Goal: Task Accomplishment & Management: Manage account settings

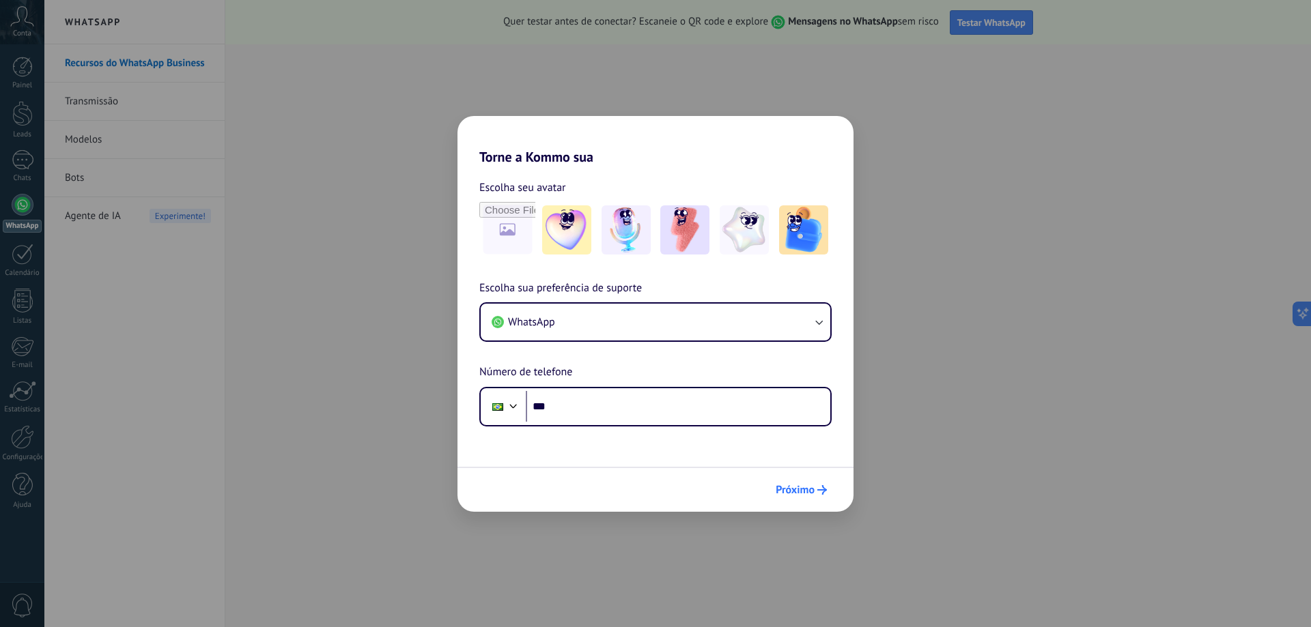
click at [804, 489] on span "Próximo" at bounding box center [795, 490] width 39 height 10
click at [793, 492] on span "Próximo" at bounding box center [795, 490] width 39 height 10
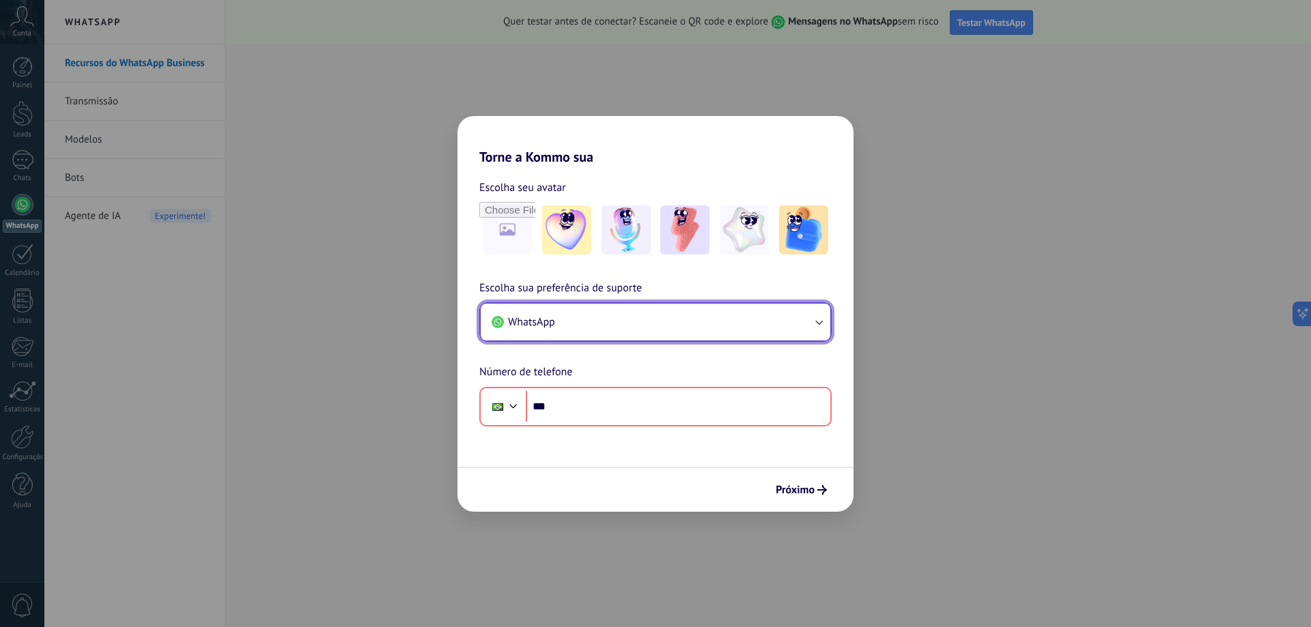
click at [736, 307] on button "WhatsApp" at bounding box center [656, 322] width 350 height 37
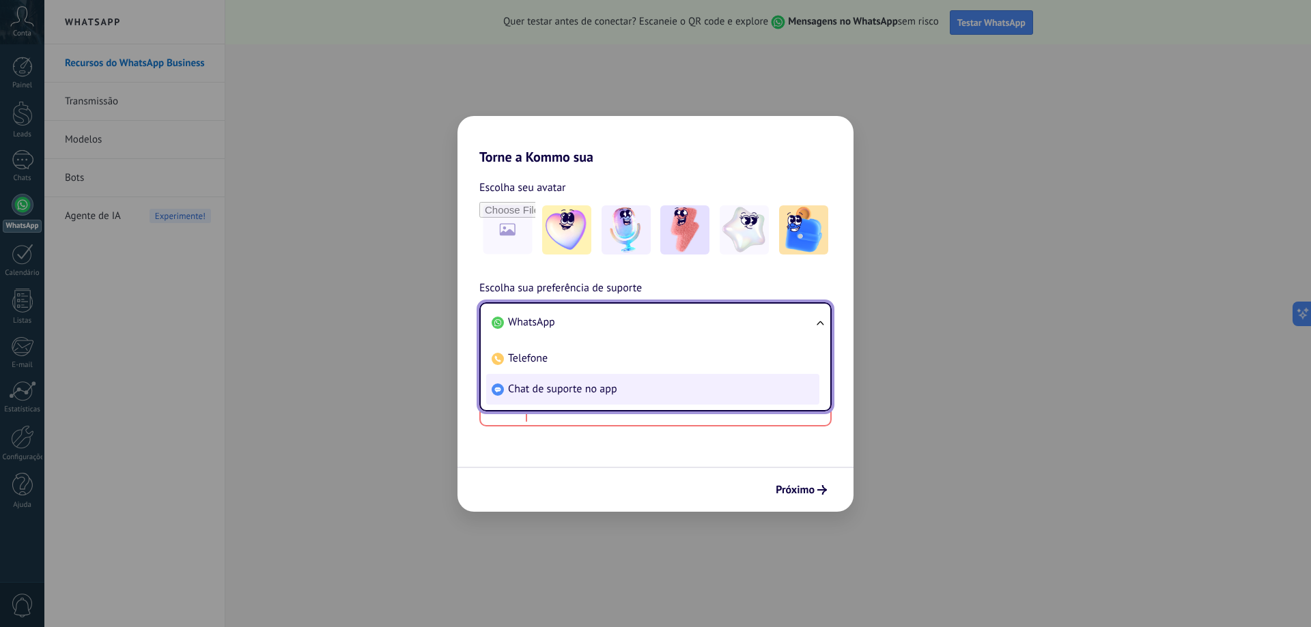
click at [689, 392] on li "Chat de suporte no app" at bounding box center [652, 389] width 333 height 31
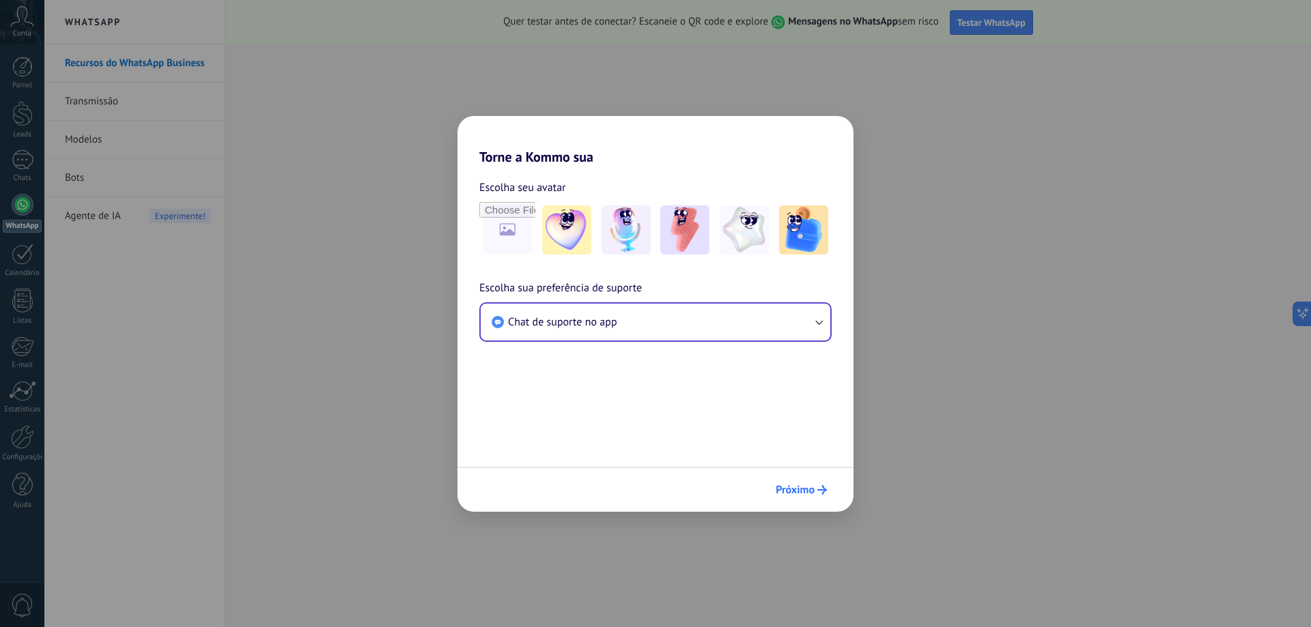
click at [778, 485] on span "Próximo" at bounding box center [795, 490] width 39 height 10
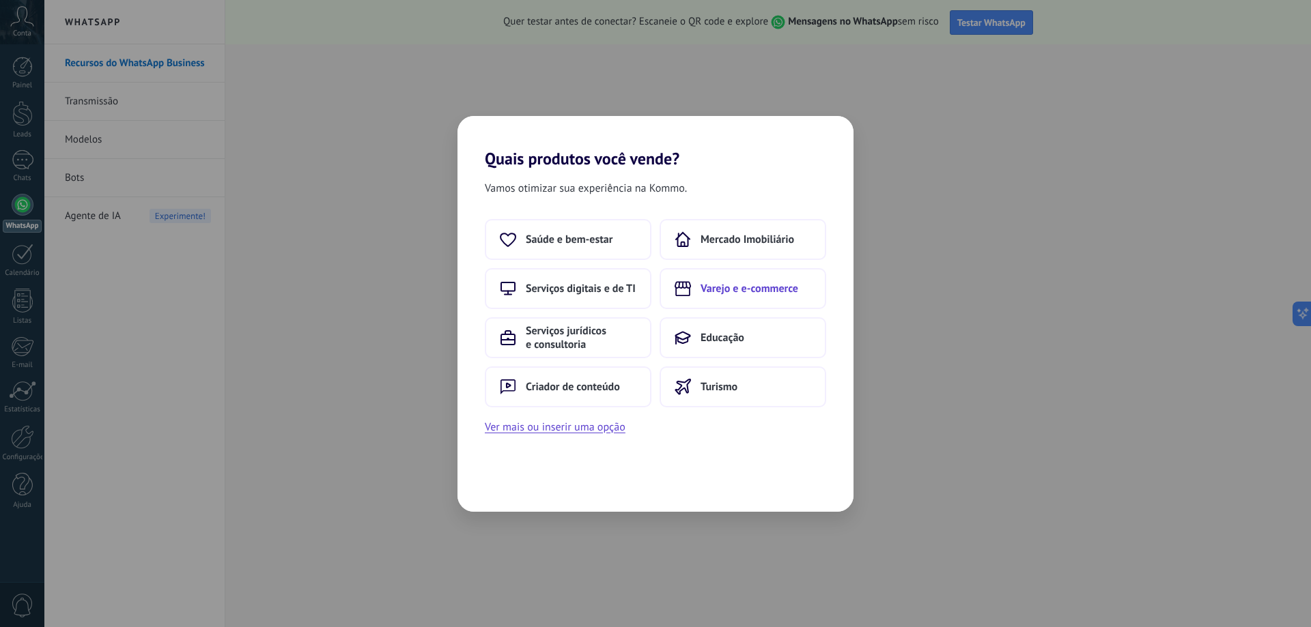
click at [736, 295] on span "Varejo e e-commerce" at bounding box center [750, 289] width 98 height 14
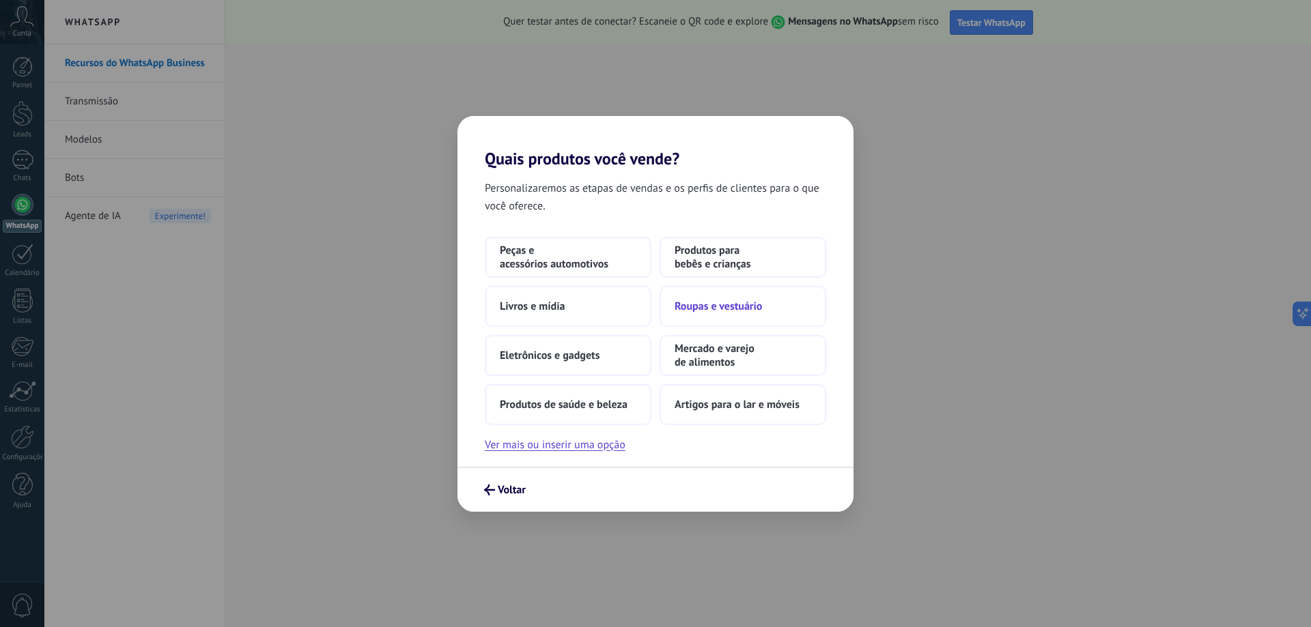
click at [772, 300] on button "Roupas e vestuário" at bounding box center [743, 306] width 167 height 41
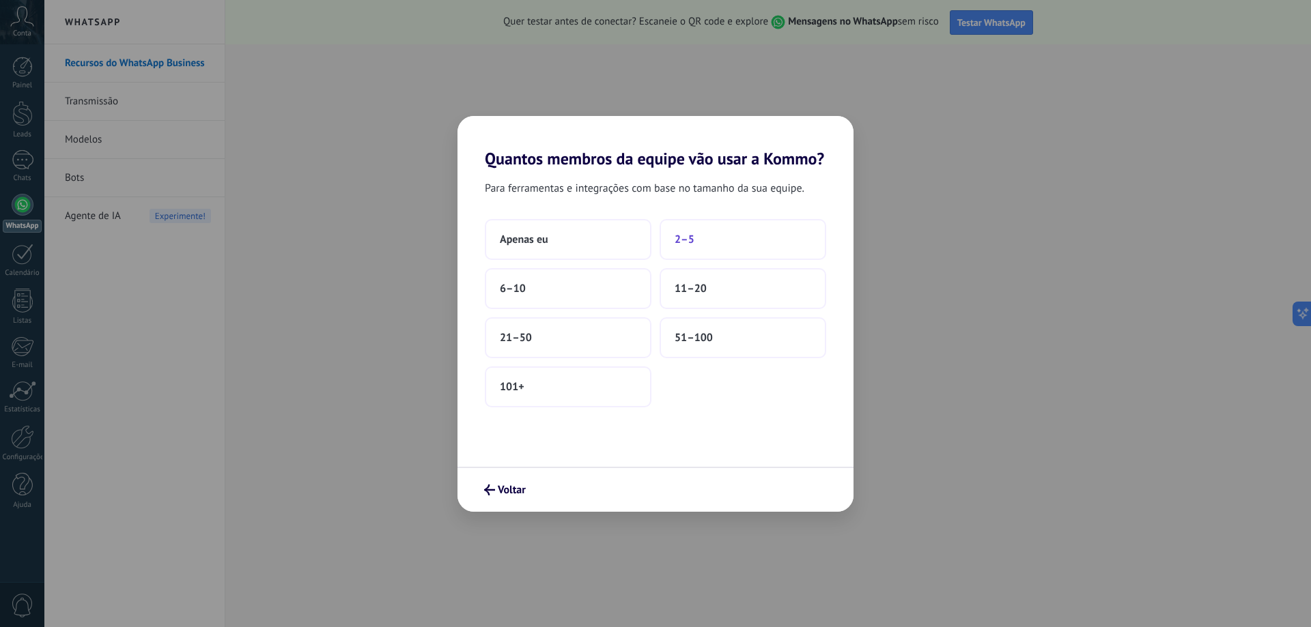
click at [754, 244] on button "2–5" at bounding box center [743, 239] width 167 height 41
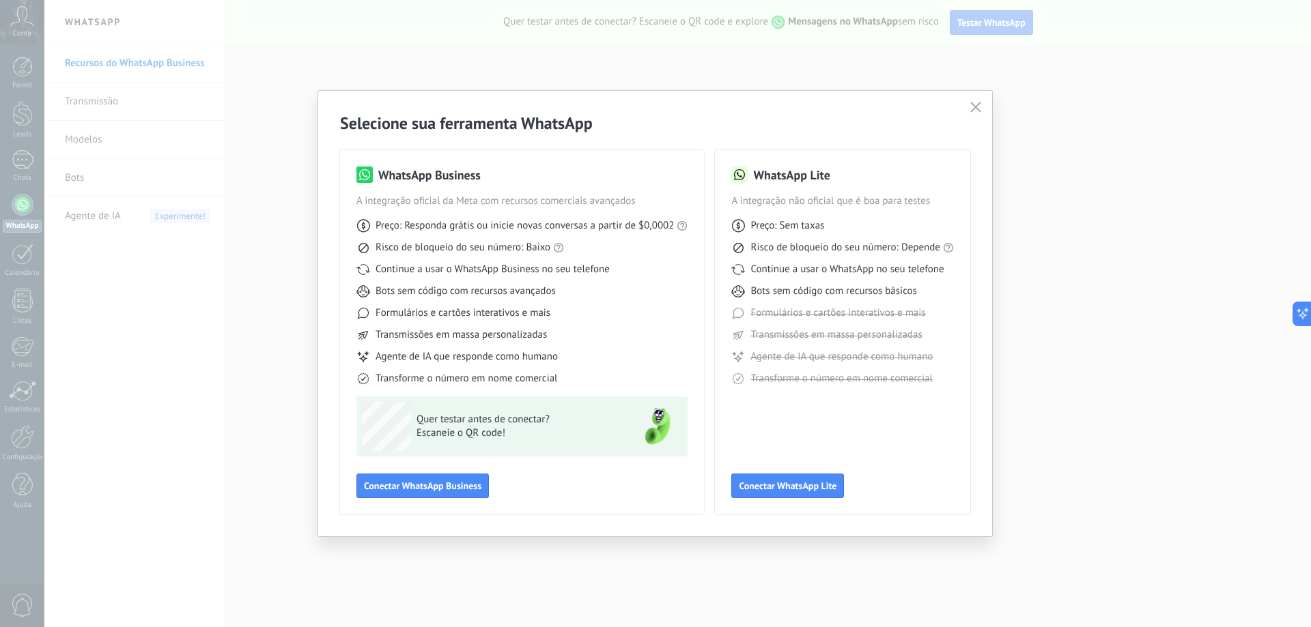
click at [979, 111] on use "button" at bounding box center [975, 107] width 10 height 10
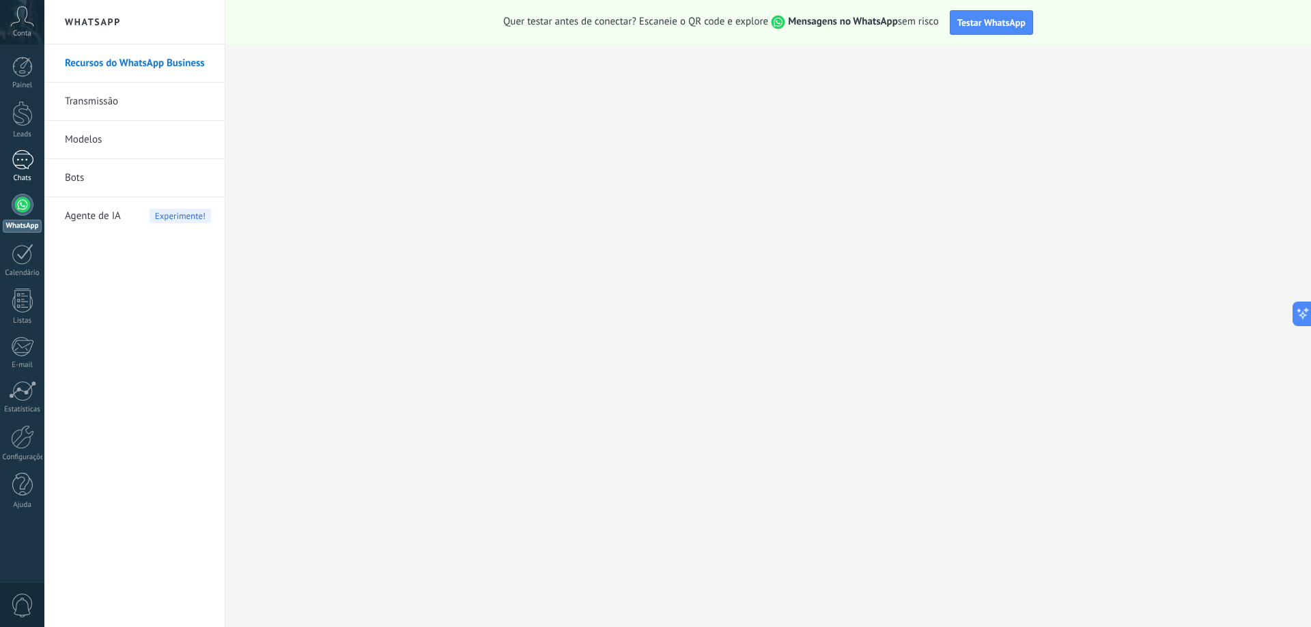
click at [16, 160] on div at bounding box center [23, 160] width 22 height 20
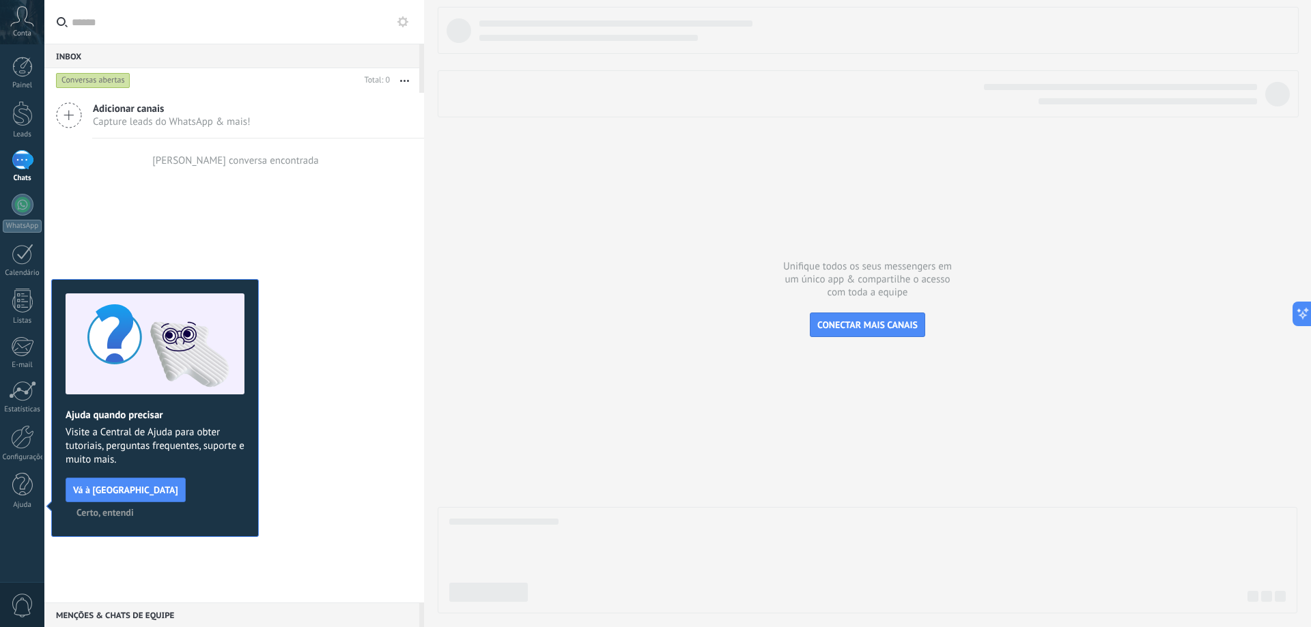
click at [200, 201] on div "Adicionar canais Capture leads do WhatsApp & mais! Nenhuma conversa encontrada" at bounding box center [234, 348] width 380 height 510
click at [134, 508] on span "Certo, entendi" at bounding box center [104, 513] width 57 height 10
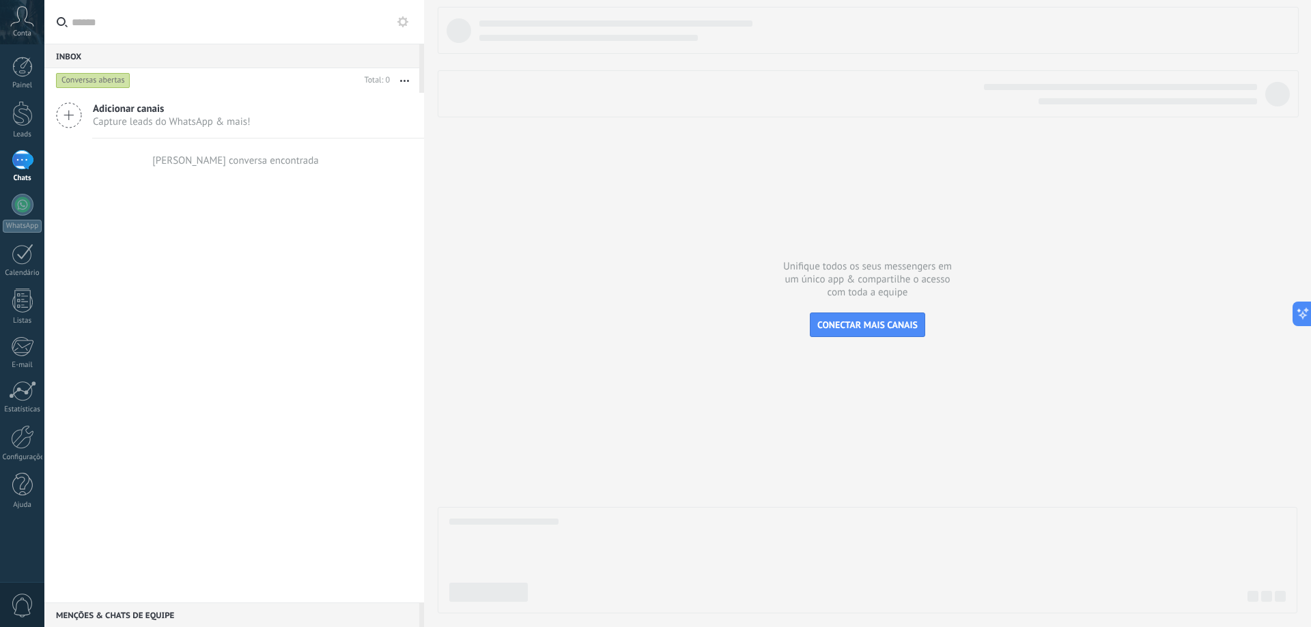
click at [215, 121] on span "Capture leads do WhatsApp & mais!" at bounding box center [172, 121] width 158 height 13
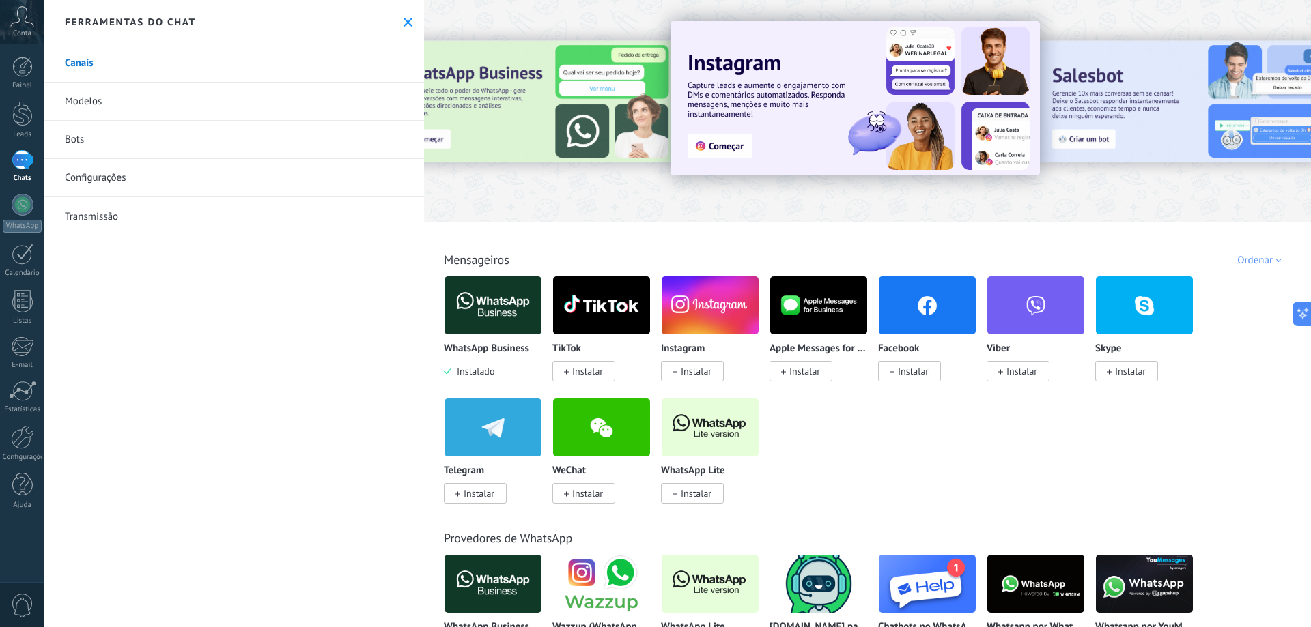
click at [406, 23] on icon at bounding box center [408, 22] width 9 height 9
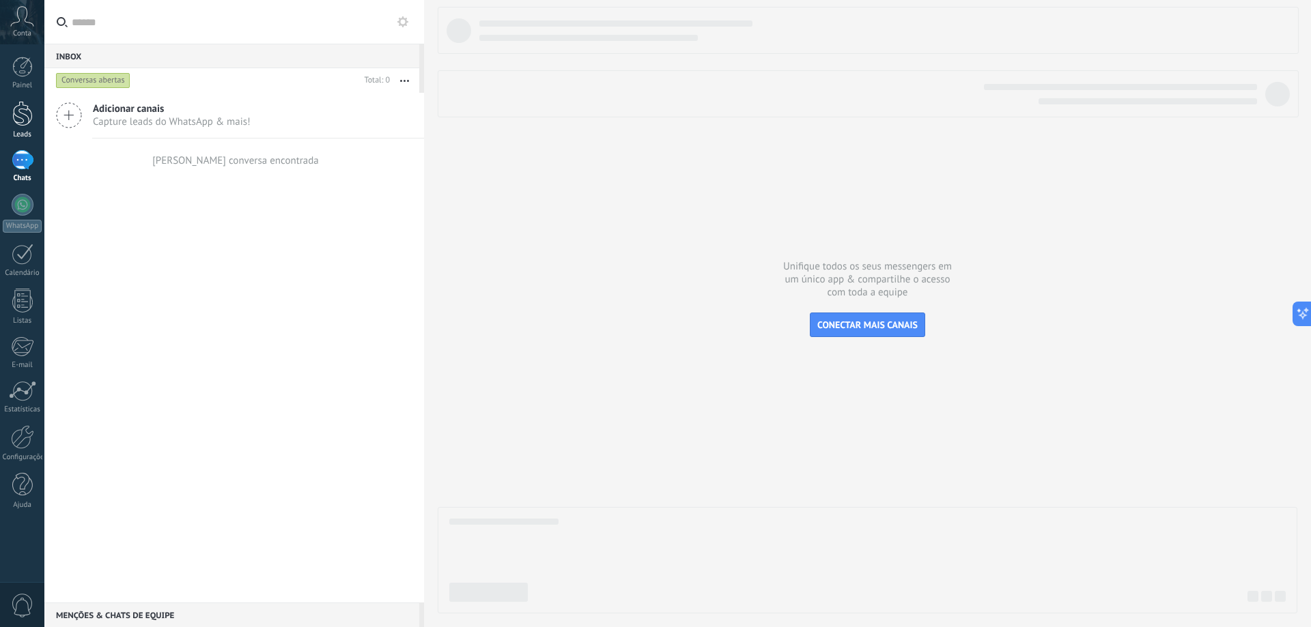
click at [23, 109] on div at bounding box center [22, 113] width 20 height 25
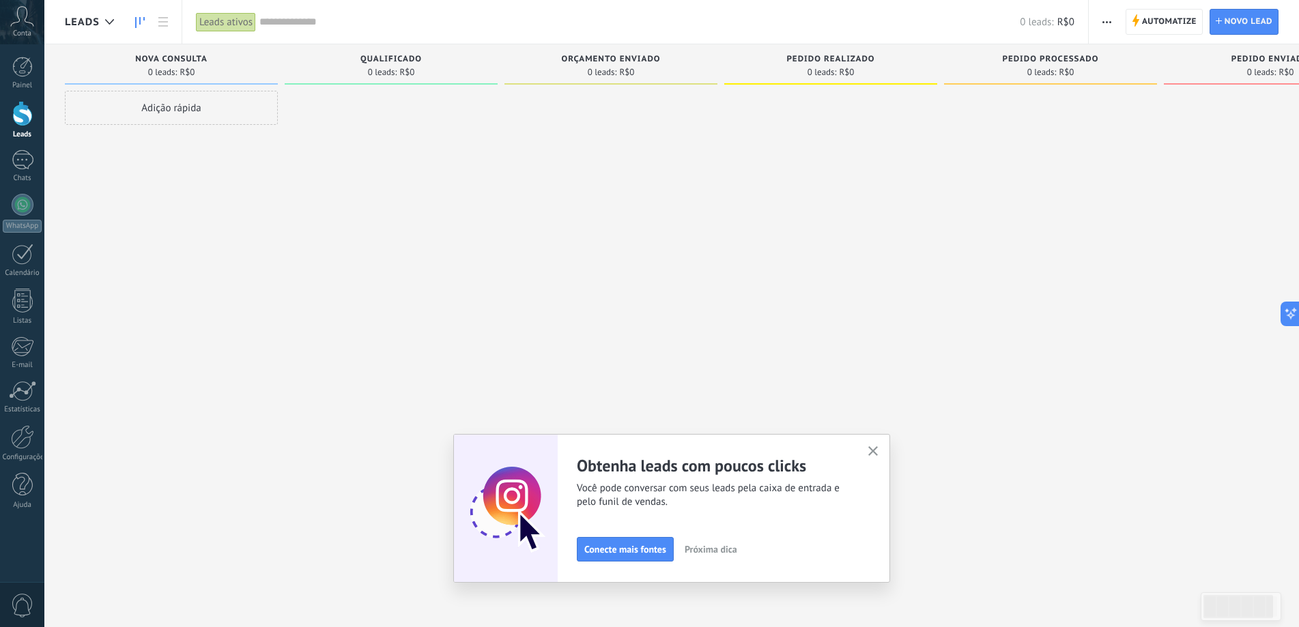
click at [879, 452] on use "button" at bounding box center [873, 452] width 10 height 10
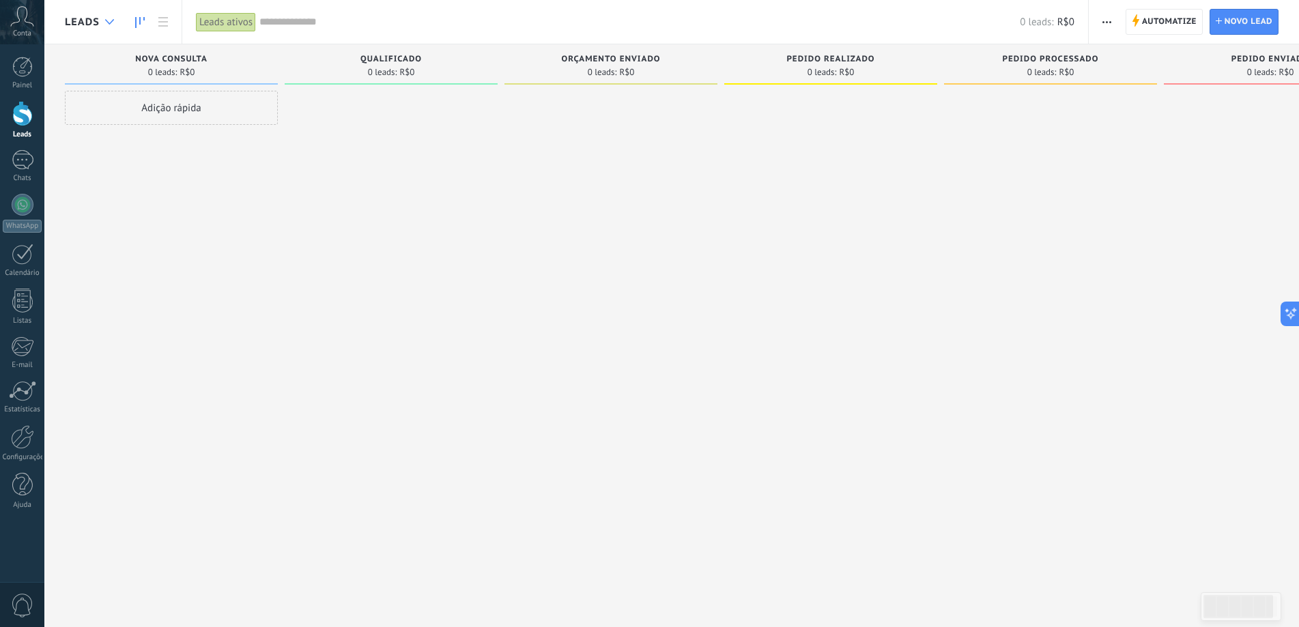
click at [106, 22] on icon at bounding box center [109, 21] width 9 height 5
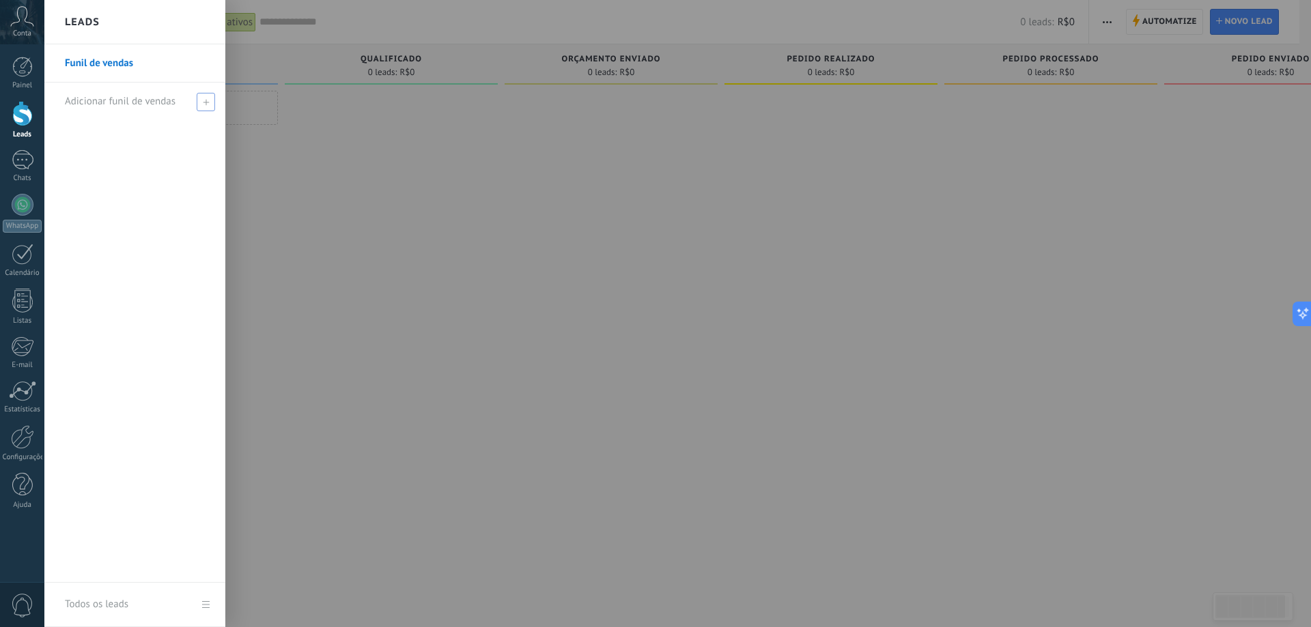
click at [152, 102] on span "Adicionar funil de vendas" at bounding box center [120, 101] width 111 height 13
click at [118, 206] on div "Funil de vendas" at bounding box center [134, 313] width 181 height 539
click at [191, 102] on div "Adicionar funil de vendas" at bounding box center [138, 102] width 147 height 38
click at [164, 142] on div "Funil de vendas" at bounding box center [134, 313] width 181 height 539
click at [109, 106] on span "Adicionar funil de vendas" at bounding box center [120, 101] width 111 height 13
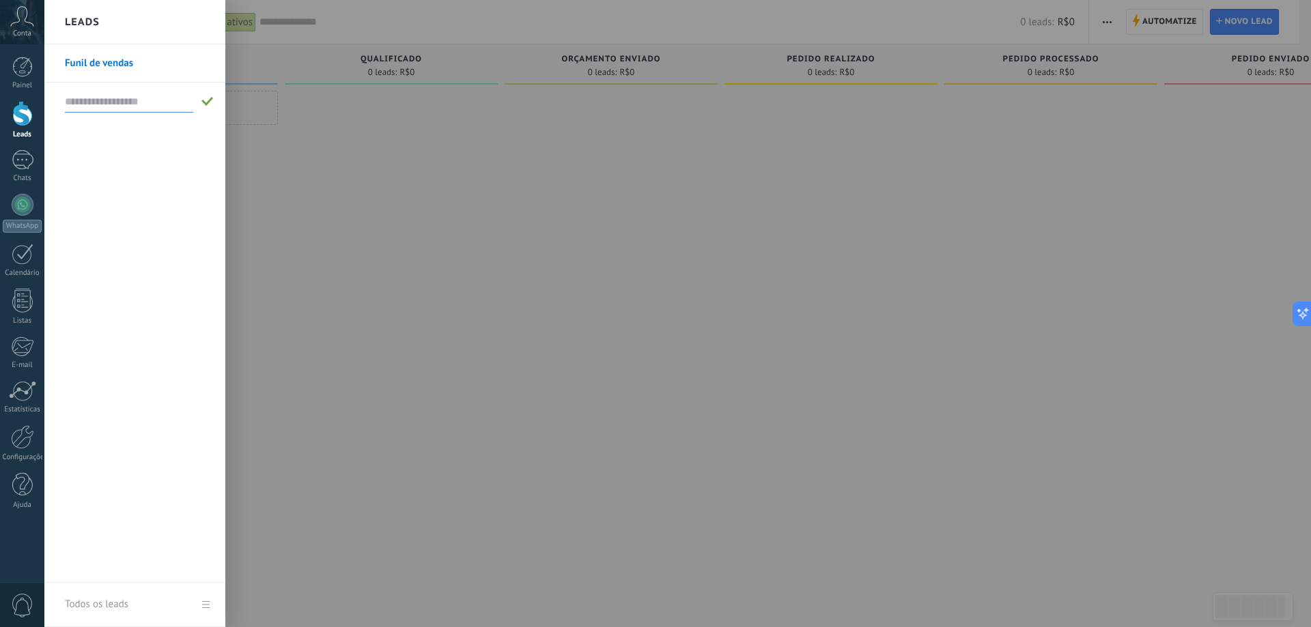
click at [105, 104] on input "text" at bounding box center [129, 102] width 128 height 22
type input "*"
type input "**********"
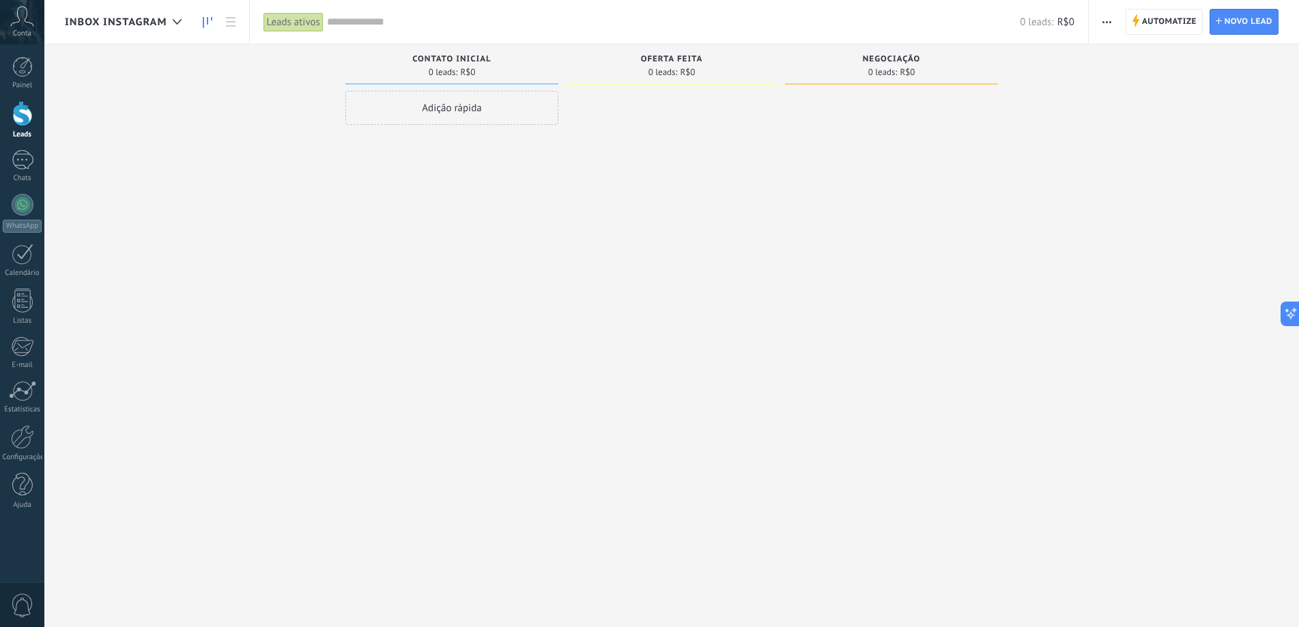
click at [438, 109] on div "Adição rápida" at bounding box center [451, 108] width 213 height 34
click at [176, 24] on use at bounding box center [177, 21] width 9 height 5
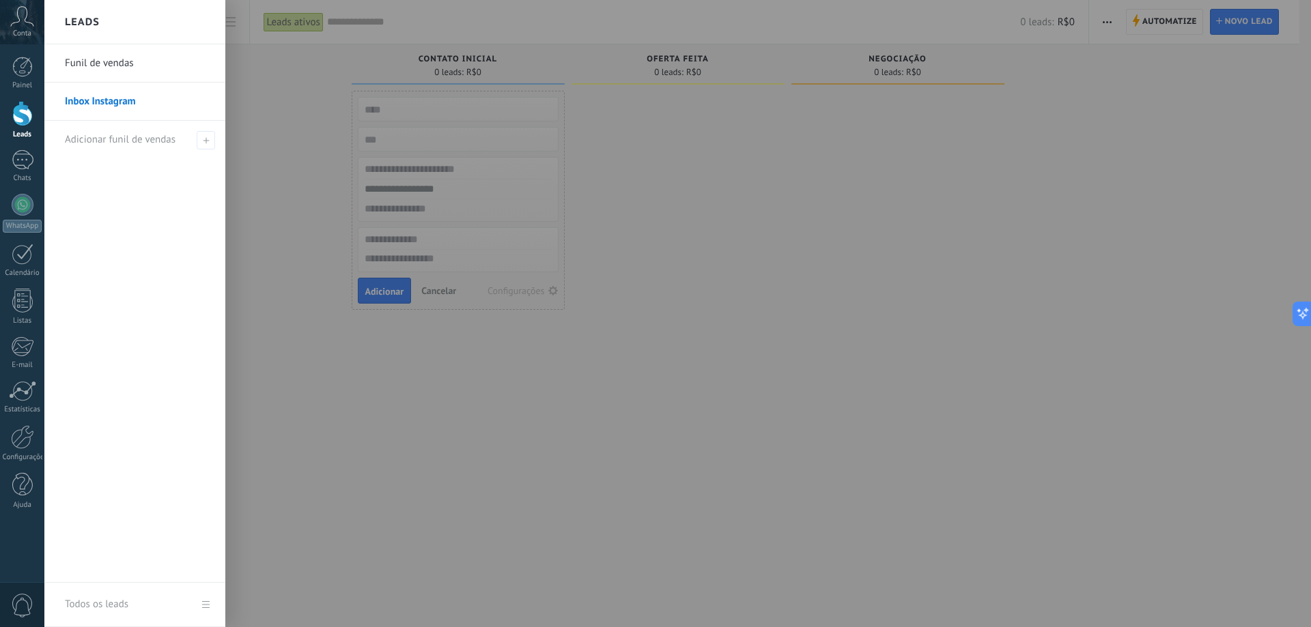
click at [449, 132] on div at bounding box center [699, 313] width 1311 height 627
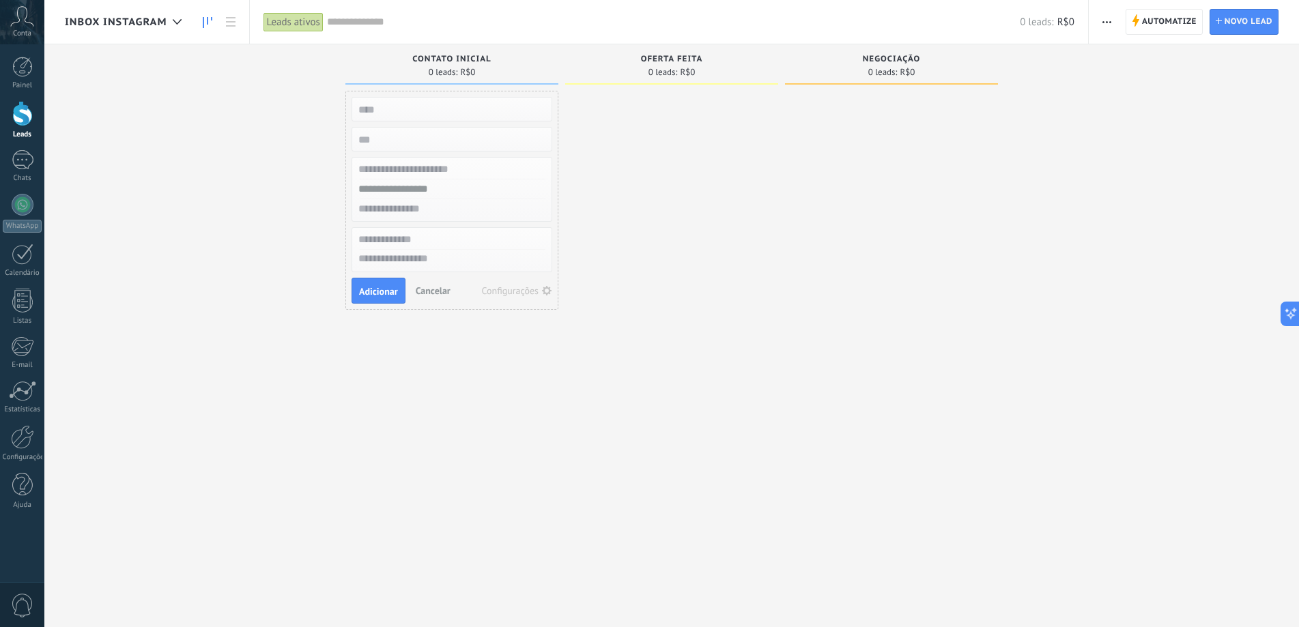
click at [650, 149] on div at bounding box center [671, 315] width 213 height 449
click at [369, 339] on div "Adição rápida Adicionar Cancelar Configurações" at bounding box center [451, 315] width 213 height 449
click at [1171, 18] on span "Automatize" at bounding box center [1169, 22] width 55 height 25
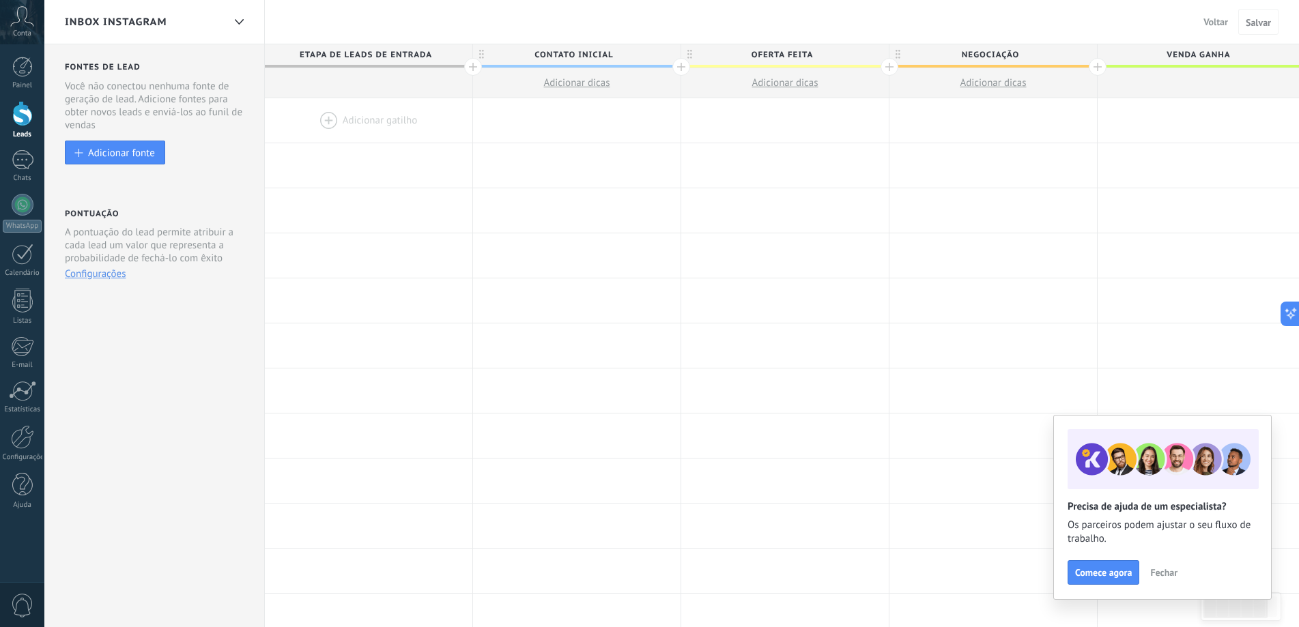
click at [367, 127] on div at bounding box center [369, 120] width 208 height 44
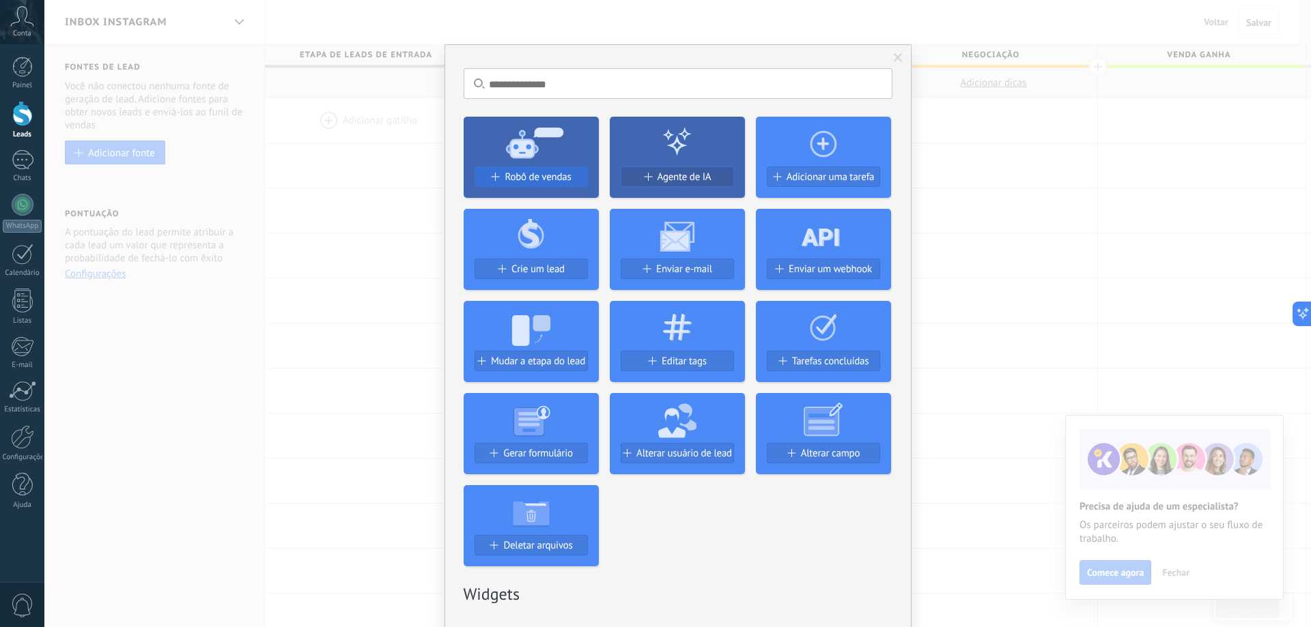
click at [563, 182] on span "Robô de vendas" at bounding box center [538, 177] width 66 height 12
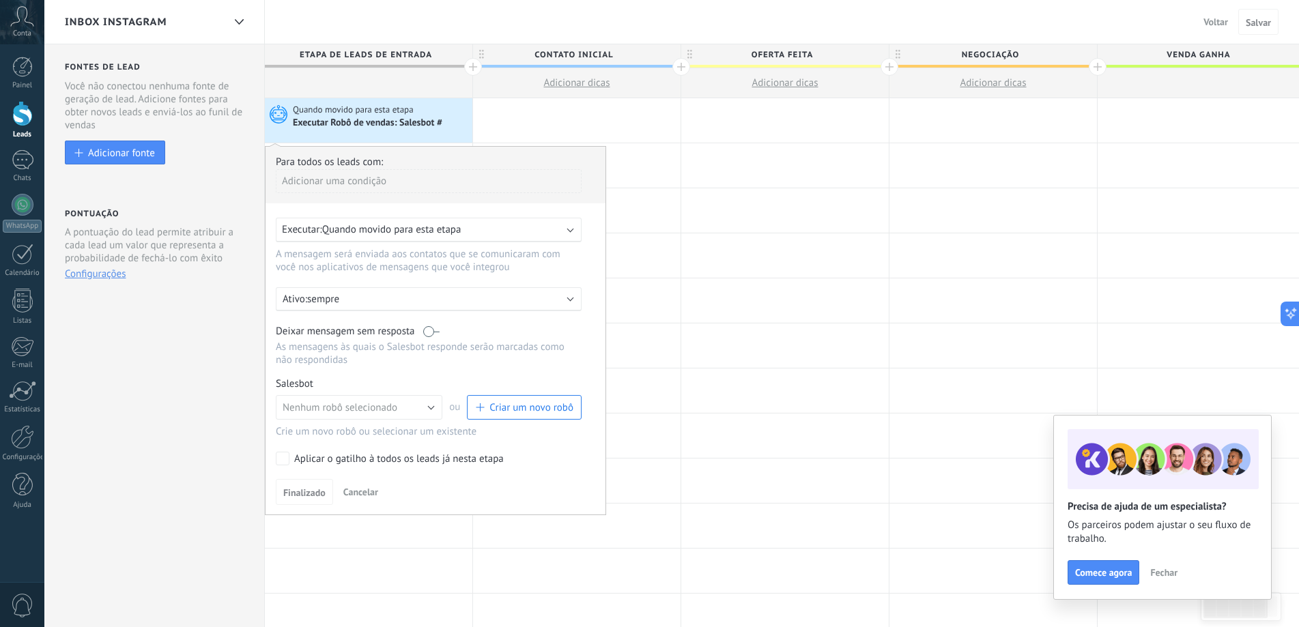
click at [484, 237] on div "Executar: Quando movido para esta etapa" at bounding box center [429, 230] width 306 height 25
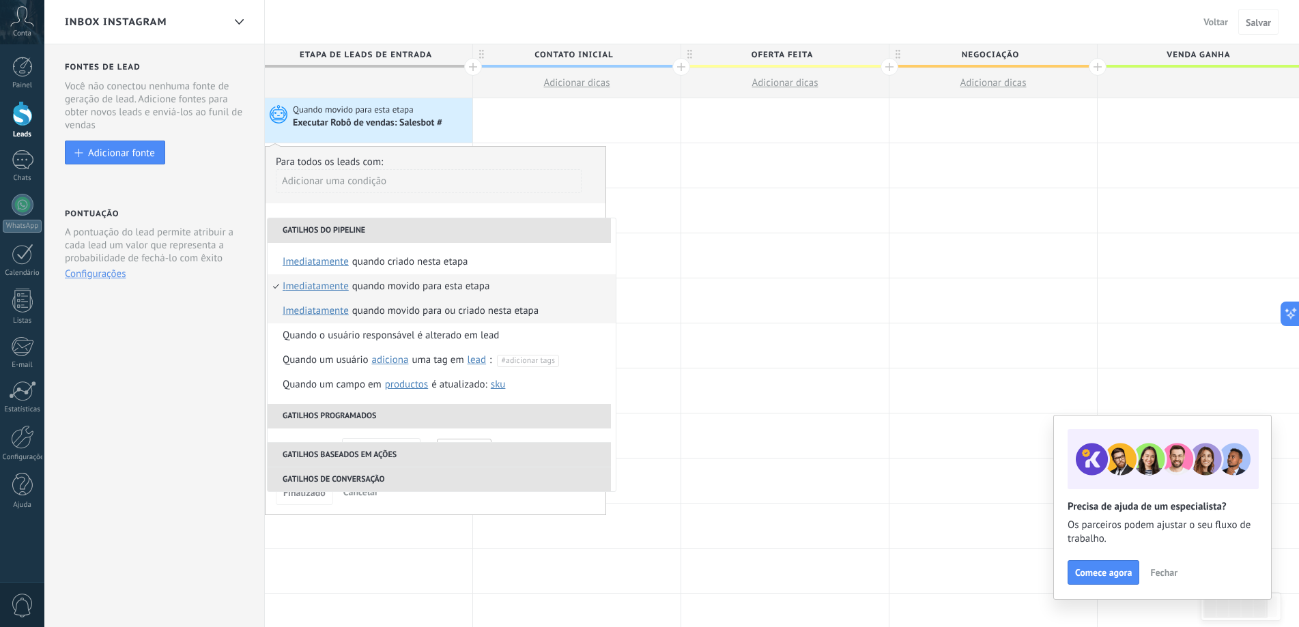
click at [543, 315] on li "Quando movido para ou criado nesta etapa imediatamente depois de 5 minutos depo…" at bounding box center [442, 311] width 348 height 25
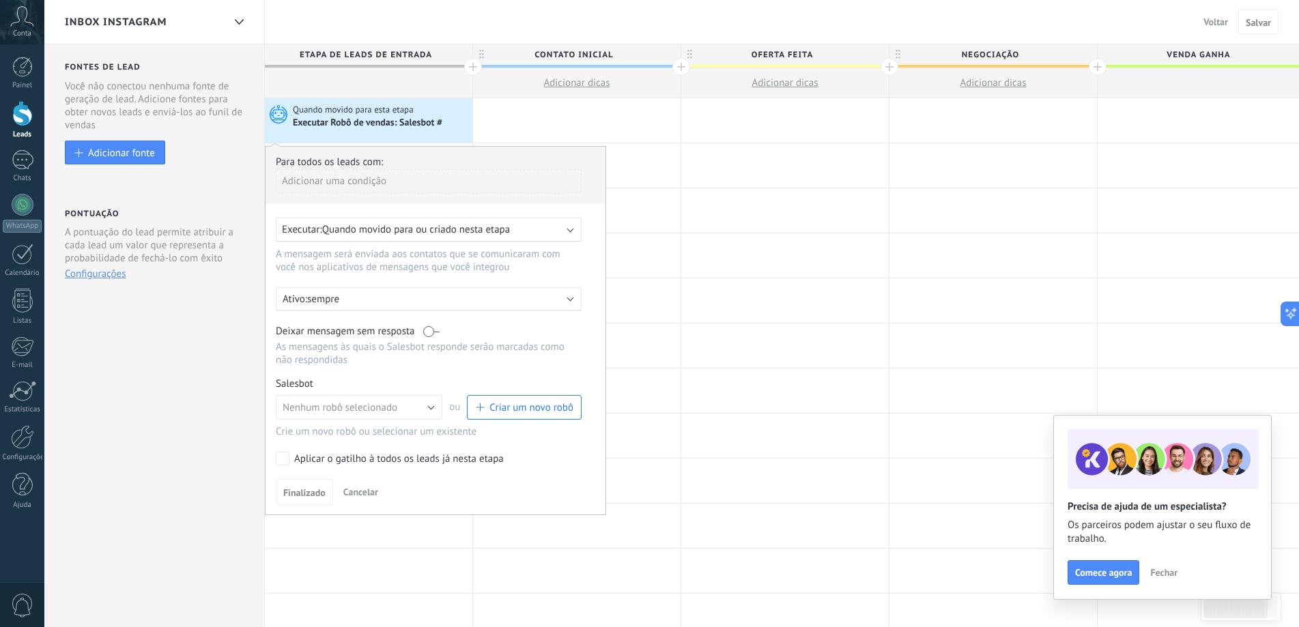
click at [448, 308] on div "Ativo: sempre" at bounding box center [429, 299] width 306 height 24
click at [421, 417] on div at bounding box center [436, 331] width 340 height 368
click at [516, 409] on span "Criar um novo robô" at bounding box center [532, 407] width 84 height 13
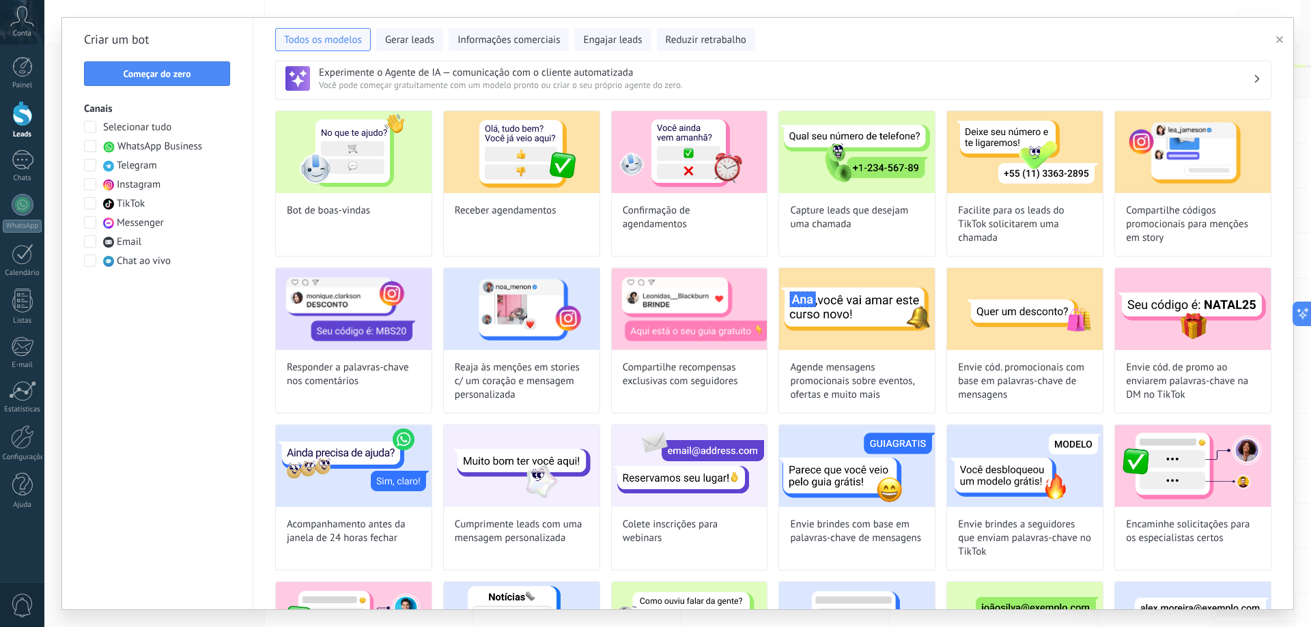
scroll to position [14, 0]
click at [140, 180] on span "Instagram" at bounding box center [139, 185] width 44 height 14
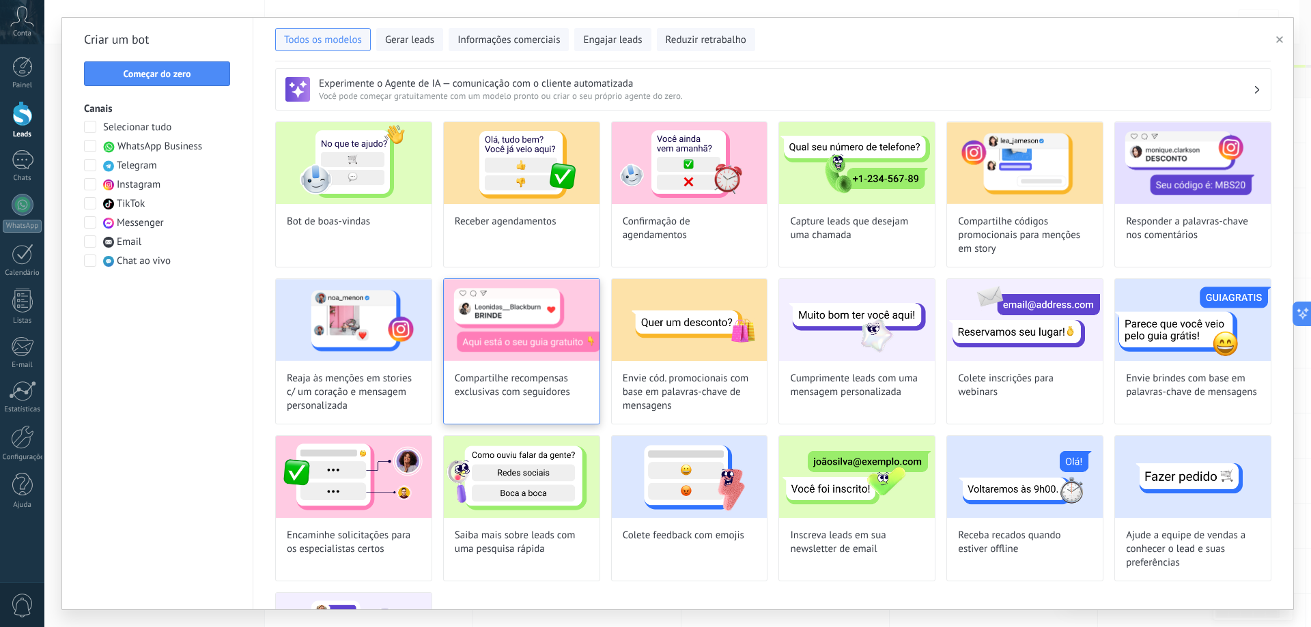
scroll to position [0, 0]
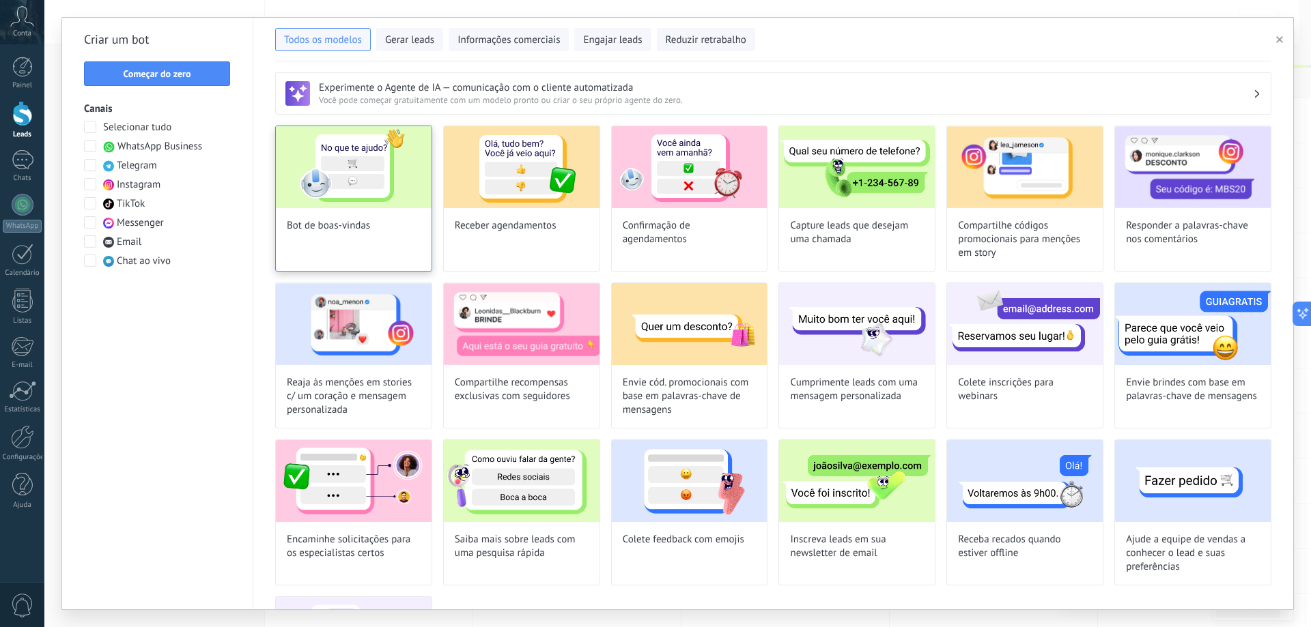
click at [371, 206] on img at bounding box center [354, 167] width 156 height 82
type input "**********"
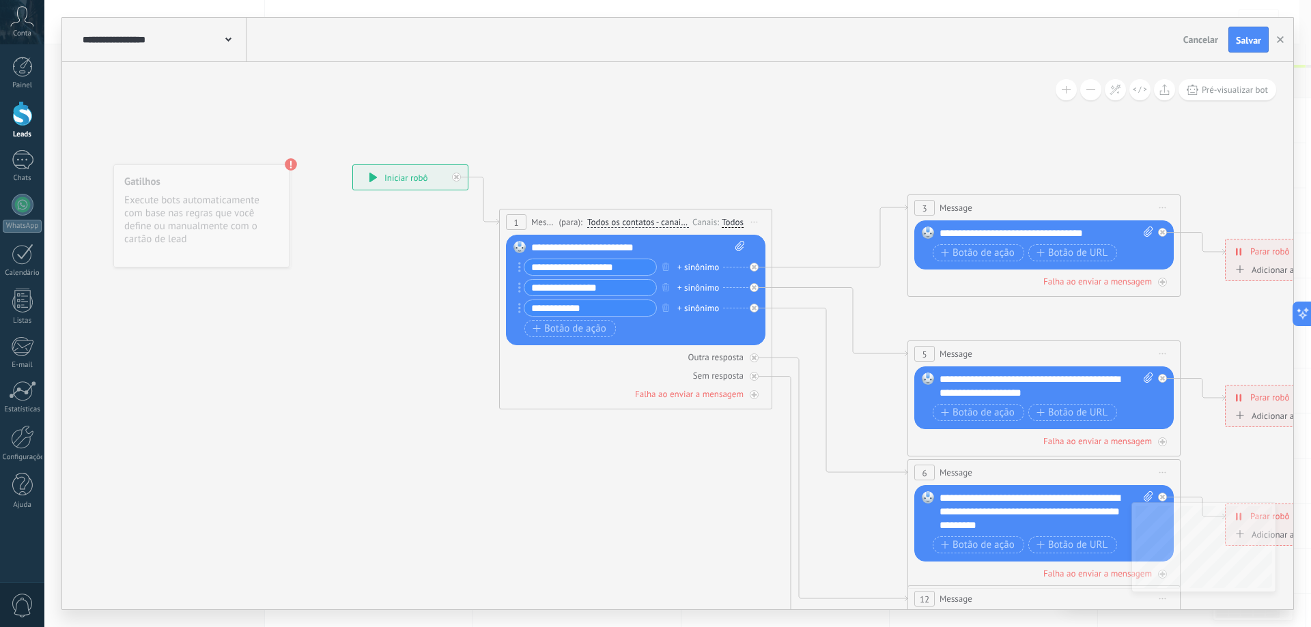
drag, startPoint x: 784, startPoint y: 292, endPoint x: 942, endPoint y: 173, distance: 196.9
drag, startPoint x: 767, startPoint y: 151, endPoint x: 625, endPoint y: 150, distance: 142.7
drag, startPoint x: 706, startPoint y: 132, endPoint x: 569, endPoint y: 126, distance: 137.4
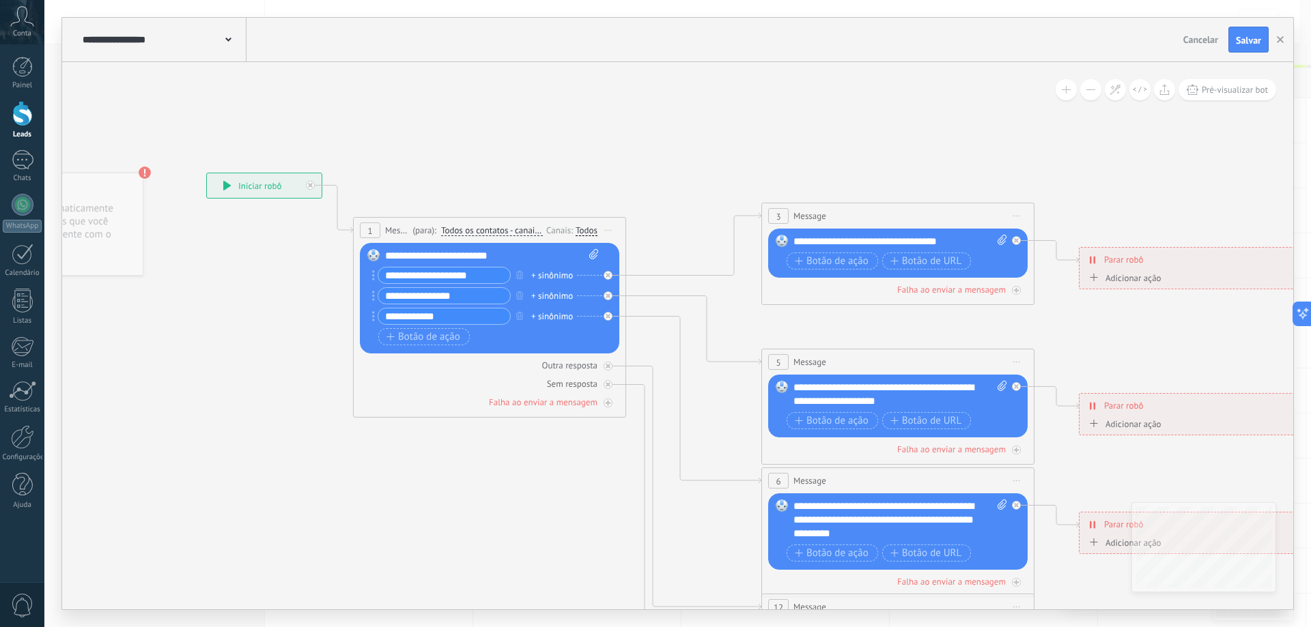
drag, startPoint x: 769, startPoint y: 122, endPoint x: 623, endPoint y: 130, distance: 146.3
click at [623, 130] on icon at bounding box center [929, 527] width 2128 height 1393
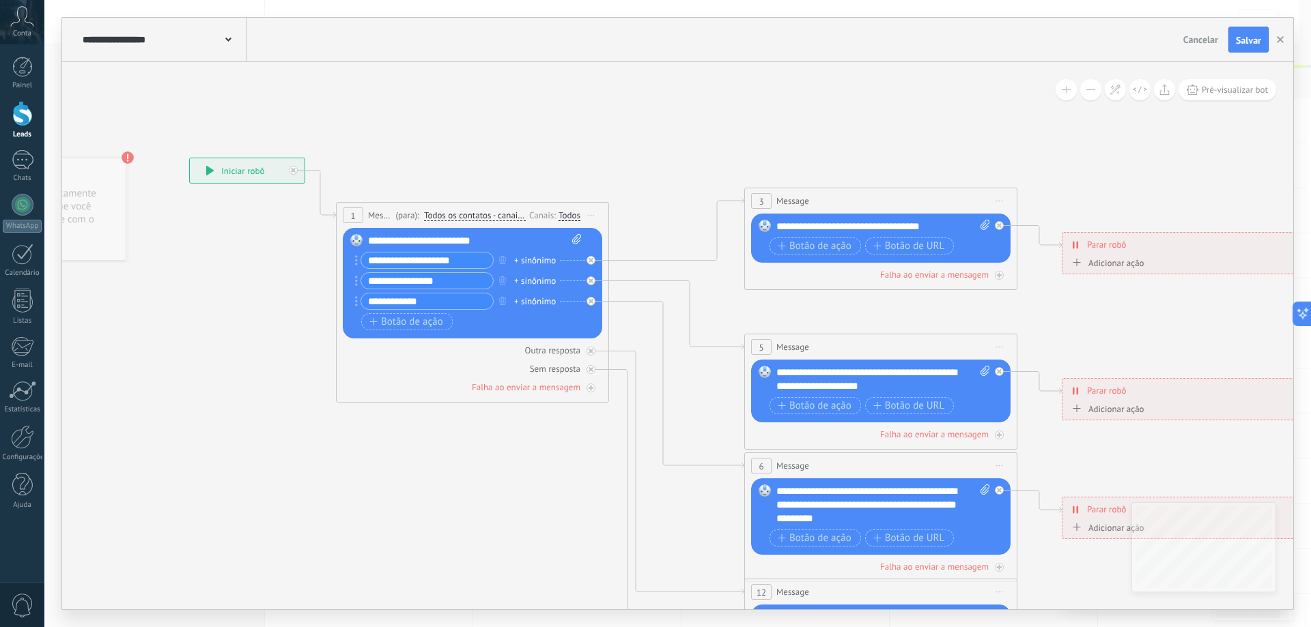
drag, startPoint x: 638, startPoint y: 103, endPoint x: 588, endPoint y: 76, distance: 56.5
click at [588, 76] on icon at bounding box center [912, 512] width 2128 height 1393
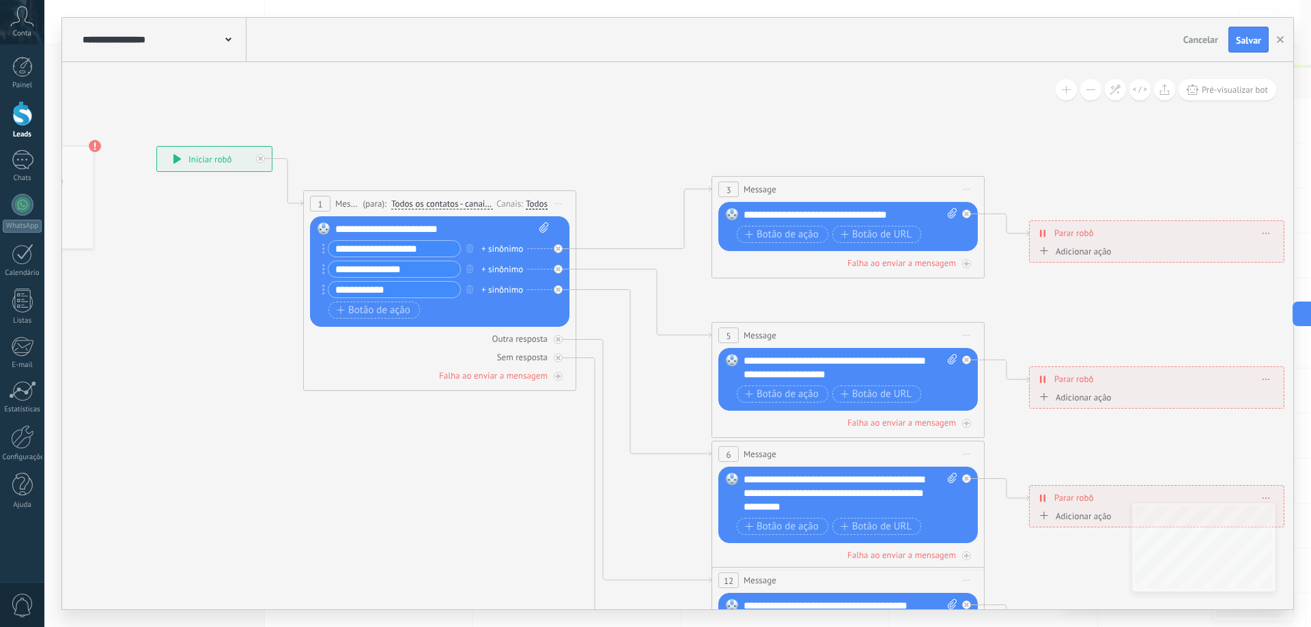
click at [408, 226] on div "**********" at bounding box center [442, 230] width 214 height 14
paste div
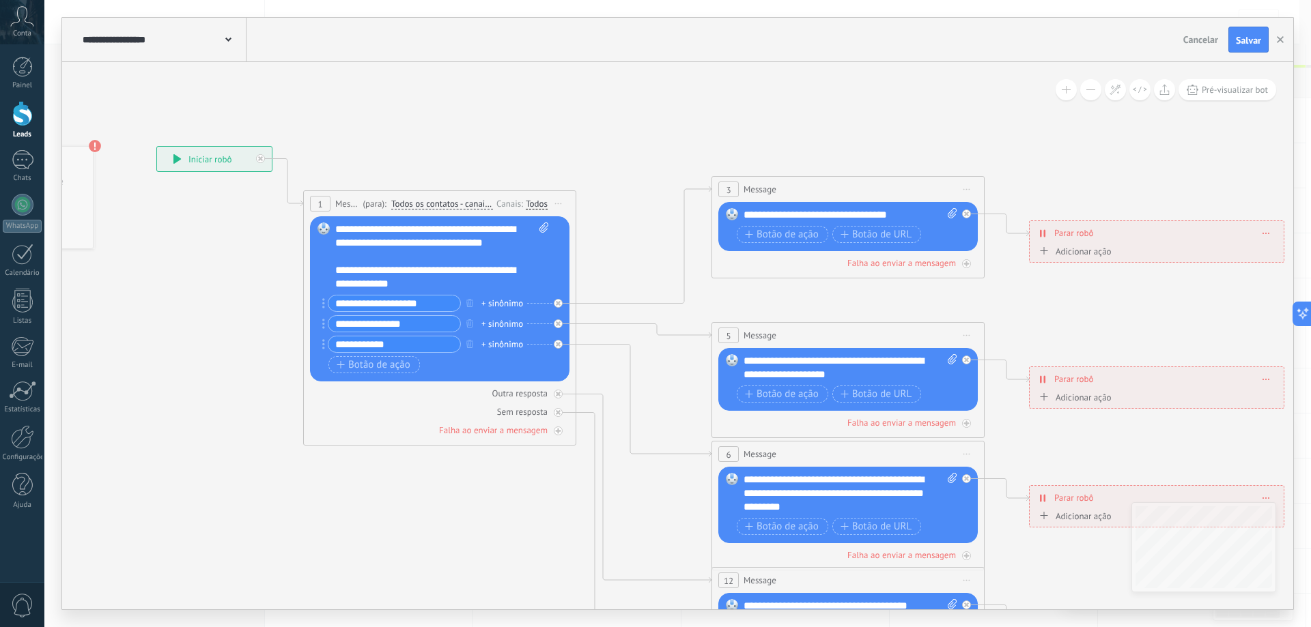
click at [452, 487] on icon at bounding box center [879, 501] width 2128 height 1393
click at [375, 296] on input "**********" at bounding box center [394, 304] width 132 height 16
click at [373, 303] on input "**********" at bounding box center [394, 304] width 132 height 16
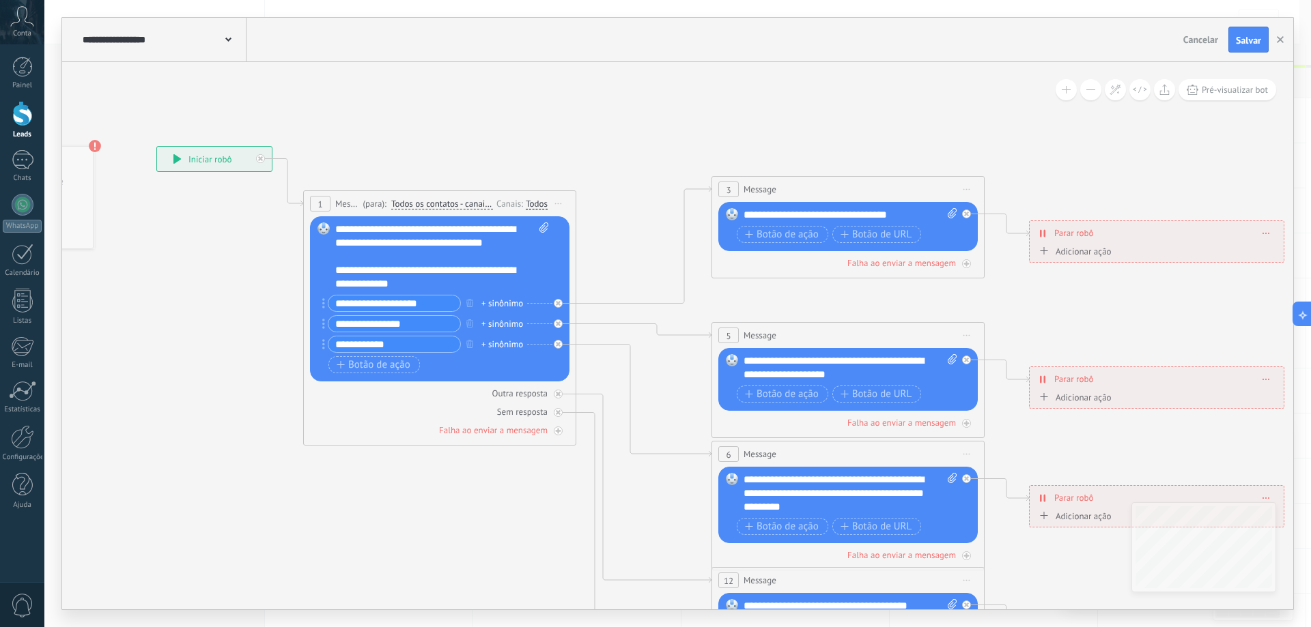
click at [373, 303] on input "**********" at bounding box center [394, 304] width 132 height 16
paste input "text"
type input "**********"
click at [391, 324] on input "**********" at bounding box center [394, 324] width 132 height 16
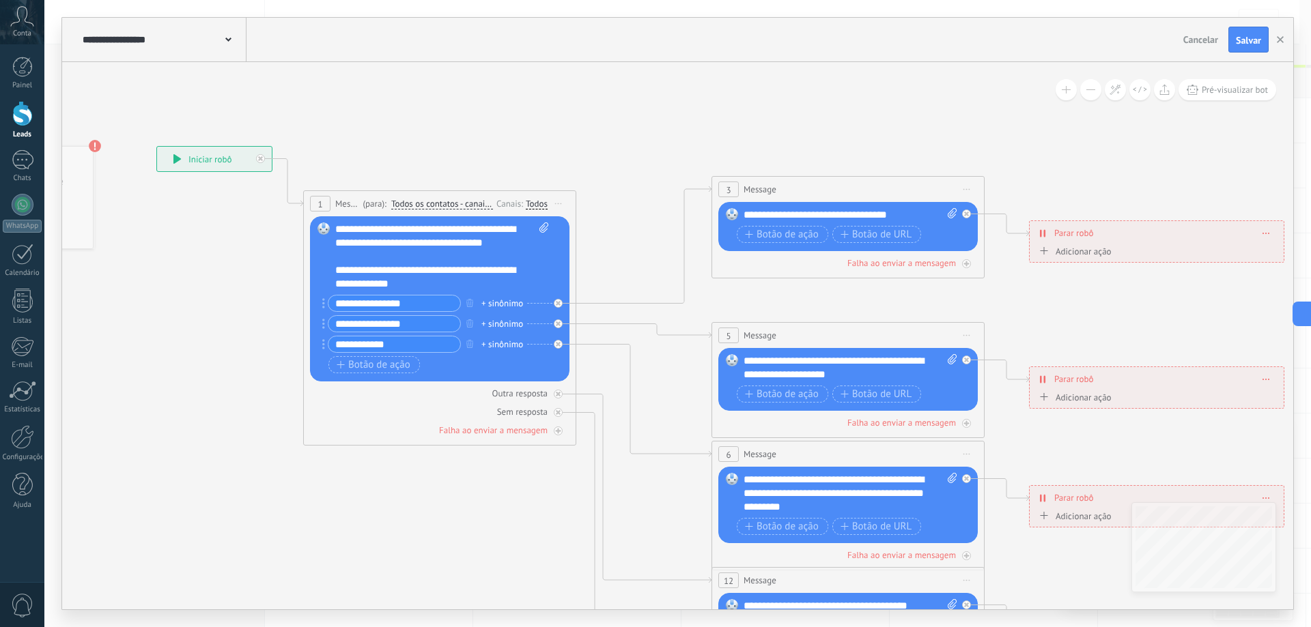
click at [391, 324] on input "**********" at bounding box center [394, 324] width 132 height 16
paste input "****"
drag, startPoint x: 400, startPoint y: 325, endPoint x: 354, endPoint y: 327, distance: 46.5
click at [354, 327] on input "**********" at bounding box center [394, 324] width 132 height 16
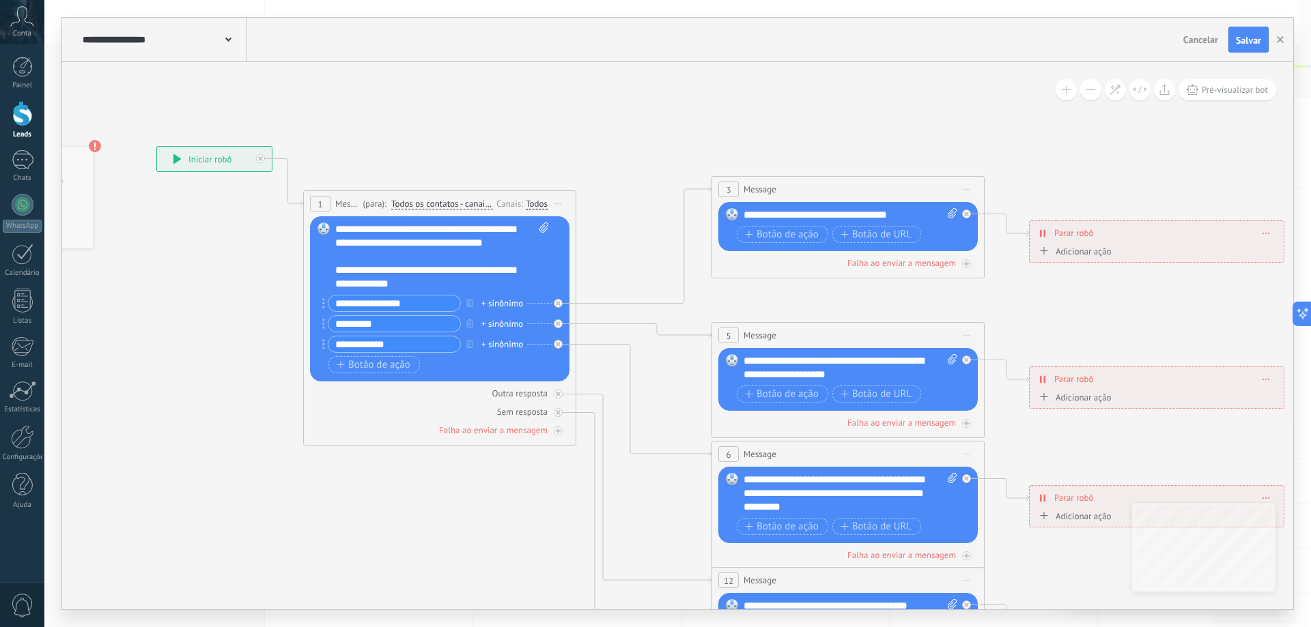
click at [406, 329] on input "*********" at bounding box center [394, 324] width 132 height 16
type input "**********"
click at [391, 342] on input "**********" at bounding box center [394, 345] width 132 height 16
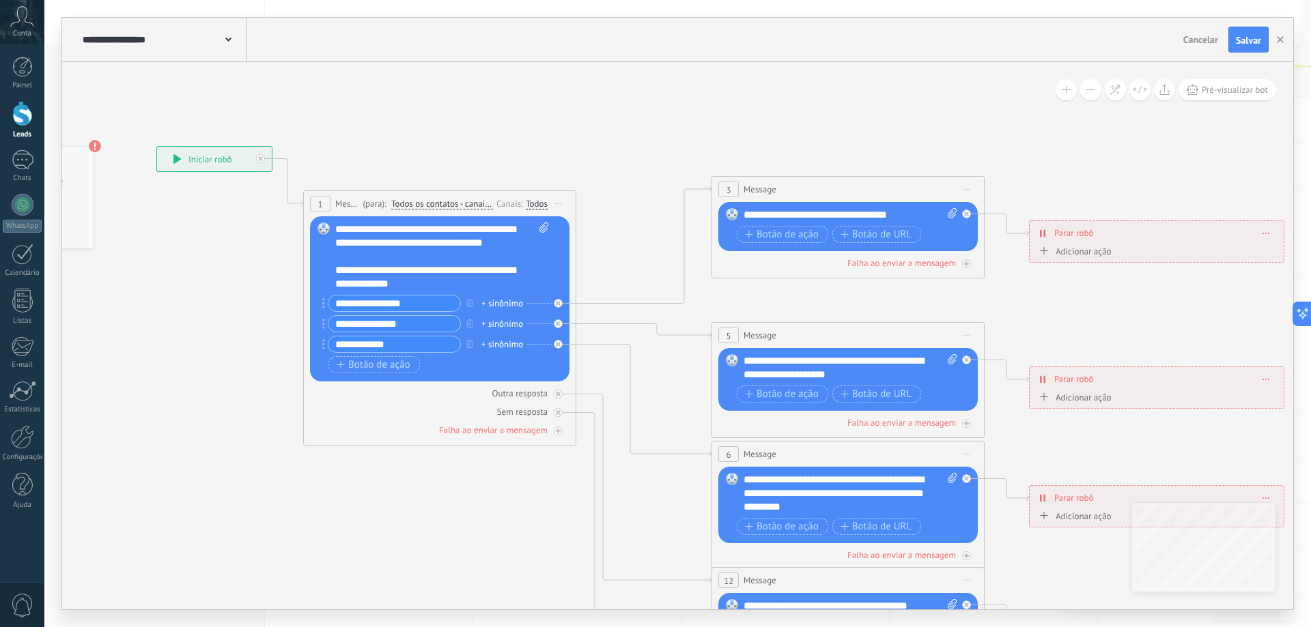
paste input "********"
type input "**********"
click at [389, 365] on span "Botão de ação" at bounding box center [374, 365] width 74 height 11
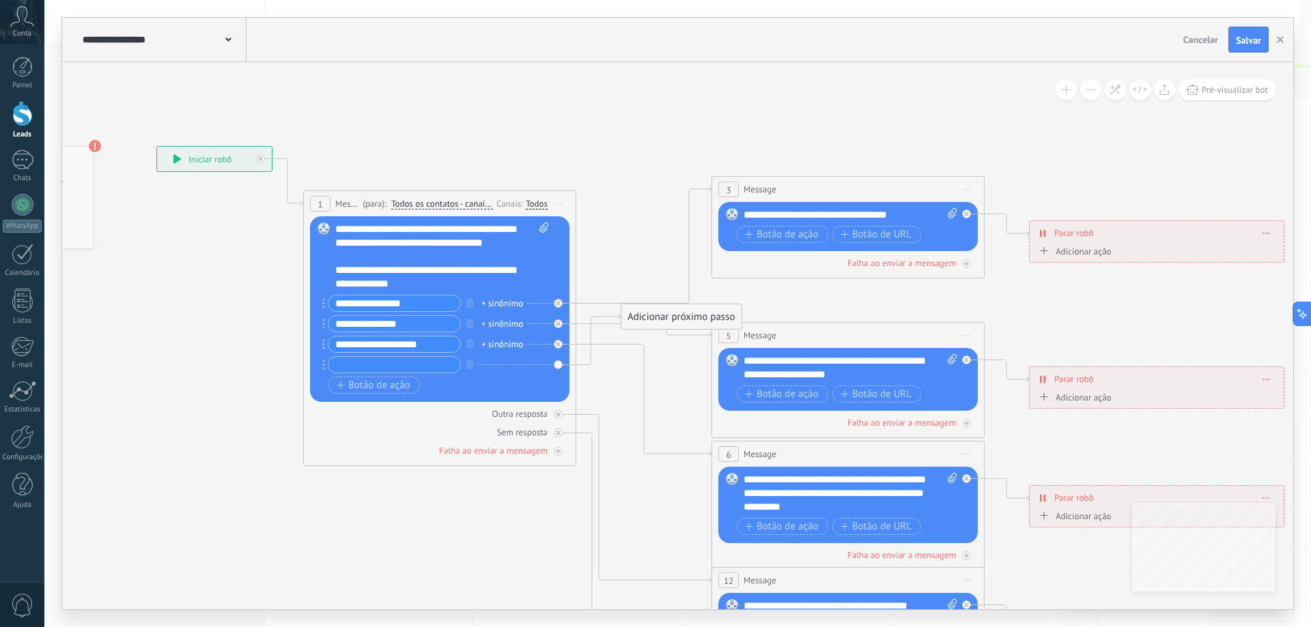
paste input "**********"
type input "**********"
drag, startPoint x: 393, startPoint y: 344, endPoint x: 352, endPoint y: 341, distance: 40.4
click at [352, 341] on input "**********" at bounding box center [394, 345] width 132 height 16
click at [403, 344] on input "**********" at bounding box center [394, 345] width 132 height 16
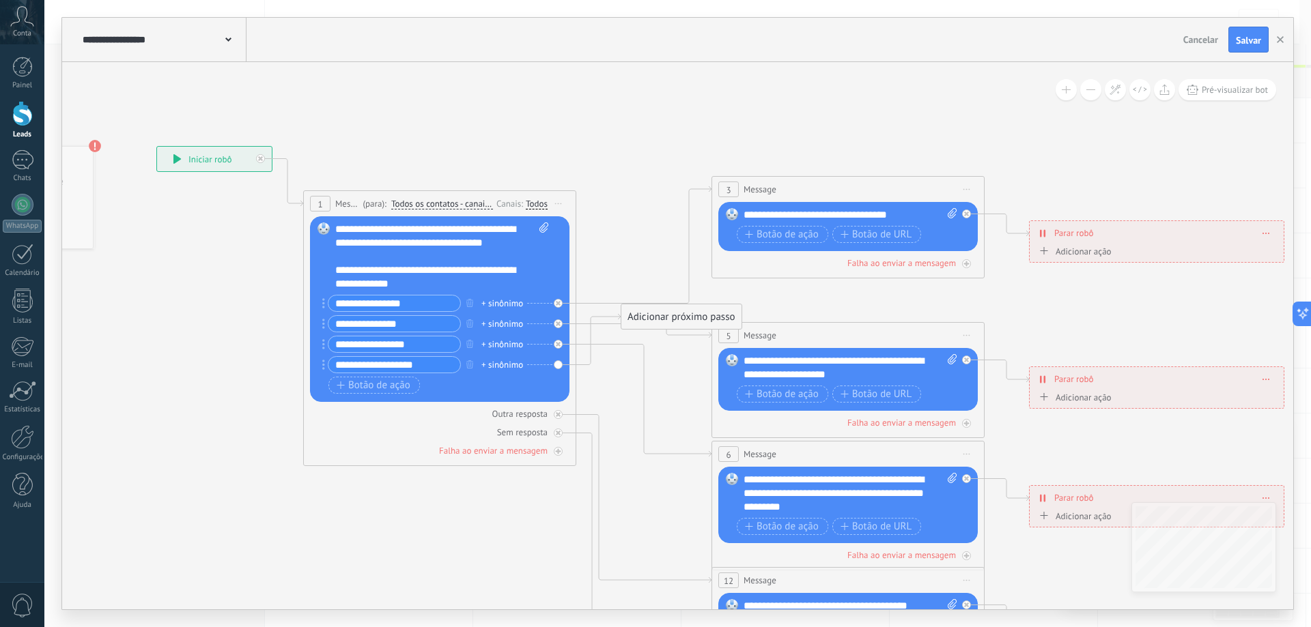
type input "**********"
click at [388, 365] on input "**********" at bounding box center [394, 365] width 132 height 16
paste input "text"
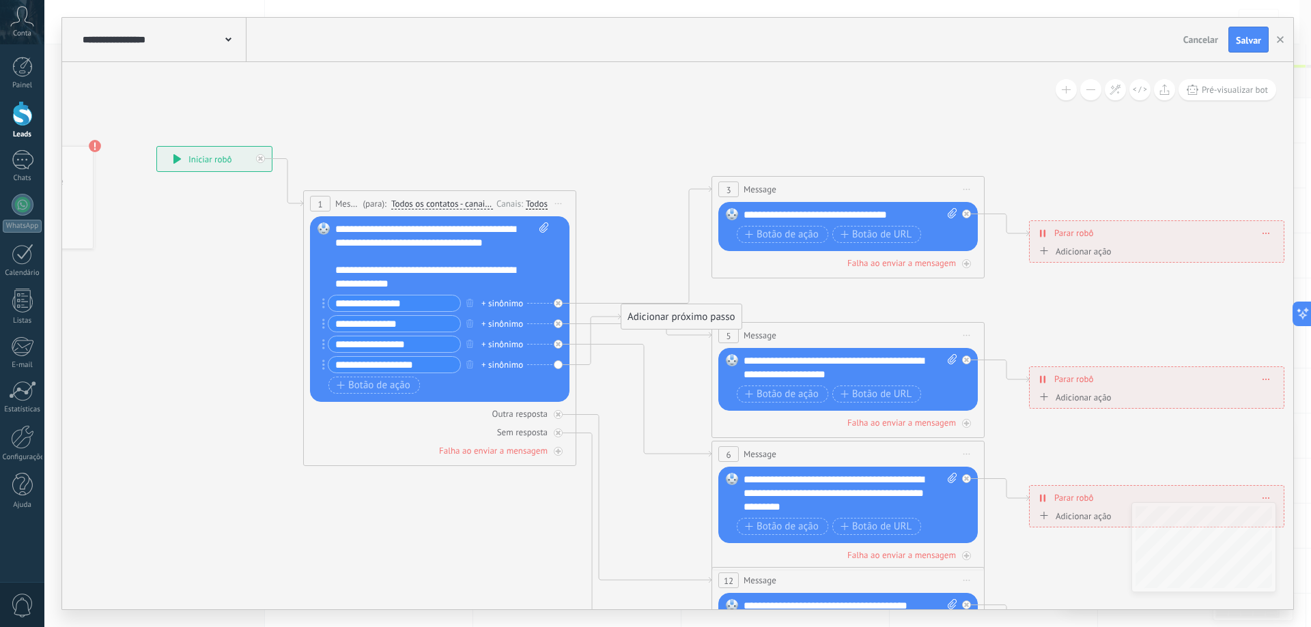
click at [350, 365] on input "**********" at bounding box center [394, 365] width 132 height 16
drag, startPoint x: 352, startPoint y: 365, endPoint x: 459, endPoint y: 378, distance: 108.0
click at [459, 378] on div "**********" at bounding box center [438, 346] width 220 height 102
paste input "text"
type input "**********"
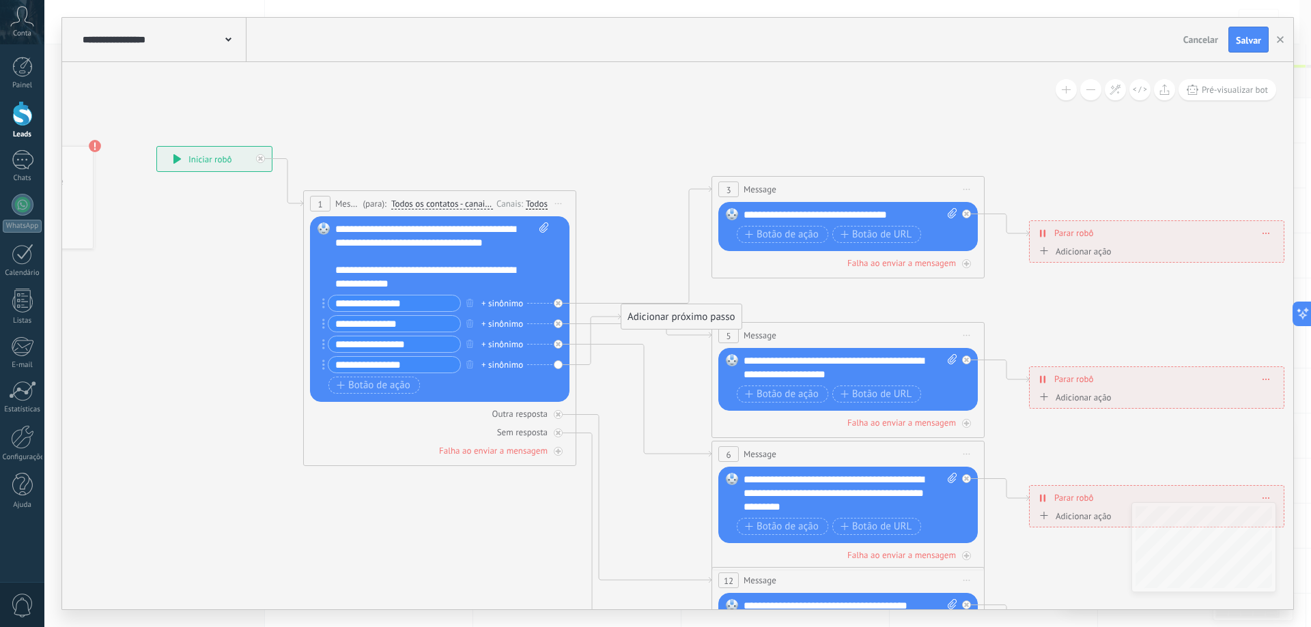
drag, startPoint x: 595, startPoint y: 341, endPoint x: 583, endPoint y: 257, distance: 85.5
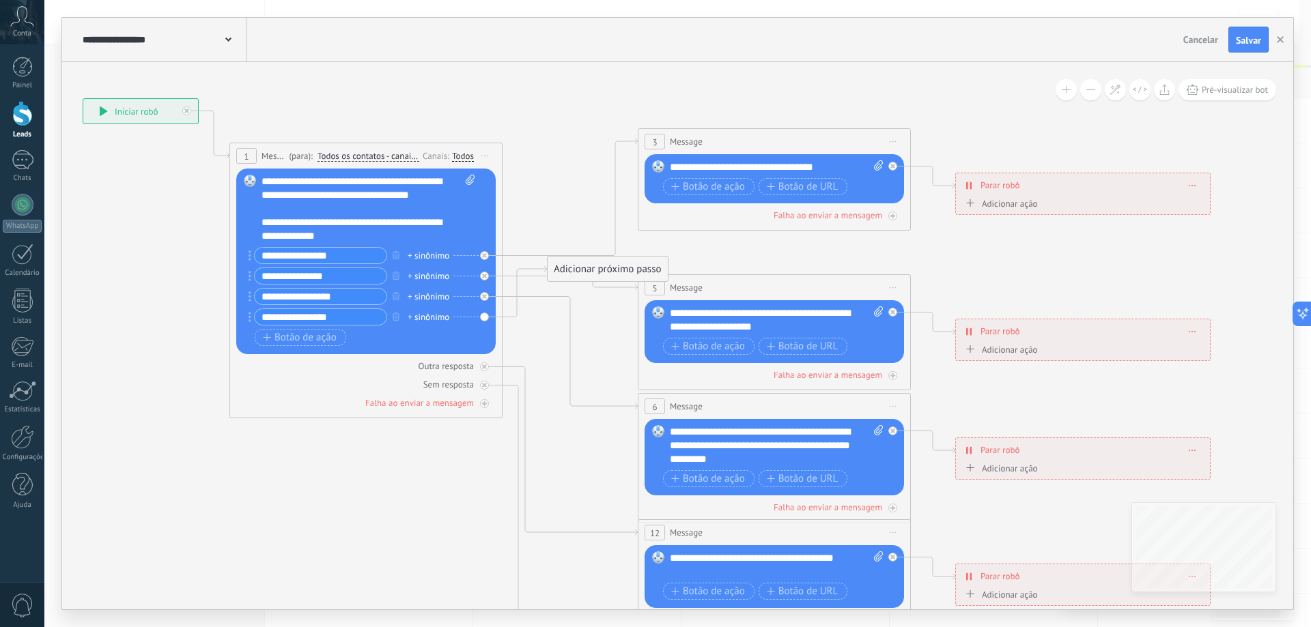
drag, startPoint x: 655, startPoint y: 252, endPoint x: 533, endPoint y: 173, distance: 145.3
click at [533, 173] on icon at bounding box center [805, 453] width 2128 height 1393
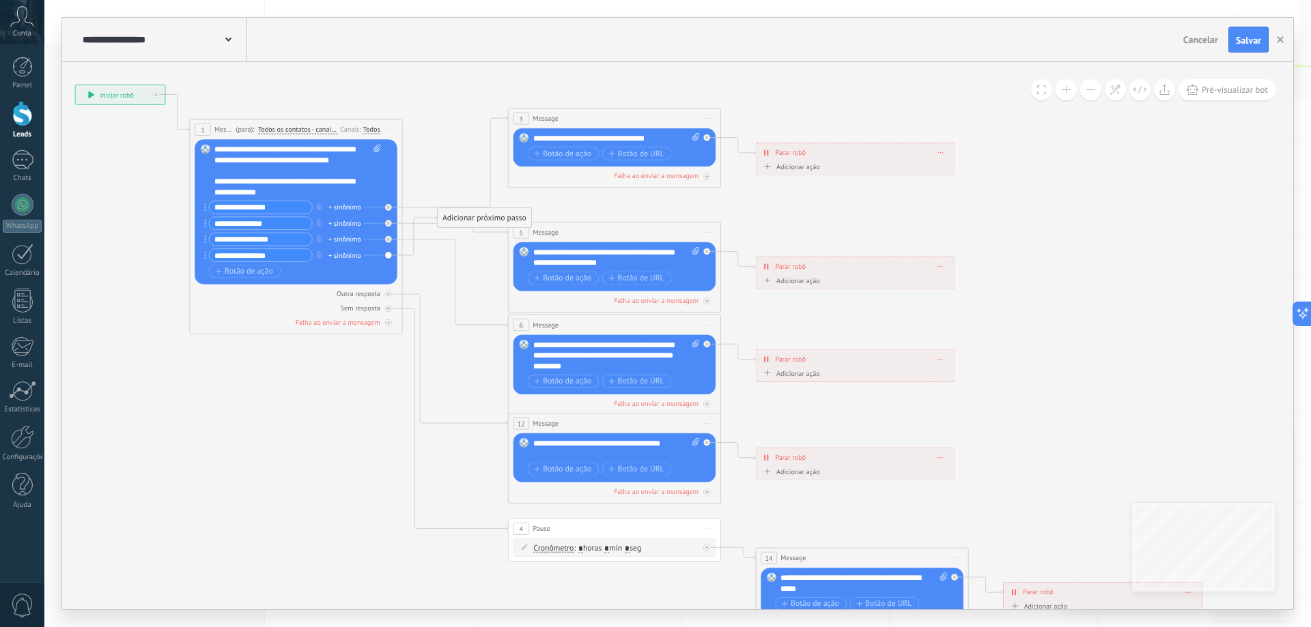
drag, startPoint x: 526, startPoint y: 387, endPoint x: 475, endPoint y: 393, distance: 51.6
click at [475, 393] on icon at bounding box center [639, 361] width 1660 height 1086
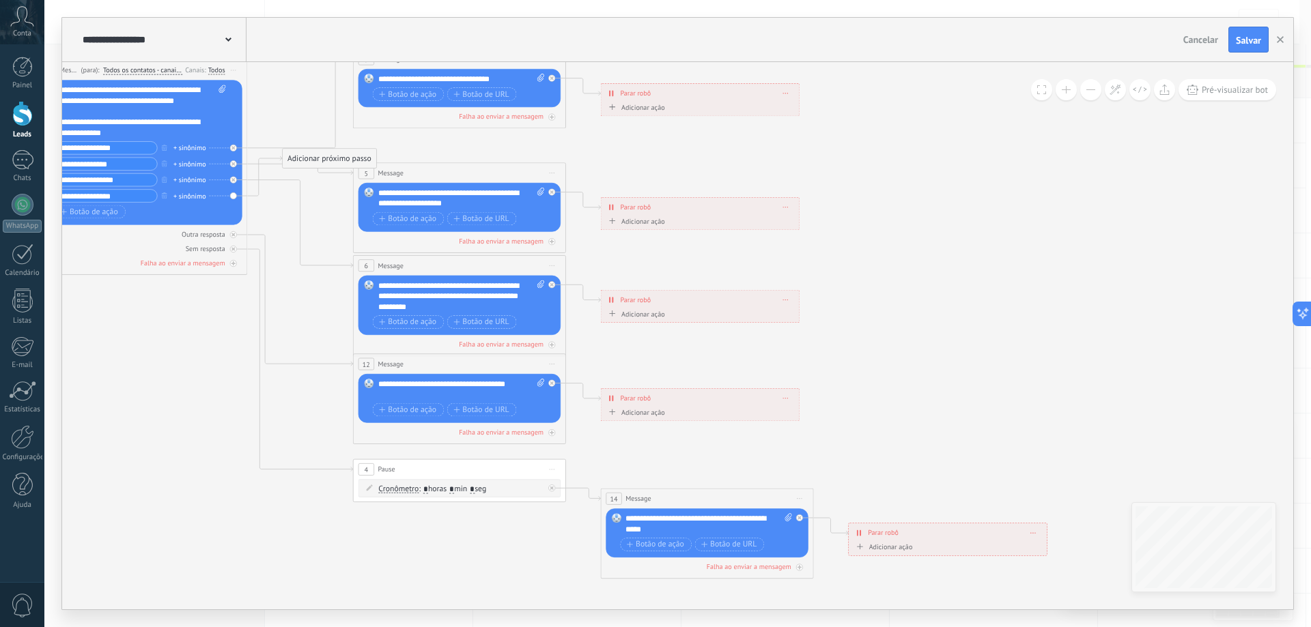
drag, startPoint x: 769, startPoint y: 501, endPoint x: 614, endPoint y: 442, distance: 166.0
click at [614, 442] on icon at bounding box center [484, 302] width 1660 height 1086
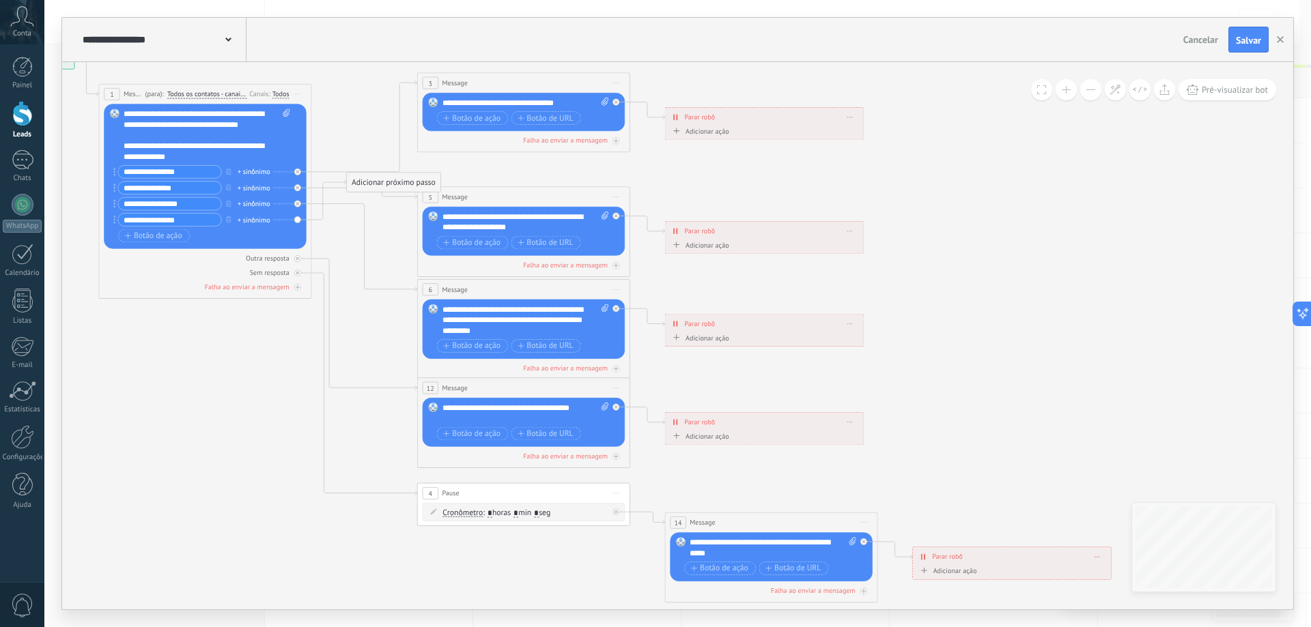
drag, startPoint x: 717, startPoint y: 486, endPoint x: 778, endPoint y: 511, distance: 66.4
click at [778, 511] on icon at bounding box center [548, 326] width 1660 height 1086
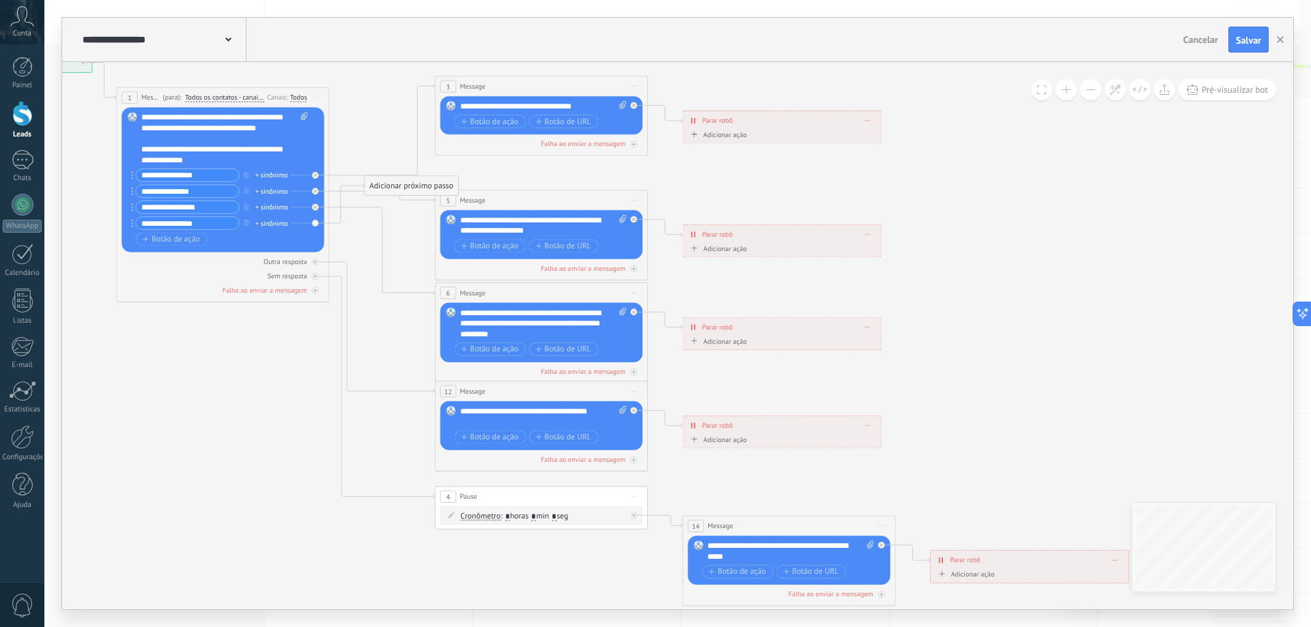
drag, startPoint x: 718, startPoint y: 386, endPoint x: 739, endPoint y: 388, distance: 20.6
click at [739, 388] on icon at bounding box center [566, 329] width 1660 height 1086
drag, startPoint x: 427, startPoint y: 187, endPoint x: 283, endPoint y: 468, distance: 315.1
click at [283, 468] on div "Adicionar próximo passo" at bounding box center [268, 471] width 94 height 18
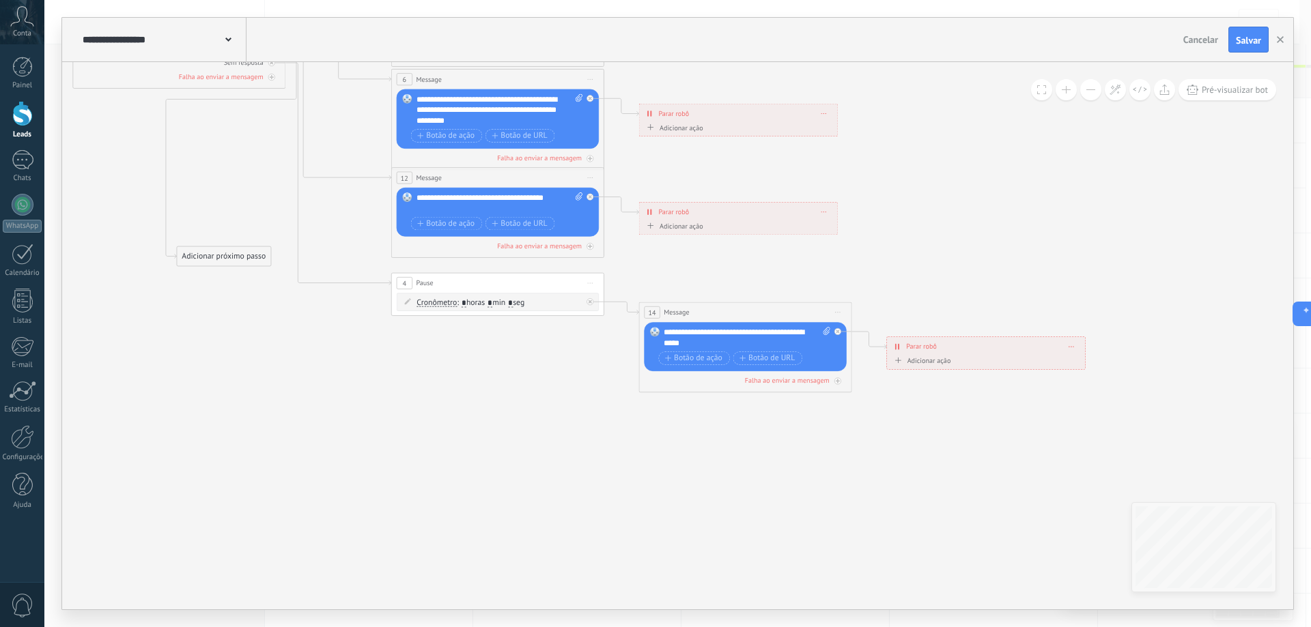
drag, startPoint x: 720, startPoint y: 513, endPoint x: 690, endPoint y: 472, distance: 51.0
click at [690, 472] on icon at bounding box center [522, 116] width 1660 height 1086
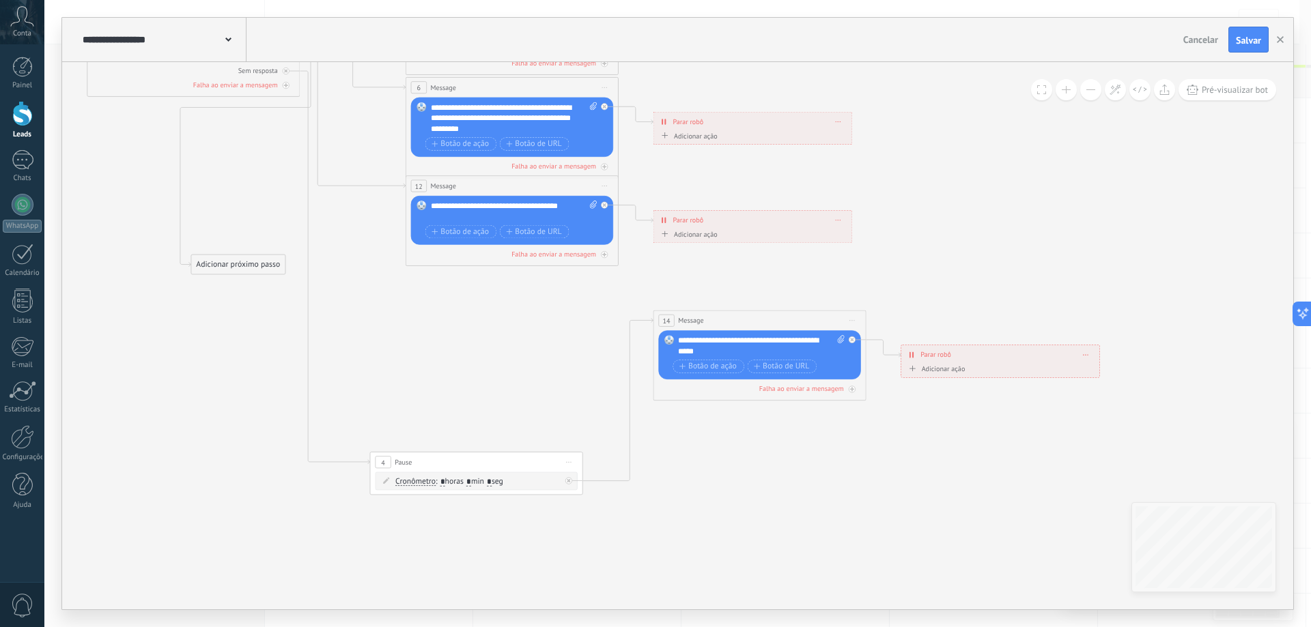
drag, startPoint x: 505, startPoint y: 294, endPoint x: 494, endPoint y: 464, distance: 170.4
click at [471, 472] on div "4 Pause ***** Iniciar pré-visualização aqui [GEOGRAPHIC_DATA] Duplicar Excluir" at bounding box center [476, 463] width 212 height 20
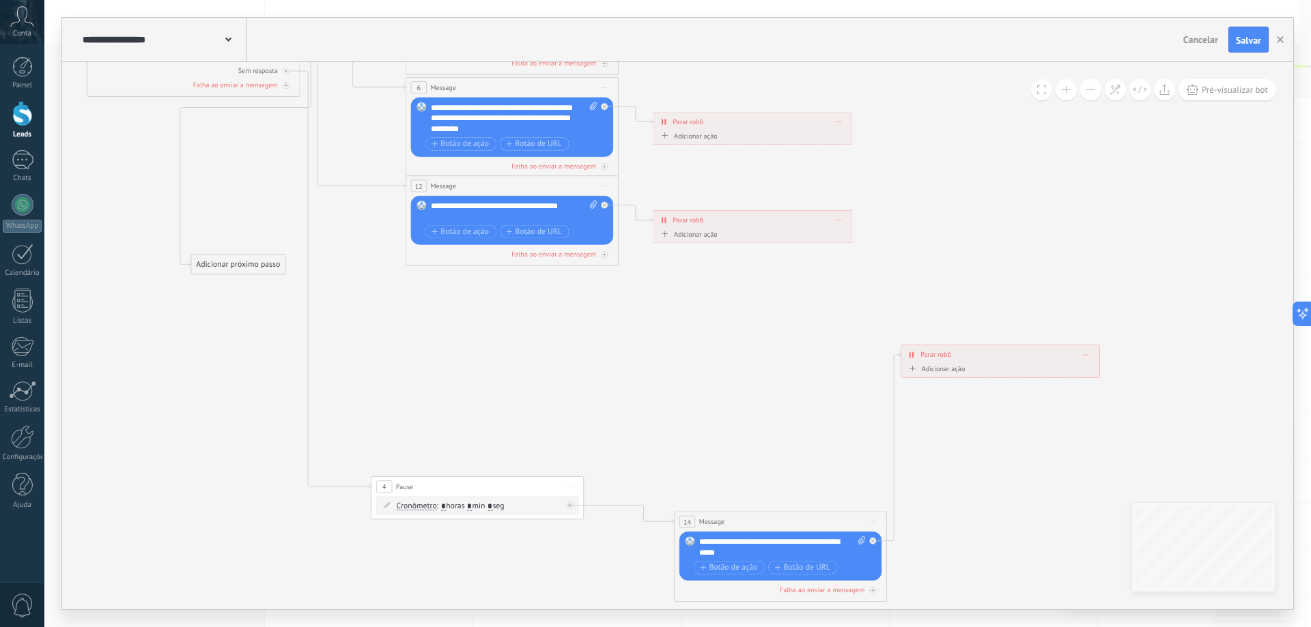
drag, startPoint x: 726, startPoint y: 321, endPoint x: 744, endPoint y: 522, distance: 201.5
click at [744, 522] on div "14 Message ******* (para): Todos os contatos - canais selecionados Todos os con…" at bounding box center [781, 522] width 212 height 20
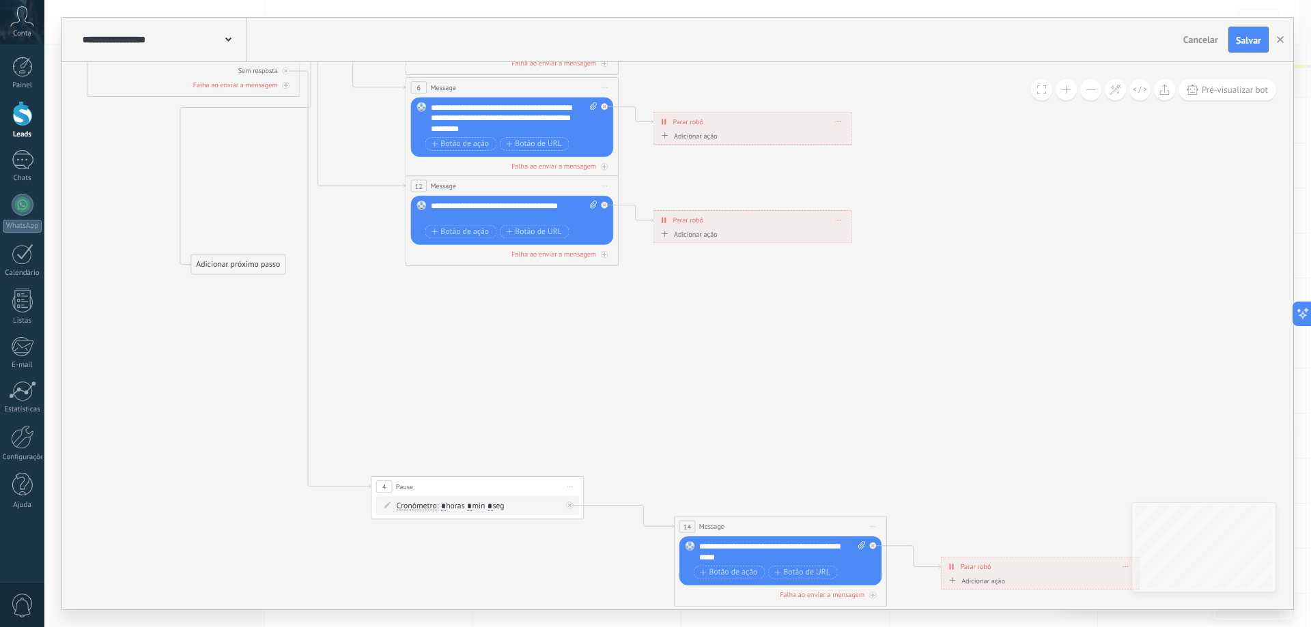
drag, startPoint x: 973, startPoint y: 354, endPoint x: 1013, endPoint y: 566, distance: 216.1
click at [1013, 566] on div "**********" at bounding box center [1041, 567] width 198 height 18
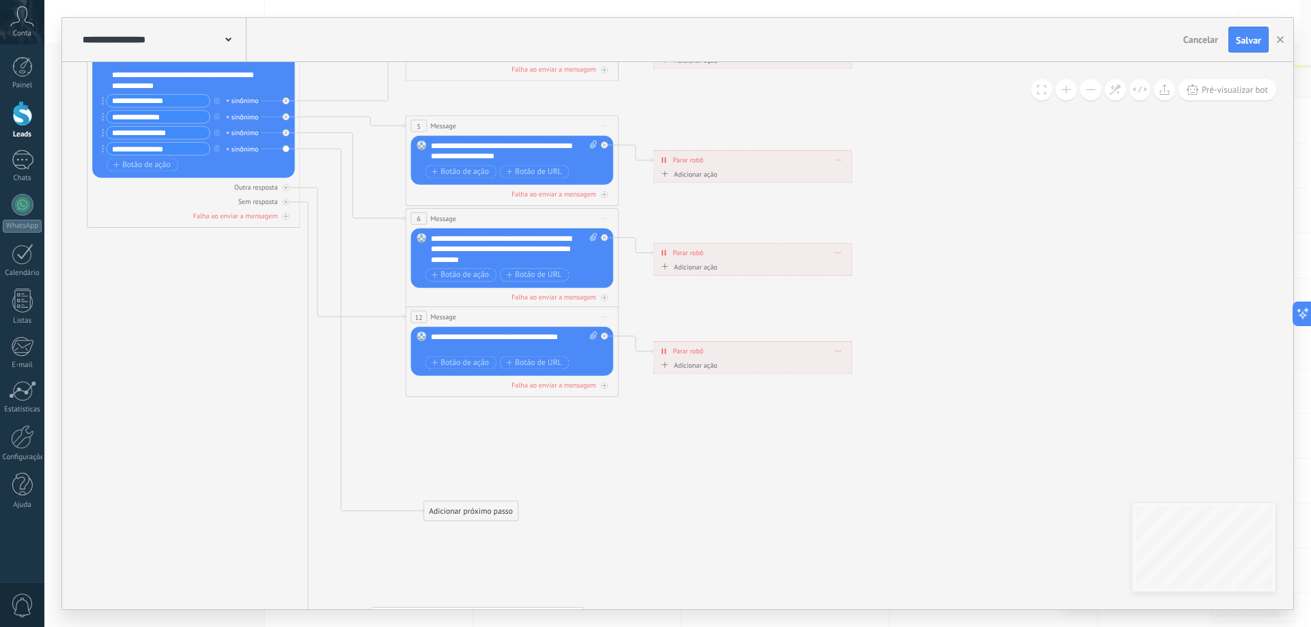
drag, startPoint x: 244, startPoint y: 395, endPoint x: 477, endPoint y: 511, distance: 260.1
click at [477, 511] on div "Adicionar próximo passo" at bounding box center [471, 512] width 94 height 18
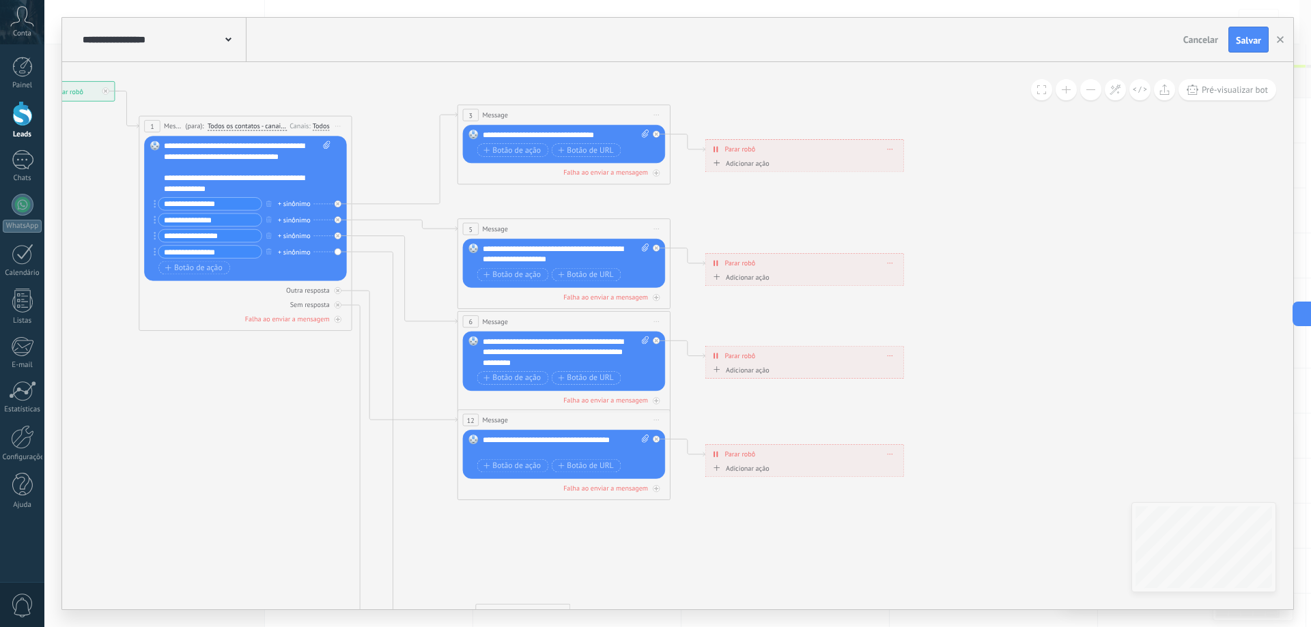
drag, startPoint x: 500, startPoint y: 204, endPoint x: 514, endPoint y: 207, distance: 14.6
click at [514, 207] on icon at bounding box center [608, 461] width 1700 height 1292
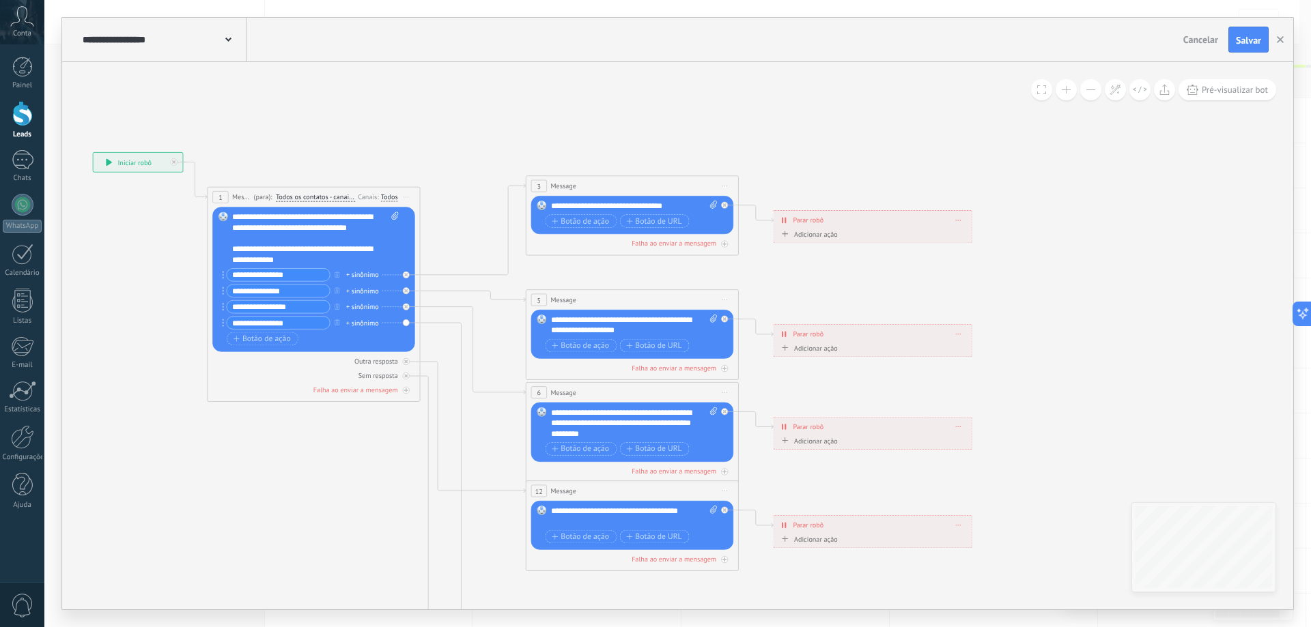
drag, startPoint x: 514, startPoint y: 207, endPoint x: 582, endPoint y: 278, distance: 98.5
click at [582, 278] on icon at bounding box center [677, 532] width 1700 height 1292
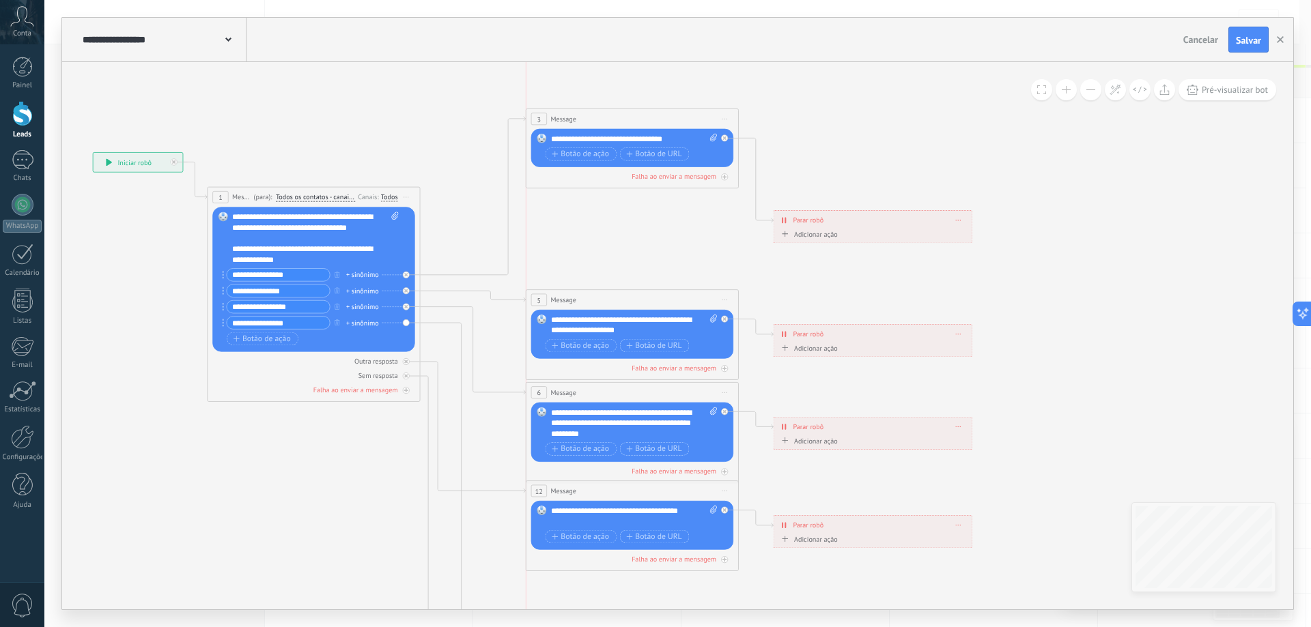
drag, startPoint x: 662, startPoint y: 180, endPoint x: 663, endPoint y: 113, distance: 67.6
click at [663, 113] on div "3 Message ******* (para): Todos os contatos - canais selecionados Todos os cont…" at bounding box center [632, 119] width 212 height 20
drag, startPoint x: 827, startPoint y: 217, endPoint x: 888, endPoint y: 92, distance: 138.9
click at [888, 92] on div "**********" at bounding box center [933, 95] width 198 height 18
click at [597, 152] on span "Botão de ação" at bounding box center [580, 154] width 57 height 8
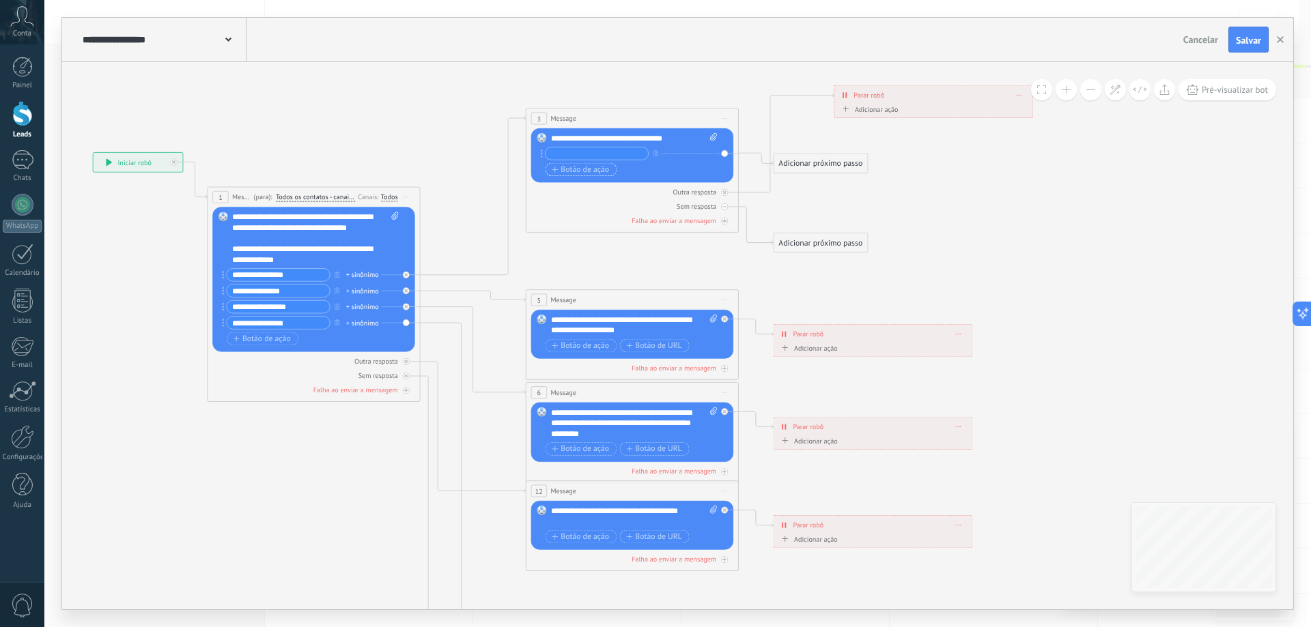
click at [582, 171] on span "Botão de ação" at bounding box center [580, 169] width 57 height 8
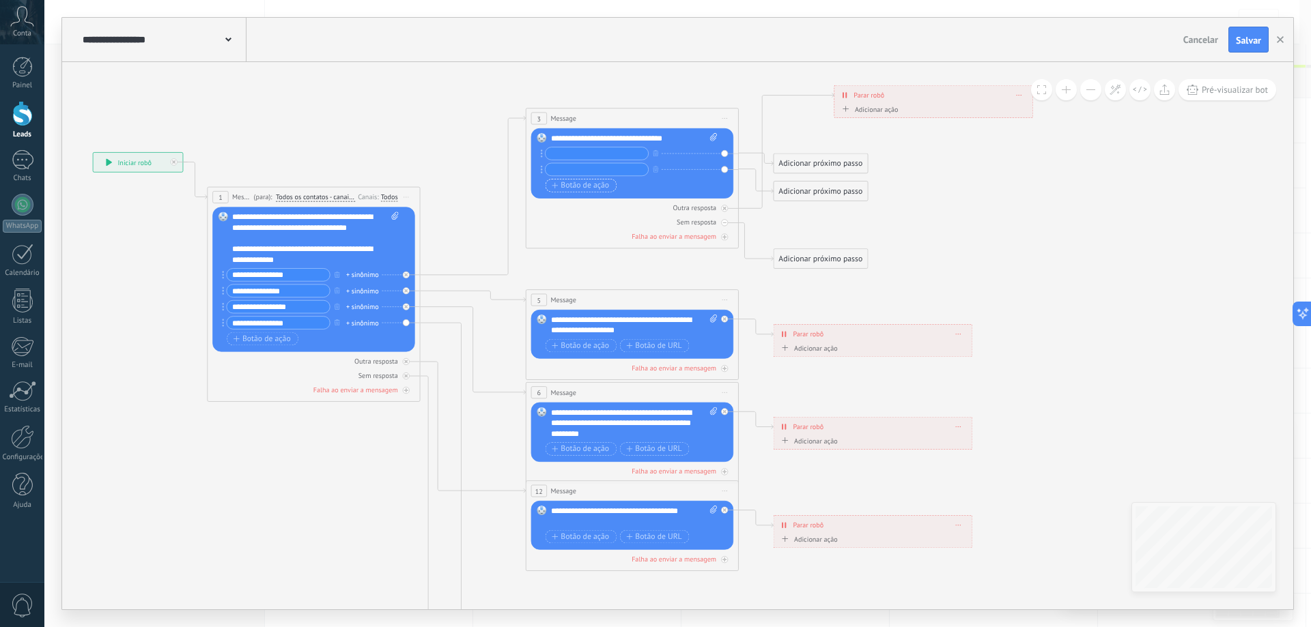
click at [571, 186] on span "Botão de ação" at bounding box center [580, 186] width 57 height 8
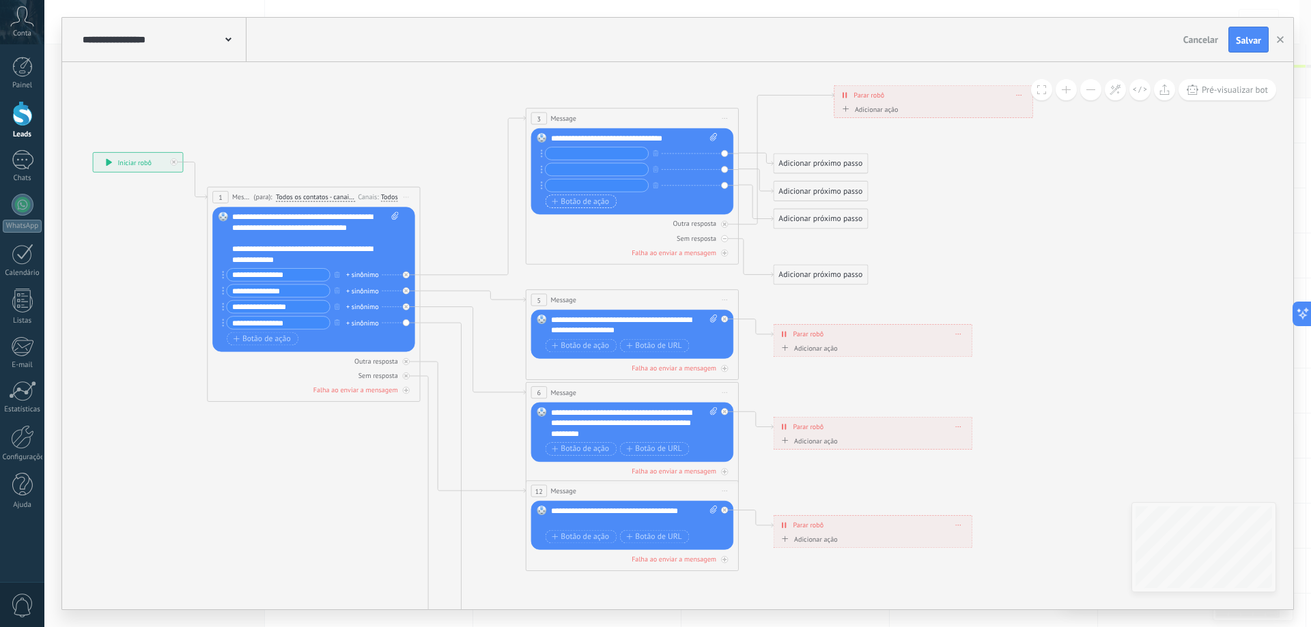
click at [571, 201] on span "Botão de ação" at bounding box center [580, 201] width 57 height 8
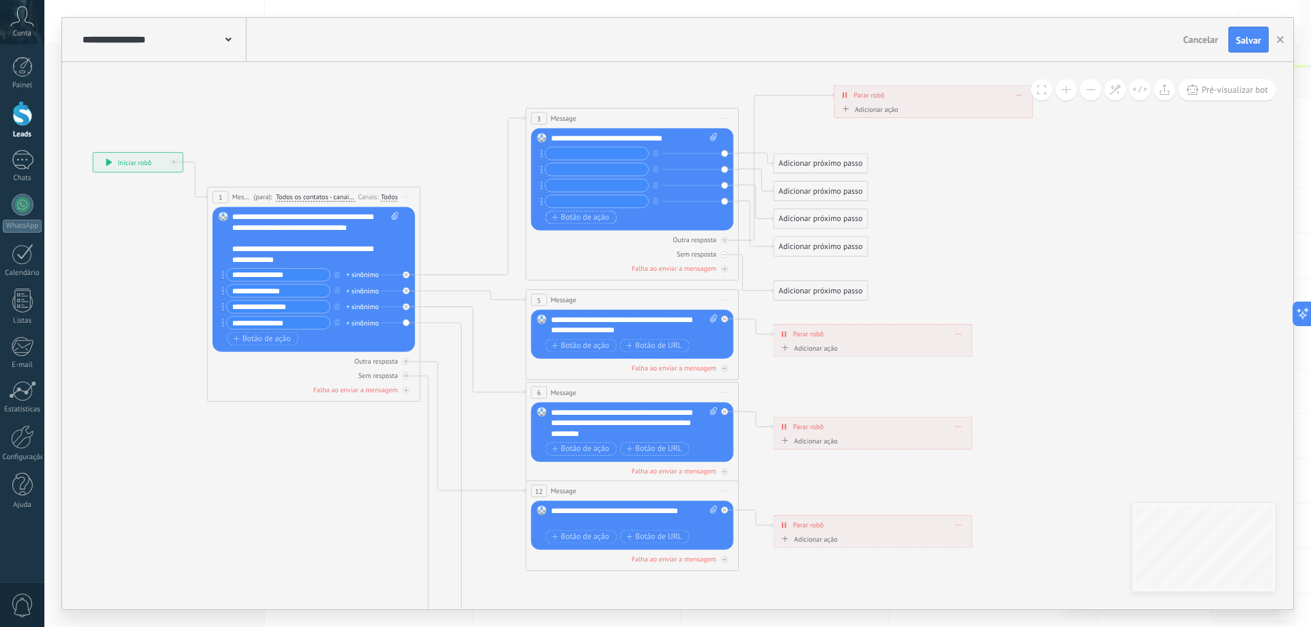
click at [571, 216] on span "Botão de ação" at bounding box center [580, 217] width 57 height 8
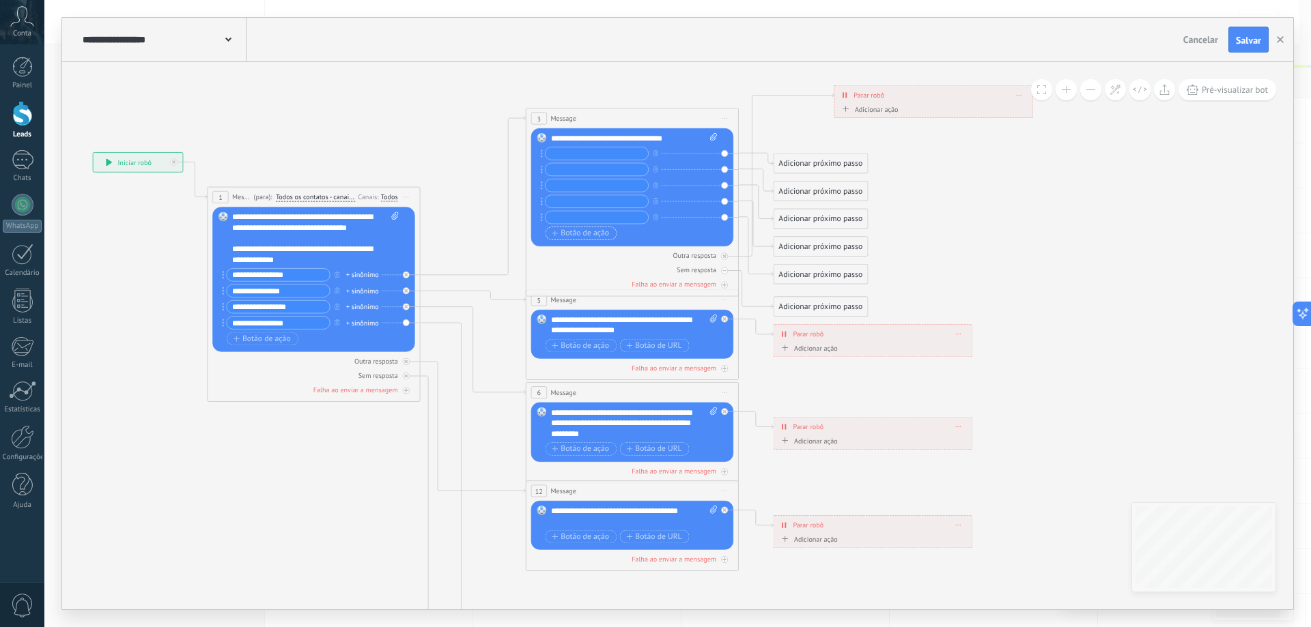
click at [574, 232] on span "Botão de ação" at bounding box center [580, 233] width 57 height 8
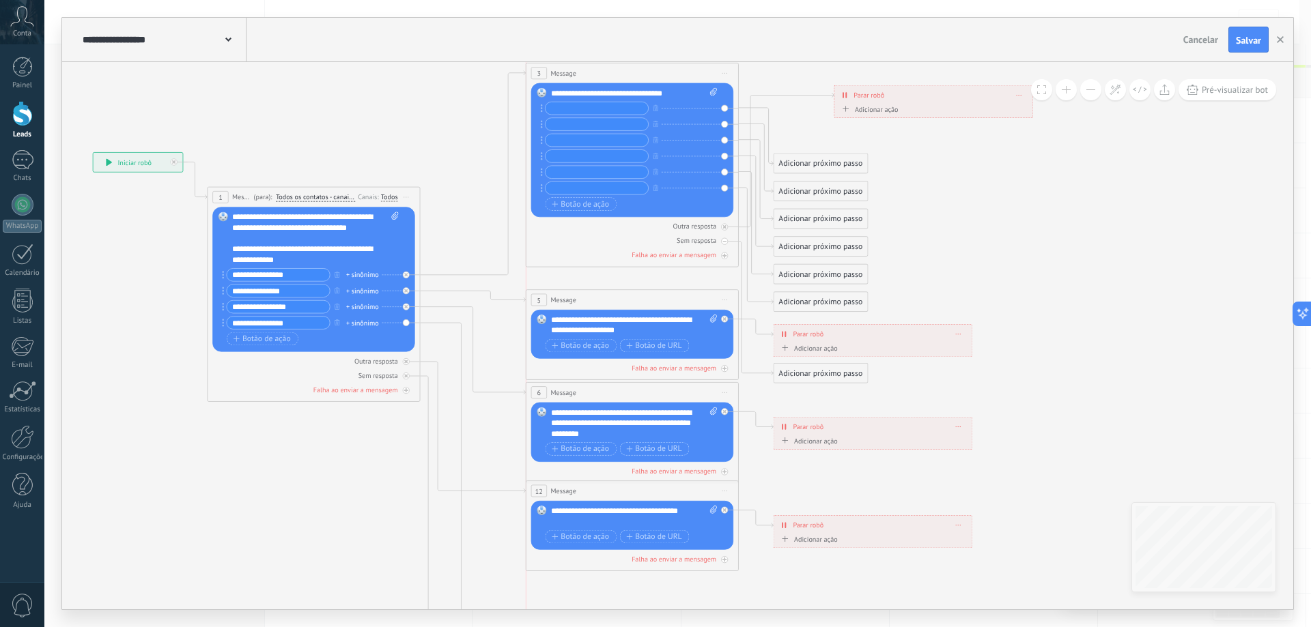
drag, startPoint x: 627, startPoint y: 120, endPoint x: 623, endPoint y: 75, distance: 45.2
click at [623, 75] on div "3 Message ******* (para): Todos os contatos - canais selecionados Todos os cont…" at bounding box center [632, 73] width 212 height 20
drag, startPoint x: 974, startPoint y: 274, endPoint x: 906, endPoint y: 365, distance: 114.2
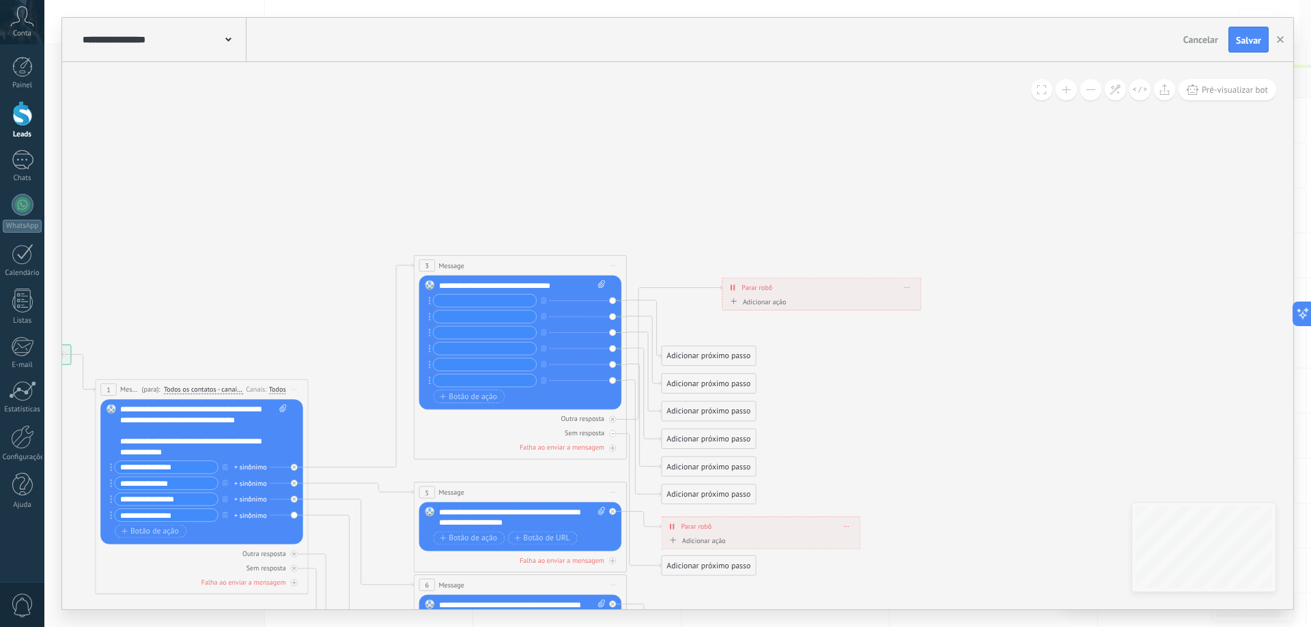
drag, startPoint x: 945, startPoint y: 177, endPoint x: 833, endPoint y: 369, distance: 222.7
drag, startPoint x: 831, startPoint y: 299, endPoint x: 900, endPoint y: 236, distance: 93.3
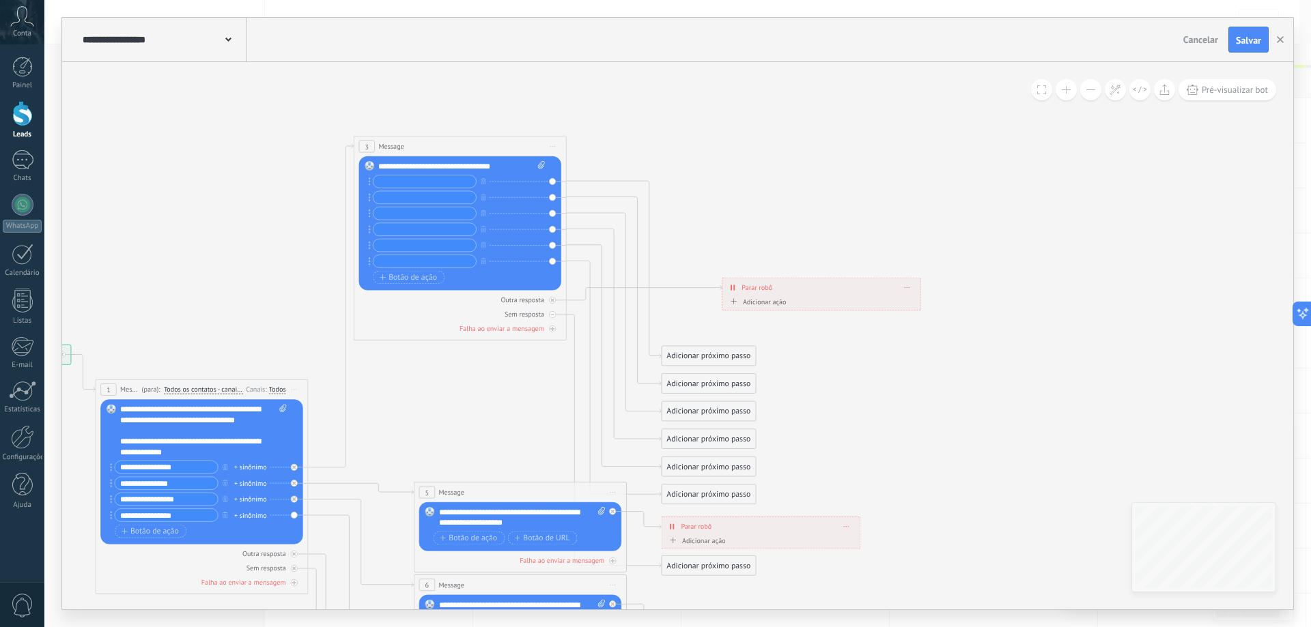
drag, startPoint x: 515, startPoint y: 257, endPoint x: 492, endPoint y: 146, distance: 113.7
click at [492, 146] on div "3 Message ******* (para): Todos os contatos - canais selecionados Todos os cont…" at bounding box center [460, 147] width 212 height 20
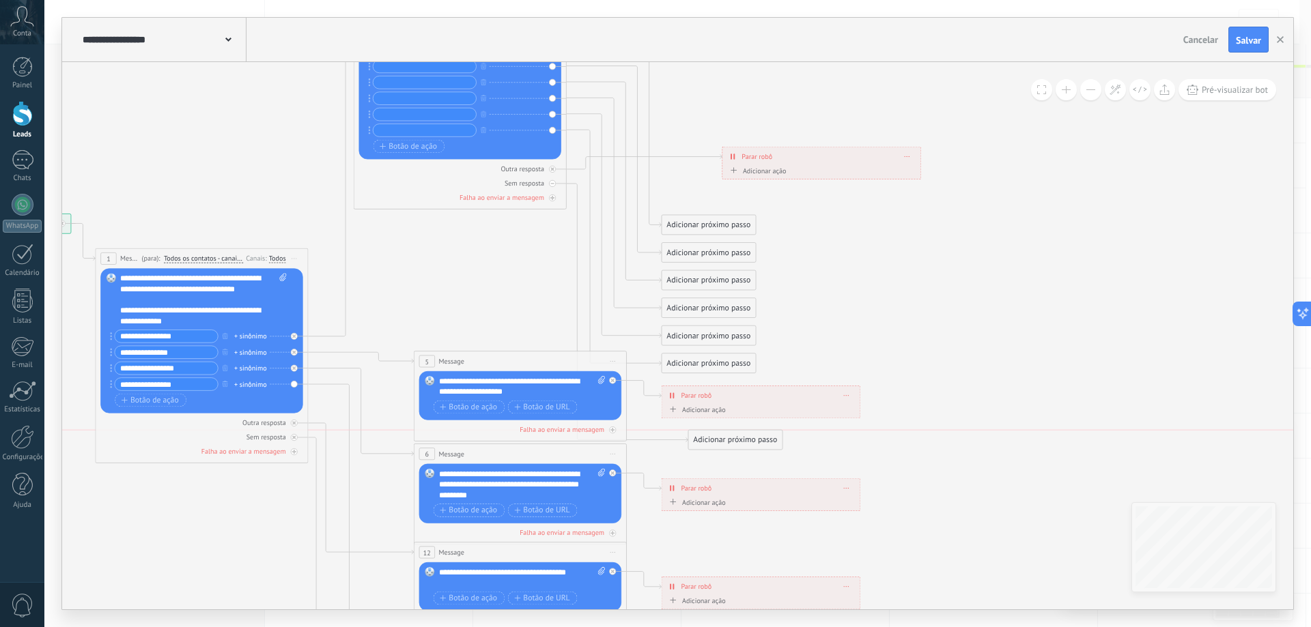
drag, startPoint x: 716, startPoint y: 436, endPoint x: 743, endPoint y: 440, distance: 27.1
click at [743, 440] on div "Adicionar próximo passo" at bounding box center [735, 440] width 94 height 18
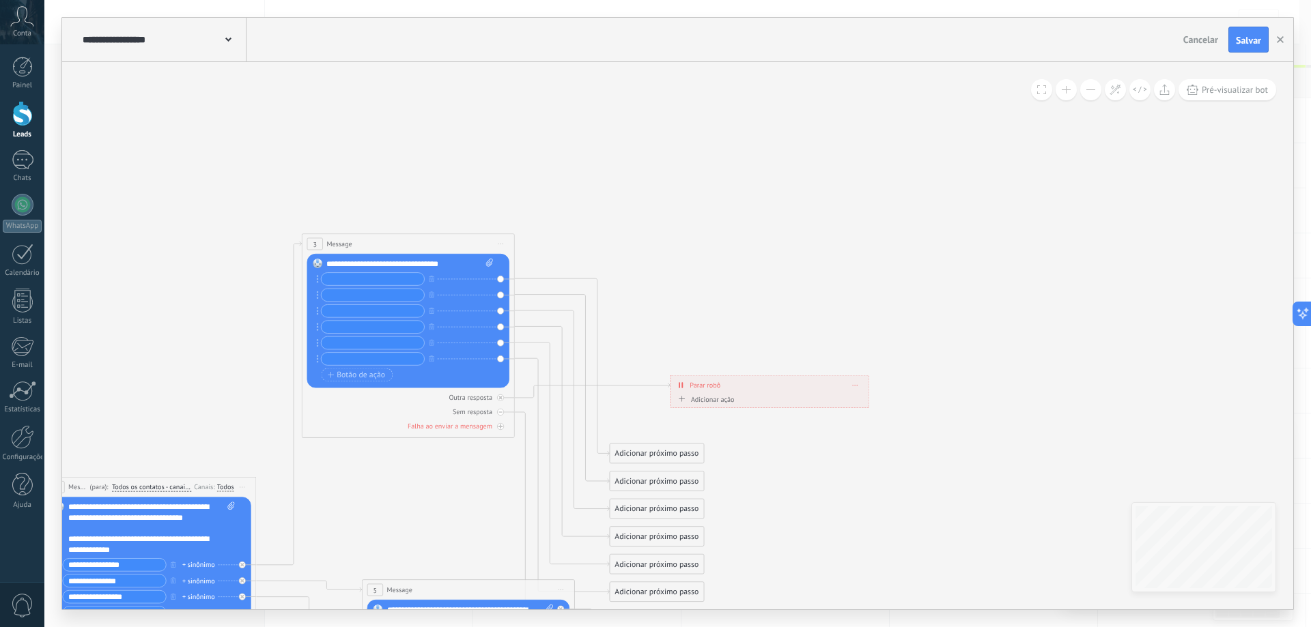
drag, startPoint x: 905, startPoint y: 276, endPoint x: 905, endPoint y: 263, distance: 13.0
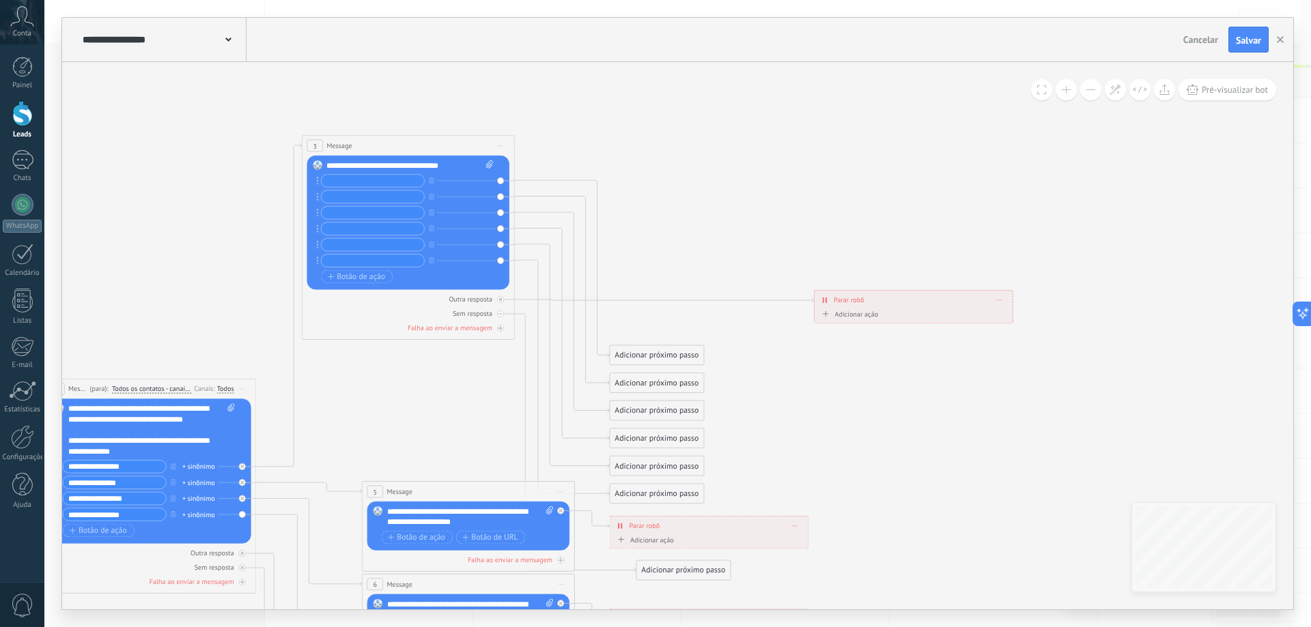
drag, startPoint x: 741, startPoint y: 286, endPoint x: 886, endPoint y: 300, distance: 144.7
click at [886, 300] on div "**********" at bounding box center [914, 300] width 198 height 18
click at [354, 182] on input "text" at bounding box center [373, 181] width 103 height 12
click at [356, 164] on div "**********" at bounding box center [409, 165] width 167 height 11
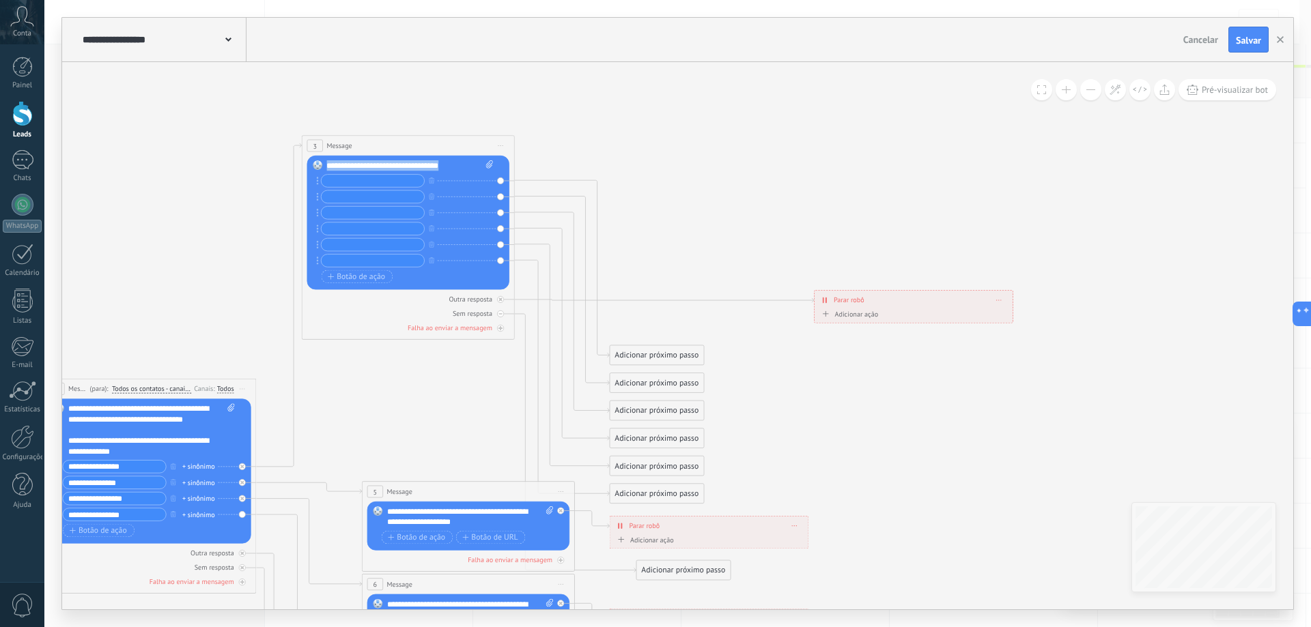
click at [356, 164] on div "**********" at bounding box center [409, 165] width 167 height 11
paste div
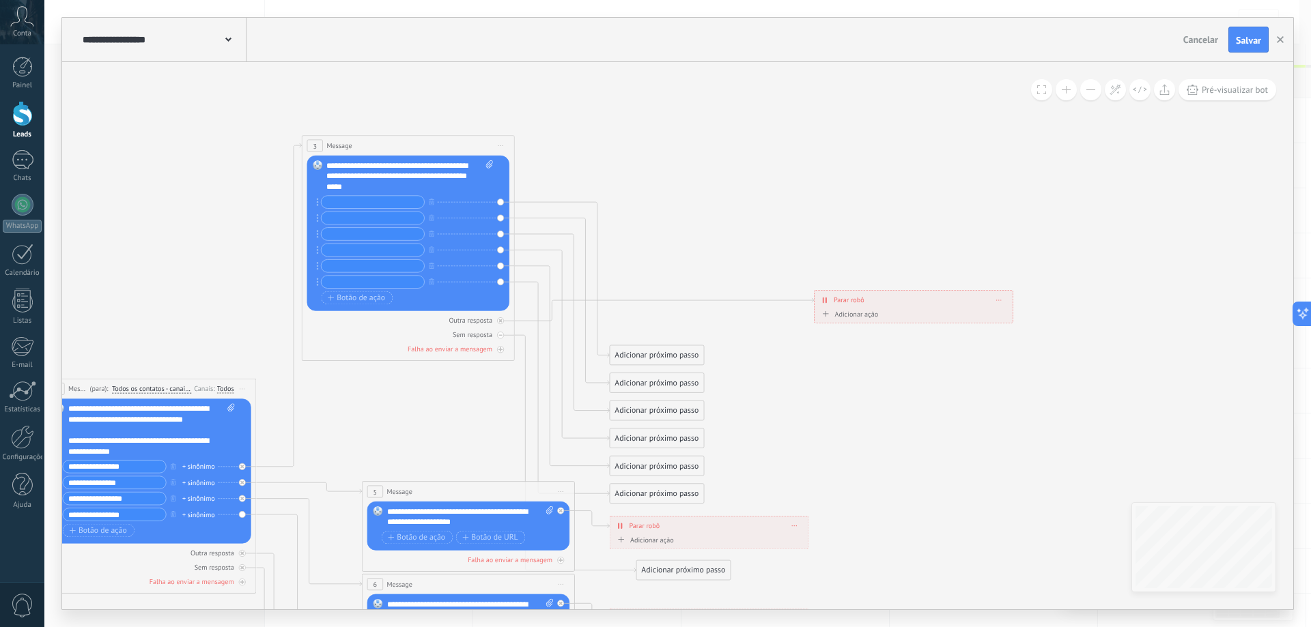
click at [372, 202] on input "text" at bounding box center [373, 202] width 103 height 12
click at [384, 220] on input "text" at bounding box center [373, 218] width 103 height 12
click at [368, 235] on input "text" at bounding box center [373, 234] width 103 height 12
paste input "**********"
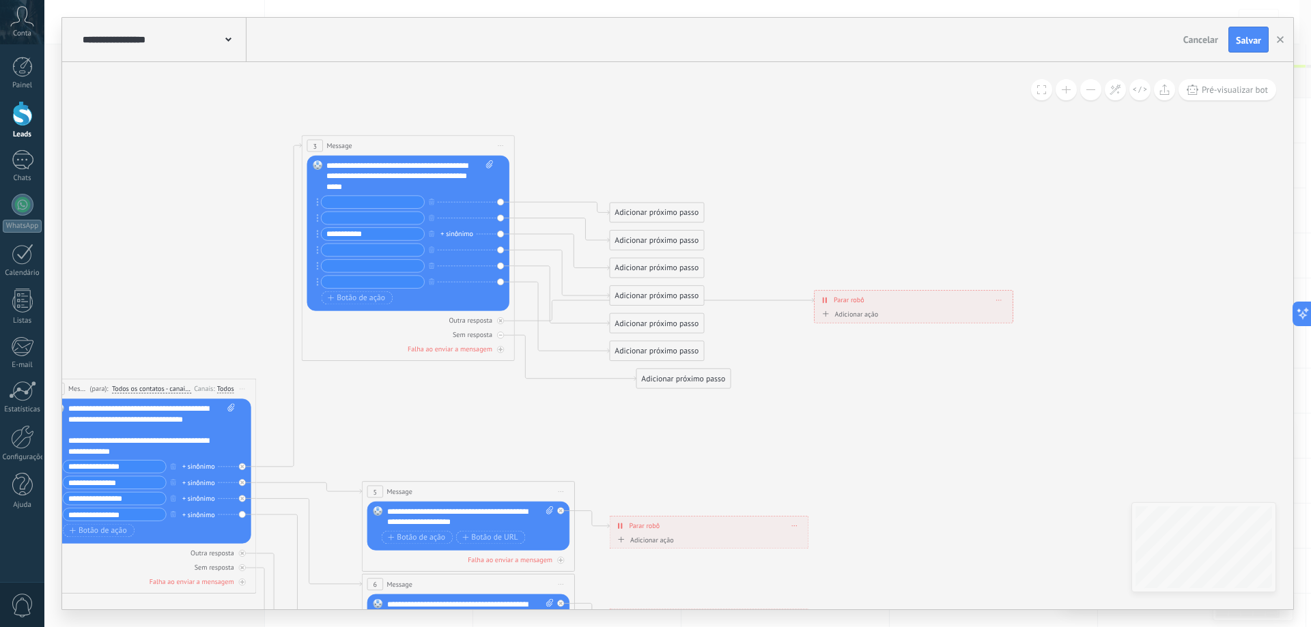
type input "**********"
click at [373, 204] on input "text" at bounding box center [373, 202] width 103 height 12
paste input "**********"
type input "**********"
click at [360, 222] on input "text" at bounding box center [373, 218] width 103 height 12
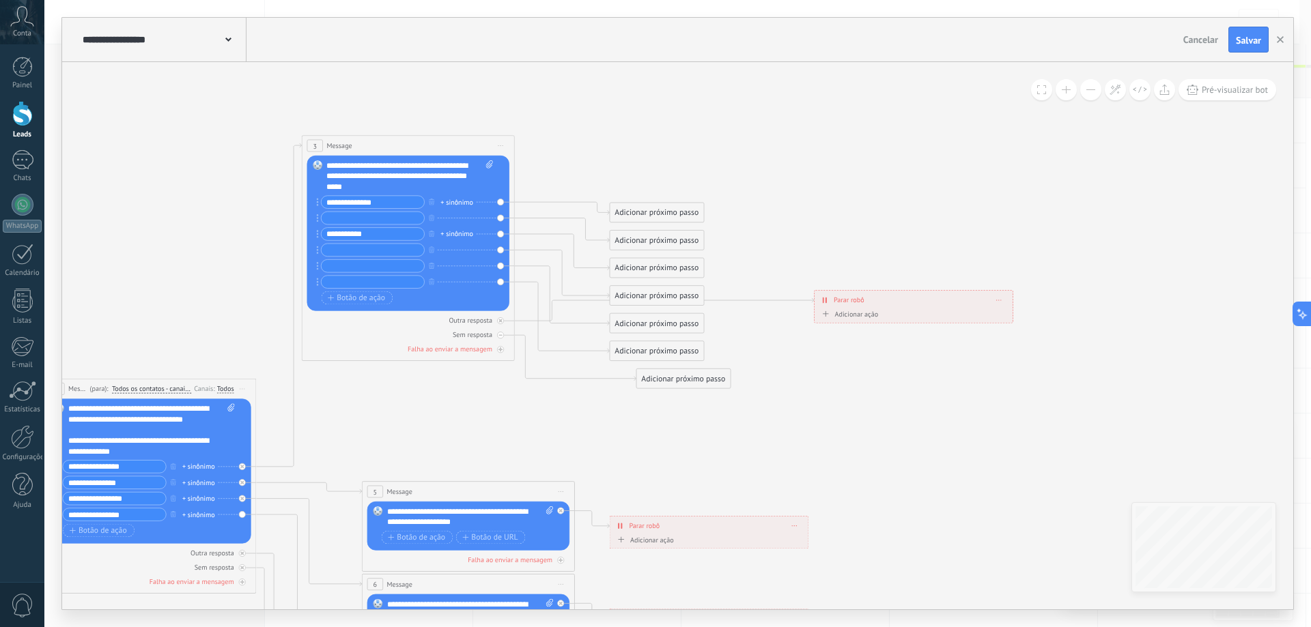
paste input "****"
type input "****"
click at [363, 251] on input "text" at bounding box center [373, 250] width 103 height 12
paste input "********"
type input "********"
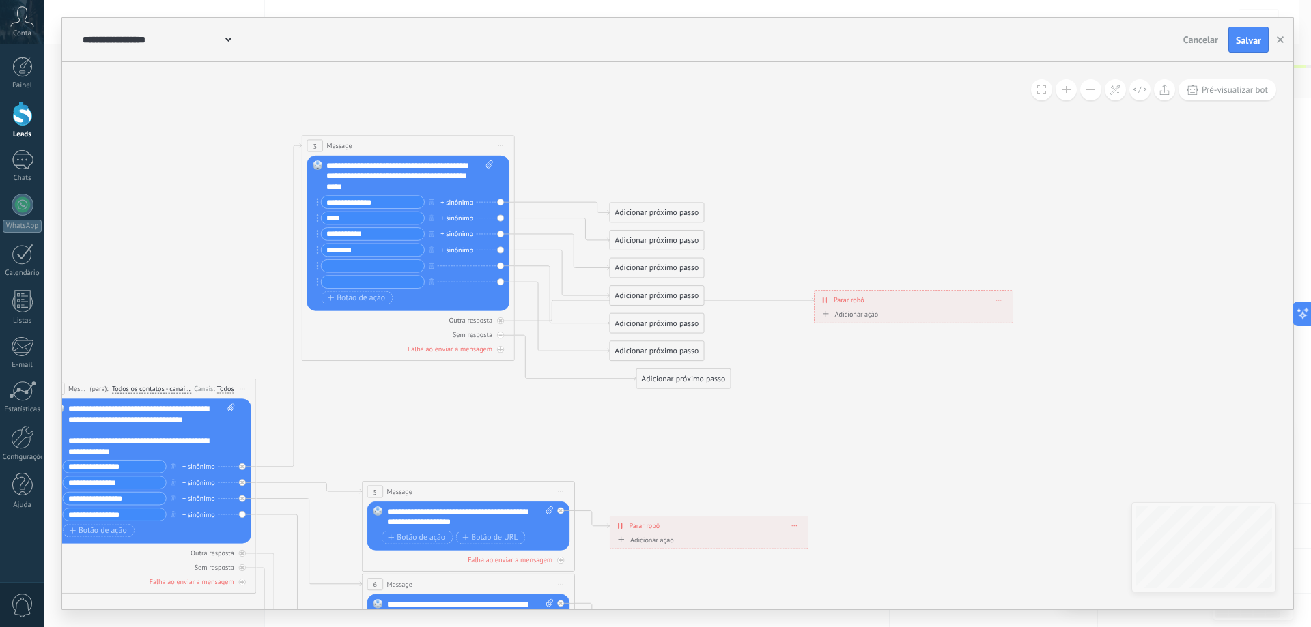
click at [376, 267] on input "text" at bounding box center [373, 266] width 103 height 12
paste input "**********"
type input "**********"
click at [374, 274] on div "**********" at bounding box center [407, 243] width 171 height 96
click at [372, 281] on input "text" at bounding box center [373, 282] width 103 height 12
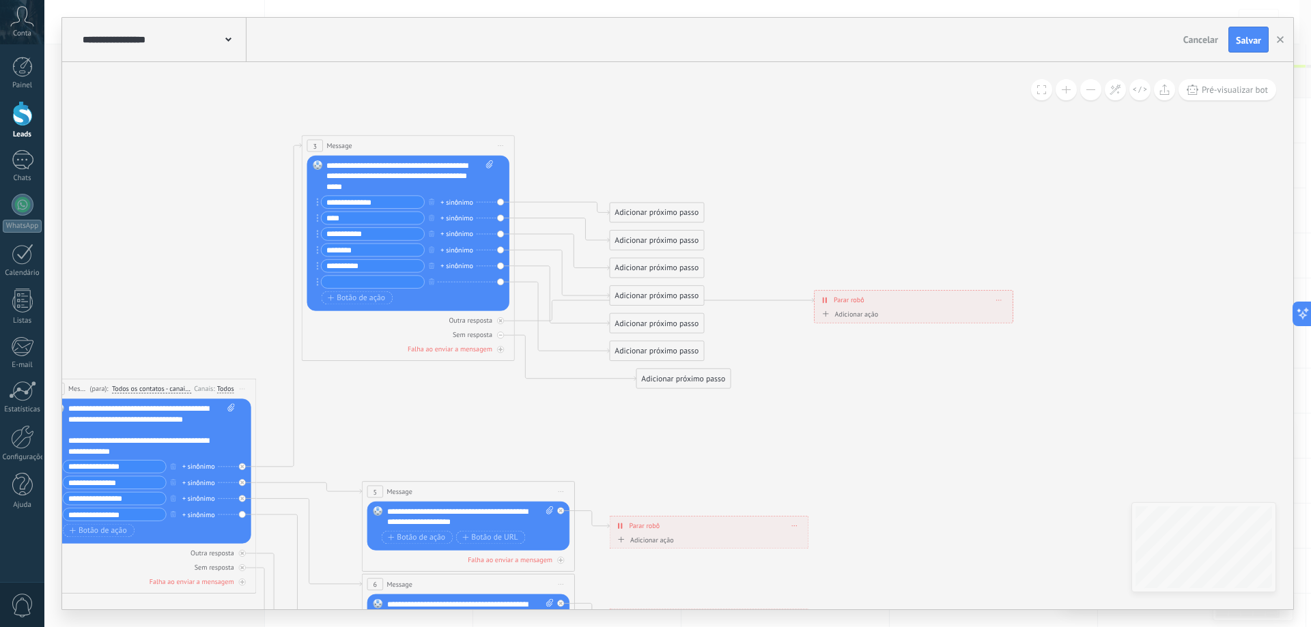
click at [391, 283] on input "text" at bounding box center [373, 282] width 103 height 12
paste input "**********"
type input "**********"
click at [675, 174] on icon at bounding box center [513, 595] width 1700 height 1452
click at [638, 264] on div "Adicionar próximo passo" at bounding box center [657, 268] width 94 height 18
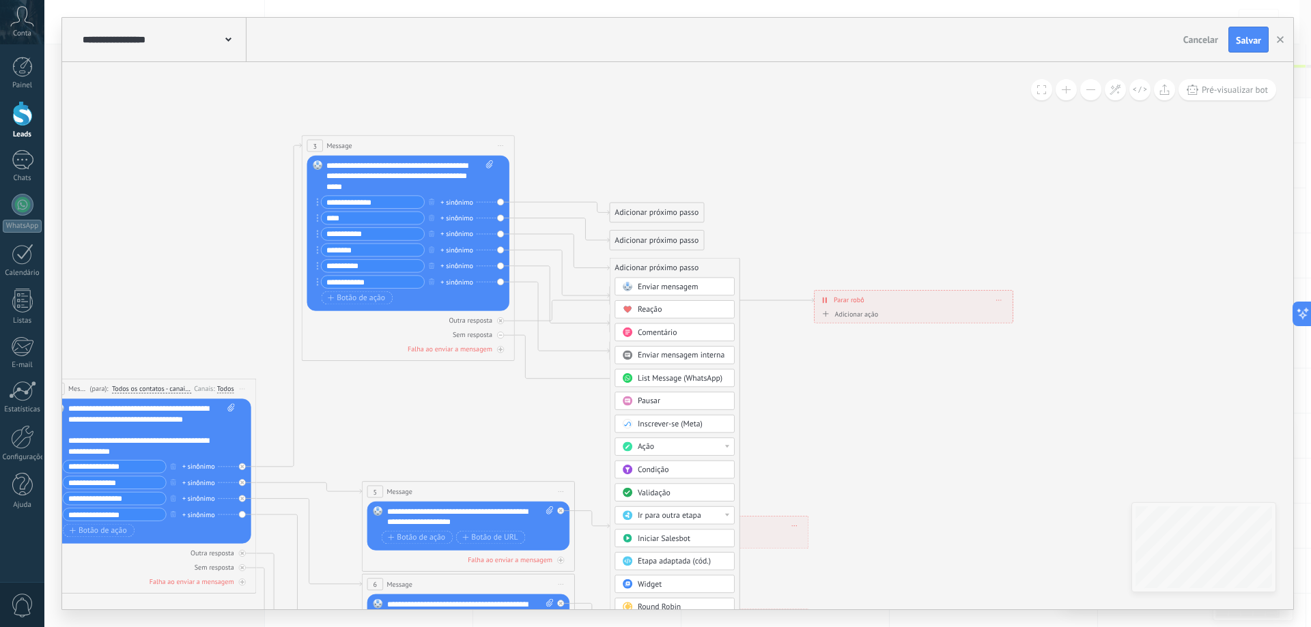
click at [667, 280] on div "Enviar mensagem" at bounding box center [674, 287] width 120 height 18
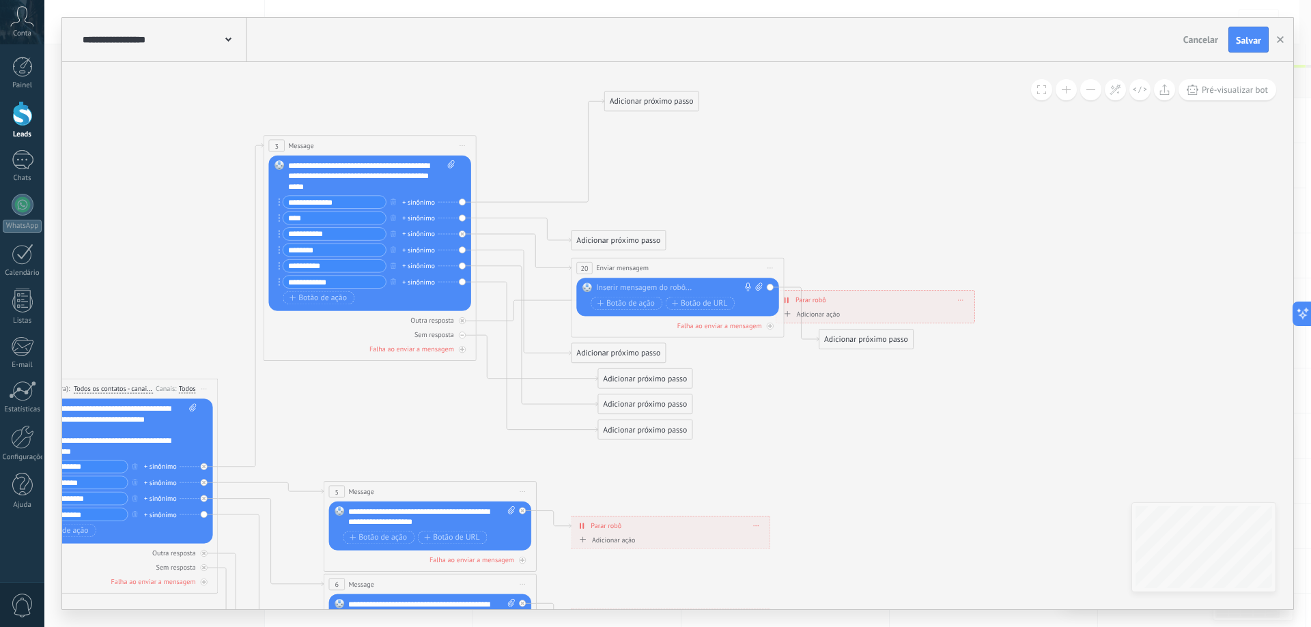
drag, startPoint x: 617, startPoint y: 215, endPoint x: 650, endPoint y: 104, distance: 116.2
click at [650, 104] on div "Adicionar próximo passo" at bounding box center [652, 102] width 94 height 18
drag, startPoint x: 625, startPoint y: 236, endPoint x: 810, endPoint y: 140, distance: 208.3
click at [810, 140] on div "Adicionar próximo passo" at bounding box center [803, 146] width 94 height 18
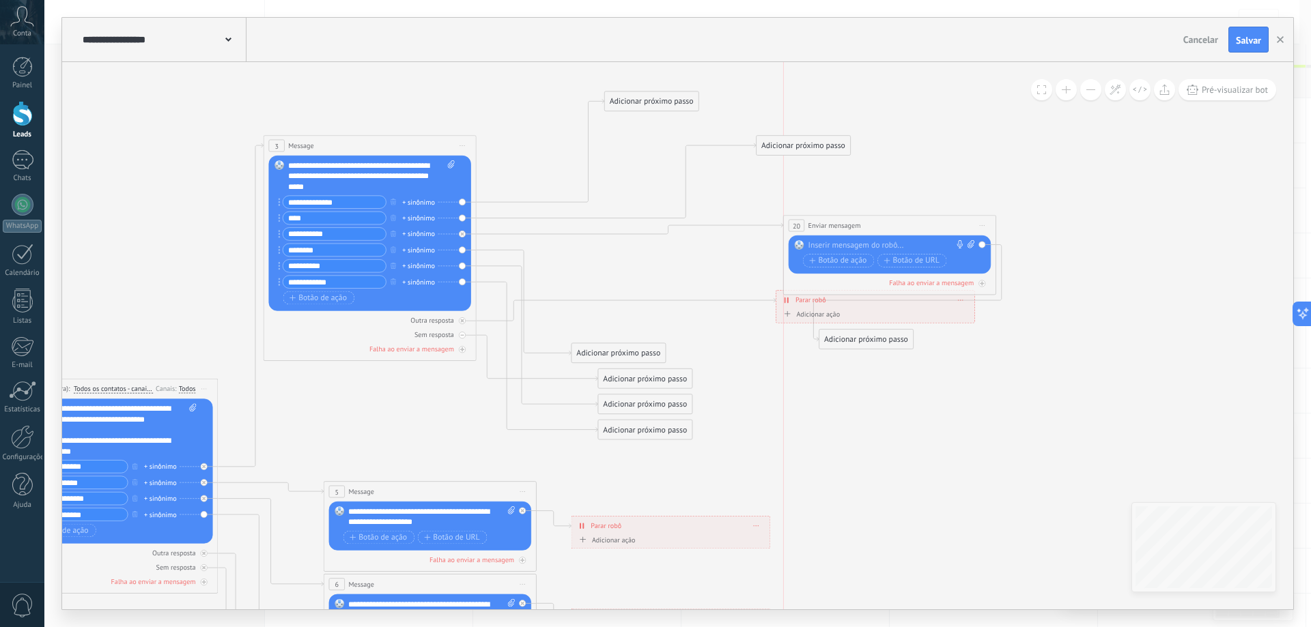
drag, startPoint x: 724, startPoint y: 268, endPoint x: 929, endPoint y: 208, distance: 213.5
click at [929, 216] on div "**********" at bounding box center [890, 226] width 212 height 20
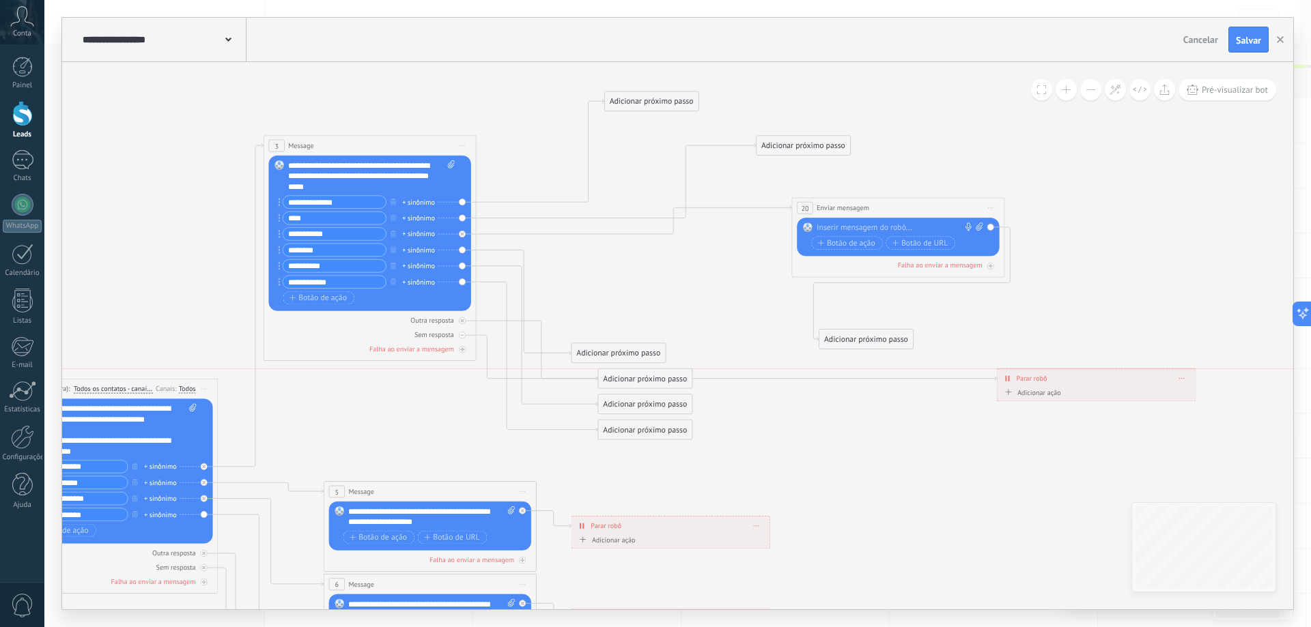
drag, startPoint x: 849, startPoint y: 305, endPoint x: 1063, endPoint y: 376, distance: 225.8
click at [1064, 376] on div "**********" at bounding box center [1097, 378] width 198 height 18
drag, startPoint x: 886, startPoint y: 337, endPoint x: 1155, endPoint y: 244, distance: 284.8
click at [1155, 244] on div "Adicionar próximo passo" at bounding box center [1134, 246] width 94 height 18
drag, startPoint x: 933, startPoint y: 351, endPoint x: 791, endPoint y: 338, distance: 143.3
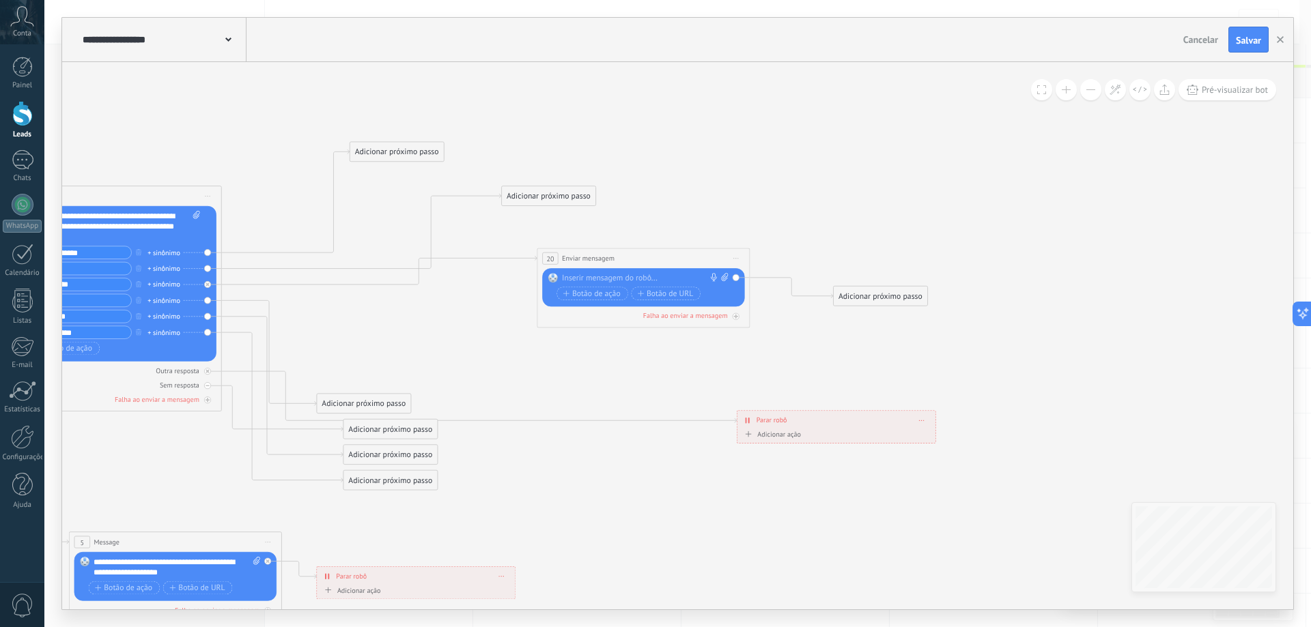
drag, startPoint x: 913, startPoint y: 315, endPoint x: 641, endPoint y: 373, distance: 277.7
click at [641, 373] on icon at bounding box center [286, 623] width 1833 height 1495
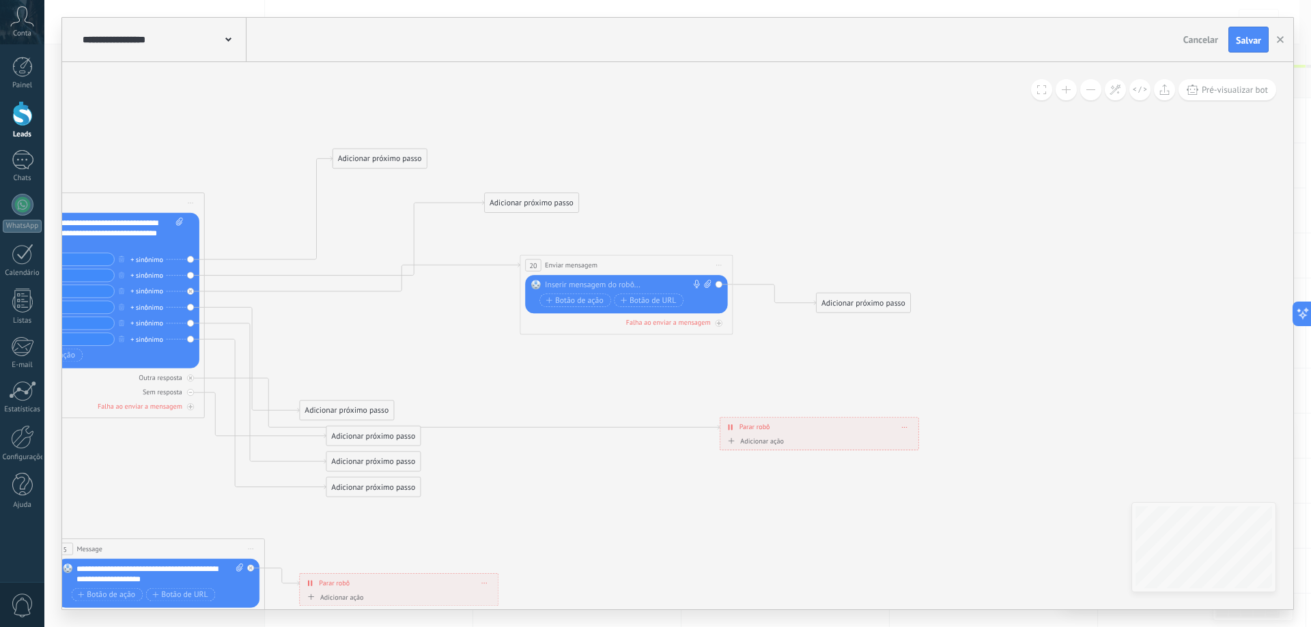
click at [589, 285] on div at bounding box center [624, 285] width 158 height 11
paste div
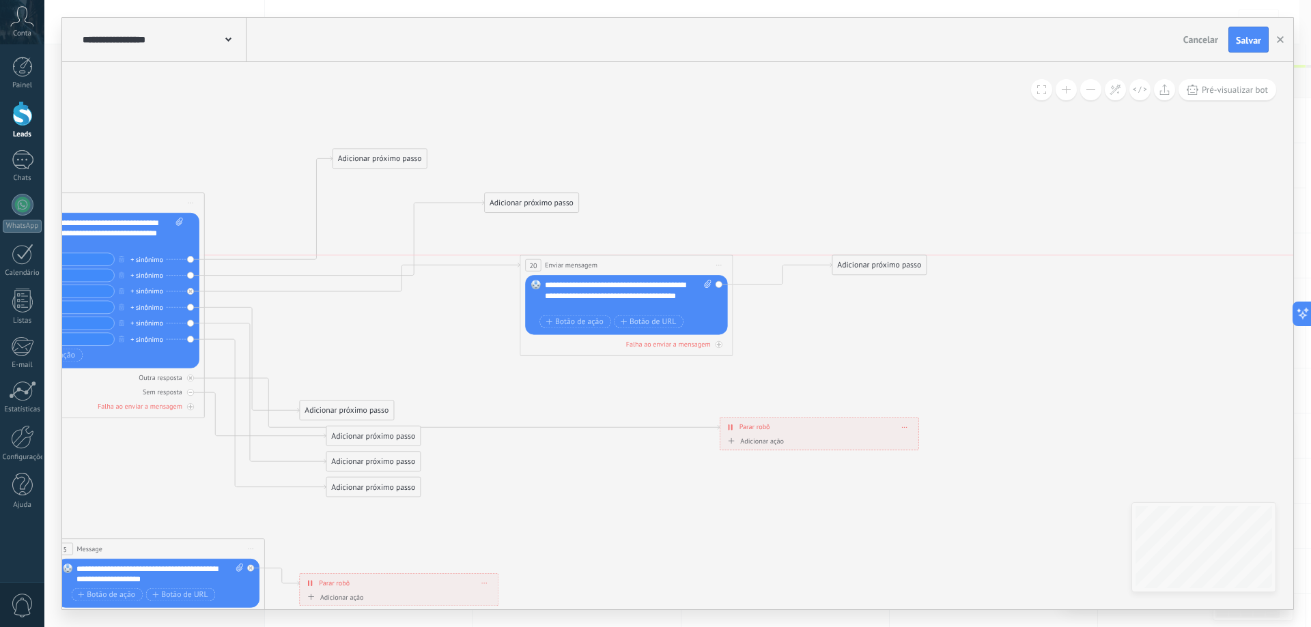
drag, startPoint x: 874, startPoint y: 307, endPoint x: 890, endPoint y: 269, distance: 41.6
click at [890, 269] on div "Adicionar próximo passo" at bounding box center [879, 266] width 94 height 18
click at [694, 212] on icon at bounding box center [269, 630] width 1833 height 1495
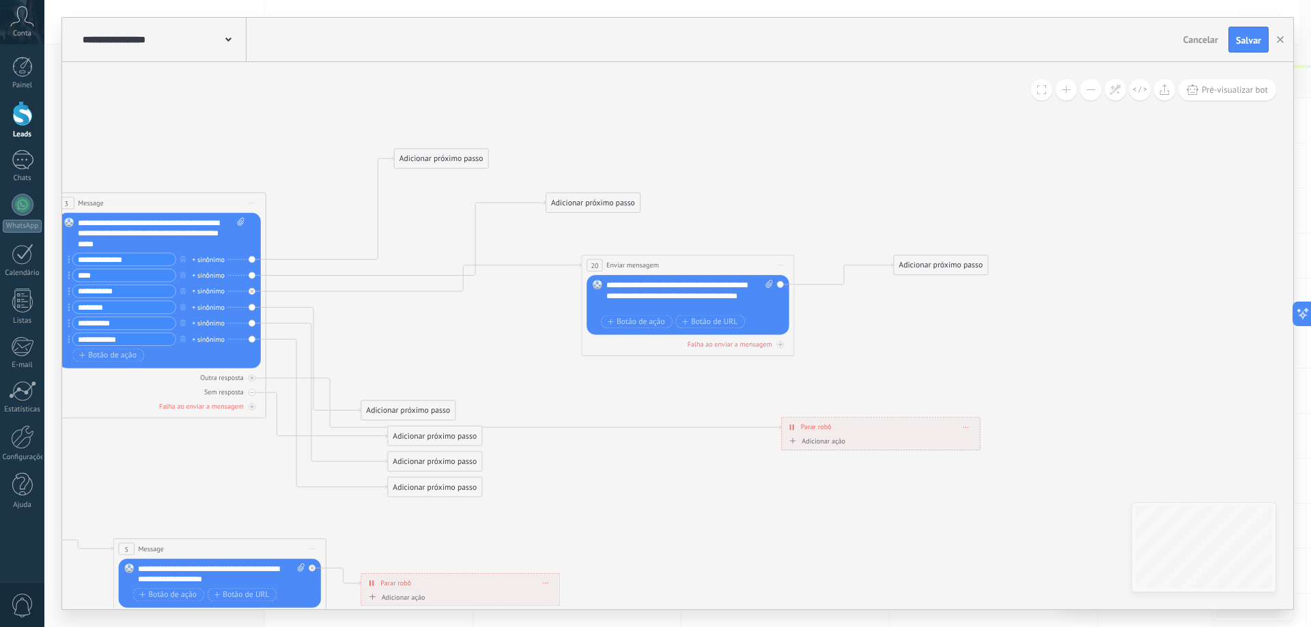
drag, startPoint x: 655, startPoint y: 225, endPoint x: 725, endPoint y: 222, distance: 70.4
click at [725, 222] on icon at bounding box center [330, 630] width 1833 height 1495
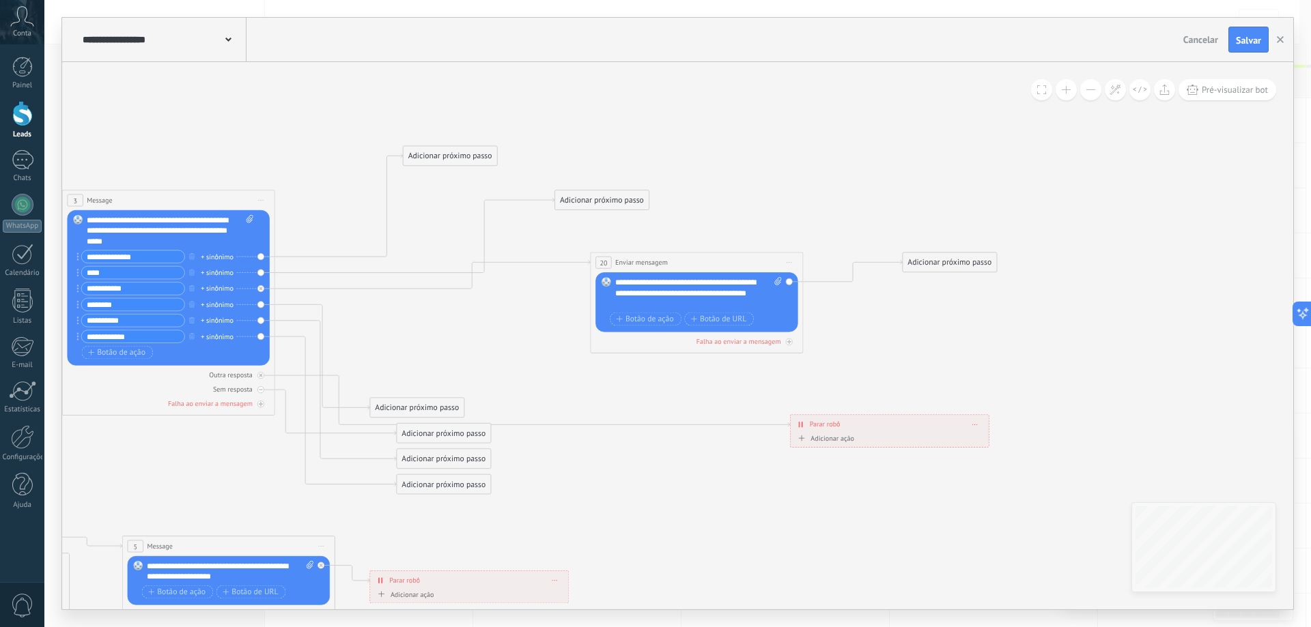
drag, startPoint x: 386, startPoint y: 322, endPoint x: 511, endPoint y: 322, distance: 124.9
drag, startPoint x: 597, startPoint y: 205, endPoint x: 689, endPoint y: 154, distance: 104.5
click at [689, 154] on div "Adicionar próximo passo" at bounding box center [693, 150] width 94 height 18
click at [696, 152] on div "Adicionar próximo passo" at bounding box center [693, 150] width 94 height 18
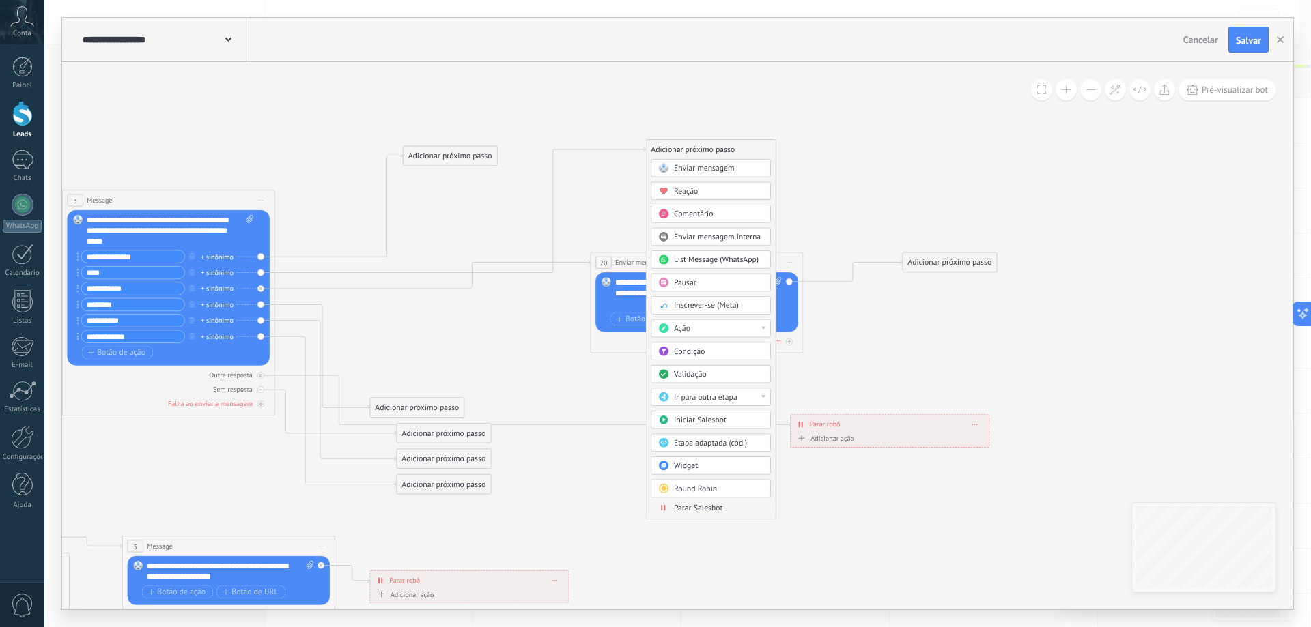
click at [711, 171] on span "Enviar mensagem" at bounding box center [704, 168] width 61 height 10
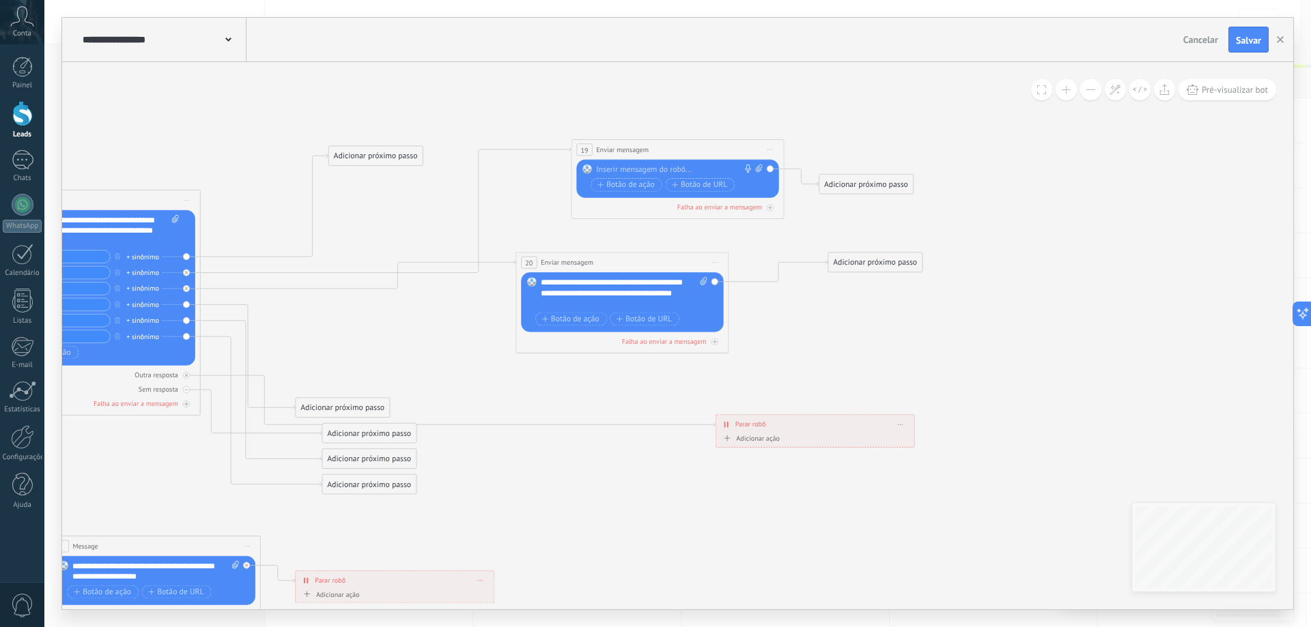
click at [673, 165] on div at bounding box center [675, 170] width 158 height 11
paste div
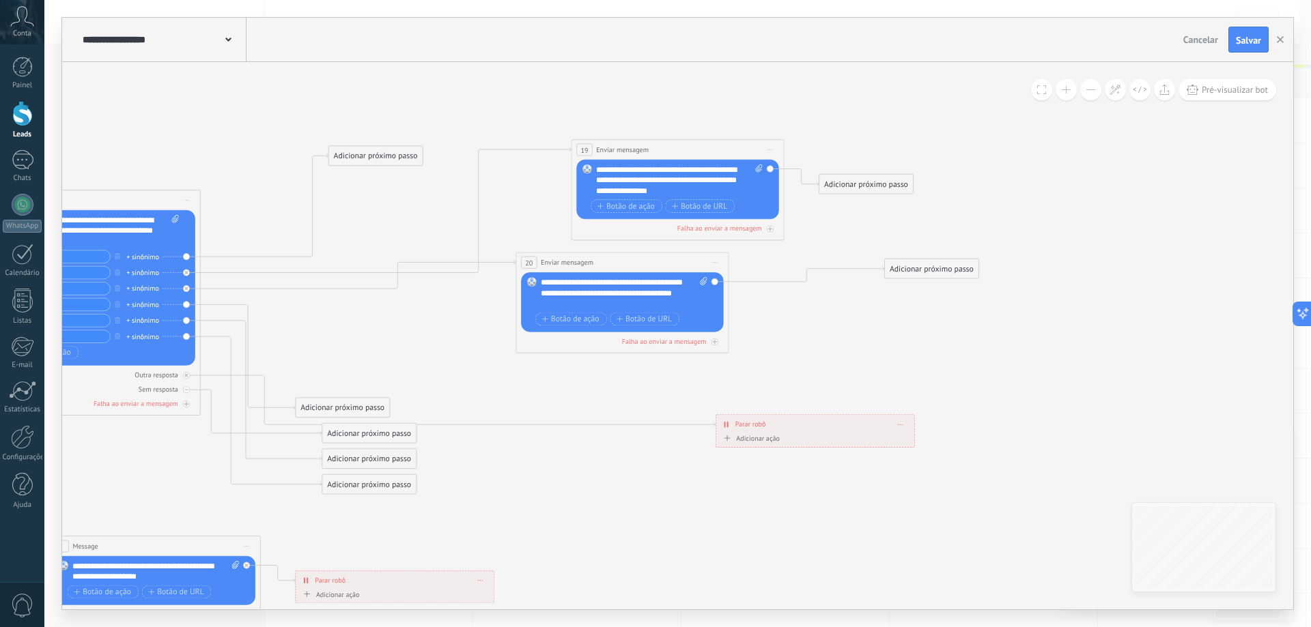
drag, startPoint x: 865, startPoint y: 282, endPoint x: 899, endPoint y: 272, distance: 35.6
click at [899, 272] on div "Adicionar próximo passo" at bounding box center [932, 269] width 94 height 18
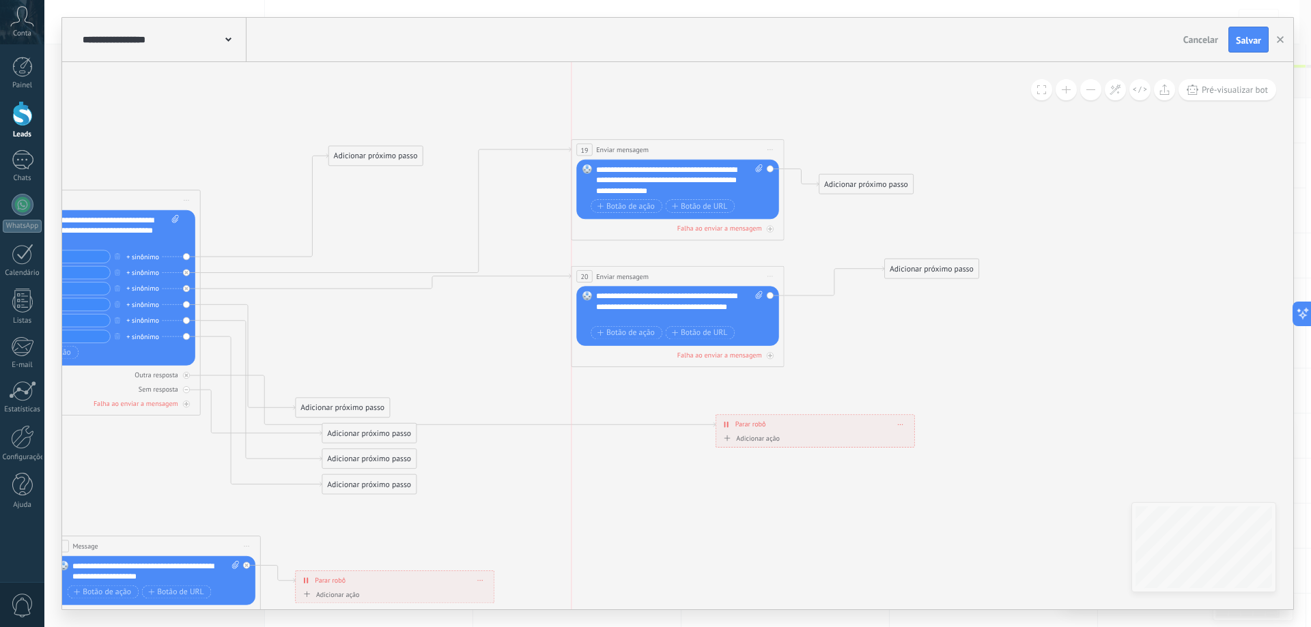
drag, startPoint x: 658, startPoint y: 264, endPoint x: 707, endPoint y: 277, distance: 50.8
click at [707, 277] on div "**********" at bounding box center [677, 277] width 212 height 20
drag, startPoint x: 976, startPoint y: 216, endPoint x: 926, endPoint y: 232, distance: 51.6
click at [976, 217] on icon at bounding box center [279, 624] width 1861 height 1502
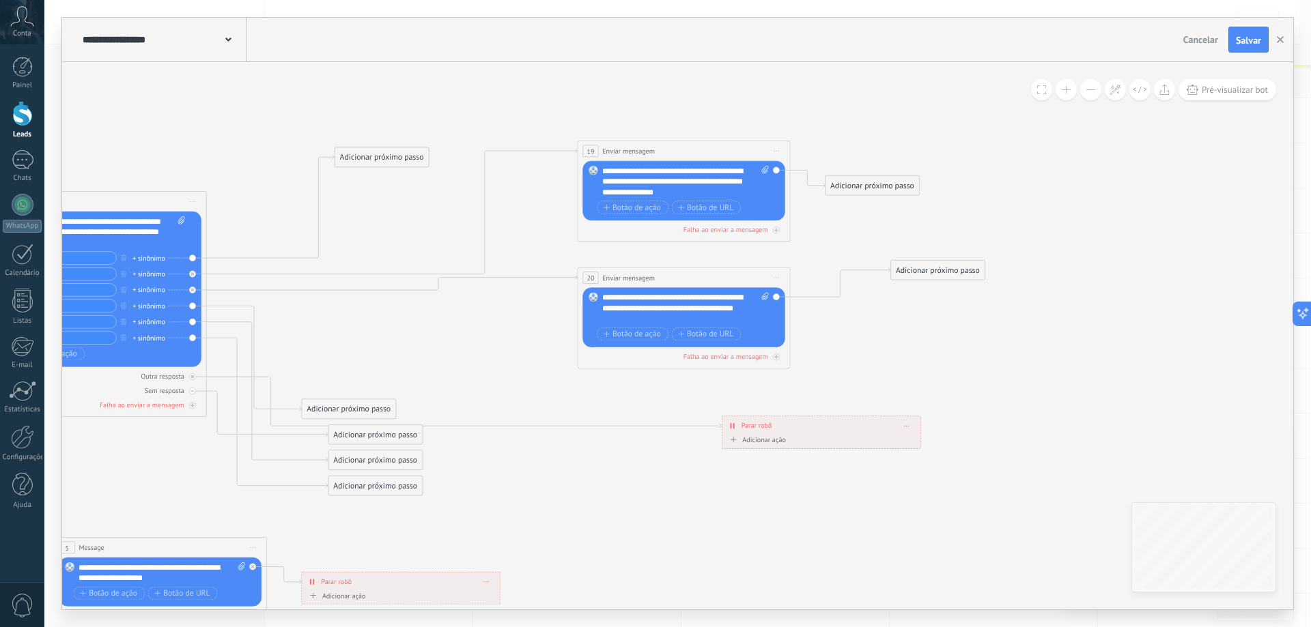
click at [819, 256] on icon at bounding box center [285, 625] width 1861 height 1502
drag, startPoint x: 399, startPoint y: 147, endPoint x: 463, endPoint y: 74, distance: 97.2
click at [463, 74] on div "Adicionar próximo passo" at bounding box center [456, 74] width 94 height 18
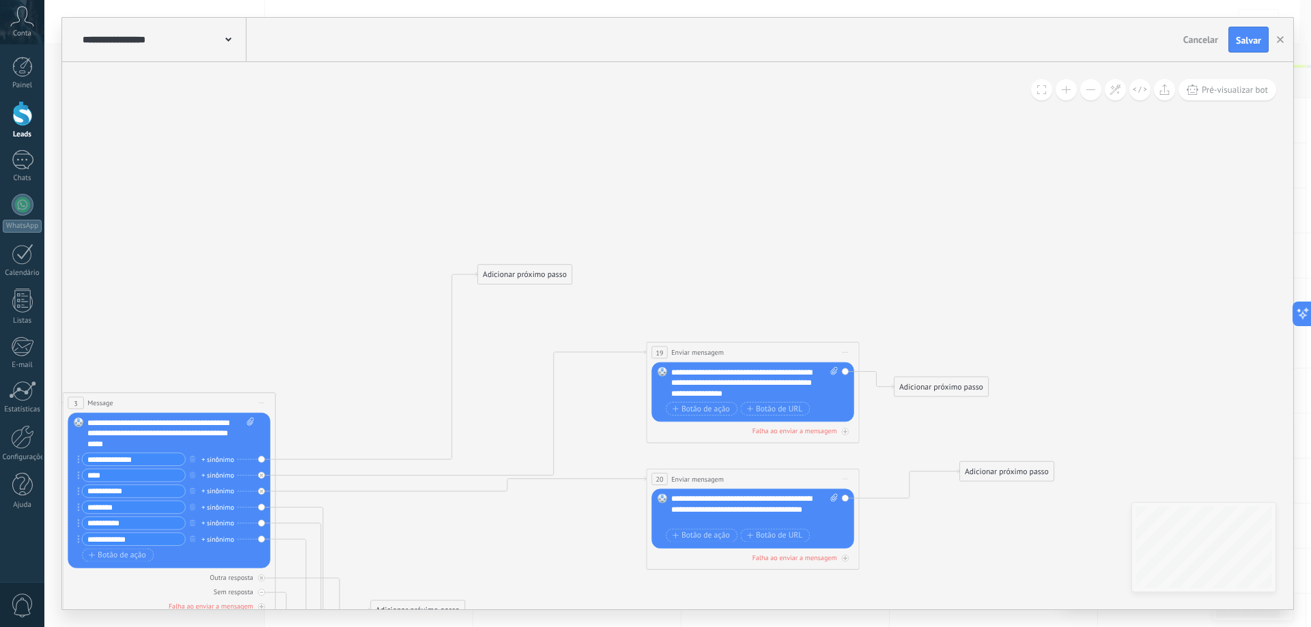
drag, startPoint x: 463, startPoint y: 195, endPoint x: 525, endPoint y: 381, distance: 196.5
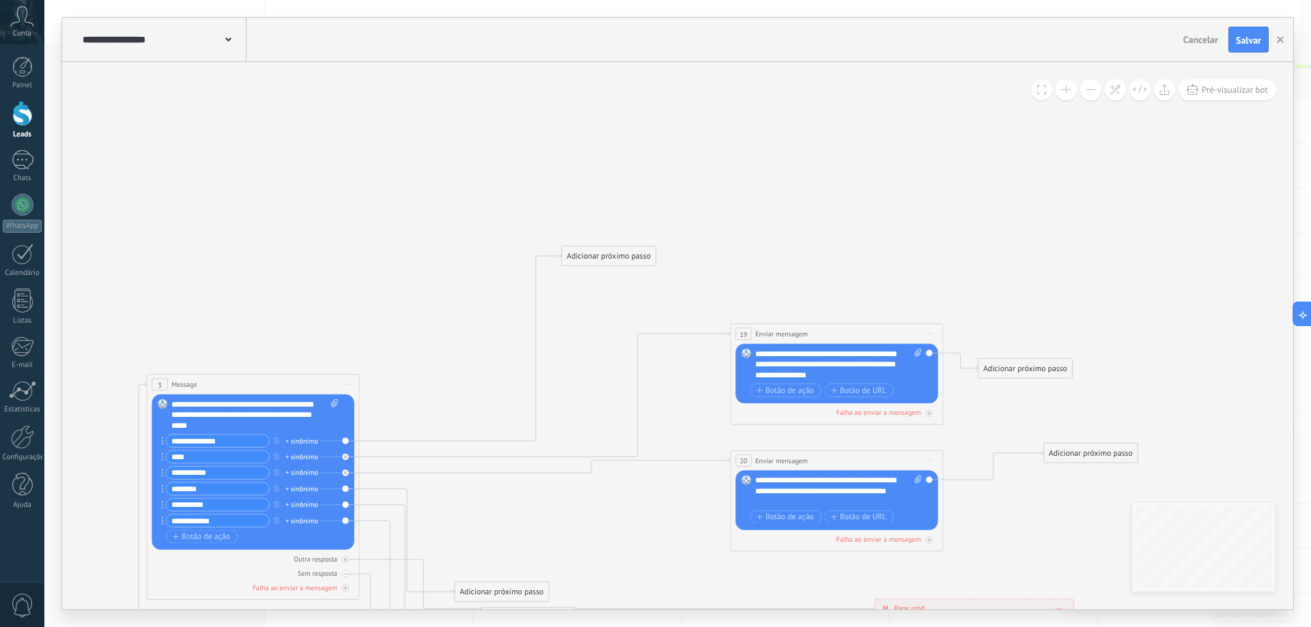
drag, startPoint x: 511, startPoint y: 391, endPoint x: 587, endPoint y: 375, distance: 77.5
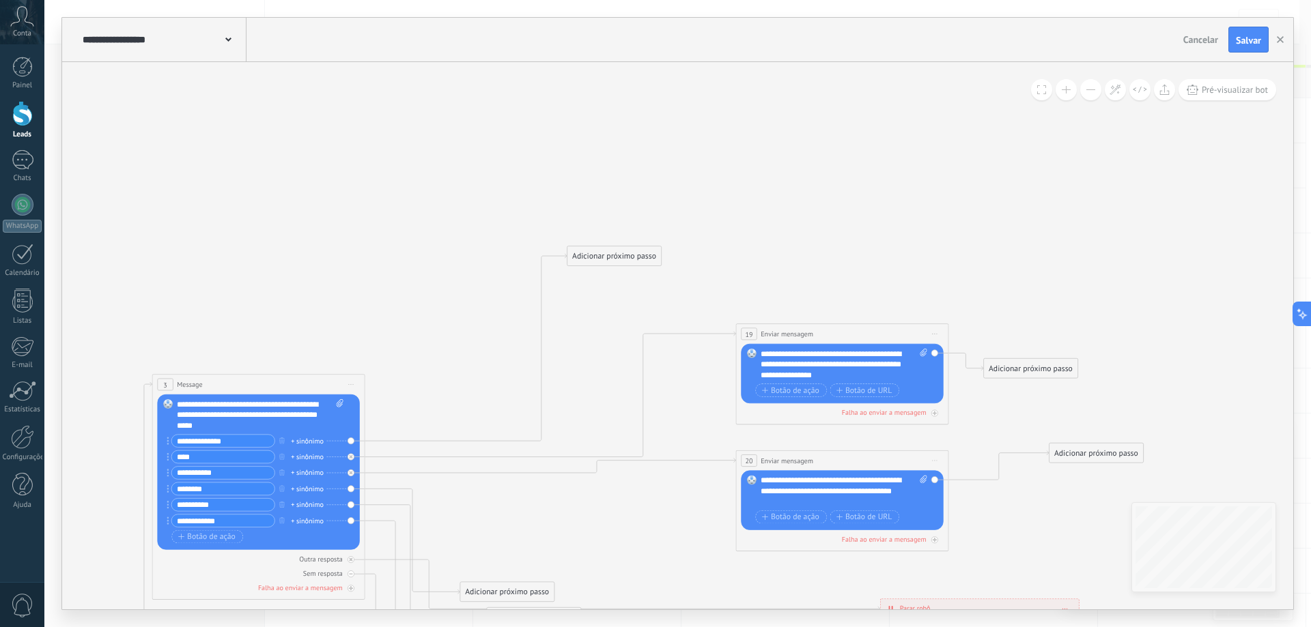
click at [613, 249] on div "Adicionar próximo passo" at bounding box center [614, 257] width 94 height 18
click at [622, 270] on span "Enviar mensagem" at bounding box center [625, 275] width 61 height 10
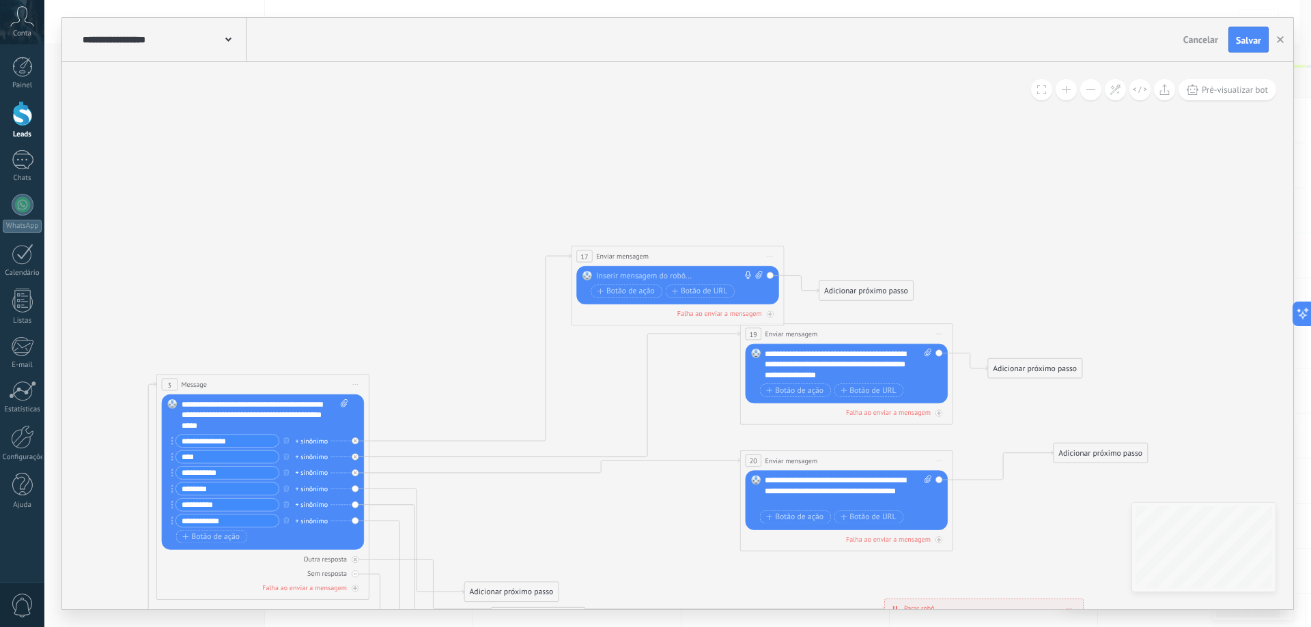
click at [674, 279] on div at bounding box center [675, 276] width 158 height 11
paste div
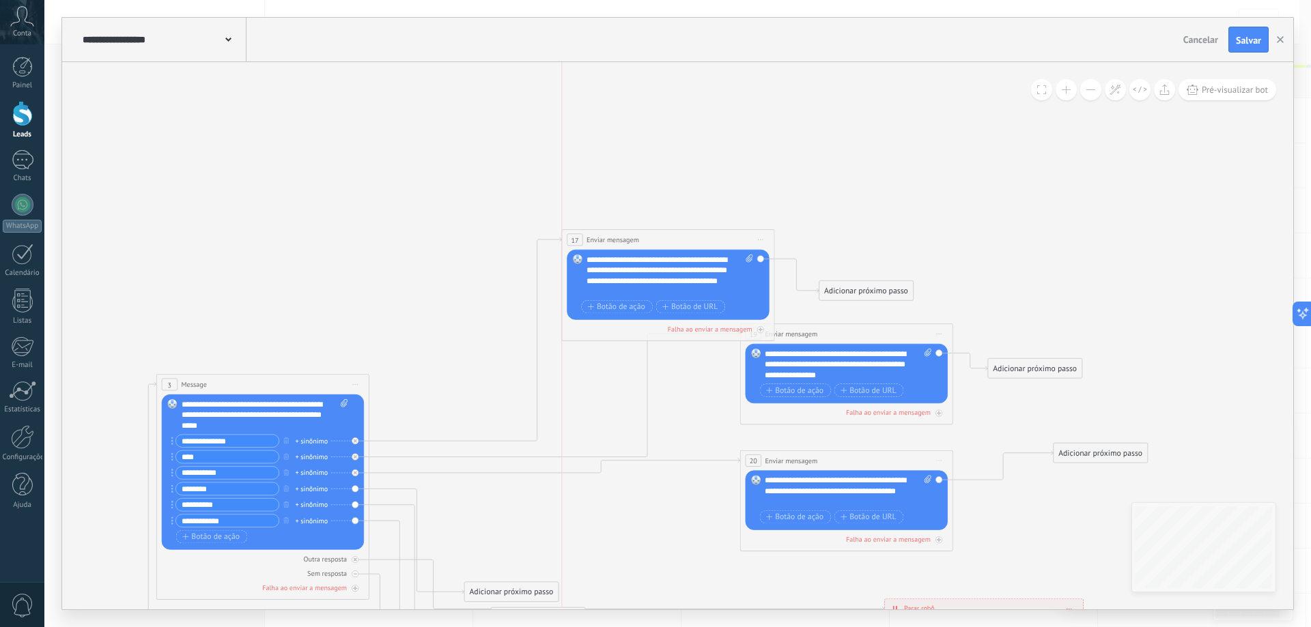
drag, startPoint x: 711, startPoint y: 257, endPoint x: 676, endPoint y: 187, distance: 78.5
click at [676, 230] on div "**********" at bounding box center [668, 240] width 212 height 20
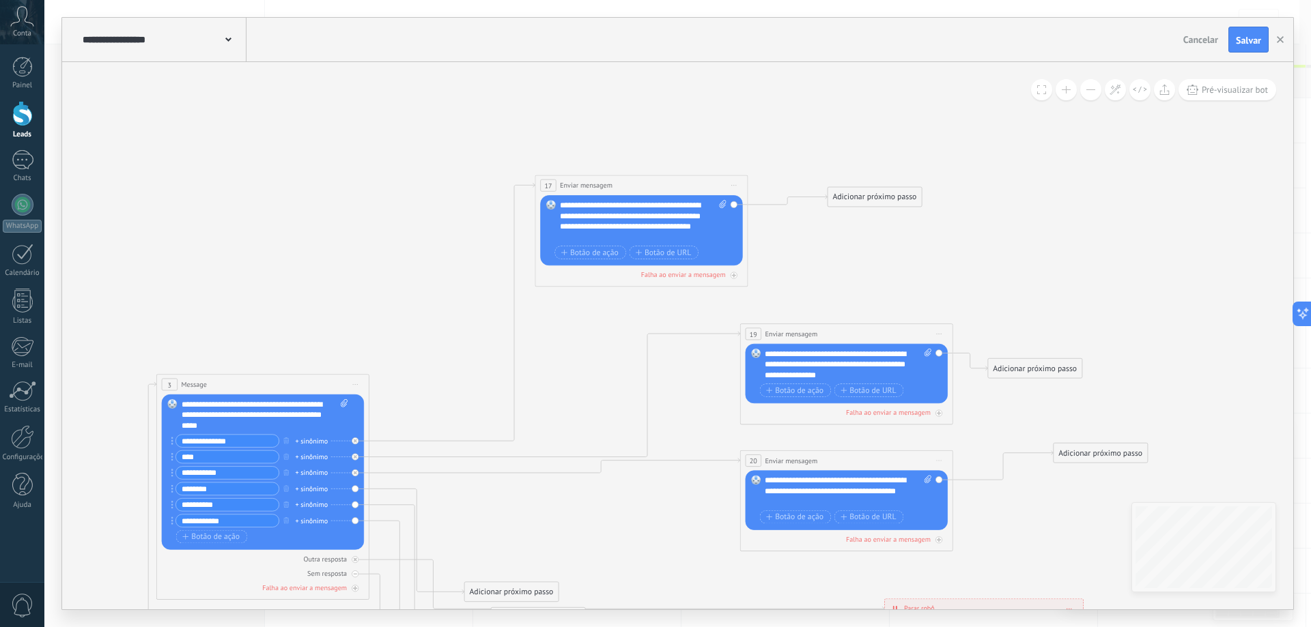
drag, startPoint x: 844, startPoint y: 289, endPoint x: 853, endPoint y: 197, distance: 92.6
click at [853, 197] on div "Adicionar próximo passo" at bounding box center [874, 197] width 94 height 18
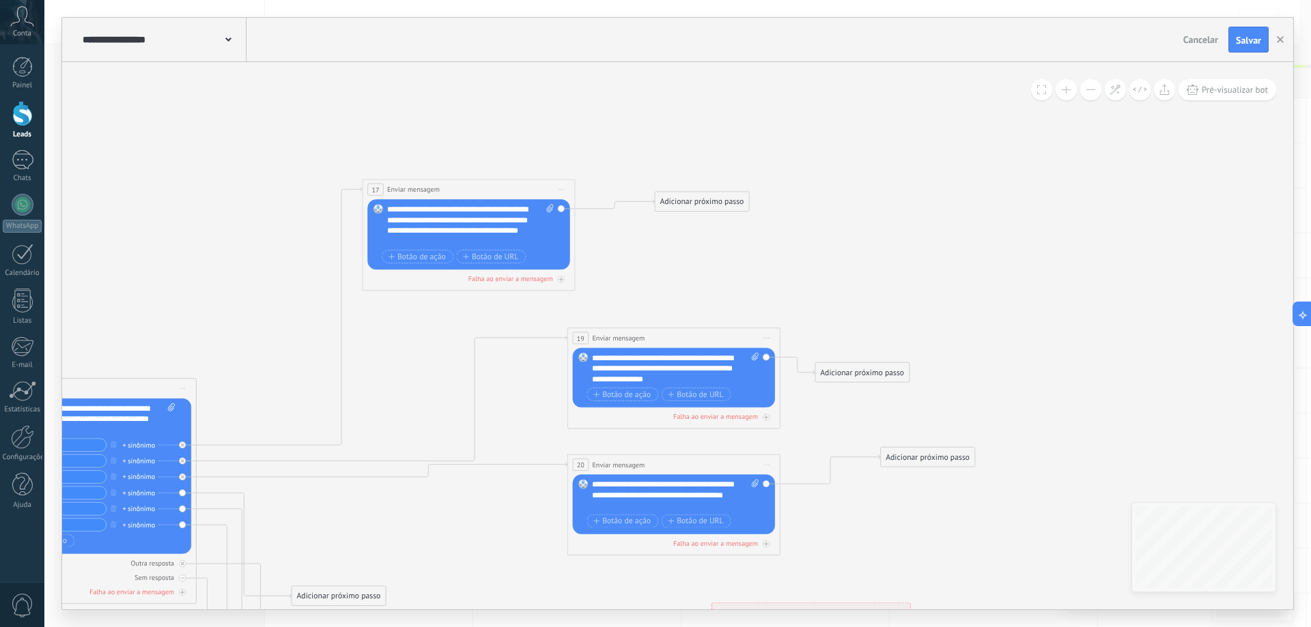
drag, startPoint x: 898, startPoint y: 255, endPoint x: 726, endPoint y: 258, distance: 172.1
click at [684, 199] on div "Adicionar próximo passo" at bounding box center [702, 202] width 94 height 18
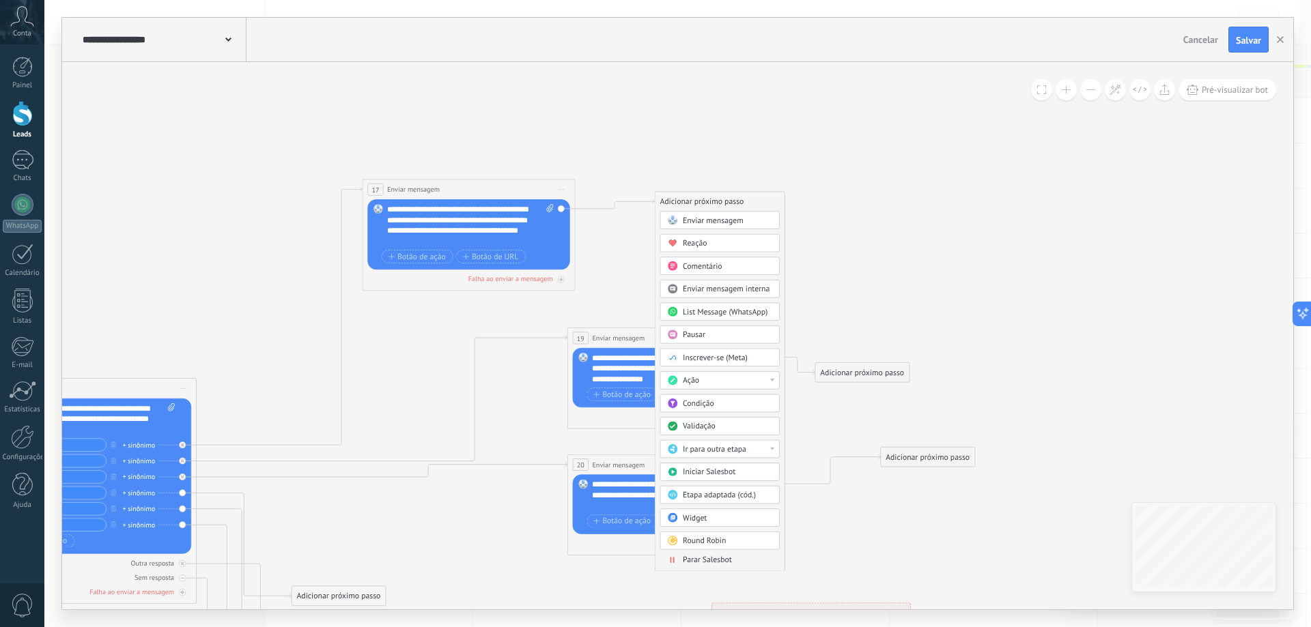
click at [723, 562] on span "Parar Salesbot" at bounding box center [707, 560] width 49 height 10
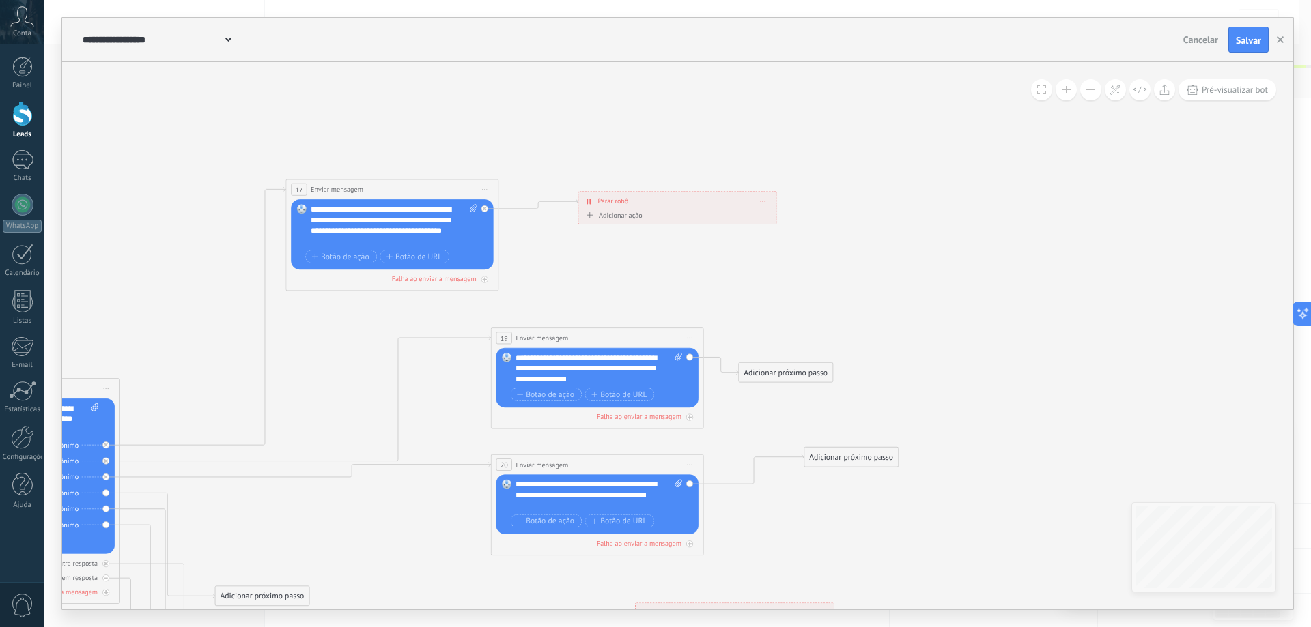
click at [777, 379] on div "Adicionar próximo passo" at bounding box center [786, 373] width 94 height 18
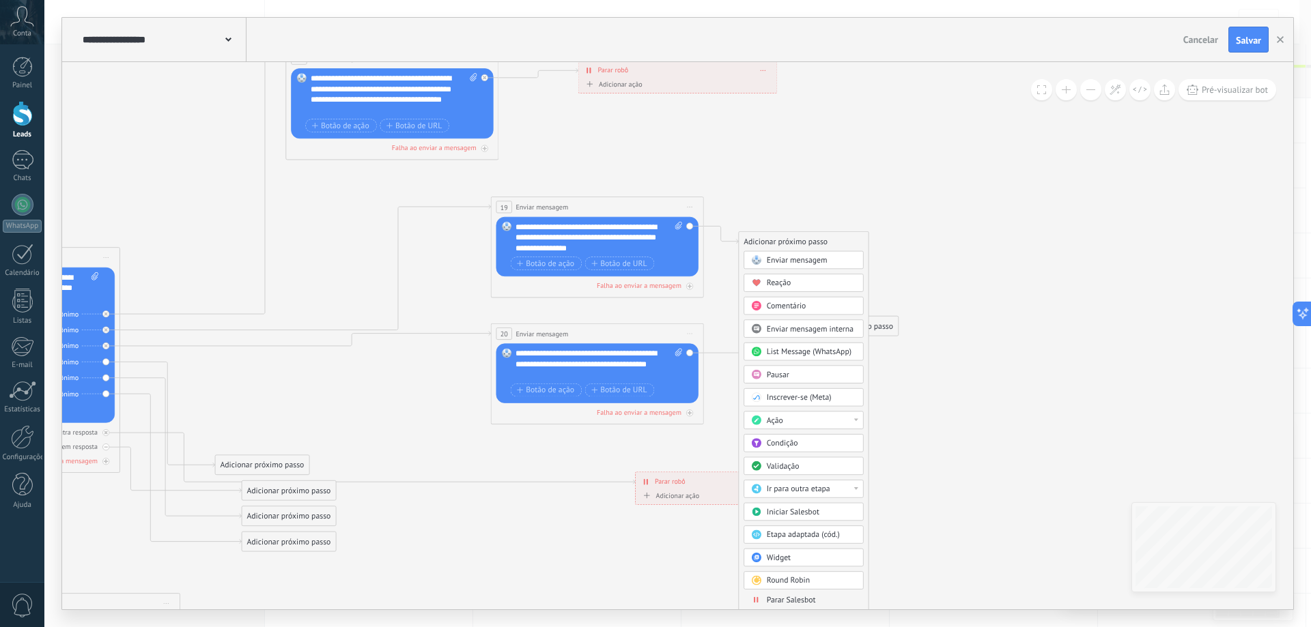
click at [793, 599] on span "Parar Salesbot" at bounding box center [791, 600] width 49 height 10
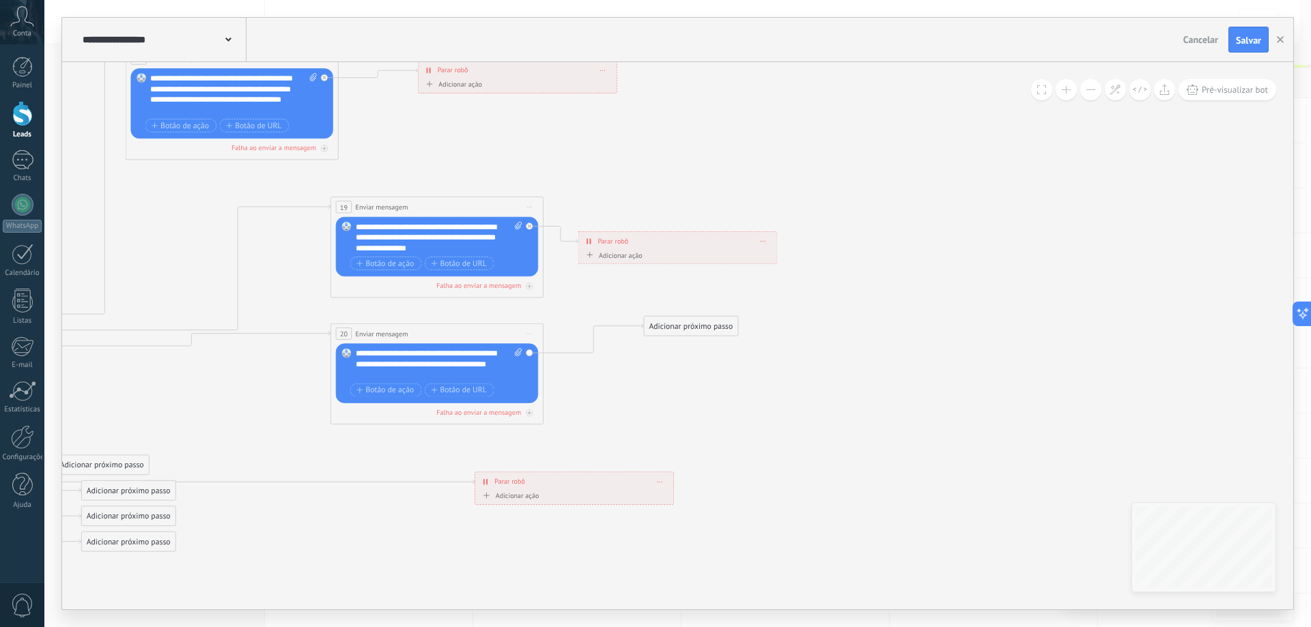
click at [693, 326] on div "Adicionar próximo passo" at bounding box center [691, 326] width 94 height 18
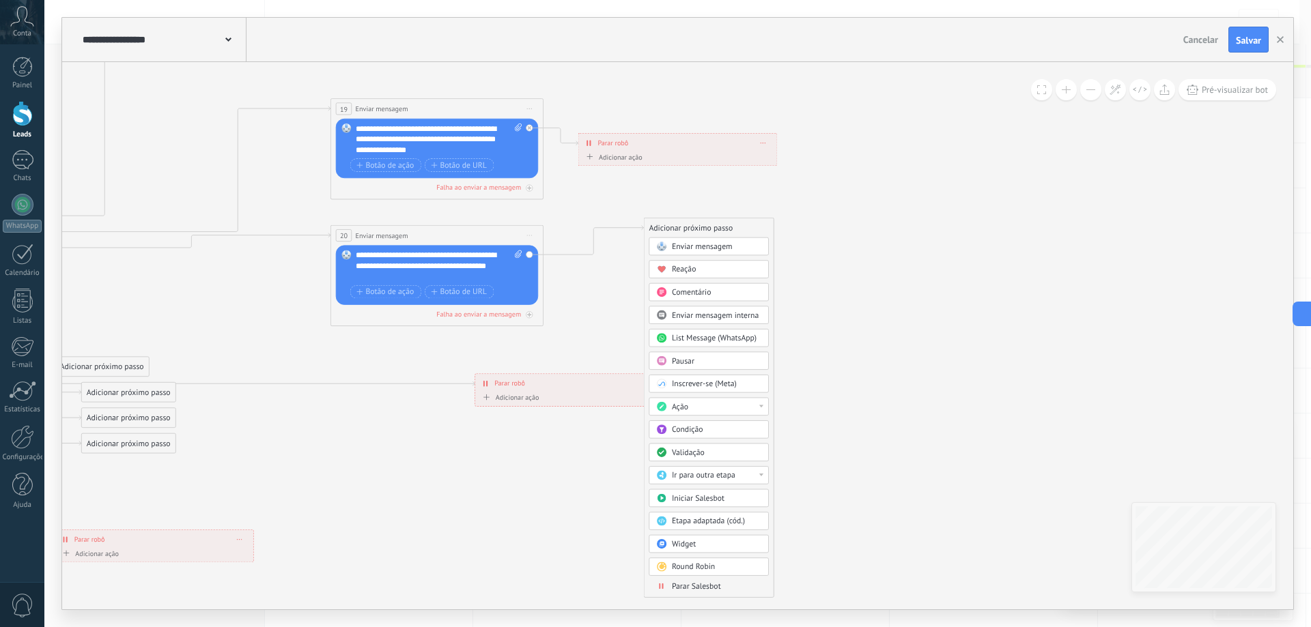
click at [700, 590] on span "Parar Salesbot" at bounding box center [696, 587] width 49 height 10
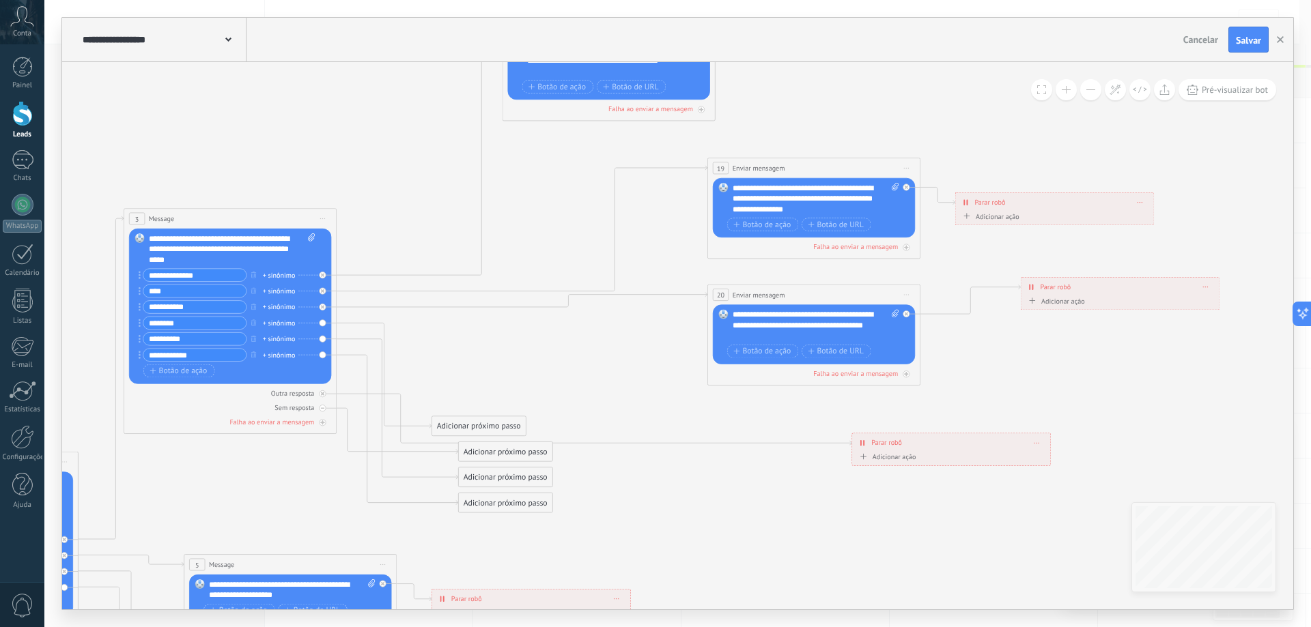
drag, startPoint x: 404, startPoint y: 475, endPoint x: 846, endPoint y: 534, distance: 446.4
click at [846, 534] on icon at bounding box center [415, 568] width 1861 height 1650
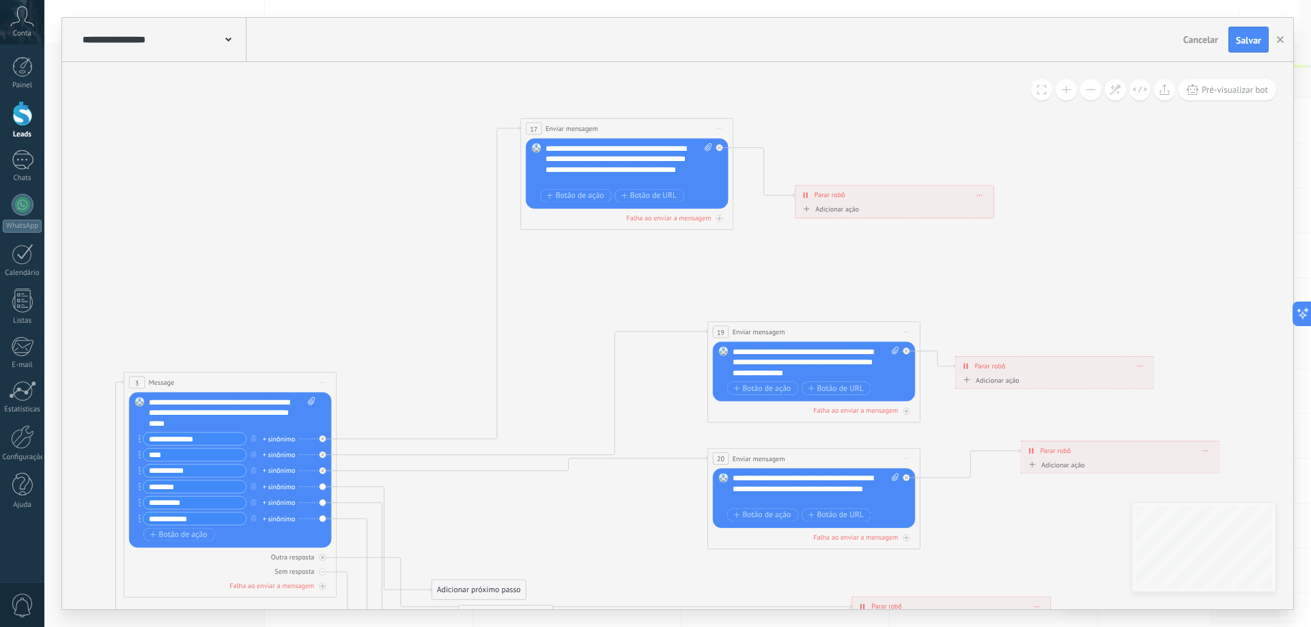
drag, startPoint x: 597, startPoint y: 177, endPoint x: 616, endPoint y: 122, distance: 57.6
click at [616, 122] on div "**********" at bounding box center [627, 129] width 212 height 20
drag, startPoint x: 847, startPoint y: 198, endPoint x: 818, endPoint y: 122, distance: 81.7
click at [818, 122] on div "**********" at bounding box center [869, 128] width 198 height 18
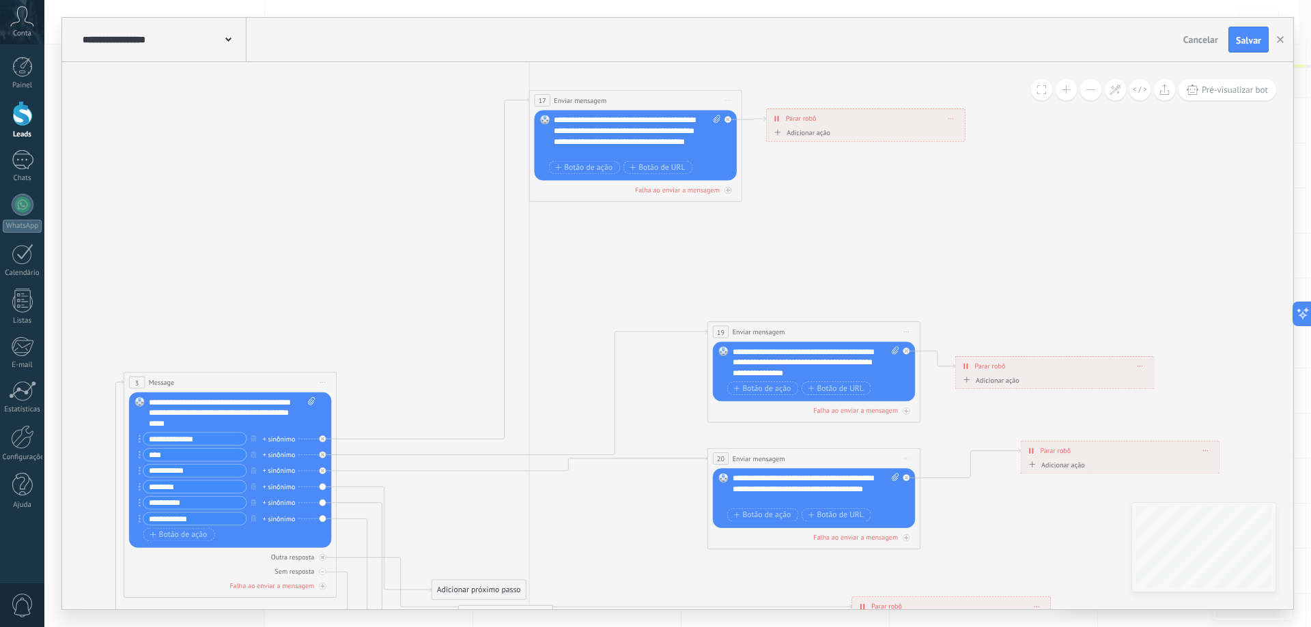
drag, startPoint x: 685, startPoint y: 134, endPoint x: 698, endPoint y: 106, distance: 30.6
click at [698, 106] on div "**********" at bounding box center [635, 101] width 212 height 20
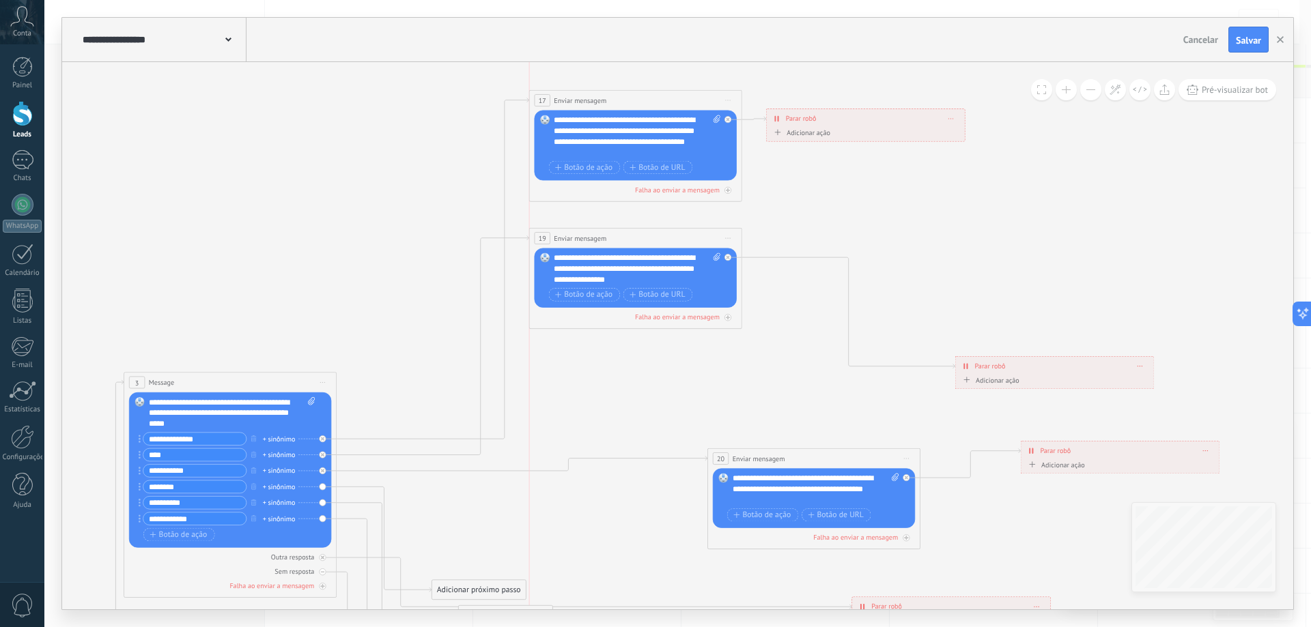
drag, startPoint x: 782, startPoint y: 331, endPoint x: 603, endPoint y: 238, distance: 201.9
click at [603, 238] on span "Enviar mensagem" at bounding box center [580, 239] width 53 height 10
drag, startPoint x: 1004, startPoint y: 364, endPoint x: 861, endPoint y: 253, distance: 181.0
drag, startPoint x: 1014, startPoint y: 368, endPoint x: 837, endPoint y: 261, distance: 206.4
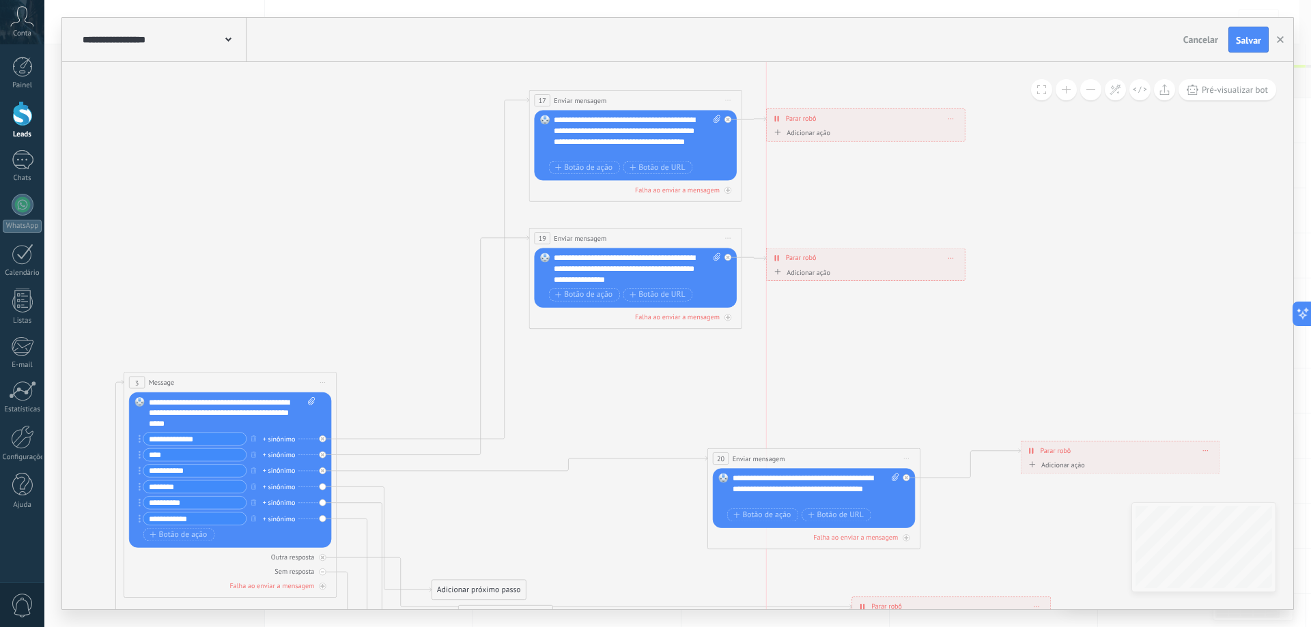
click at [837, 261] on div "**********" at bounding box center [866, 258] width 198 height 18
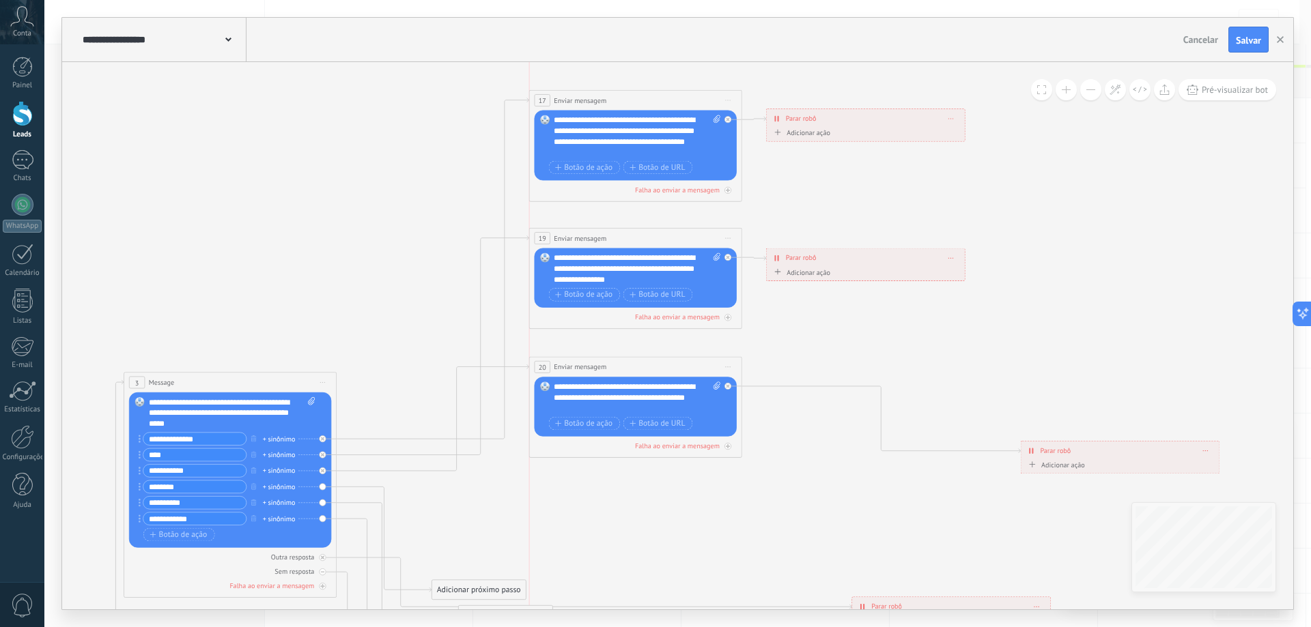
drag, startPoint x: 813, startPoint y: 458, endPoint x: 637, endPoint y: 367, distance: 198.5
click at [637, 367] on div "**********" at bounding box center [635, 367] width 212 height 20
drag, startPoint x: 1113, startPoint y: 452, endPoint x: 901, endPoint y: 391, distance: 220.2
click at [902, 391] on div "**********" at bounding box center [909, 388] width 198 height 18
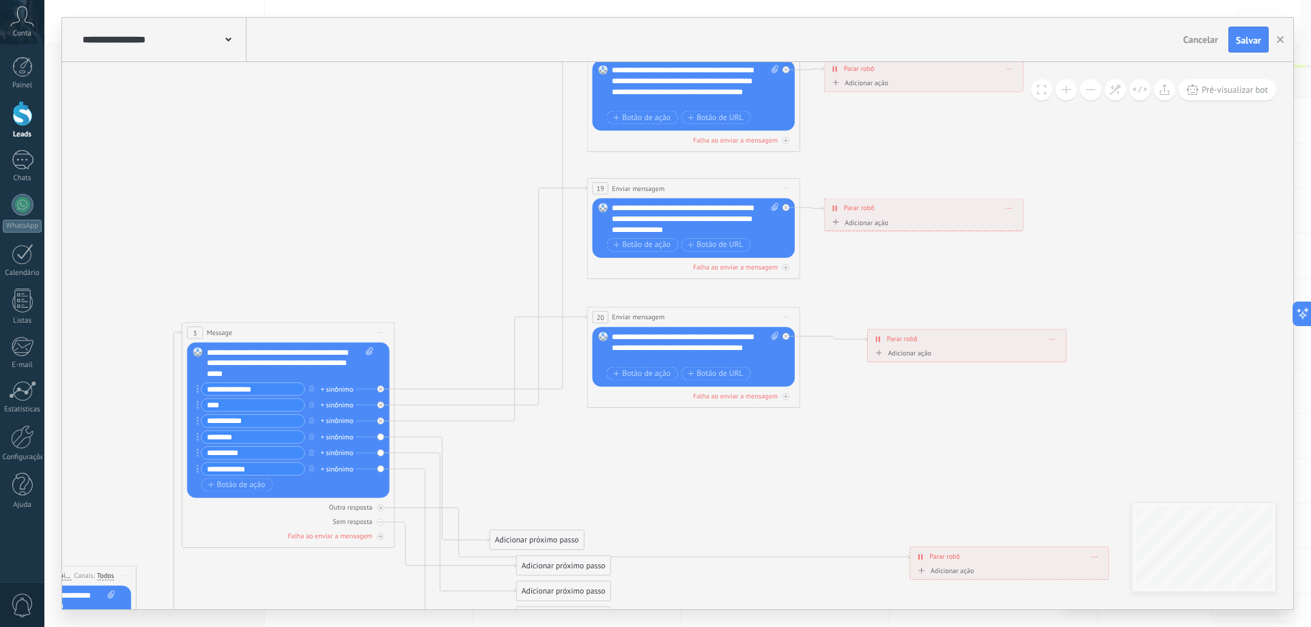
drag, startPoint x: 907, startPoint y: 332, endPoint x: 970, endPoint y: 278, distance: 82.8
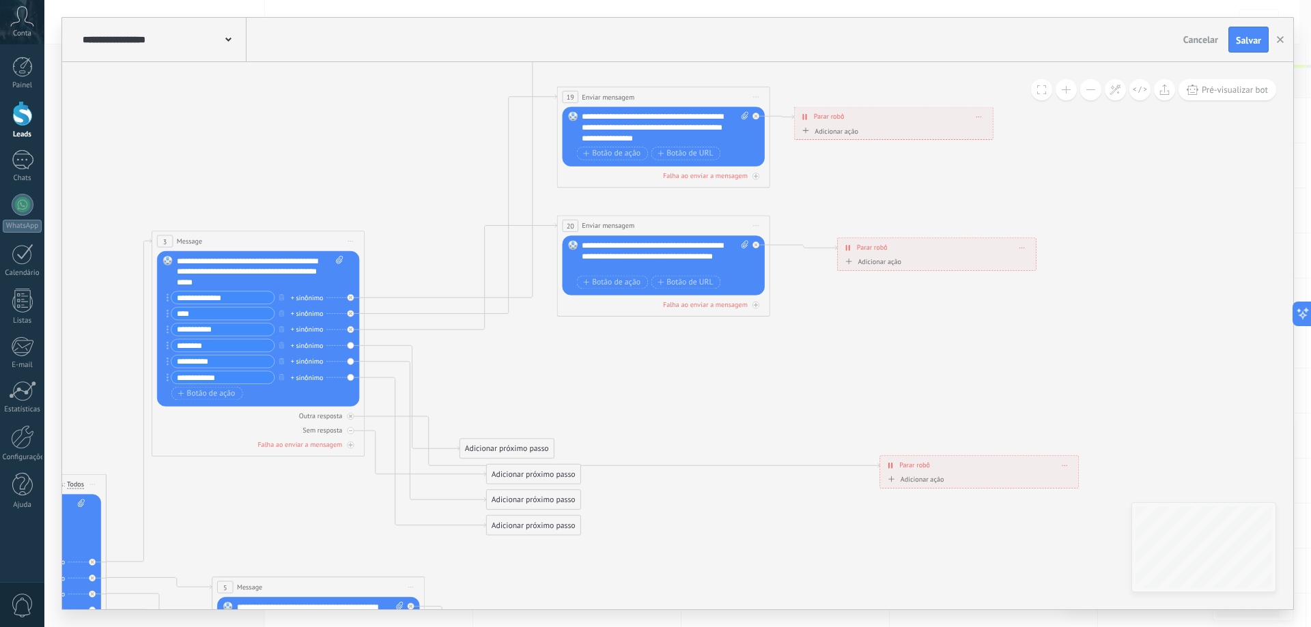
drag, startPoint x: 888, startPoint y: 445, endPoint x: 851, endPoint y: 368, distance: 85.5
click at [851, 368] on icon at bounding box center [429, 550] width 1833 height 1734
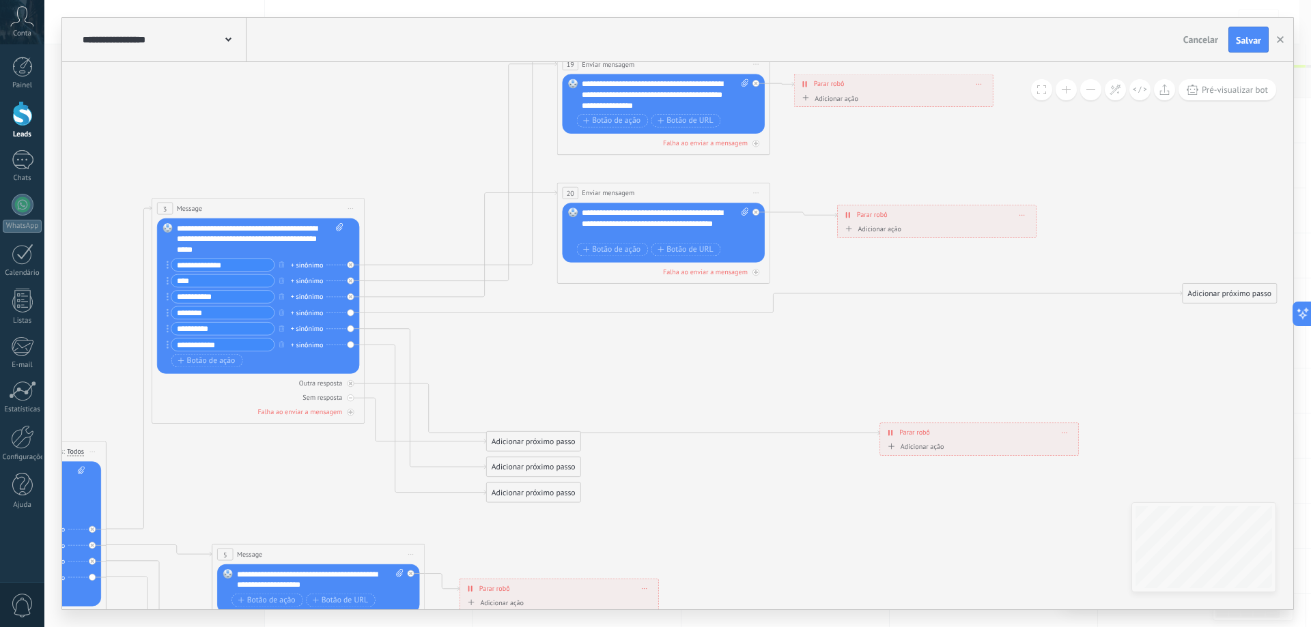
drag, startPoint x: 511, startPoint y: 421, endPoint x: 1230, endPoint y: 300, distance: 729.8
click at [1230, 300] on div "Adicionar próximo passo" at bounding box center [1230, 294] width 94 height 18
drag, startPoint x: 1149, startPoint y: 380, endPoint x: 805, endPoint y: 388, distance: 344.2
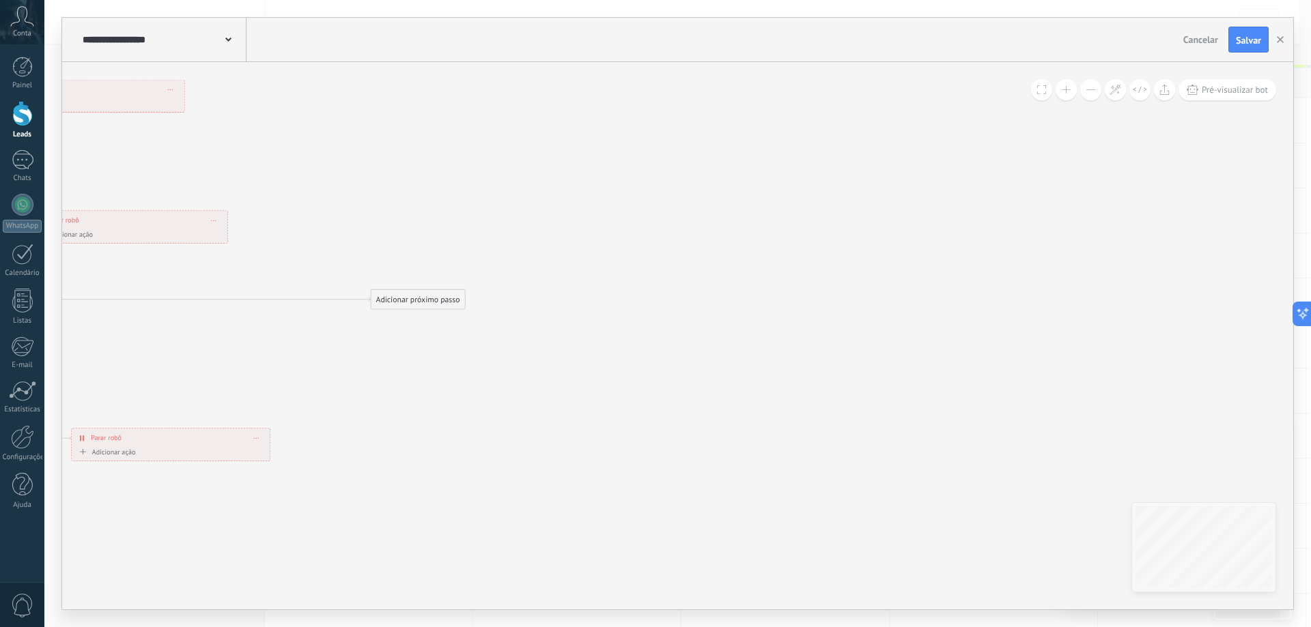
drag, startPoint x: 868, startPoint y: 371, endPoint x: 285, endPoint y: 360, distance: 582.5
drag, startPoint x: 412, startPoint y: 298, endPoint x: 606, endPoint y: 296, distance: 193.9
click at [606, 296] on div "Adicionar próximo passo" at bounding box center [605, 292] width 94 height 18
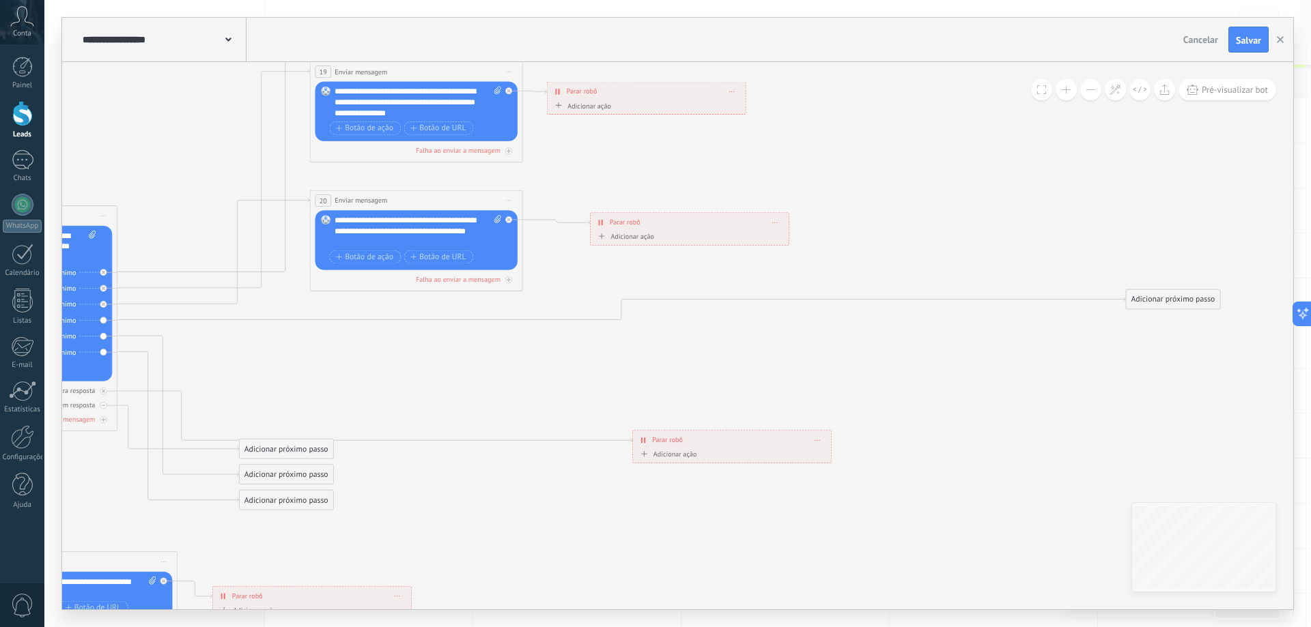
drag, startPoint x: 443, startPoint y: 384, endPoint x: 926, endPoint y: 384, distance: 482.7
click at [926, 384] on icon at bounding box center [357, 524] width 2185 height 1734
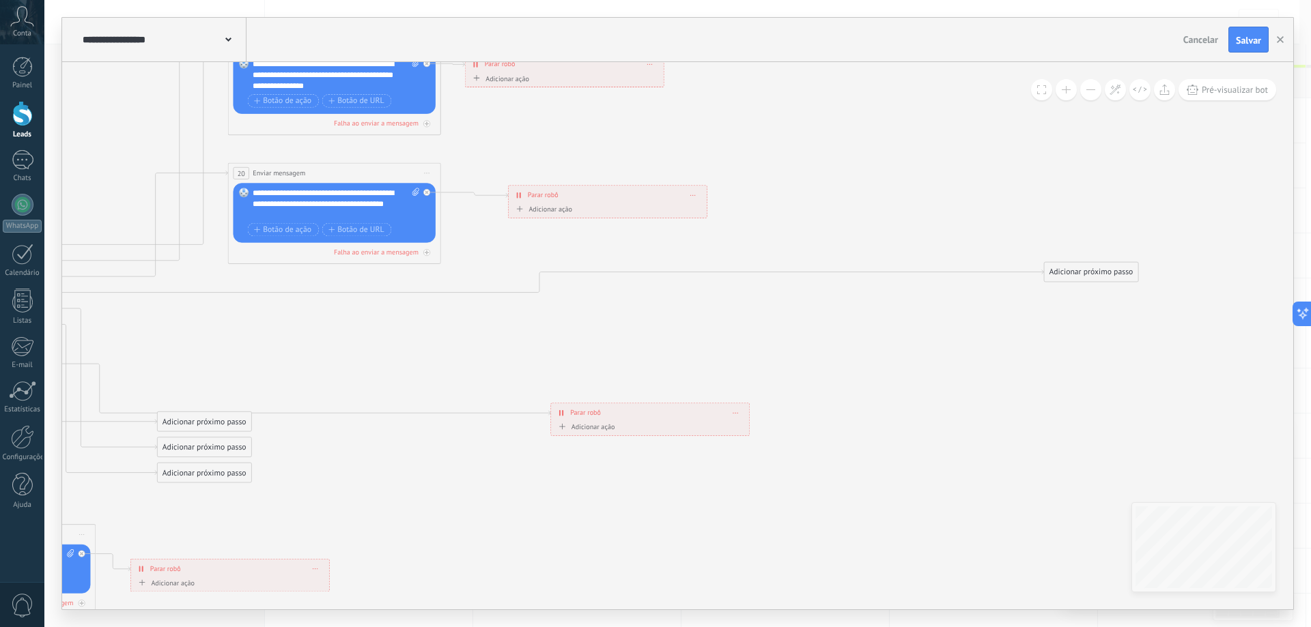
drag, startPoint x: 855, startPoint y: 378, endPoint x: 862, endPoint y: 346, distance: 32.1
click at [862, 346] on icon at bounding box center [275, 497] width 2185 height 1734
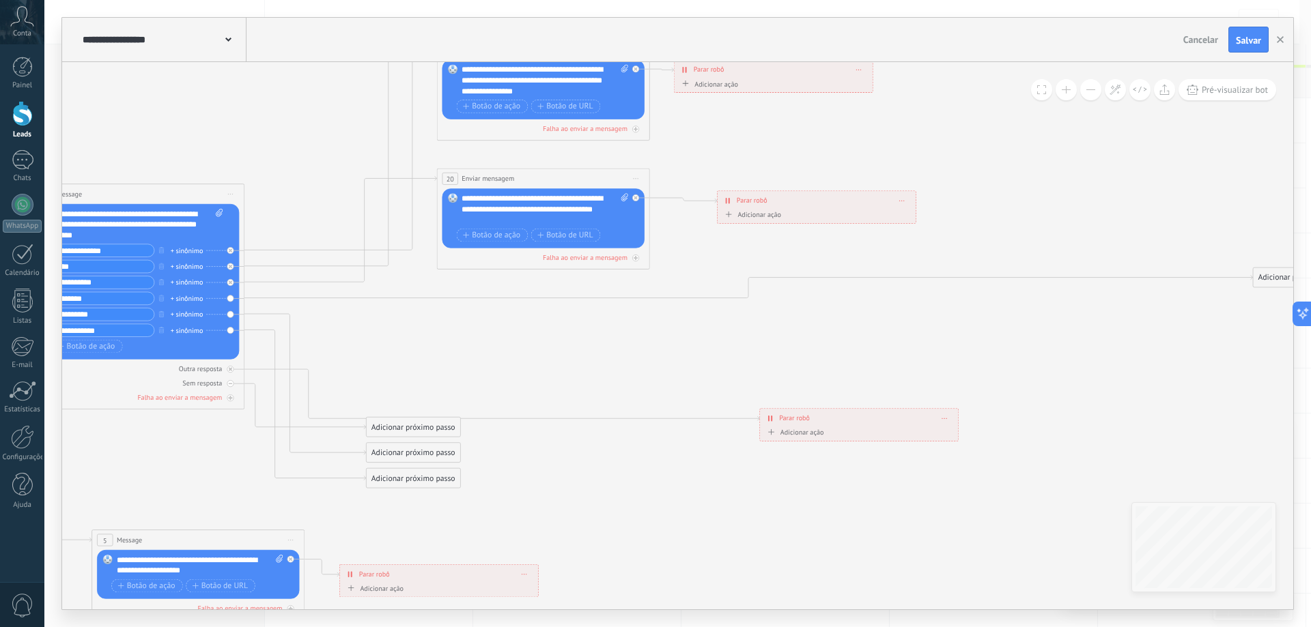
drag, startPoint x: 317, startPoint y: 334, endPoint x: 510, endPoint y: 337, distance: 193.2
click at [510, 337] on icon at bounding box center [484, 502] width 2185 height 1734
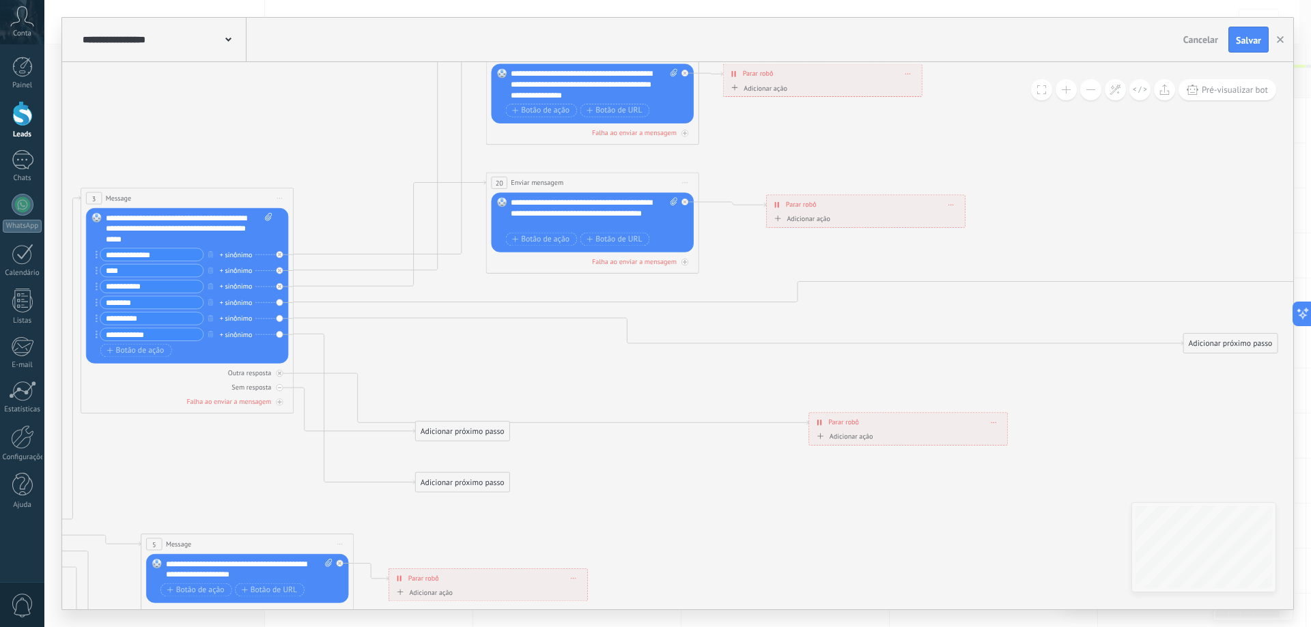
drag, startPoint x: 434, startPoint y: 457, endPoint x: 1202, endPoint y: 343, distance: 776.4
click at [1202, 343] on div "Adicionar próximo passo" at bounding box center [1231, 344] width 94 height 18
drag, startPoint x: 472, startPoint y: 485, endPoint x: 1247, endPoint y: 406, distance: 779.6
click at [1248, 406] on div "Adicionar próximo passo" at bounding box center [1238, 402] width 94 height 18
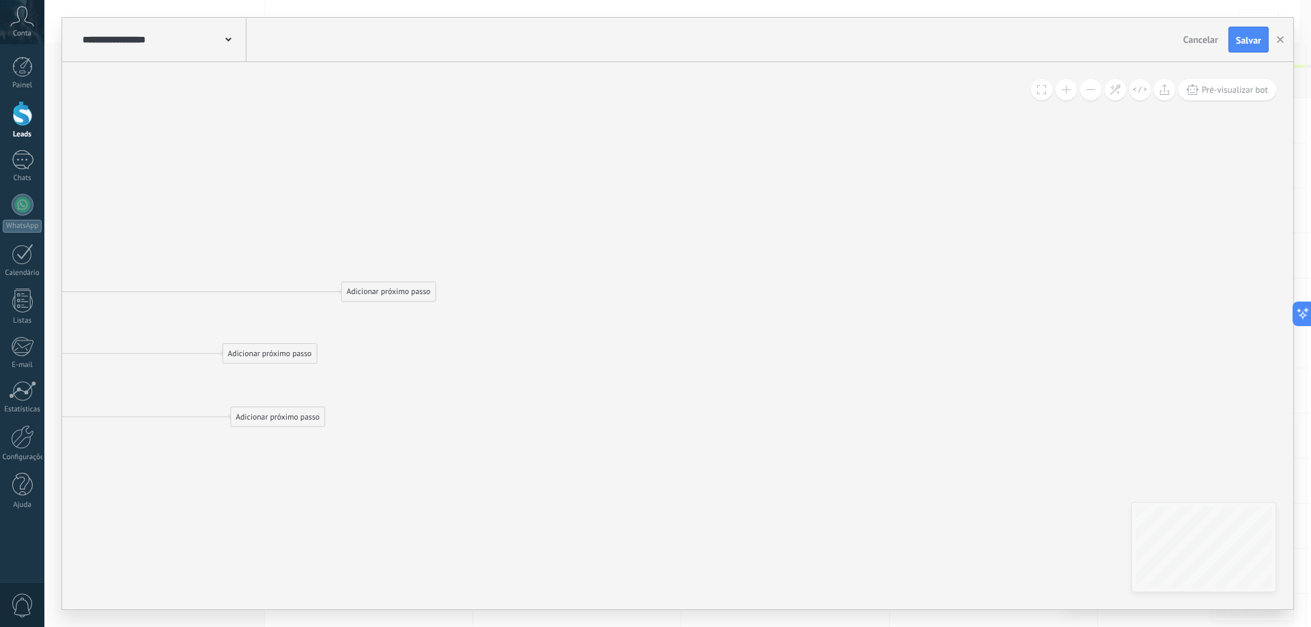
drag, startPoint x: 1133, startPoint y: 382, endPoint x: 178, endPoint y: 391, distance: 955.2
drag, startPoint x: 416, startPoint y: 292, endPoint x: 466, endPoint y: 289, distance: 49.9
click at [466, 289] on div "Adicionar próximo passo" at bounding box center [425, 290] width 94 height 18
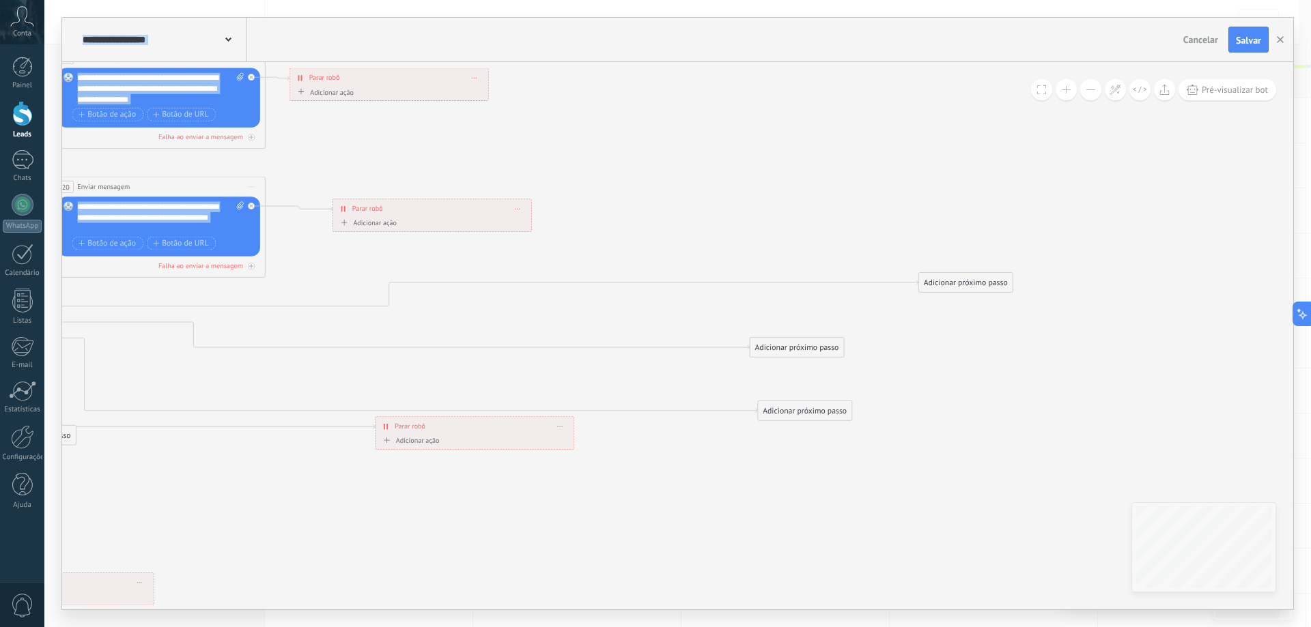
drag, startPoint x: 296, startPoint y: 385, endPoint x: 874, endPoint y: 383, distance: 578.3
click at [874, 383] on icon at bounding box center [125, 511] width 2234 height 1734
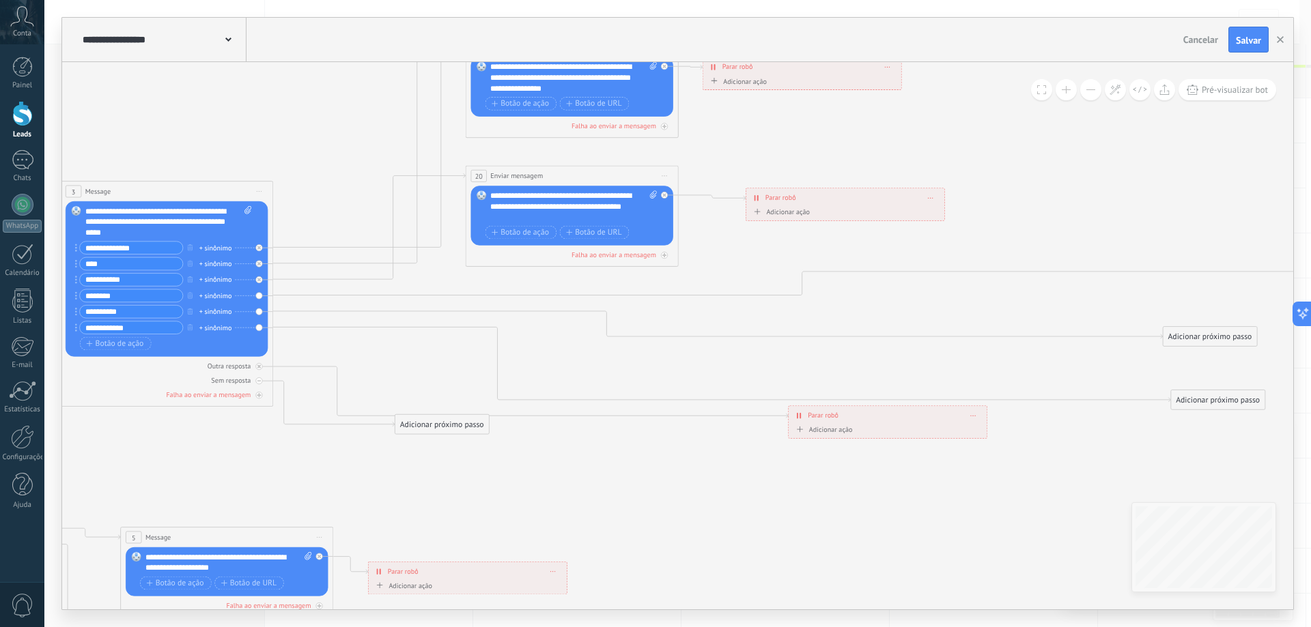
drag, startPoint x: 356, startPoint y: 401, endPoint x: 656, endPoint y: 385, distance: 300.9
click at [658, 386] on icon at bounding box center [538, 500] width 2234 height 1734
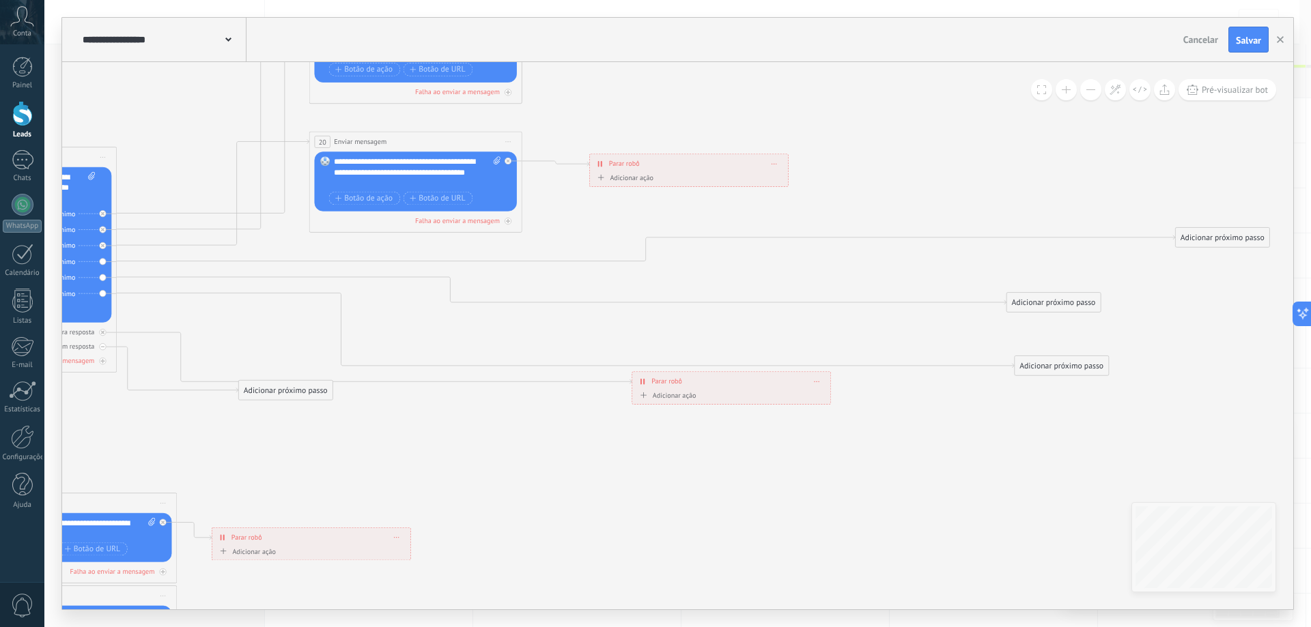
drag, startPoint x: 815, startPoint y: 362, endPoint x: 199, endPoint y: 321, distance: 617.9
click at [135, 308] on icon at bounding box center [382, 466] width 2234 height 1734
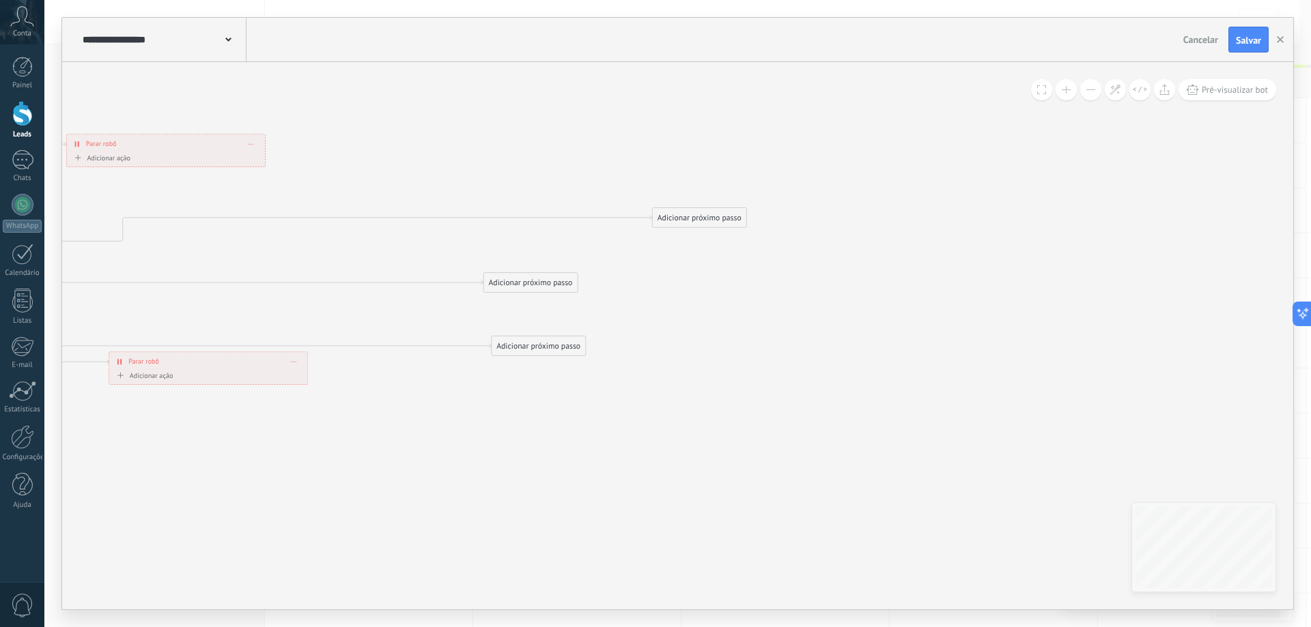
drag, startPoint x: 705, startPoint y: 322, endPoint x: 647, endPoint y: 347, distance: 63.0
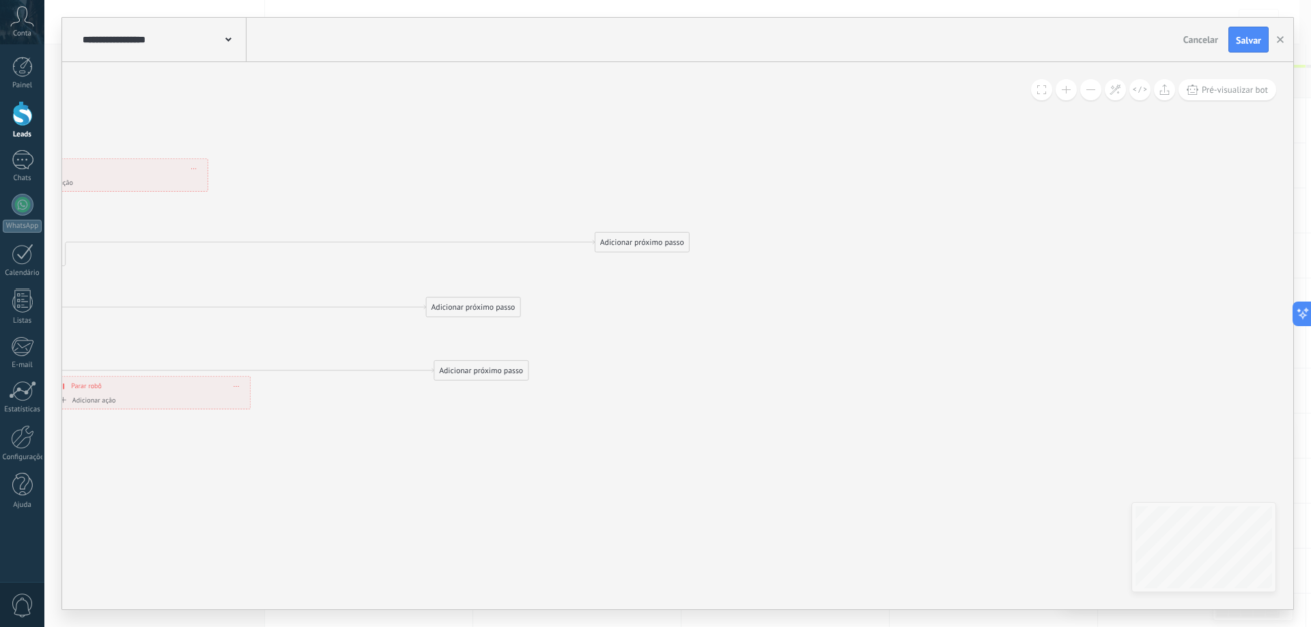
click at [622, 248] on div "Adicionar próximo passo" at bounding box center [642, 243] width 94 height 18
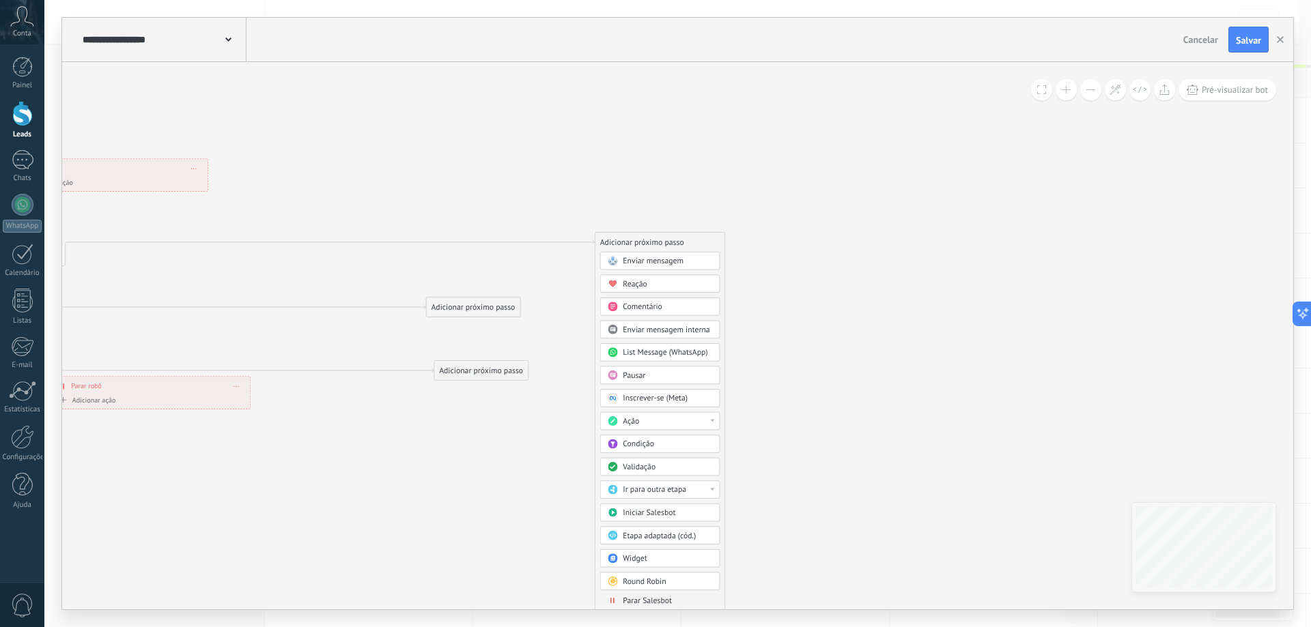
click at [647, 264] on span "Enviar mensagem" at bounding box center [653, 261] width 61 height 10
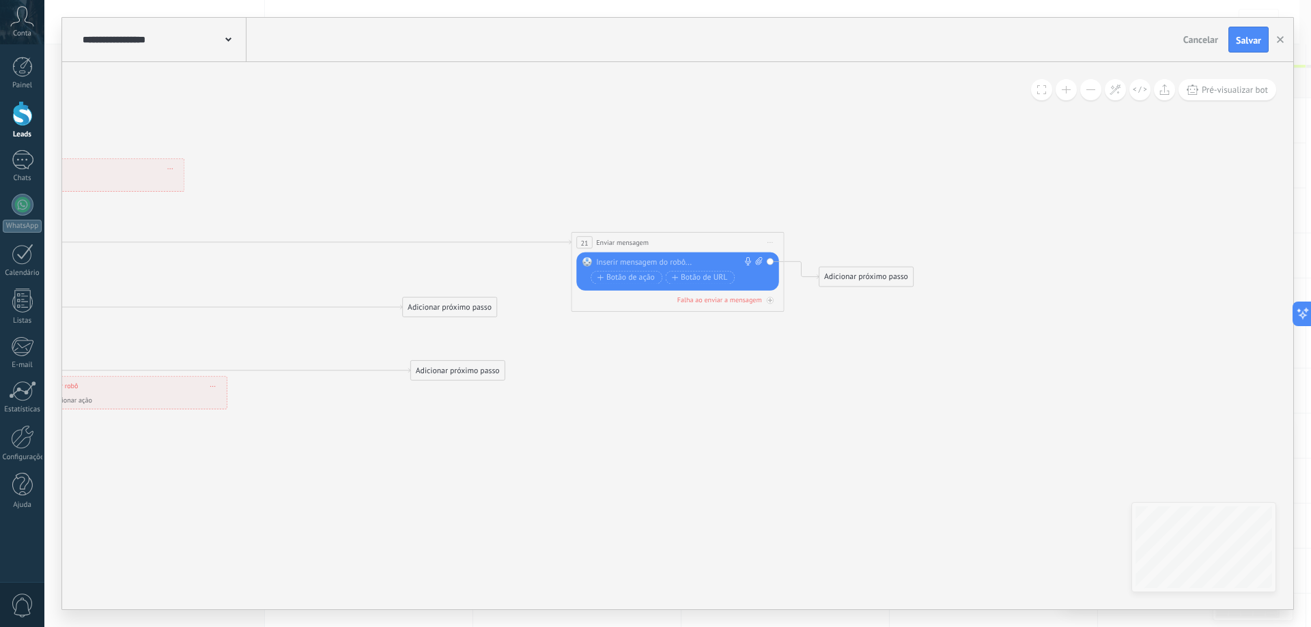
click at [642, 262] on div at bounding box center [675, 262] width 158 height 11
paste div
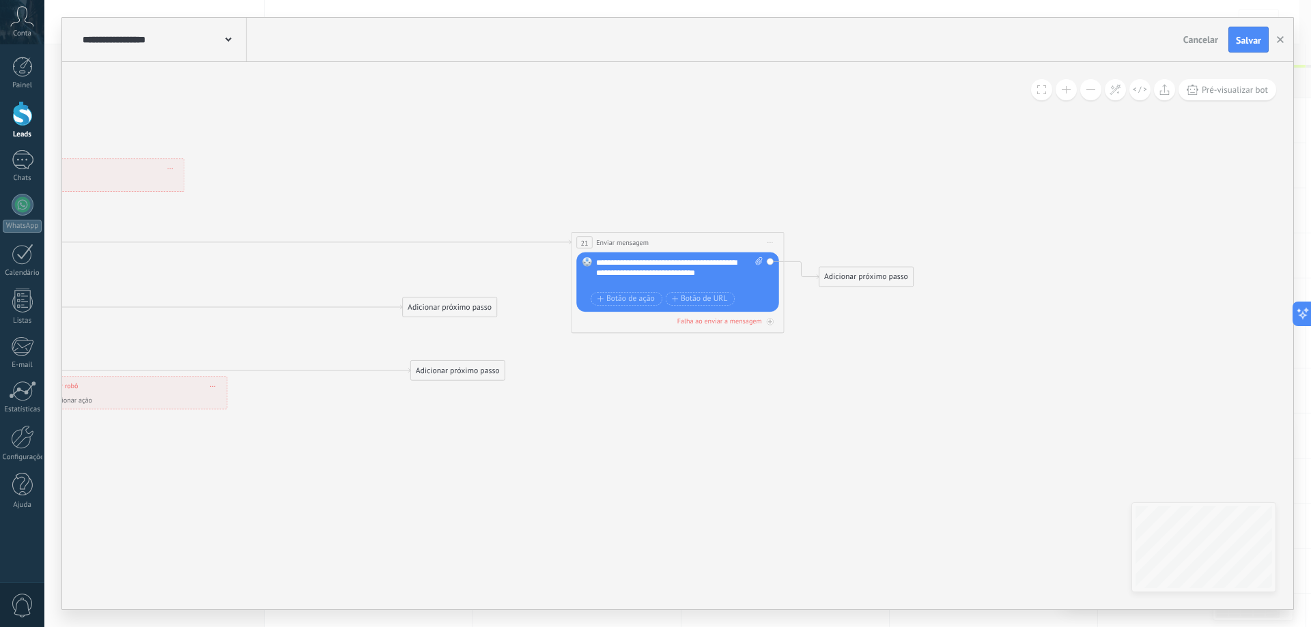
drag, startPoint x: 408, startPoint y: 278, endPoint x: 701, endPoint y: 291, distance: 292.5
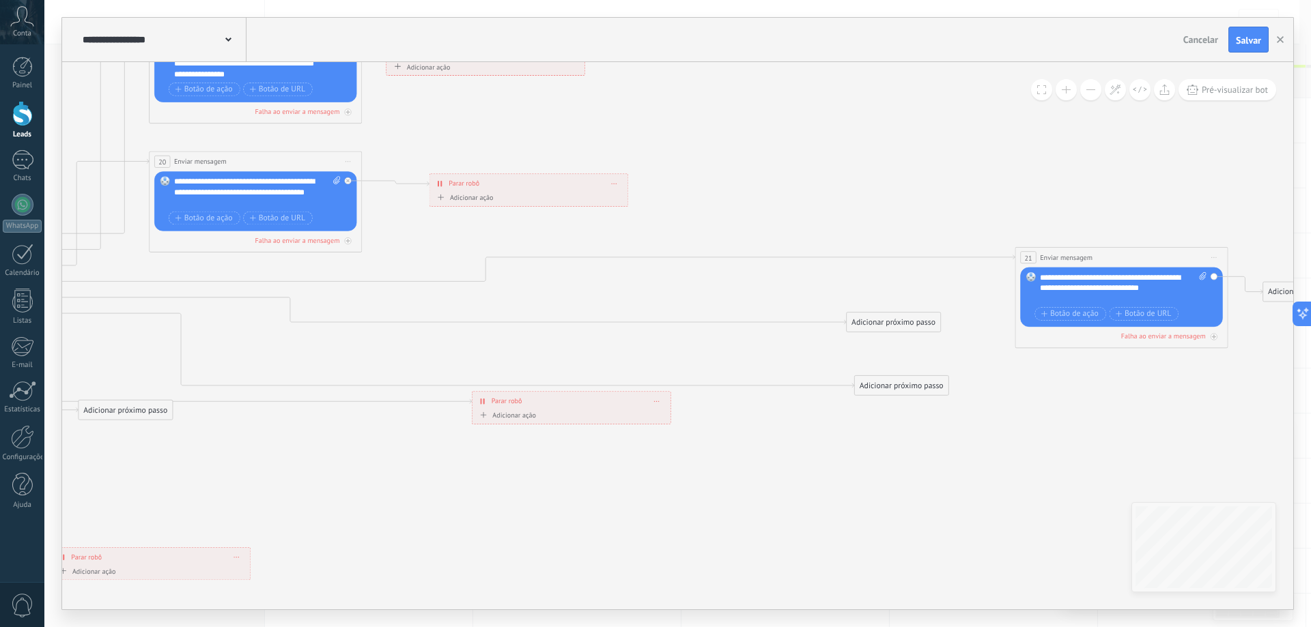
drag, startPoint x: 253, startPoint y: 275, endPoint x: 447, endPoint y: 295, distance: 195.6
click at [352, 305] on icon at bounding box center [346, 485] width 2482 height 1734
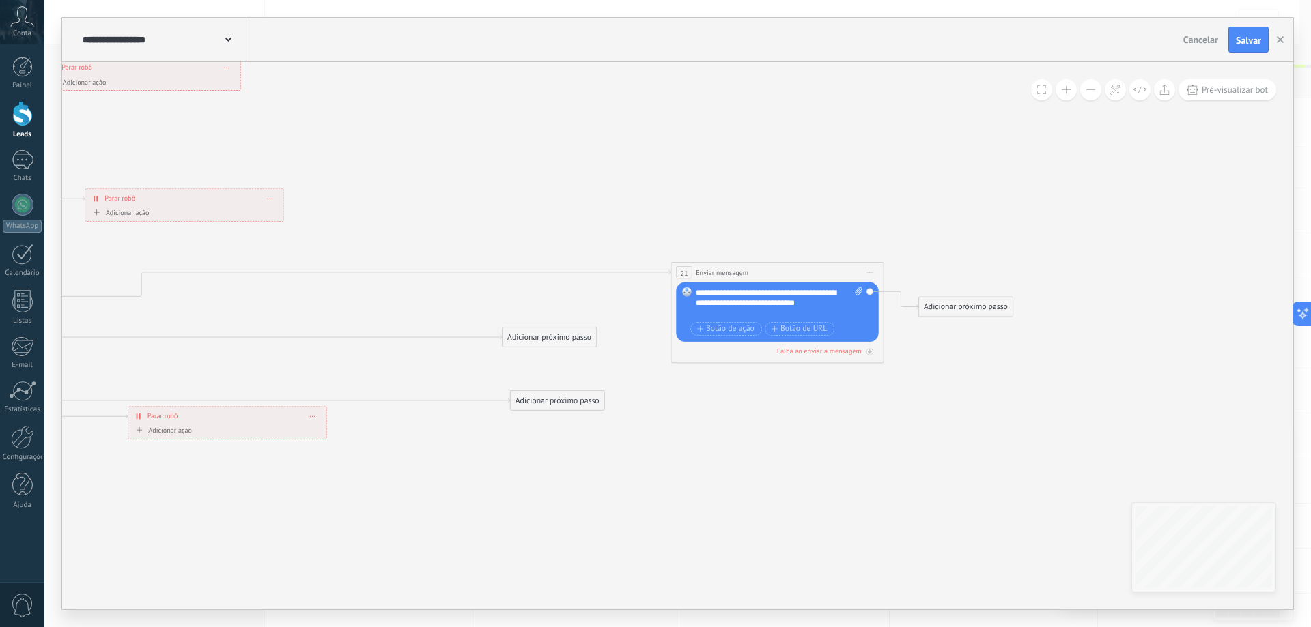
click at [935, 313] on div "Adicionar próximo passo" at bounding box center [966, 307] width 94 height 18
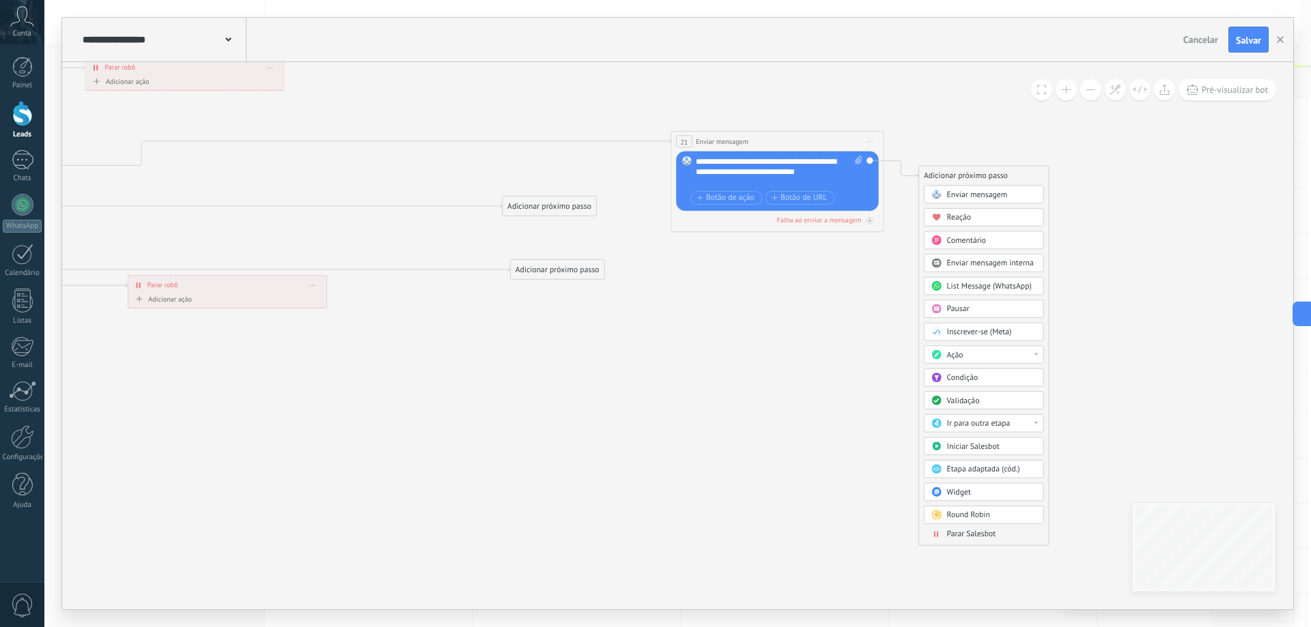
click at [996, 539] on div "Parar Salesbot" at bounding box center [991, 534] width 89 height 11
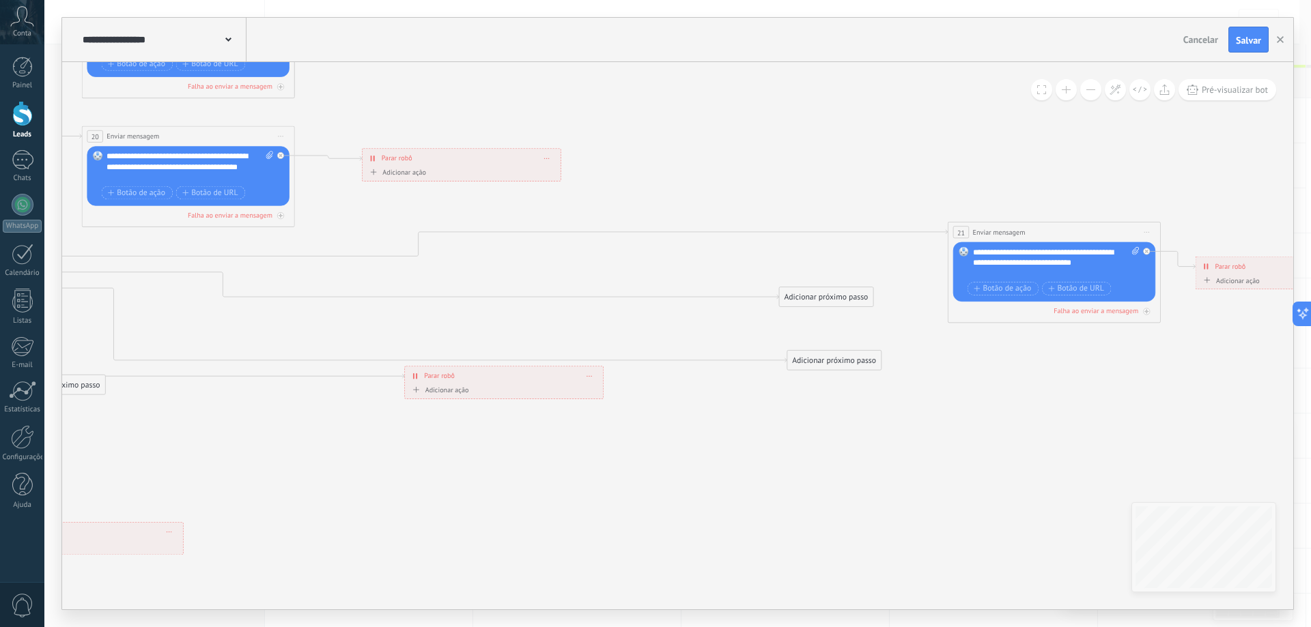
drag, startPoint x: 423, startPoint y: 404, endPoint x: 1024, endPoint y: 486, distance: 607.1
click at [1024, 486] on icon at bounding box center [278, 460] width 2482 height 1734
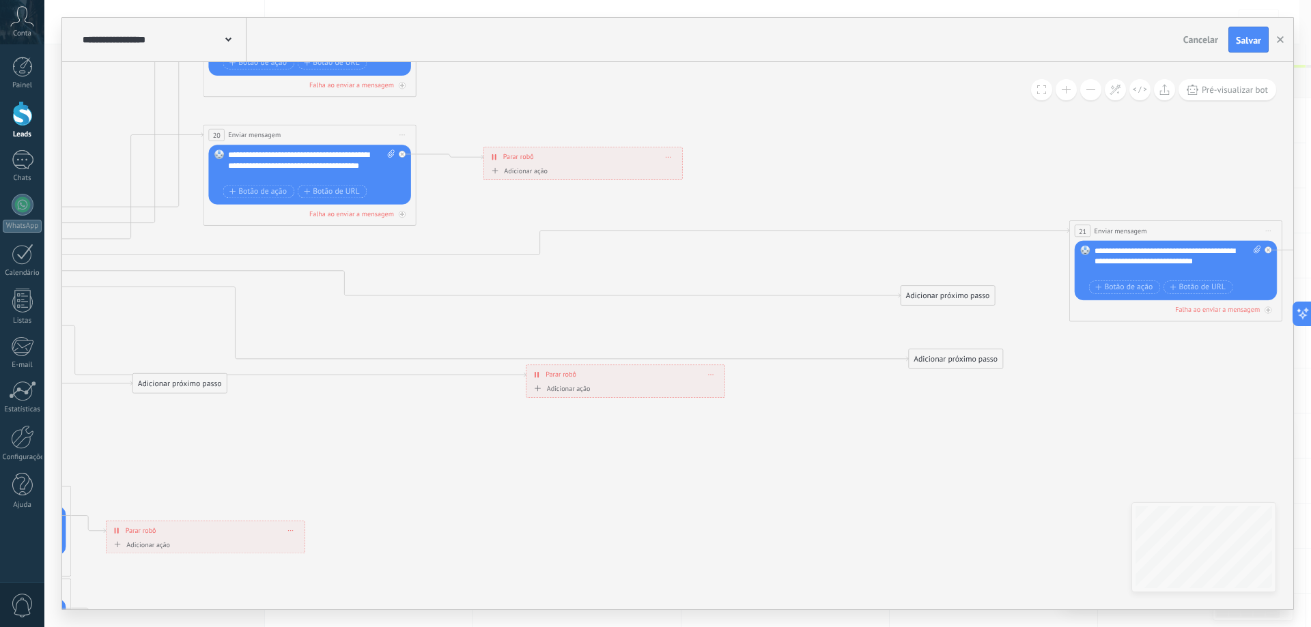
drag, startPoint x: 395, startPoint y: 491, endPoint x: 565, endPoint y: 479, distance: 170.4
click at [565, 480] on icon at bounding box center [400, 459] width 2482 height 1734
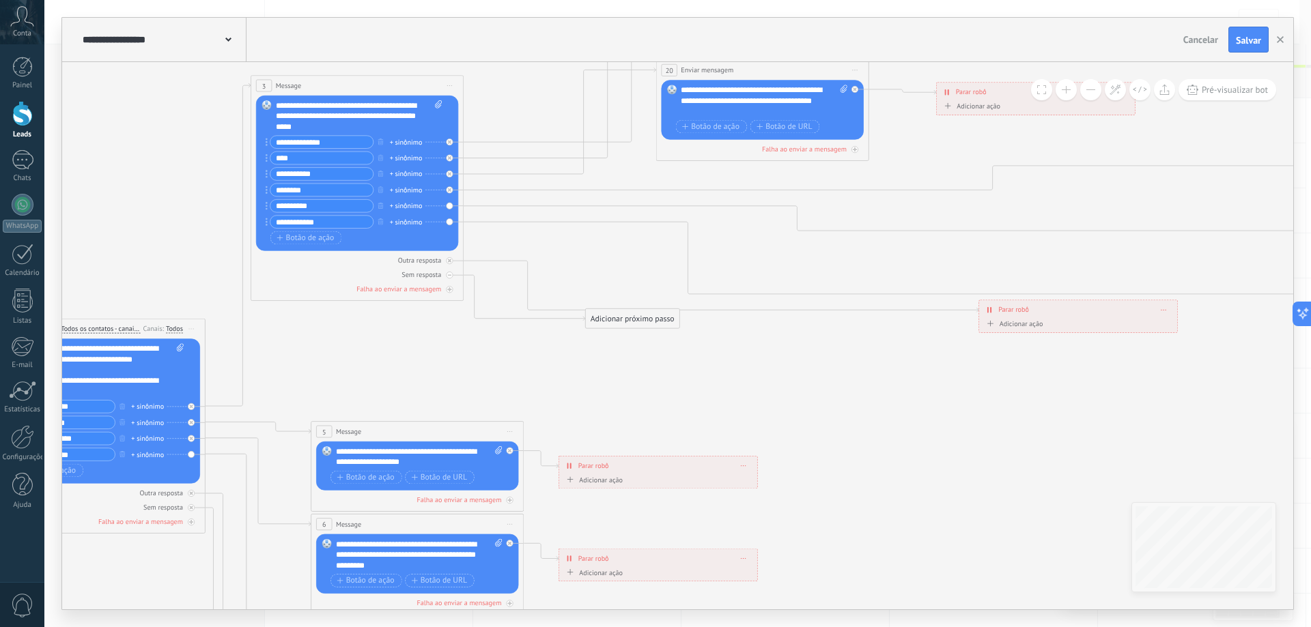
drag, startPoint x: 427, startPoint y: 474, endPoint x: 831, endPoint y: 484, distance: 403.6
click at [831, 484] on icon at bounding box center [853, 394] width 2482 height 1734
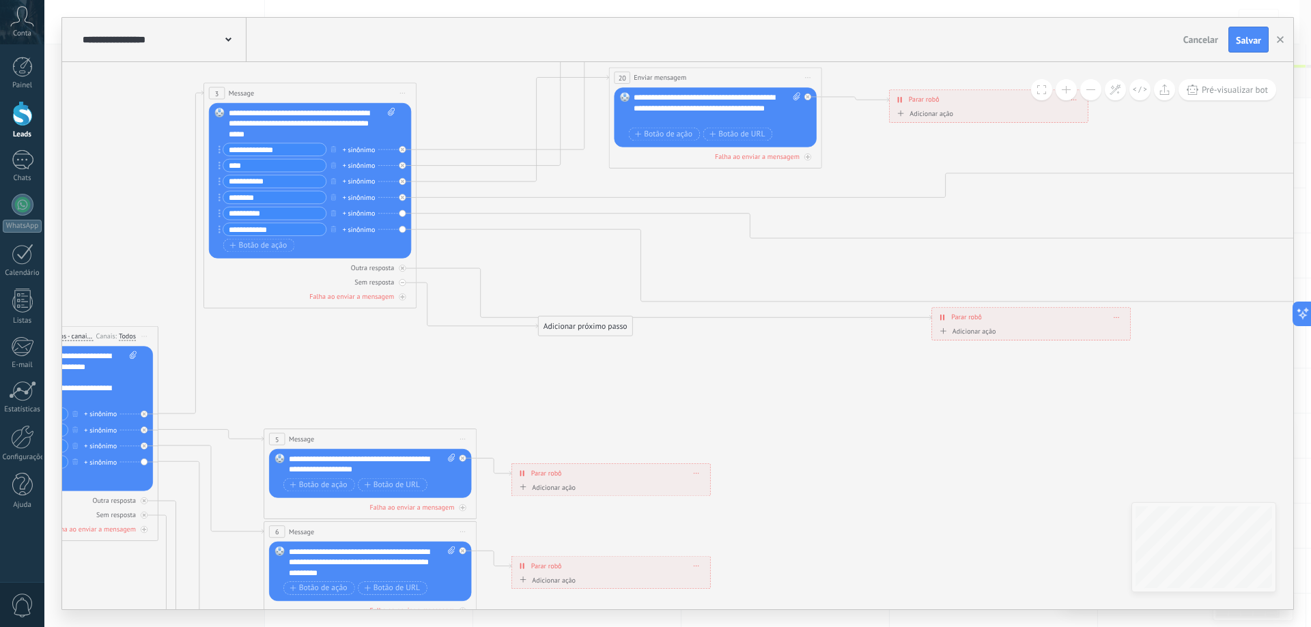
drag, startPoint x: 744, startPoint y: 254, endPoint x: 727, endPoint y: 254, distance: 16.4
click at [727, 254] on icon at bounding box center [805, 401] width 2482 height 1734
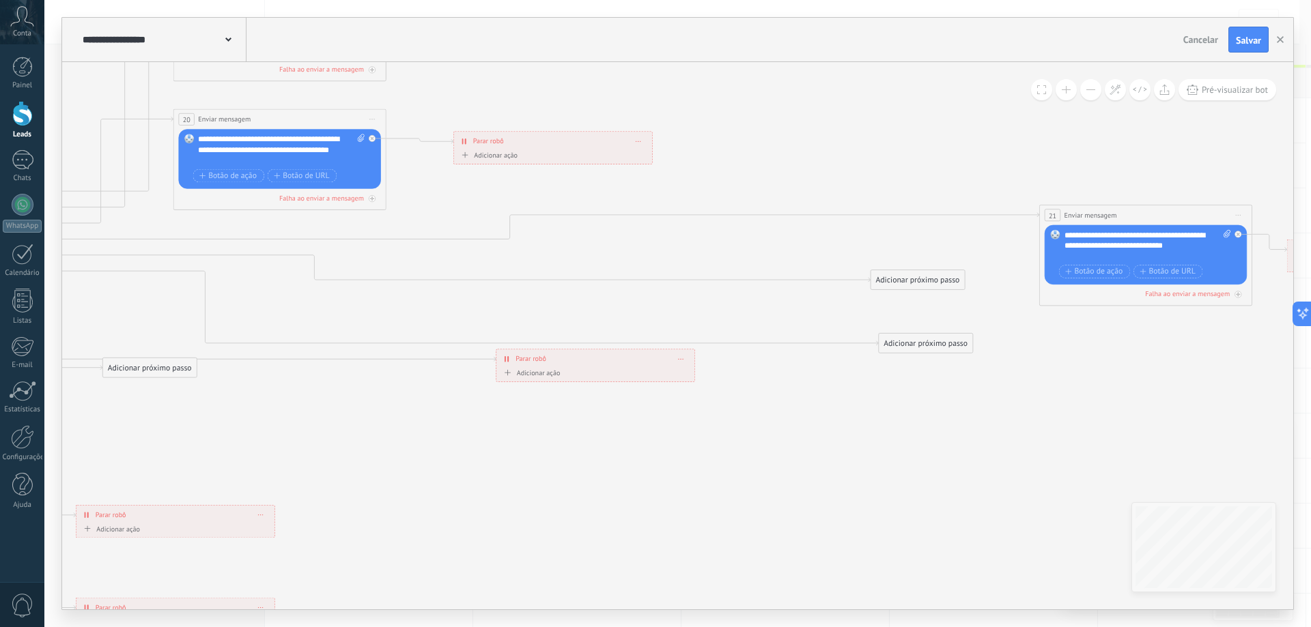
drag, startPoint x: 782, startPoint y: 270, endPoint x: 343, endPoint y: 320, distance: 442.5
click at [343, 320] on icon at bounding box center [370, 443] width 2482 height 1734
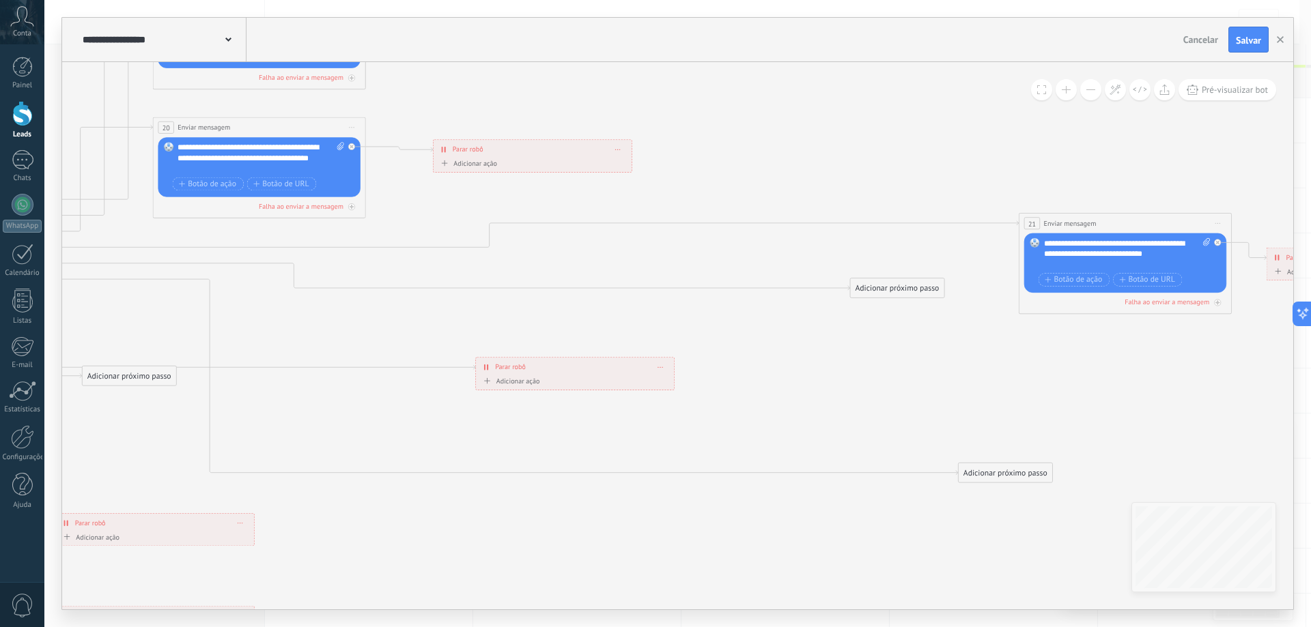
drag, startPoint x: 876, startPoint y: 356, endPoint x: 982, endPoint y: 479, distance: 162.2
click at [981, 479] on div "Adicionar próximo passo" at bounding box center [1006, 473] width 94 height 18
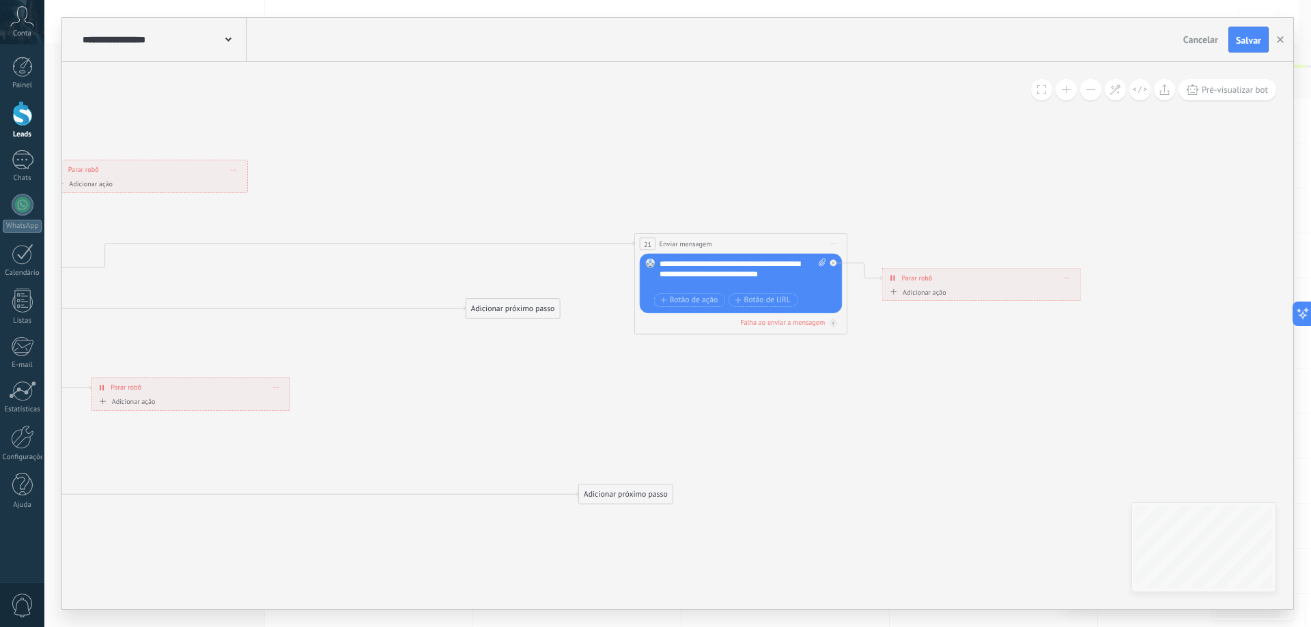
drag, startPoint x: 866, startPoint y: 384, endPoint x: 680, endPoint y: 332, distance: 193.5
click at [481, 404] on icon at bounding box center [35, 472] width 2623 height 1734
drag, startPoint x: 507, startPoint y: 301, endPoint x: 511, endPoint y: 309, distance: 8.2
click at [511, 309] on div "Adicionar próximo passo" at bounding box center [515, 316] width 94 height 18
drag, startPoint x: 513, startPoint y: 315, endPoint x: 672, endPoint y: 392, distance: 176.5
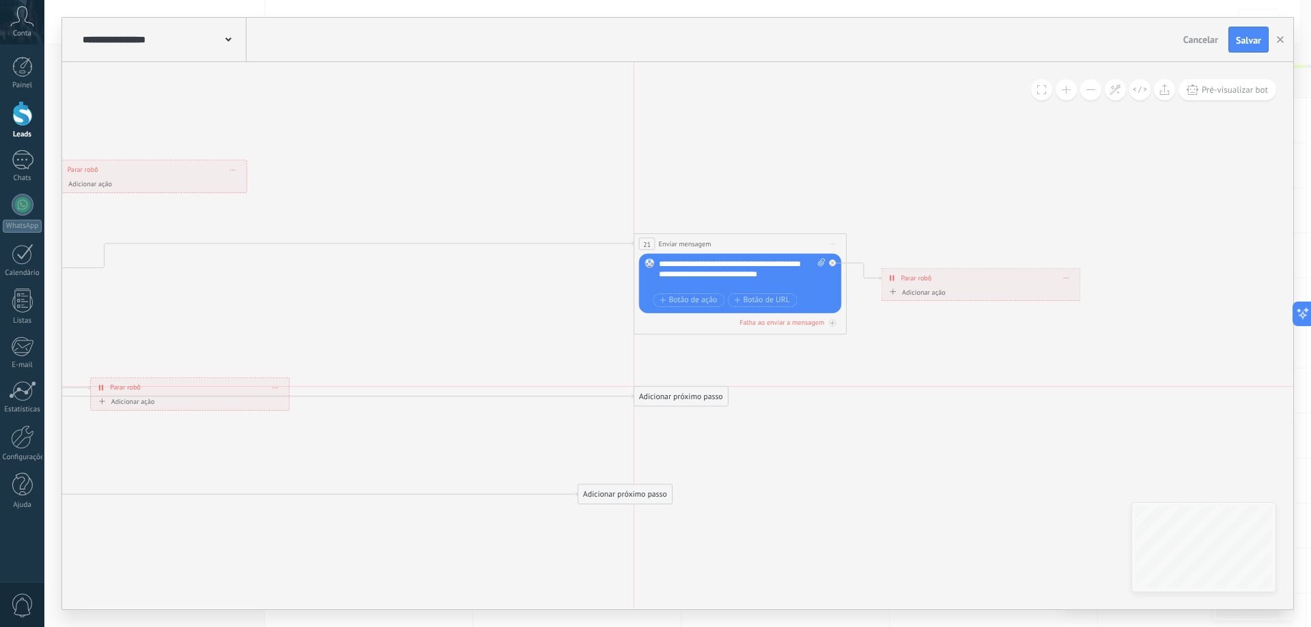
click at [672, 392] on div "Adicionar próximo passo" at bounding box center [681, 397] width 94 height 18
drag, startPoint x: 625, startPoint y: 500, endPoint x: 683, endPoint y: 559, distance: 83.0
click at [683, 559] on div "Adicionar próximo passo" at bounding box center [681, 554] width 94 height 18
click at [840, 430] on icon at bounding box center [34, 472] width 2623 height 1734
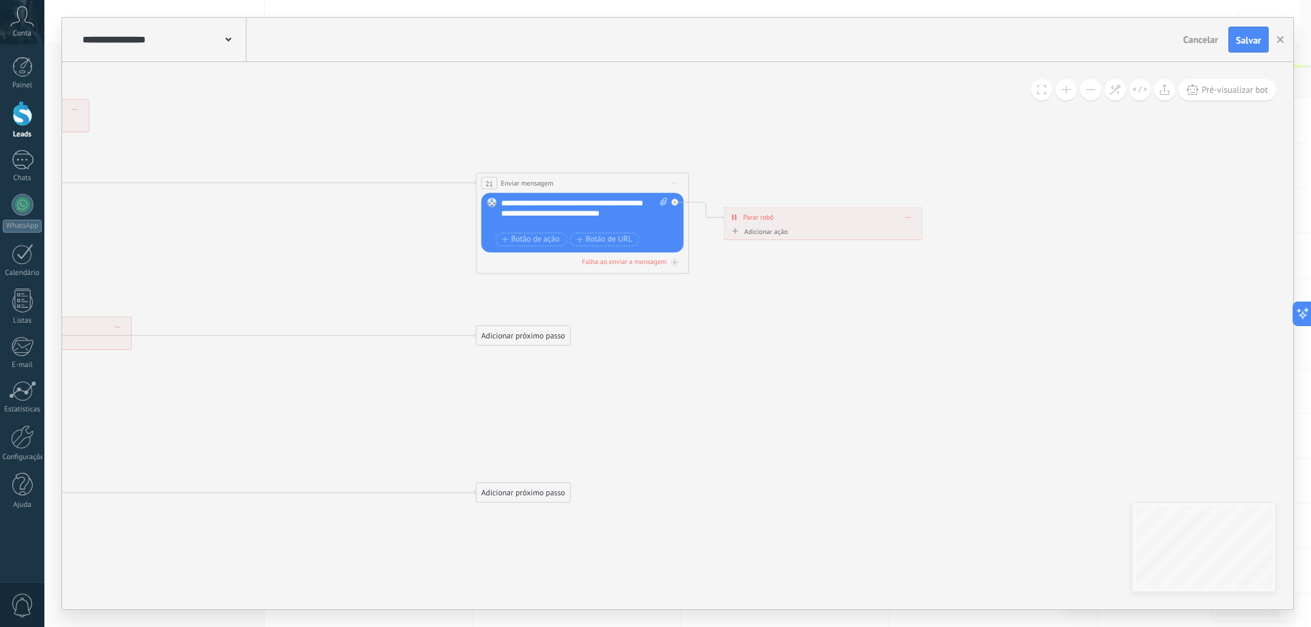
drag, startPoint x: 869, startPoint y: 459, endPoint x: 653, endPoint y: 384, distance: 228.9
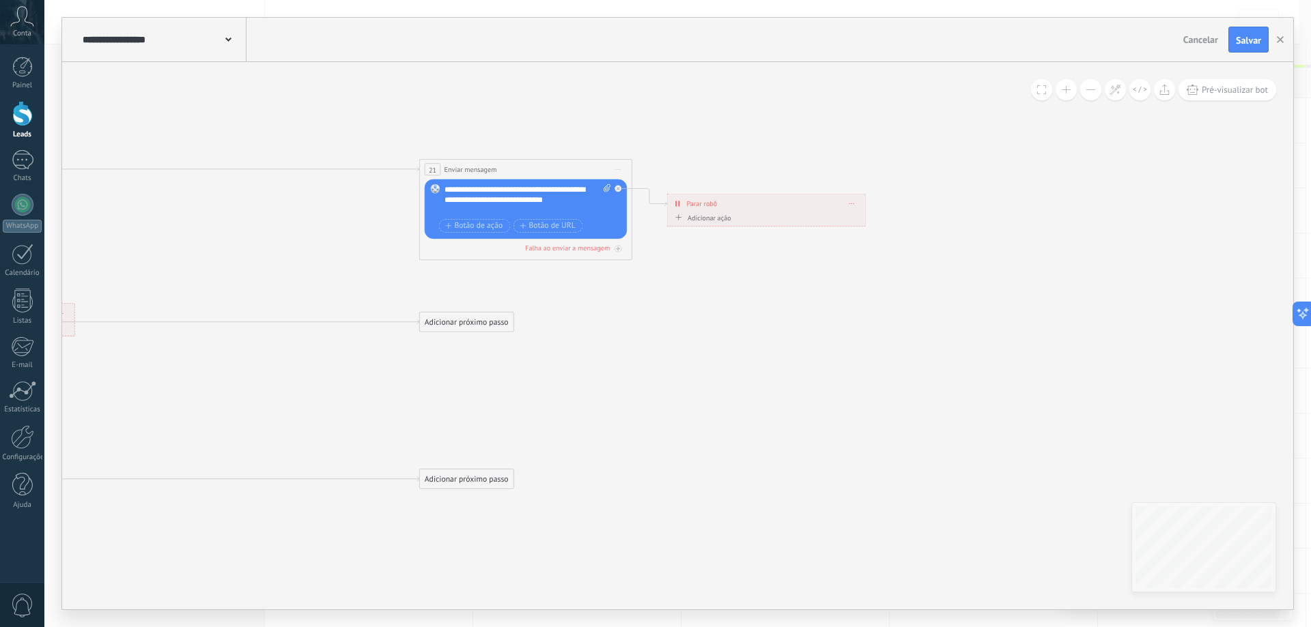
click at [490, 322] on div "Adicionar próximo passo" at bounding box center [467, 322] width 94 height 18
click at [484, 343] on span "Enviar mensagem" at bounding box center [477, 341] width 61 height 10
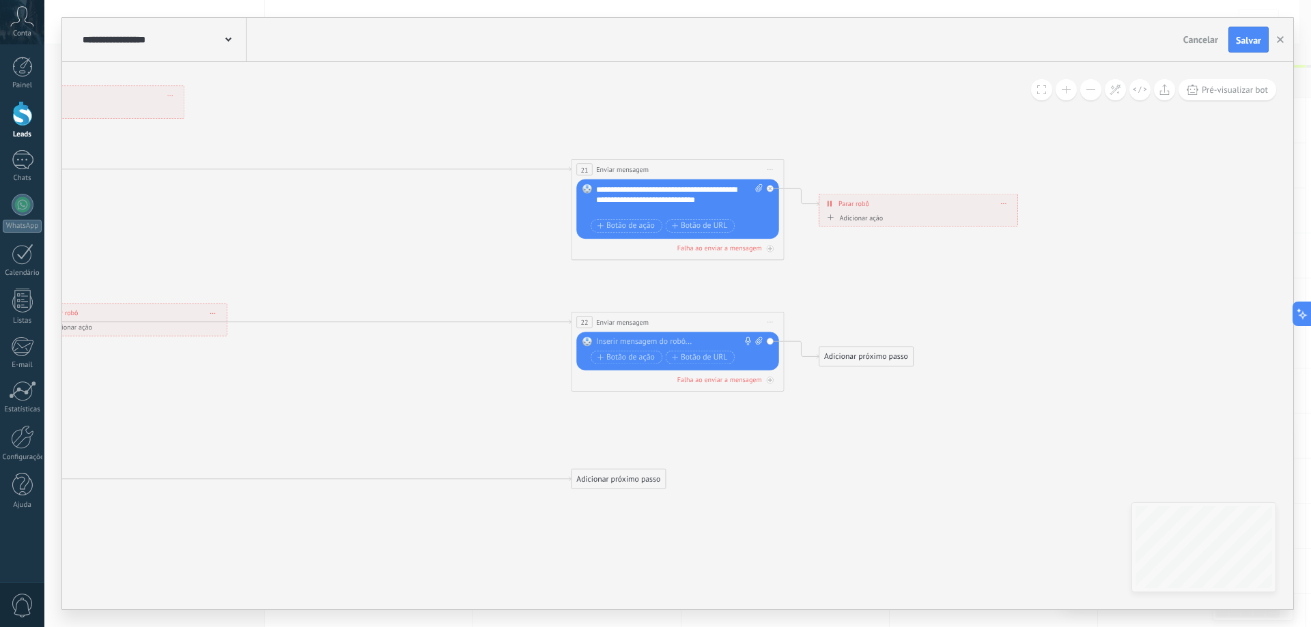
click at [642, 345] on div at bounding box center [675, 342] width 158 height 11
paste div
drag, startPoint x: 853, startPoint y: 367, endPoint x: 883, endPoint y: 359, distance: 31.0
click at [883, 359] on div "Adicionar próximo passo Enviar mensagem Enviar mensagem Enviar mensagem Reação …" at bounding box center [866, 357] width 94 height 20
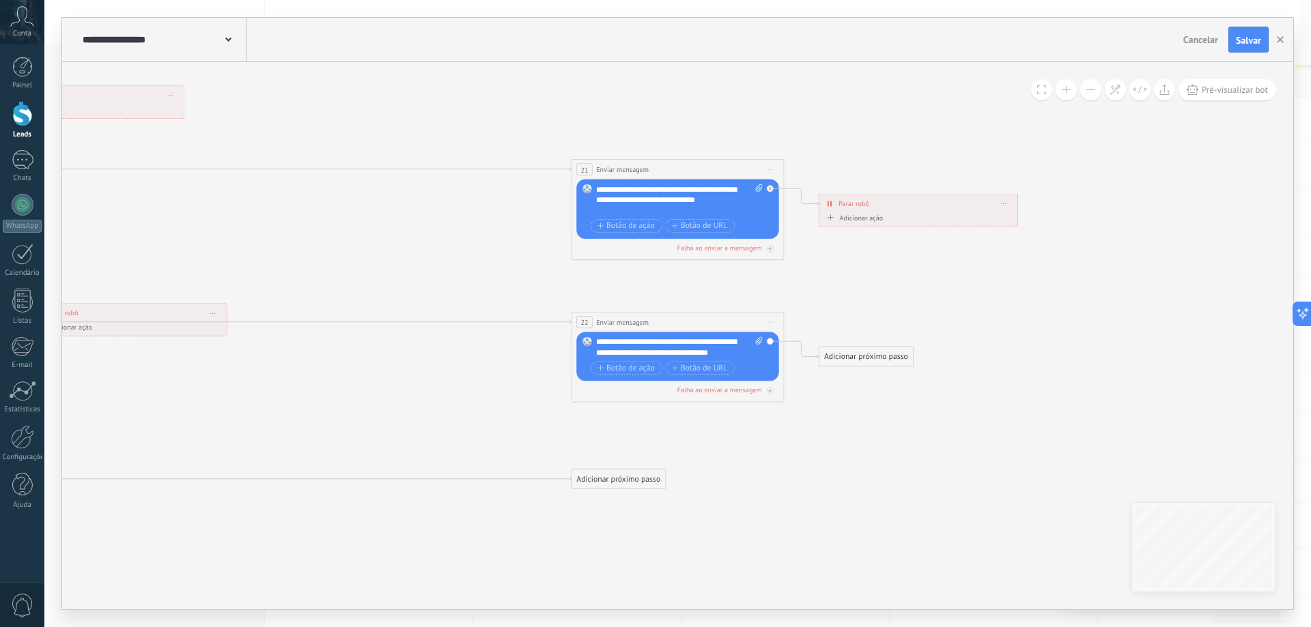
click at [880, 359] on div "Adicionar próximo passo" at bounding box center [866, 357] width 94 height 18
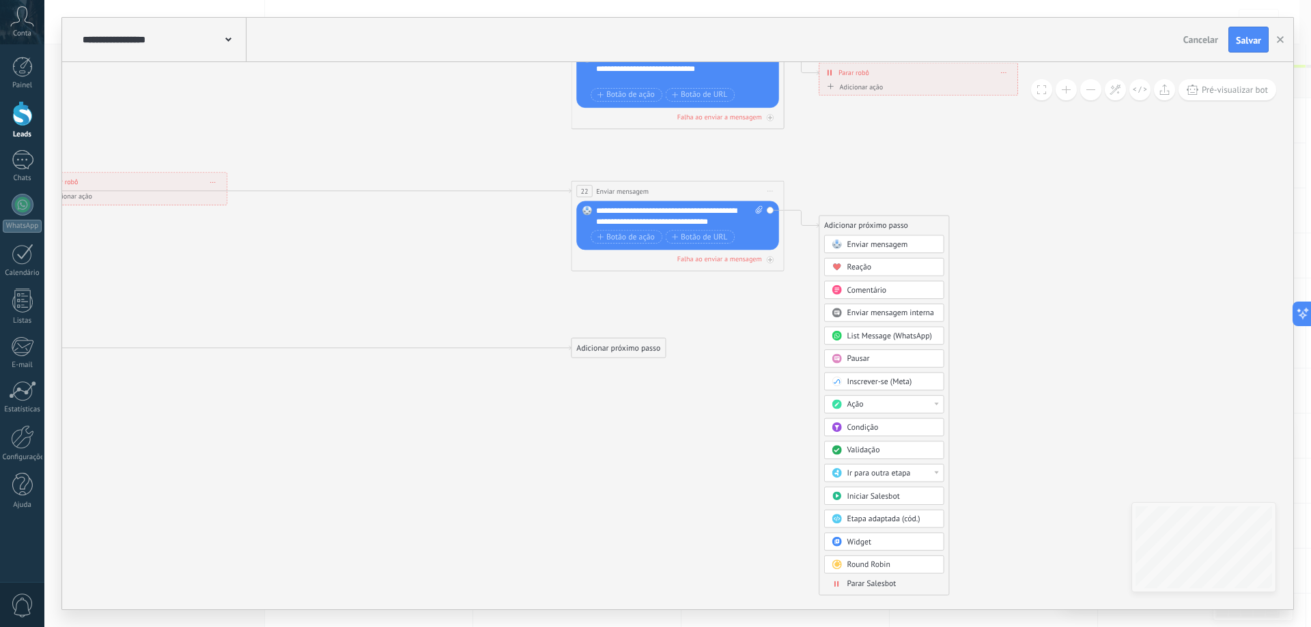
click at [883, 580] on span "Parar Salesbot" at bounding box center [871, 584] width 49 height 10
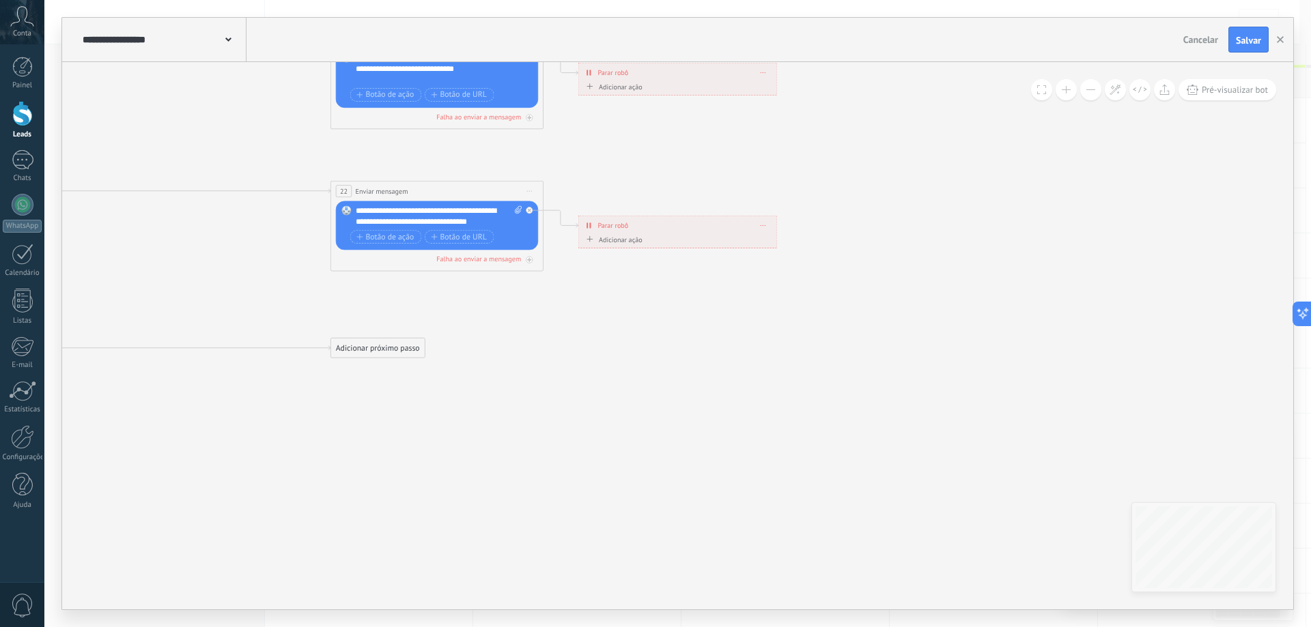
drag, startPoint x: 766, startPoint y: 345, endPoint x: 688, endPoint y: 330, distance: 79.3
click at [393, 342] on div "Adicionar próximo passo" at bounding box center [377, 348] width 94 height 18
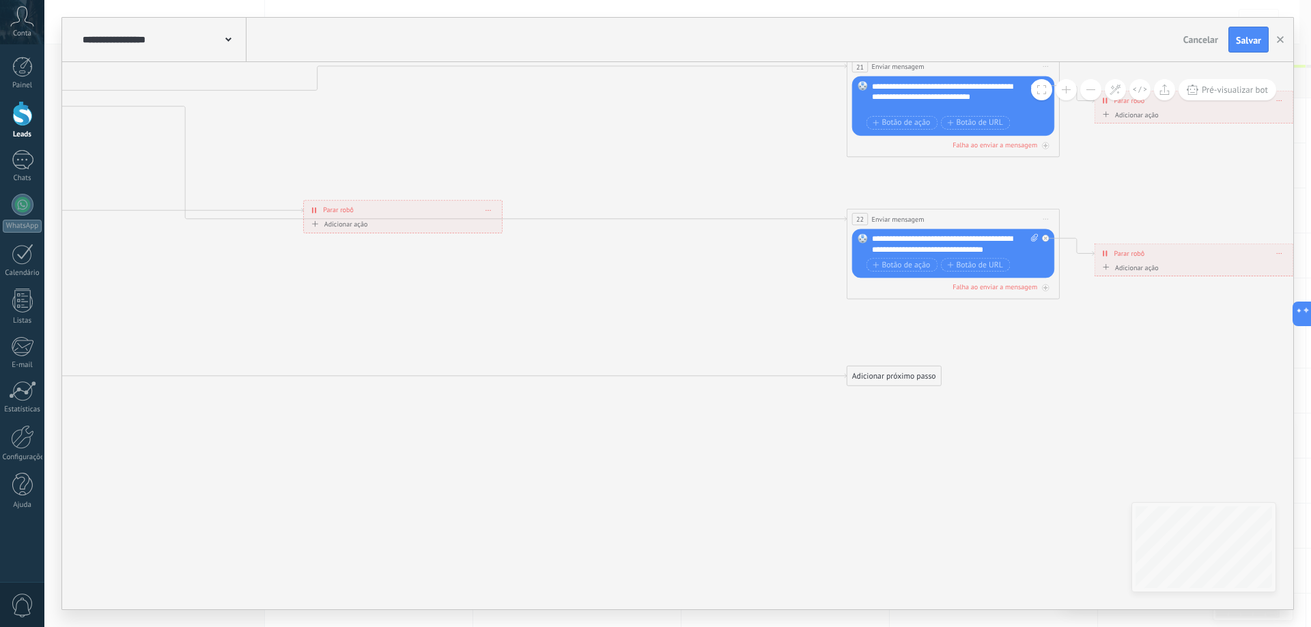
drag, startPoint x: 202, startPoint y: 304, endPoint x: 965, endPoint y: 320, distance: 763.5
click at [973, 319] on icon at bounding box center [247, 294] width 2623 height 1734
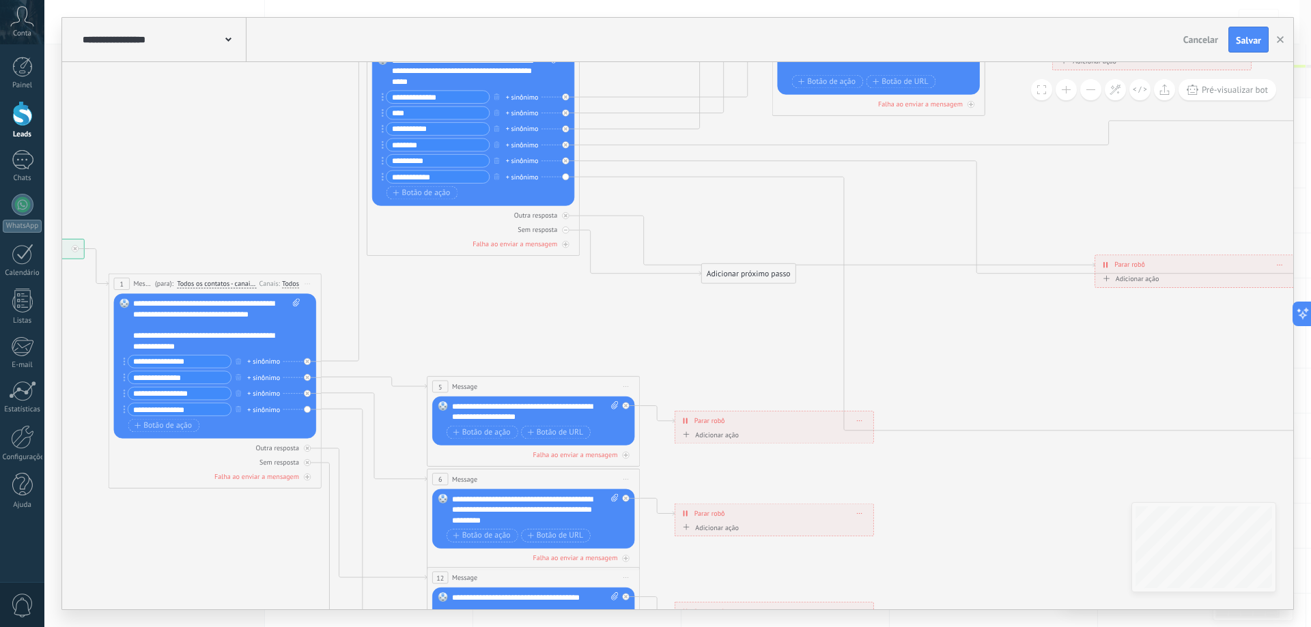
drag, startPoint x: 425, startPoint y: 309, endPoint x: 961, endPoint y: 375, distance: 540.0
click at [965, 379] on icon at bounding box center [1039, 349] width 2623 height 1734
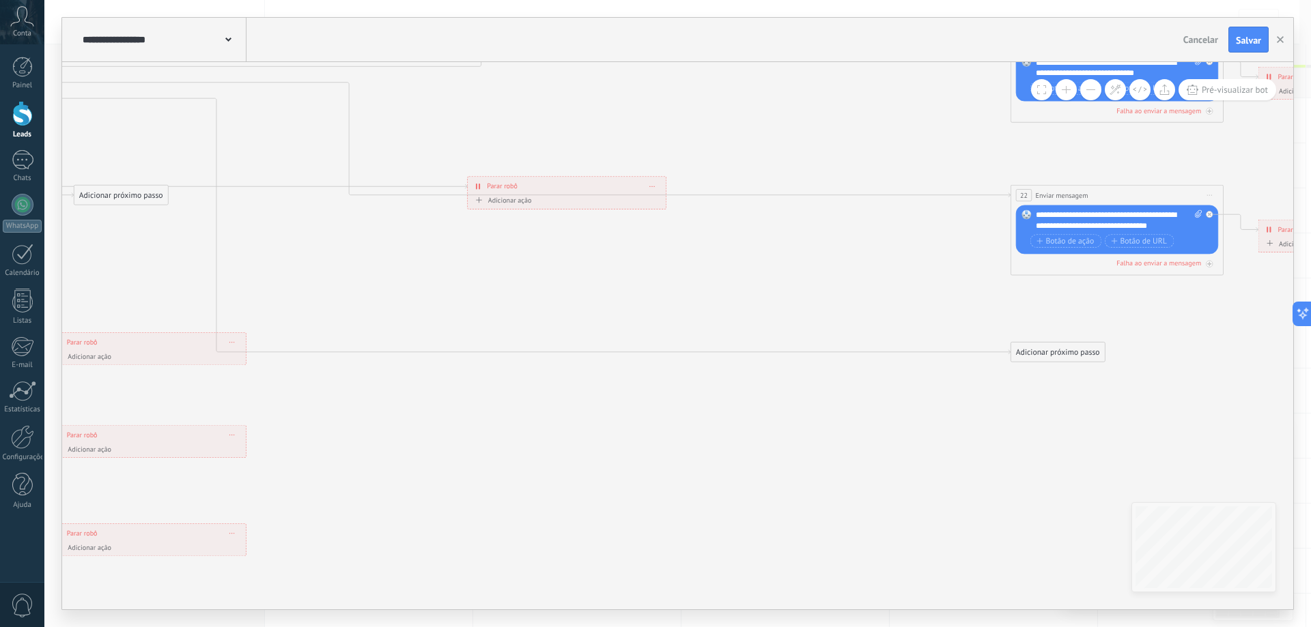
drag, startPoint x: 953, startPoint y: 377, endPoint x: 795, endPoint y: 329, distance: 164.8
click at [325, 296] on icon at bounding box center [411, 270] width 2623 height 1734
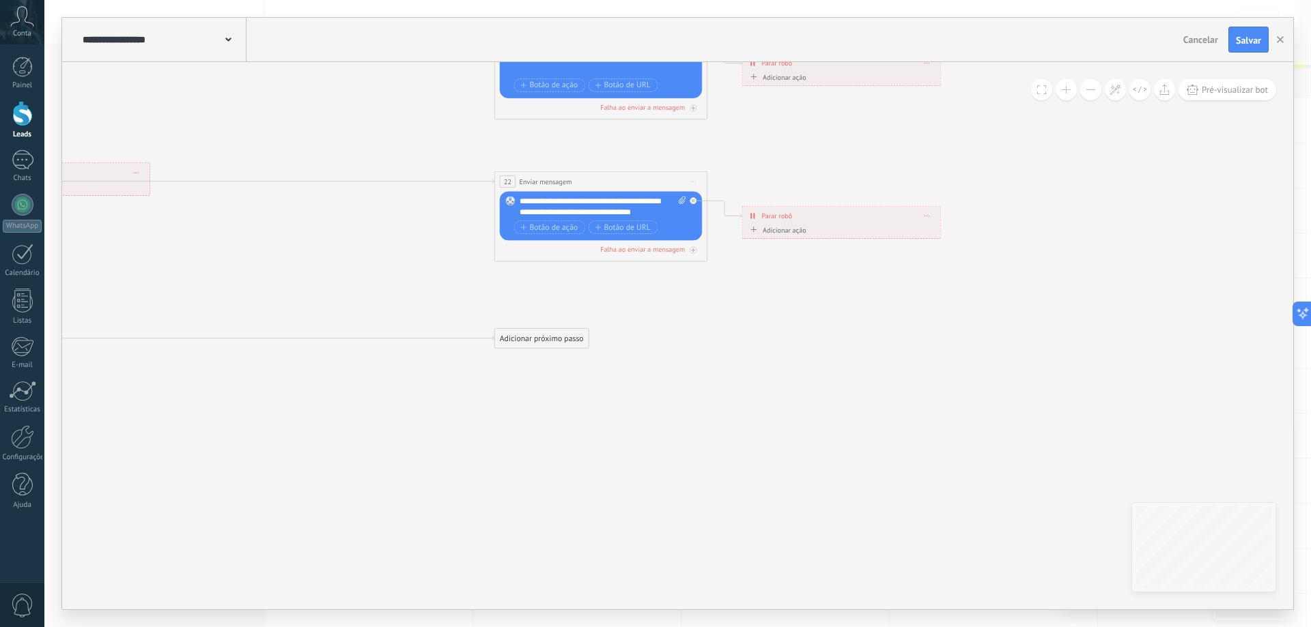
drag, startPoint x: 778, startPoint y: 331, endPoint x: 436, endPoint y: 324, distance: 342.8
click at [552, 333] on div "Adicionar próximo passo" at bounding box center [550, 338] width 94 height 18
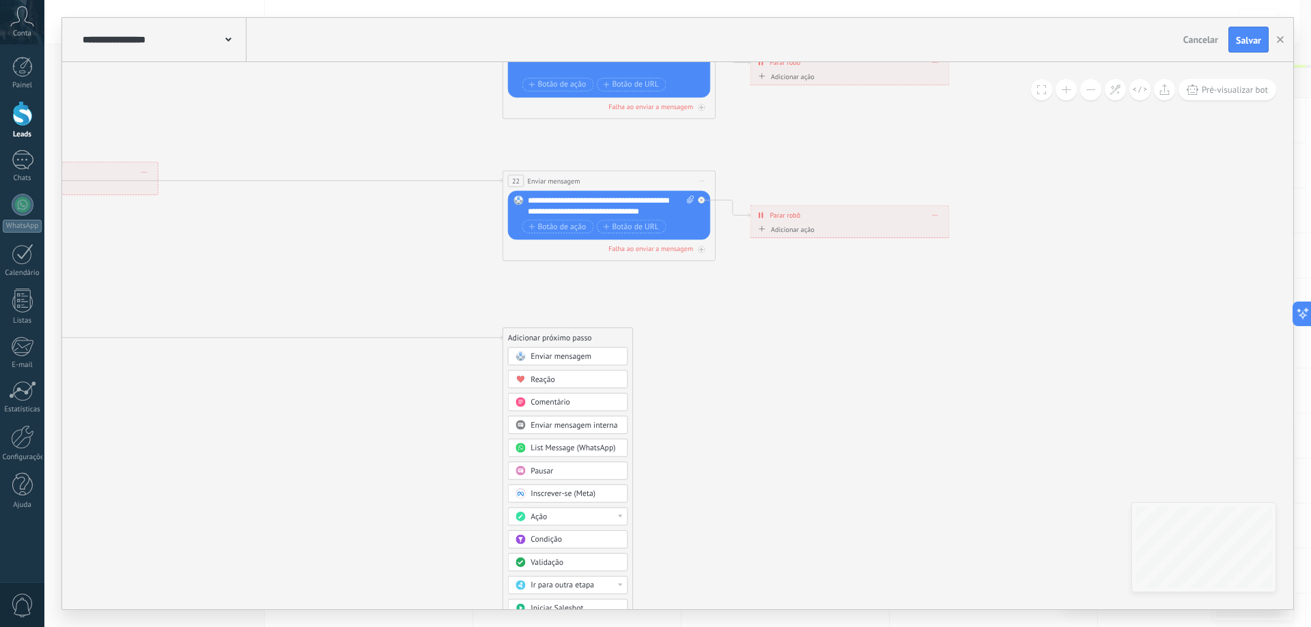
click at [604, 360] on div "Enviar mensagem" at bounding box center [574, 357] width 89 height 11
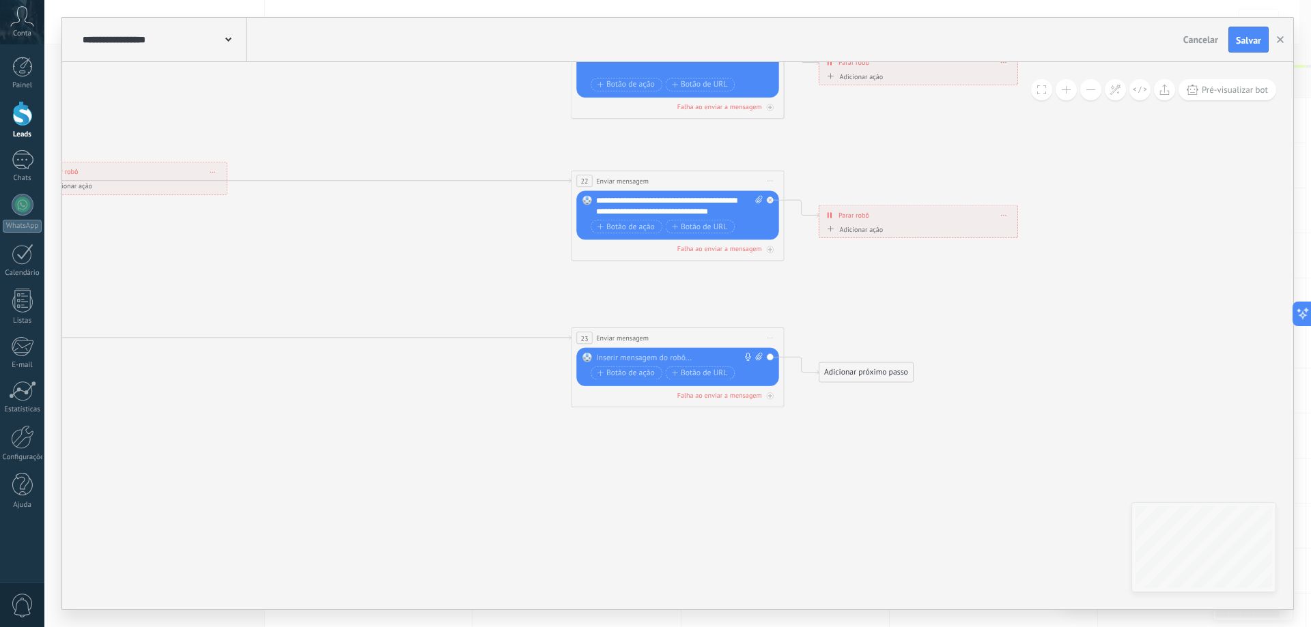
click at [676, 355] on div at bounding box center [675, 358] width 158 height 11
paste div
click at [899, 369] on div "Adicionar próximo passo" at bounding box center [866, 373] width 94 height 18
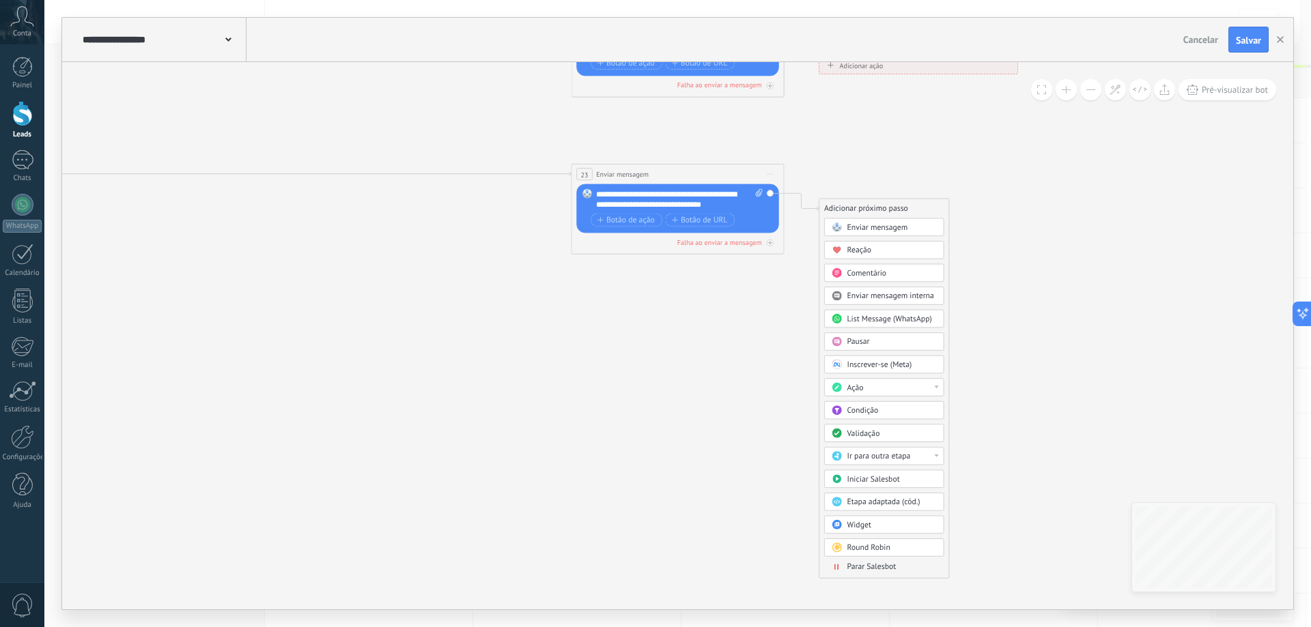
click at [881, 571] on span "Parar Salesbot" at bounding box center [871, 567] width 49 height 10
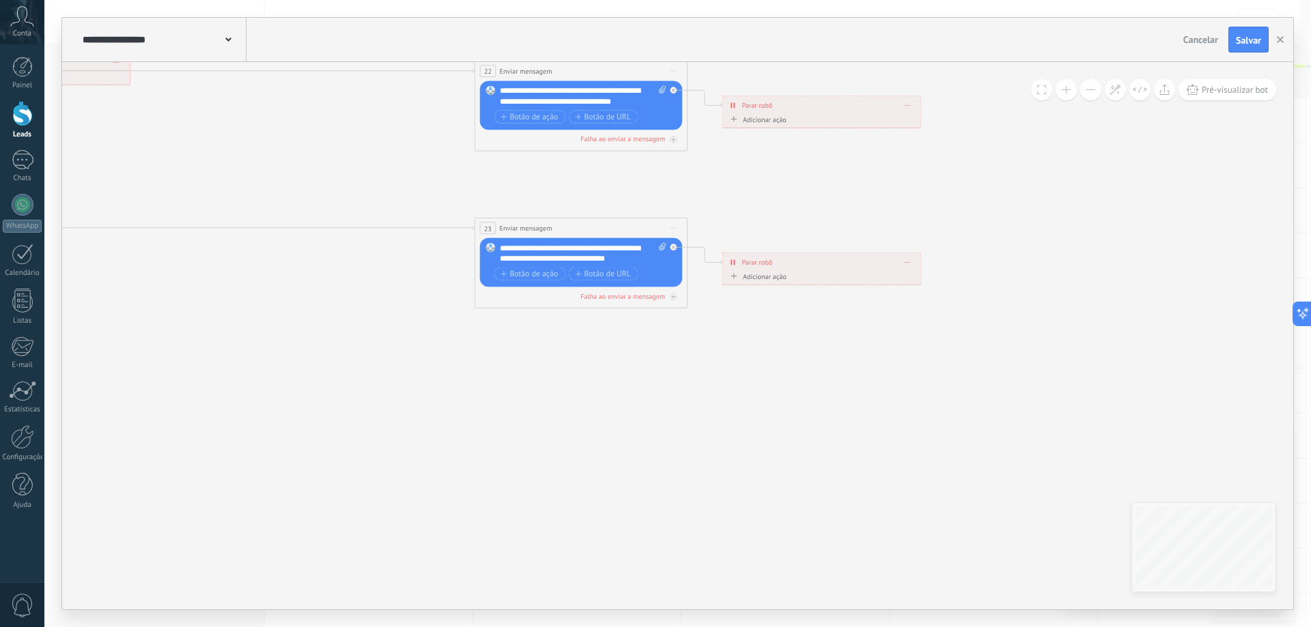
drag, startPoint x: 483, startPoint y: 402, endPoint x: 677, endPoint y: 419, distance: 194.7
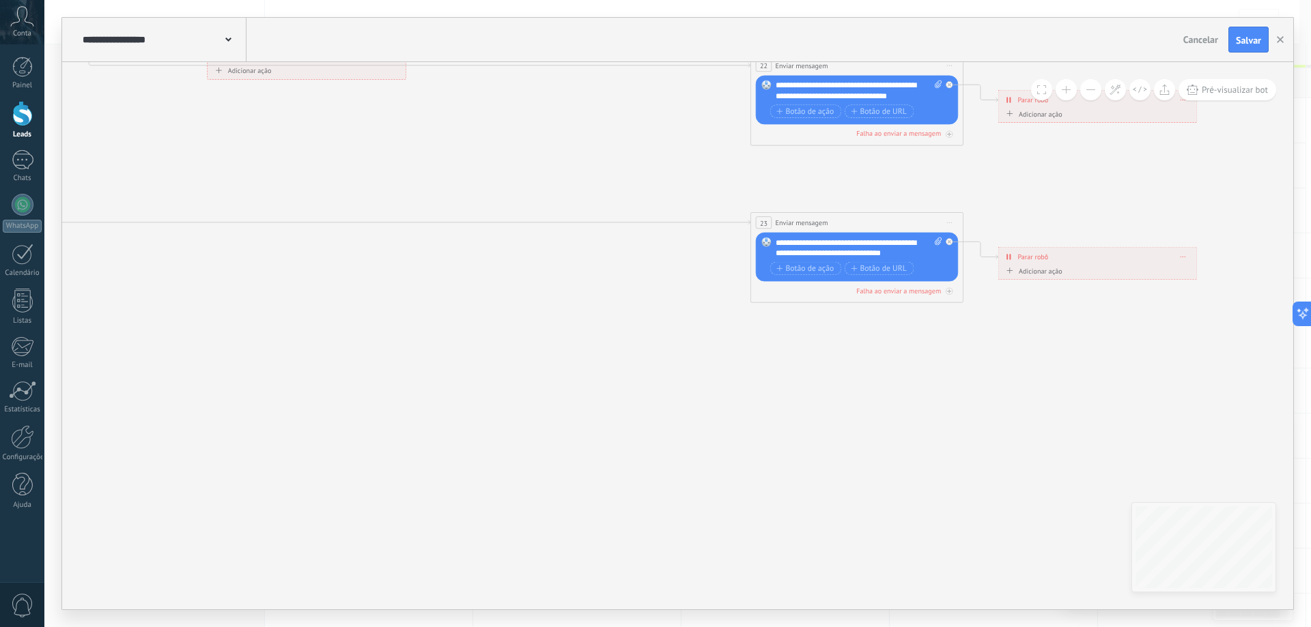
drag, startPoint x: 331, startPoint y: 357, endPoint x: 540, endPoint y: 359, distance: 208.9
click at [632, 356] on icon at bounding box center [151, 141] width 2623 height 1734
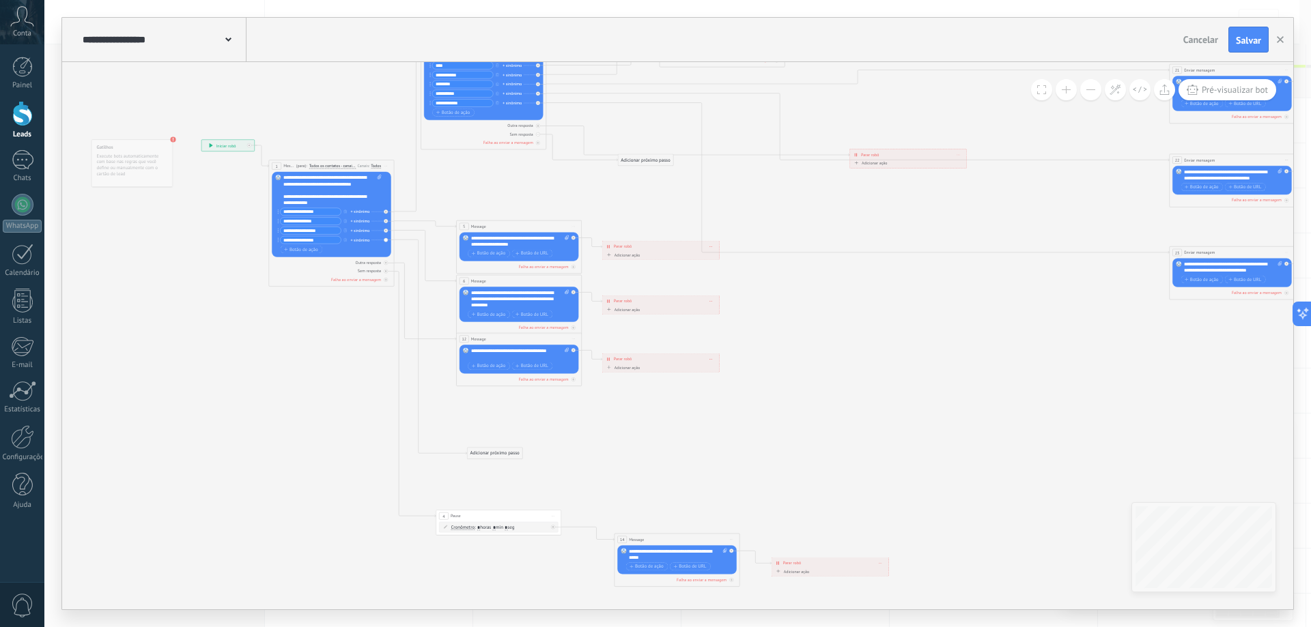
drag, startPoint x: 408, startPoint y: 434, endPoint x: 817, endPoint y: 395, distance: 411.5
click at [817, 395] on icon at bounding box center [816, 203] width 1544 height 1021
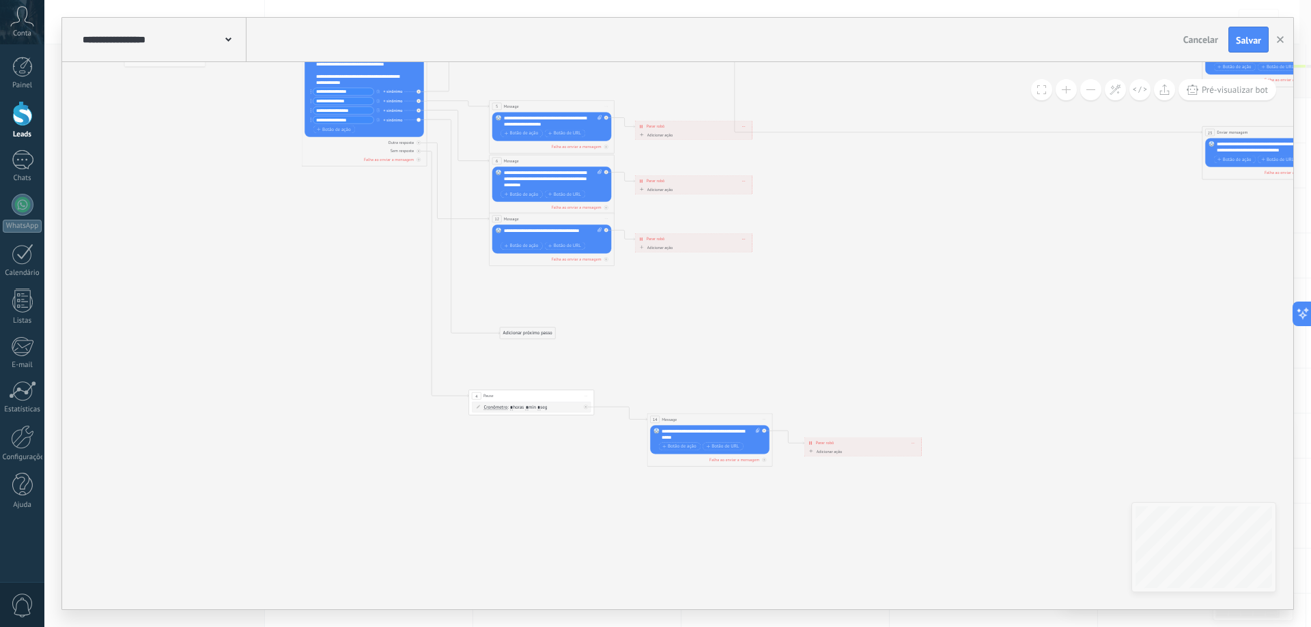
drag, startPoint x: 774, startPoint y: 401, endPoint x: 806, endPoint y: 270, distance: 135.0
click at [806, 270] on icon at bounding box center [849, 83] width 1544 height 1021
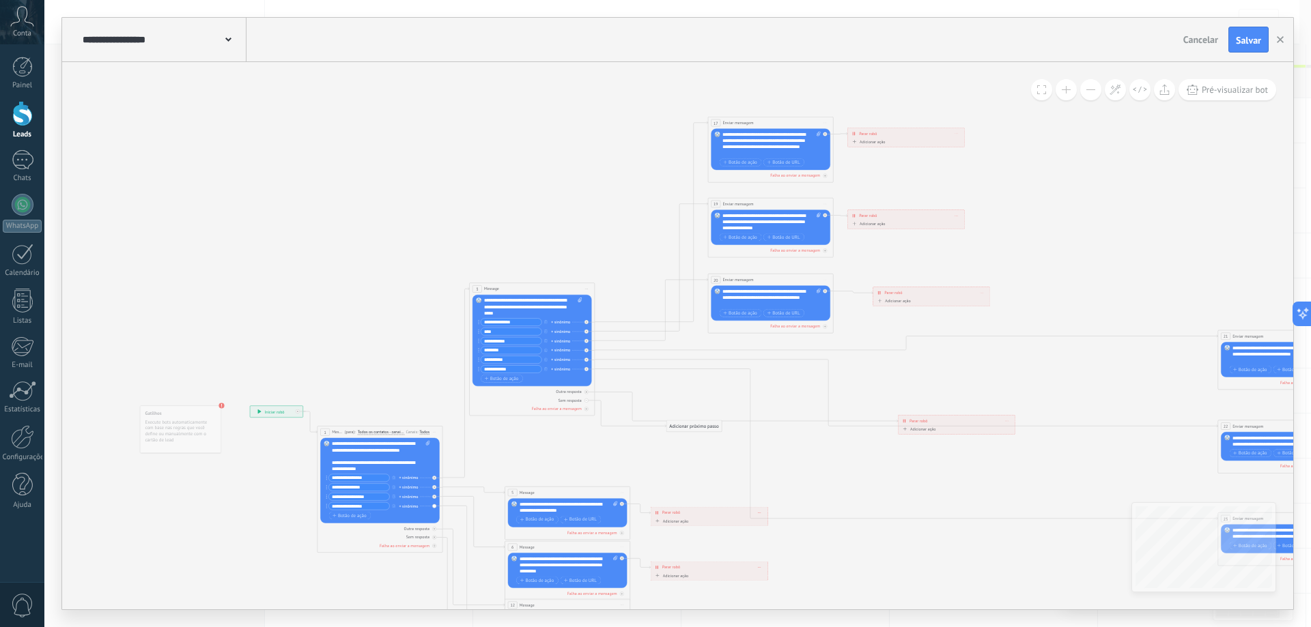
drag, startPoint x: 921, startPoint y: 475, endPoint x: 520, endPoint y: 347, distance: 420.8
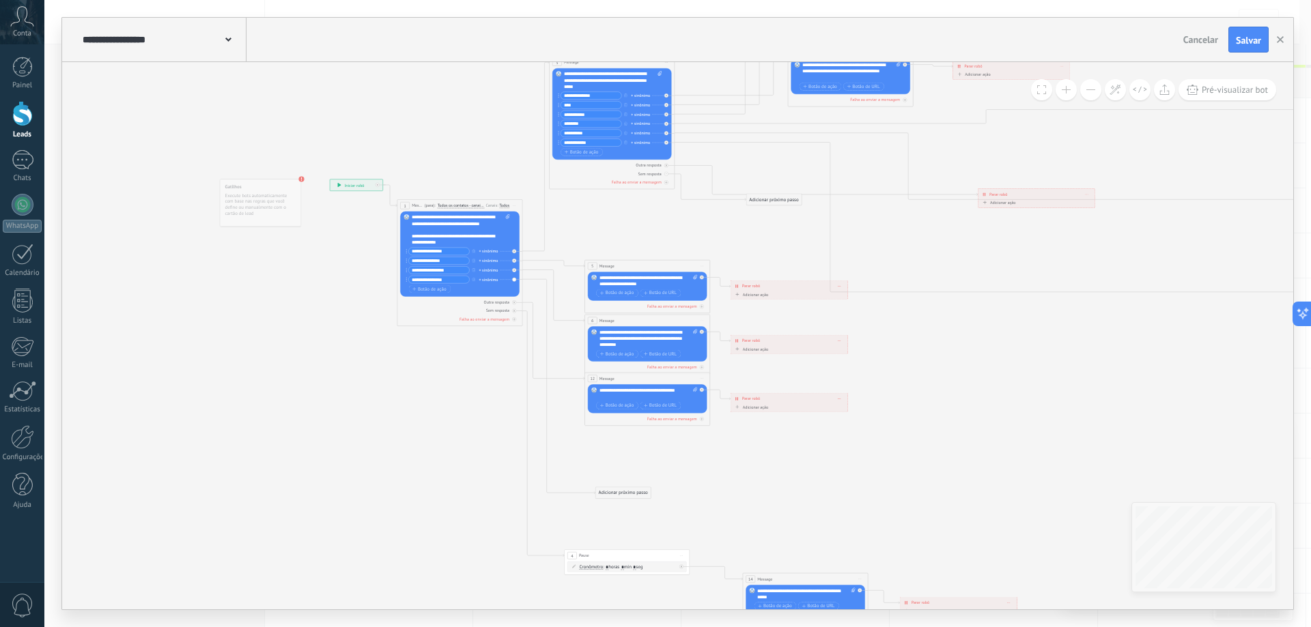
drag, startPoint x: 1004, startPoint y: 168, endPoint x: 903, endPoint y: 167, distance: 101.7
click at [1049, 51] on div "**********" at bounding box center [677, 314] width 1231 height 592
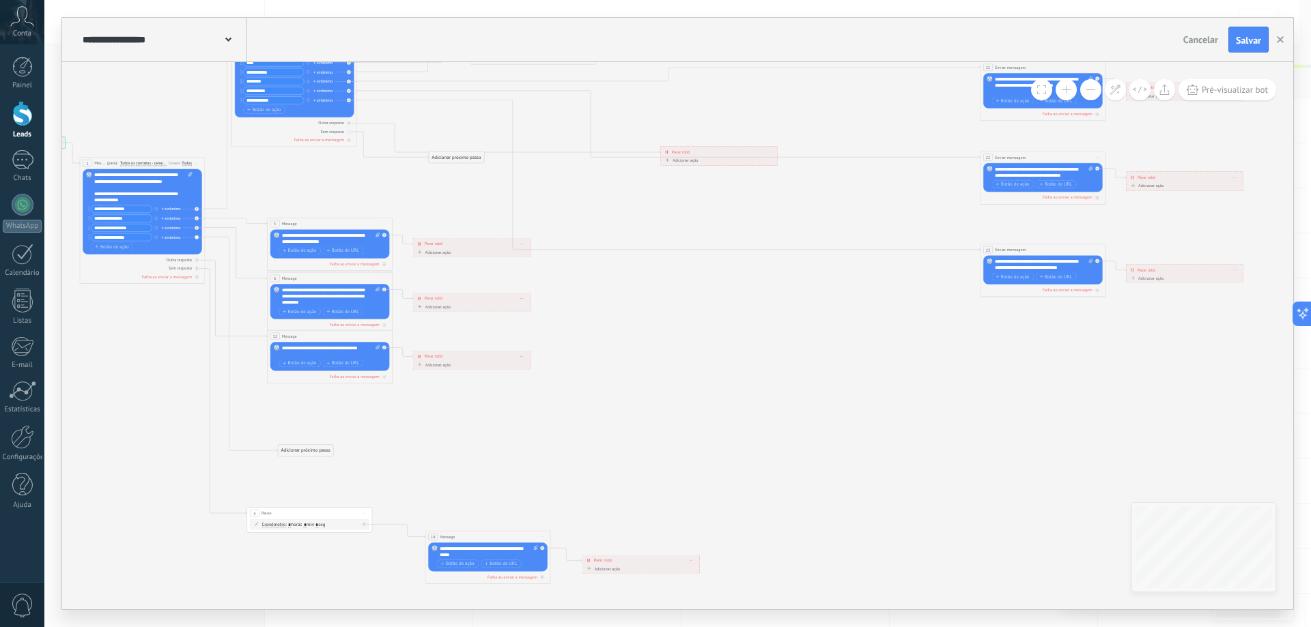
drag, startPoint x: 852, startPoint y: 478, endPoint x: 550, endPoint y: 436, distance: 305.3
click at [550, 436] on icon at bounding box center [627, 201] width 1544 height 1021
drag, startPoint x: 495, startPoint y: 252, endPoint x: 615, endPoint y: 254, distance: 120.2
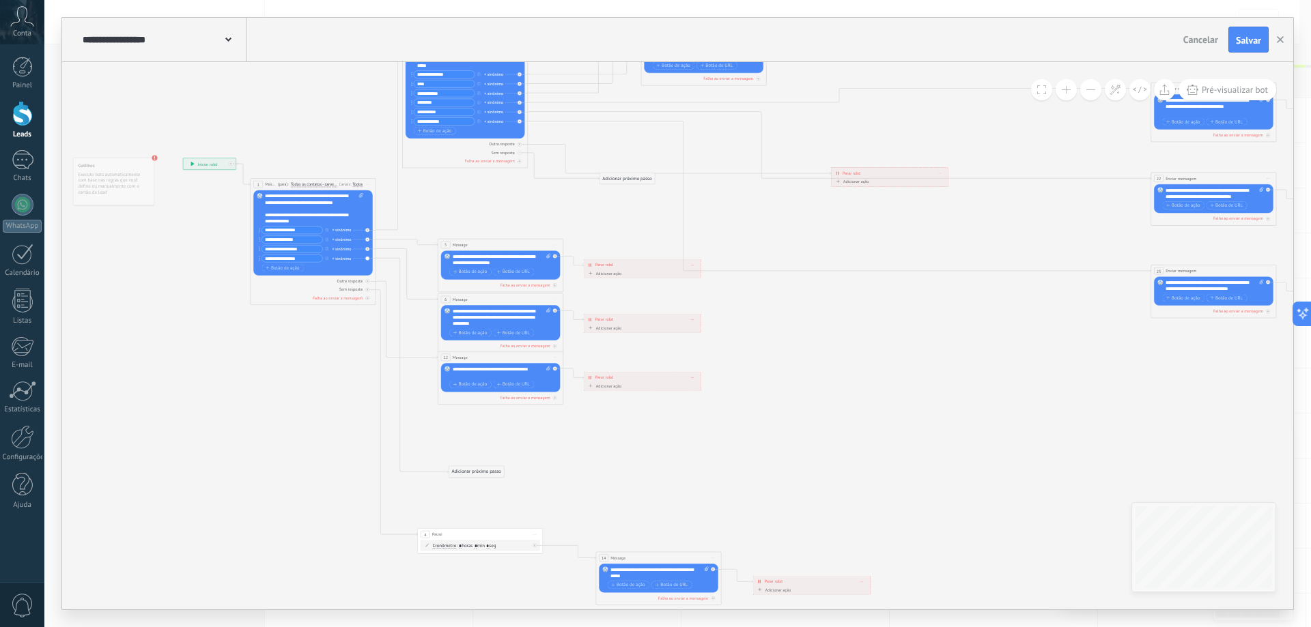
drag, startPoint x: 449, startPoint y: 223, endPoint x: 478, endPoint y: 251, distance: 40.6
click at [626, 248] on icon at bounding box center [798, 222] width 1544 height 1021
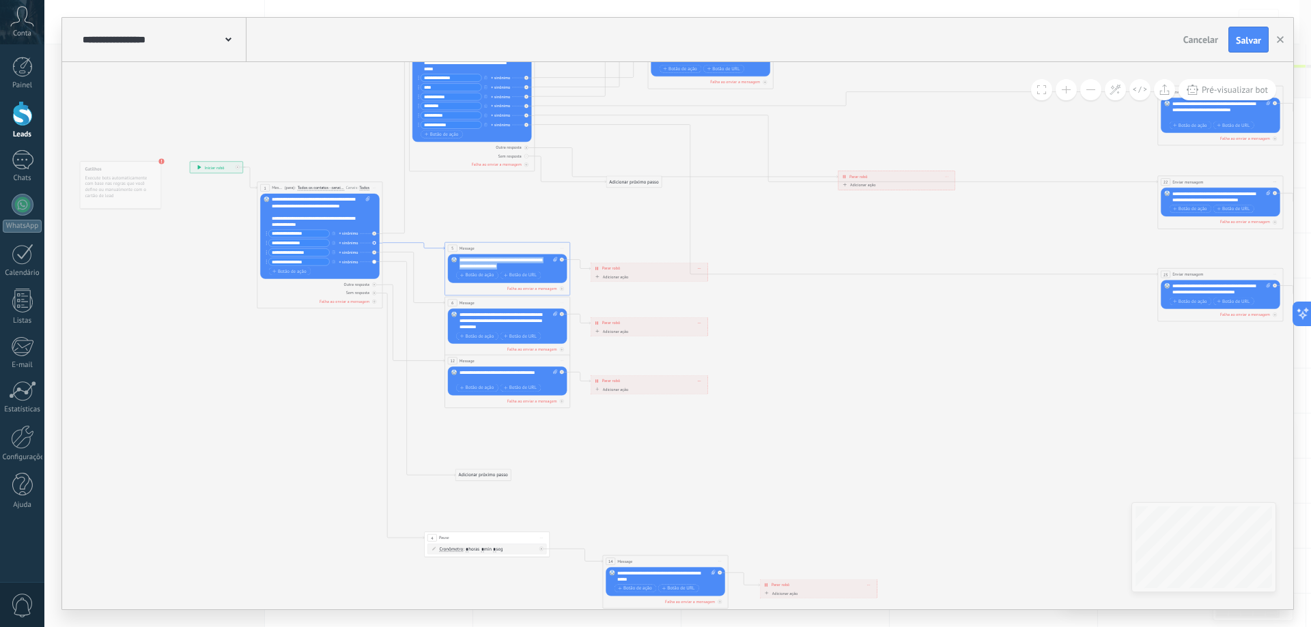
drag, startPoint x: 505, startPoint y: 266, endPoint x: 435, endPoint y: 247, distance: 72.2
click at [190, 161] on div "**********" at bounding box center [190, 161] width 0 height 0
paste div
drag, startPoint x: 505, startPoint y: 247, endPoint x: 505, endPoint y: 214, distance: 32.8
click at [505, 214] on div "5 Message ******* (para): Todos os contatos - canais selecionados Todos os cont…" at bounding box center [507, 216] width 125 height 12
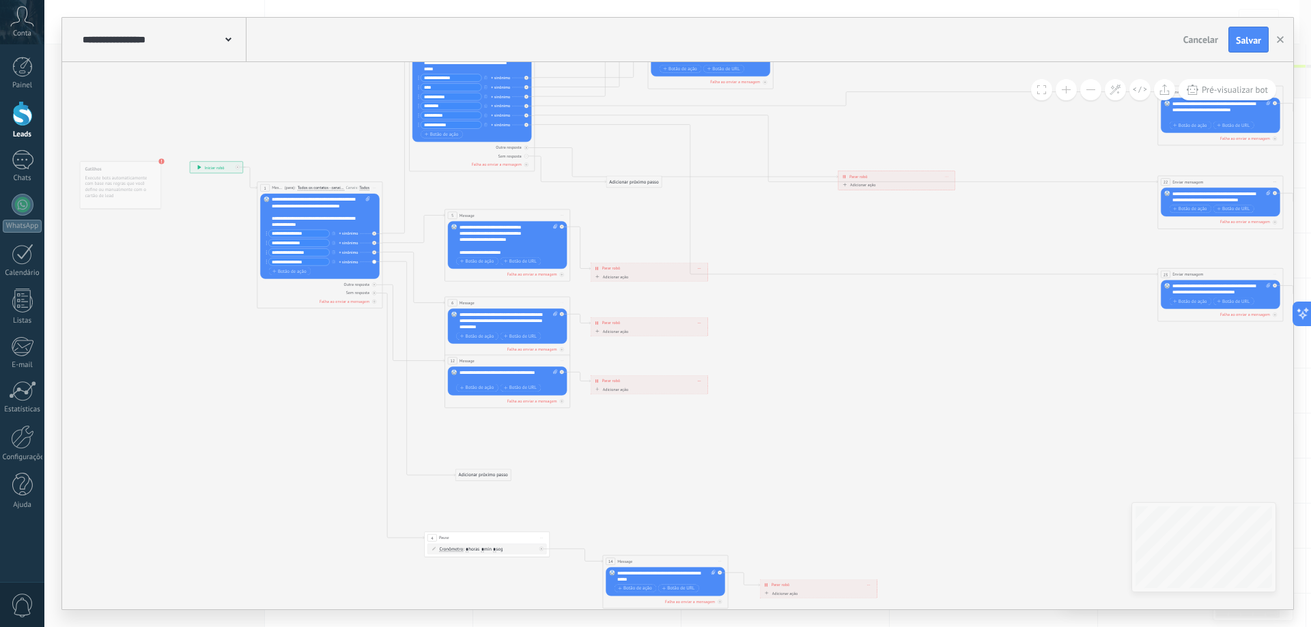
click at [861, 322] on icon at bounding box center [805, 240] width 1544 height 1050
drag, startPoint x: 508, startPoint y: 328, endPoint x: 449, endPoint y: 306, distance: 62.9
click at [449, 306] on div "6 Message ******* (para): Todos os contatos - canais selecionados Todos os cont…" at bounding box center [507, 326] width 126 height 59
paste div
click at [524, 357] on span "Botão de URL" at bounding box center [520, 354] width 33 height 5
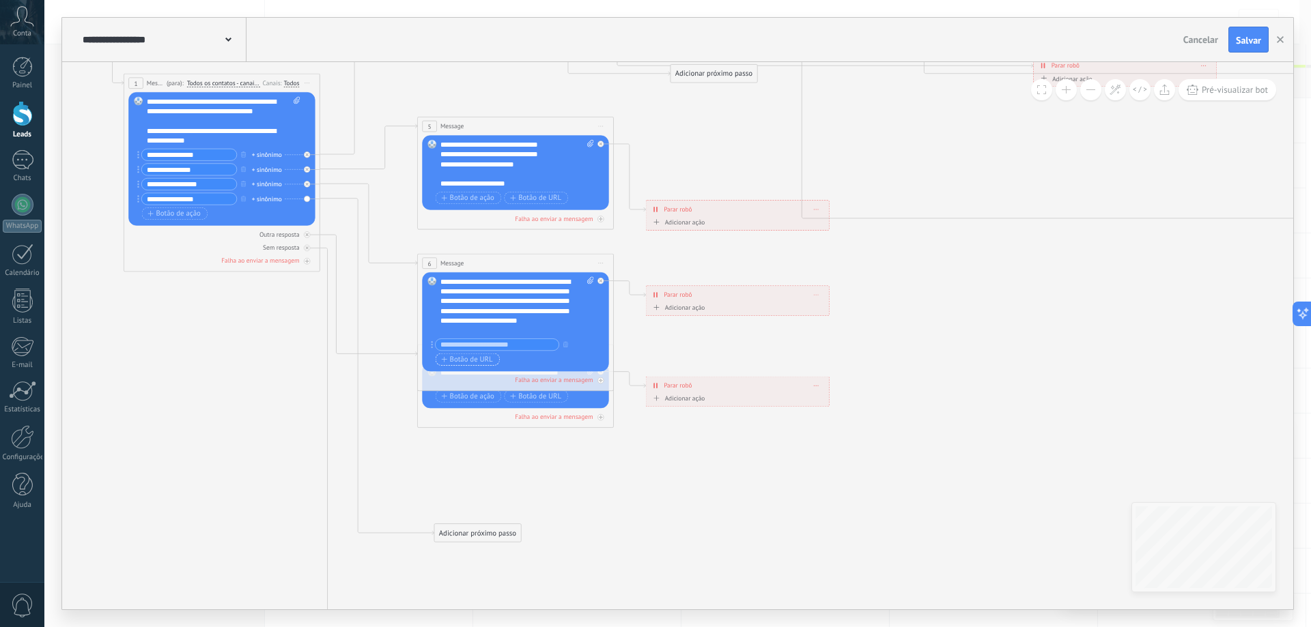
click at [479, 356] on input "text" at bounding box center [498, 356] width 124 height 12
click at [485, 358] on input "text" at bounding box center [498, 357] width 124 height 12
paste input "**********"
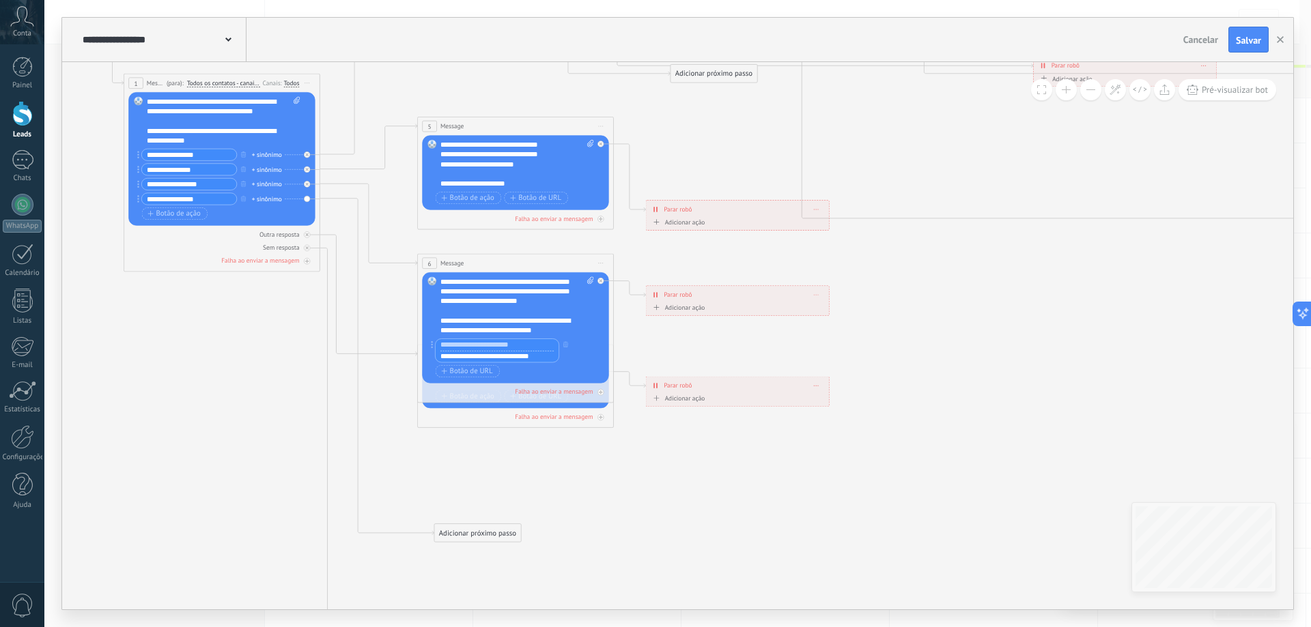
scroll to position [41, 0]
type input "**********"
drag, startPoint x: 442, startPoint y: 321, endPoint x: 564, endPoint y: 332, distance: 122.7
click at [564, 332] on div "**********" at bounding box center [508, 326] width 136 height 20
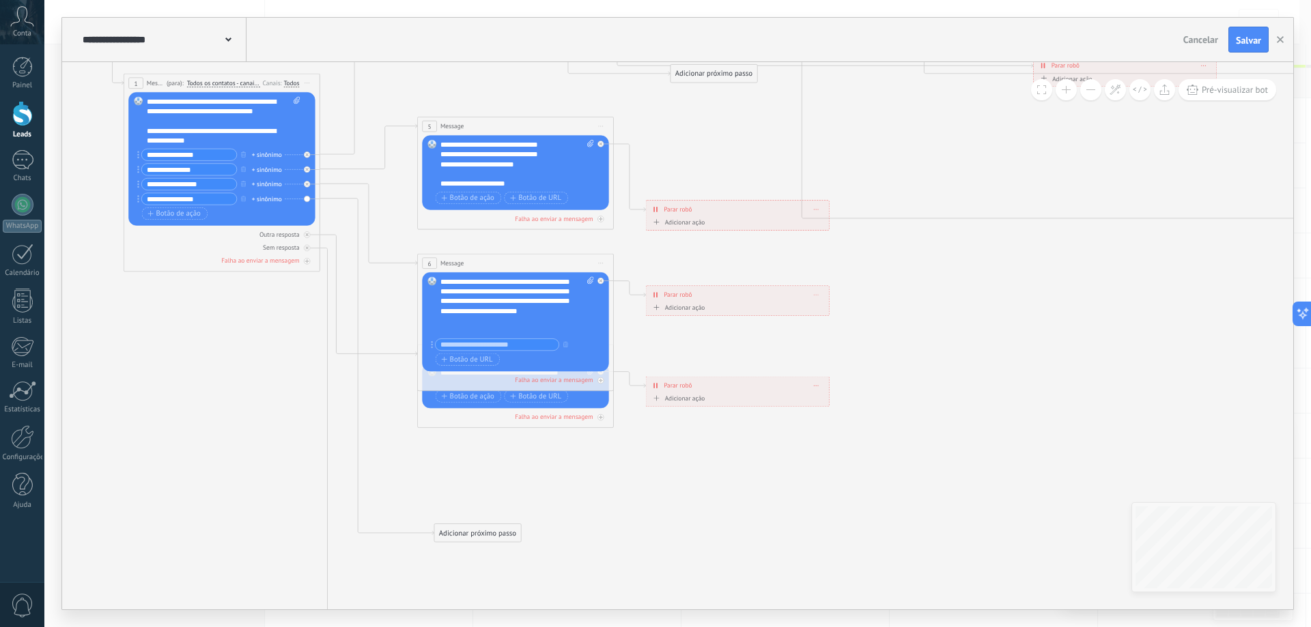
click at [505, 343] on input "text" at bounding box center [498, 345] width 124 height 12
paste input "**********"
type input "**********"
click at [479, 328] on div at bounding box center [508, 331] width 136 height 10
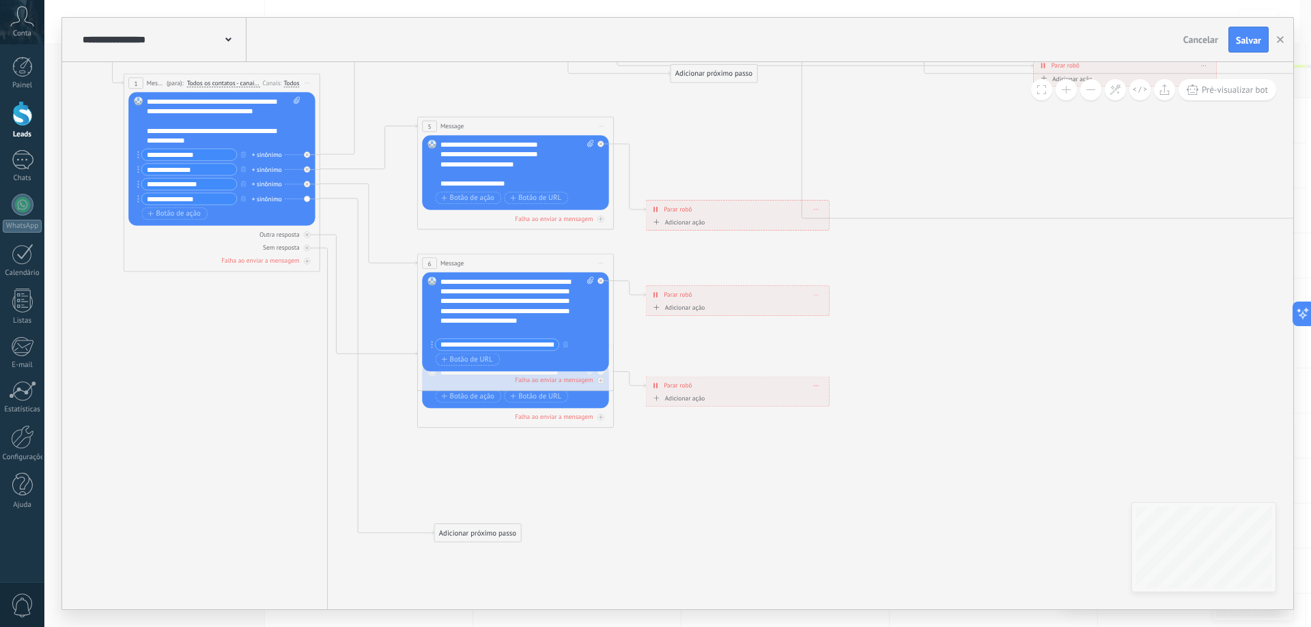
scroll to position [0, 0]
drag, startPoint x: 744, startPoint y: 297, endPoint x: 964, endPoint y: 290, distance: 220.6
click at [964, 290] on div "**********" at bounding box center [964, 290] width 183 height 17
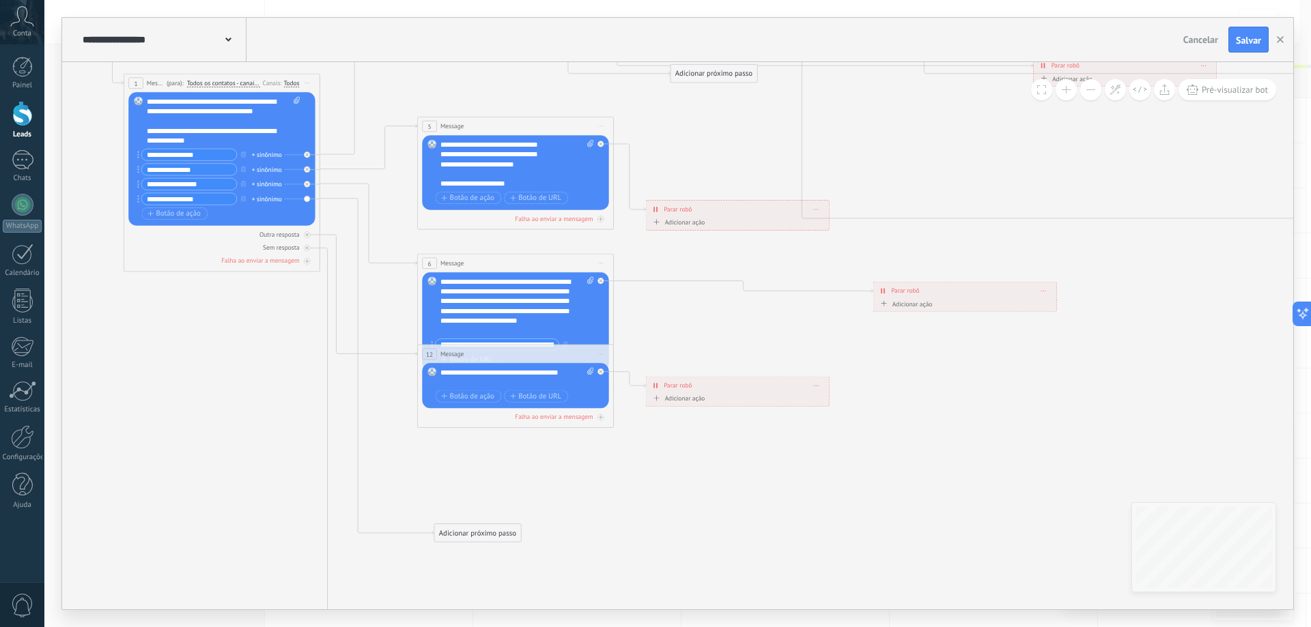
drag, startPoint x: 445, startPoint y: 414, endPoint x: 441, endPoint y: 427, distance: 13.6
click at [18, 42] on div "**********" at bounding box center [18, 42] width 0 height 0
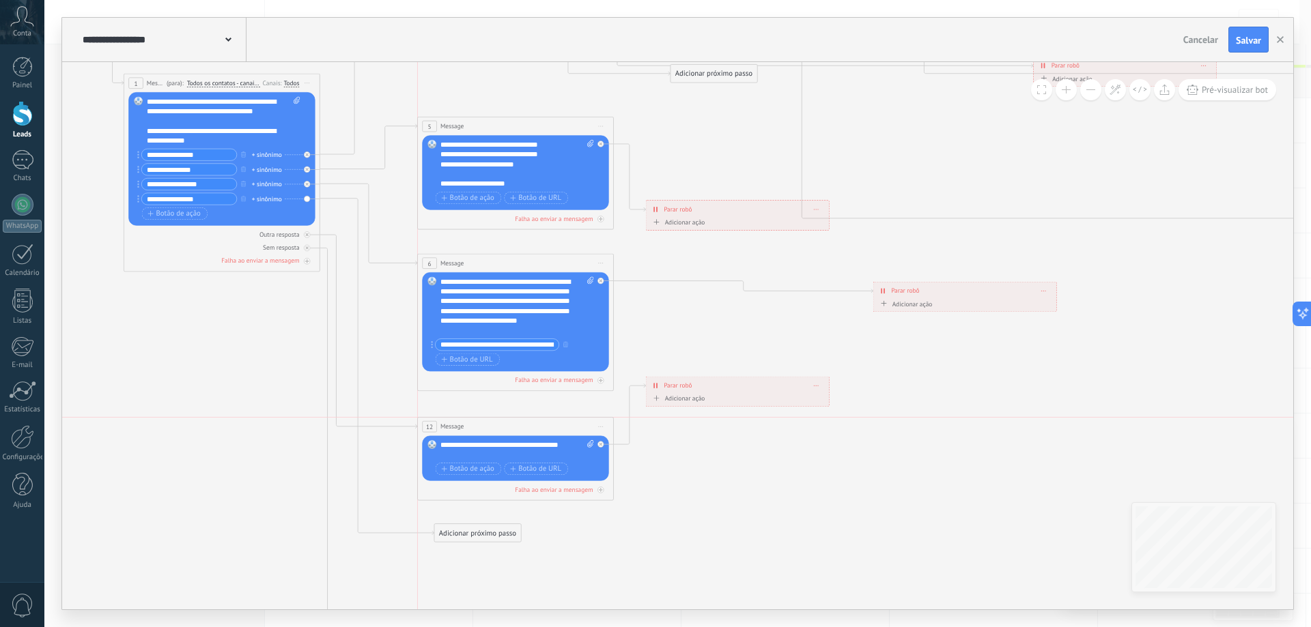
drag, startPoint x: 499, startPoint y: 374, endPoint x: 500, endPoint y: 425, distance: 51.2
click at [500, 425] on div "12 Message ******* (para): Todos os contatos - canais selecionados Todos os con…" at bounding box center [515, 427] width 195 height 18
drag, startPoint x: 753, startPoint y: 385, endPoint x: 861, endPoint y: 445, distance: 123.5
click at [861, 445] on div "**********" at bounding box center [843, 446] width 183 height 17
click at [737, 381] on icon at bounding box center [982, 165] width 2419 height 1645
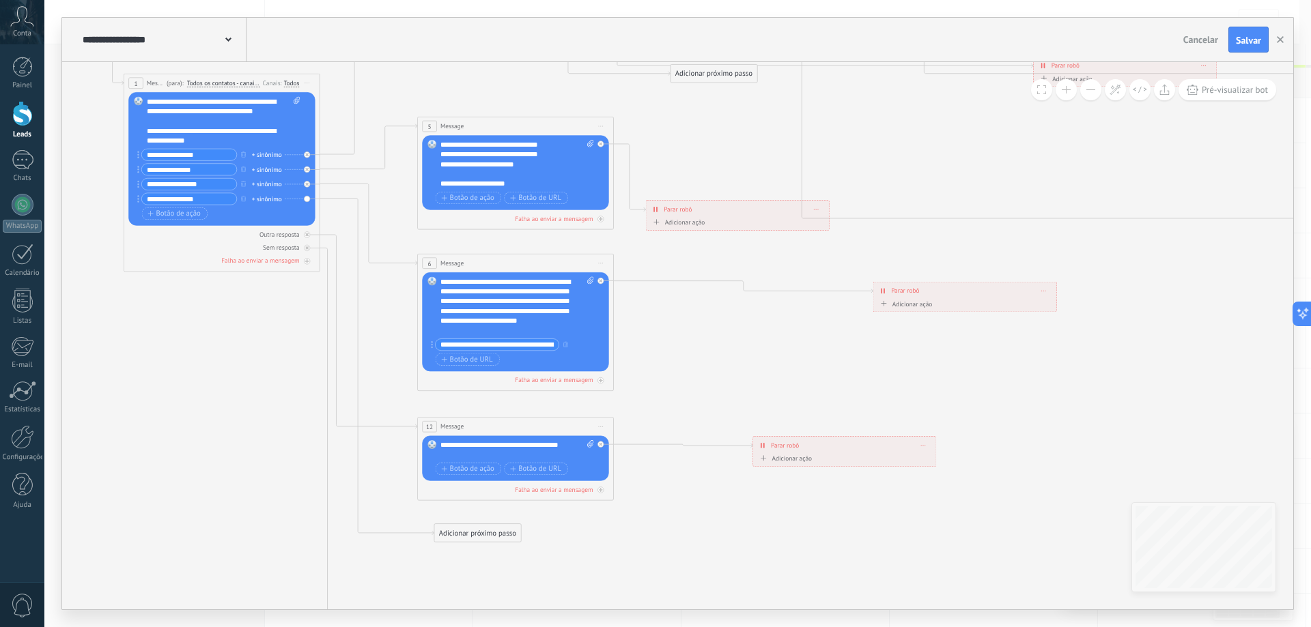
click at [825, 373] on icon at bounding box center [982, 165] width 2419 height 1645
click at [934, 333] on icon at bounding box center [982, 166] width 2419 height 1645
drag, startPoint x: 968, startPoint y: 302, endPoint x: 963, endPoint y: 288, distance: 14.5
click at [995, 298] on div "**********" at bounding box center [965, 298] width 184 height 30
drag, startPoint x: 946, startPoint y: 286, endPoint x: 998, endPoint y: 277, distance: 53.4
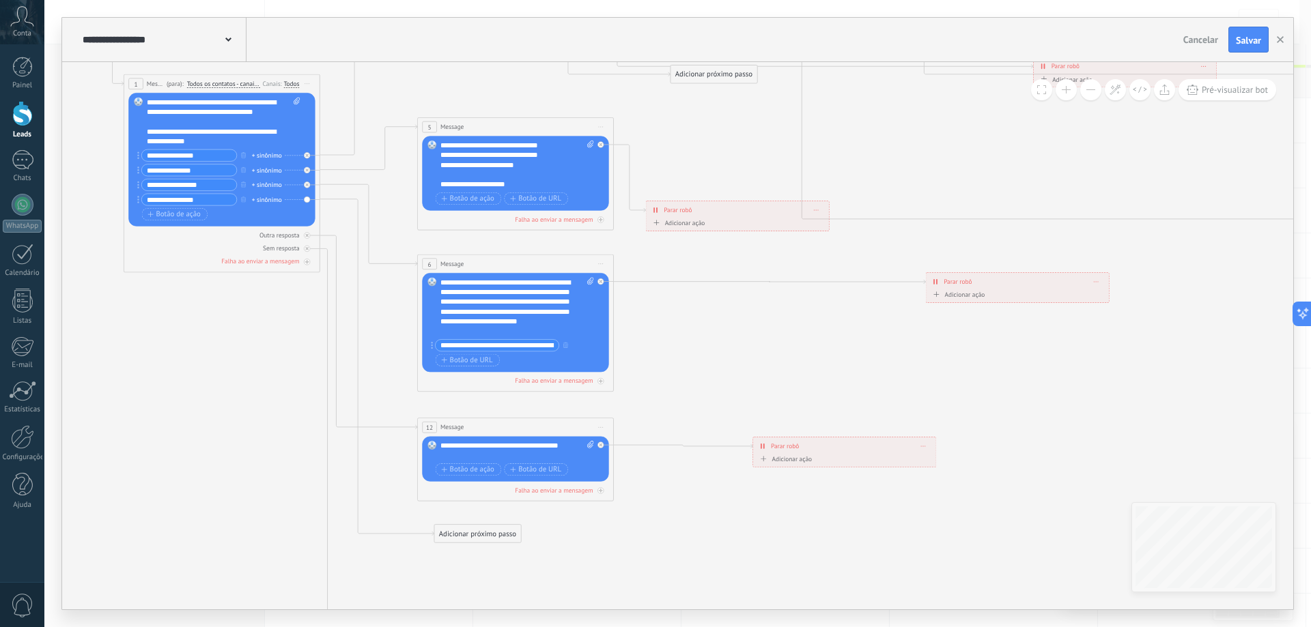
click at [998, 277] on div "**********" at bounding box center [1017, 281] width 183 height 17
click at [839, 349] on icon at bounding box center [982, 166] width 2419 height 1645
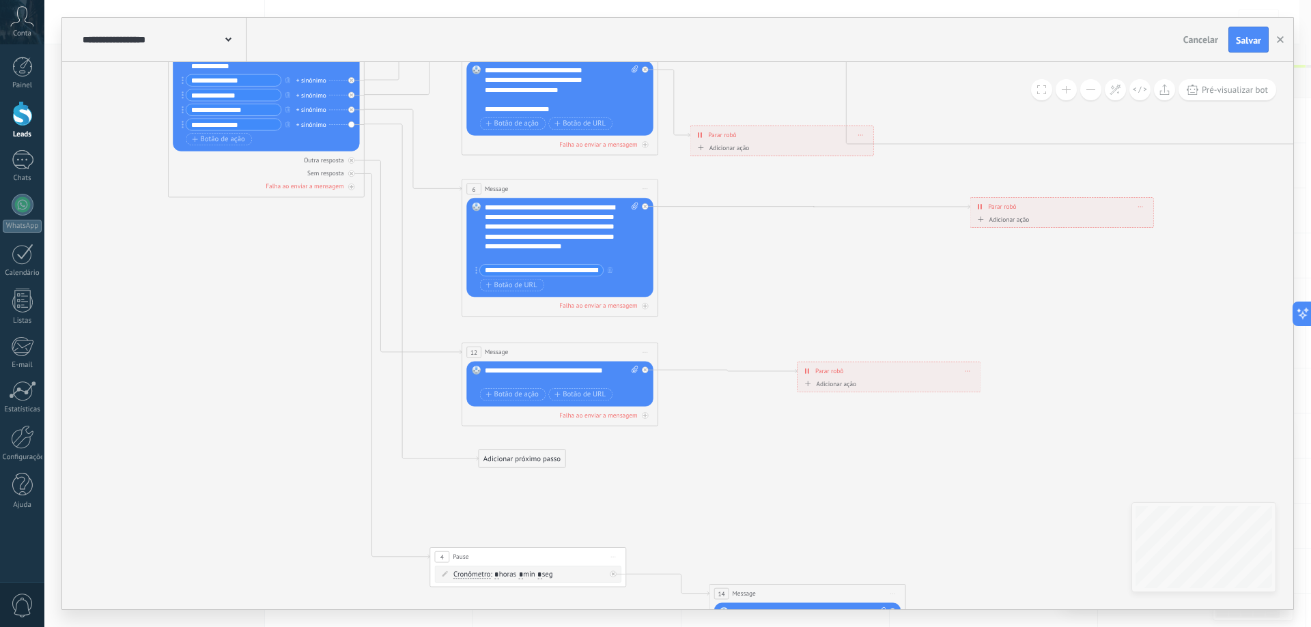
drag, startPoint x: 654, startPoint y: 400, endPoint x: 698, endPoint y: 325, distance: 87.2
click at [698, 325] on icon at bounding box center [1026, 91] width 2419 height 1645
click at [754, 468] on icon at bounding box center [1026, 91] width 2419 height 1645
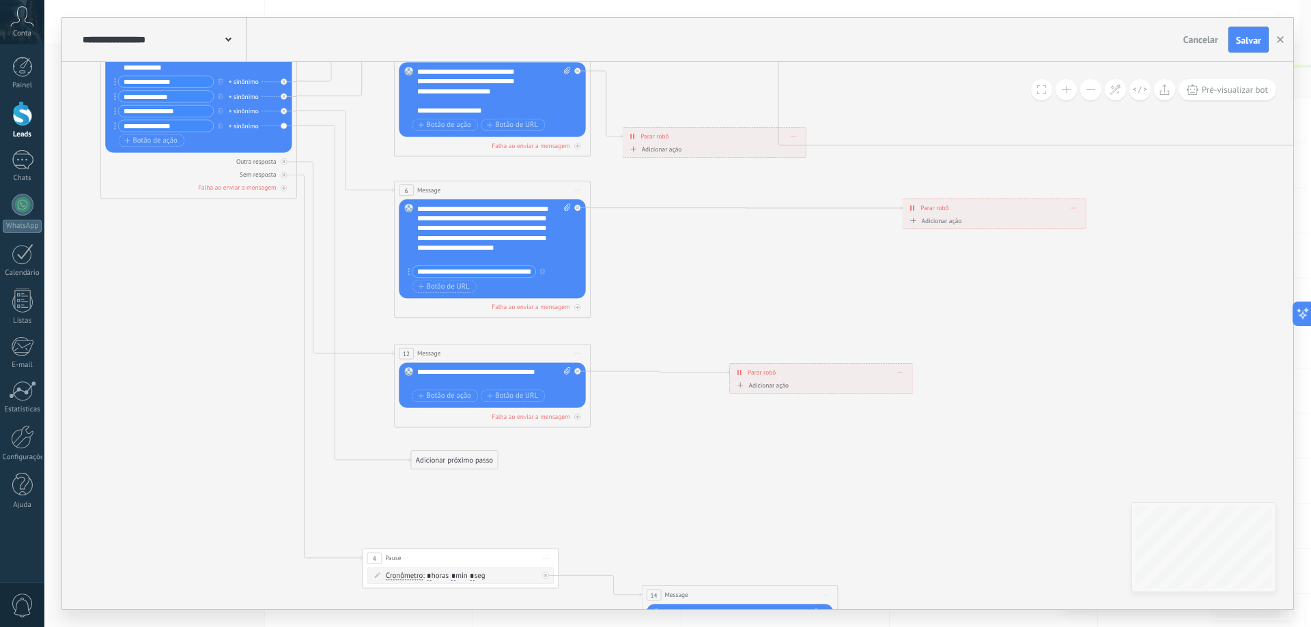
drag, startPoint x: 794, startPoint y: 453, endPoint x: 707, endPoint y: 455, distance: 86.7
click at [707, 455] on icon at bounding box center [958, 92] width 2419 height 1645
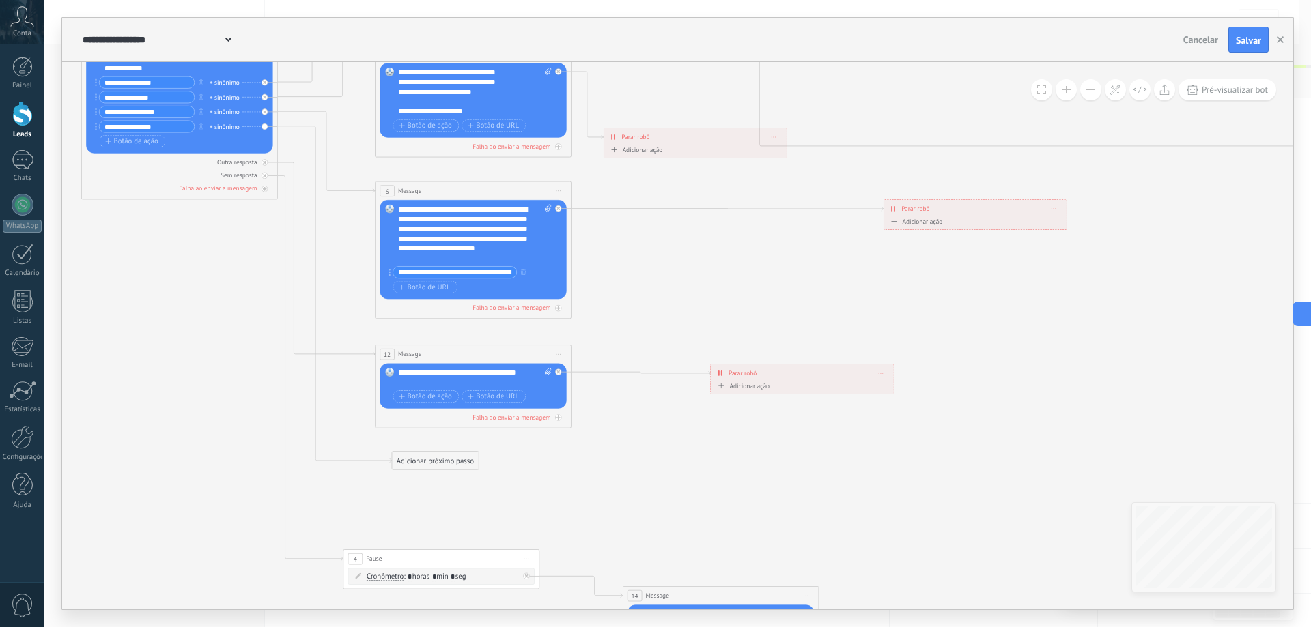
click at [487, 374] on div "**********" at bounding box center [475, 378] width 154 height 20
paste div
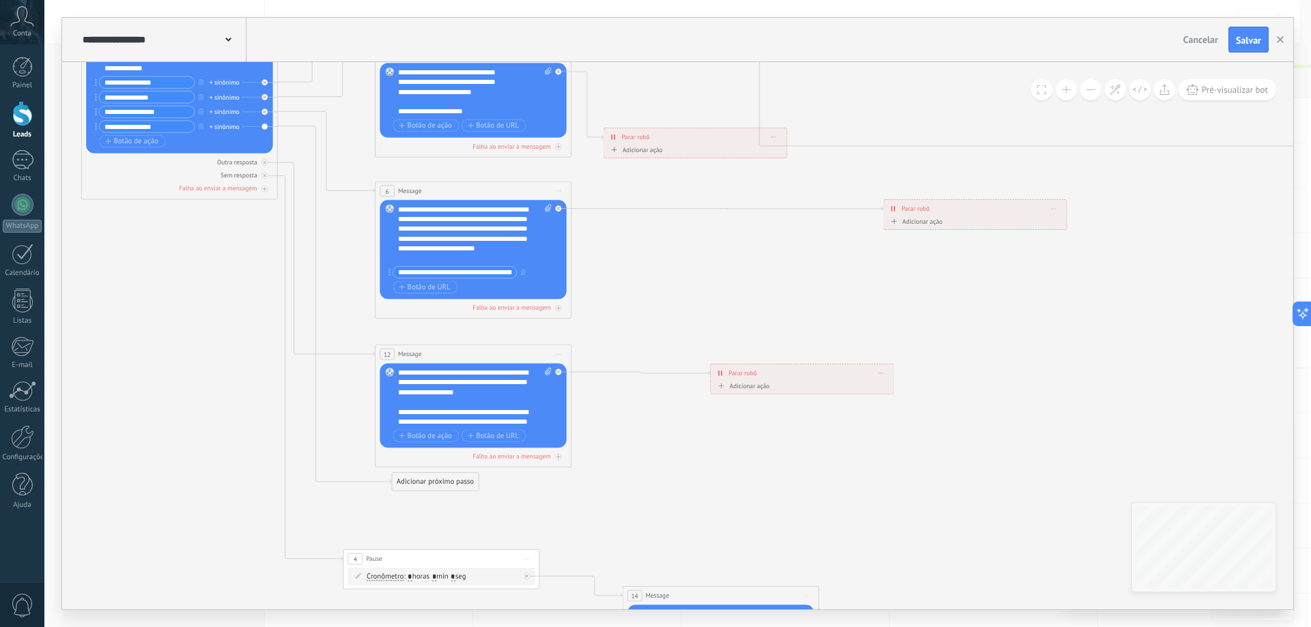
click at [520, 420] on div "**********" at bounding box center [466, 422] width 136 height 29
drag, startPoint x: 409, startPoint y: 421, endPoint x: 427, endPoint y: 436, distance: 23.4
click at [404, 423] on div "**********" at bounding box center [466, 411] width 136 height 29
click at [401, 419] on div "**********" at bounding box center [466, 411] width 136 height 29
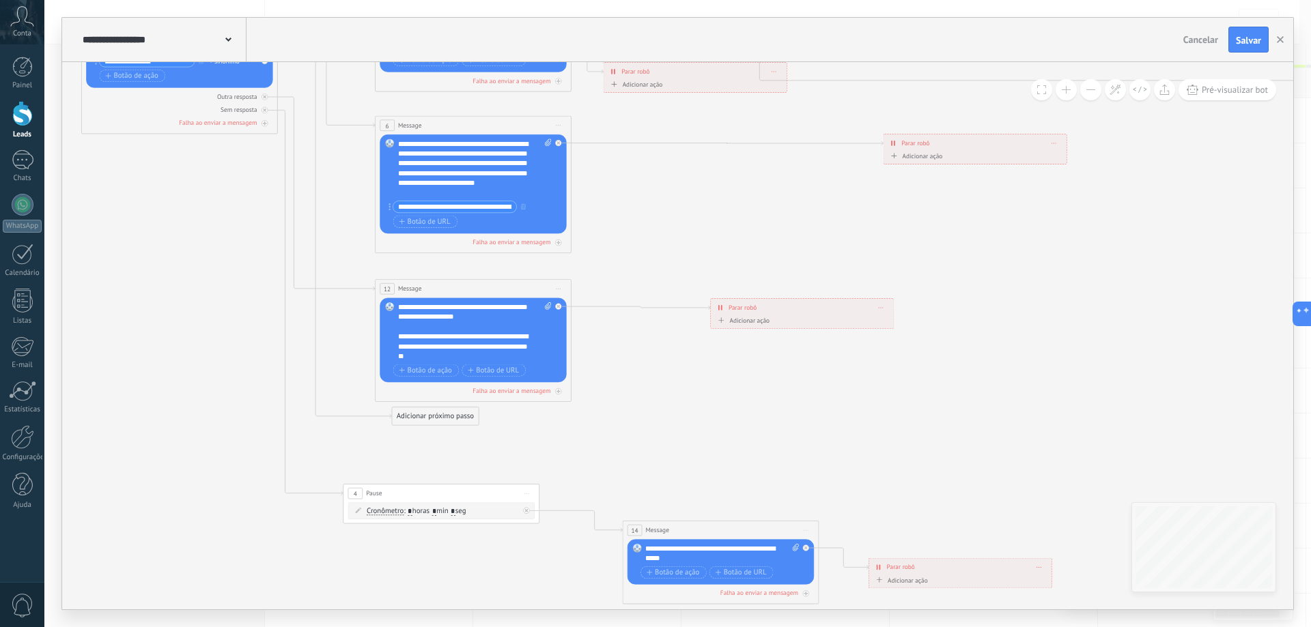
click at [552, 451] on icon at bounding box center [939, 27] width 2419 height 1645
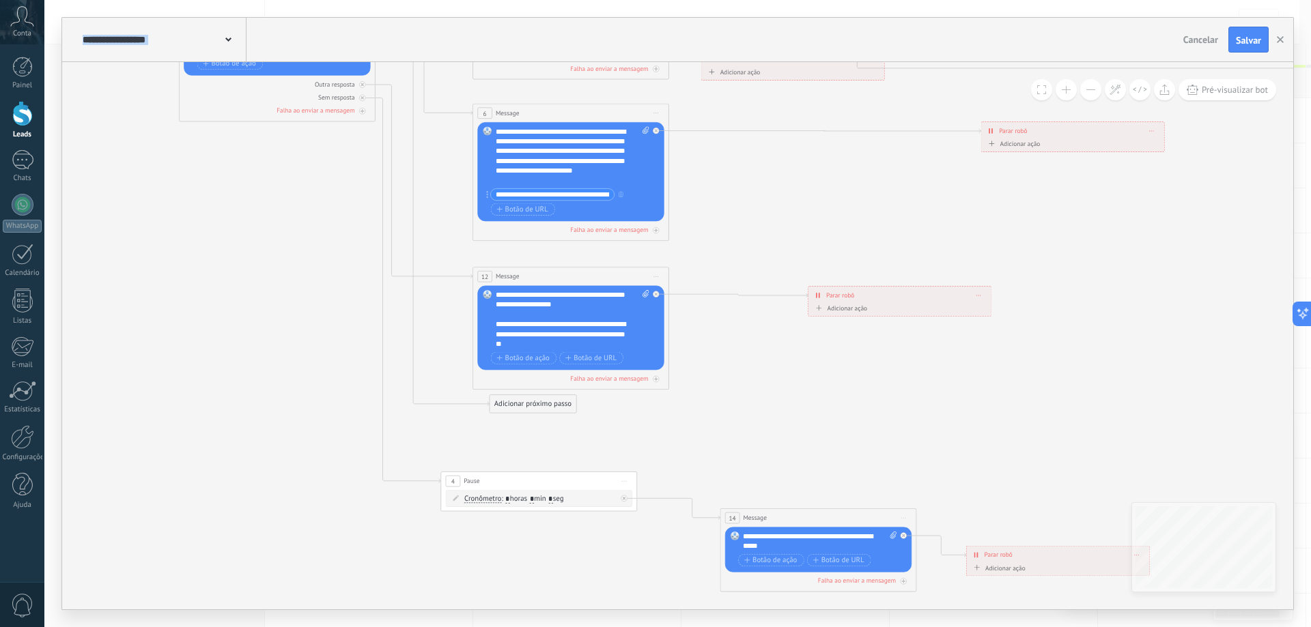
drag, startPoint x: 552, startPoint y: 451, endPoint x: 649, endPoint y: 439, distance: 98.4
click at [649, 439] on icon at bounding box center [1037, 15] width 2419 height 1645
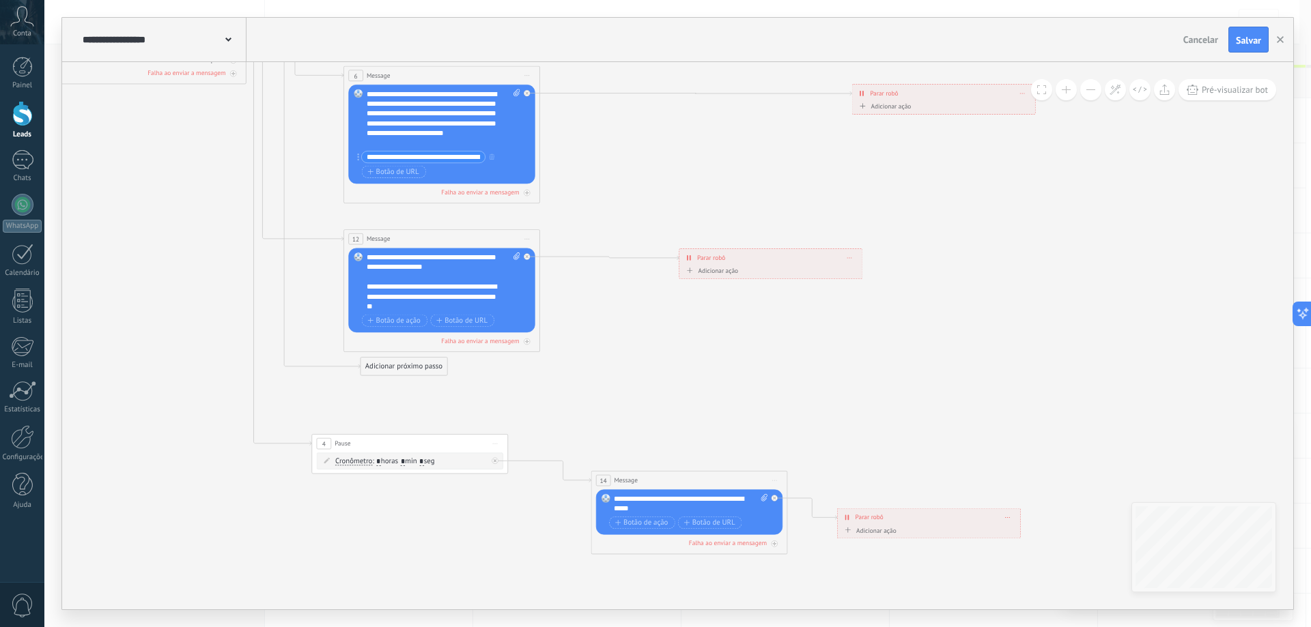
drag, startPoint x: 821, startPoint y: 473, endPoint x: 692, endPoint y: 403, distance: 147.0
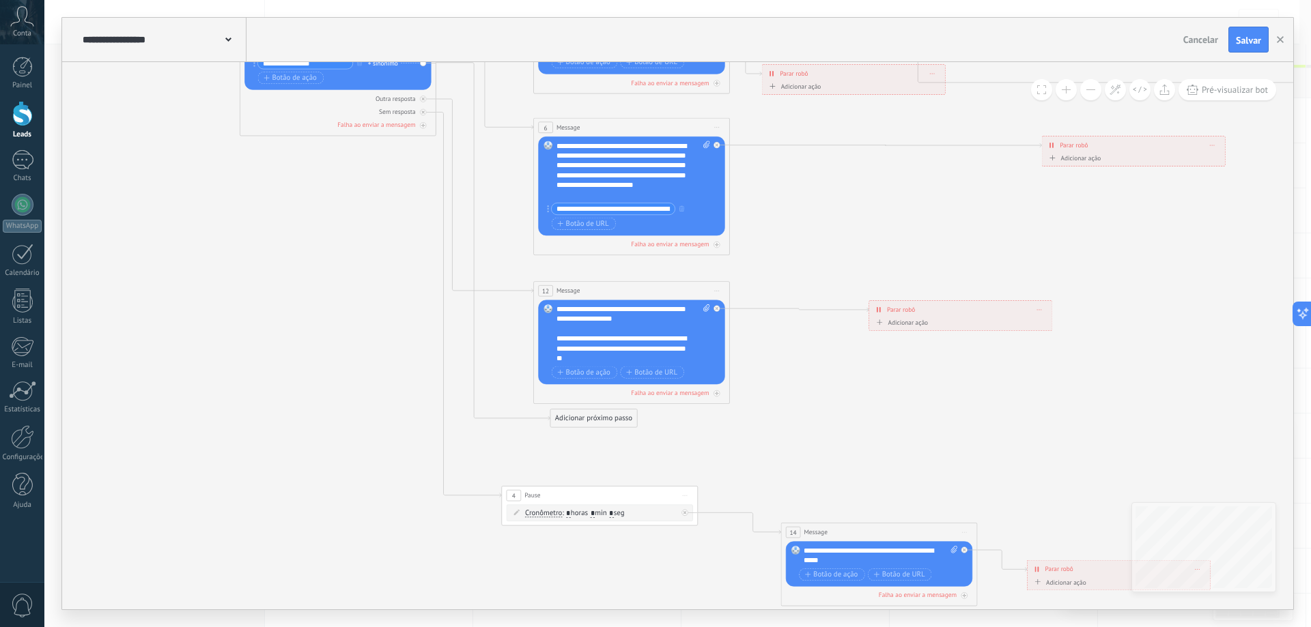
drag, startPoint x: 616, startPoint y: 396, endPoint x: 806, endPoint y: 448, distance: 196.8
click at [806, 448] on icon at bounding box center [1098, 29] width 2419 height 1645
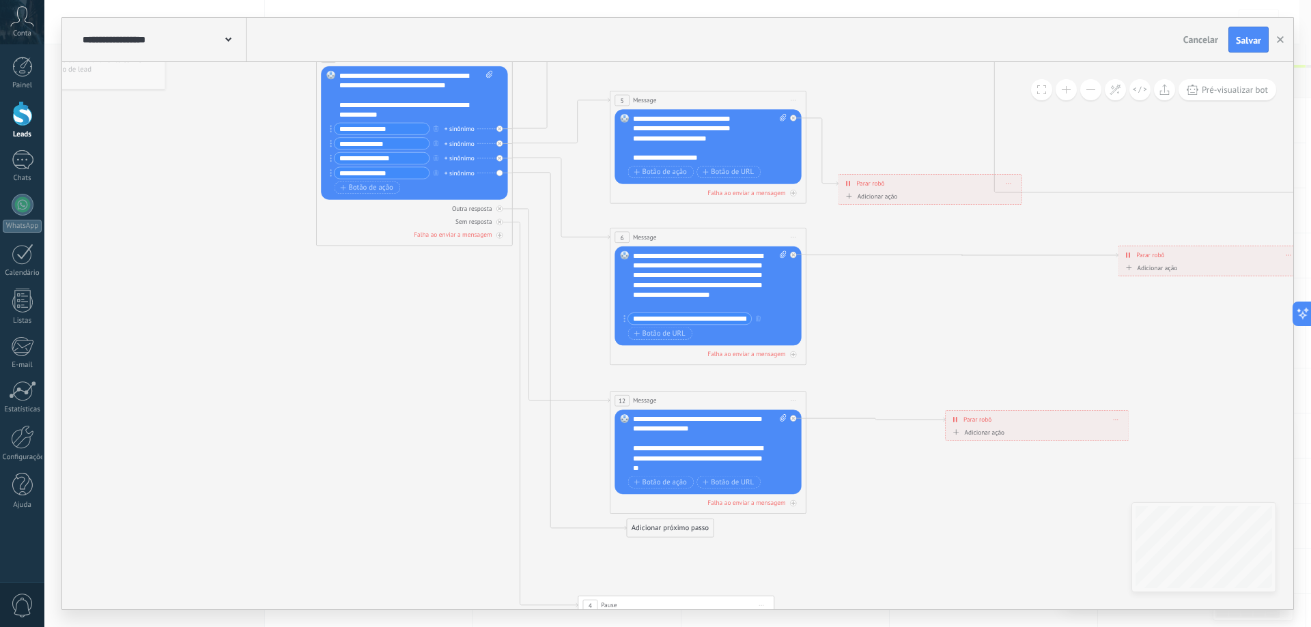
drag, startPoint x: 821, startPoint y: 417, endPoint x: 892, endPoint y: 515, distance: 121.1
click at [892, 515] on icon at bounding box center [1174, 139] width 2419 height 1645
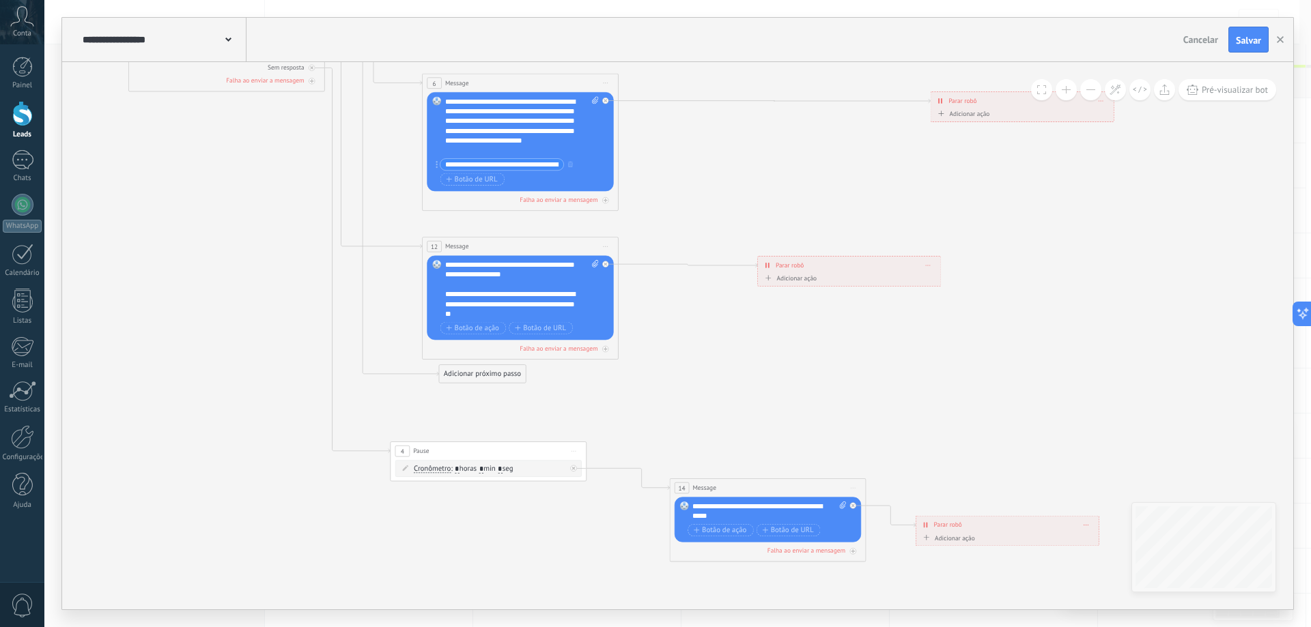
drag, startPoint x: 866, startPoint y: 453, endPoint x: 690, endPoint y: 393, distance: 185.2
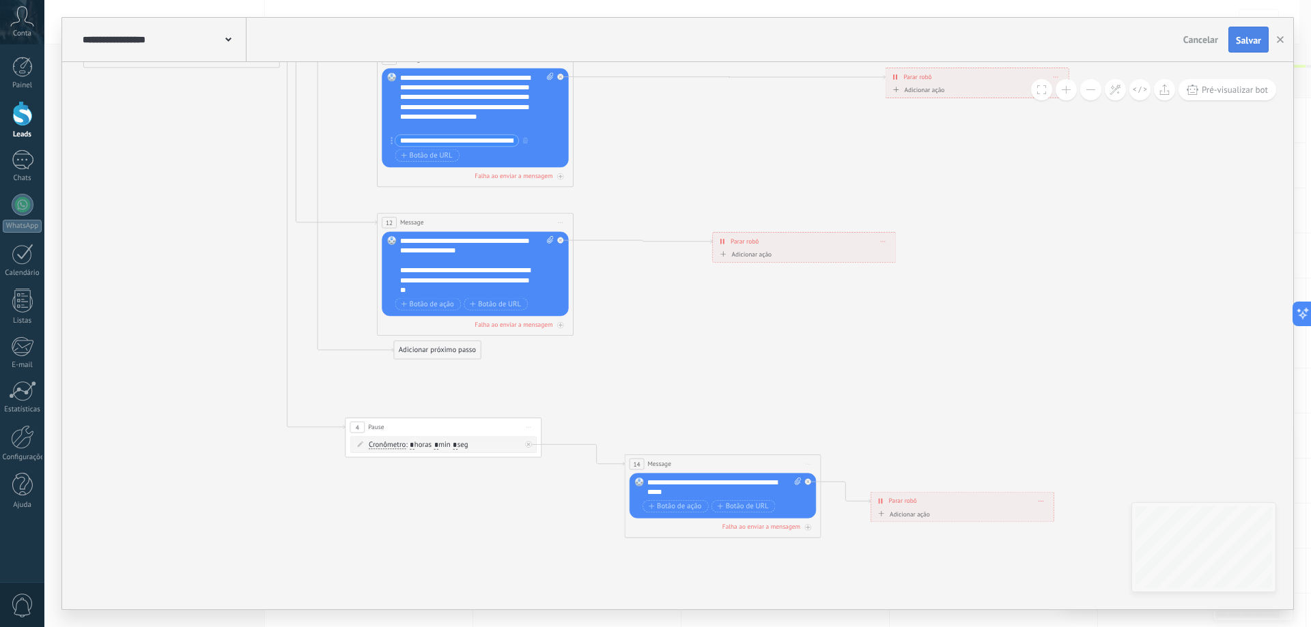
click at [1251, 42] on span "Salvar" at bounding box center [1248, 41] width 25 height 10
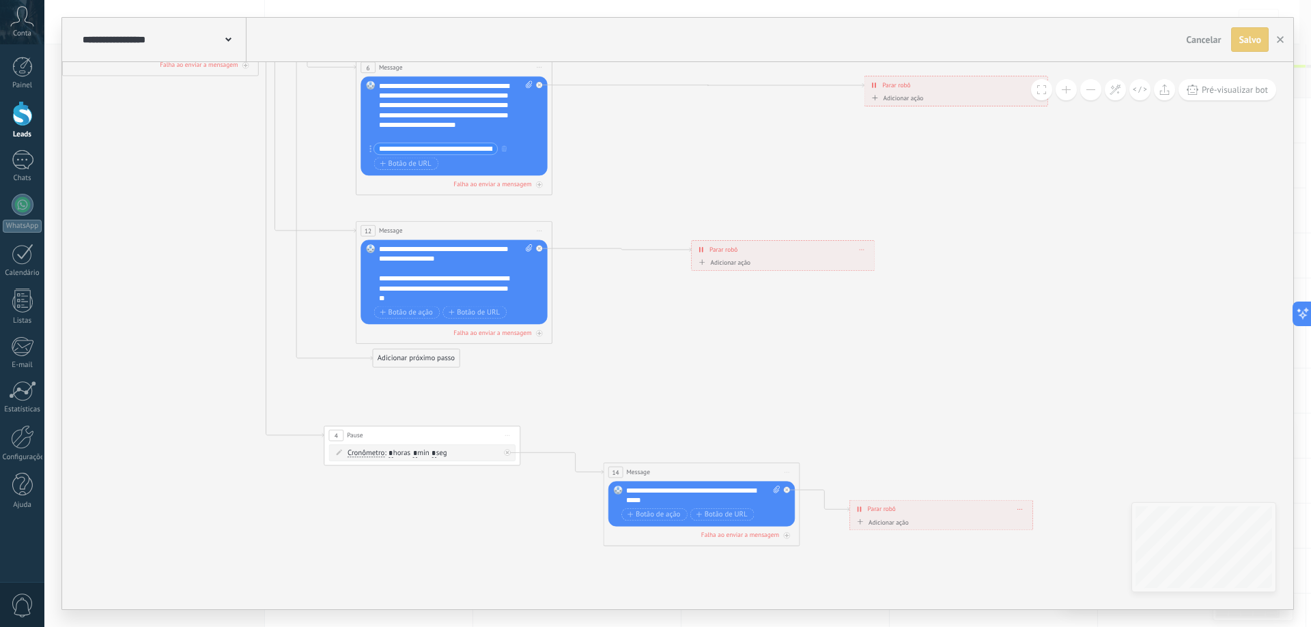
drag, startPoint x: 724, startPoint y: 433, endPoint x: 703, endPoint y: 441, distance: 22.7
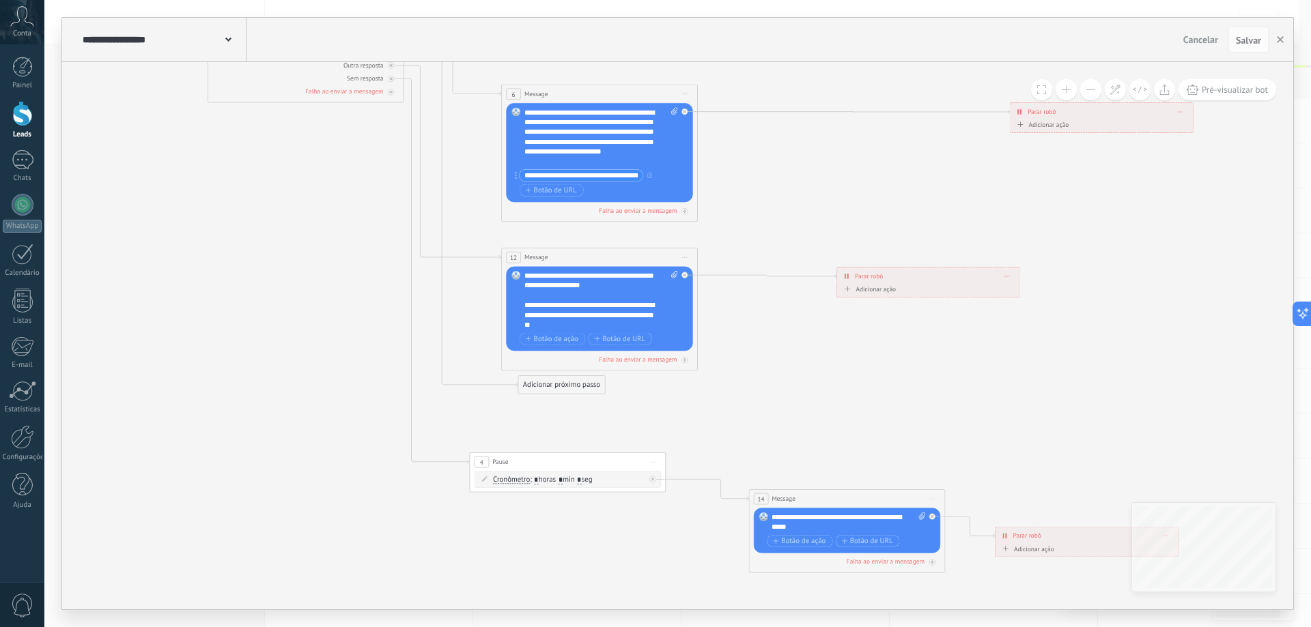
drag, startPoint x: 804, startPoint y: 416, endPoint x: 810, endPoint y: 357, distance: 59.7
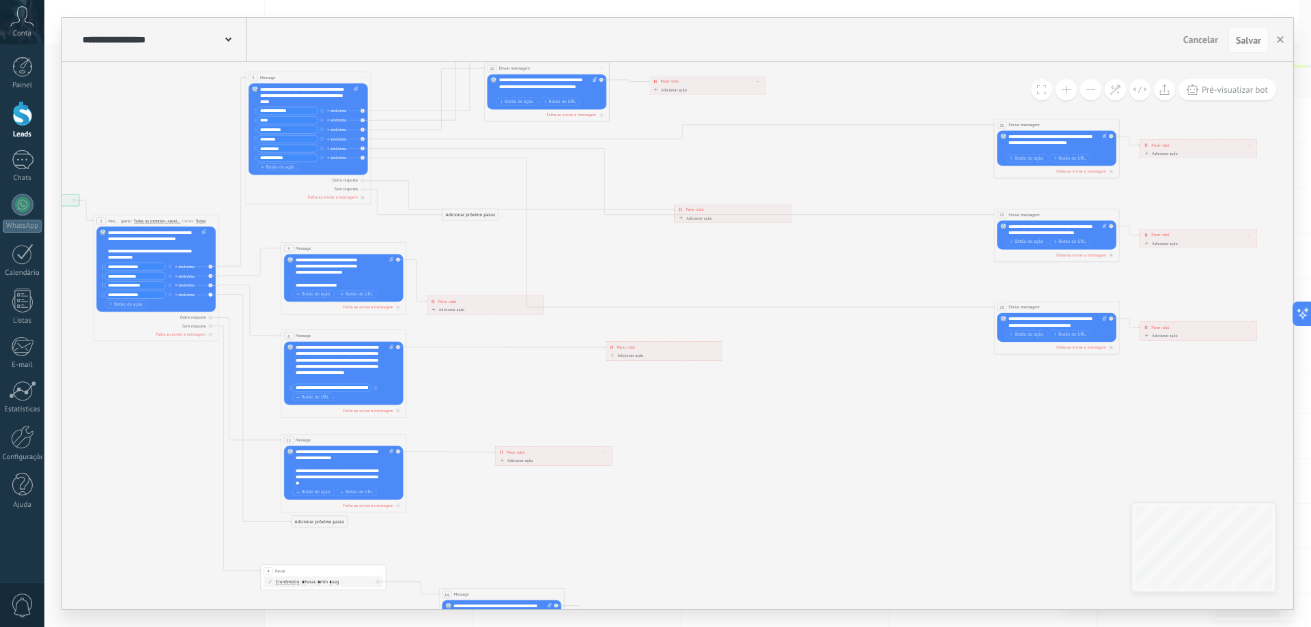
drag, startPoint x: 940, startPoint y: 343, endPoint x: 636, endPoint y: 502, distance: 343.2
click at [605, 526] on icon at bounding box center [641, 274] width 1544 height 1050
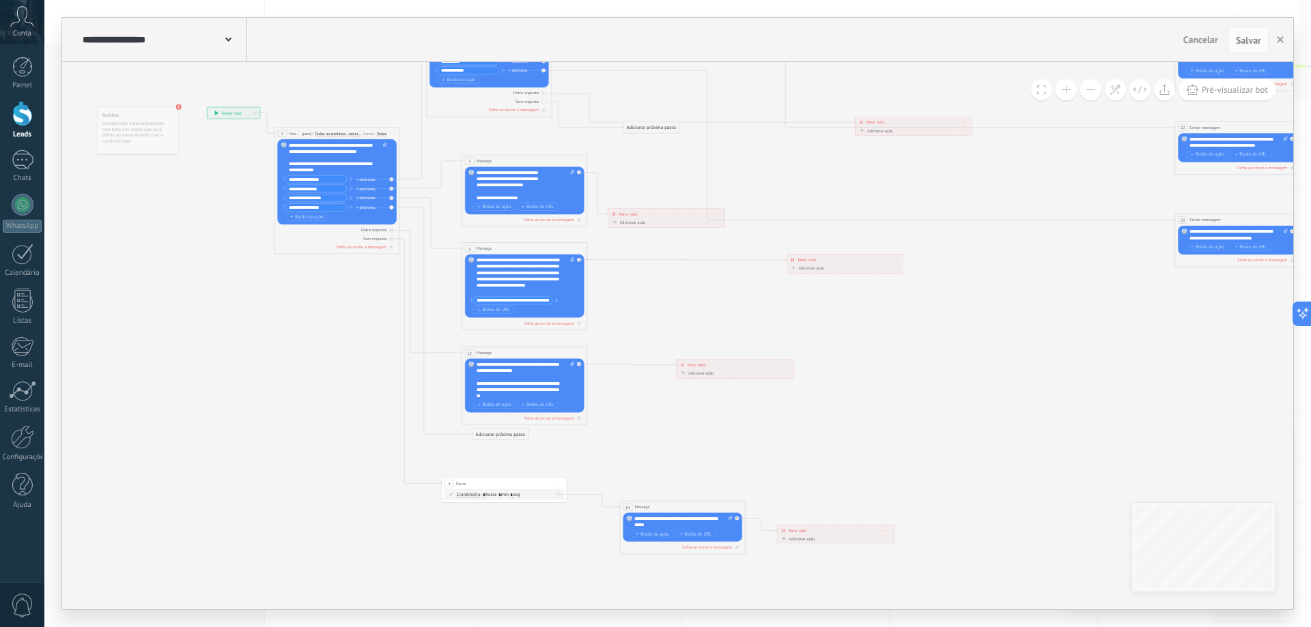
drag, startPoint x: 881, startPoint y: 483, endPoint x: 990, endPoint y: 518, distance: 114.5
click at [993, 519] on icon at bounding box center [822, 186] width 1544 height 1050
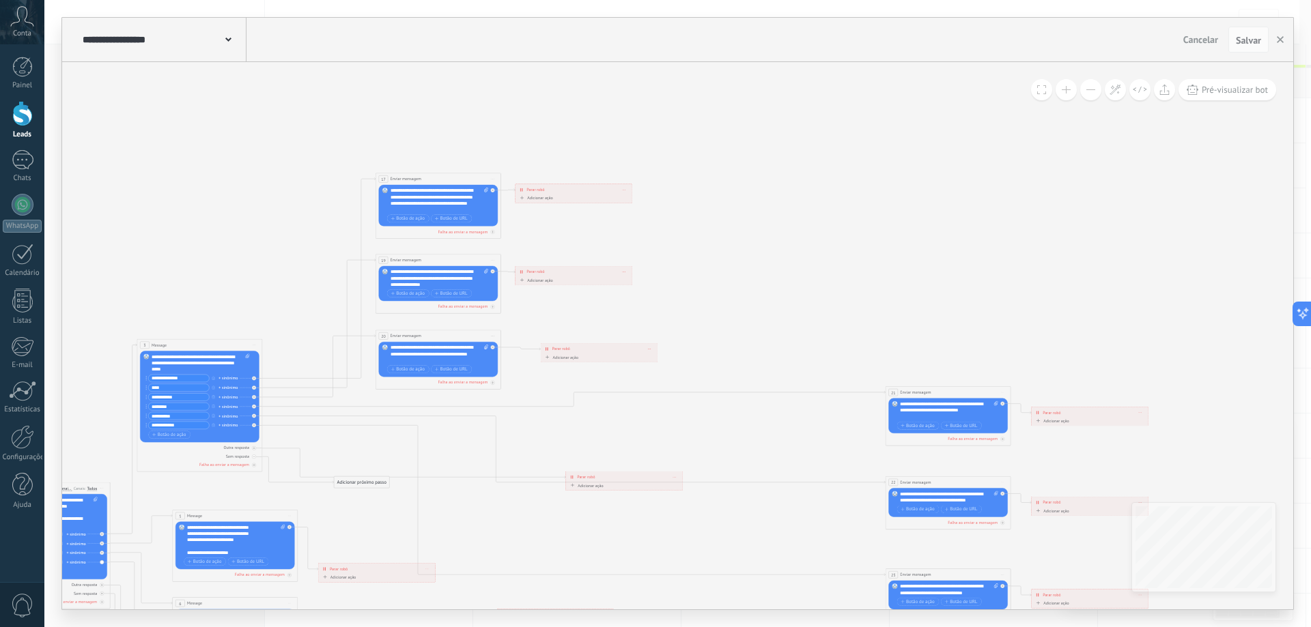
drag, startPoint x: 1002, startPoint y: 236, endPoint x: 722, endPoint y: 139, distance: 296.2
click at [694, 135] on icon at bounding box center [532, 541] width 1544 height 1050
click at [1247, 42] on span "Salvar" at bounding box center [1248, 41] width 25 height 10
click at [1232, 94] on span "Pré-visualizar bot" at bounding box center [1235, 90] width 66 height 12
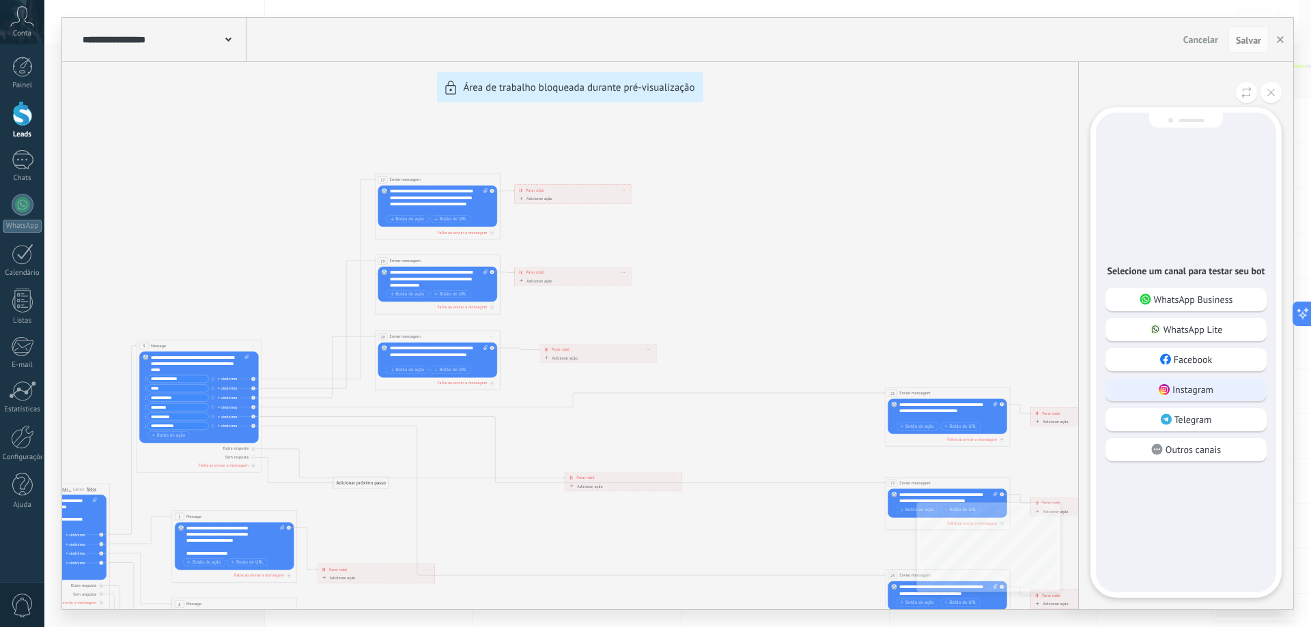
click at [1211, 386] on p "Instagram" at bounding box center [1192, 390] width 41 height 12
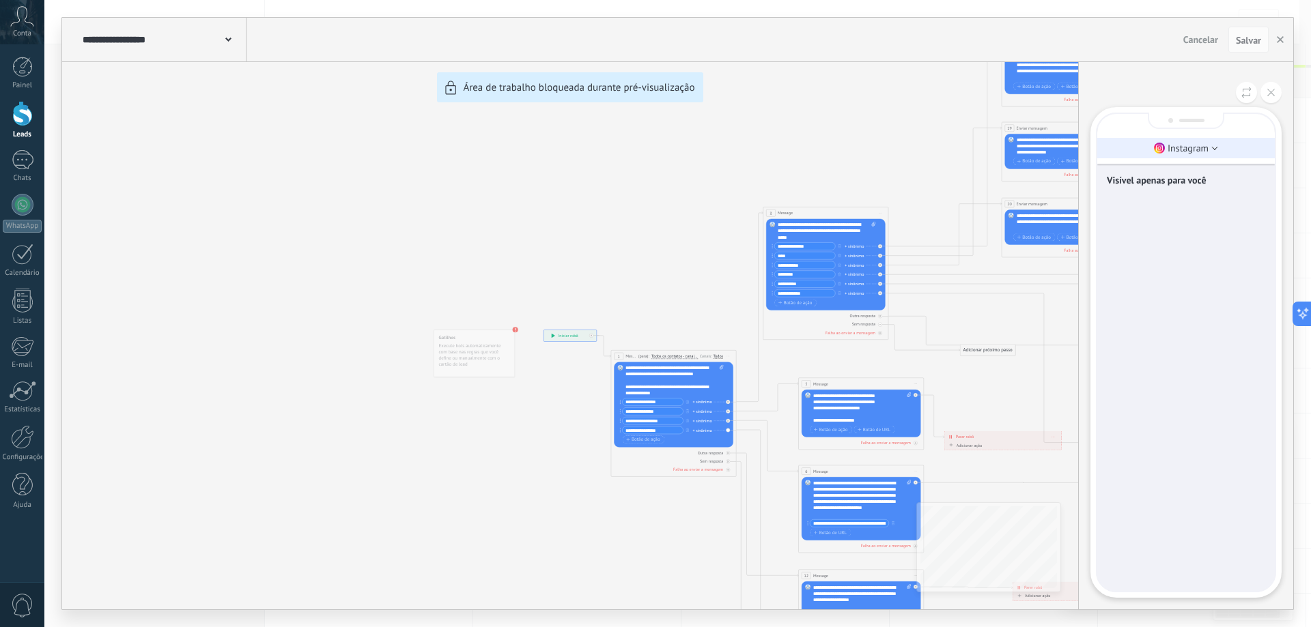
click at [1192, 150] on p "Instagram" at bounding box center [1188, 148] width 41 height 12
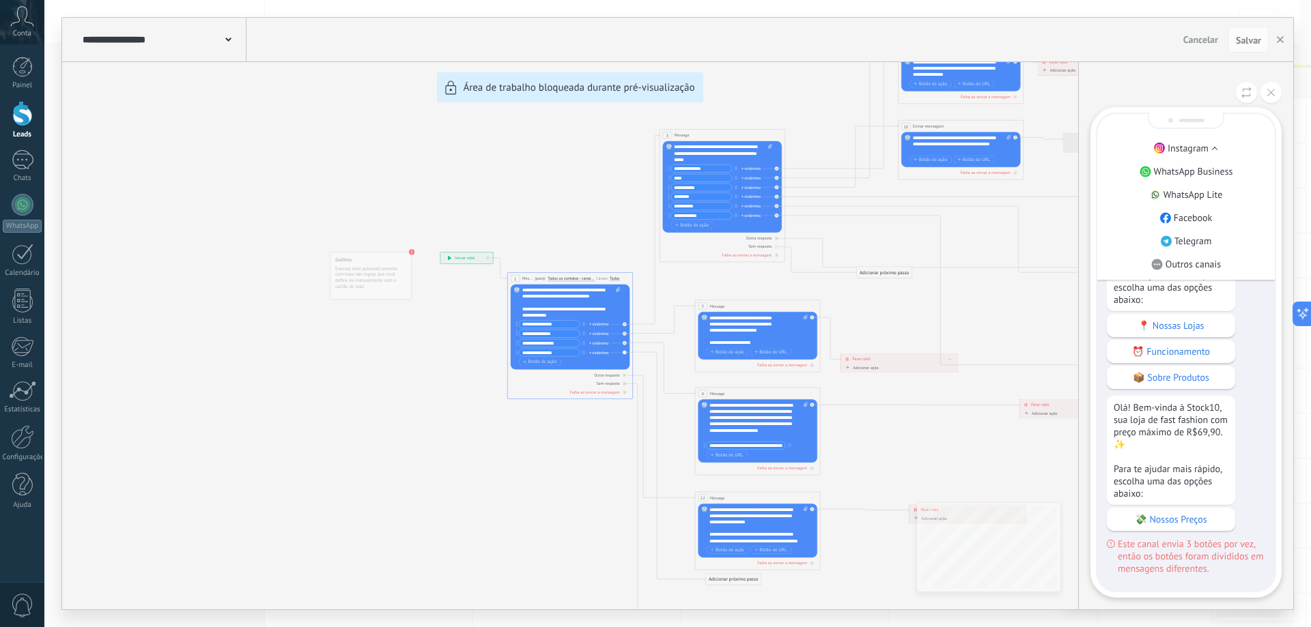
click at [1192, 150] on p "Instagram" at bounding box center [1188, 148] width 41 height 12
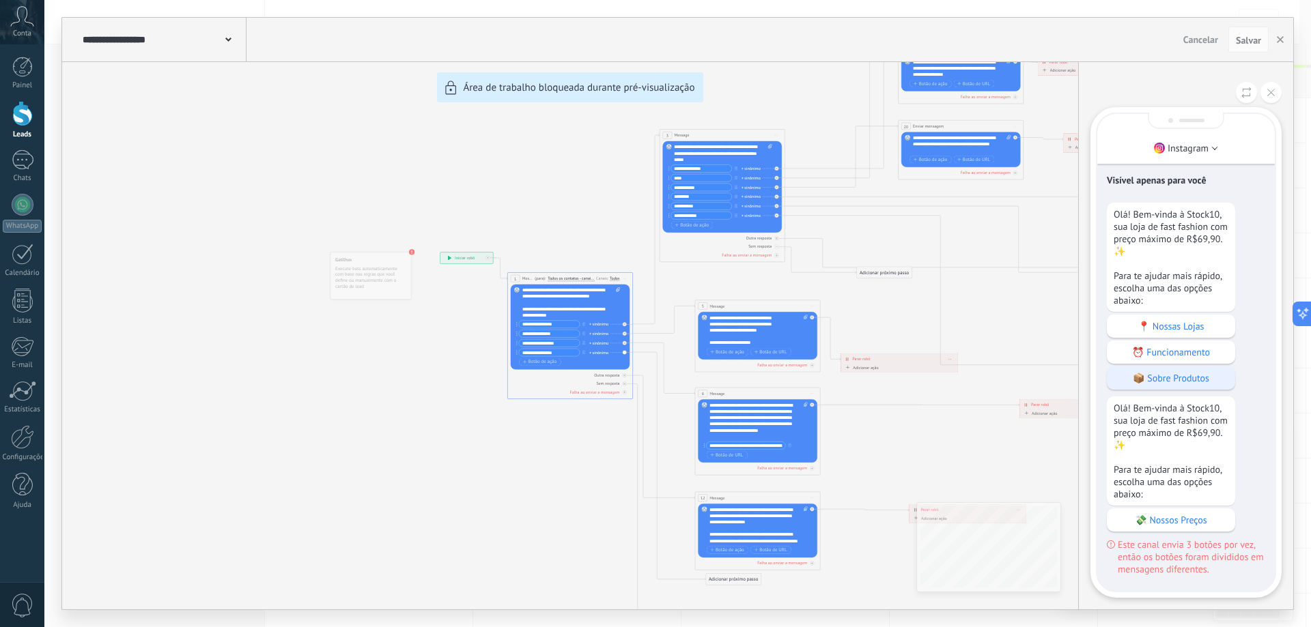
scroll to position [-5, 0]
drag, startPoint x: 939, startPoint y: 488, endPoint x: 942, endPoint y: 394, distance: 94.3
click at [939, 382] on div "**********" at bounding box center [677, 314] width 1231 height 592
drag, startPoint x: 935, startPoint y: 422, endPoint x: 983, endPoint y: 401, distance: 52.0
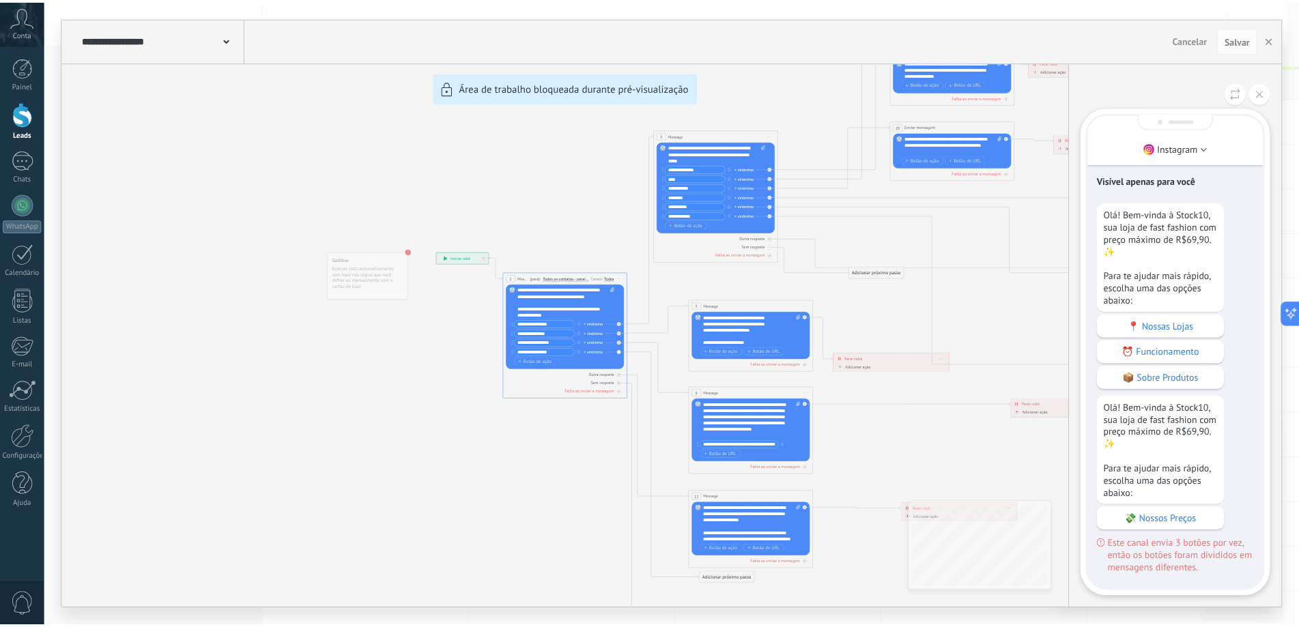
scroll to position [0, 0]
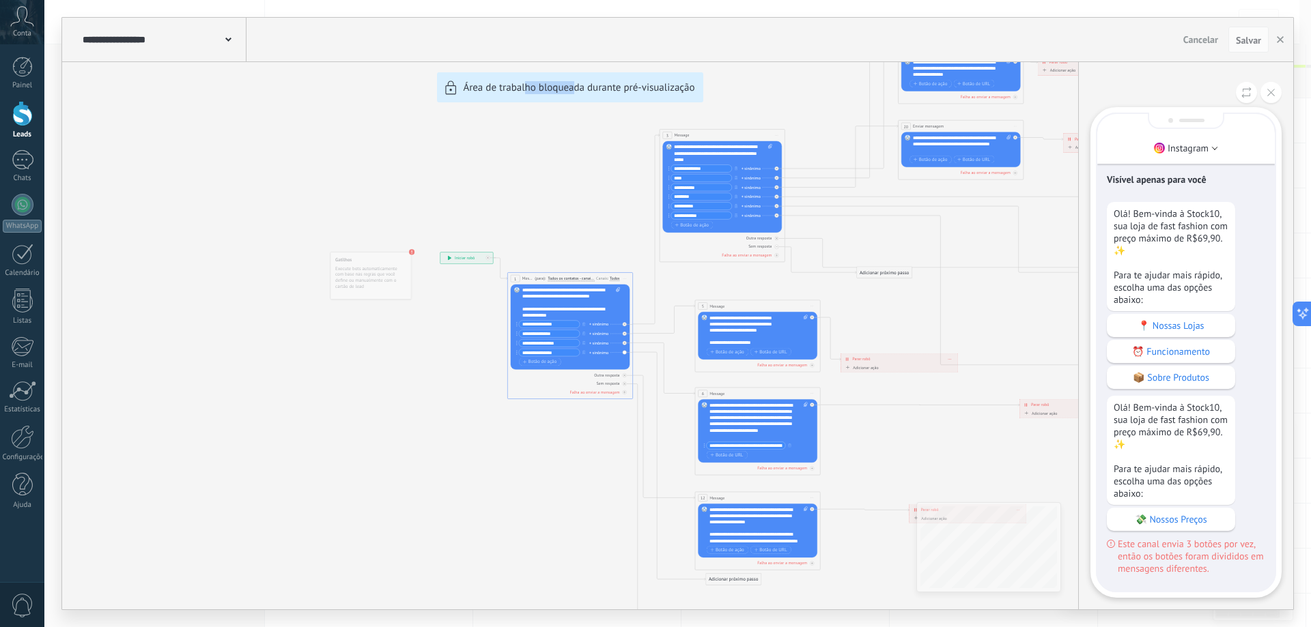
drag, startPoint x: 532, startPoint y: 466, endPoint x: 521, endPoint y: 445, distance: 23.8
click at [519, 447] on div "**********" at bounding box center [677, 314] width 1231 height 592
drag, startPoint x: 566, startPoint y: 491, endPoint x: 575, endPoint y: 508, distance: 19.2
drag, startPoint x: 471, startPoint y: 394, endPoint x: 463, endPoint y: 388, distance: 9.8
click at [463, 388] on div "**********" at bounding box center [677, 314] width 1231 height 592
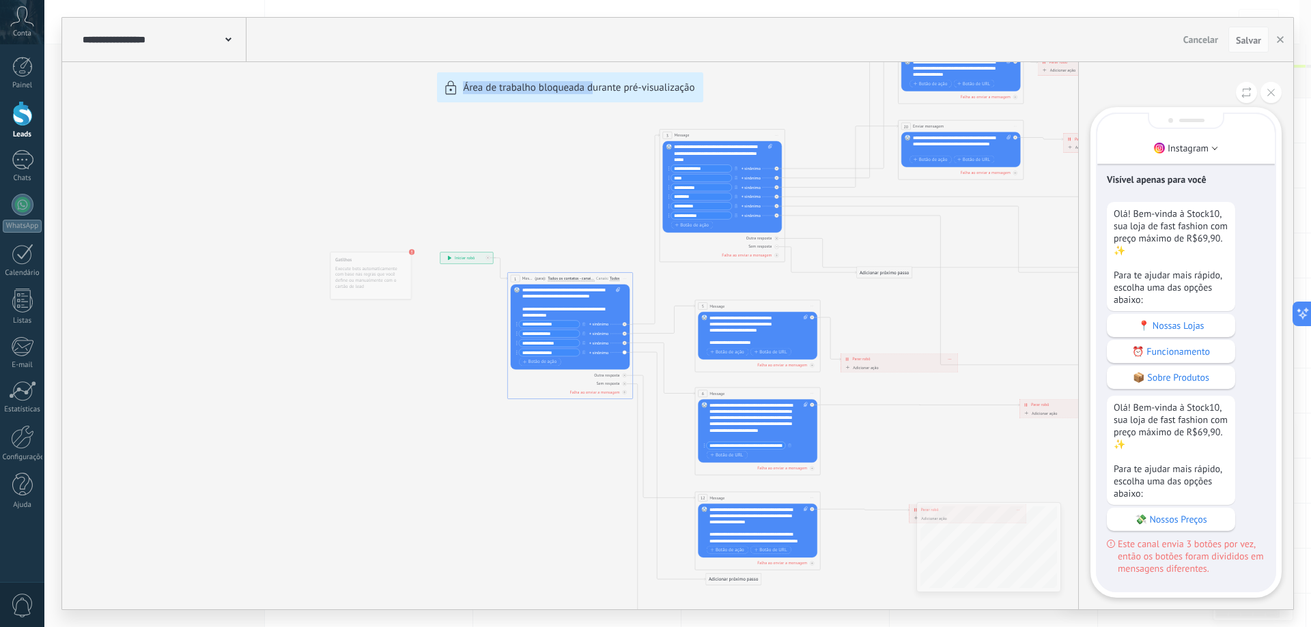
drag, startPoint x: 539, startPoint y: 488, endPoint x: 390, endPoint y: 333, distance: 215.8
click at [593, 444] on div "**********" at bounding box center [677, 314] width 1231 height 592
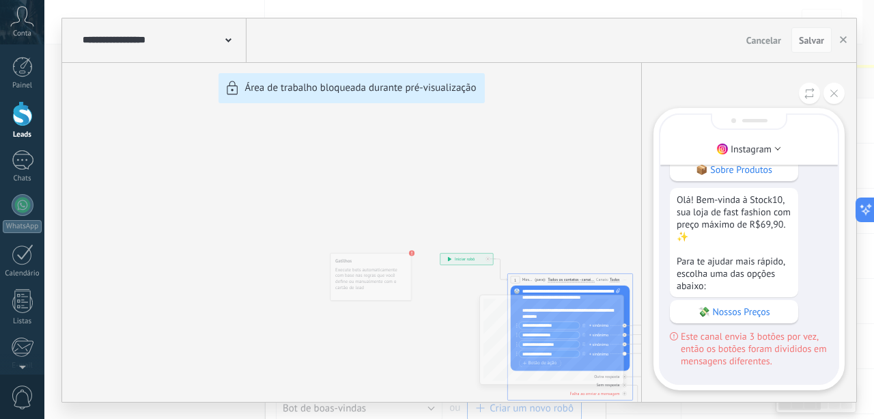
drag, startPoint x: 557, startPoint y: 195, endPoint x: 567, endPoint y: 190, distance: 11.3
click at [553, 195] on div "**********" at bounding box center [459, 209] width 794 height 383
drag, startPoint x: 567, startPoint y: 190, endPoint x: 470, endPoint y: 137, distance: 111.2
click at [452, 139] on div "**********" at bounding box center [459, 209] width 794 height 383
click at [844, 38] on icon "button" at bounding box center [843, 39] width 7 height 7
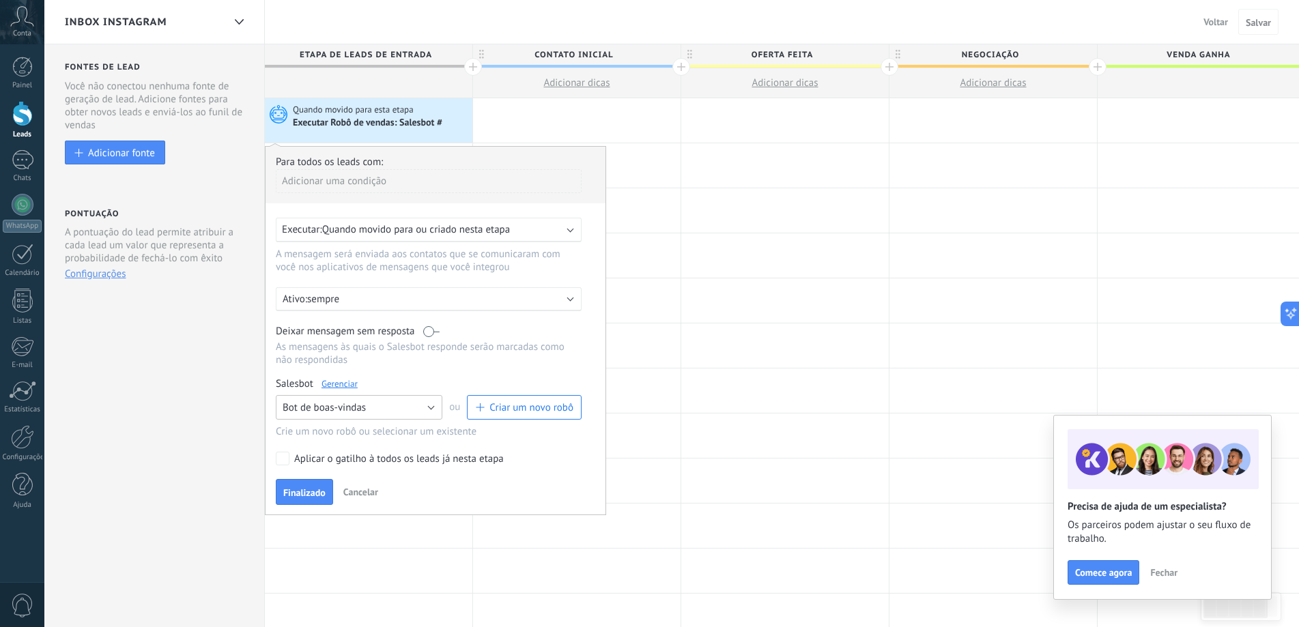
click at [401, 404] on button "Bot de boas-vindas" at bounding box center [359, 407] width 167 height 25
click at [369, 452] on span "TestBot" at bounding box center [353, 454] width 170 height 13
click at [306, 497] on span "Finalizado" at bounding box center [304, 493] width 42 height 10
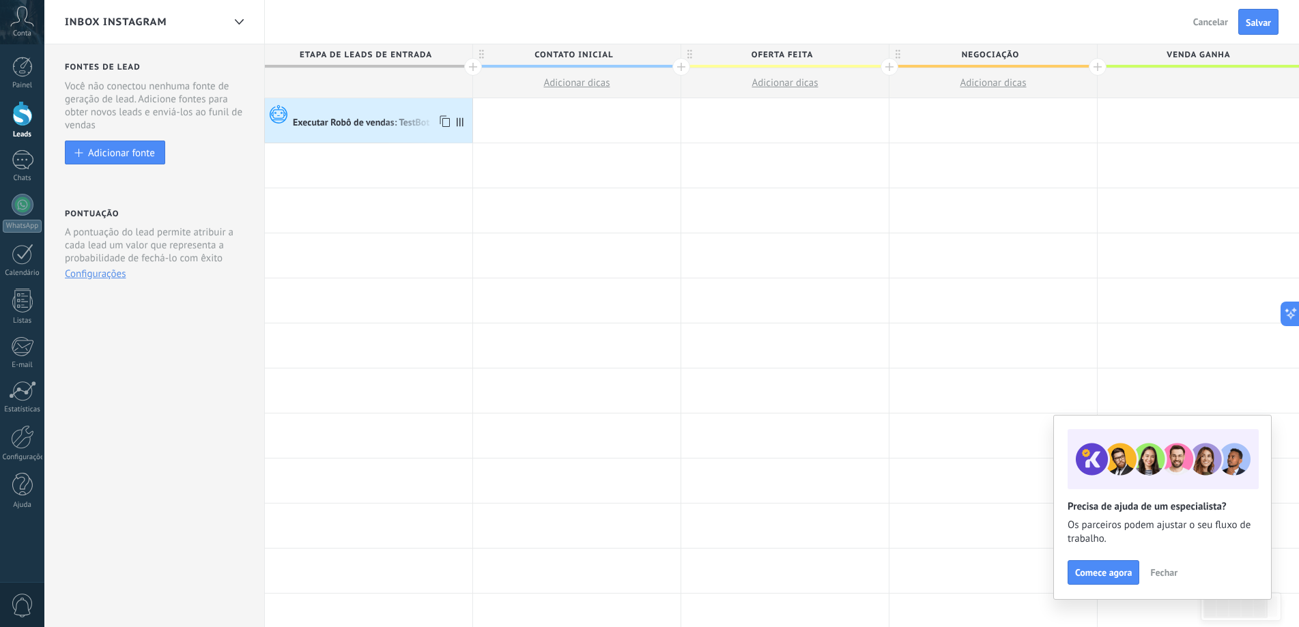
click at [376, 126] on div "Executar Robô de vendas: TestBot" at bounding box center [362, 123] width 139 height 12
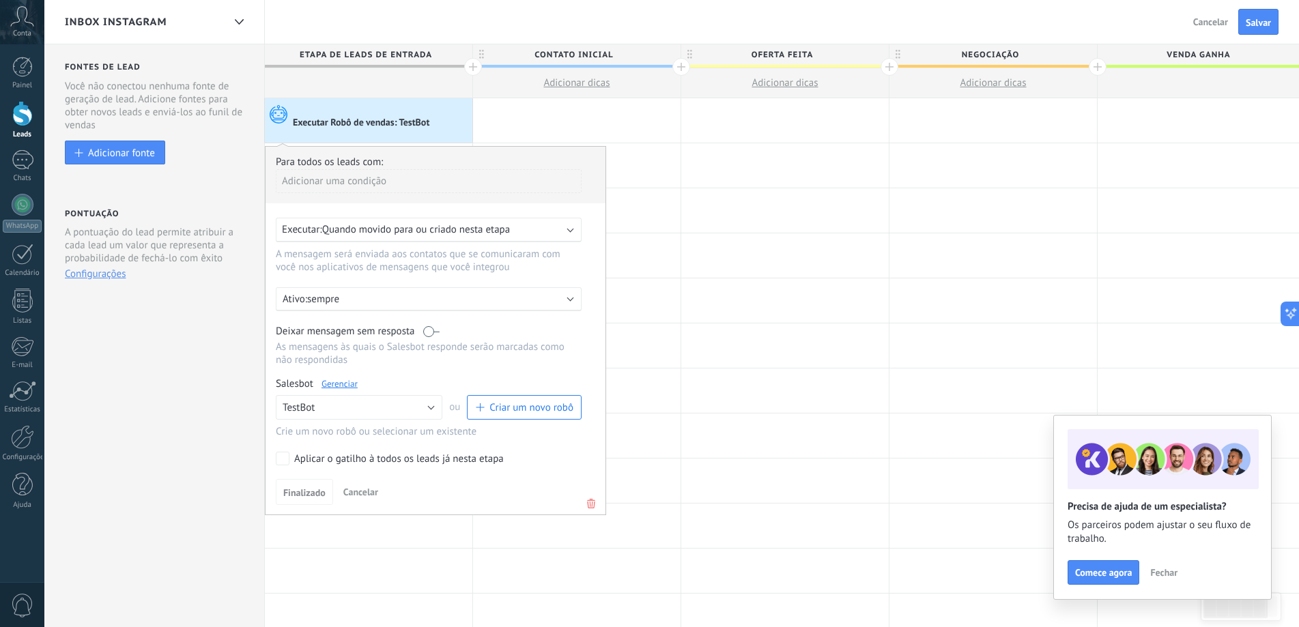
click at [376, 126] on div "Executar Robô de vendas: TestBot" at bounding box center [362, 123] width 139 height 12
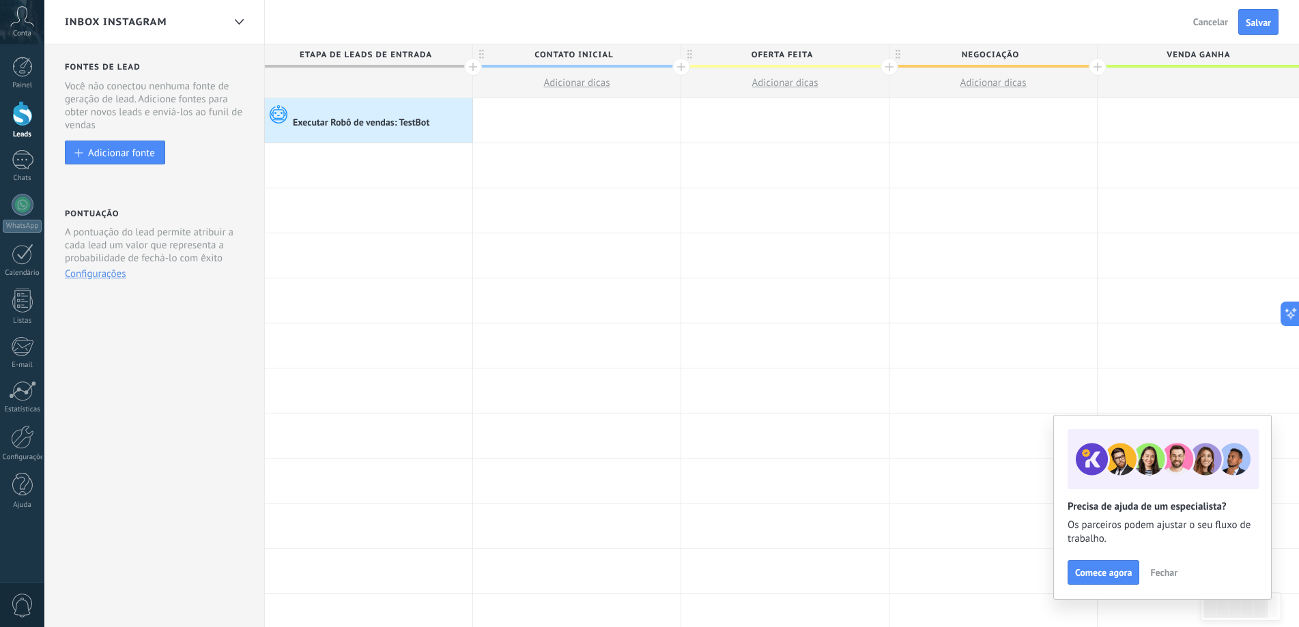
click at [376, 126] on div "Executar Robô de vendas: TestBot" at bounding box center [362, 123] width 139 height 12
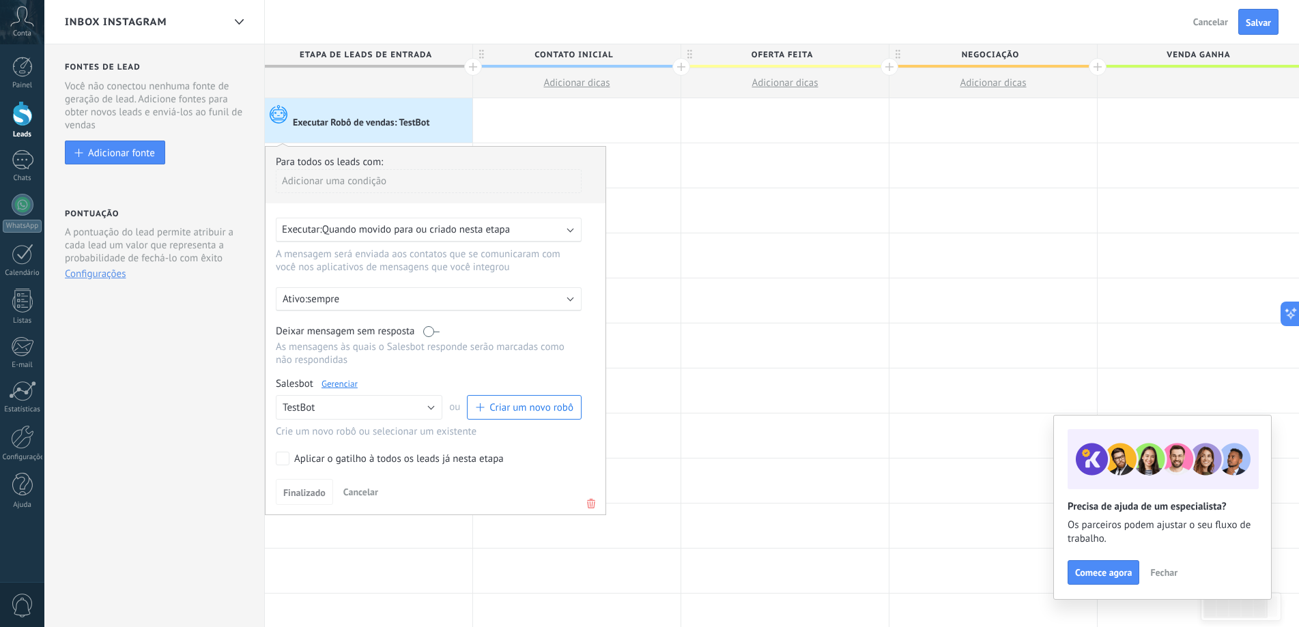
click at [339, 390] on link "Gerenciar" at bounding box center [340, 384] width 36 height 12
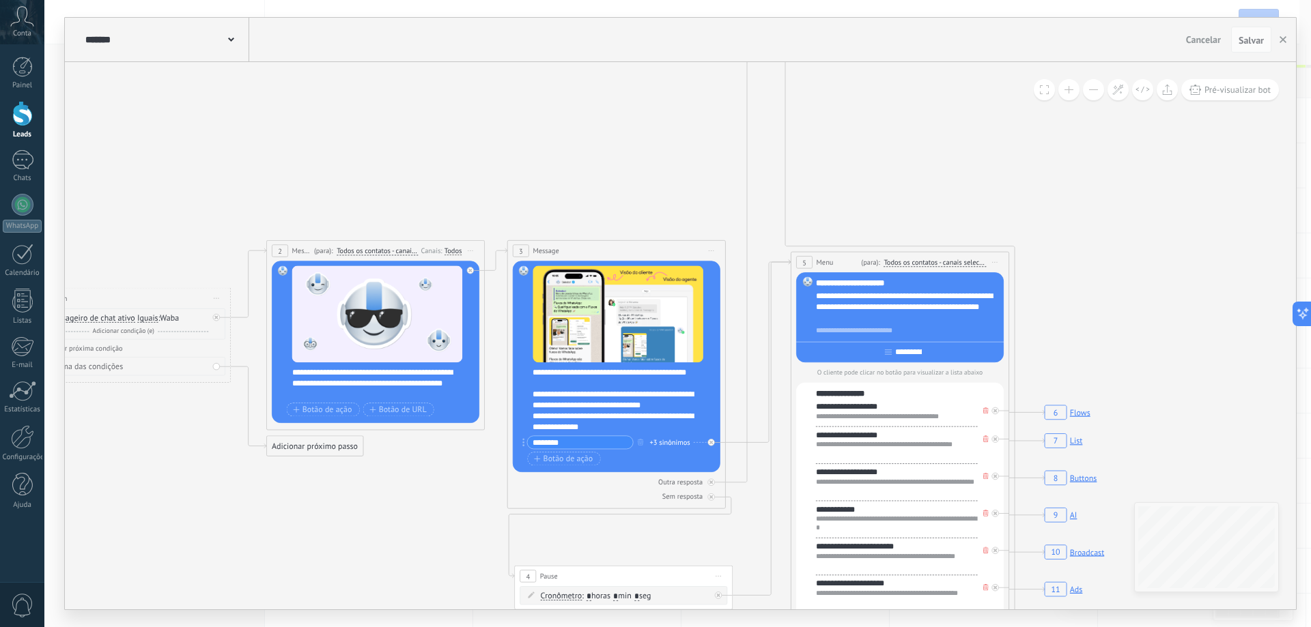
click at [231, 38] on span at bounding box center [231, 38] width 6 height 13
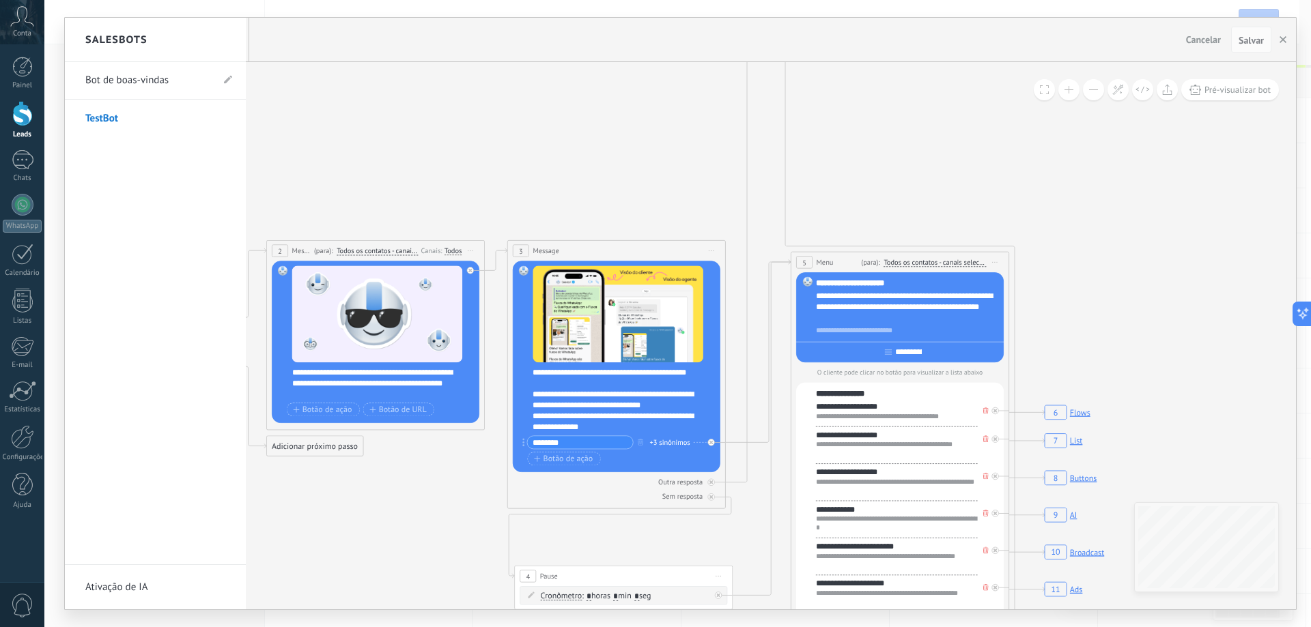
click at [156, 81] on link "Bot de boas-vindas" at bounding box center [148, 80] width 126 height 38
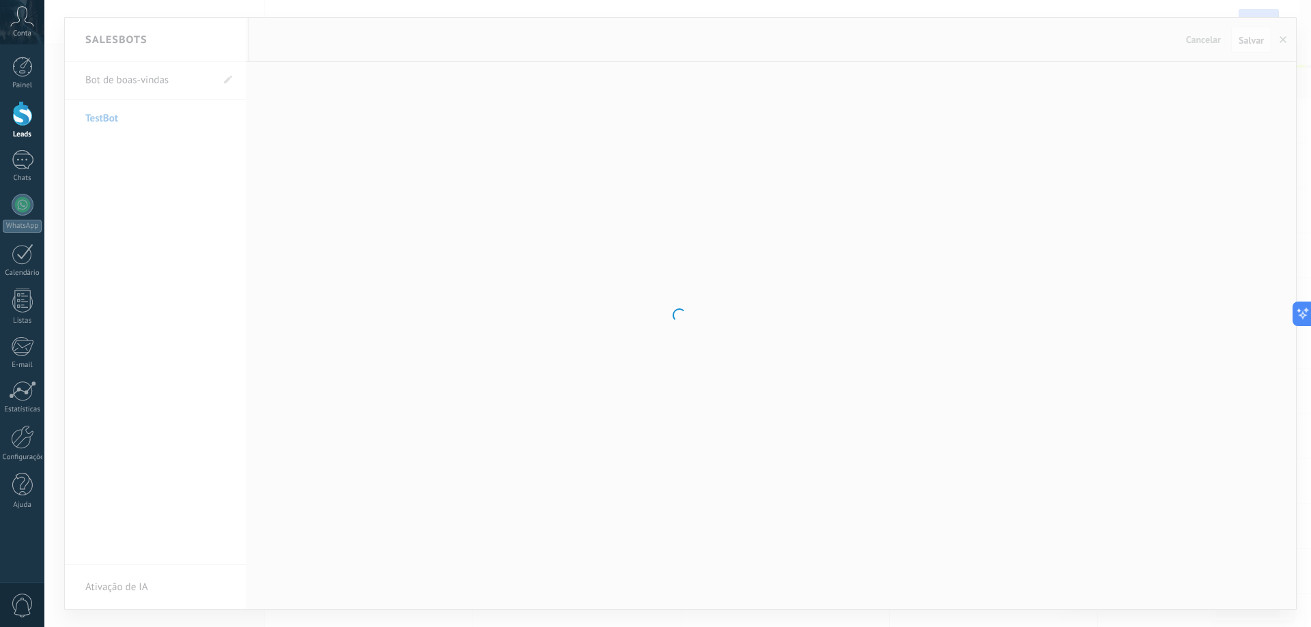
type input "**********"
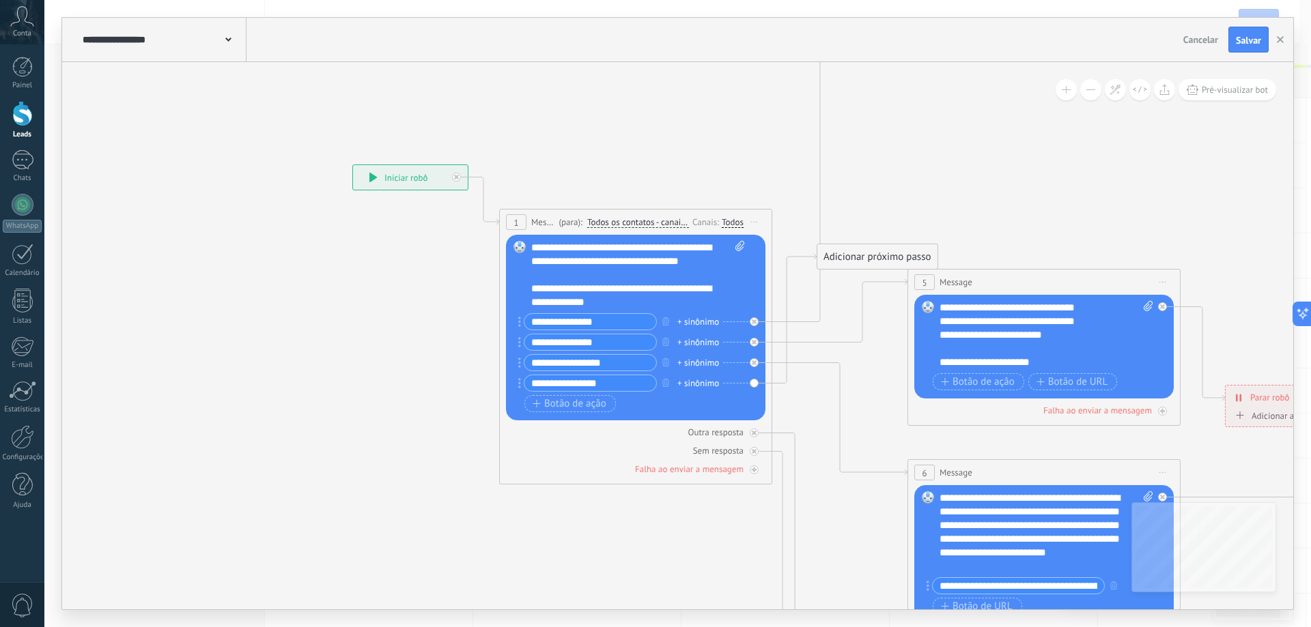
click at [220, 48] on div "**********" at bounding box center [162, 40] width 167 height 44
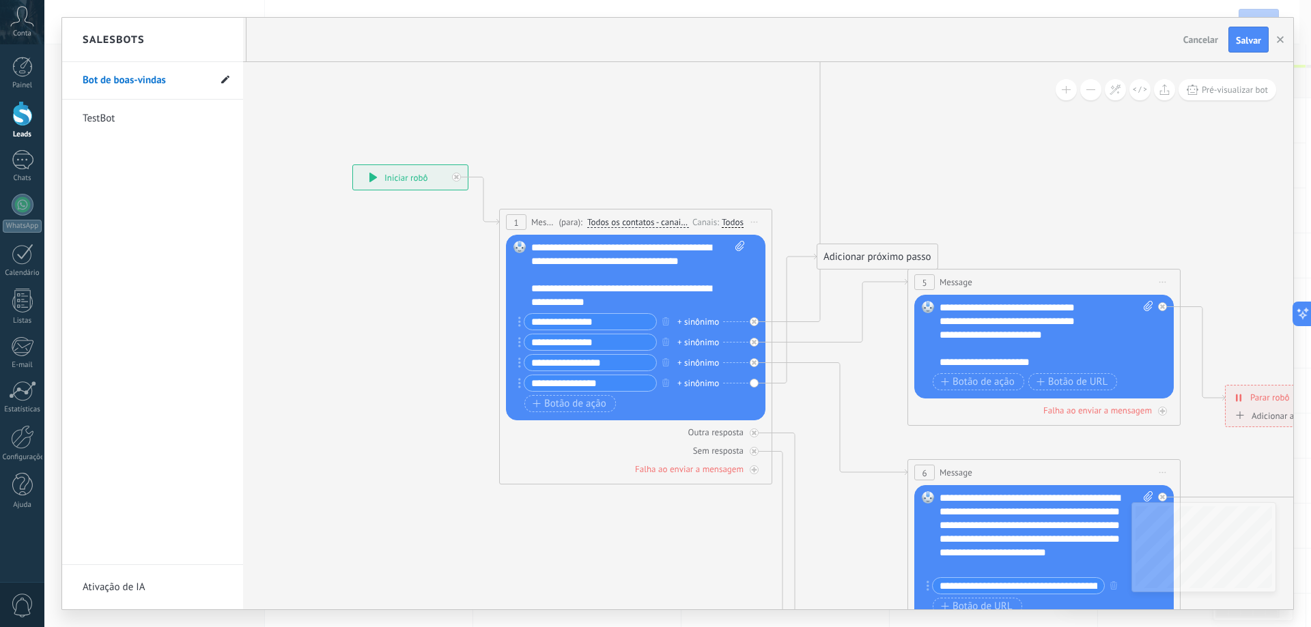
click at [228, 84] on icon at bounding box center [225, 80] width 8 height 8
click at [150, 85] on input "**********" at bounding box center [132, 81] width 98 height 22
type input "**********"
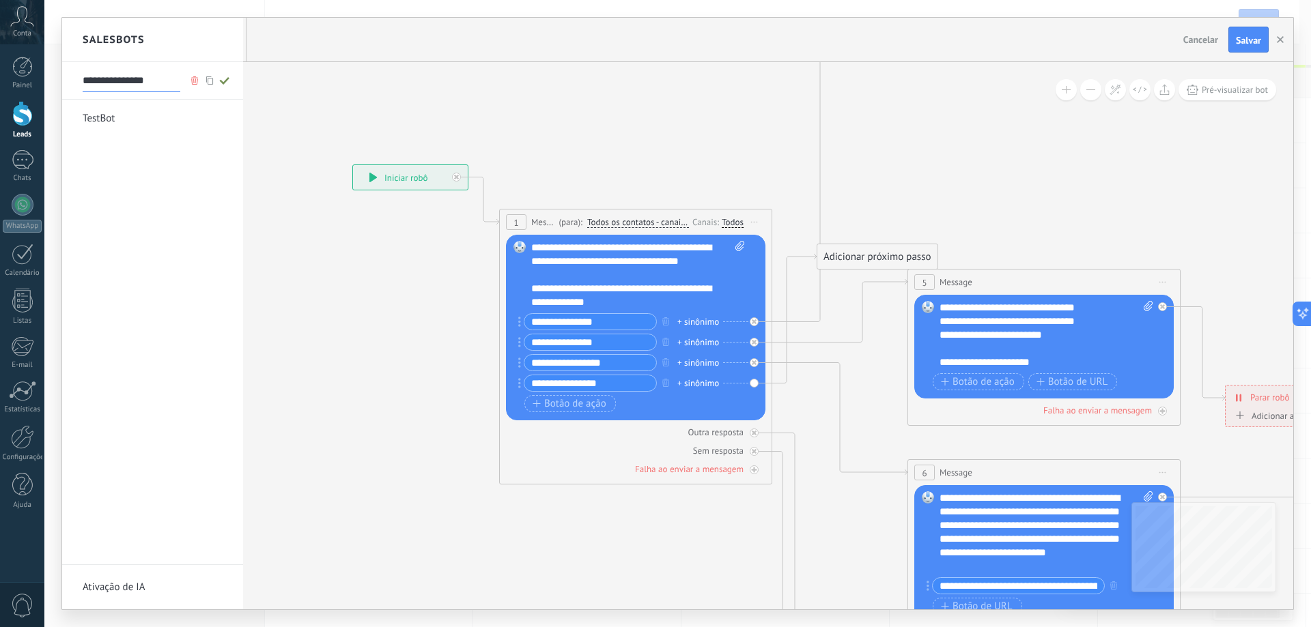
click at [226, 87] on span at bounding box center [224, 80] width 15 height 17
type input "**********"
drag, startPoint x: 406, startPoint y: 326, endPoint x: 472, endPoint y: 335, distance: 66.7
click at [376, 330] on div at bounding box center [677, 314] width 1231 height 592
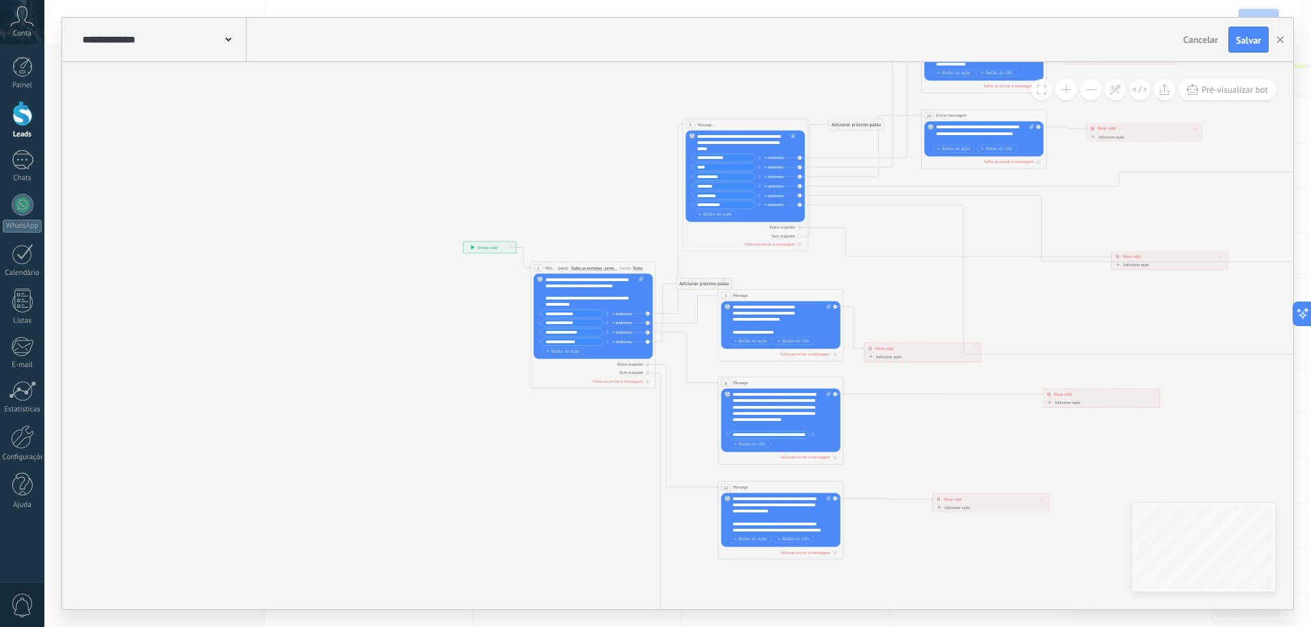
click at [597, 434] on icon at bounding box center [1079, 321] width 1544 height 1050
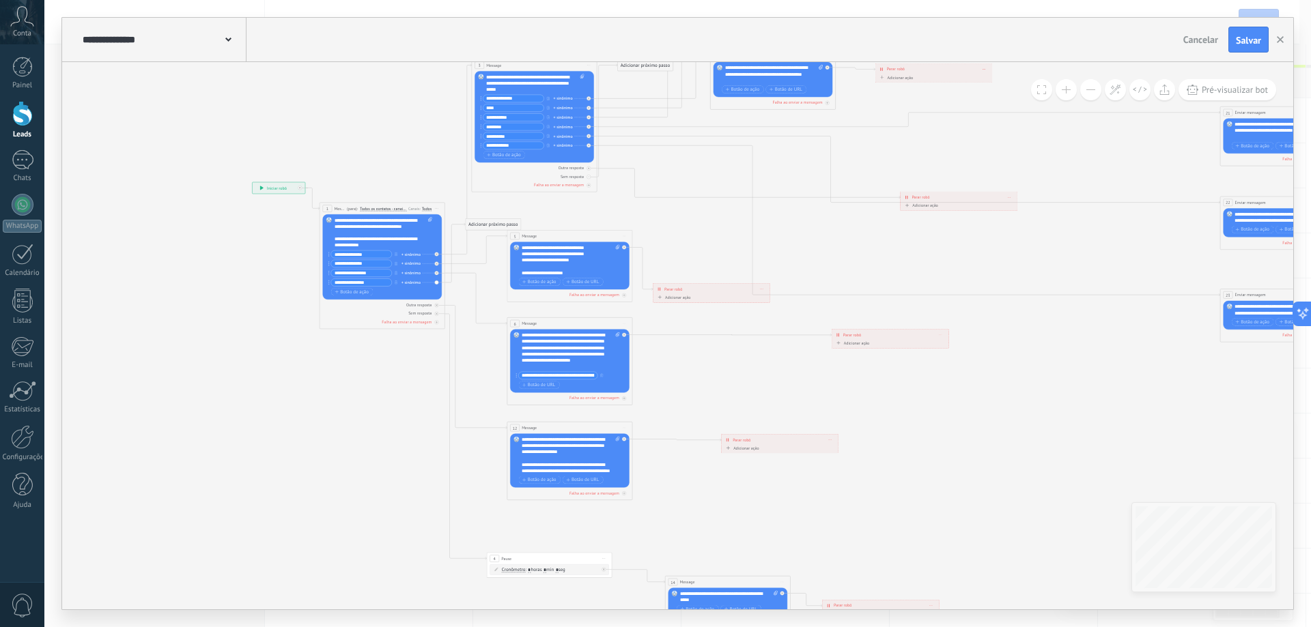
drag, startPoint x: 586, startPoint y: 445, endPoint x: 304, endPoint y: 324, distance: 307.7
click at [304, 324] on icon at bounding box center [868, 261] width 1544 height 1050
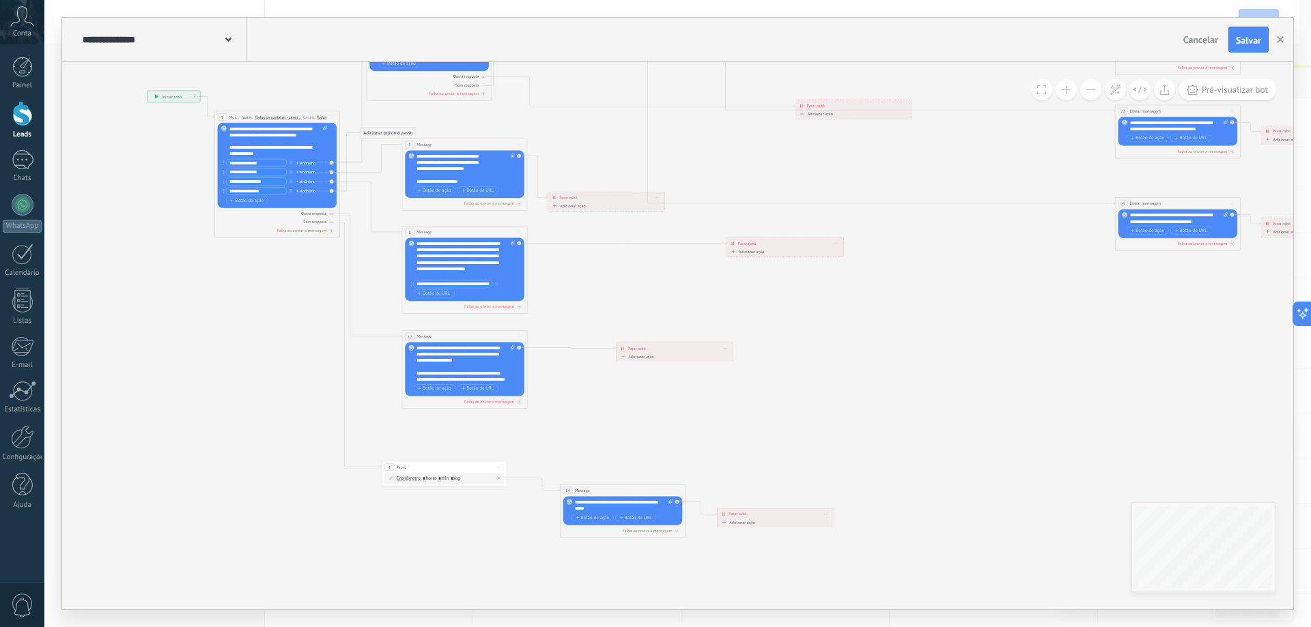
drag, startPoint x: 614, startPoint y: 353, endPoint x: 458, endPoint y: 304, distance: 163.9
click at [445, 304] on icon at bounding box center [762, 170] width 1544 height 1050
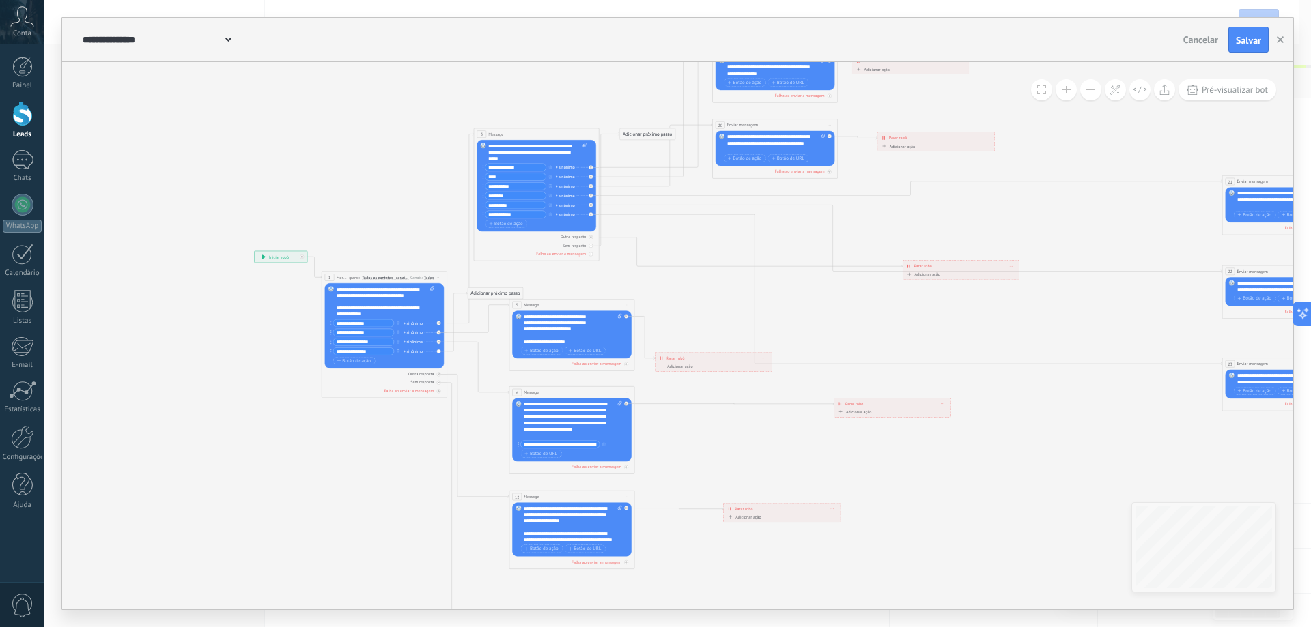
drag, startPoint x: 465, startPoint y: 468, endPoint x: 708, endPoint y: 321, distance: 283.9
click at [722, 317] on icon at bounding box center [870, 330] width 1544 height 1050
click at [399, 352] on icon "button" at bounding box center [398, 351] width 3 height 4
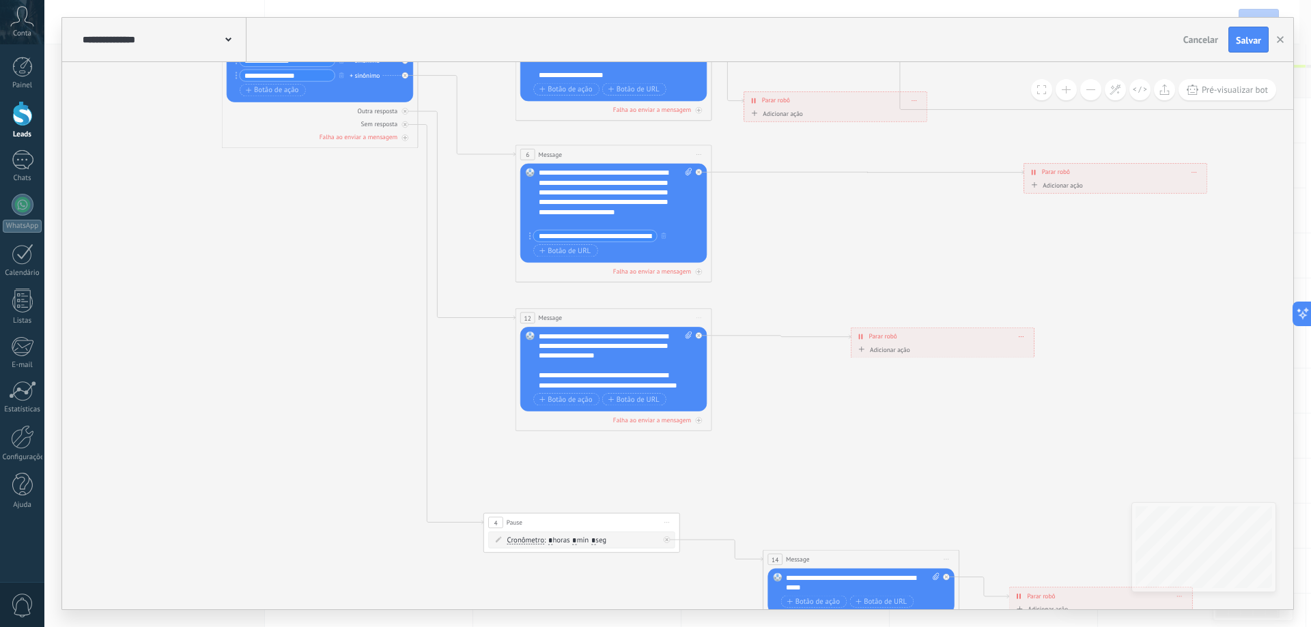
drag, startPoint x: 506, startPoint y: 484, endPoint x: 483, endPoint y: 441, distance: 48.6
click at [476, 259] on icon at bounding box center [1079, 57] width 2419 height 1645
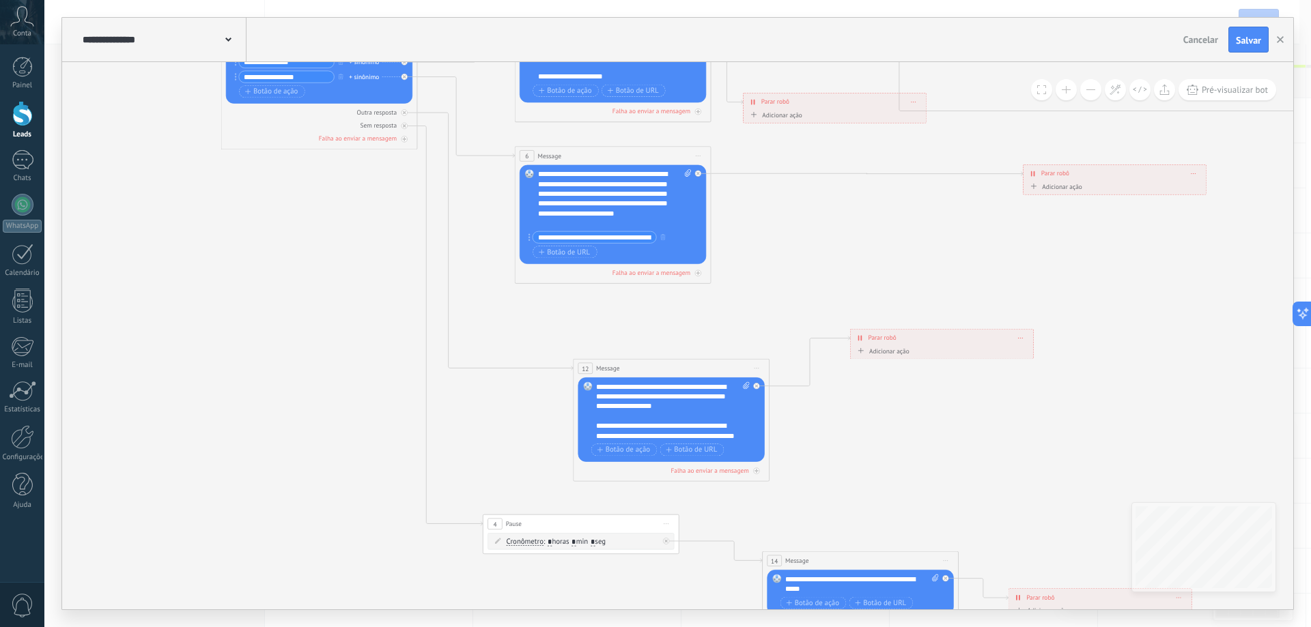
drag, startPoint x: 604, startPoint y: 322, endPoint x: 663, endPoint y: 371, distance: 76.6
click at [663, 371] on div "12 Message ******* (para): Todos os contatos - canais selecionados Todos os con…" at bounding box center [671, 368] width 195 height 18
click at [755, 384] on div at bounding box center [756, 386] width 6 height 6
click at [683, 373] on div "12 Message ******* (para): Todos os contatos - canais selecionados Todos os con…" at bounding box center [671, 368] width 195 height 18
drag, startPoint x: 676, startPoint y: 369, endPoint x: 664, endPoint y: 368, distance: 11.7
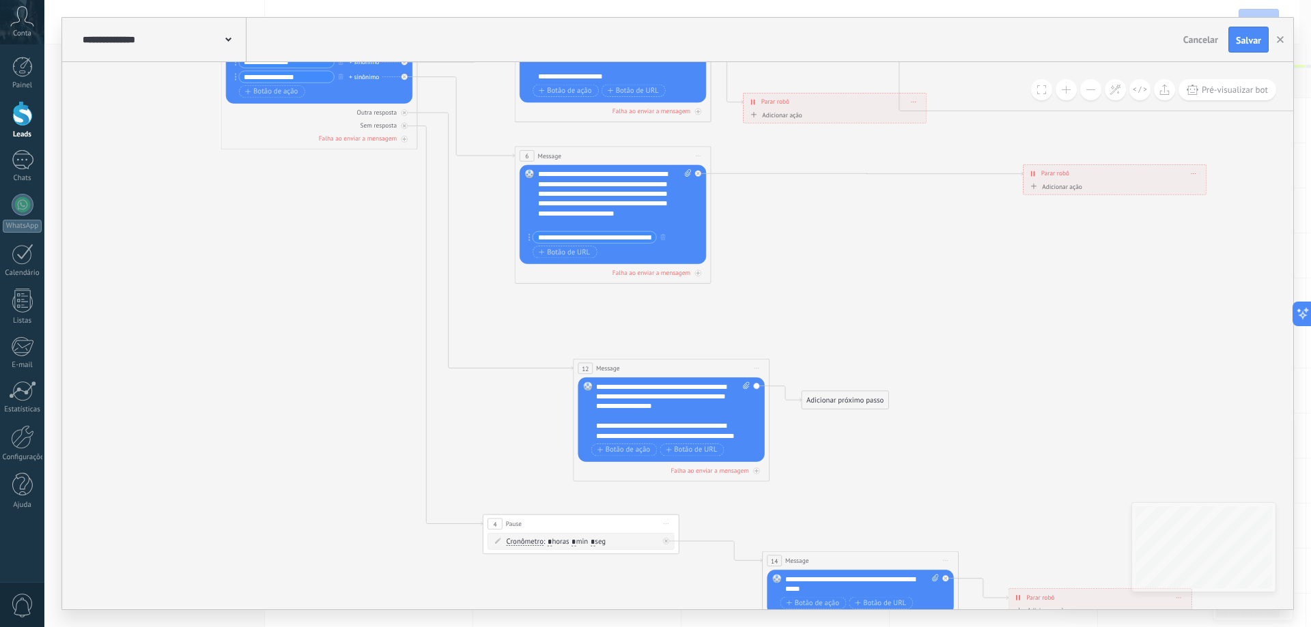
click at [664, 368] on div "12 Message ******* (para): Todos os contatos - canais selecionados Todos os con…" at bounding box center [671, 368] width 195 height 18
drag, startPoint x: 664, startPoint y: 368, endPoint x: 654, endPoint y: 368, distance: 10.2
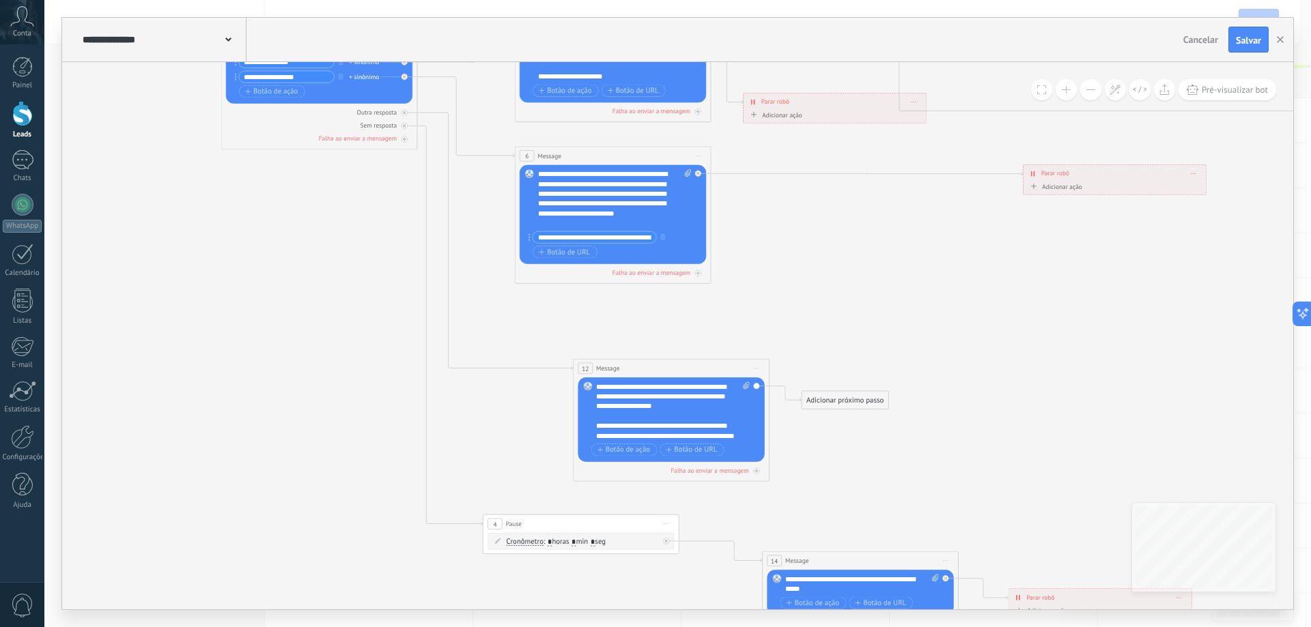
click at [654, 368] on div "12 Message ******* (para): Todos os contatos - canais selecionados Todos os con…" at bounding box center [671, 368] width 195 height 18
click at [632, 369] on div "12 Message ******* (para): Todos os contatos - canais selecionados Todos os con…" at bounding box center [660, 368] width 195 height 18
click at [689, 425] on div "**********" at bounding box center [663, 411] width 154 height 59
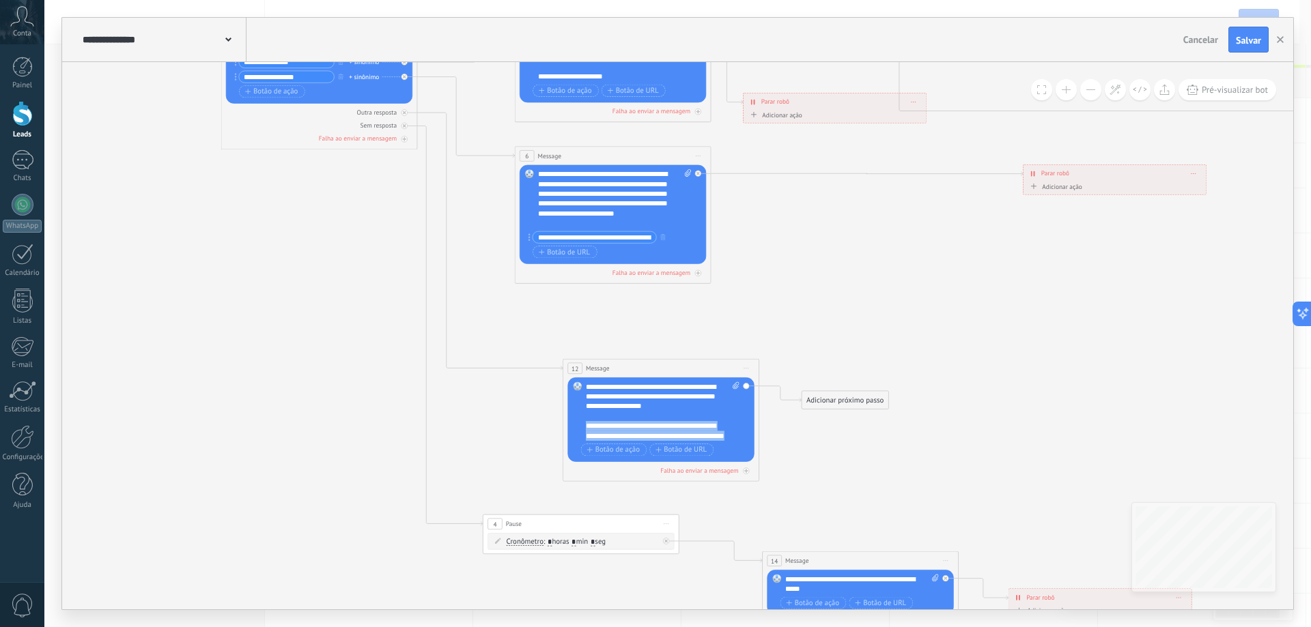
click at [689, 425] on div "**********" at bounding box center [663, 411] width 154 height 59
click at [720, 368] on div "12 Message ******* (para): Todos os contatos - canais selecionados Todos os con…" at bounding box center [660, 368] width 195 height 18
click at [406, 125] on icon at bounding box center [404, 125] width 3 height 3
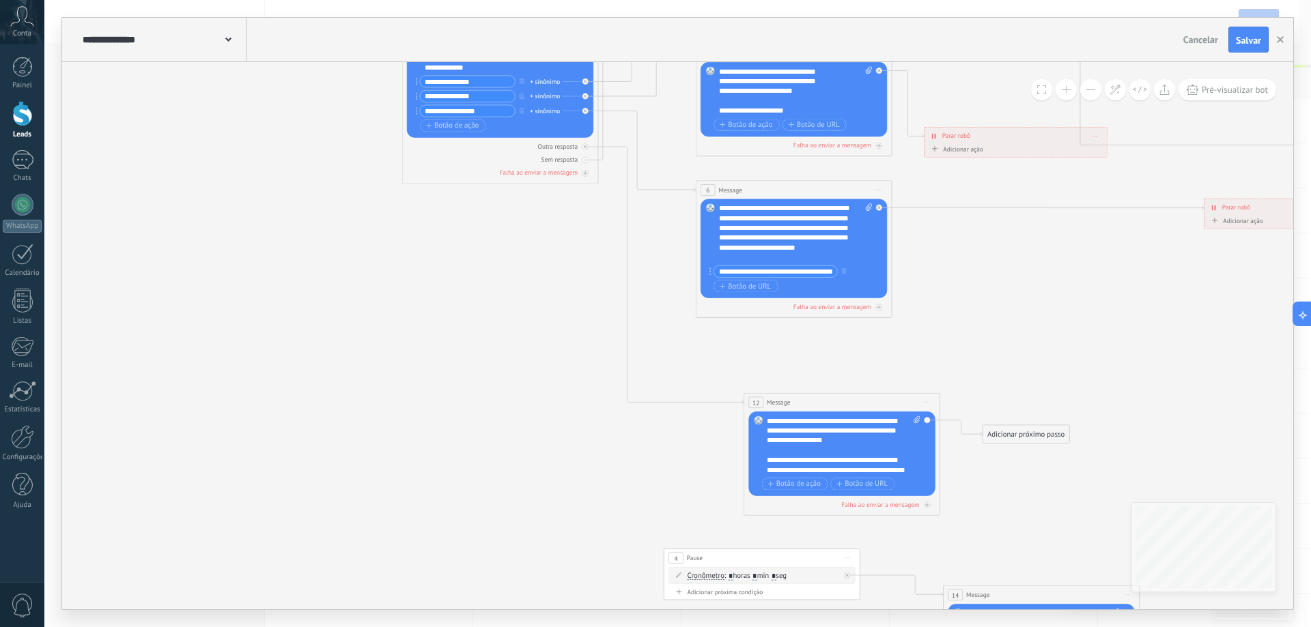
drag, startPoint x: 428, startPoint y: 335, endPoint x: 579, endPoint y: 489, distance: 215.3
click at [579, 489] on icon at bounding box center [1260, 92] width 2419 height 1645
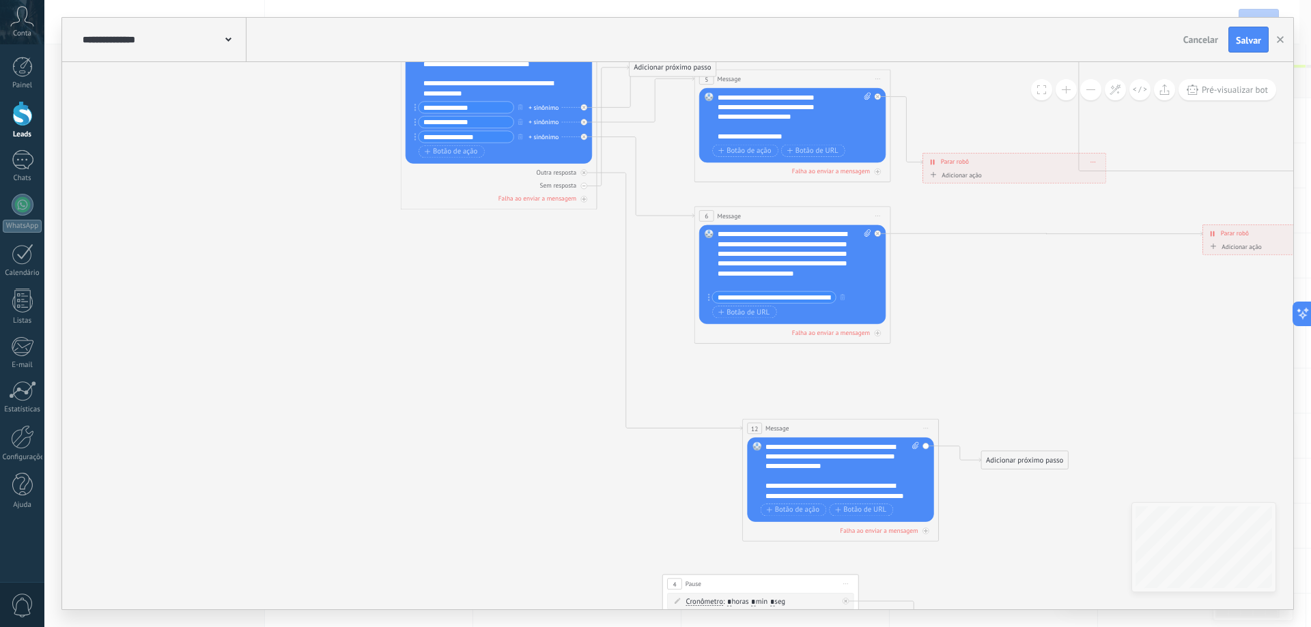
drag, startPoint x: 645, startPoint y: 483, endPoint x: 655, endPoint y: 515, distance: 33.7
click at [655, 515] on icon at bounding box center [1258, 118] width 2419 height 1645
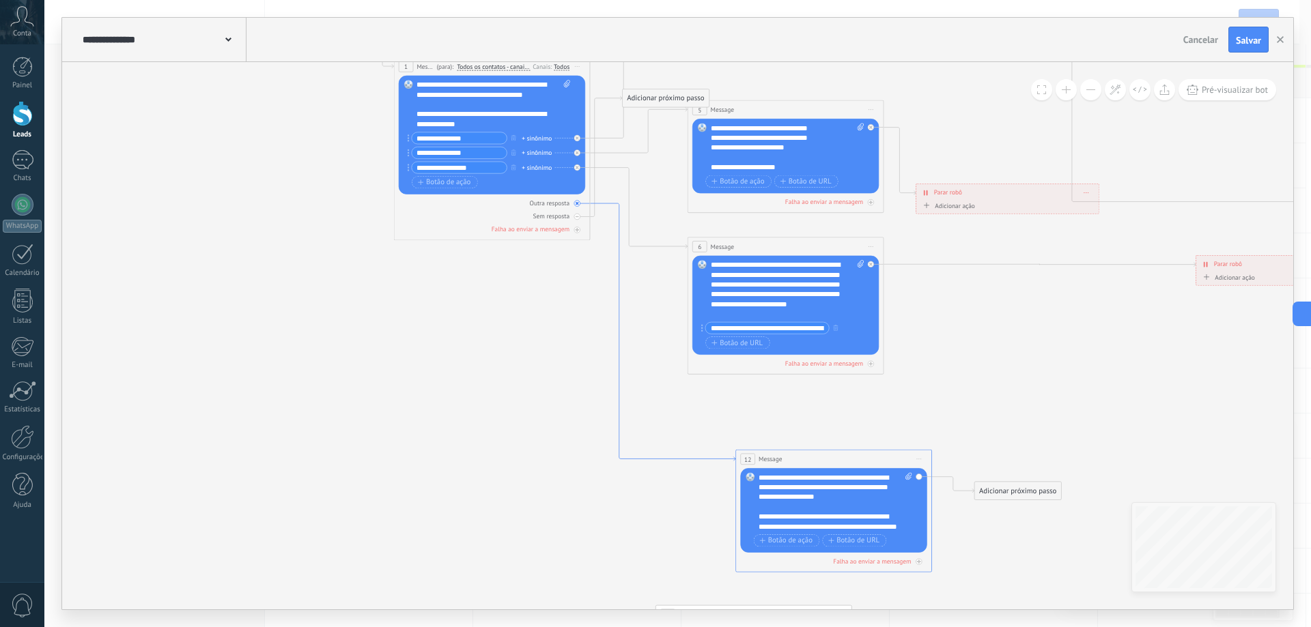
drag, startPoint x: 623, startPoint y: 186, endPoint x: 604, endPoint y: 205, distance: 26.6
click at [571, 220] on div "Sem resposta" at bounding box center [492, 217] width 186 height 10
click at [580, 218] on div "Sem resposta" at bounding box center [492, 217] width 186 height 10
click at [579, 217] on div at bounding box center [577, 217] width 6 height 6
drag, startPoint x: 579, startPoint y: 216, endPoint x: 735, endPoint y: 504, distance: 326.9
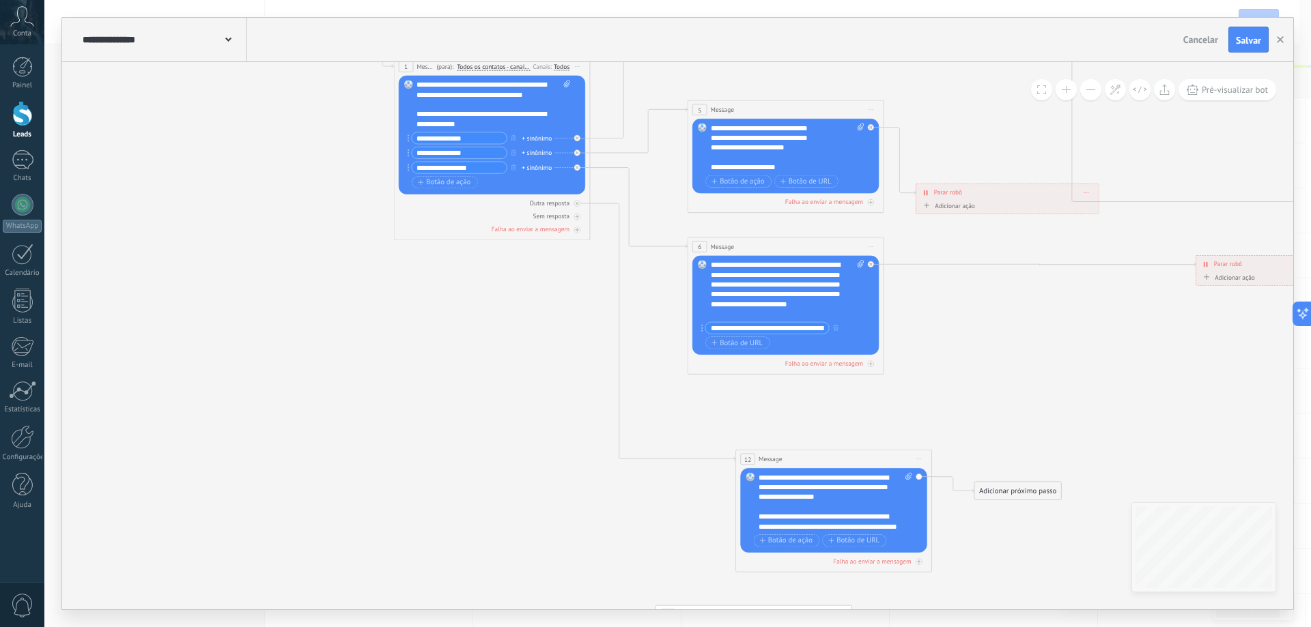
click at [288, 25] on div "**********" at bounding box center [288, 25] width 0 height 0
click at [759, 530] on div "**********" at bounding box center [836, 502] width 154 height 59
click at [773, 402] on icon at bounding box center [1251, 149] width 2419 height 1645
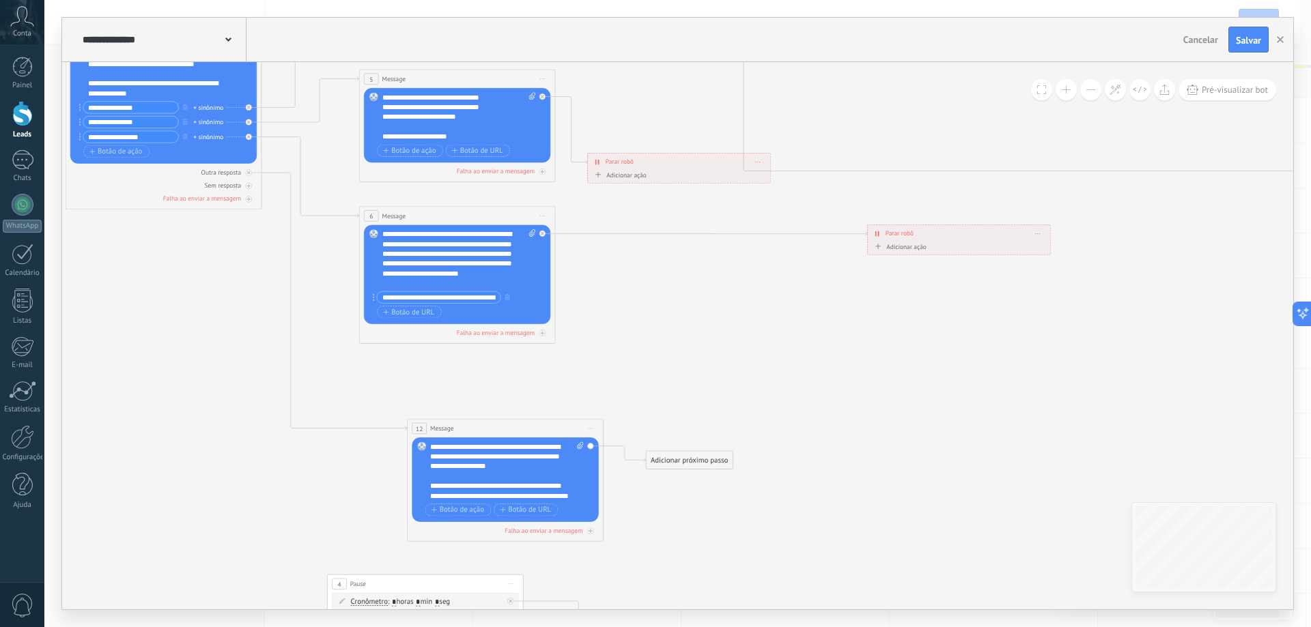
drag, startPoint x: 851, startPoint y: 408, endPoint x: 522, endPoint y: 378, distance: 329.8
click at [522, 378] on icon at bounding box center [923, 118] width 2419 height 1645
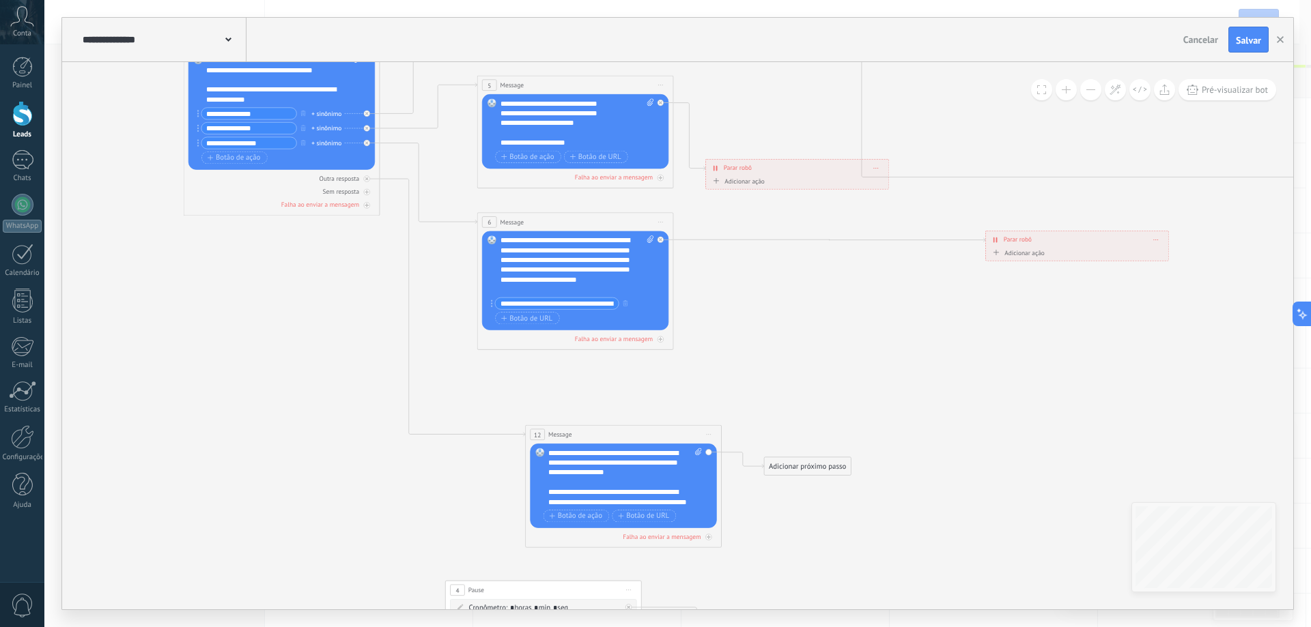
drag, startPoint x: 535, startPoint y: 402, endPoint x: 711, endPoint y: 414, distance: 176.5
click at [711, 414] on icon at bounding box center [1041, 124] width 2419 height 1645
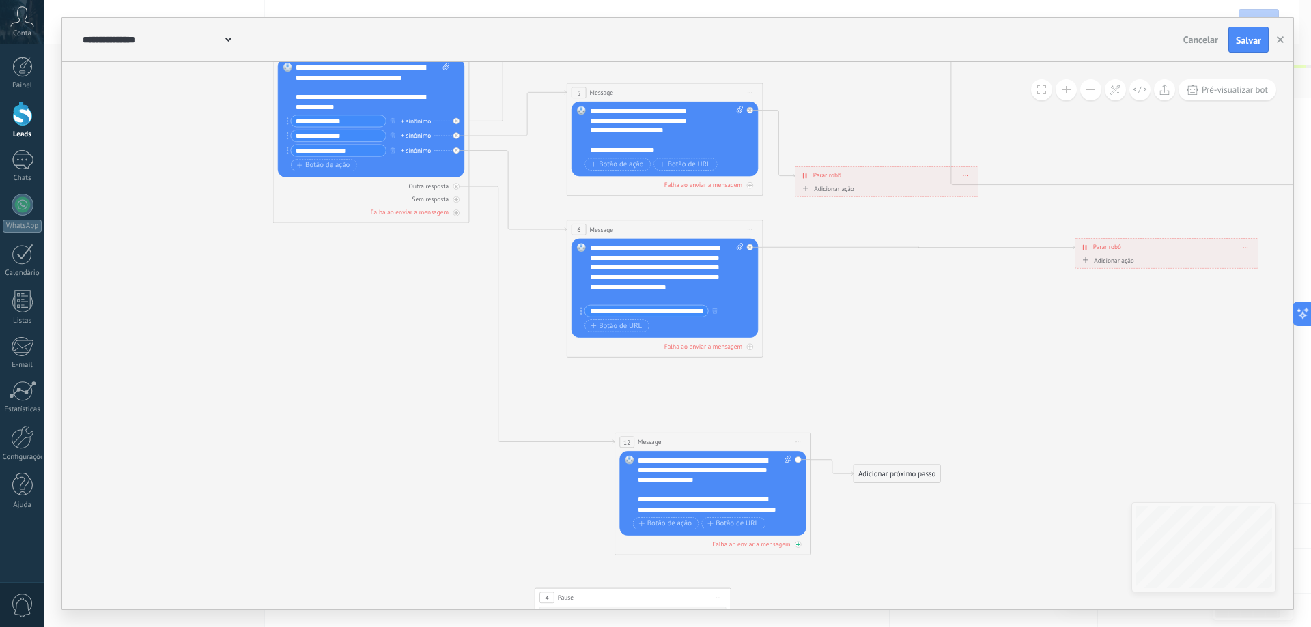
click at [791, 546] on div "Falha ao enviar a mensagem" at bounding box center [712, 545] width 186 height 10
click at [459, 215] on icon at bounding box center [456, 212] width 5 height 5
click at [457, 199] on icon at bounding box center [456, 199] width 5 height 5
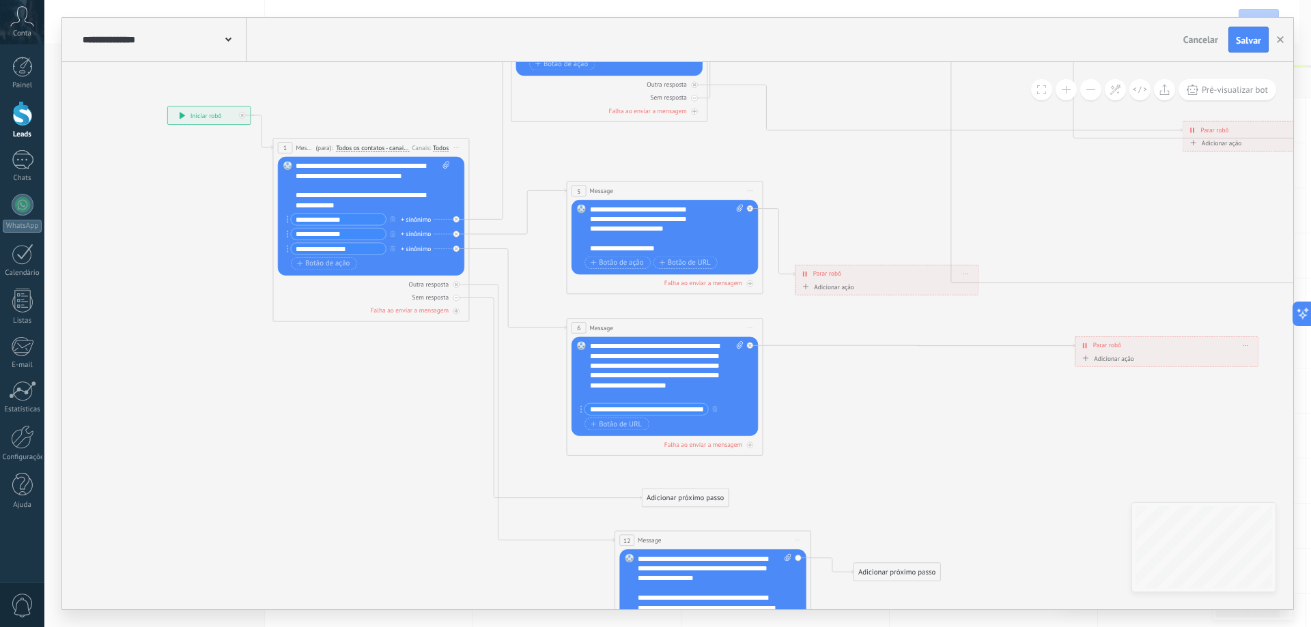
drag, startPoint x: 537, startPoint y: 189, endPoint x: 677, endPoint y: 498, distance: 339.1
click at [677, 498] on div "Adicionar próximo passo" at bounding box center [685, 498] width 86 height 16
drag, startPoint x: 754, startPoint y: 520, endPoint x: 785, endPoint y: 351, distance: 172.1
click at [167, 107] on div "**********" at bounding box center [167, 107] width 0 height 0
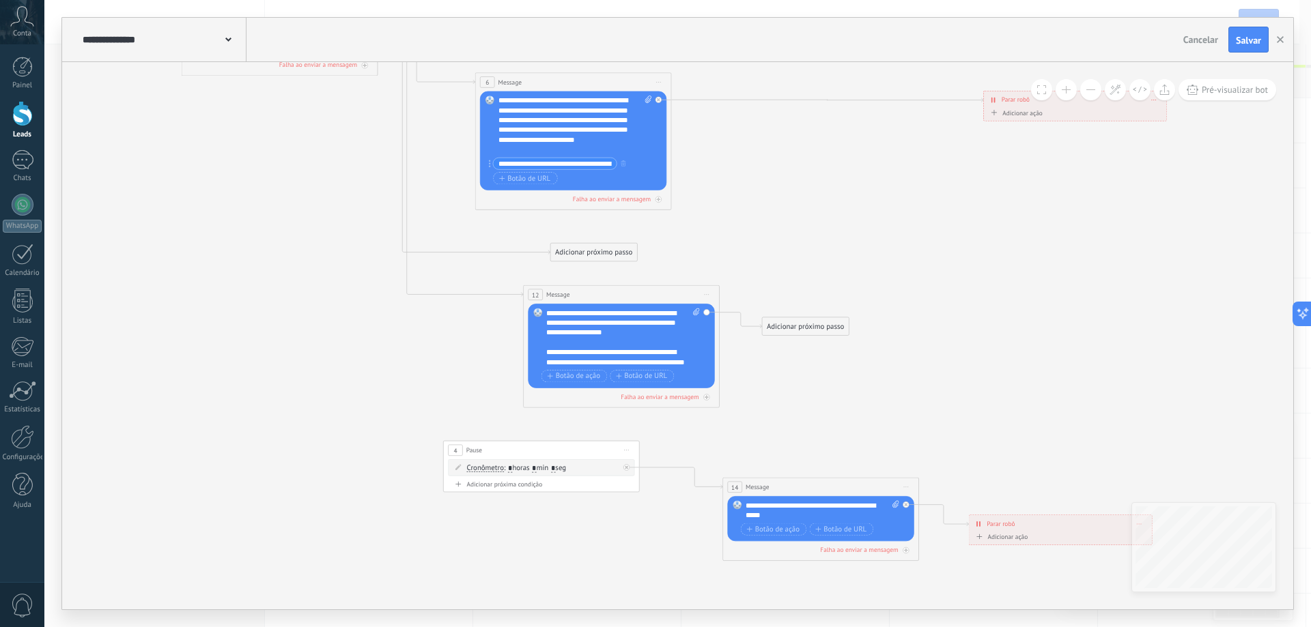
drag, startPoint x: 824, startPoint y: 349, endPoint x: 723, endPoint y: 159, distance: 215.0
drag, startPoint x: 563, startPoint y: 290, endPoint x: 314, endPoint y: 524, distance: 342.0
click at [314, 524] on div "Adicionar próximo passo" at bounding box center [328, 519] width 86 height 16
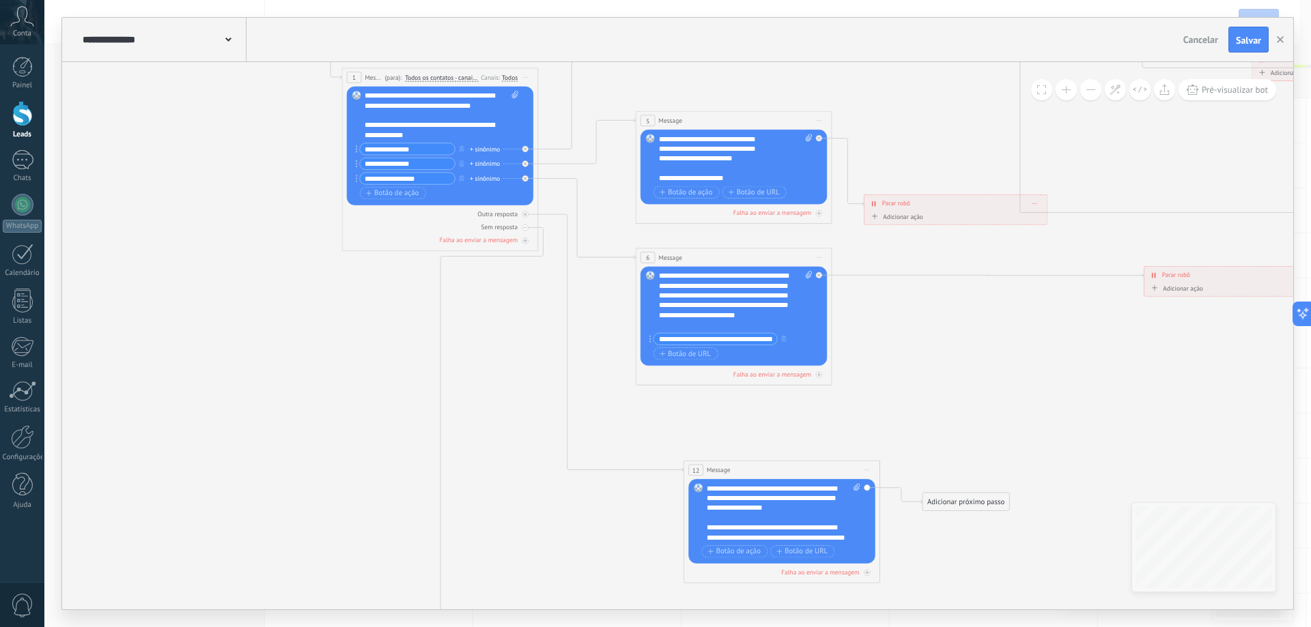
drag, startPoint x: 289, startPoint y: 351, endPoint x: 448, endPoint y: 524, distance: 234.8
click at [448, 524] on icon at bounding box center [1199, 160] width 2419 height 1645
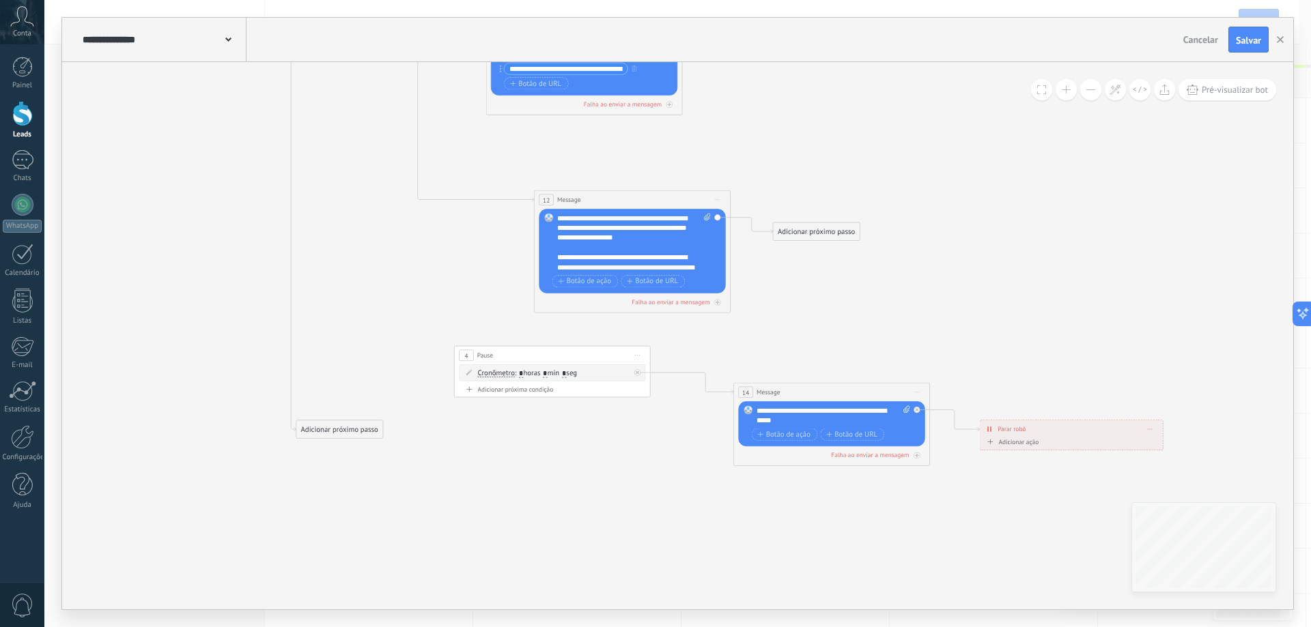
drag, startPoint x: 542, startPoint y: 503, endPoint x: 401, endPoint y: 234, distance: 303.9
drag, startPoint x: 556, startPoint y: 363, endPoint x: 468, endPoint y: 425, distance: 107.2
click at [490, 425] on div "4 Pause ***** Iniciar pré-visualização aqui [GEOGRAPHIC_DATA] Duplicar Excluir" at bounding box center [473, 419] width 195 height 18
click at [359, 433] on div "Adicionar próximo passo" at bounding box center [339, 430] width 86 height 16
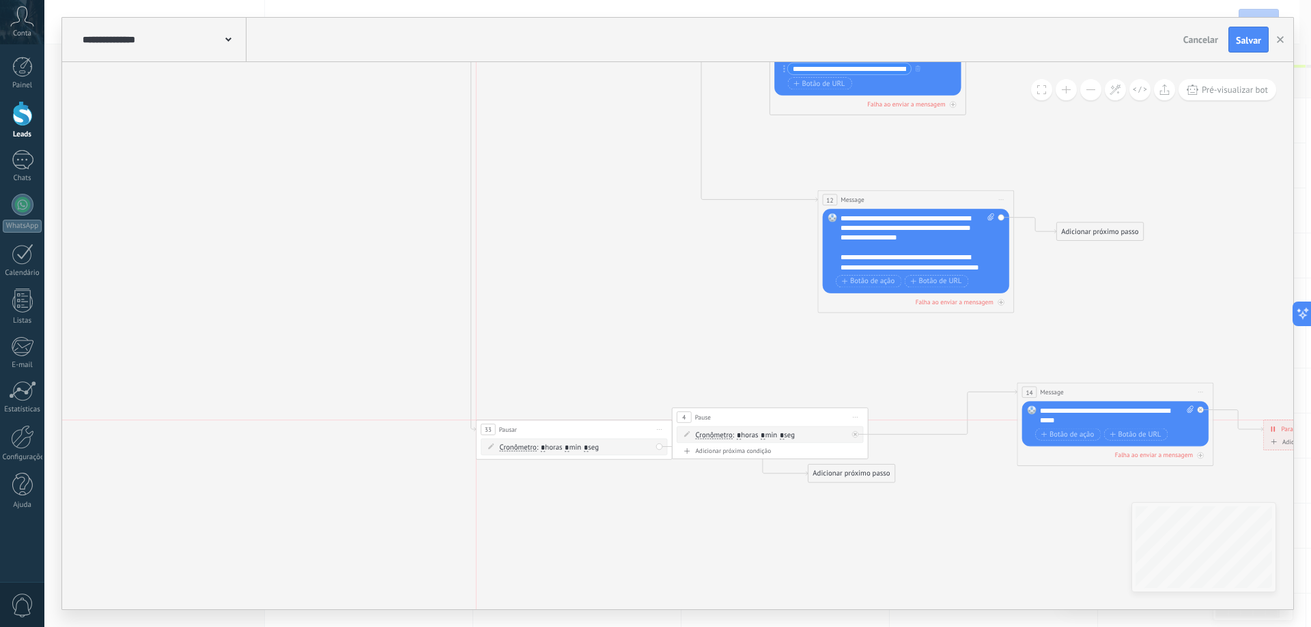
drag, startPoint x: 720, startPoint y: 429, endPoint x: 614, endPoint y: 433, distance: 106.6
click at [614, 433] on div "33 Pausar ****** Iniciar pré-visualização aqui Renomear Duplicar Excluir" at bounding box center [574, 430] width 195 height 18
drag, startPoint x: 688, startPoint y: 419, endPoint x: 705, endPoint y: 416, distance: 16.6
click at [705, 416] on div "33 Pausar ****** Iniciar pré-visualização aqui Renomear Duplicar Excluir" at bounding box center [621, 417] width 195 height 18
drag, startPoint x: 709, startPoint y: 415, endPoint x: 836, endPoint y: 412, distance: 127.0
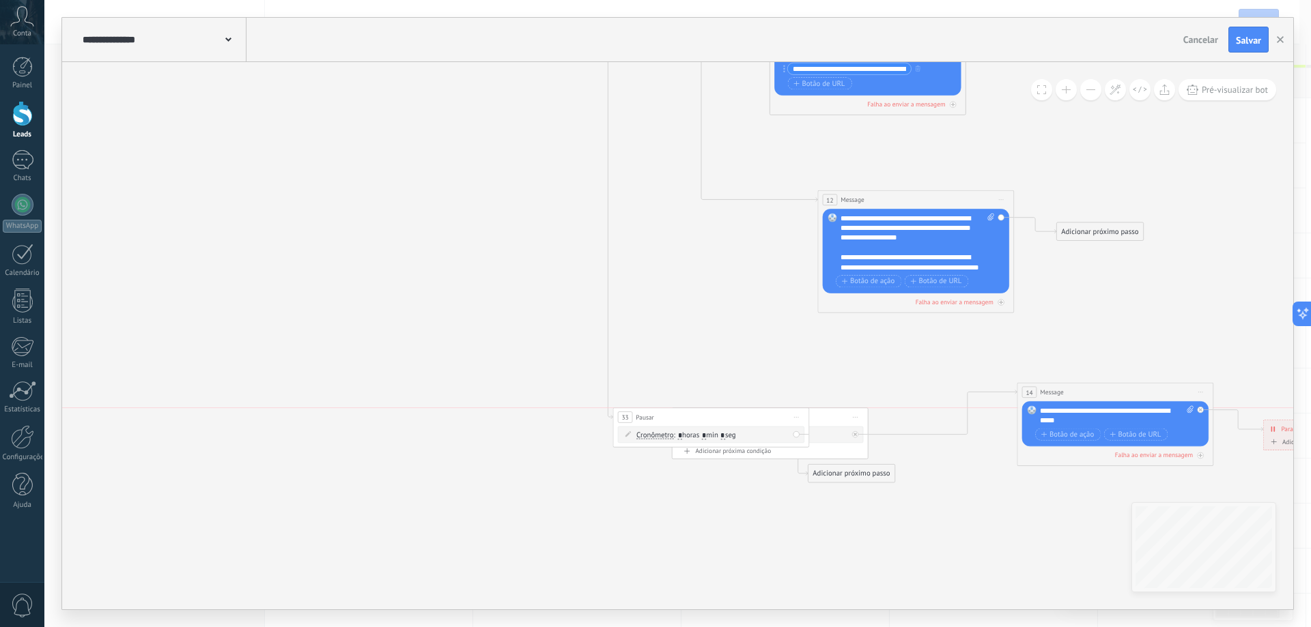
click at [804, 412] on span "Iniciar pré-visualização aqui Renomear Duplicar Excluir" at bounding box center [797, 417] width 16 height 14
drag, startPoint x: 779, startPoint y: 423, endPoint x: 599, endPoint y: 408, distance: 180.2
click at [599, 408] on div "33 Pausar ****** Iniciar pré-visualização aqui Renomear Duplicar Excluir" at bounding box center [549, 408] width 195 height 18
drag, startPoint x: 802, startPoint y: 389, endPoint x: 713, endPoint y: 365, distance: 91.4
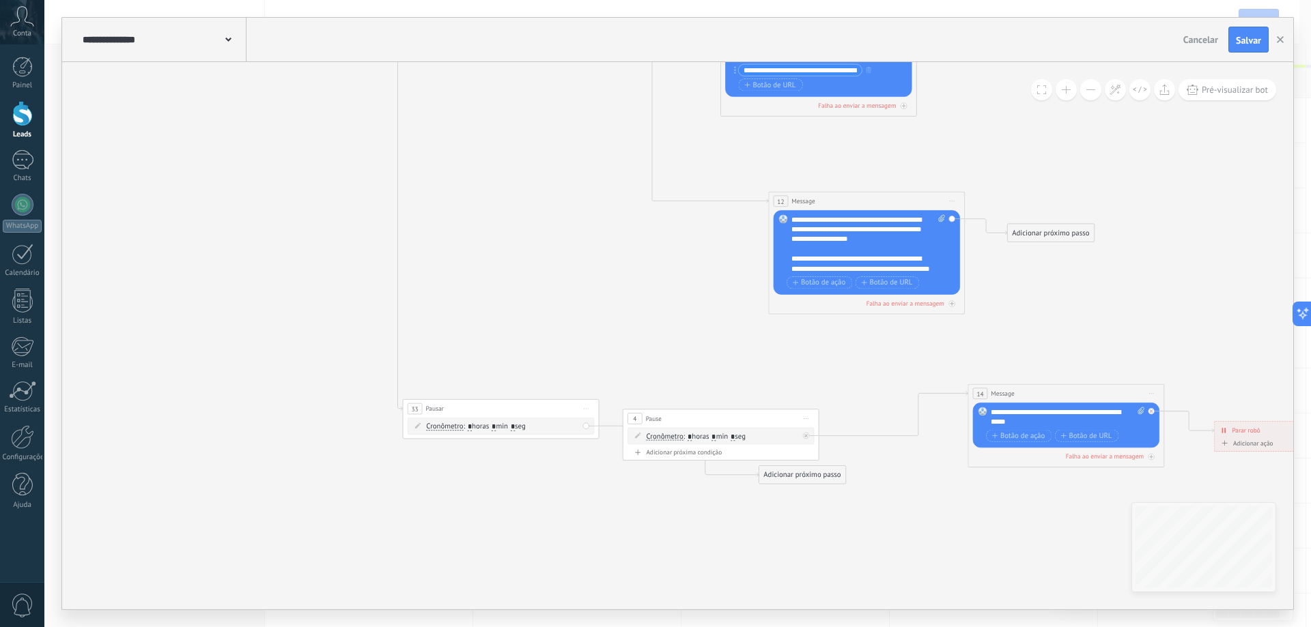
drag, startPoint x: 837, startPoint y: 384, endPoint x: 746, endPoint y: 353, distance: 96.1
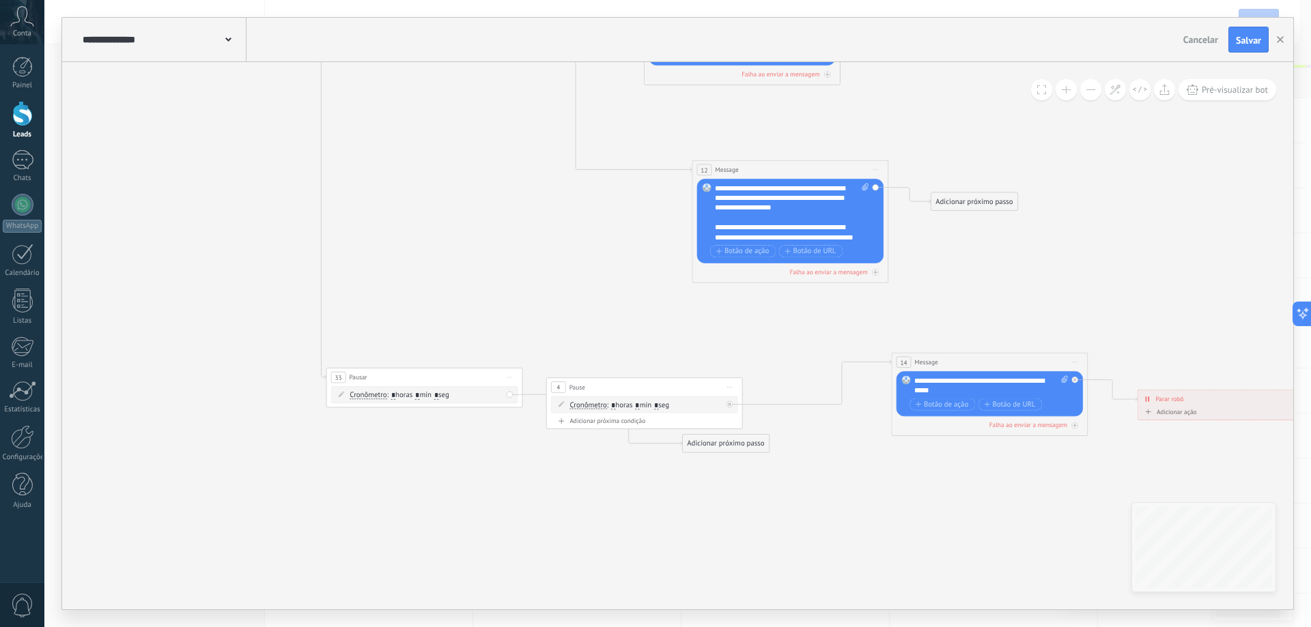
click at [419, 395] on input "*" at bounding box center [417, 396] width 4 height 8
type input "*"
click at [634, 384] on div "4 Pause ***** Iniciar pré-visualização aqui [GEOGRAPHIC_DATA] Duplicar Excluir" at bounding box center [644, 387] width 195 height 18
click at [731, 388] on icon at bounding box center [729, 387] width 5 height 1
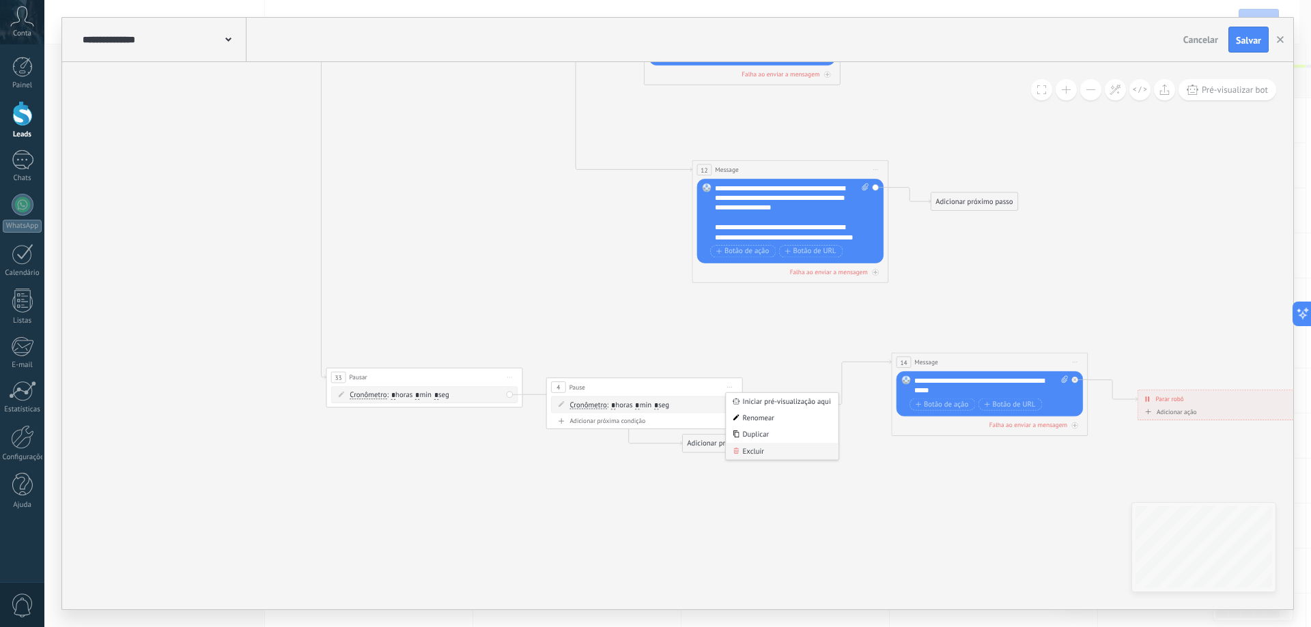
click at [766, 452] on div "Excluir" at bounding box center [782, 451] width 112 height 16
click at [733, 447] on div "Adicionar próximo passo" at bounding box center [726, 444] width 86 height 16
click at [742, 463] on span "Enviar mensagem" at bounding box center [736, 461] width 56 height 10
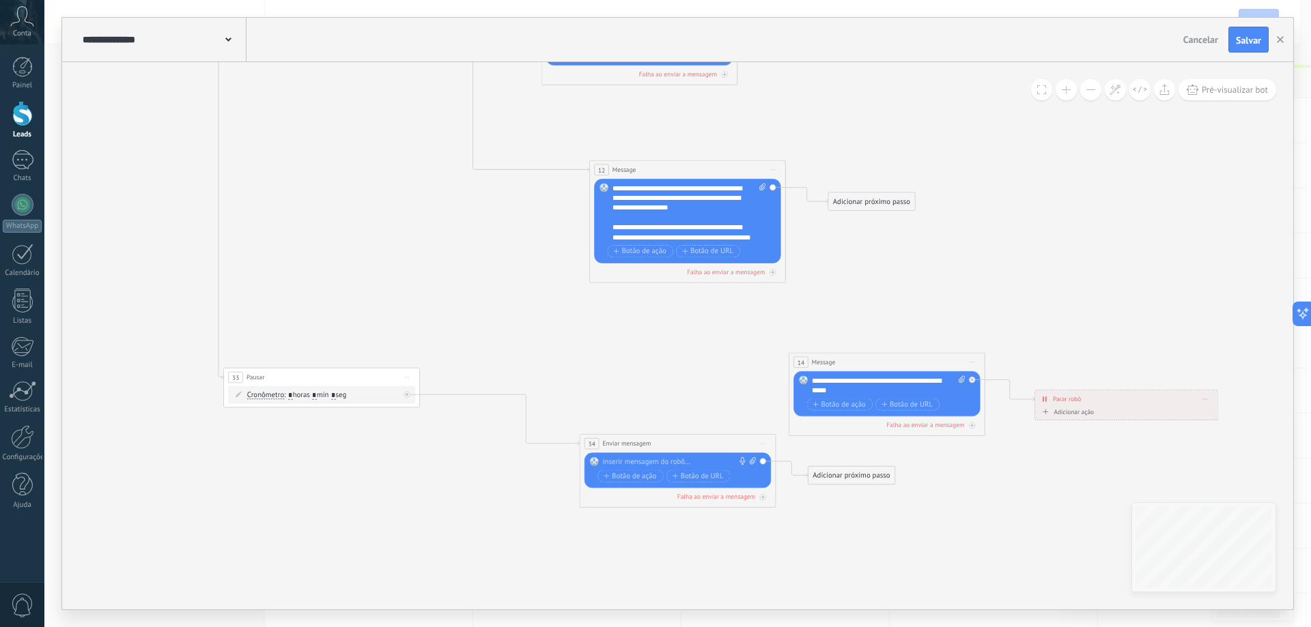
click at [853, 380] on div "**********" at bounding box center [889, 386] width 154 height 20
copy div "**********"
click at [658, 459] on div at bounding box center [675, 462] width 146 height 10
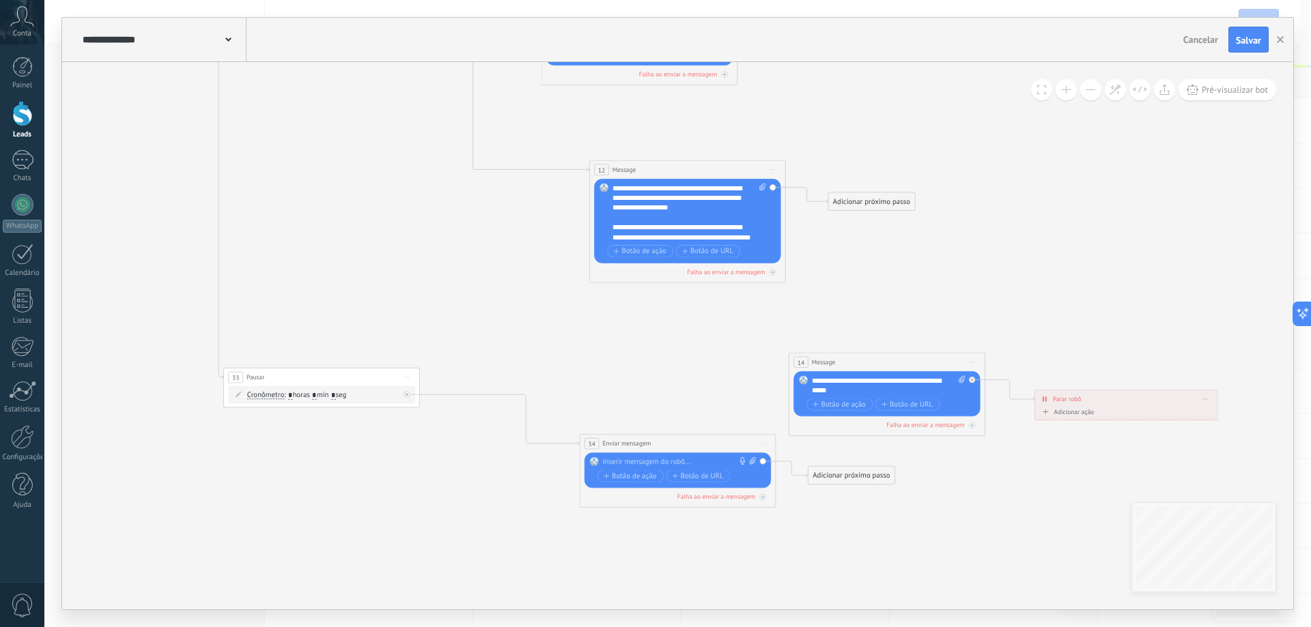
paste div
click at [859, 475] on div "Adicionar próximo passo" at bounding box center [851, 476] width 86 height 16
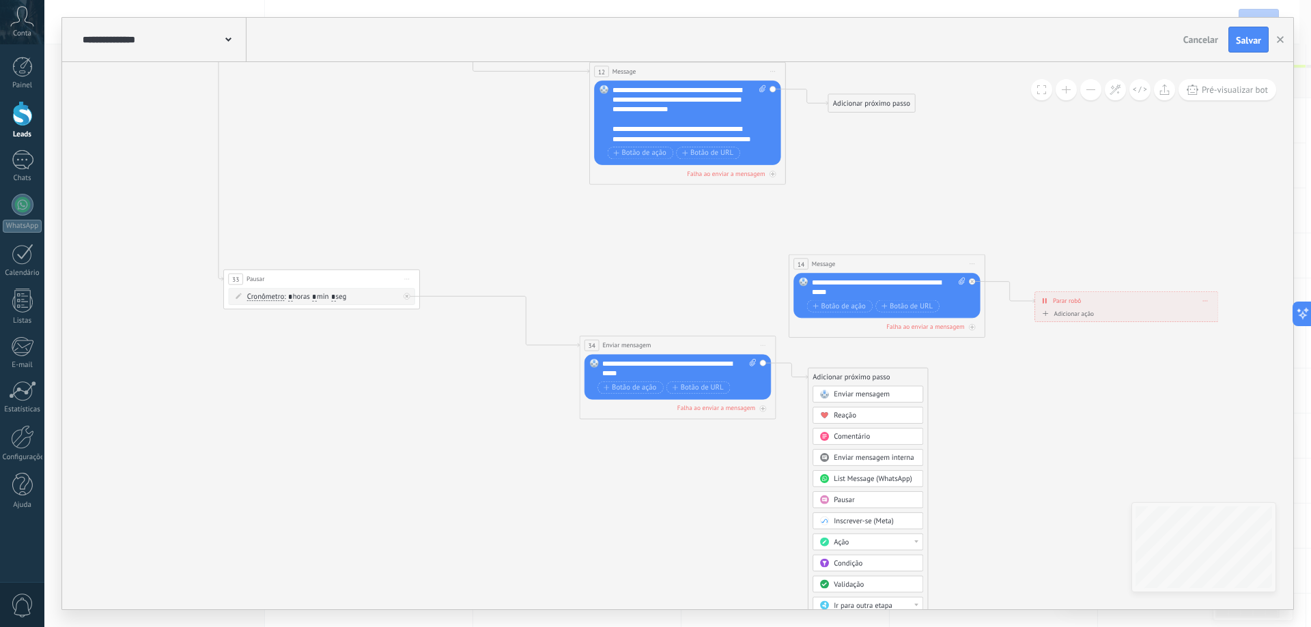
click at [853, 502] on span "Pausar" at bounding box center [844, 501] width 20 height 10
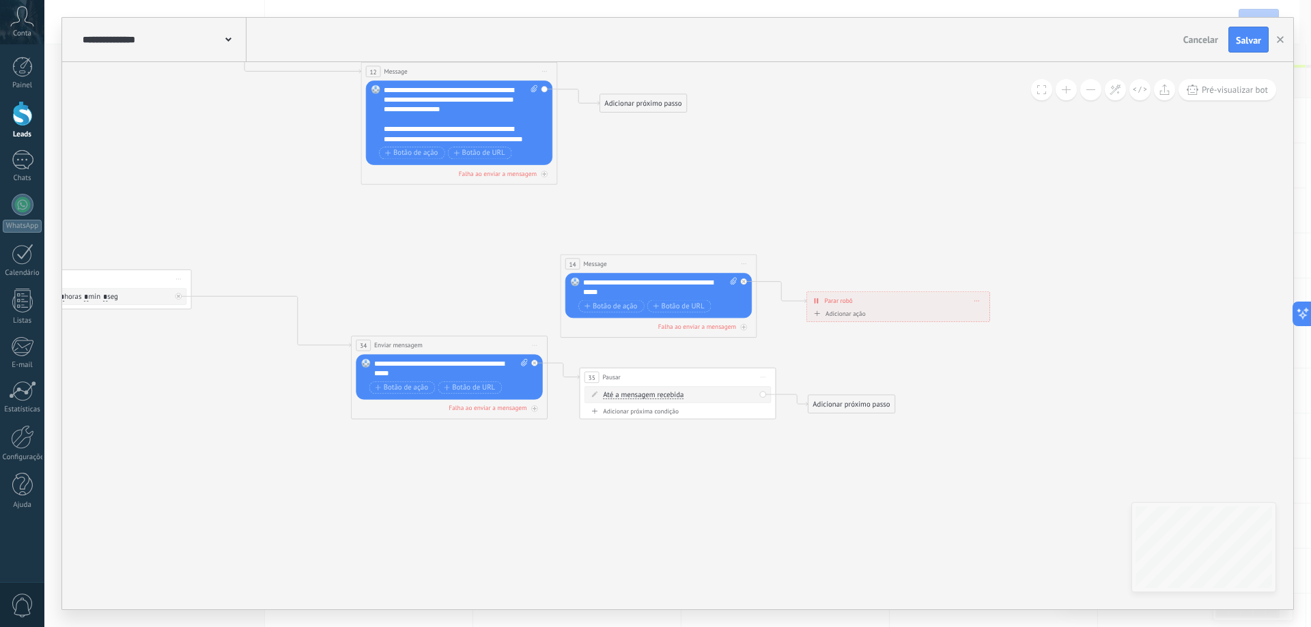
click at [915, 314] on div "Adicionar ação Marcar como conversa fechada Iniciar Salesbot Marcar como conver…" at bounding box center [898, 315] width 174 height 12
drag, startPoint x: 965, startPoint y: 300, endPoint x: 897, endPoint y: 288, distance: 69.4
click at [897, 288] on div "**********" at bounding box center [828, 289] width 183 height 17
click at [719, 269] on div "14 Message ******* (para): Todos os contatos - canais selecionados Todos os con…" at bounding box center [658, 264] width 195 height 18
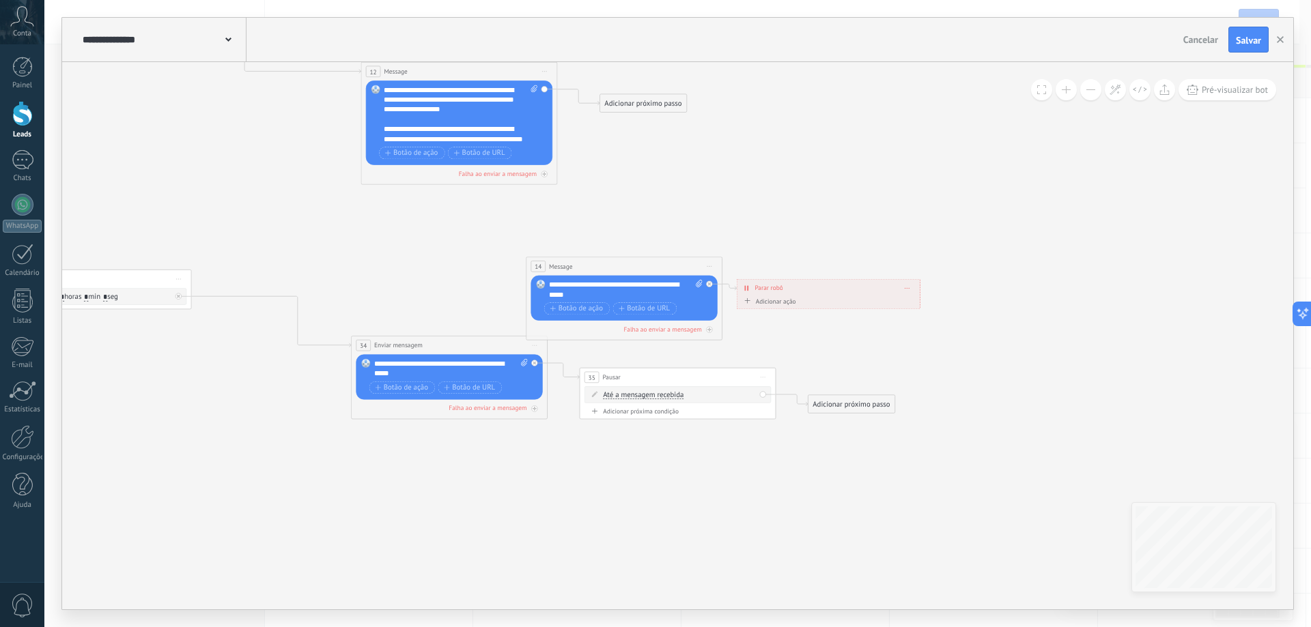
drag, startPoint x: 688, startPoint y: 271, endPoint x: 658, endPoint y: 271, distance: 30.0
click at [658, 271] on div "14 Message ******* (para): Todos os contatos - canais selecionados Todos os con…" at bounding box center [623, 266] width 195 height 18
drag, startPoint x: 658, startPoint y: 271, endPoint x: 695, endPoint y: 261, distance: 38.1
click at [691, 261] on div "14 Message ******* (para): Todos os contatos - canais selecionados Todos os con…" at bounding box center [619, 266] width 195 height 18
click at [706, 264] on span "Iniciar pré-visualização aqui Renomear Duplicar Excluir" at bounding box center [705, 266] width 16 height 14
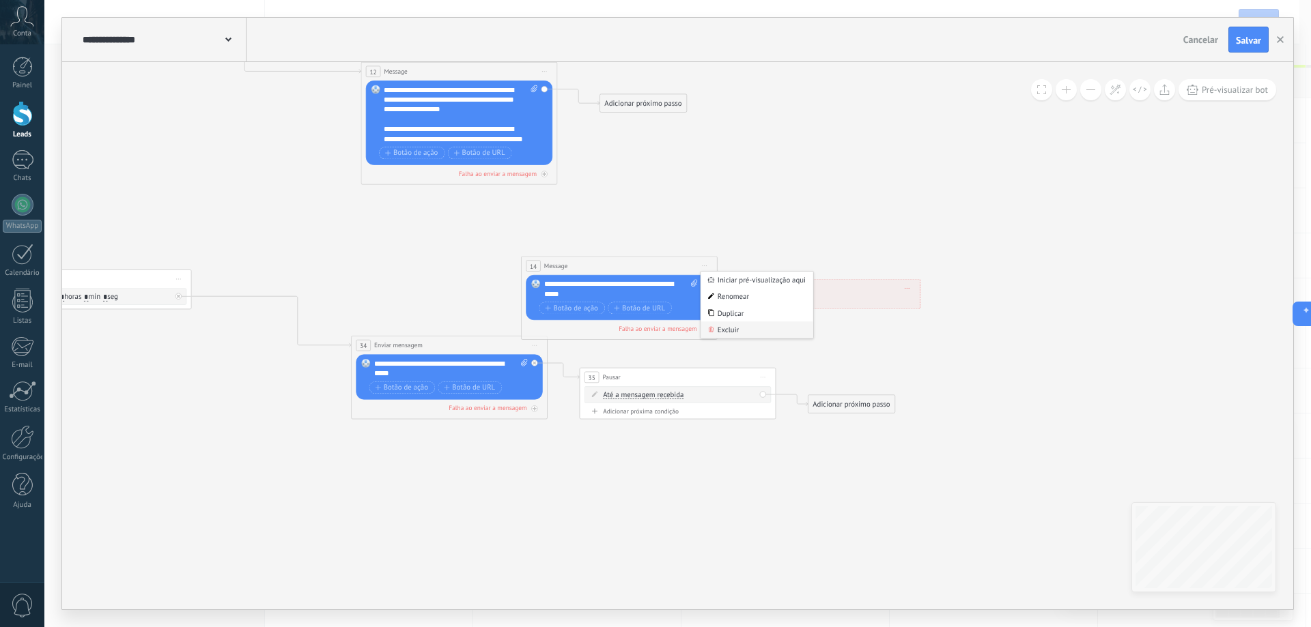
click at [736, 337] on div "Excluir" at bounding box center [757, 330] width 112 height 16
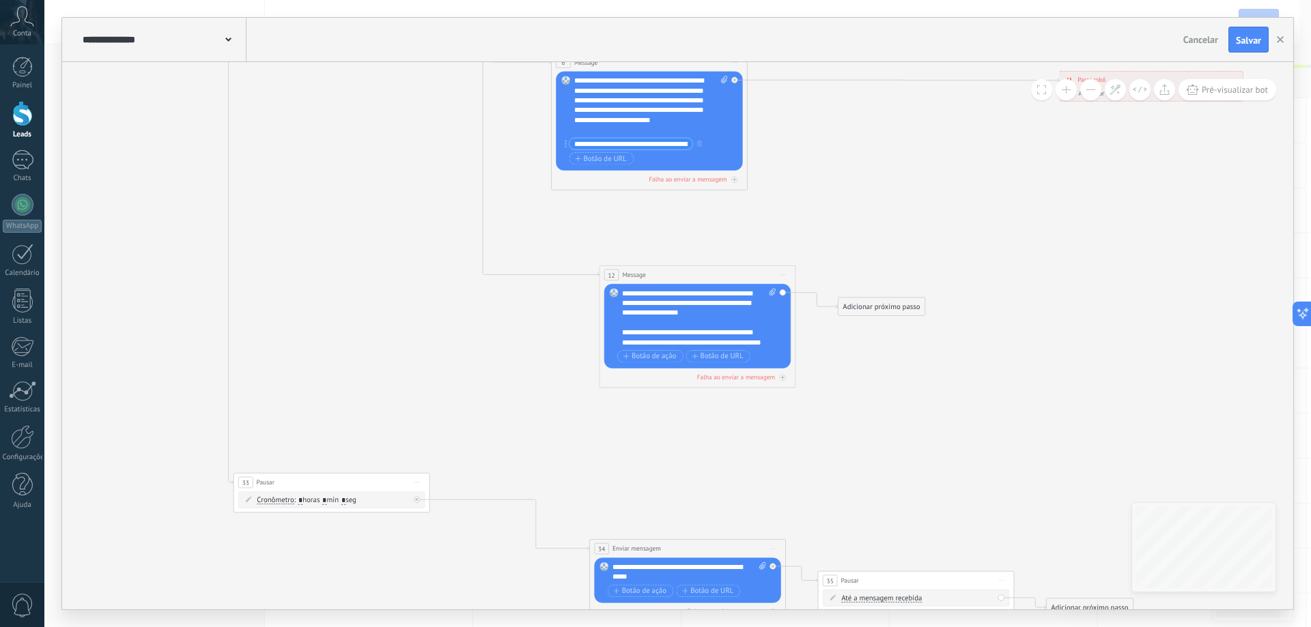
drag, startPoint x: 632, startPoint y: 225, endPoint x: 881, endPoint y: 436, distance: 326.1
click at [889, 439] on icon at bounding box center [1115, 5] width 2419 height 1726
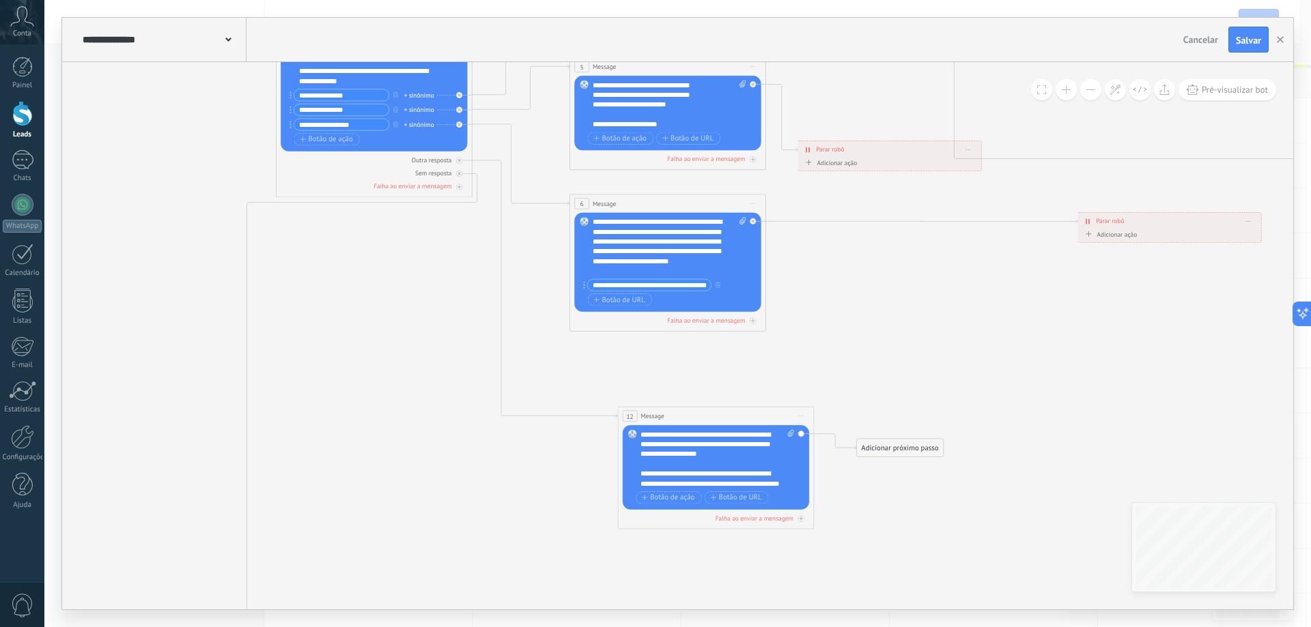
click at [800, 414] on span "Iniciar pré-visualização aqui Renomear Duplicar Excluir" at bounding box center [801, 416] width 16 height 14
click at [843, 480] on div "Excluir" at bounding box center [853, 480] width 112 height 16
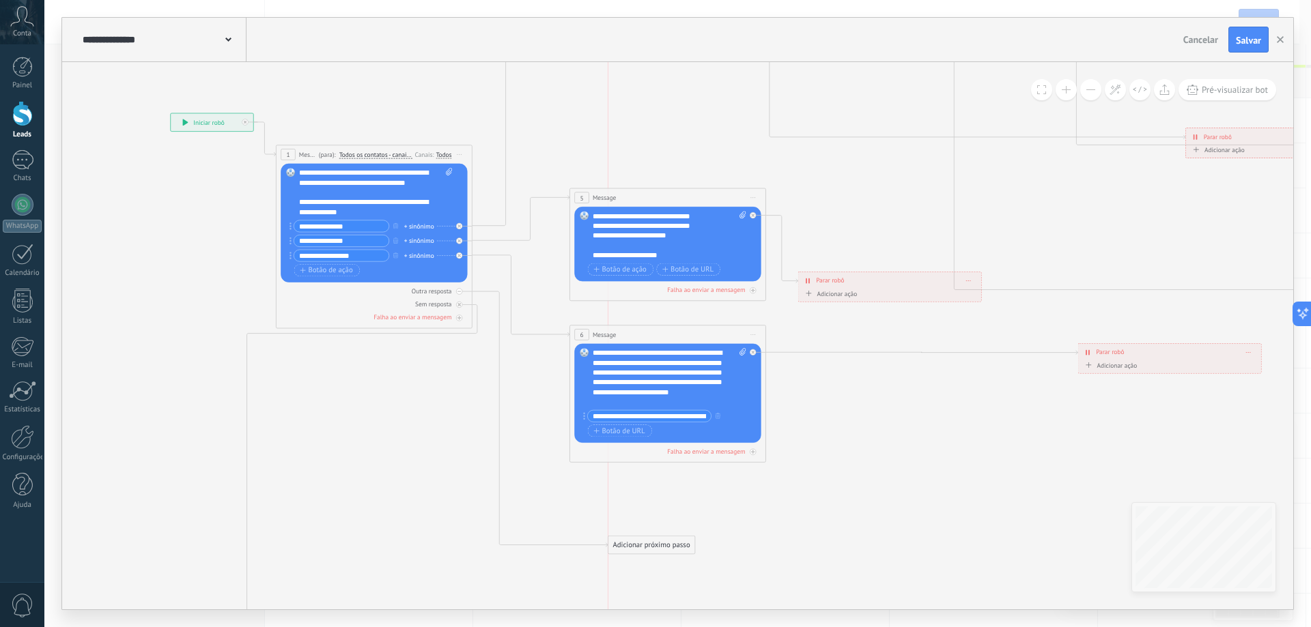
drag, startPoint x: 566, startPoint y: 187, endPoint x: 735, endPoint y: 528, distance: 381.1
click at [694, 549] on div "Adicionar próximo passo" at bounding box center [651, 545] width 86 height 16
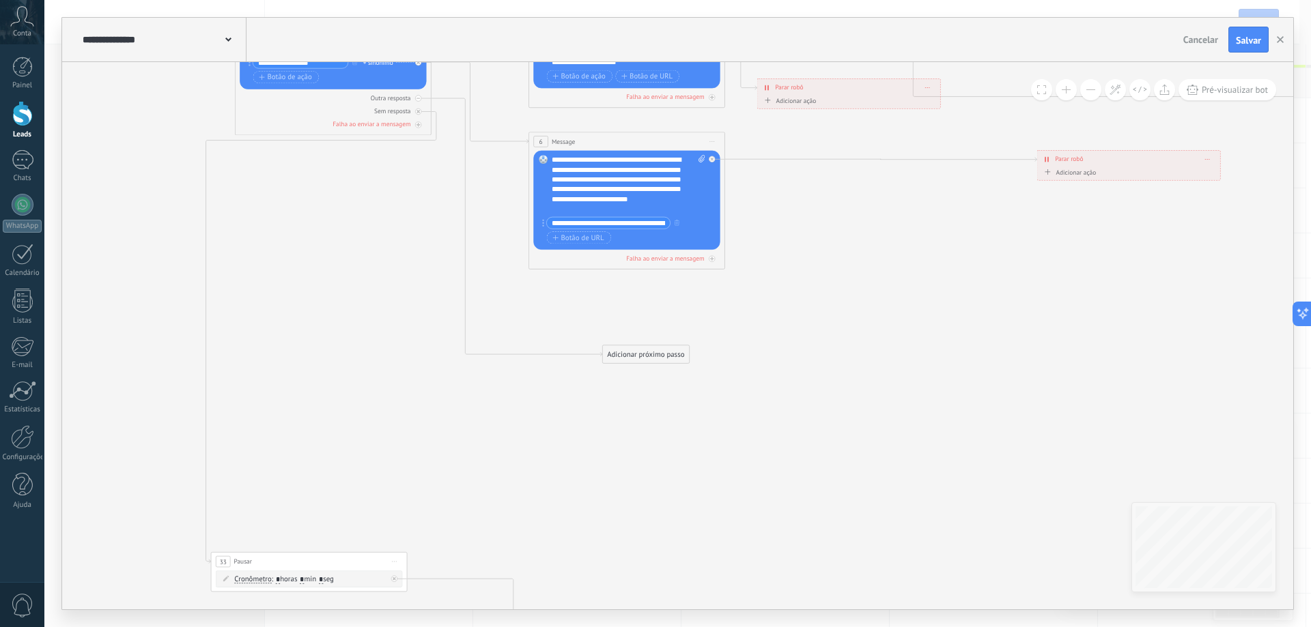
drag, startPoint x: 899, startPoint y: 489, endPoint x: 858, endPoint y: 296, distance: 197.5
click at [858, 296] on icon at bounding box center [1093, 85] width 2419 height 1726
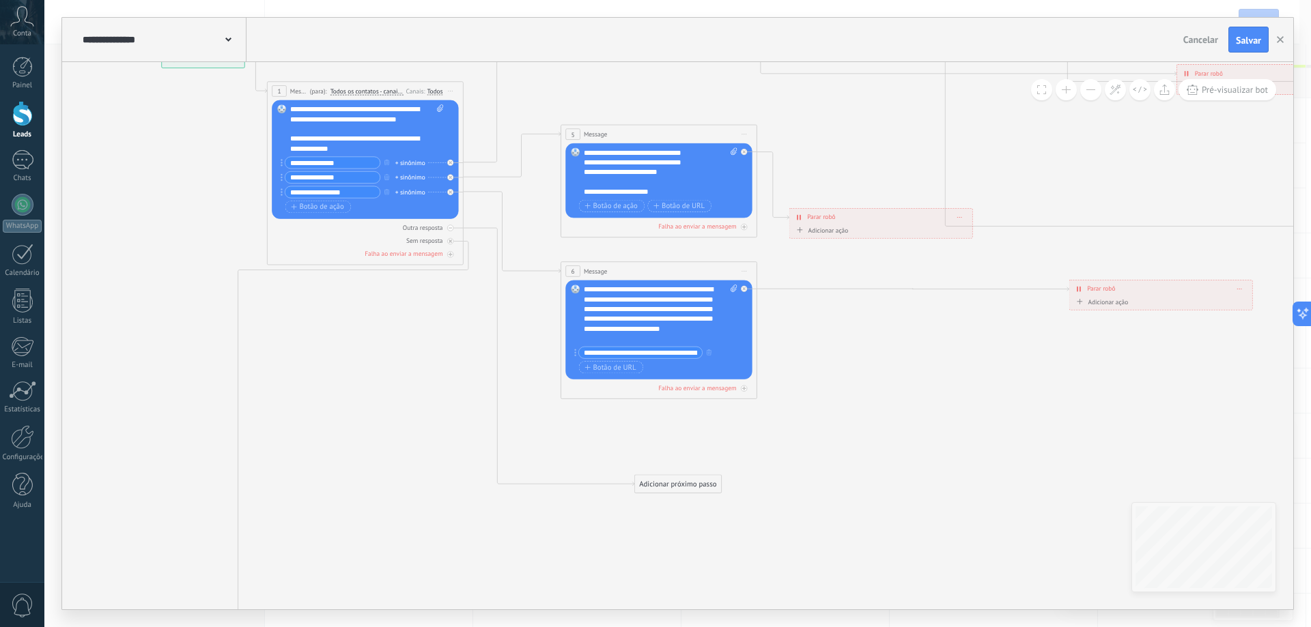
drag, startPoint x: 769, startPoint y: 322, endPoint x: 802, endPoint y: 452, distance: 134.3
click at [802, 452] on icon at bounding box center [1125, 214] width 2419 height 1726
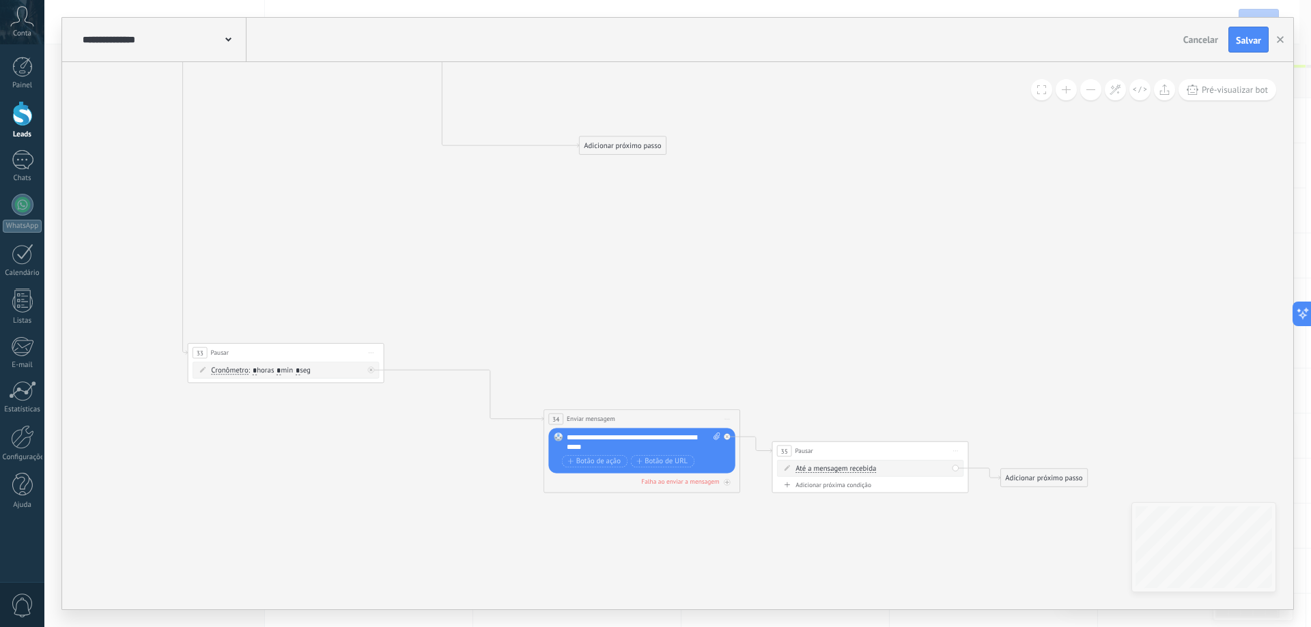
drag, startPoint x: 675, startPoint y: 373, endPoint x: 657, endPoint y: 370, distance: 17.3
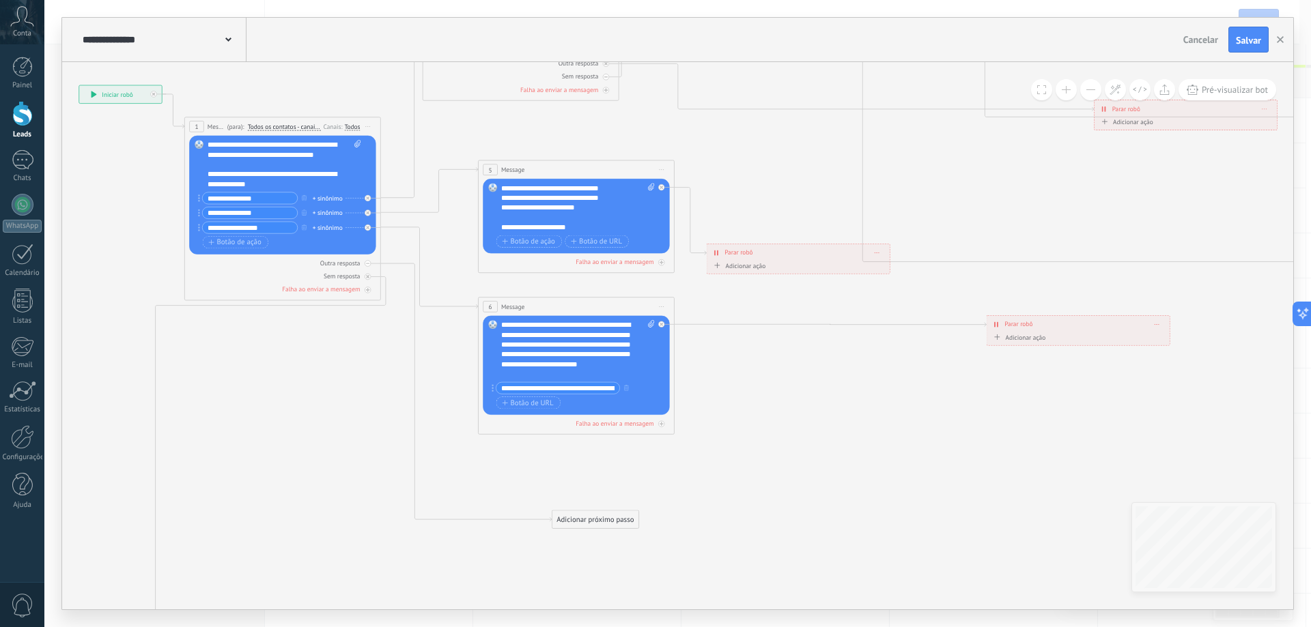
drag, startPoint x: 771, startPoint y: 424, endPoint x: 744, endPoint y: 438, distance: 30.5
click at [744, 438] on icon at bounding box center [1042, 250] width 2419 height 1726
click at [617, 516] on div "Adicionar próximo passo" at bounding box center [595, 520] width 86 height 16
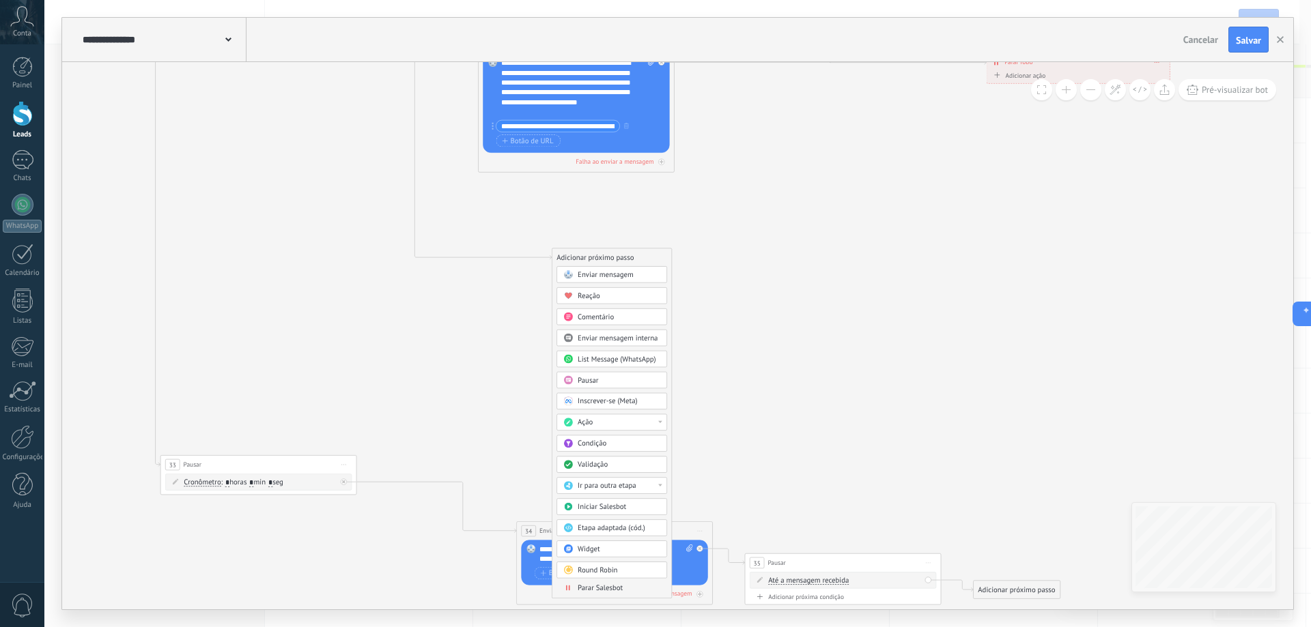
click at [598, 584] on span "Parar Salesbot" at bounding box center [600, 589] width 45 height 10
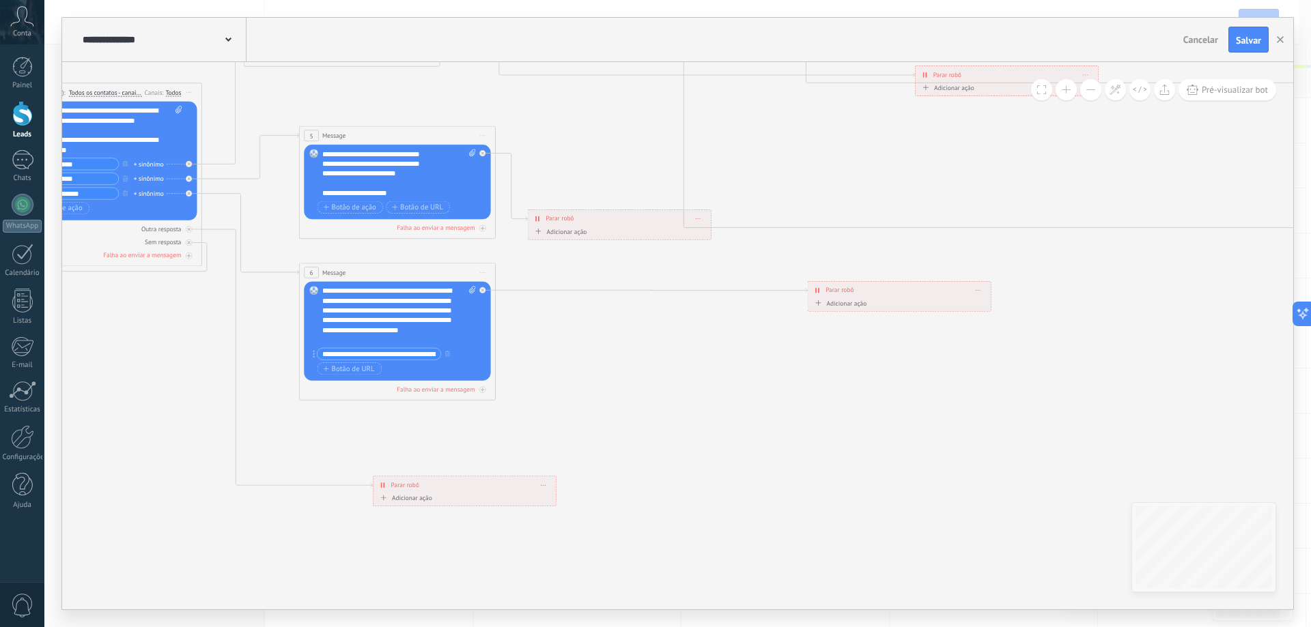
drag, startPoint x: 627, startPoint y: 429, endPoint x: 413, endPoint y: 654, distance: 311.0
click at [413, 627] on html ".abccls-1,.abccls-2{fill-rule:evenodd}.abccls-2{fill:#fff} .abfcls-1{fill:none}…" at bounding box center [655, 313] width 1311 height 627
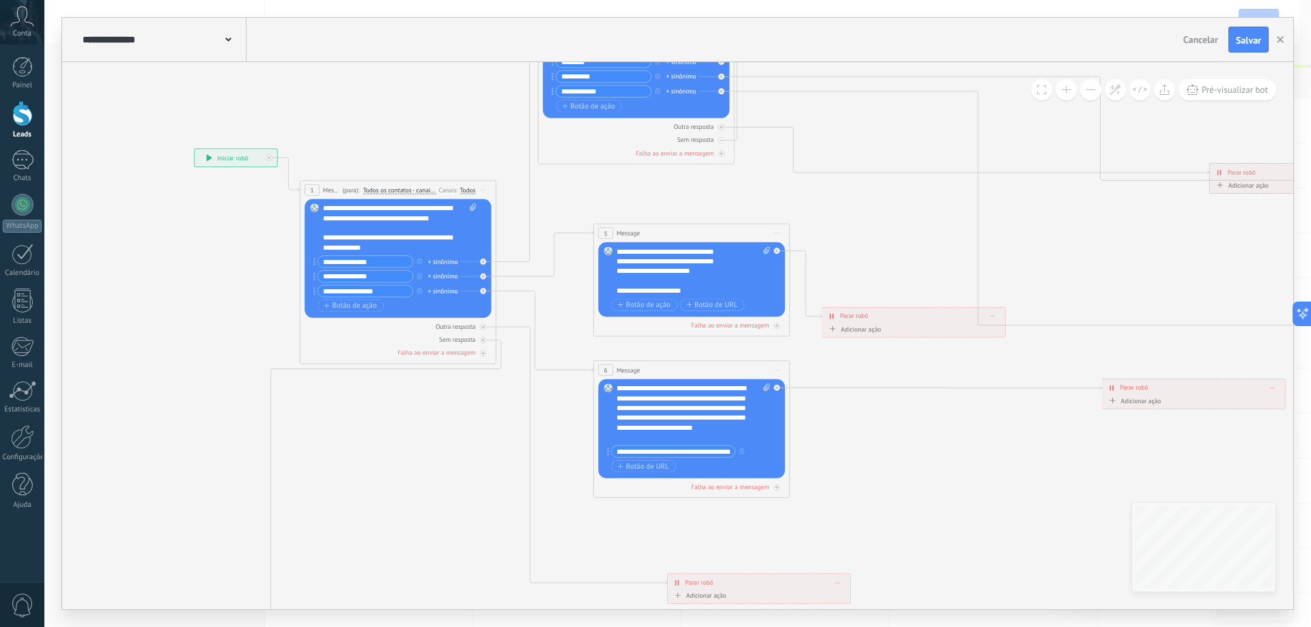
drag, startPoint x: 386, startPoint y: 490, endPoint x: 549, endPoint y: 567, distance: 180.5
click at [541, 592] on icon at bounding box center [1158, 313] width 2419 height 1726
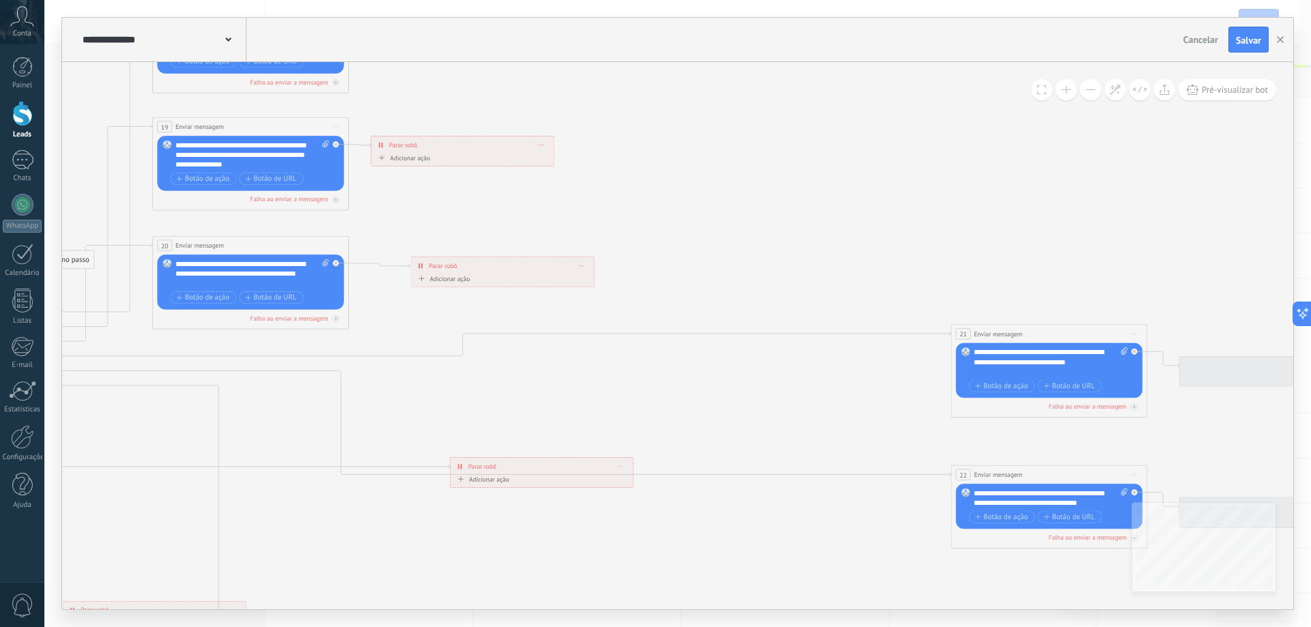
drag, startPoint x: 810, startPoint y: 274, endPoint x: 162, endPoint y: 529, distance: 695.5
click at [122, 533] on icon at bounding box center [399, 608] width 2419 height 1726
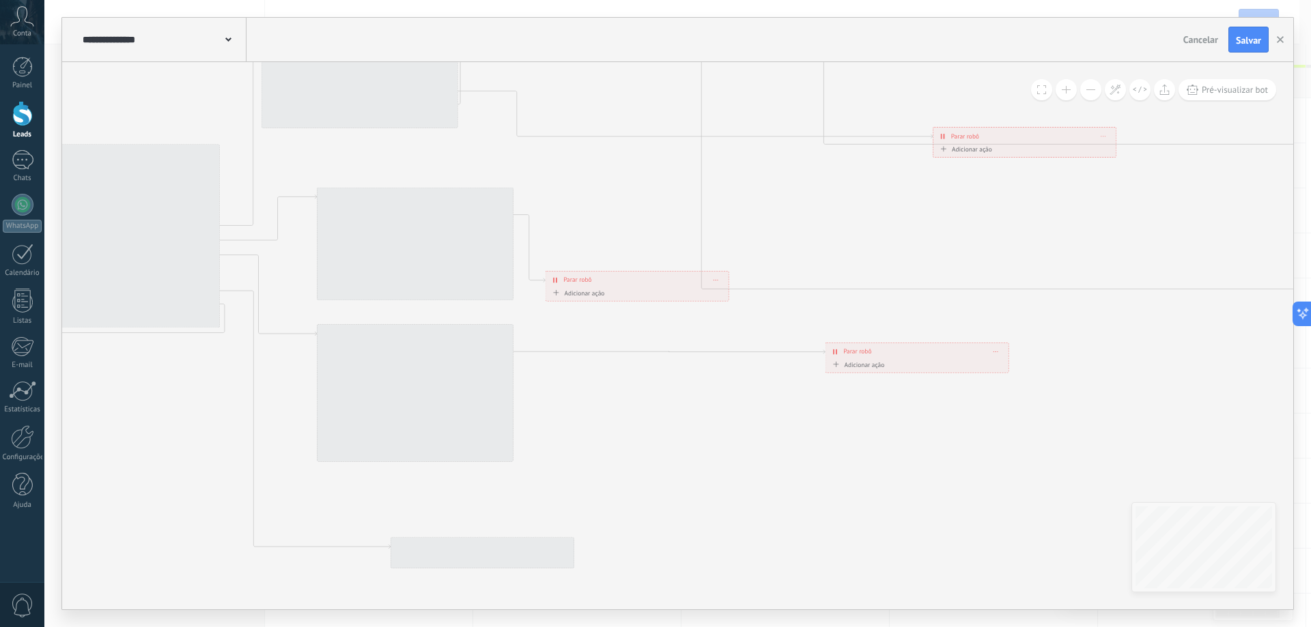
drag, startPoint x: 825, startPoint y: 483, endPoint x: 1310, endPoint y: 119, distance: 606.1
click at [1310, 119] on div "**********" at bounding box center [677, 313] width 1267 height 627
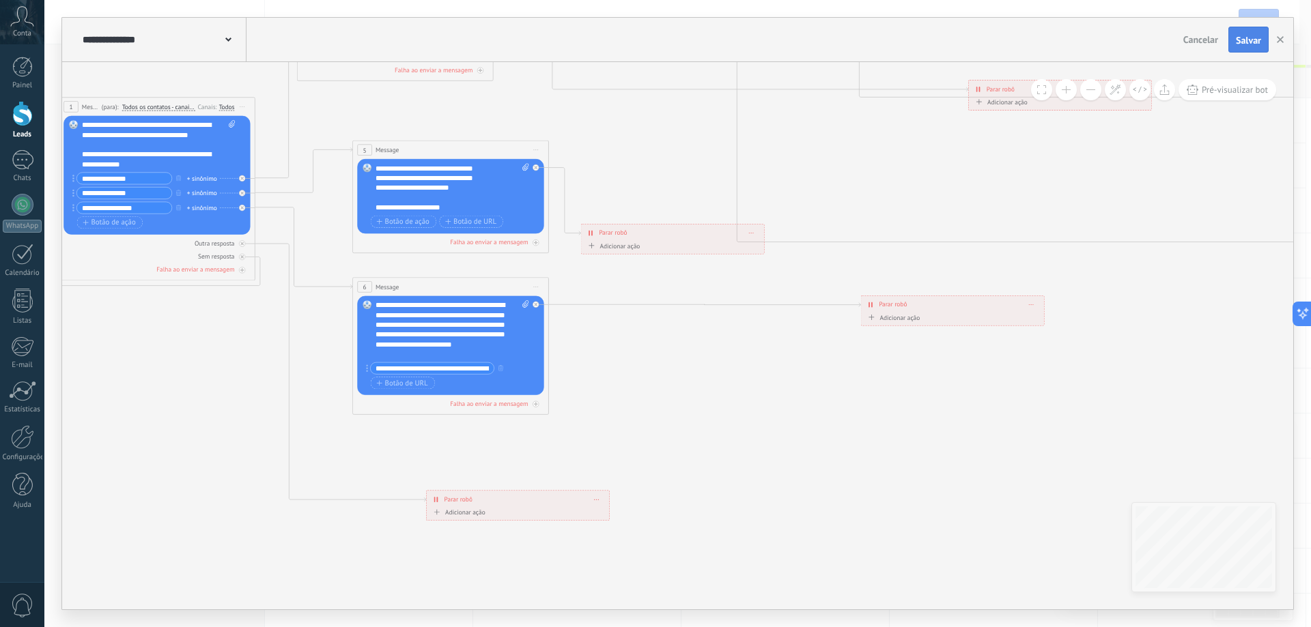
drag, startPoint x: 1239, startPoint y: 57, endPoint x: 1241, endPoint y: 45, distance: 11.9
click at [1241, 55] on div "**********" at bounding box center [677, 40] width 1231 height 44
click at [1241, 45] on span "Salvar" at bounding box center [1248, 41] width 25 height 10
drag, startPoint x: 366, startPoint y: 414, endPoint x: 309, endPoint y: 442, distance: 63.8
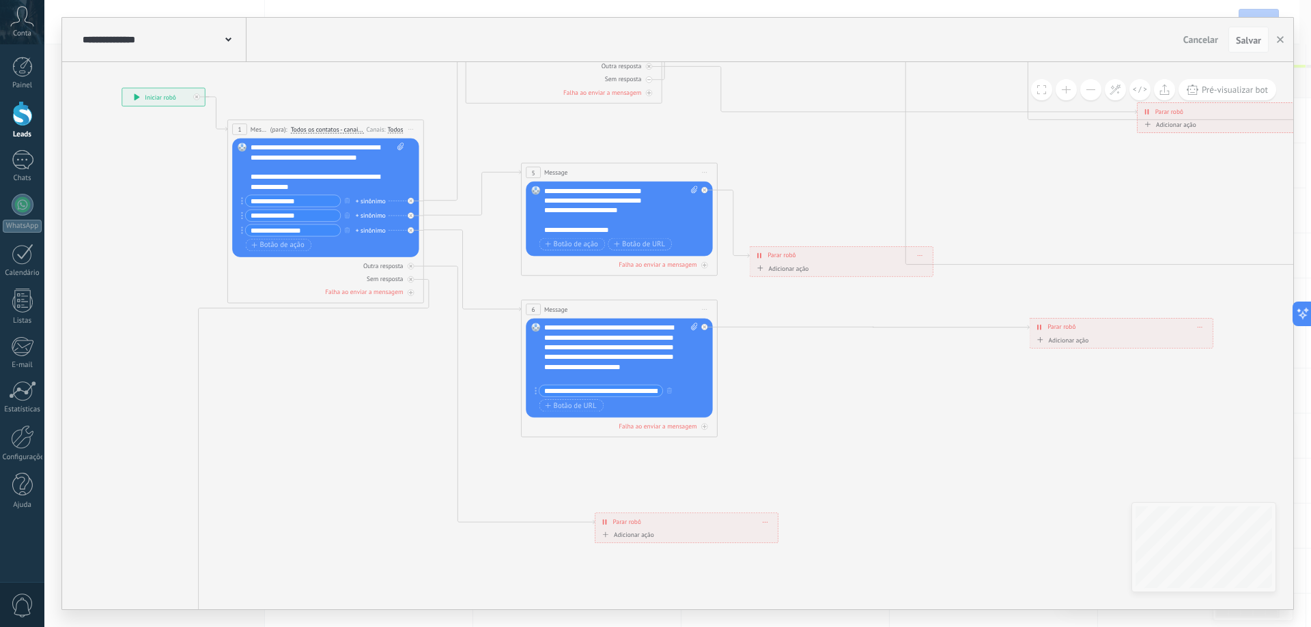
drag, startPoint x: 359, startPoint y: 442, endPoint x: 479, endPoint y: 461, distance: 120.9
click at [479, 461] on icon at bounding box center [1085, 253] width 2419 height 1726
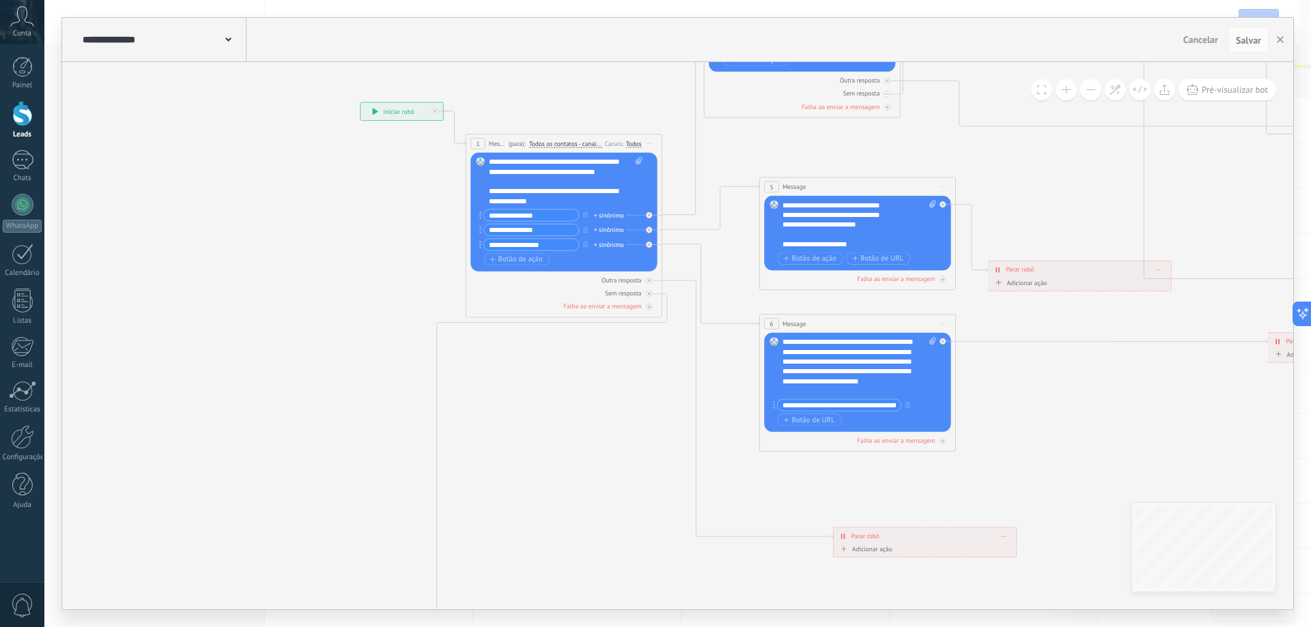
click at [668, 470] on icon at bounding box center [1324, 267] width 2419 height 1726
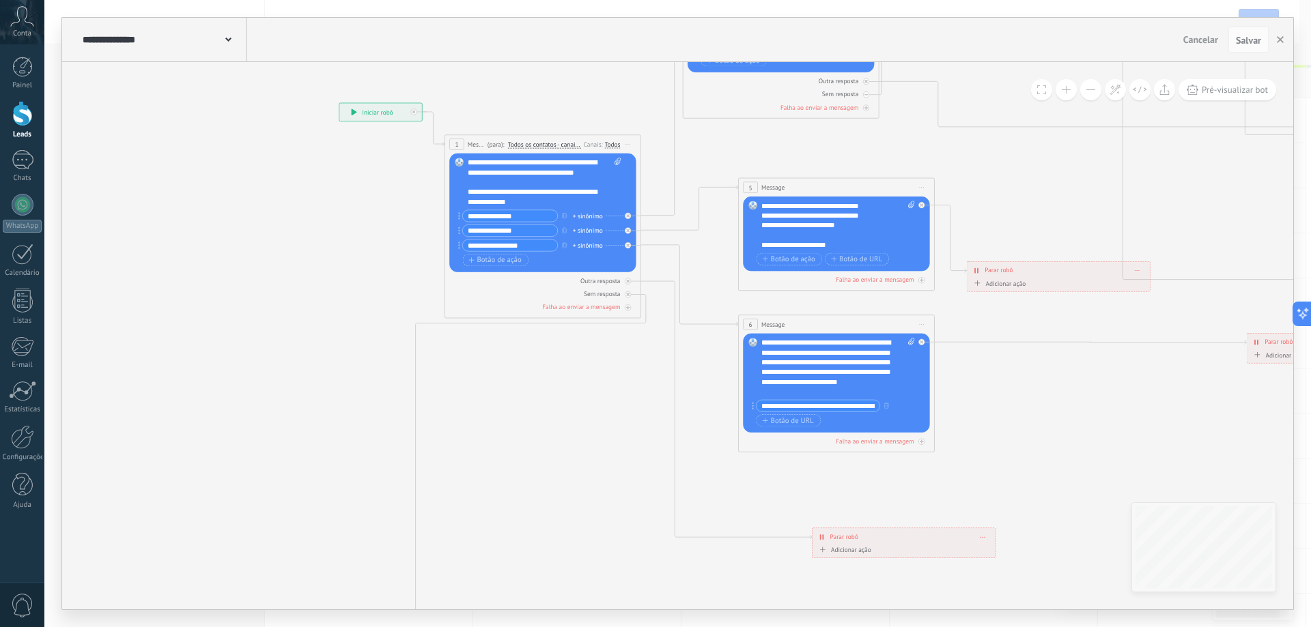
drag, startPoint x: 481, startPoint y: 449, endPoint x: 474, endPoint y: 452, distance: 7.4
click at [479, 451] on icon at bounding box center [1303, 268] width 2419 height 1726
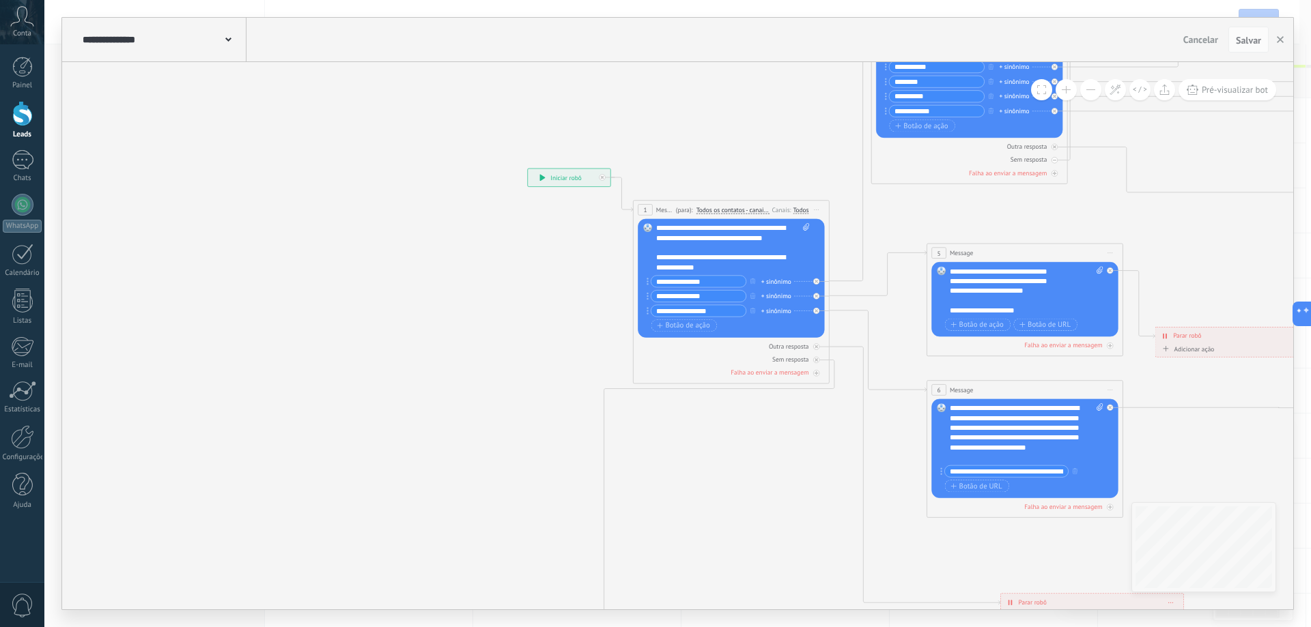
drag, startPoint x: 223, startPoint y: 255, endPoint x: 440, endPoint y: 285, distance: 219.2
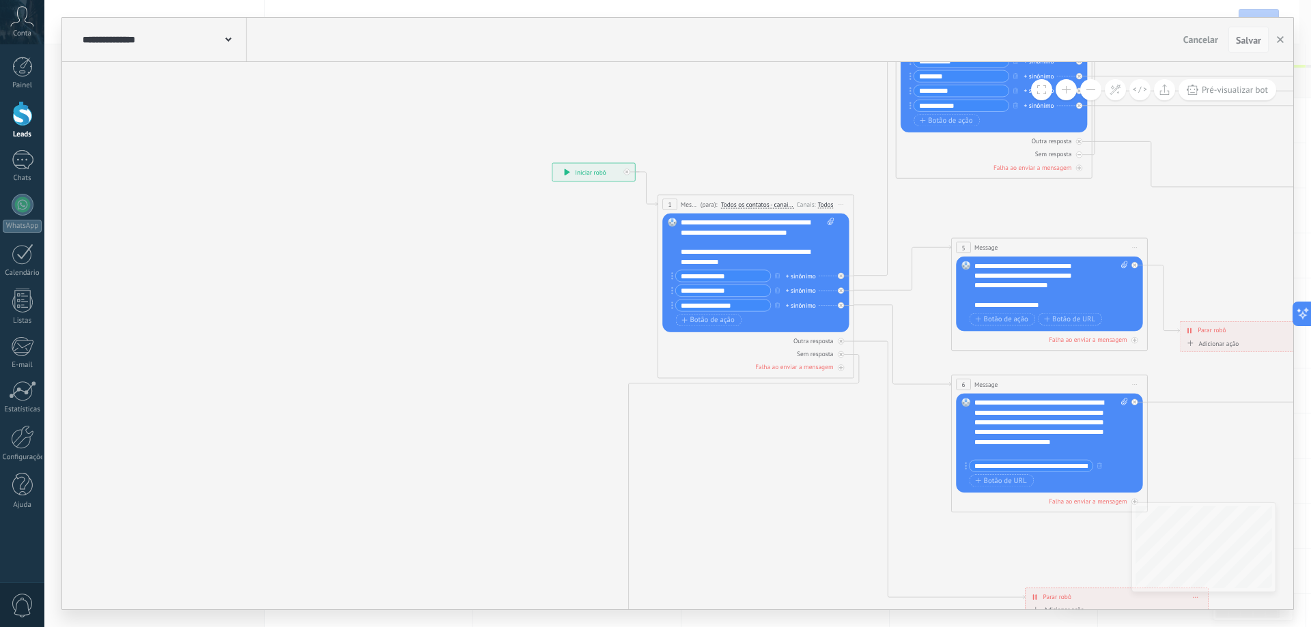
click at [1256, 45] on span "Salvar" at bounding box center [1248, 41] width 25 height 10
click at [1272, 38] on button "button" at bounding box center [1280, 40] width 20 height 26
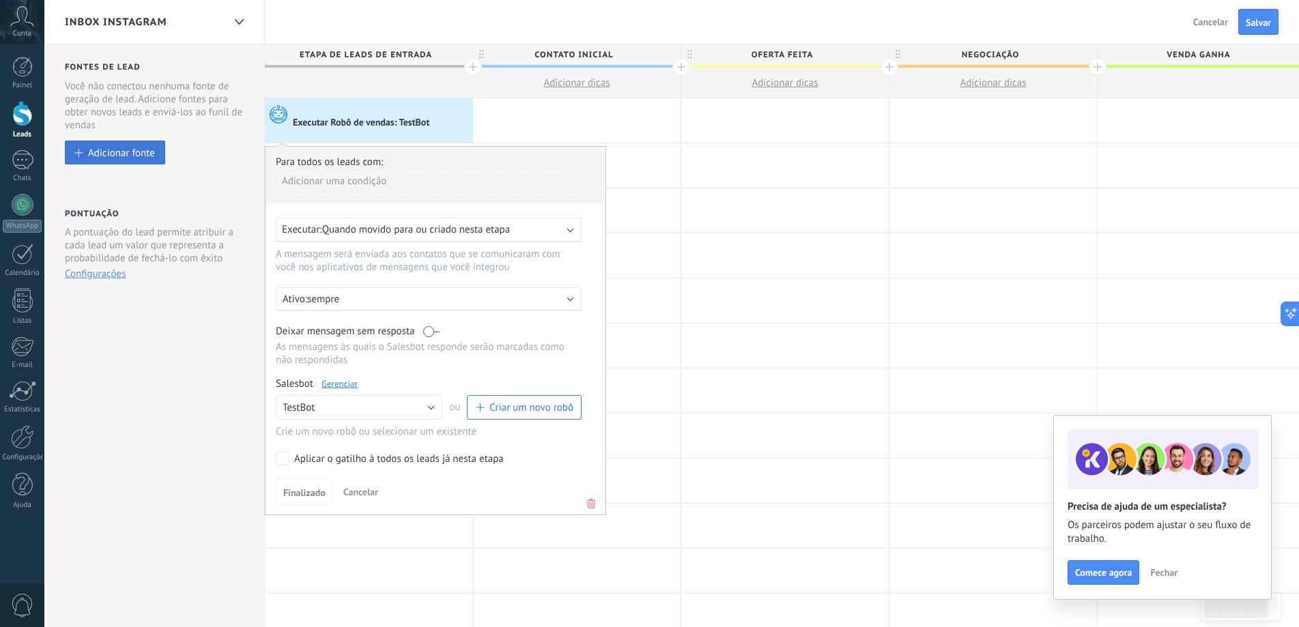
click at [120, 152] on div "Adicionar fonte" at bounding box center [121, 153] width 67 height 12
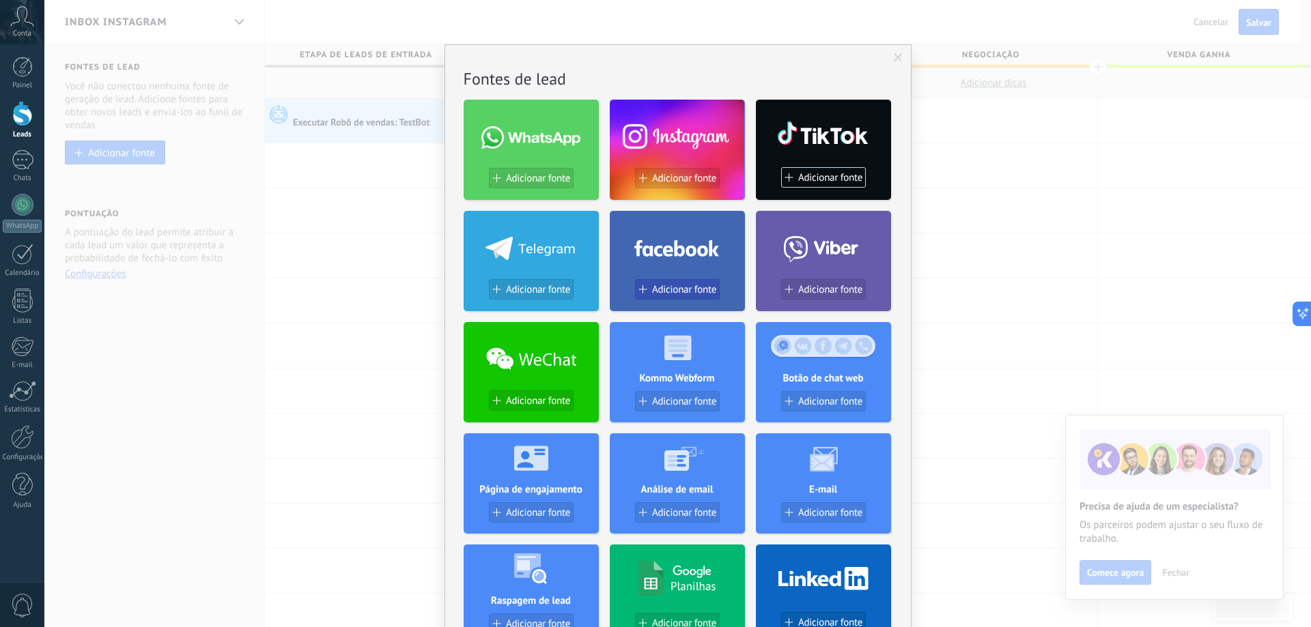
click at [677, 291] on span "Adicionar fonte" at bounding box center [684, 290] width 64 height 12
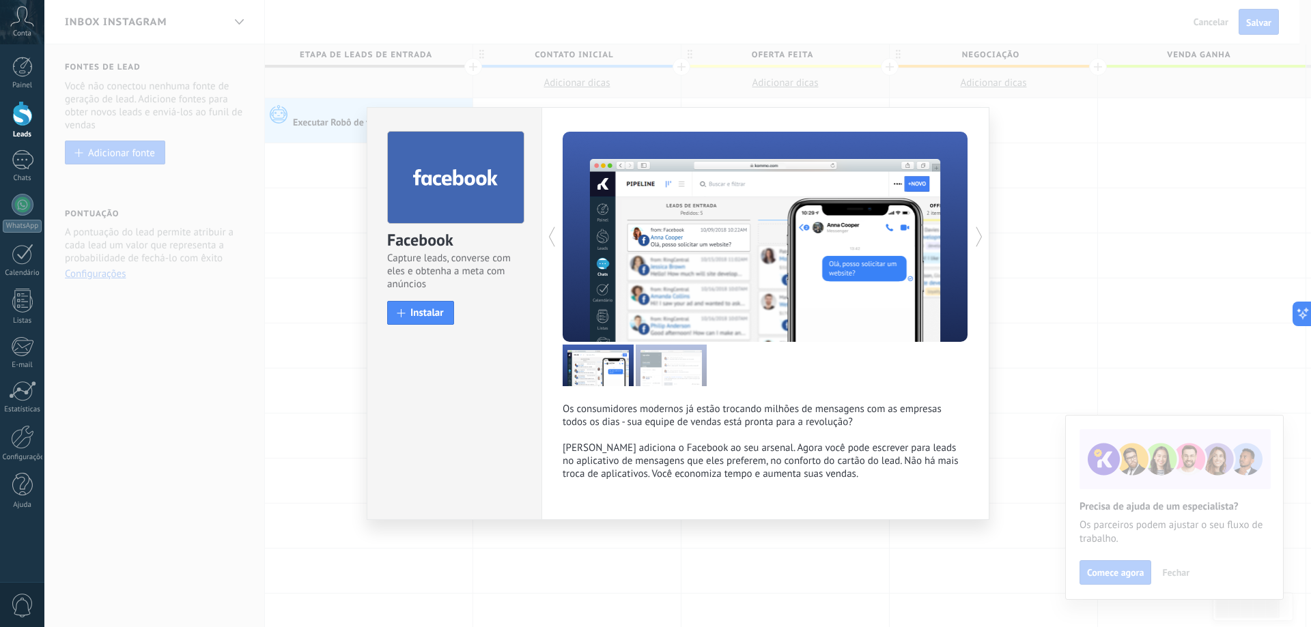
click at [1049, 91] on div "Facebook Capture leads, converse com eles e obtenha a meta com anúncios install…" at bounding box center [677, 313] width 1267 height 627
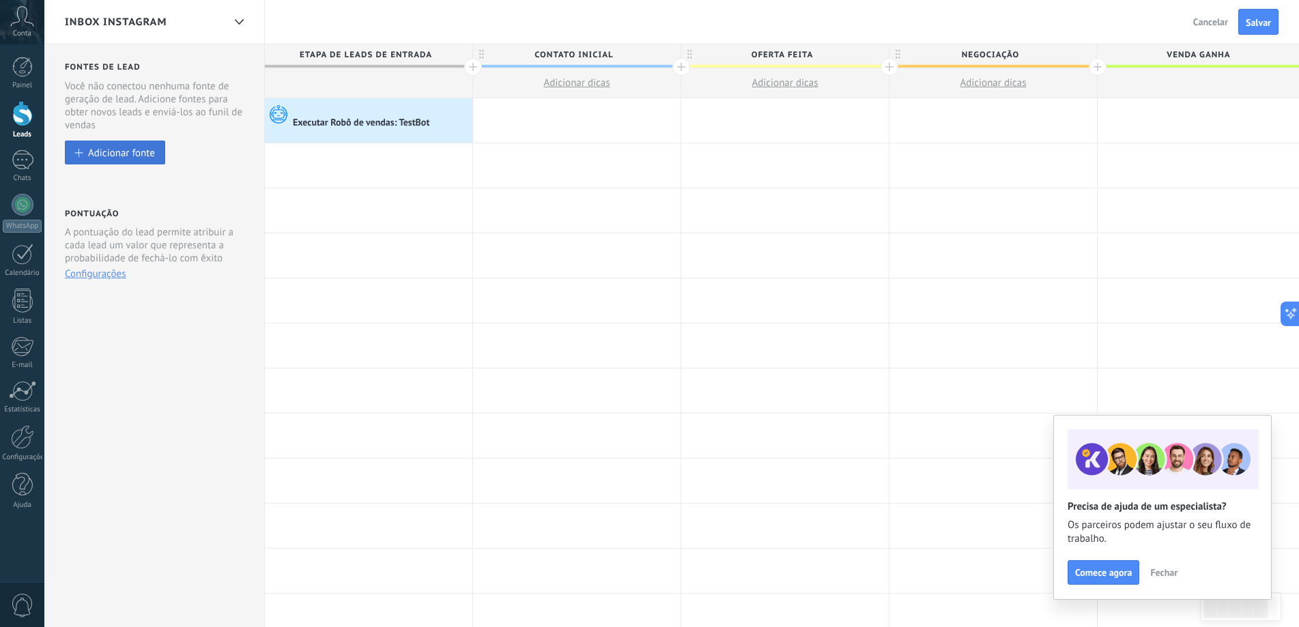
click at [133, 152] on div "Adicionar fonte" at bounding box center [121, 153] width 67 height 12
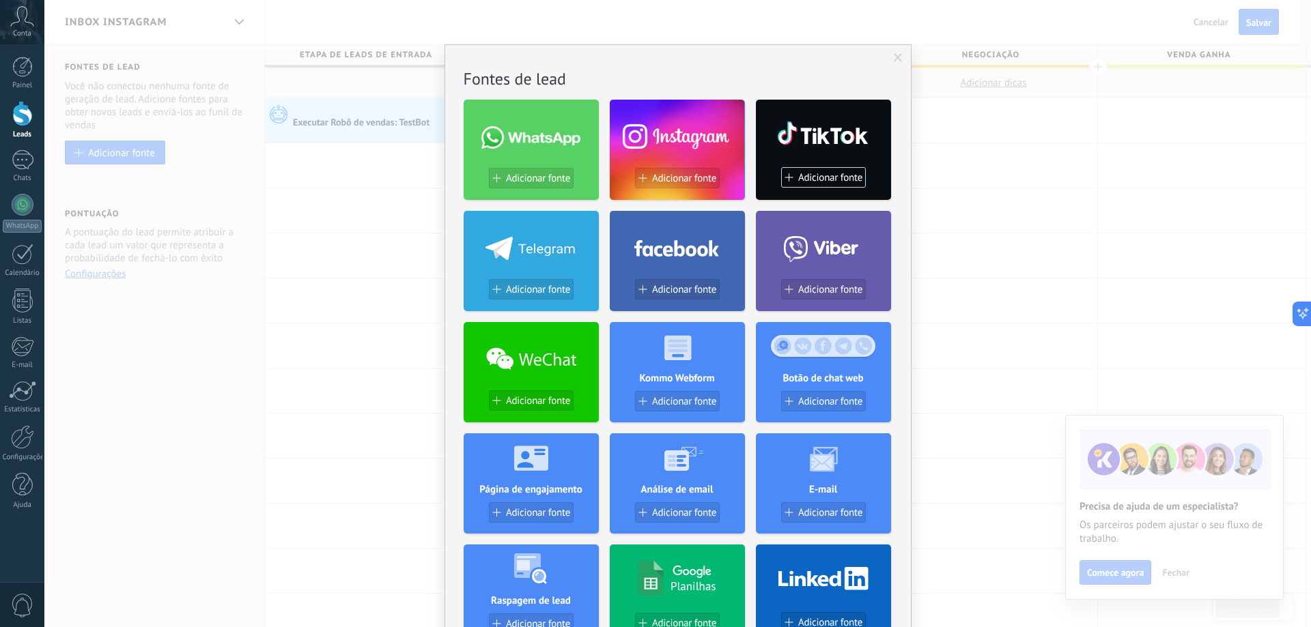
click at [696, 172] on button "Adicionar fonte" at bounding box center [677, 178] width 85 height 20
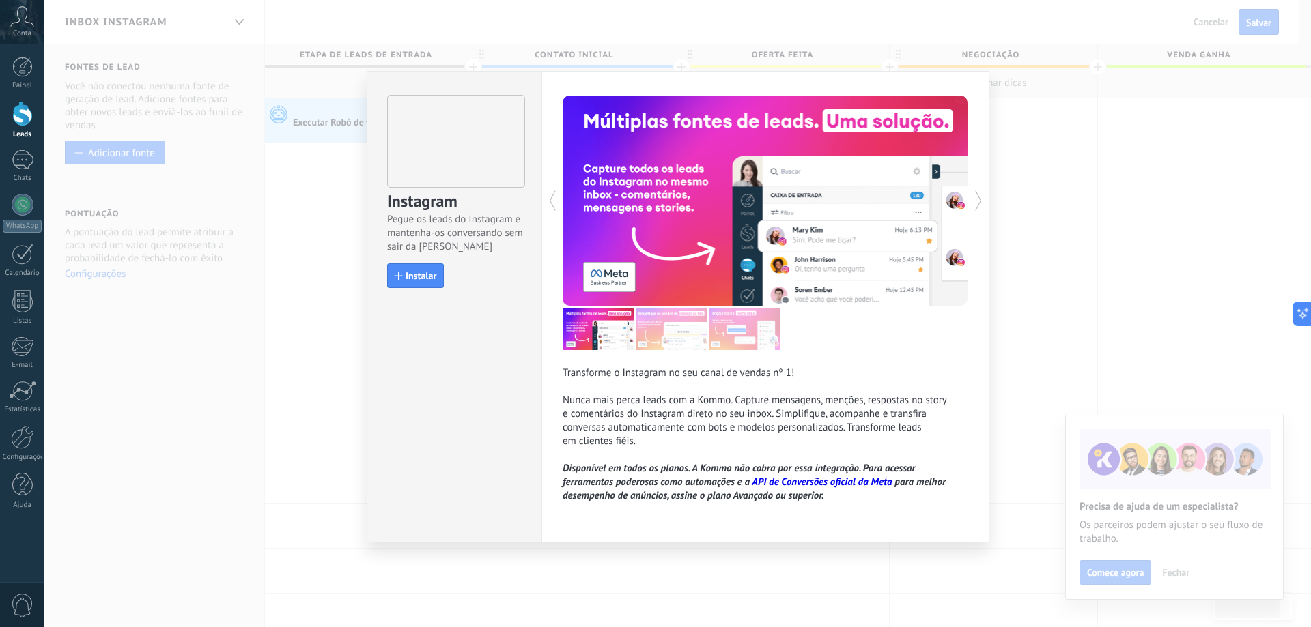
click at [406, 285] on button "Instalar" at bounding box center [415, 276] width 57 height 25
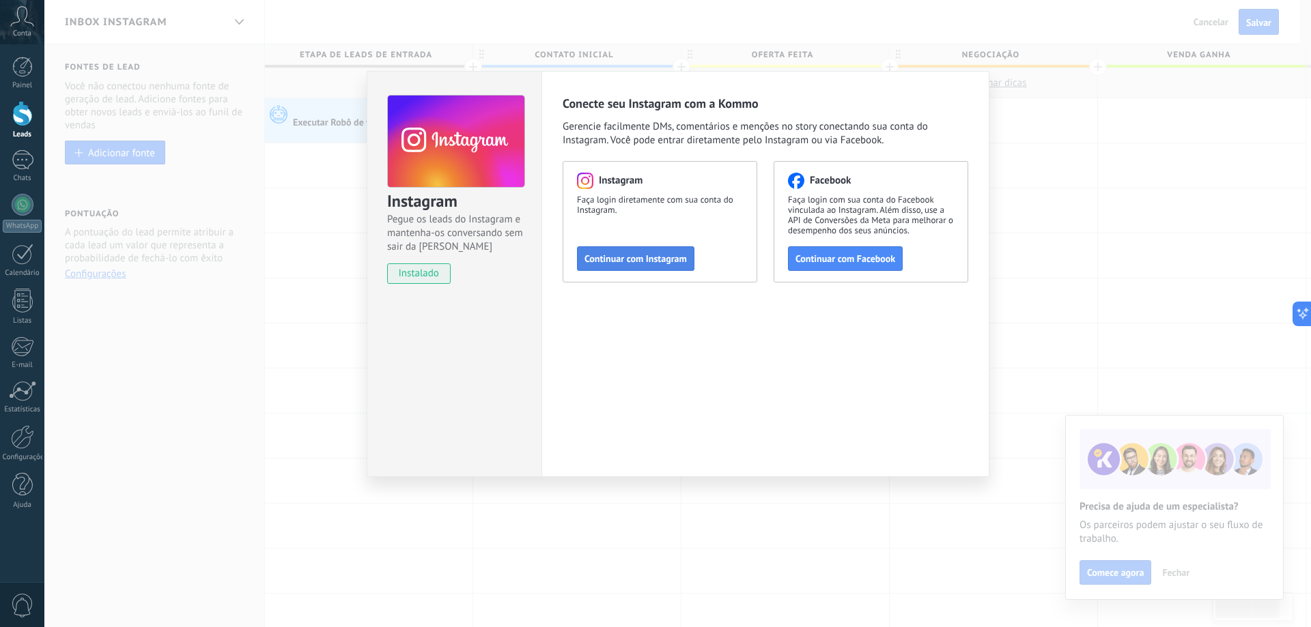
click at [659, 262] on span "Continuar com Instagram" at bounding box center [635, 259] width 102 height 10
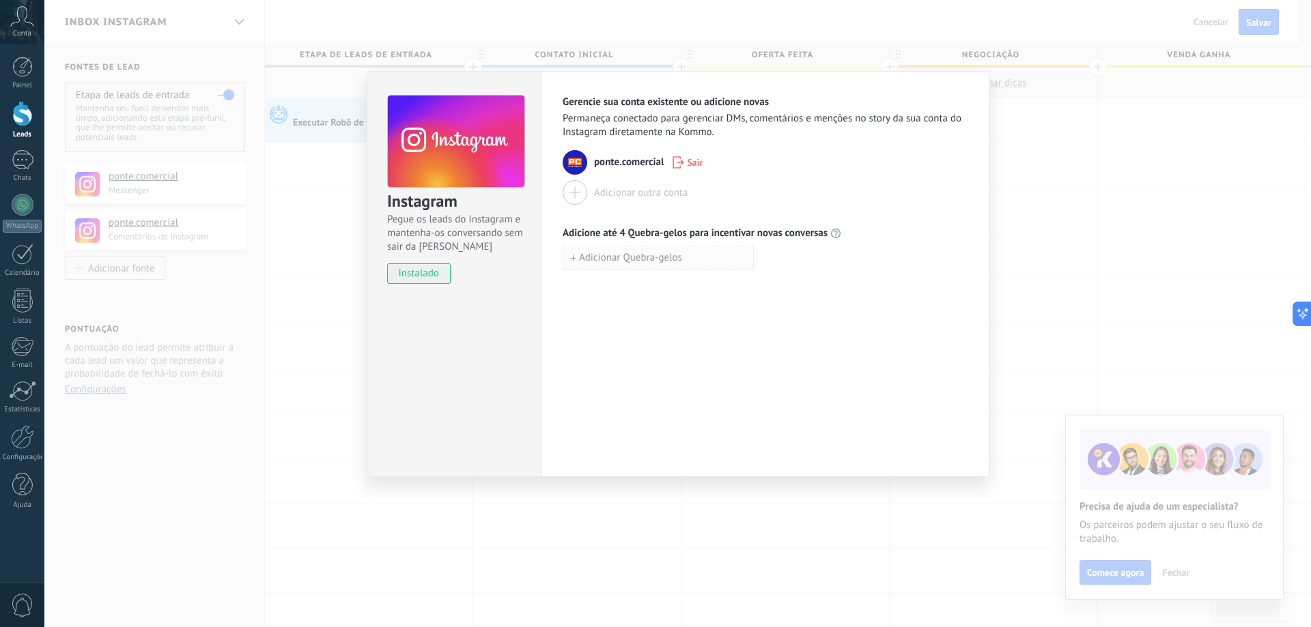
click at [670, 262] on span "Adicionar Quebra-gelos" at bounding box center [630, 258] width 103 height 10
click at [642, 339] on div "Gerencie sua conta existente ou adicione novas Permaneça conectado para gerenci…" at bounding box center [765, 274] width 448 height 406
click at [767, 254] on button "button" at bounding box center [762, 258] width 16 height 18
click at [1064, 188] on div "Instagram Pegue os leads do Instagram e mantenha-os conversando sem sair da Kom…" at bounding box center [677, 313] width 1267 height 627
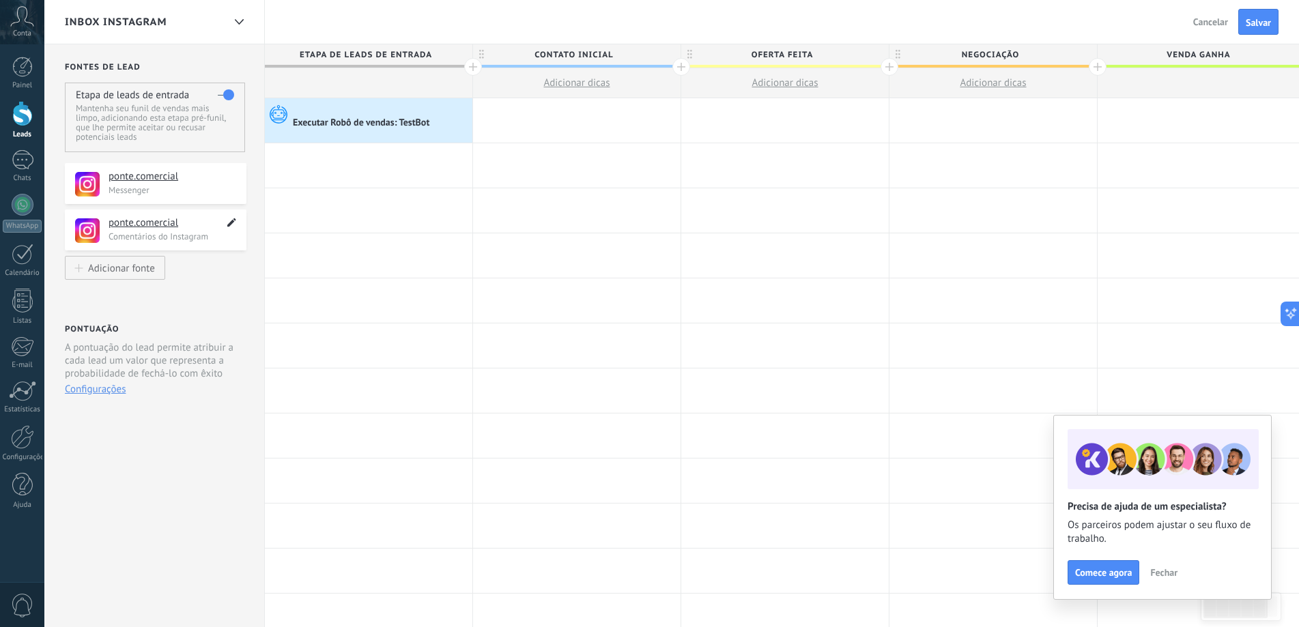
click at [227, 222] on icon at bounding box center [232, 222] width 16 height 16
click at [226, 183] on icon at bounding box center [232, 176] width 16 height 16
click at [210, 307] on div "**********" at bounding box center [154, 544] width 221 height 1000
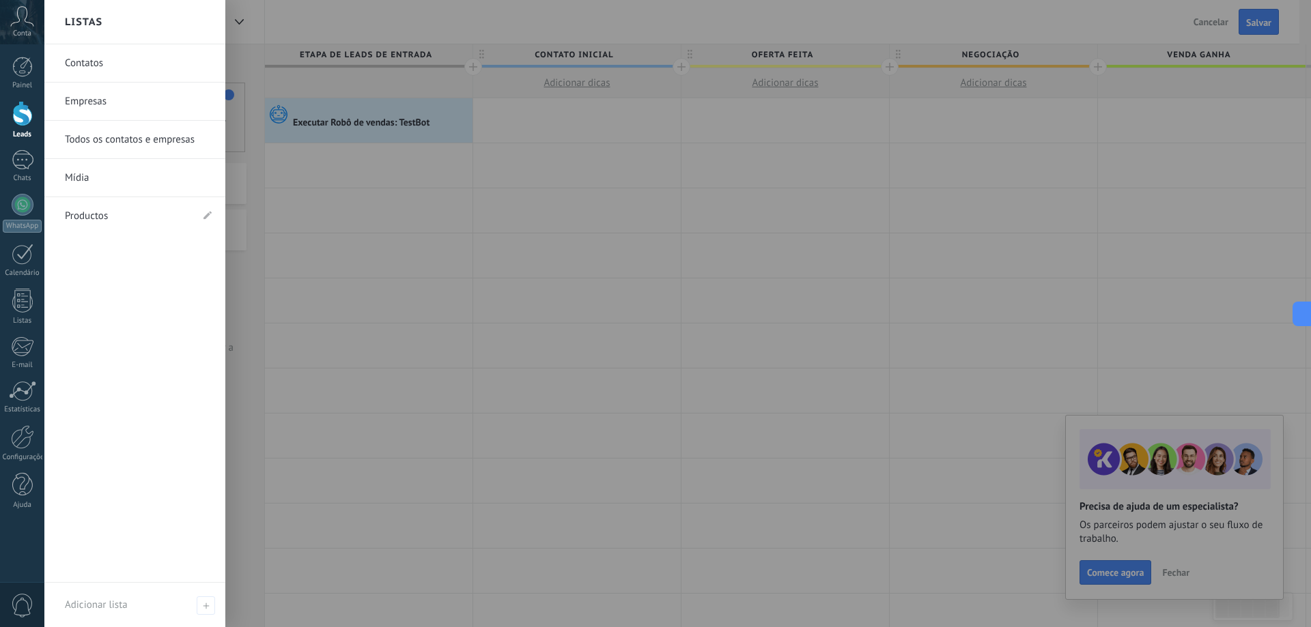
click at [321, 206] on div at bounding box center [699, 313] width 1311 height 627
click at [764, 335] on div at bounding box center [699, 313] width 1311 height 627
click at [253, 192] on div at bounding box center [699, 313] width 1311 height 627
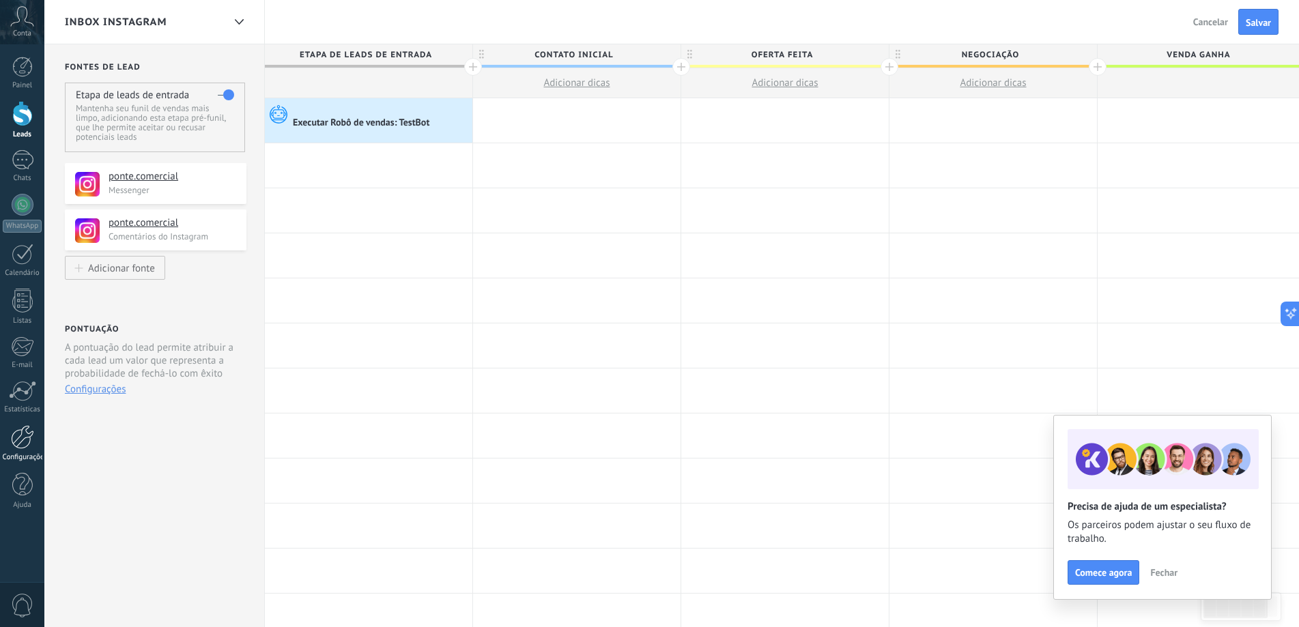
click at [21, 446] on div at bounding box center [22, 437] width 23 height 24
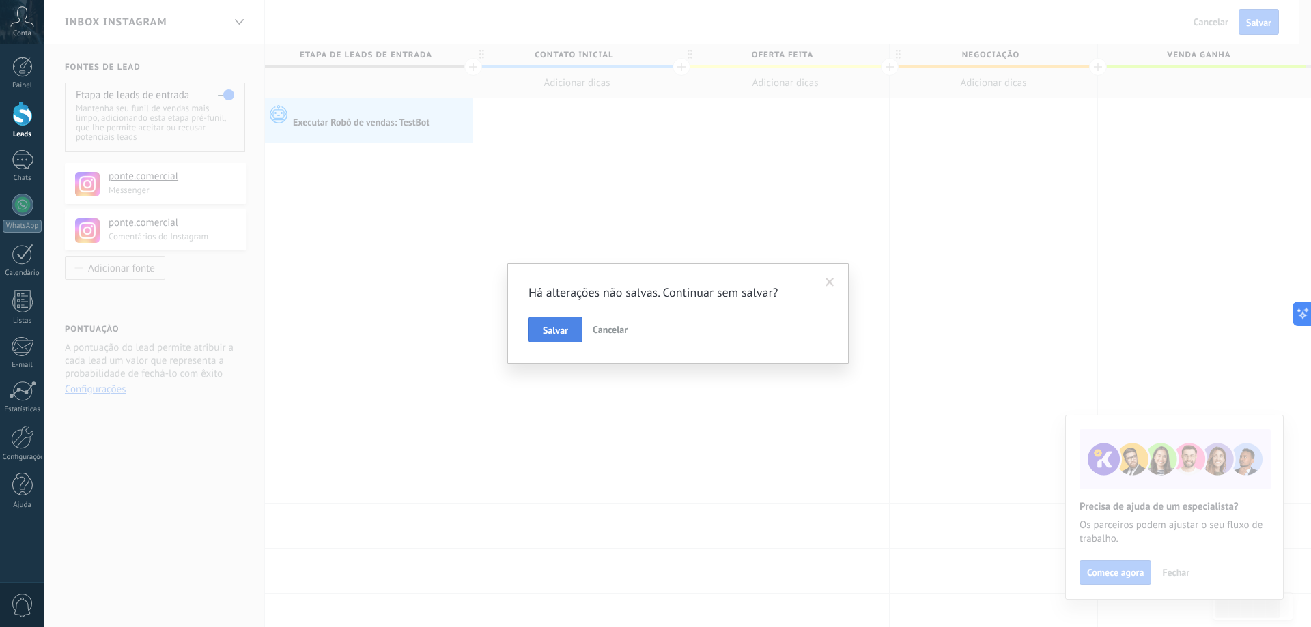
click at [548, 328] on span "Salvar" at bounding box center [555, 331] width 25 height 10
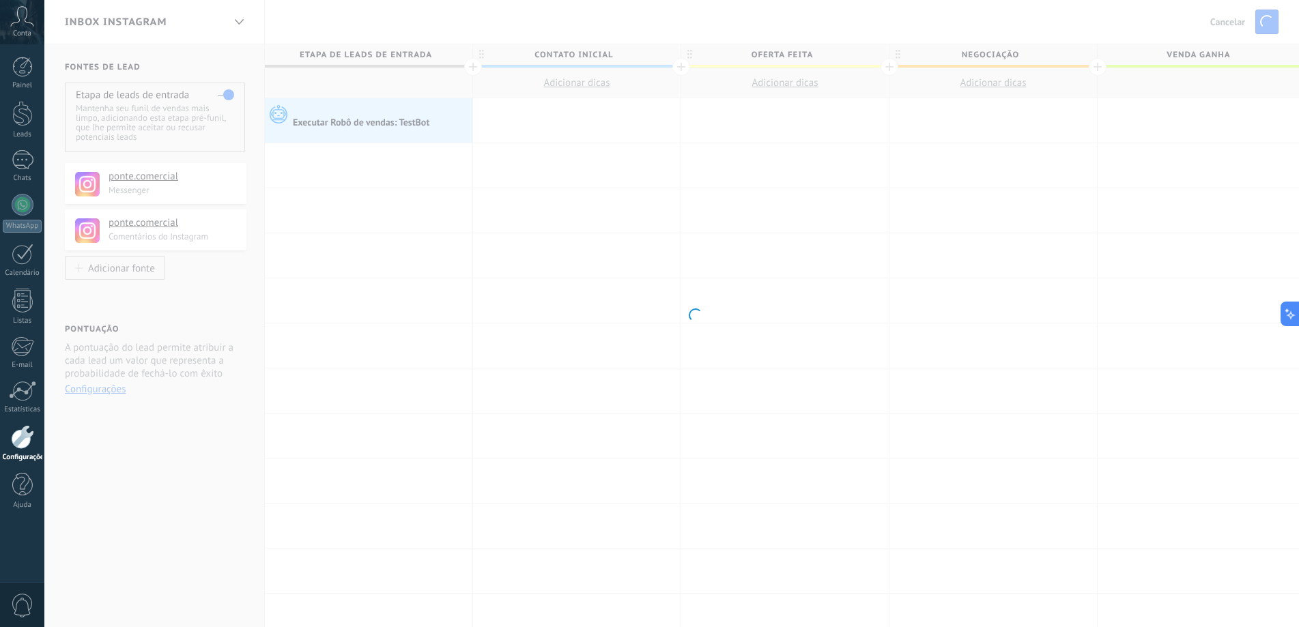
click at [235, 180] on body ".abccls-1,.abccls-2{fill-rule:evenodd}.abccls-2{fill:#fff} .abfcls-1{fill:none}…" at bounding box center [649, 313] width 1299 height 627
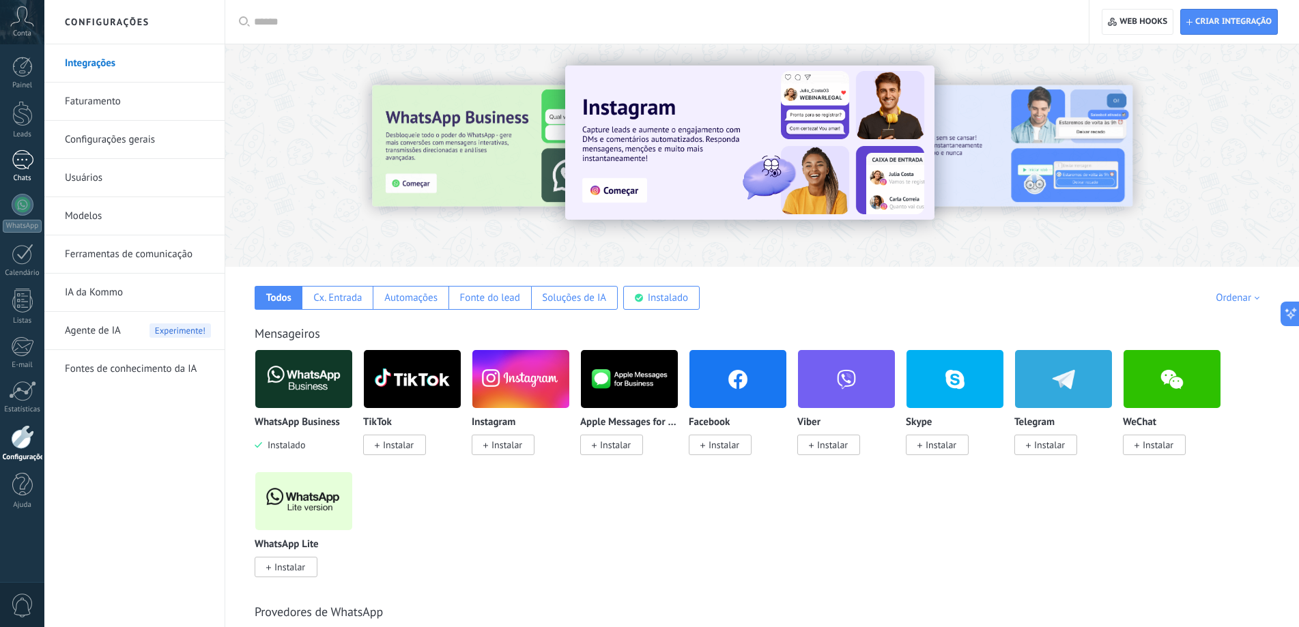
click at [28, 153] on div "1" at bounding box center [23, 160] width 22 height 20
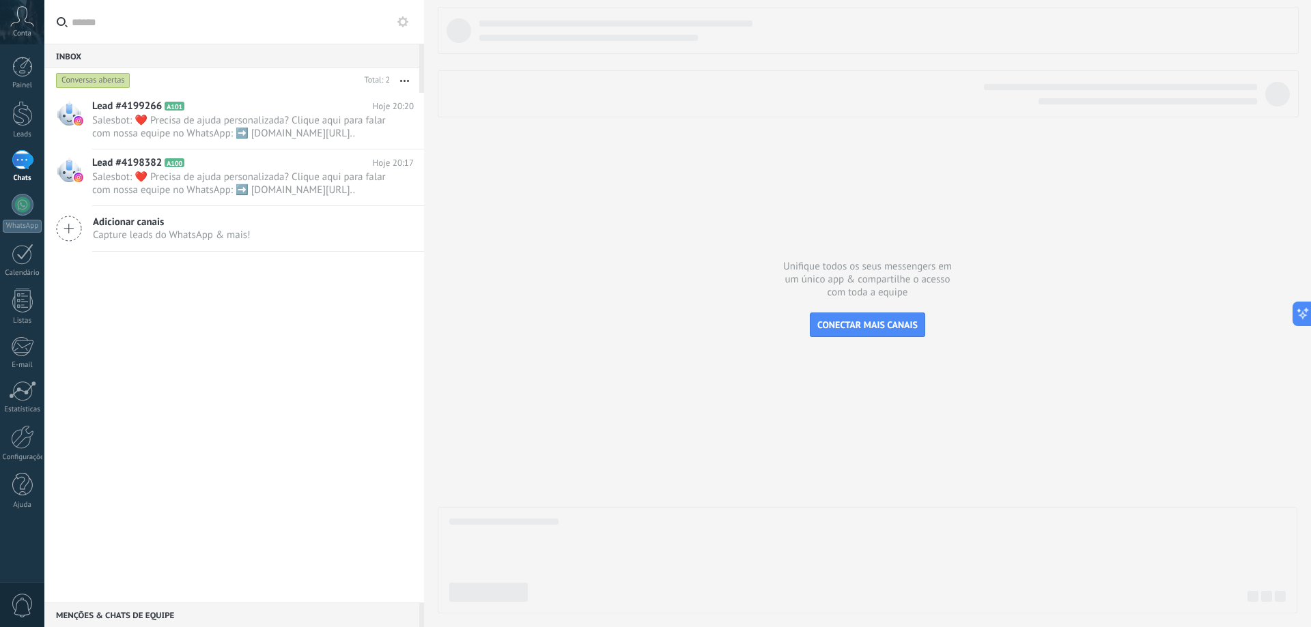
click at [238, 313] on div "Lead #4199266 A101 Hoje 20:20 Salesbot: ❤️ Precisa de ajuda personalizada? Cliq…" at bounding box center [234, 348] width 380 height 510
click at [29, 156] on div "1" at bounding box center [23, 160] width 22 height 20
click at [18, 117] on div at bounding box center [22, 113] width 20 height 25
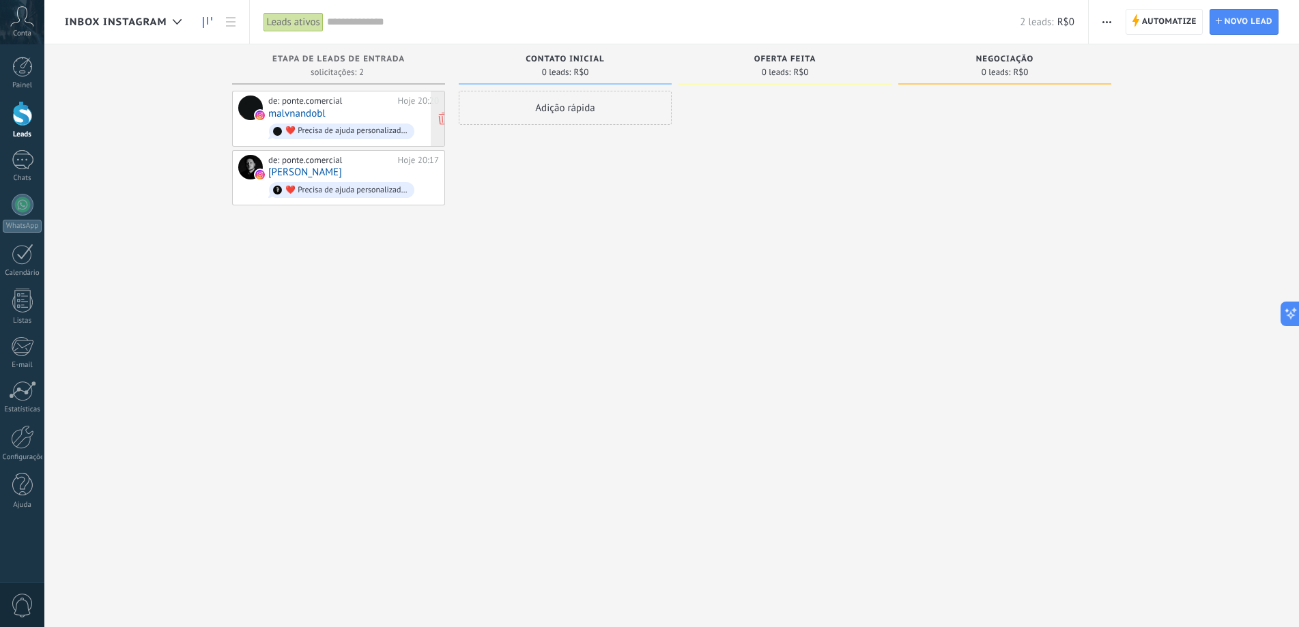
click at [389, 107] on div "de: ponte.comercial Hoje 20:20 malvnandobl ❤️ Precisa de ajuda personalizada? C…" at bounding box center [353, 119] width 171 height 46
drag, startPoint x: 438, startPoint y: 307, endPoint x: 420, endPoint y: 185, distance: 122.9
click at [438, 307] on div "de: ponte.comercial Hoje 20:20 malvnandobl ❤️ Precisa de ajuda personalizada? C…" at bounding box center [338, 315] width 213 height 449
click at [341, 189] on div "❤️ Precisa de ajuda personalizada? Clique aqui para falar com nossa equipe no W…" at bounding box center [346, 191] width 123 height 10
click at [359, 165] on div "de: ponte.comercial Hoje 20:17 Lucas Leite ❤️ Precisa de ajuda personalizada? C…" at bounding box center [353, 178] width 171 height 46
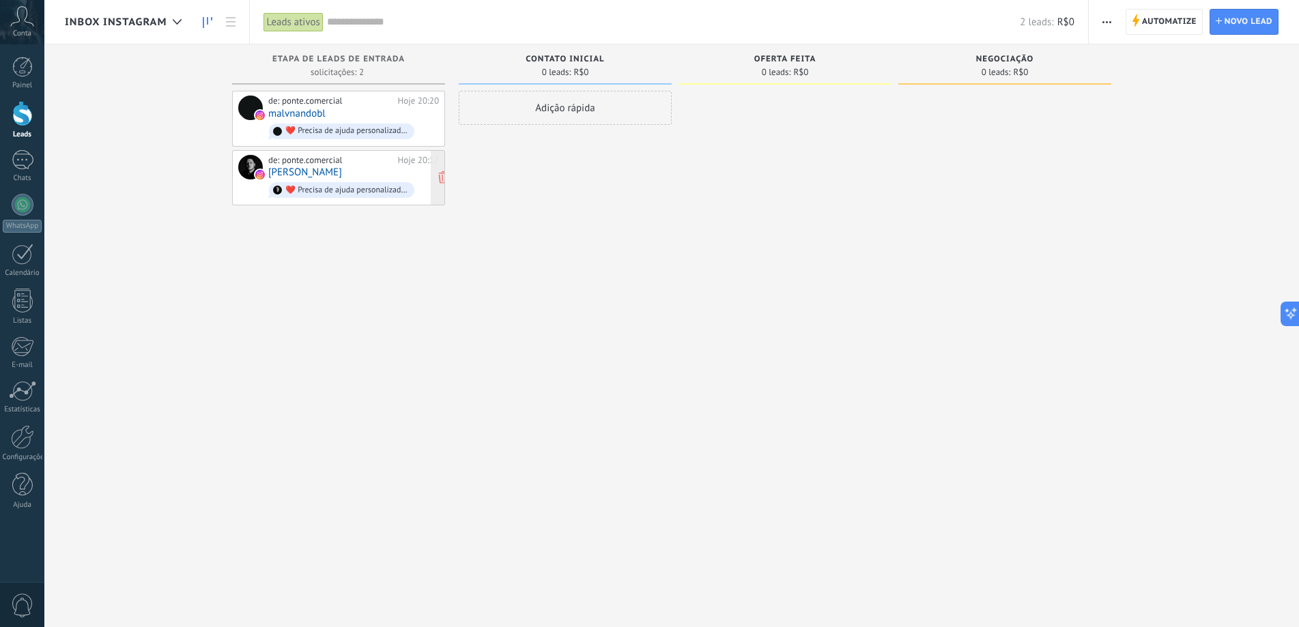
click at [352, 158] on div "de: ponte.comercial" at bounding box center [330, 160] width 125 height 11
click at [1176, 18] on span "Automatize" at bounding box center [1169, 22] width 55 height 25
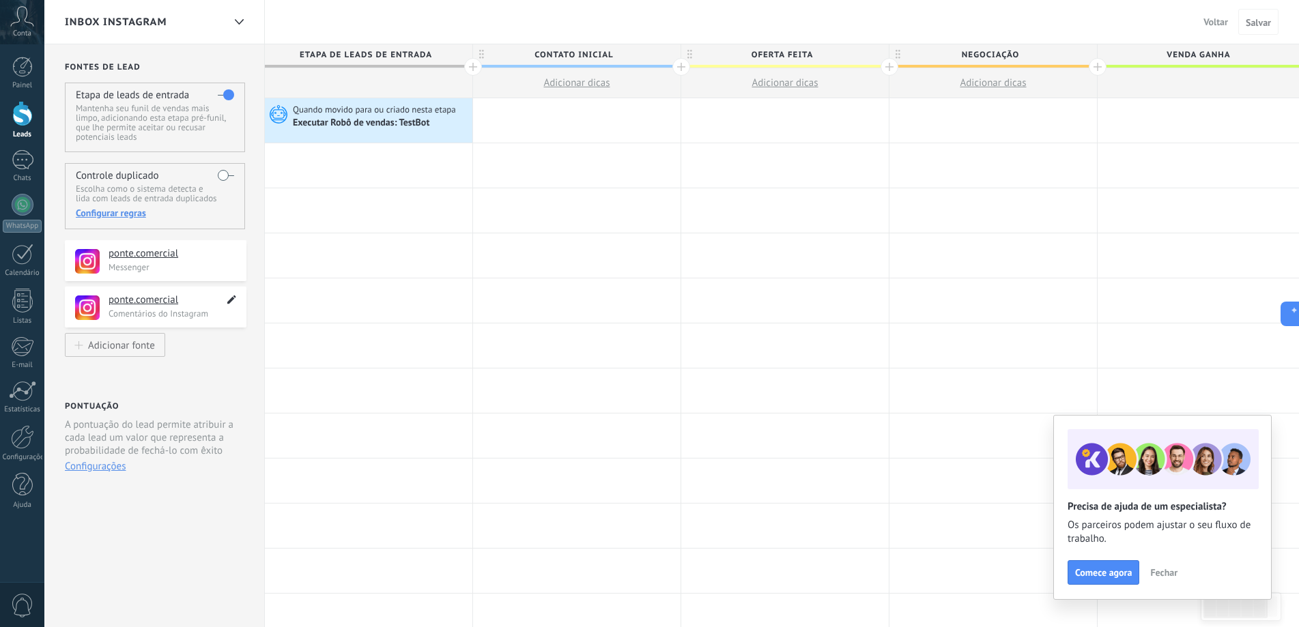
click at [228, 297] on icon at bounding box center [232, 300] width 16 height 16
type textarea "**********"
click at [228, 350] on div "**********" at bounding box center [154, 544] width 221 height 1000
click at [231, 373] on div "**********" at bounding box center [154, 544] width 221 height 1000
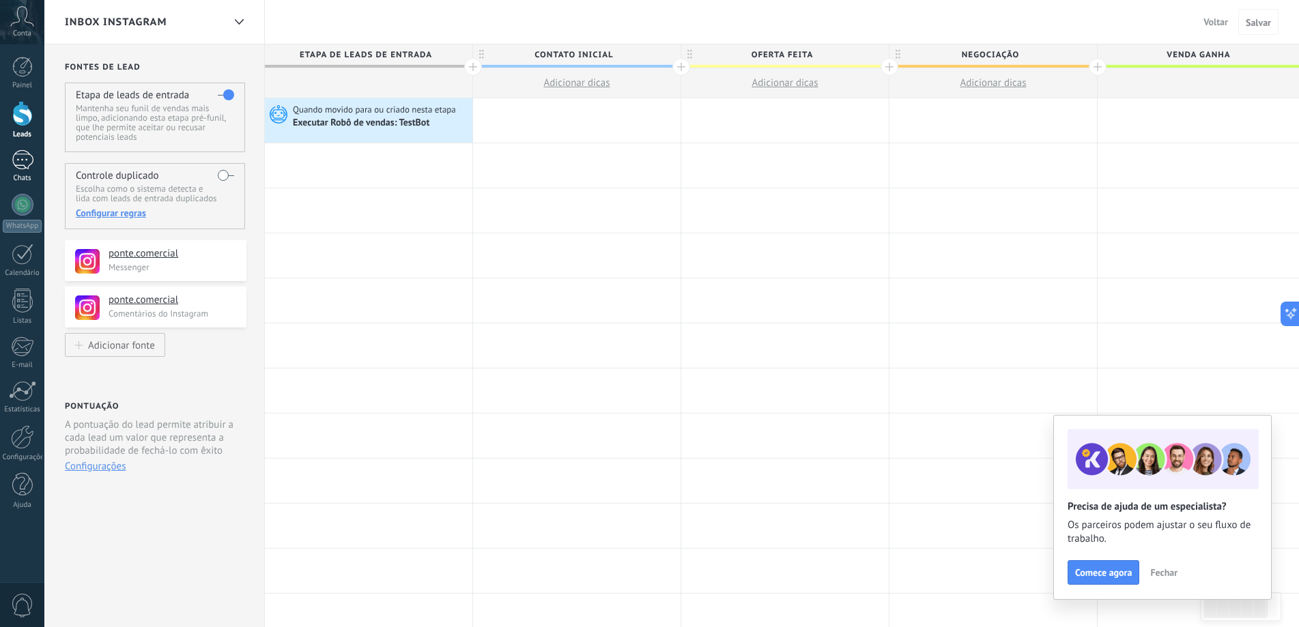
click at [27, 160] on div "1" at bounding box center [23, 160] width 22 height 20
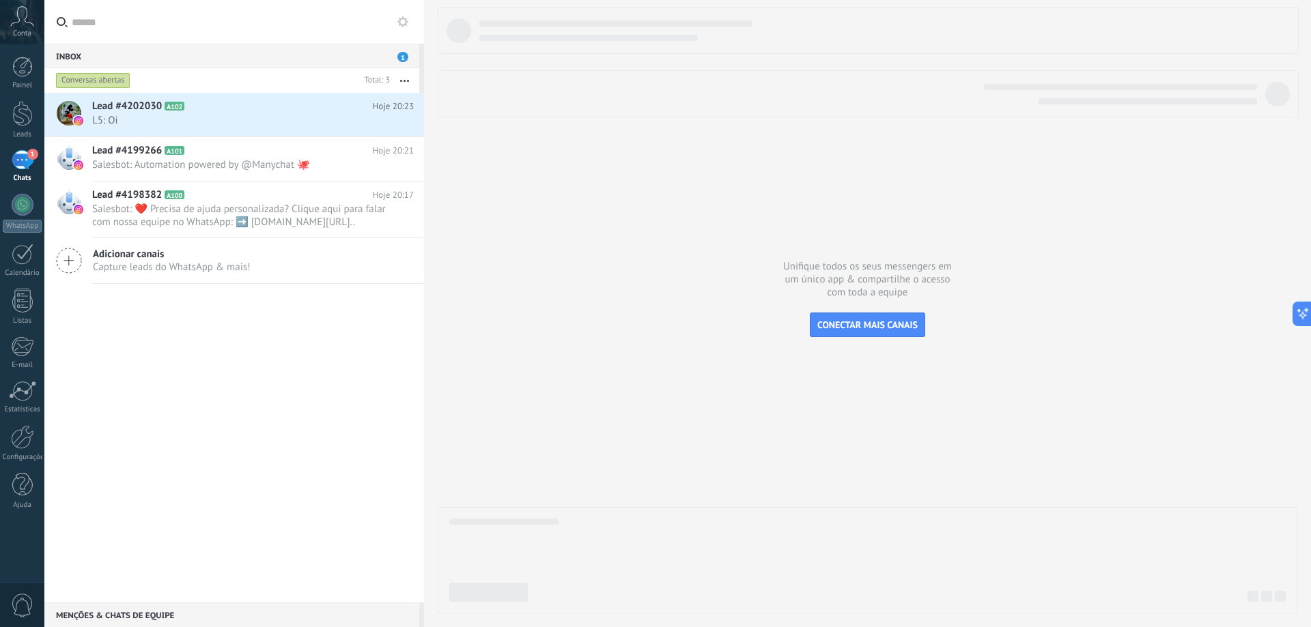
click at [507, 356] on div at bounding box center [868, 310] width 860 height 607
click at [21, 124] on div at bounding box center [22, 113] width 20 height 25
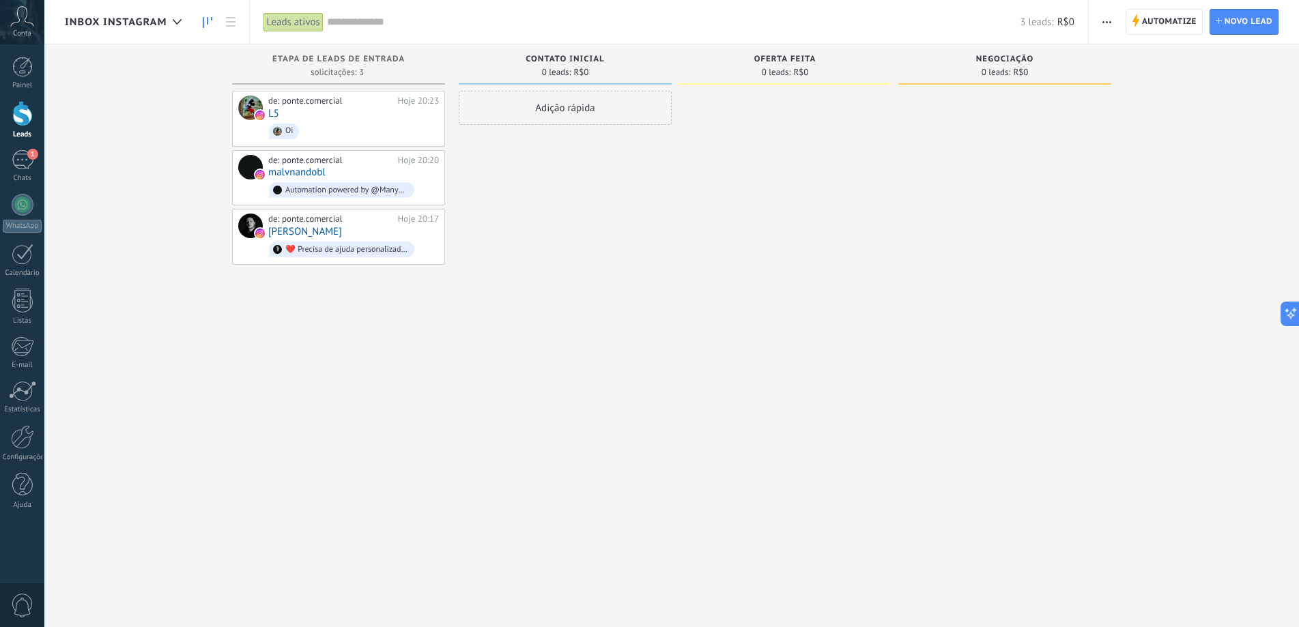
click at [361, 361] on div "de: ponte.comercial Hoje 20:23 L5 Oi de: ponte.comercial Hoje 20:20 malvnandobl…" at bounding box center [338, 315] width 213 height 449
click at [337, 292] on div "de: ponte.comercial Hoje 20:23 L5 Oi de: ponte.comercial Hoje 20:20 malvnandobl…" at bounding box center [338, 315] width 213 height 449
click at [1226, 19] on span "Novo lead" at bounding box center [1249, 22] width 48 height 25
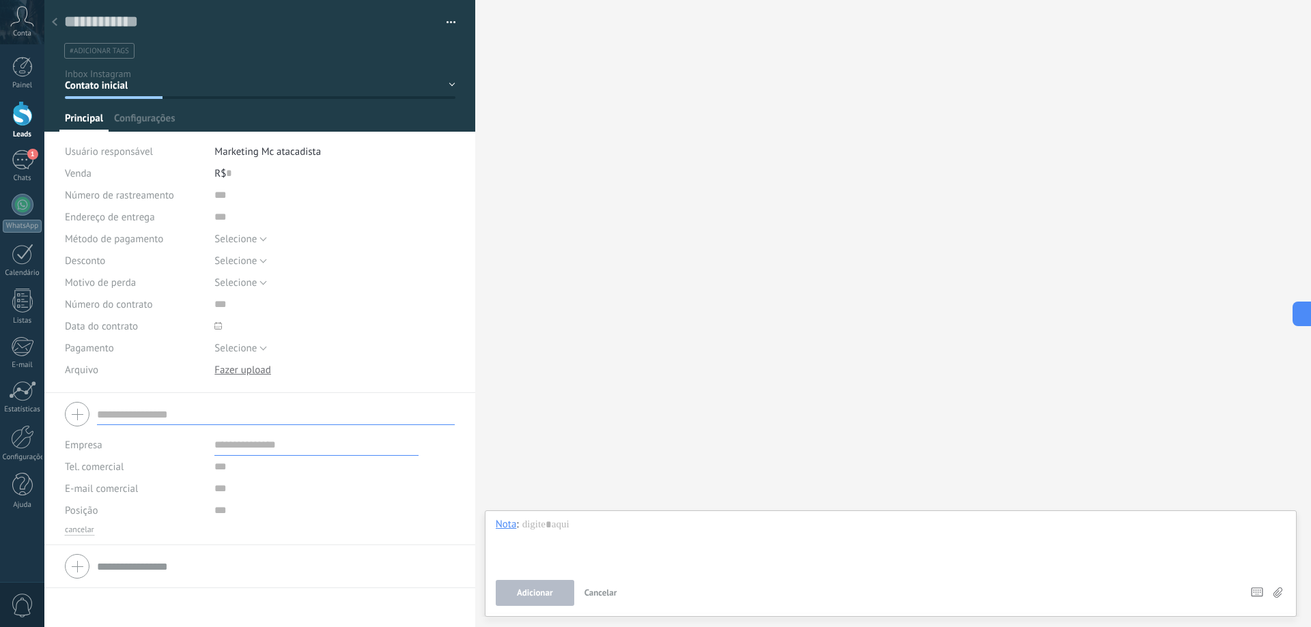
click at [52, 29] on div at bounding box center [54, 23] width 19 height 27
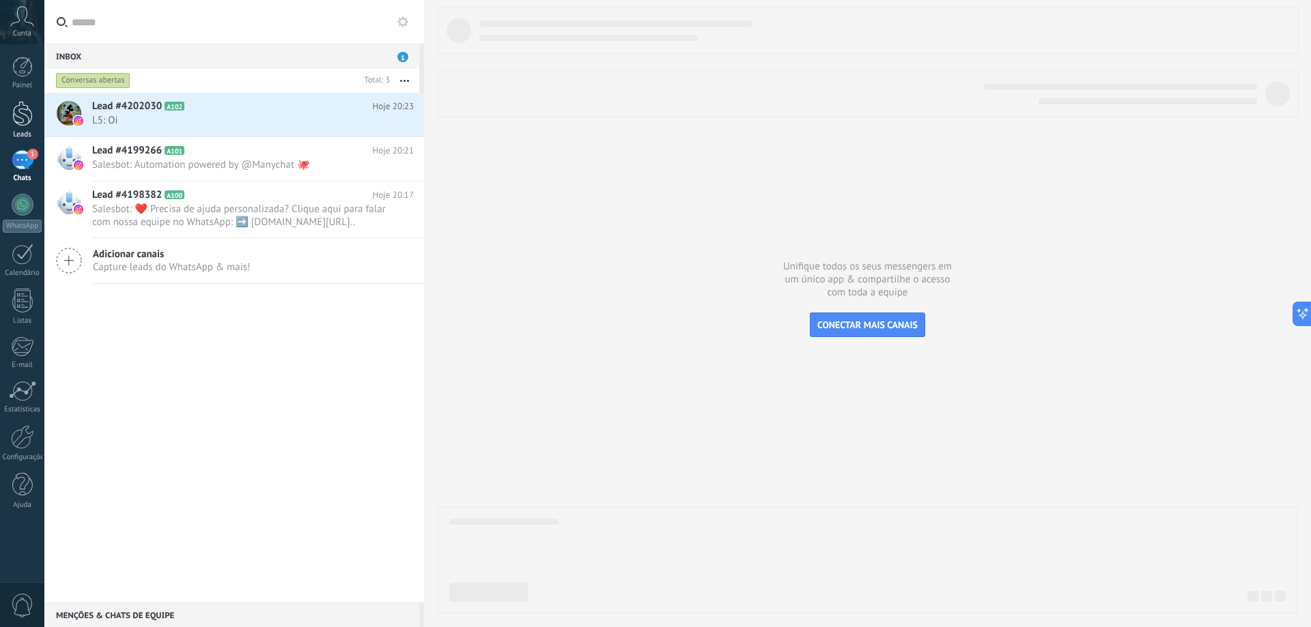
click at [8, 126] on link "Leads" at bounding box center [22, 120] width 44 height 38
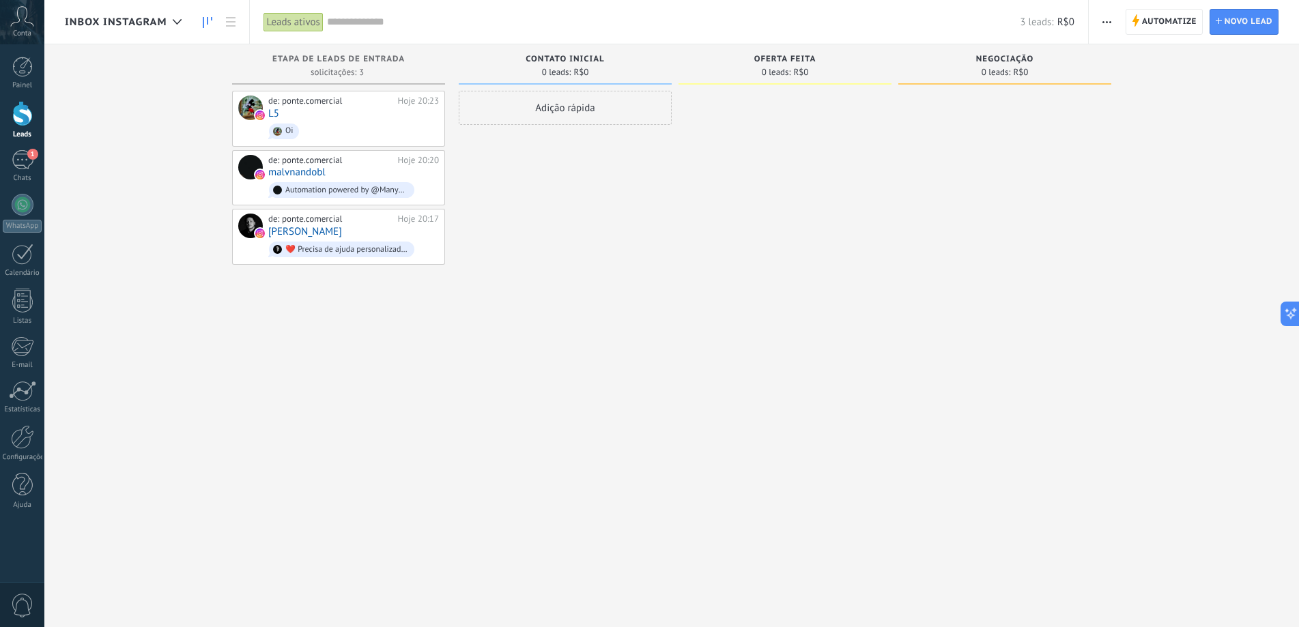
drag, startPoint x: 380, startPoint y: 363, endPoint x: 371, endPoint y: 348, distance: 17.4
click at [380, 363] on div "de: ponte.comercial Hoje 20:23 L5 Oi de: ponte.comercial Hoje 20:20 malvnandobl…" at bounding box center [338, 315] width 213 height 449
click at [1187, 23] on span "Automatize" at bounding box center [1169, 22] width 55 height 25
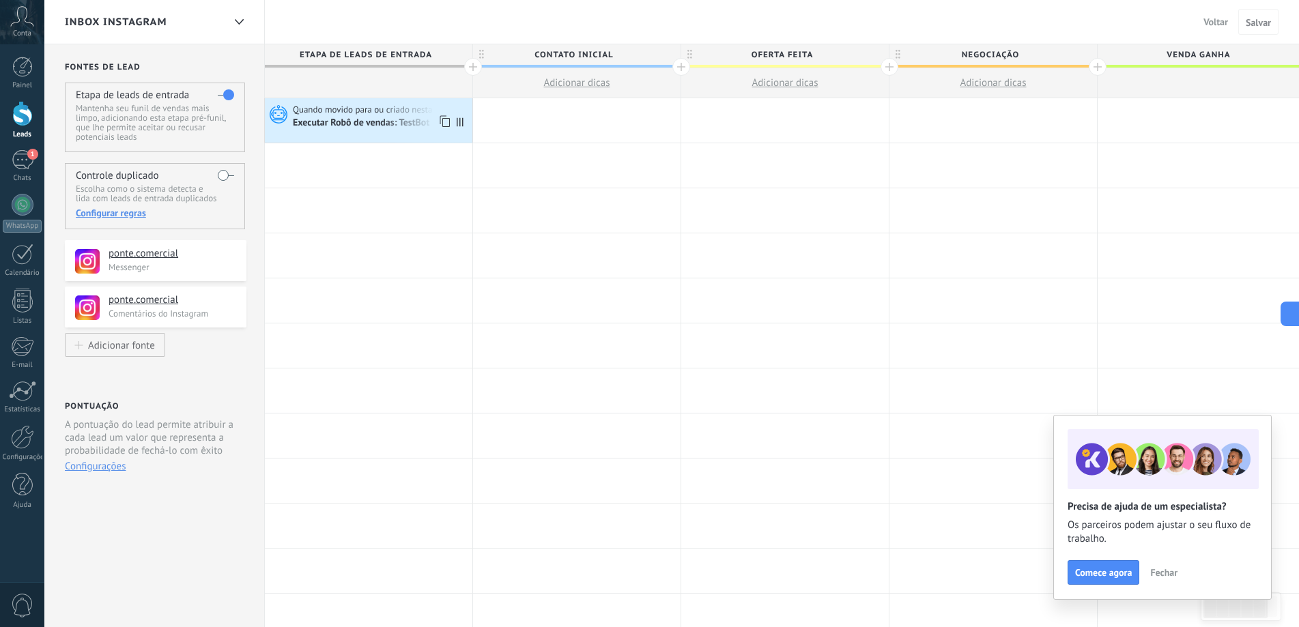
click at [363, 128] on div "Executar Robô de vendas: TestBot" at bounding box center [362, 123] width 139 height 12
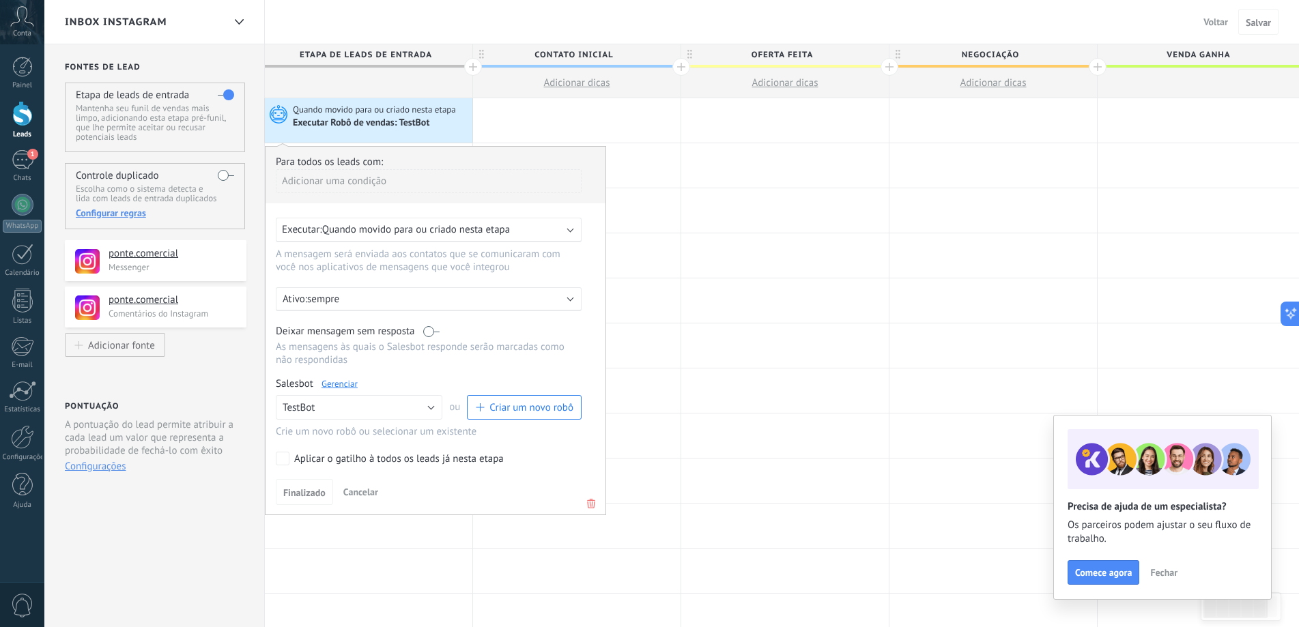
click at [525, 233] on div "Executar: Quando movido para ou criado nesta etapa" at bounding box center [423, 229] width 283 height 13
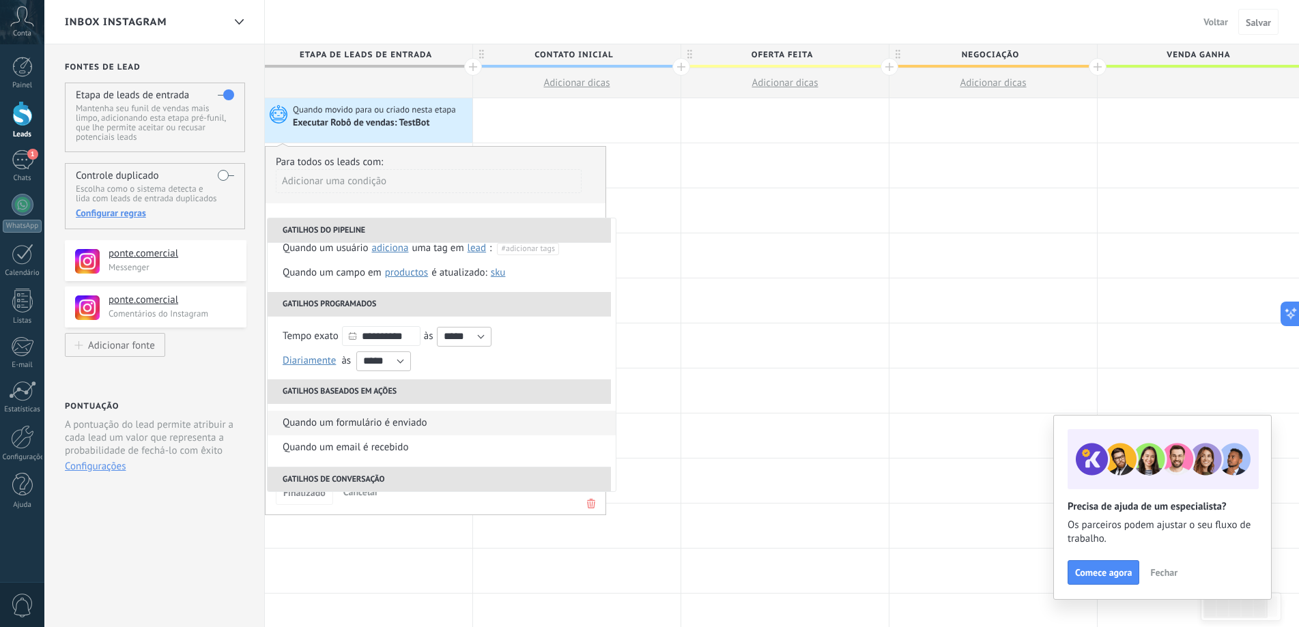
scroll to position [137, 0]
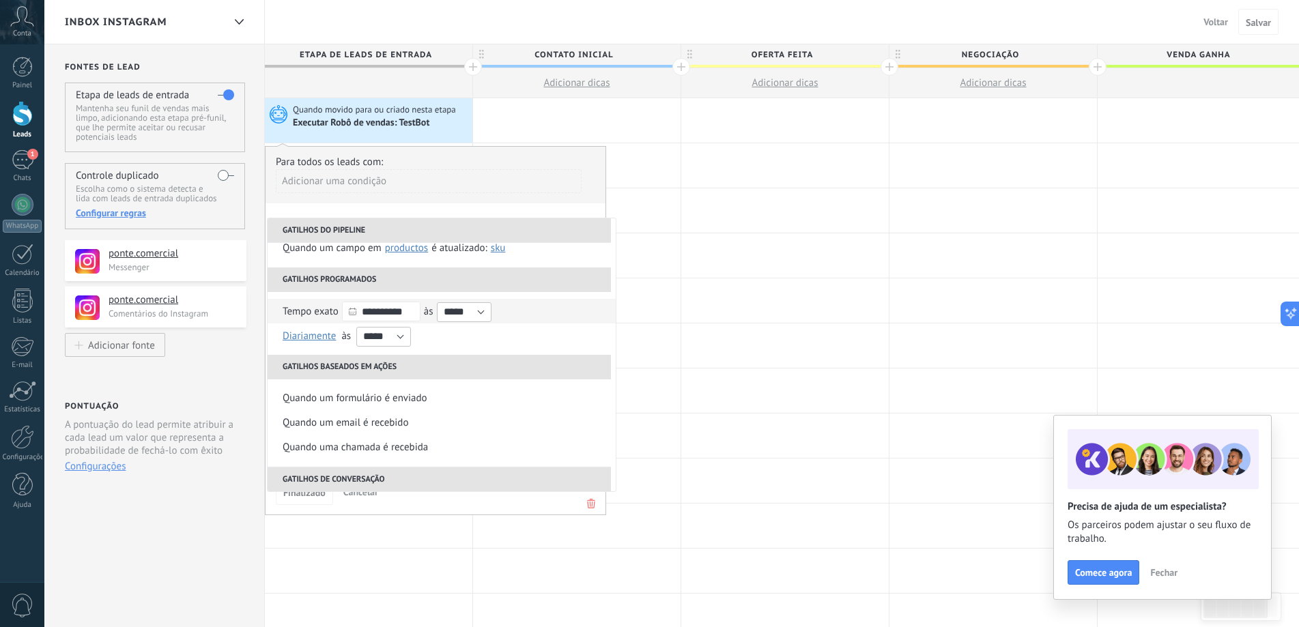
click at [390, 313] on input "**********" at bounding box center [381, 312] width 79 height 20
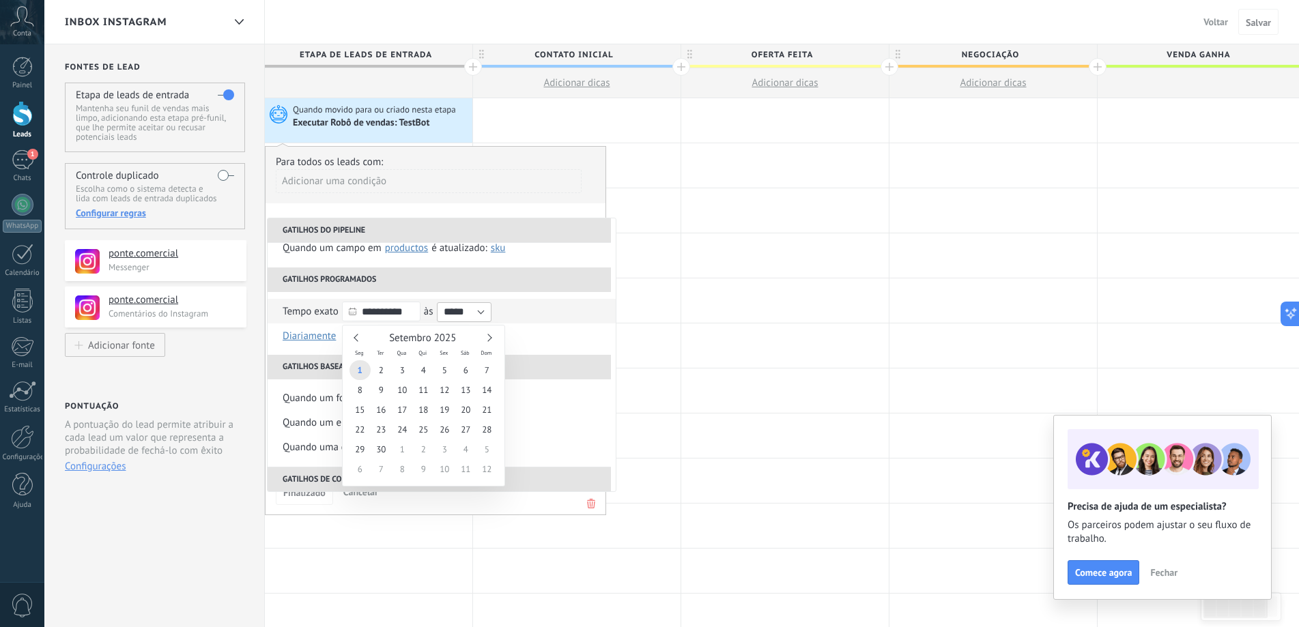
click at [390, 313] on input "**********" at bounding box center [381, 312] width 79 height 20
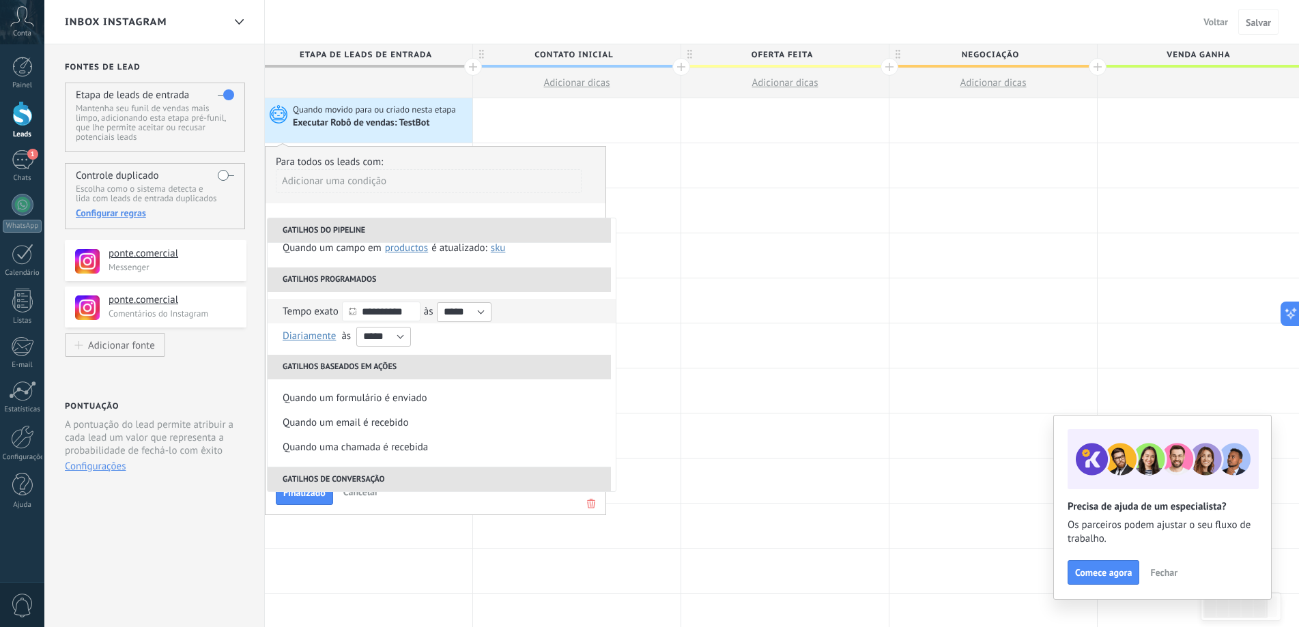
click at [548, 308] on div "**********" at bounding box center [442, 311] width 318 height 25
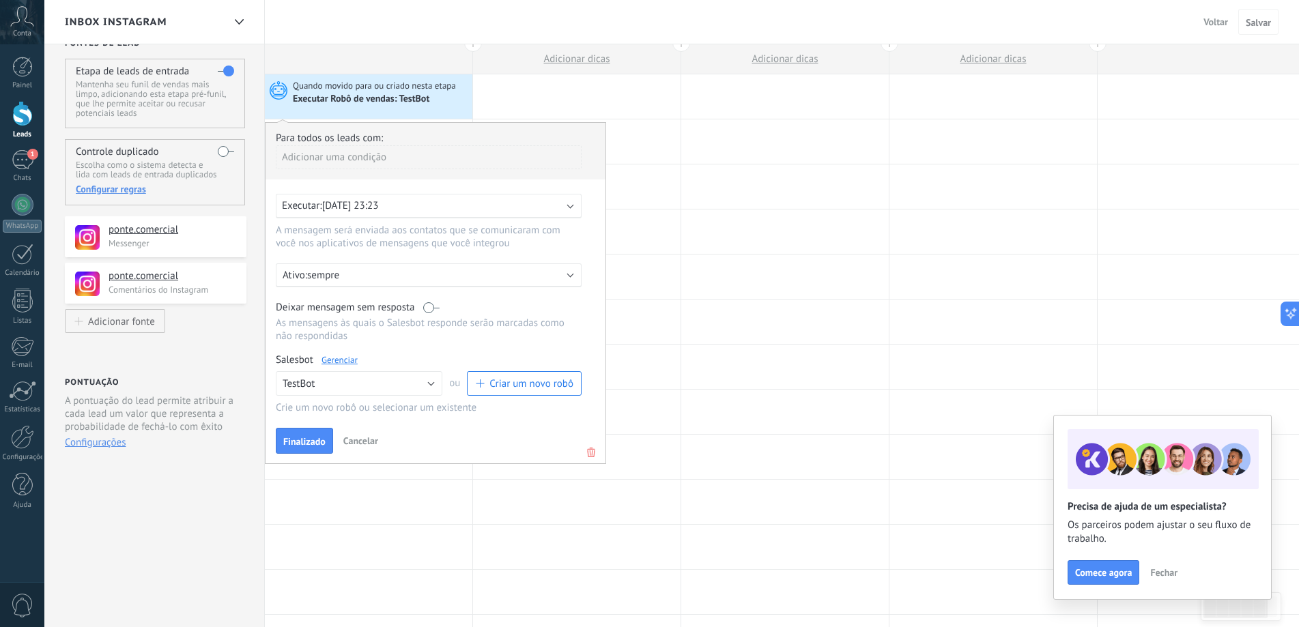
scroll to position [0, 0]
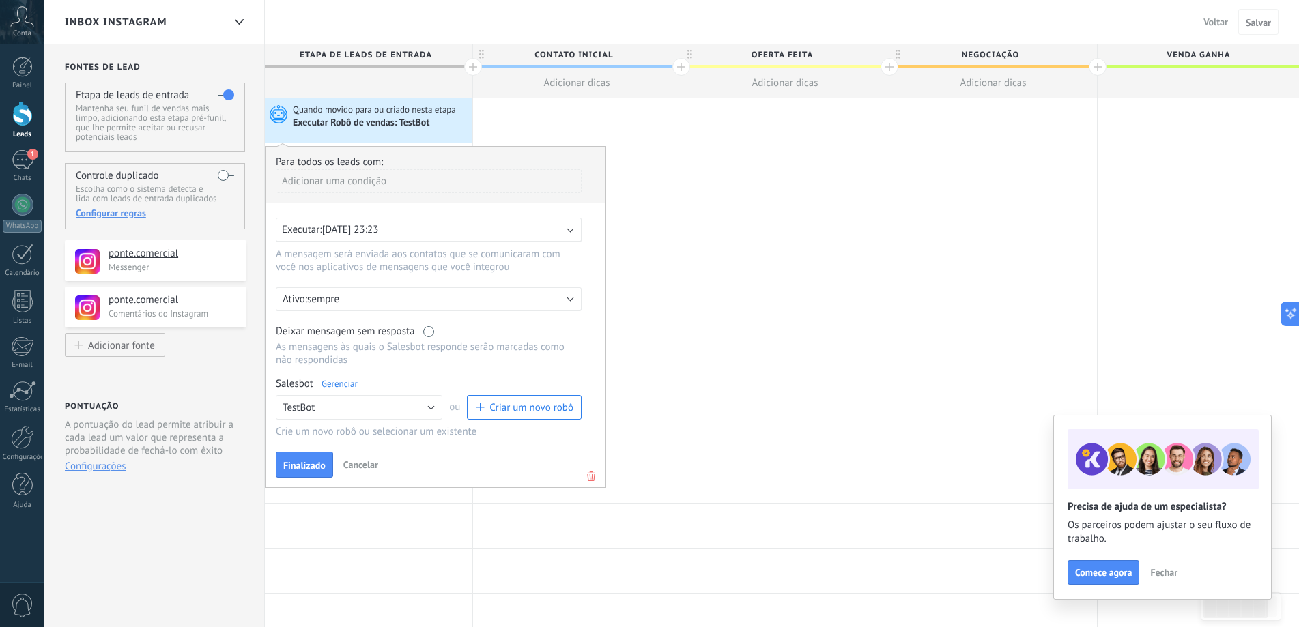
click at [515, 223] on div "Executar: 01/09/2025 23:23" at bounding box center [423, 229] width 283 height 13
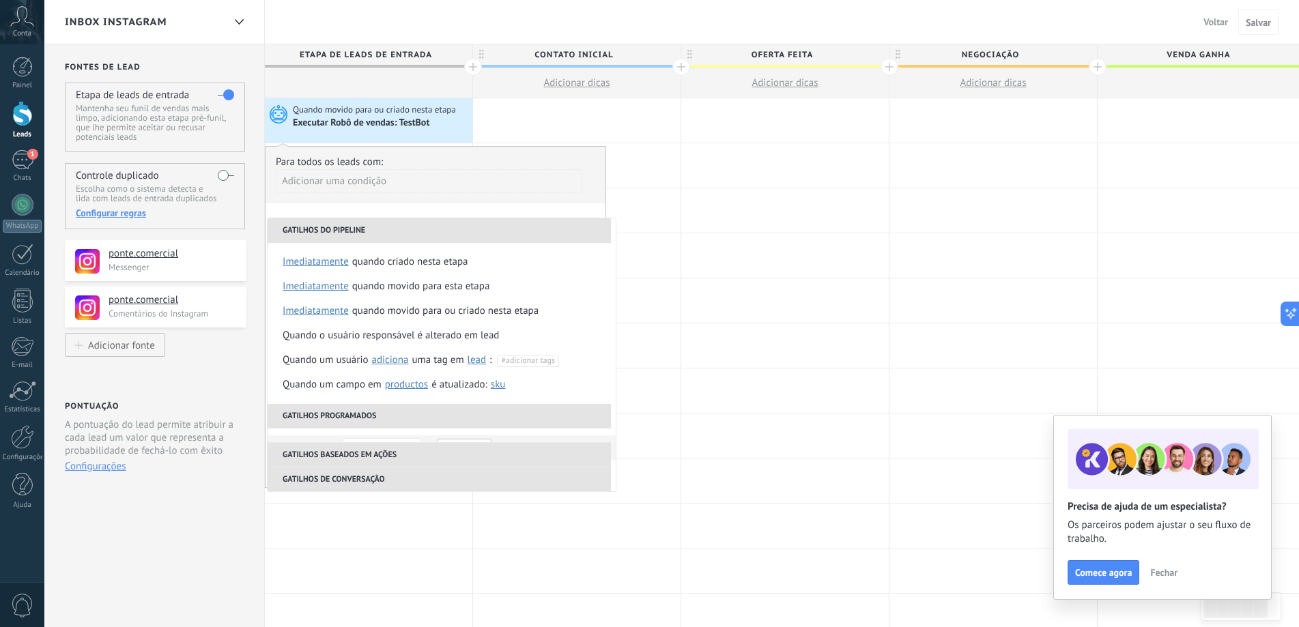
click at [509, 231] on li "Gatilhos do pipeline" at bounding box center [439, 230] width 343 height 25
click at [518, 315] on div "Quando movido para ou criado nesta etapa" at bounding box center [445, 311] width 186 height 25
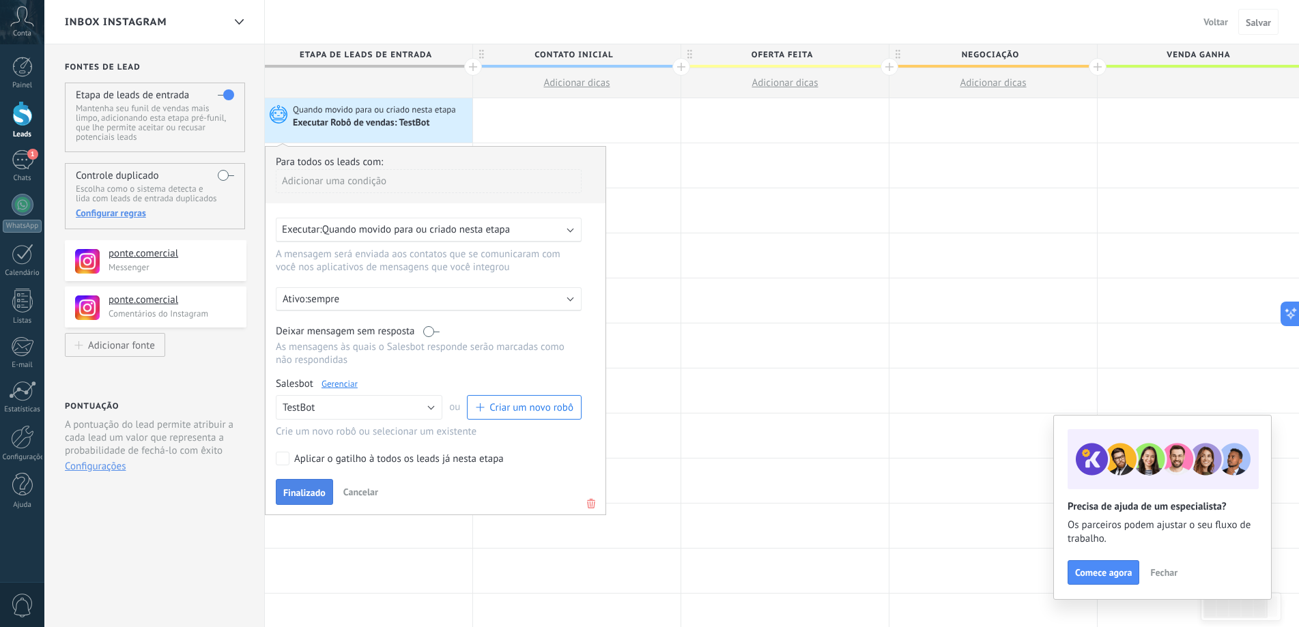
click at [313, 492] on span "Finalizado" at bounding box center [304, 493] width 42 height 10
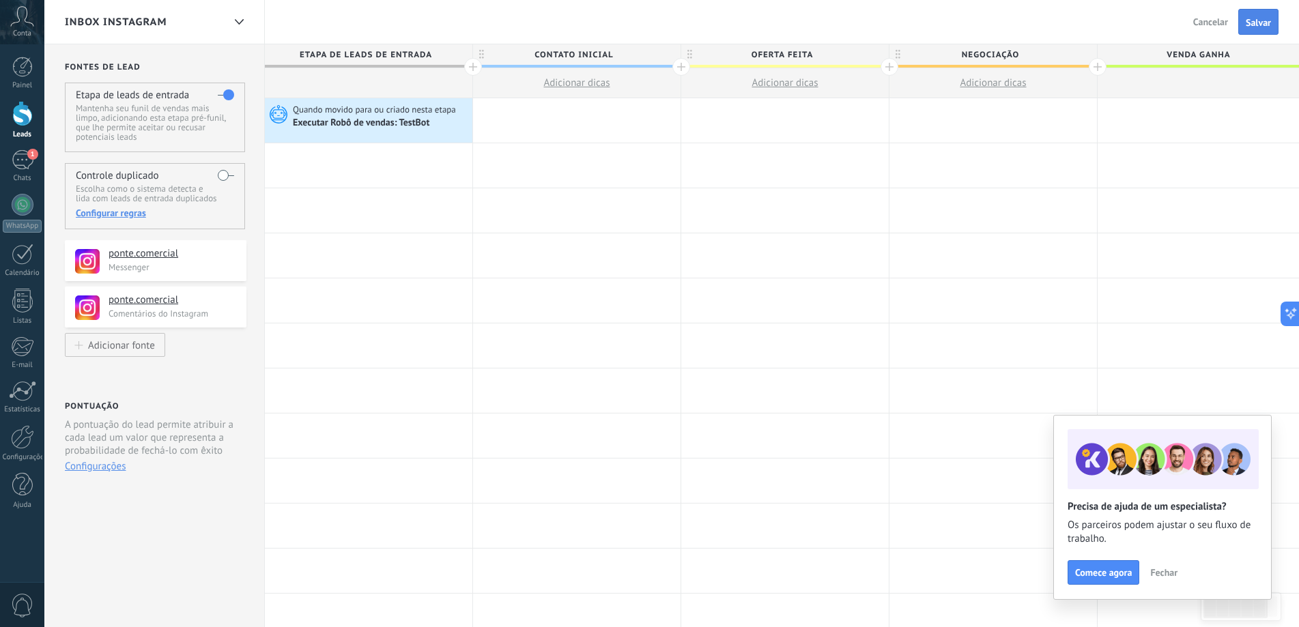
click at [1243, 29] on button "Salvar" at bounding box center [1259, 22] width 40 height 26
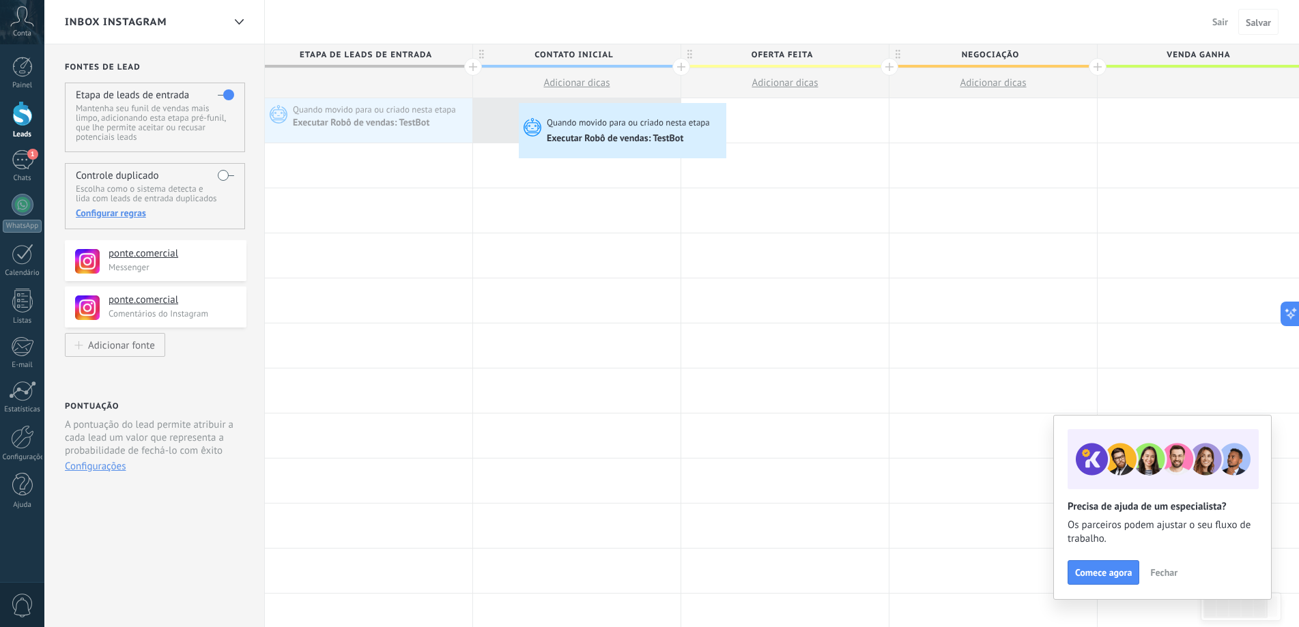
drag, startPoint x: 382, startPoint y: 121, endPoint x: 522, endPoint y: 107, distance: 140.7
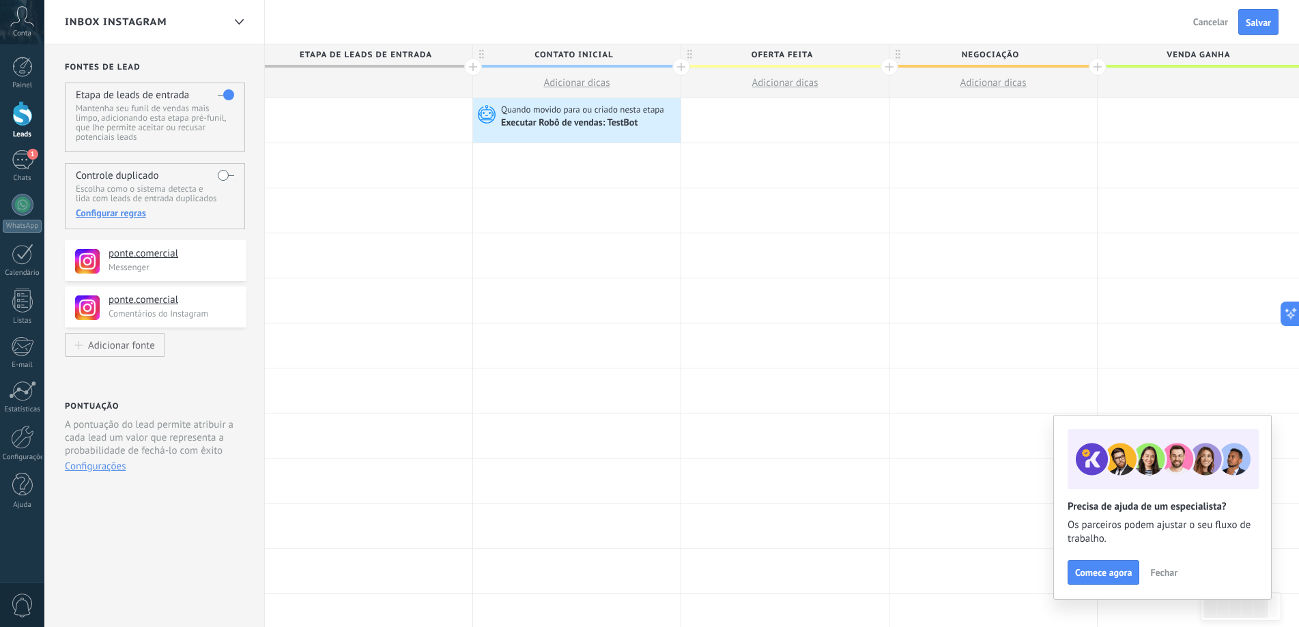
click at [222, 93] on label at bounding box center [226, 95] width 16 height 22
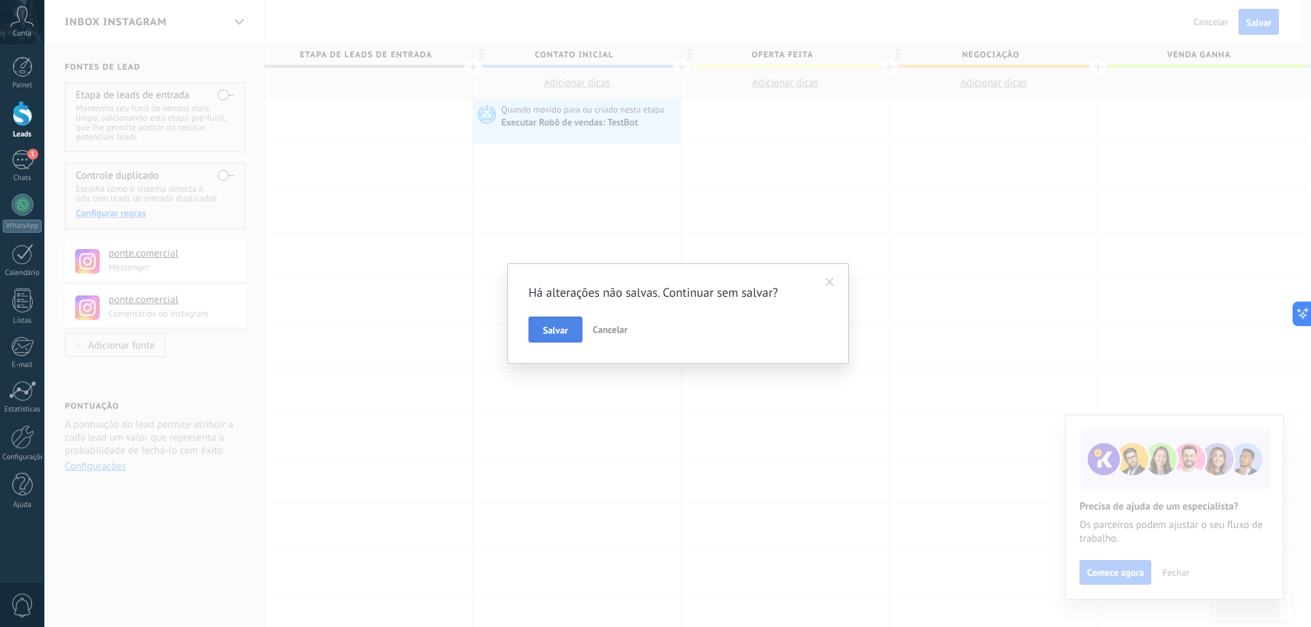
click at [549, 322] on button "Salvar" at bounding box center [555, 330] width 54 height 26
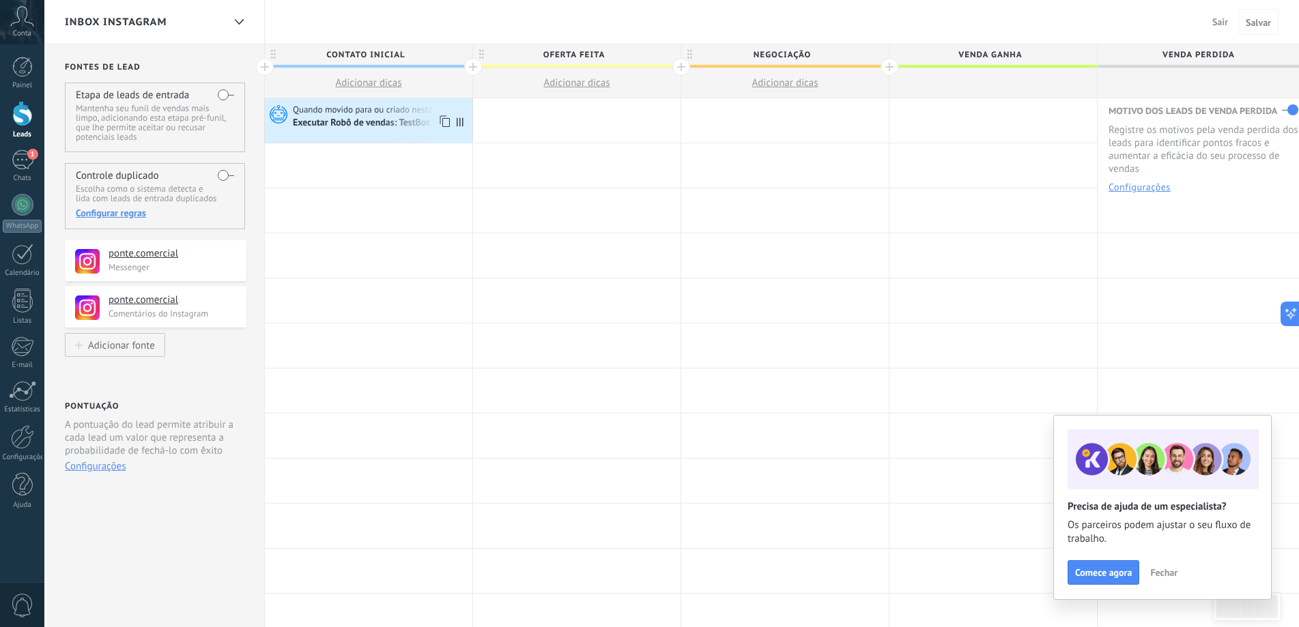
click at [364, 130] on div "Executar Robô de vendas: TestBot" at bounding box center [362, 123] width 139 height 12
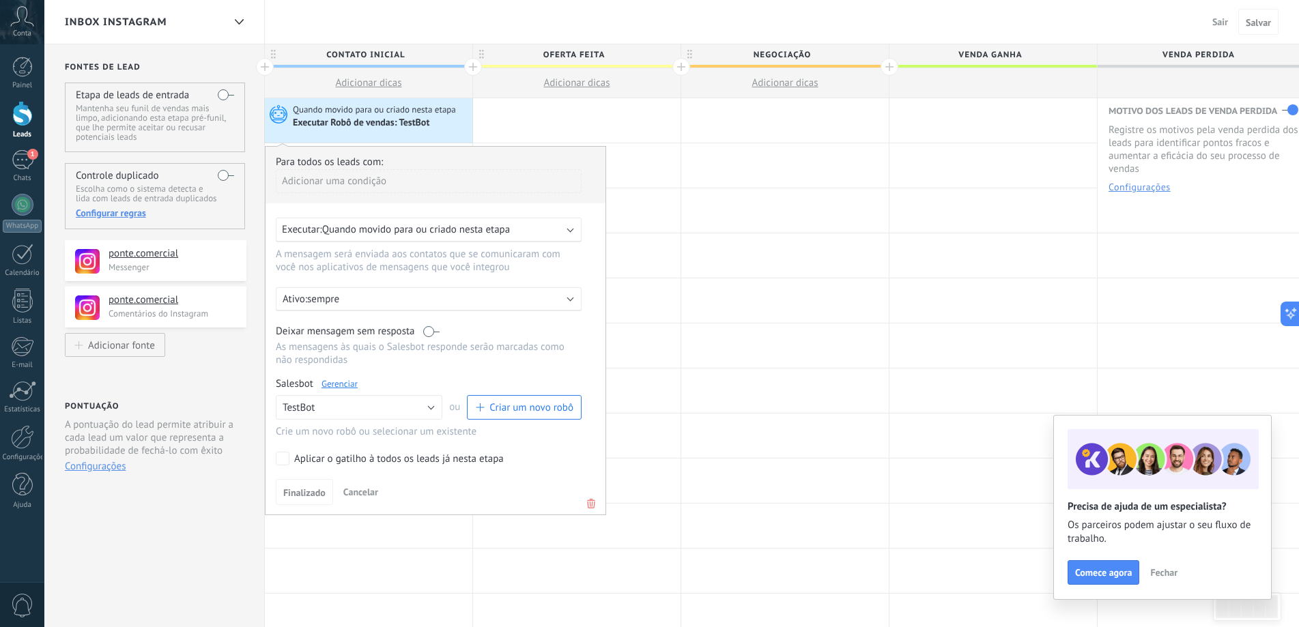
click at [440, 302] on p "sempre" at bounding box center [426, 299] width 239 height 13
click at [581, 261] on div at bounding box center [436, 331] width 340 height 368
click at [522, 231] on div "Executar: Quando movido para ou criado nesta etapa" at bounding box center [423, 229] width 283 height 13
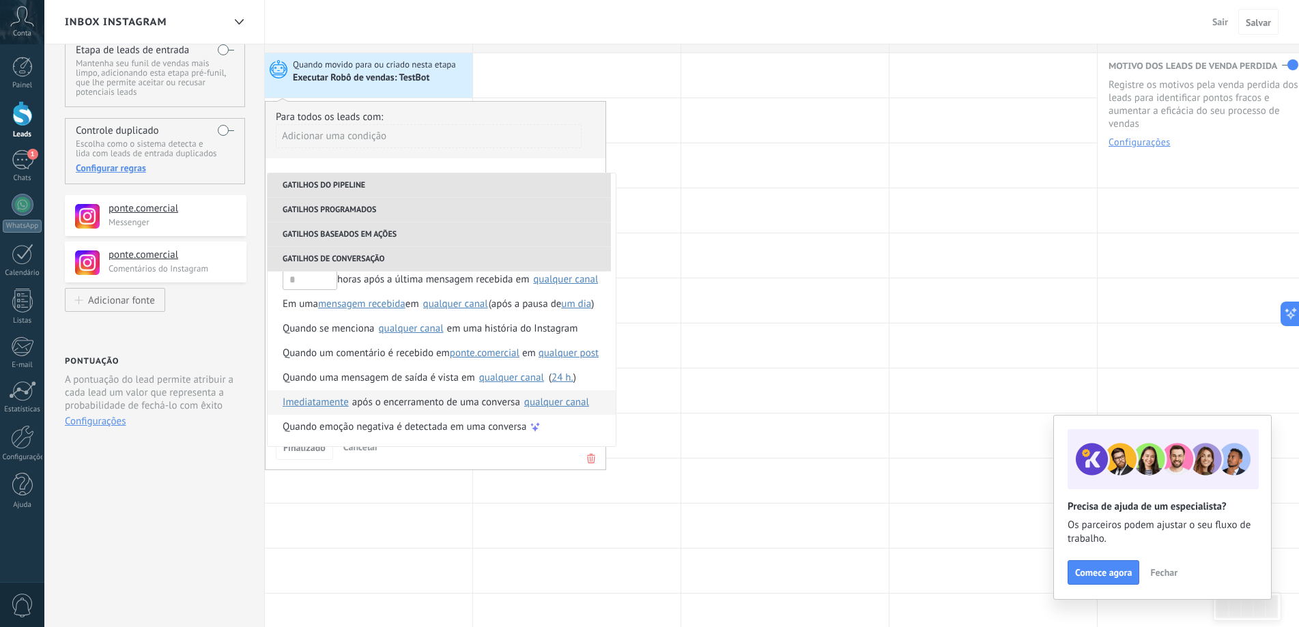
scroll to position [68, 0]
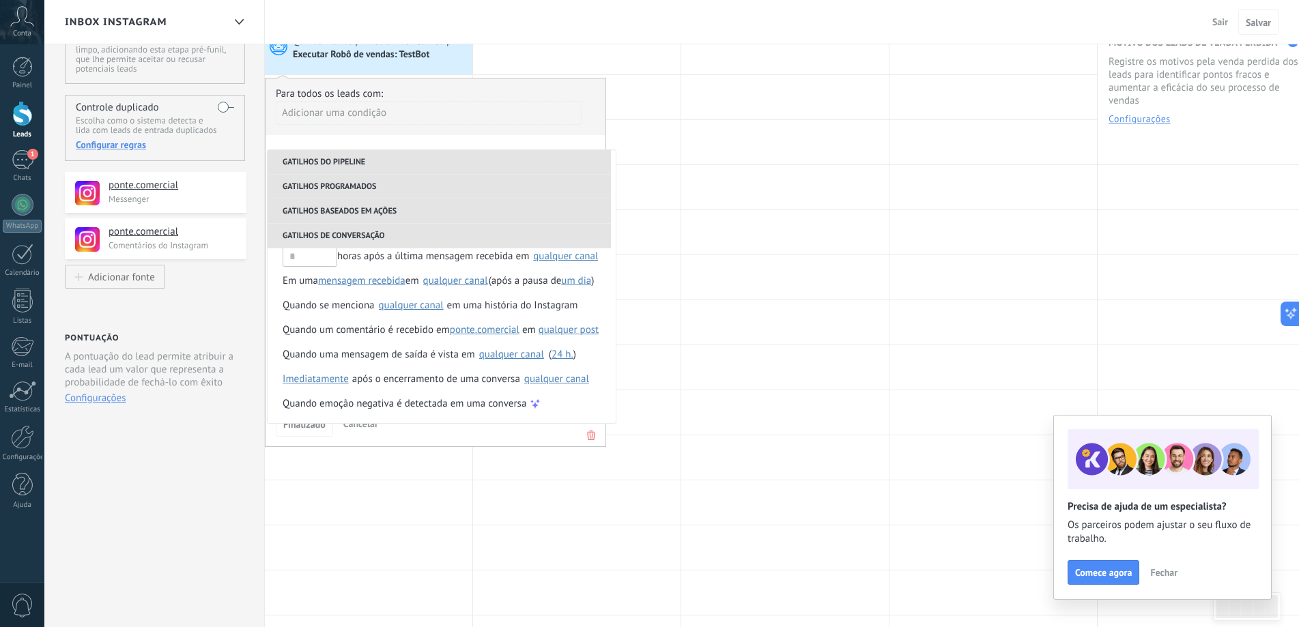
click at [506, 115] on div "Adicionar uma condição" at bounding box center [429, 113] width 306 height 24
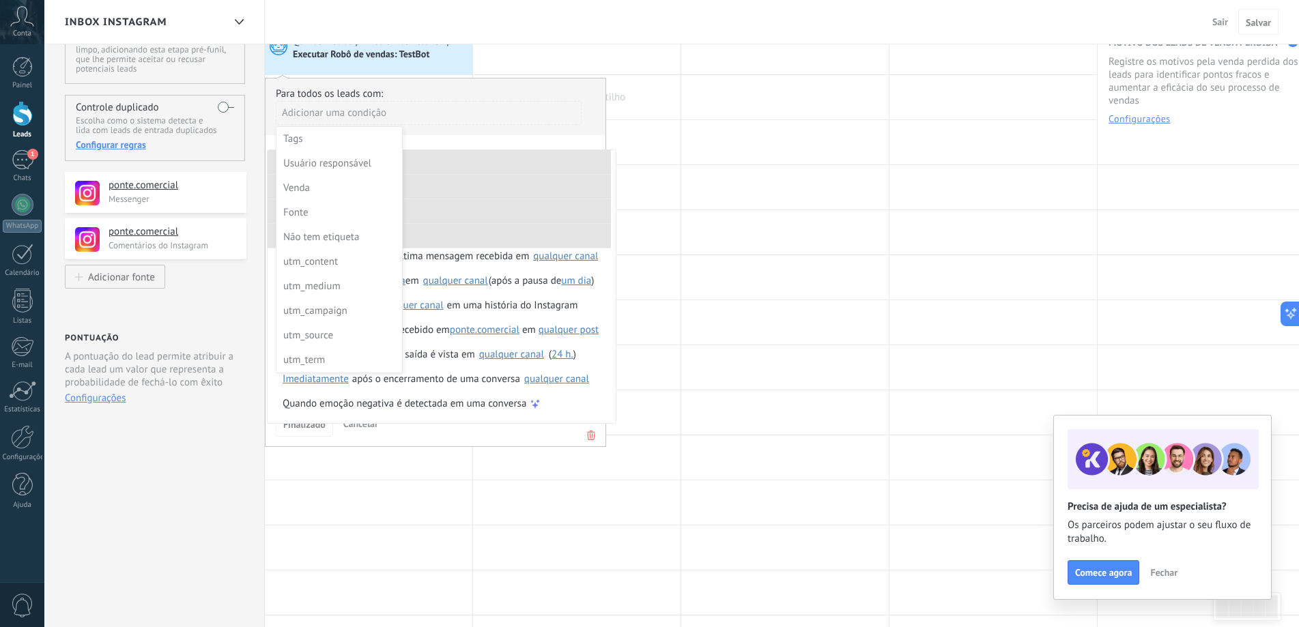
drag, startPoint x: 679, startPoint y: 95, endPoint x: 660, endPoint y: 109, distance: 23.5
click at [679, 97] on div at bounding box center [577, 97] width 208 height 44
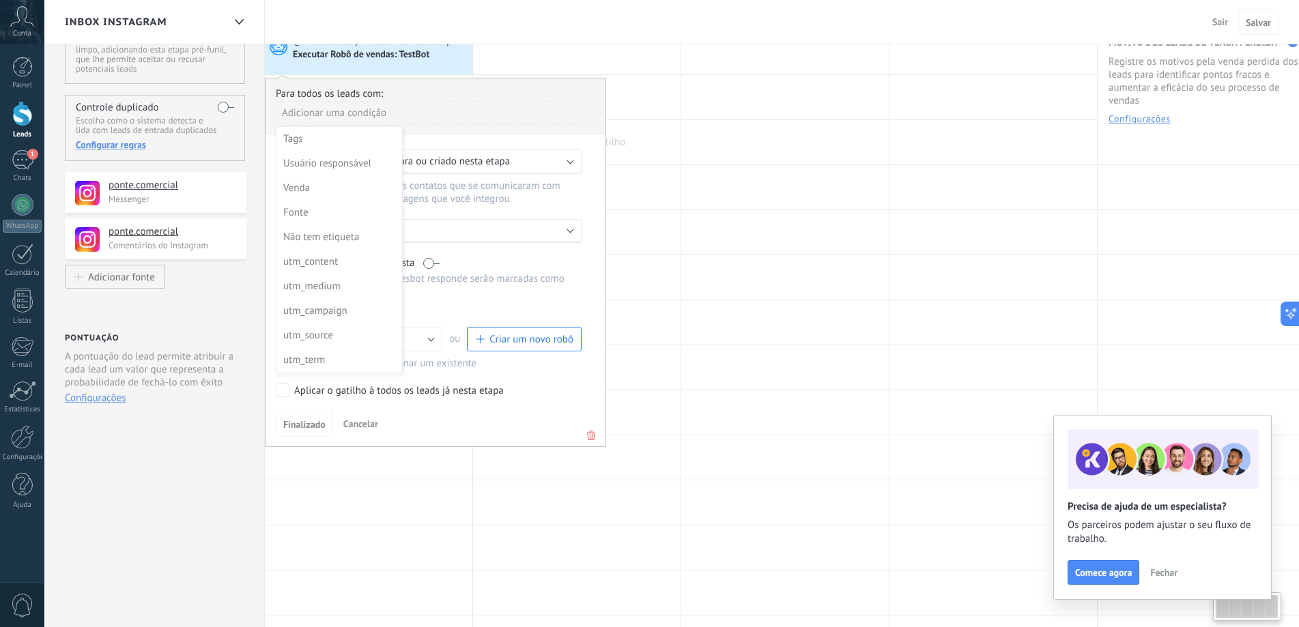
scroll to position [0, 1]
click at [665, 311] on div at bounding box center [576, 322] width 208 height 44
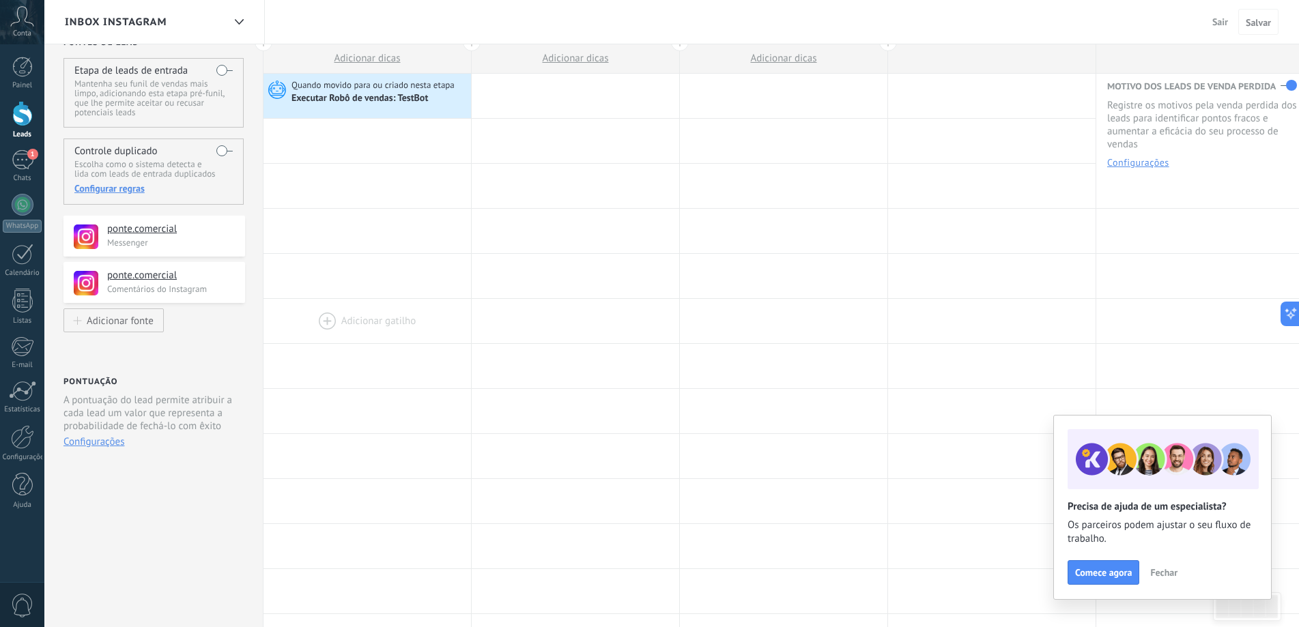
scroll to position [0, 0]
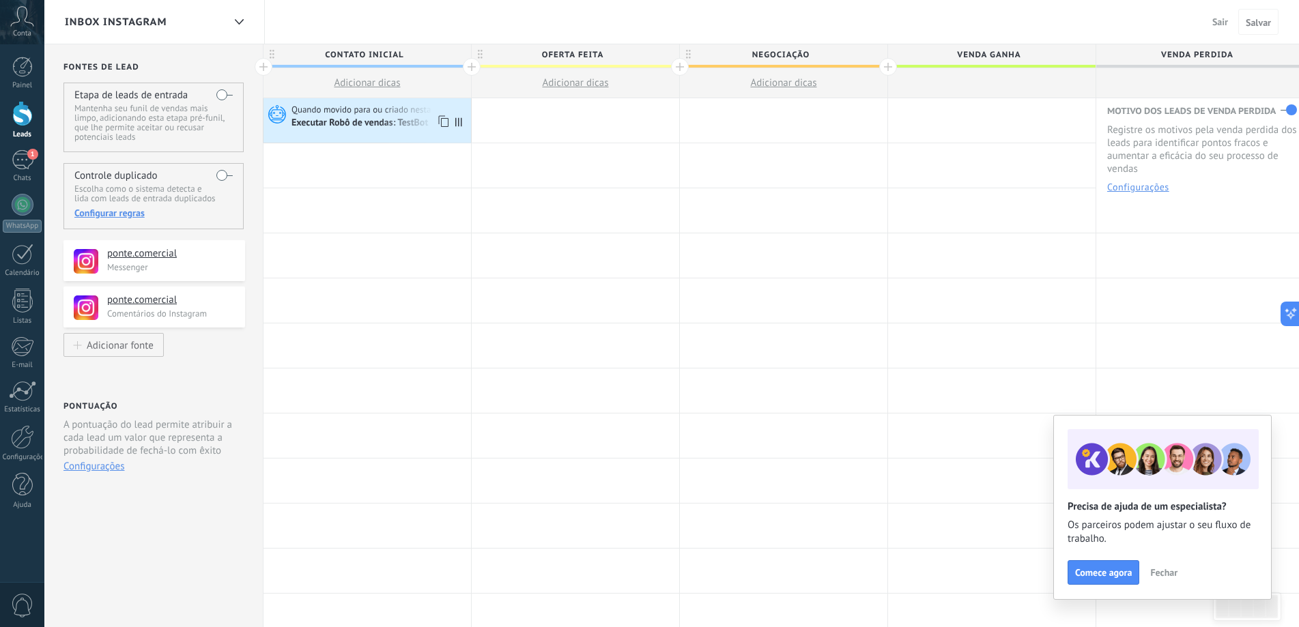
click at [387, 121] on div "Executar Robô de vendas: TestBot" at bounding box center [361, 123] width 139 height 12
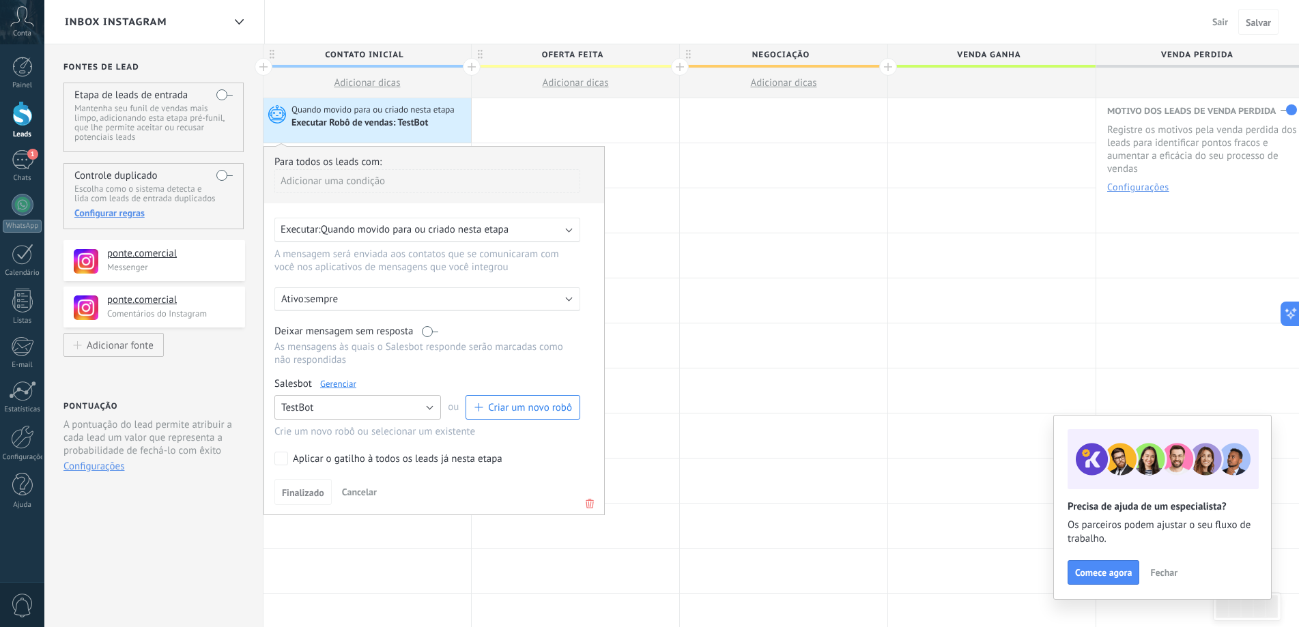
click at [414, 407] on button "TestBot" at bounding box center [357, 407] width 167 height 25
click at [370, 434] on span "IG Boas vindas." at bounding box center [351, 431] width 170 height 13
click at [284, 500] on button "Finalizado" at bounding box center [302, 492] width 57 height 26
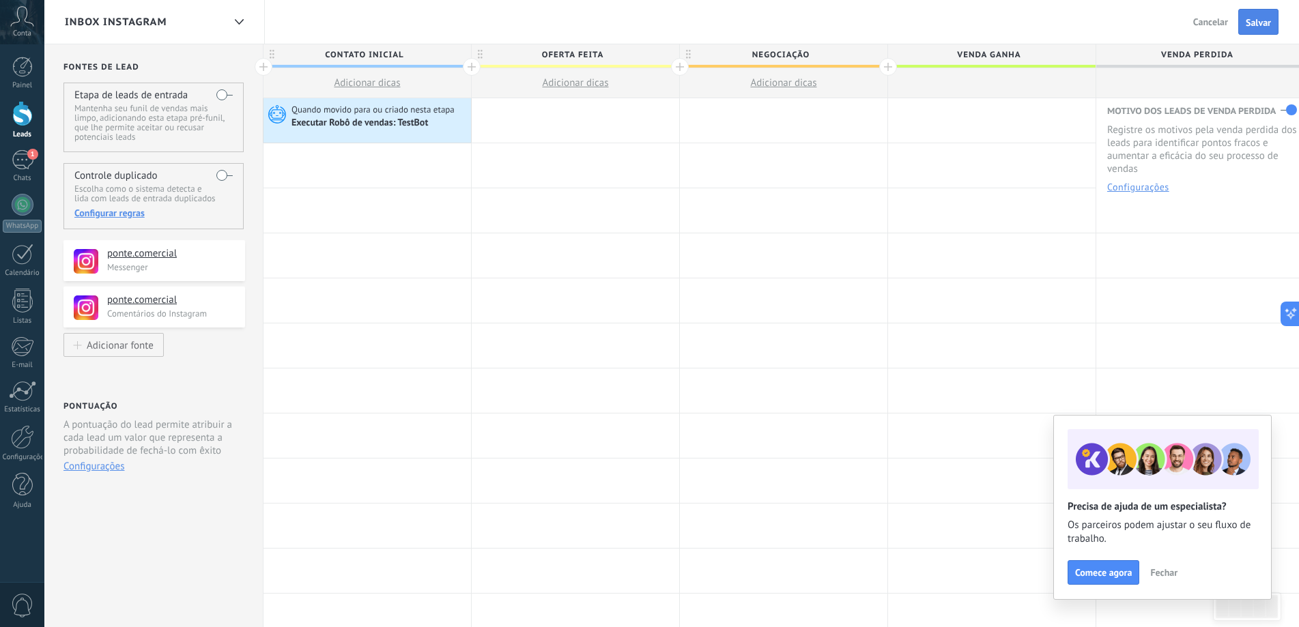
click at [1269, 25] on span "Salvar" at bounding box center [1258, 23] width 25 height 10
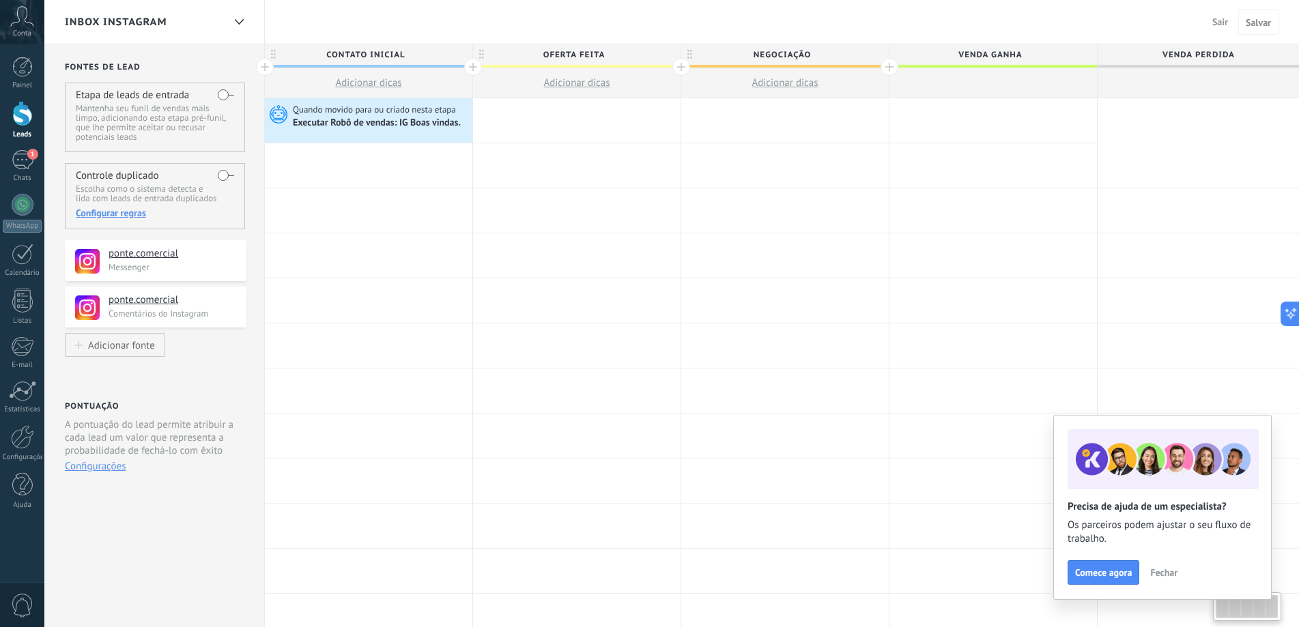
scroll to position [0, 1]
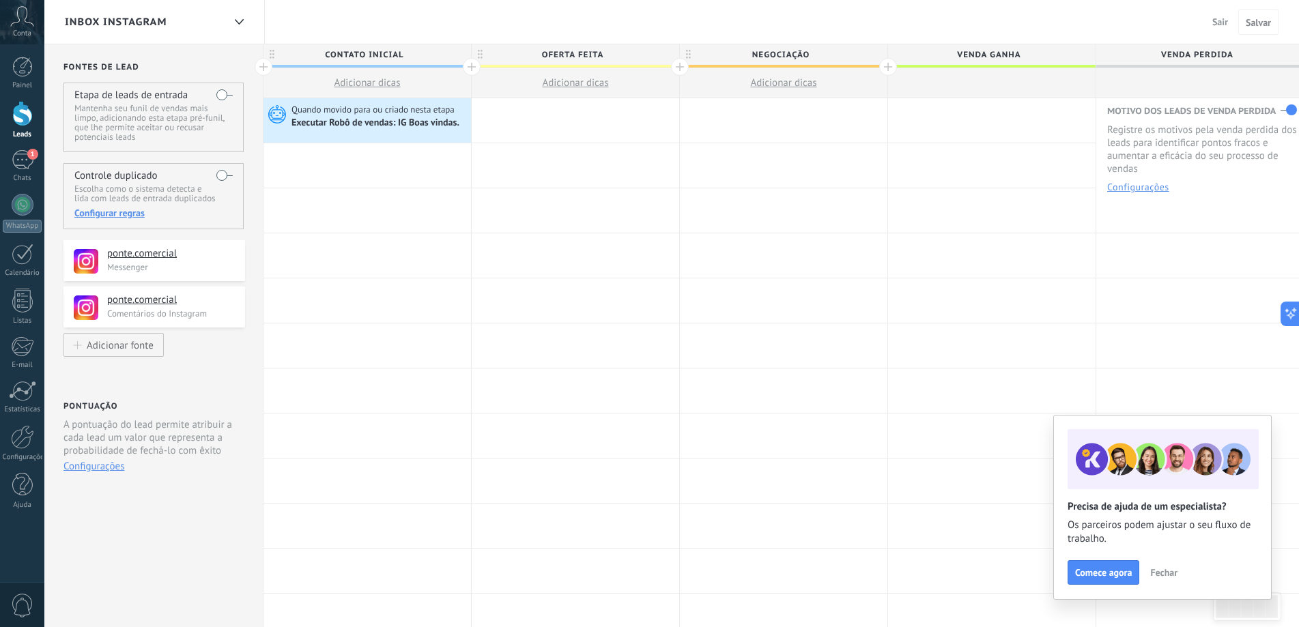
click at [222, 95] on label at bounding box center [224, 95] width 16 height 22
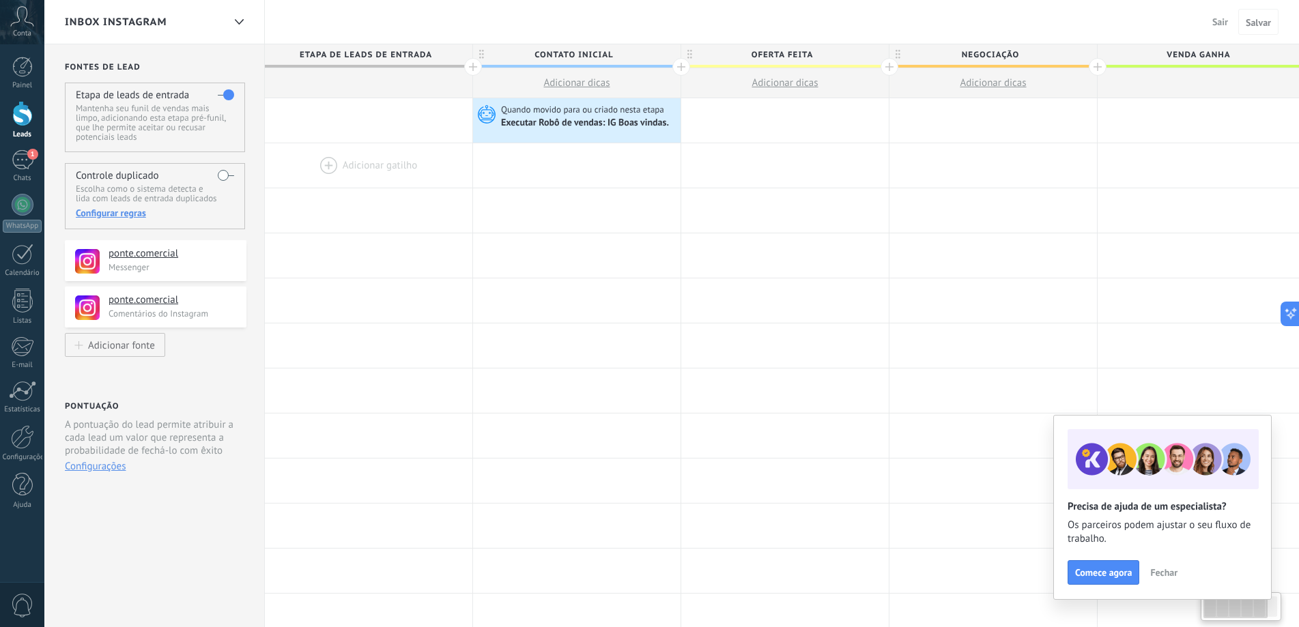
scroll to position [0, 1]
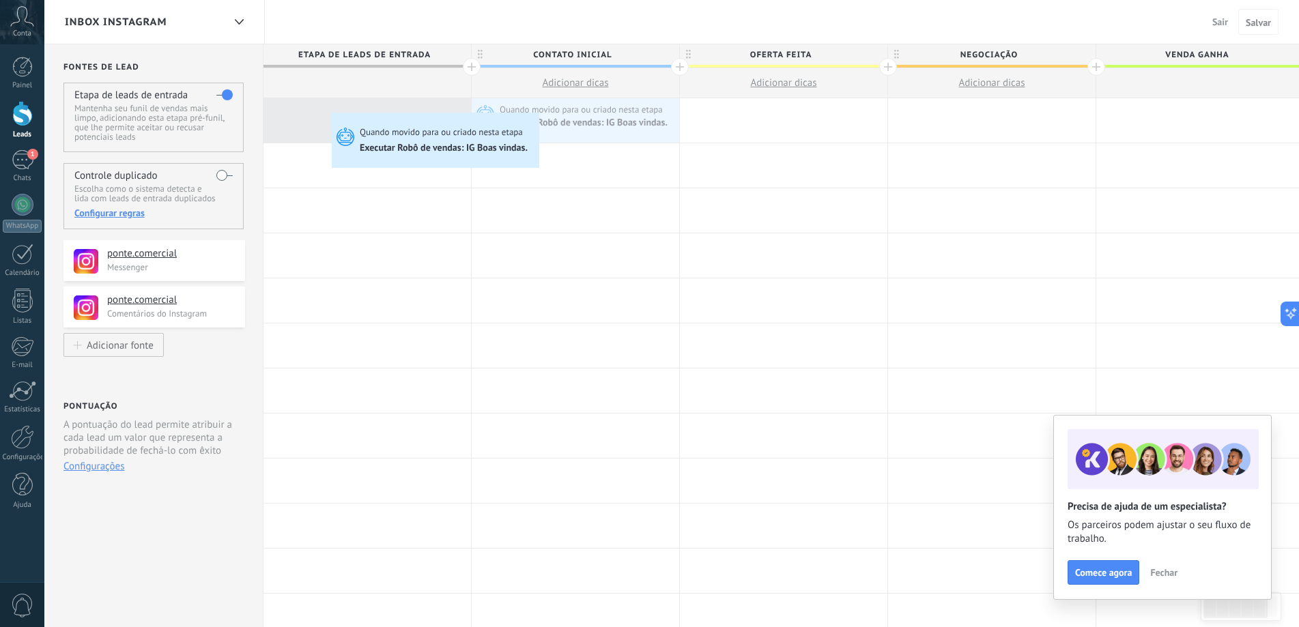
drag, startPoint x: 530, startPoint y: 111, endPoint x: 335, endPoint y: 116, distance: 195.3
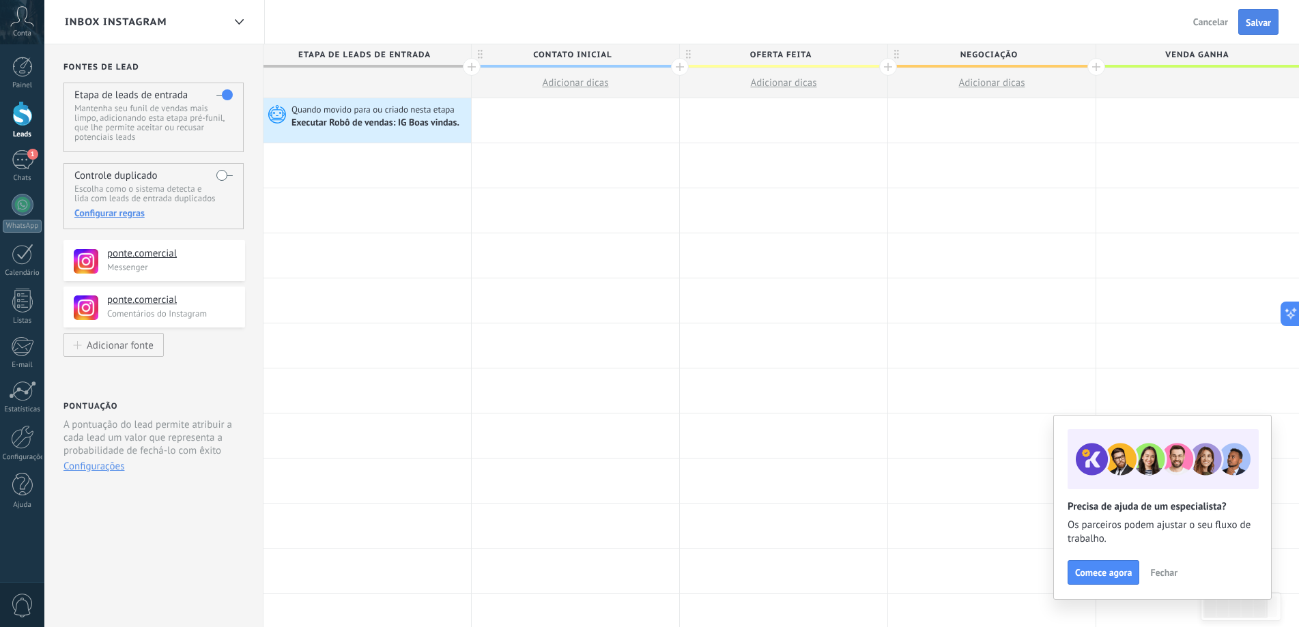
click at [1257, 25] on span "Salvar" at bounding box center [1258, 23] width 25 height 10
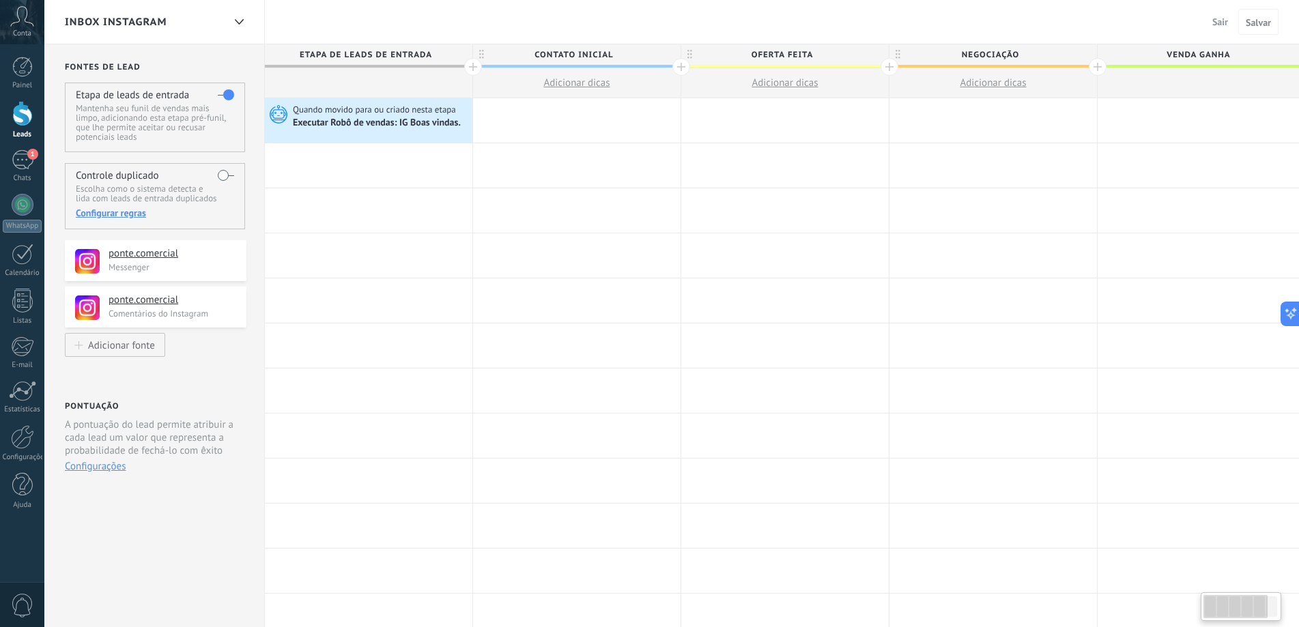
scroll to position [0, 1]
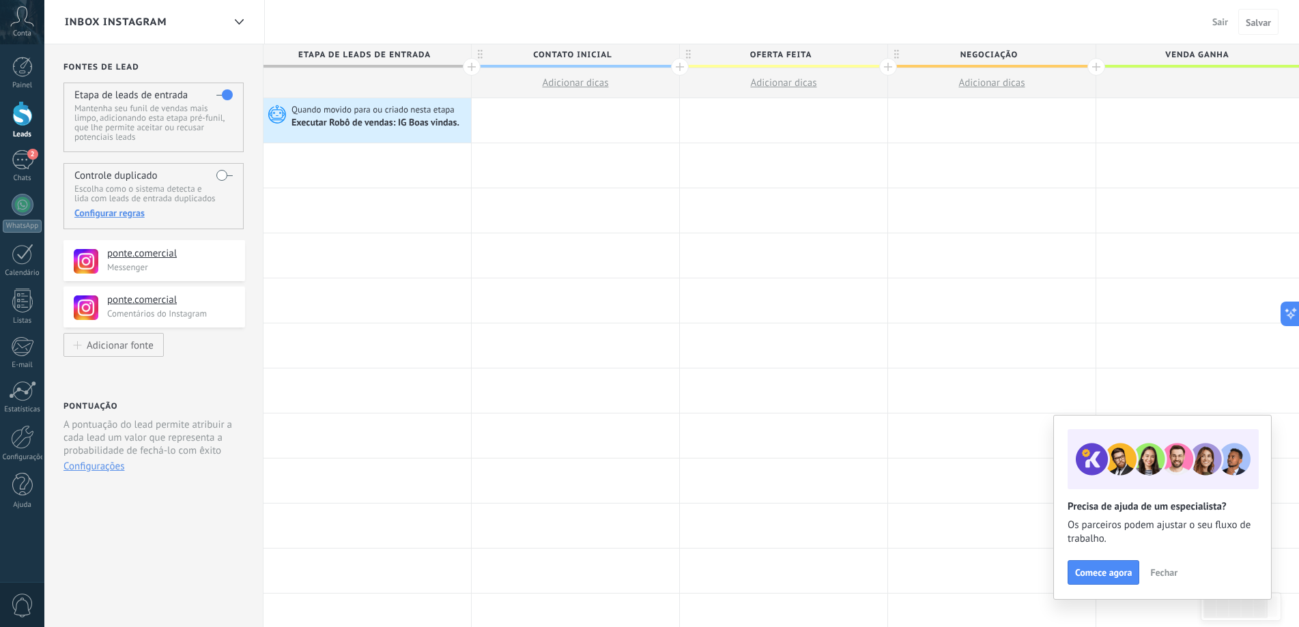
click at [355, 72] on div at bounding box center [368, 83] width 208 height 30
click at [341, 167] on div at bounding box center [368, 165] width 208 height 44
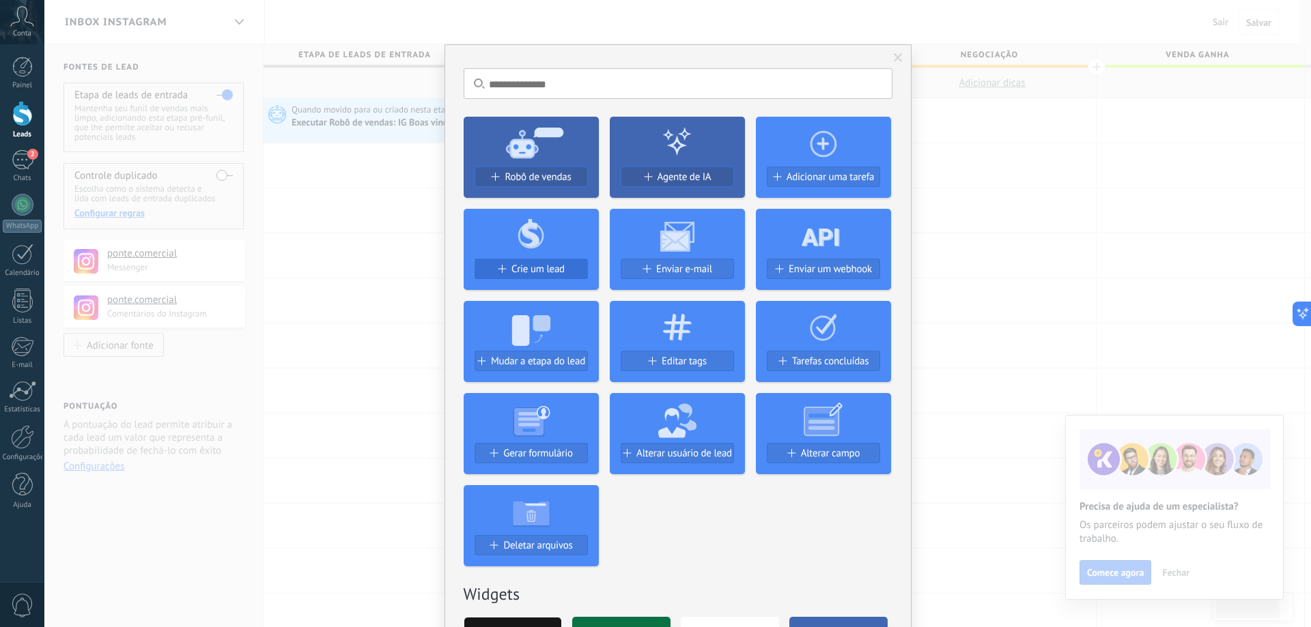
click at [545, 269] on span "Crie um lead" at bounding box center [537, 270] width 53 height 12
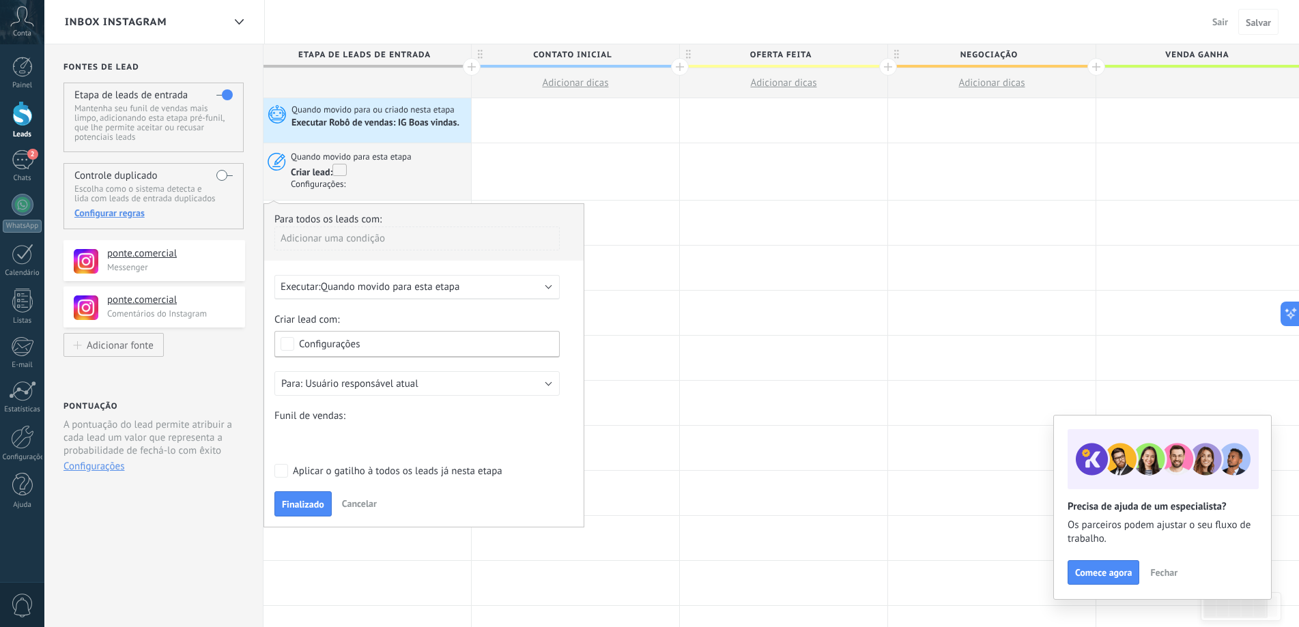
click at [457, 294] on div "Executar: Quando movido para esta etapa" at bounding box center [416, 287] width 285 height 25
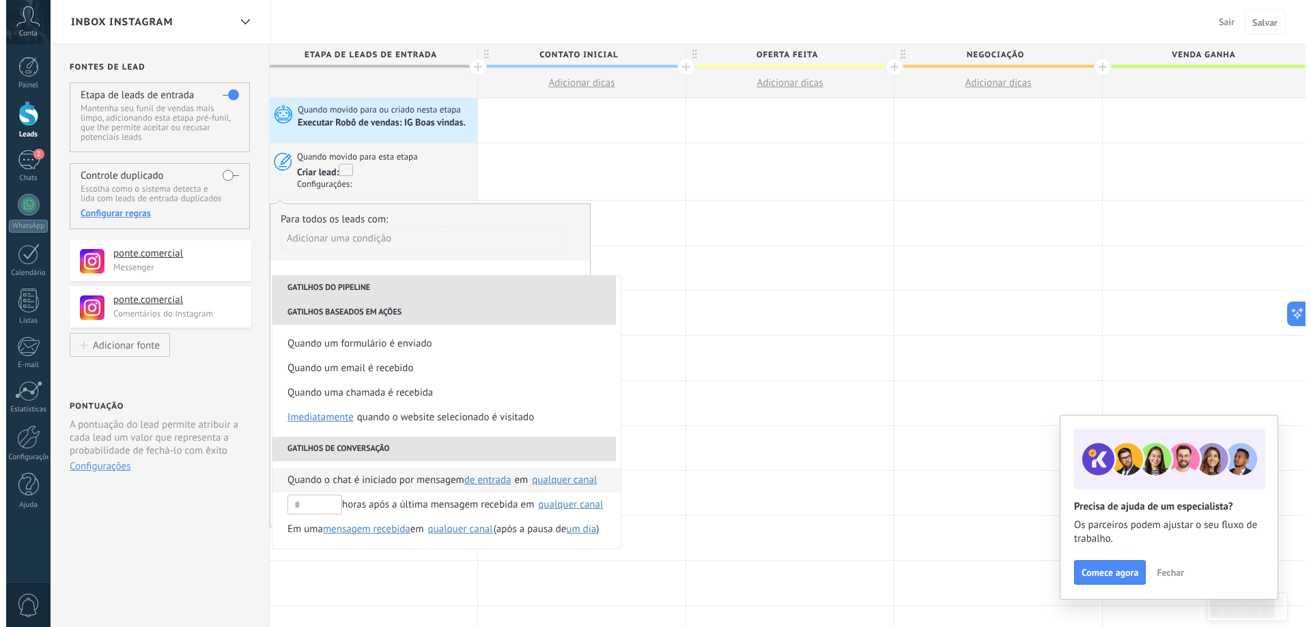
scroll to position [273, 0]
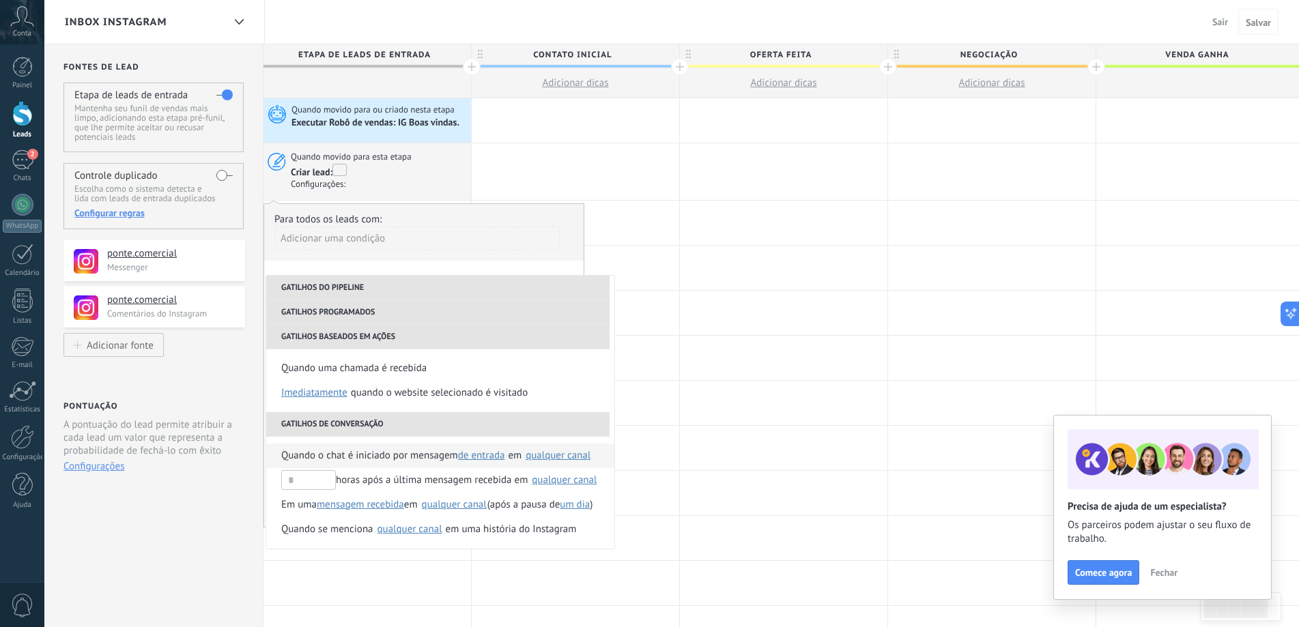
click at [548, 458] on div "qualquer canal" at bounding box center [558, 456] width 65 height 10
click at [529, 513] on span "ponte.comercial" at bounding box center [559, 512] width 70 height 14
click at [545, 264] on div "**********" at bounding box center [424, 365] width 321 height 324
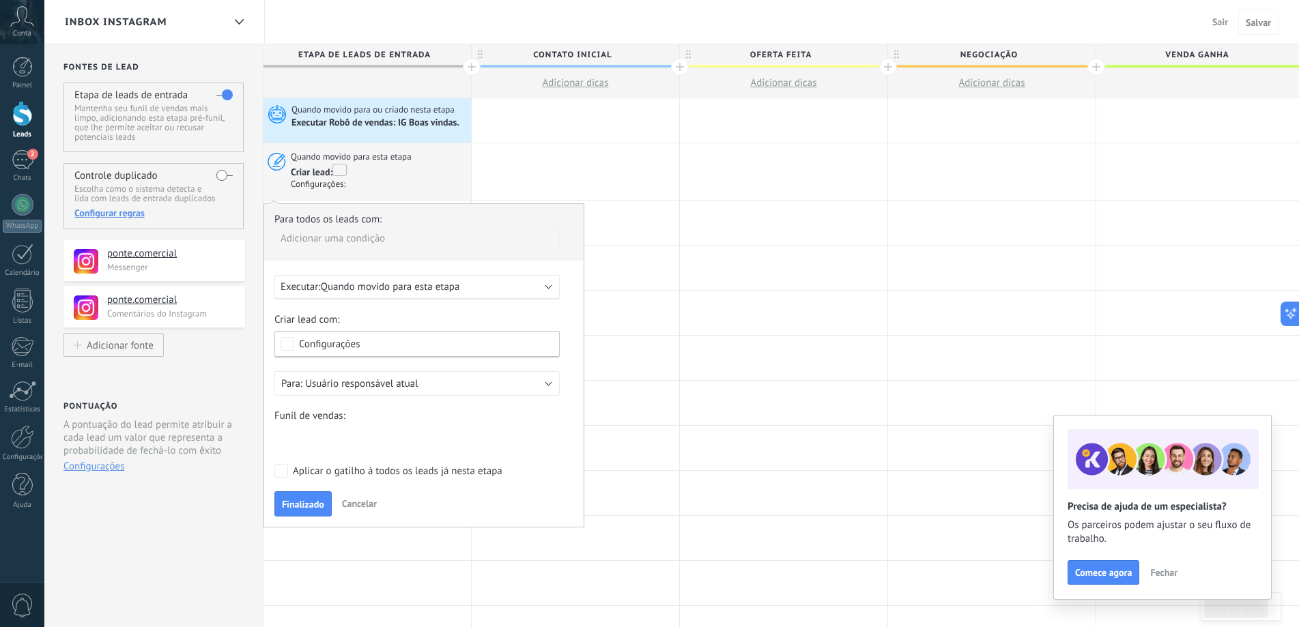
click at [0, 0] on div "Nova consulta Qualificado Orçamento enviado Pedido realizado Pedido processado …" at bounding box center [0, 0] width 0 height 0
click at [335, 437] on span at bounding box center [310, 439] width 59 height 12
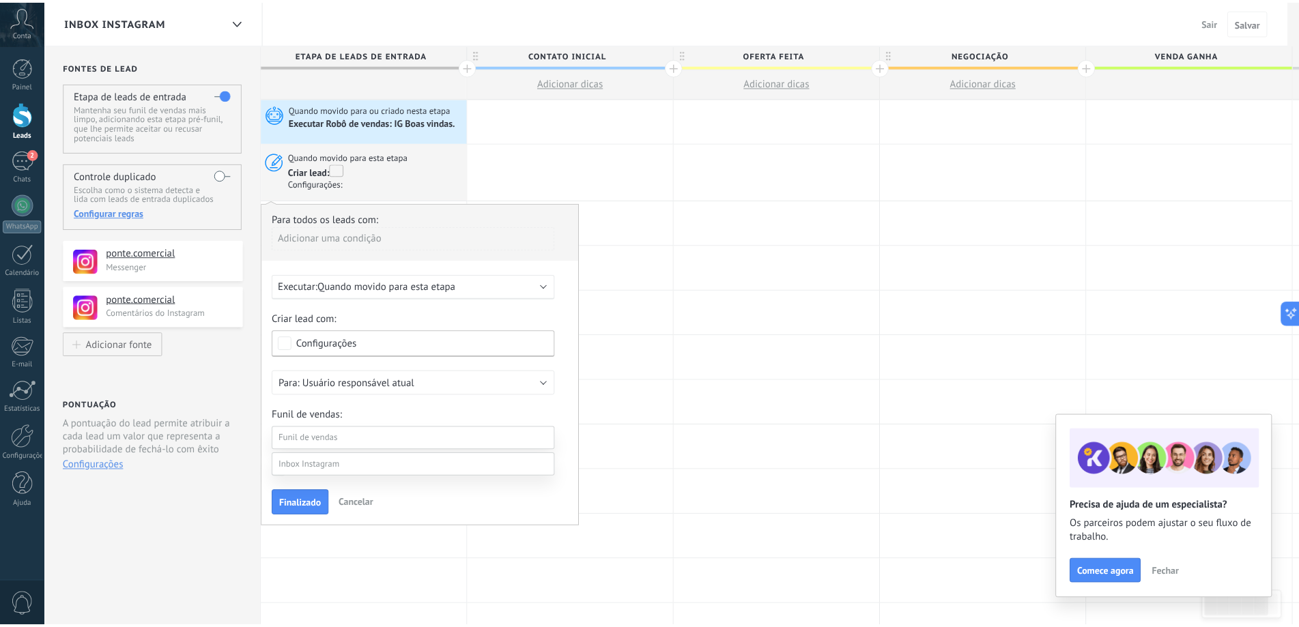
scroll to position [68, 0]
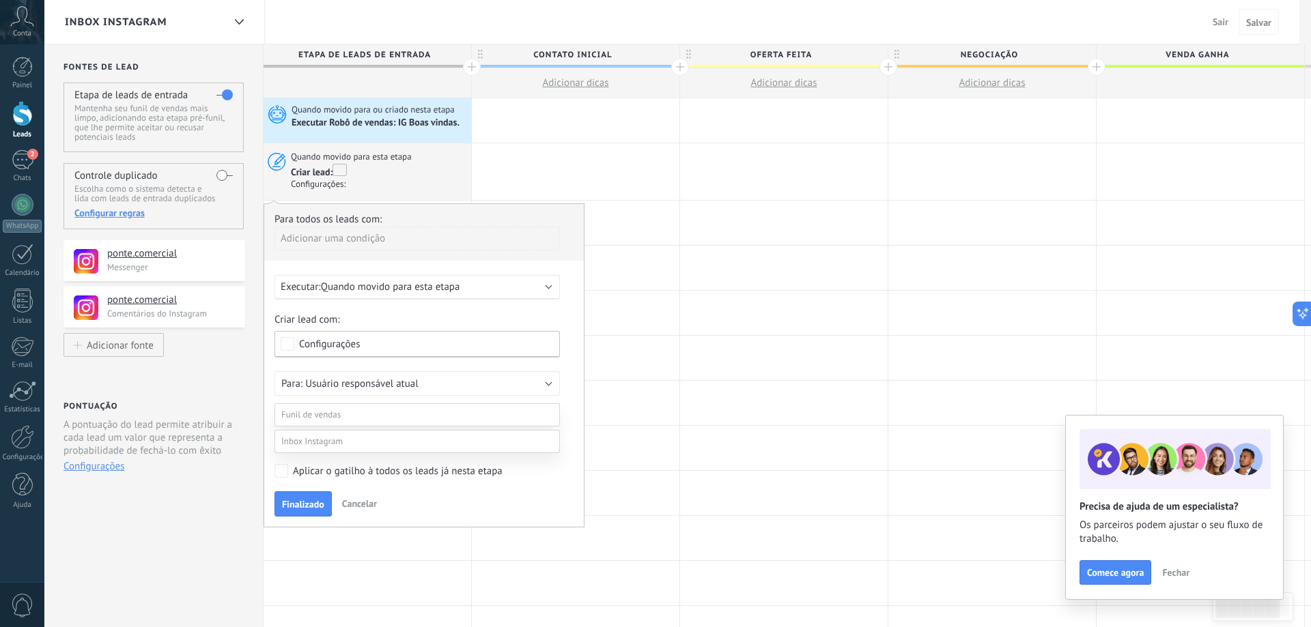
click at [463, 296] on div at bounding box center [677, 289] width 1267 height 627
click at [463, 287] on div "Executar: Quando movido para esta etapa" at bounding box center [412, 287] width 262 height 13
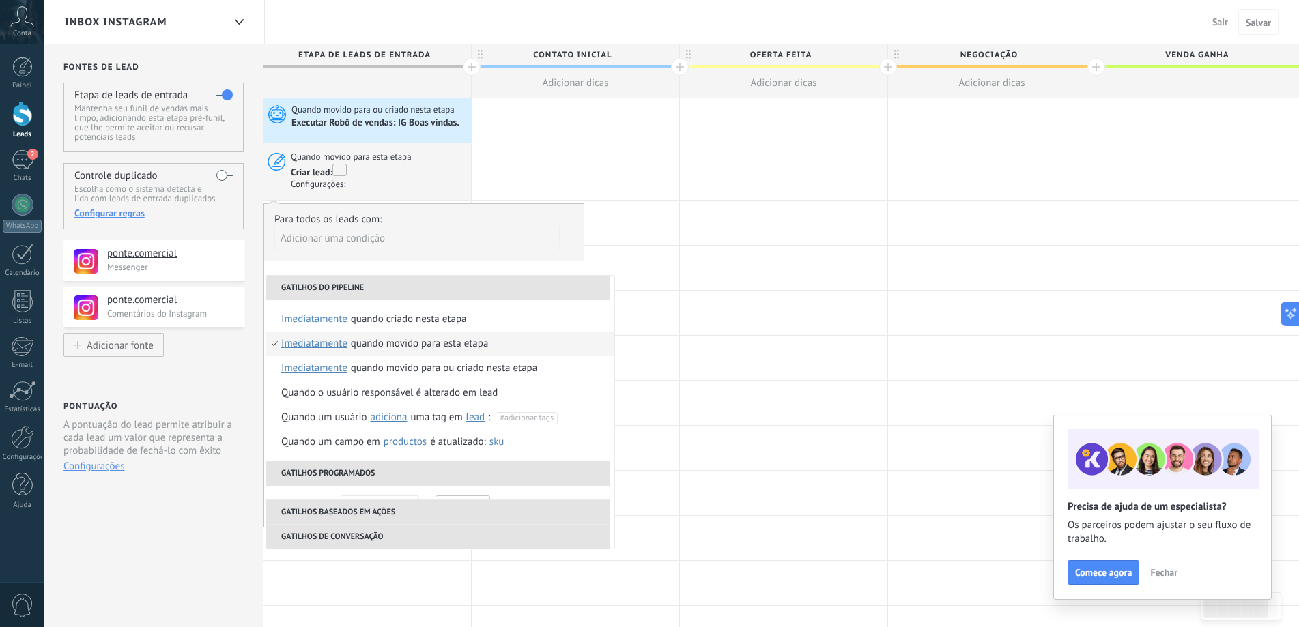
click at [505, 256] on div "Adicionar uma condição" at bounding box center [416, 244] width 285 height 34
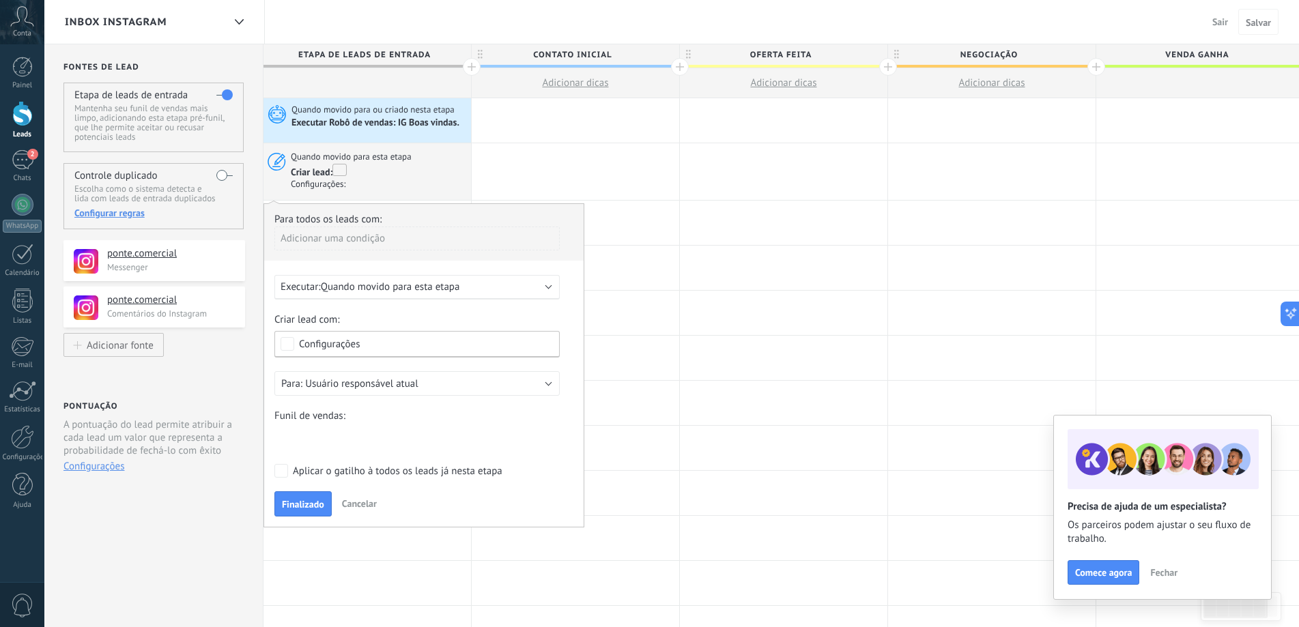
click at [494, 287] on div "Executar: Quando movido para esta etapa" at bounding box center [412, 287] width 262 height 13
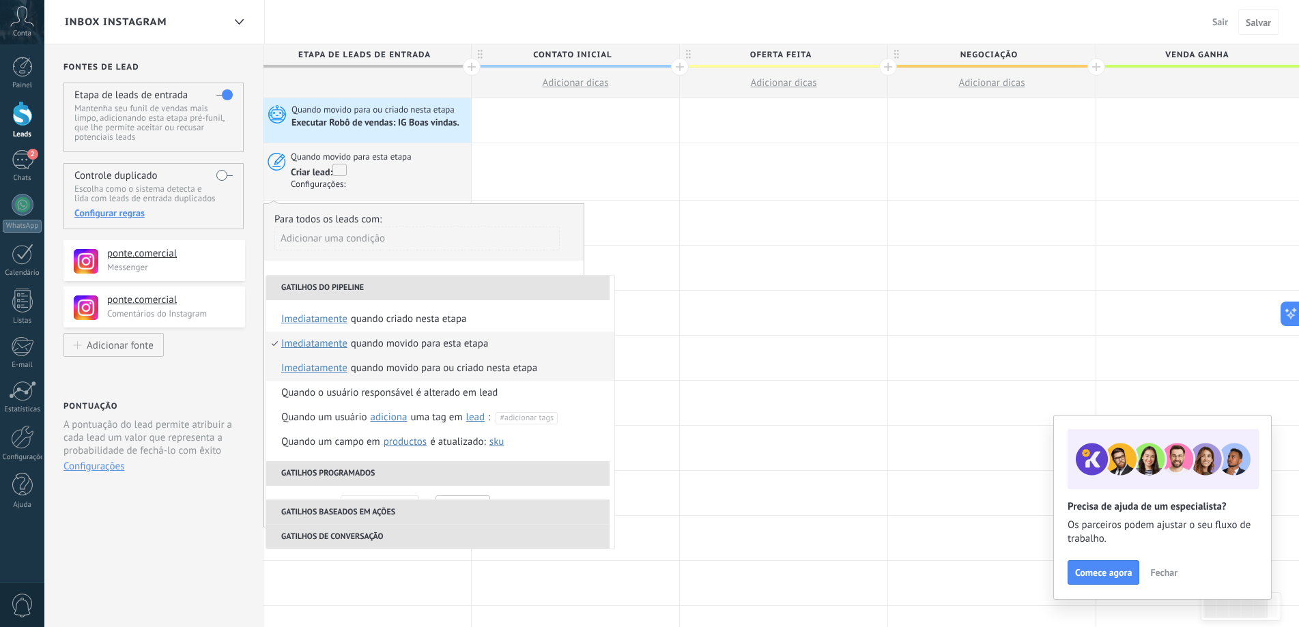
click at [492, 371] on div "Quando movido para ou criado nesta etapa" at bounding box center [444, 368] width 186 height 25
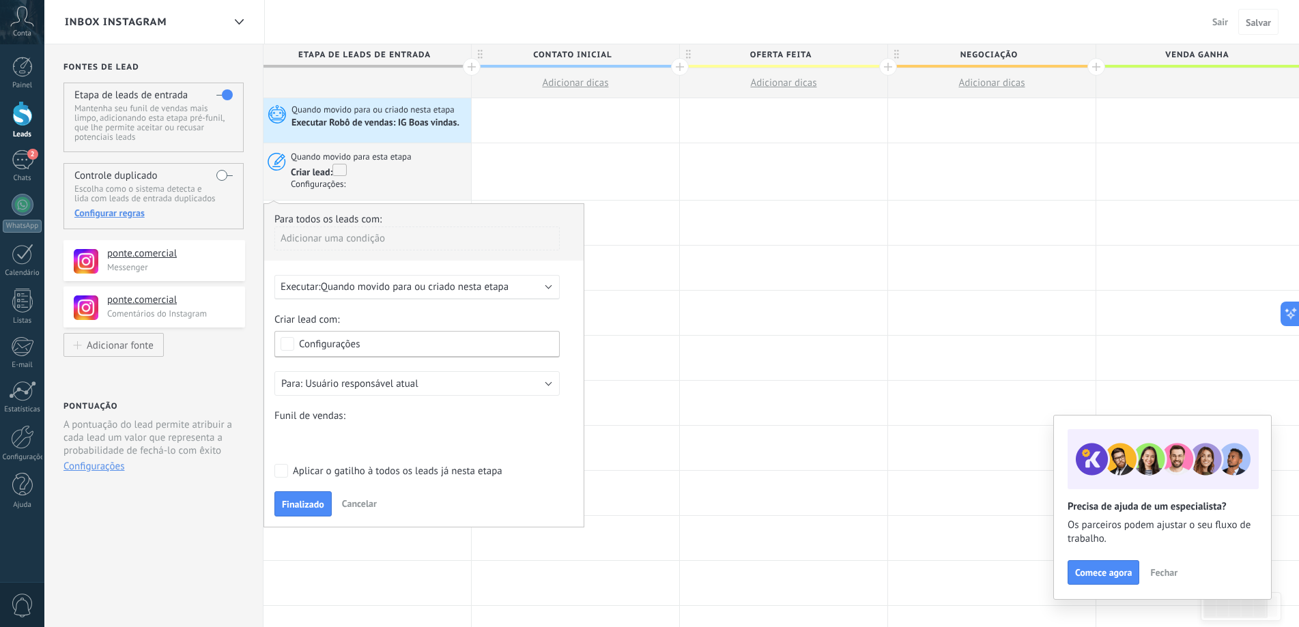
click at [0, 0] on div "Nova consulta Qualificado Orçamento enviado Pedido realizado Pedido processado …" at bounding box center [0, 0] width 0 height 0
click at [428, 415] on div at bounding box center [677, 313] width 1267 height 627
click at [324, 478] on div "Aplicar o gatilho à todos os leads já nesta etapa" at bounding box center [398, 472] width 210 height 14
click at [302, 502] on span "Finalizado" at bounding box center [303, 505] width 42 height 10
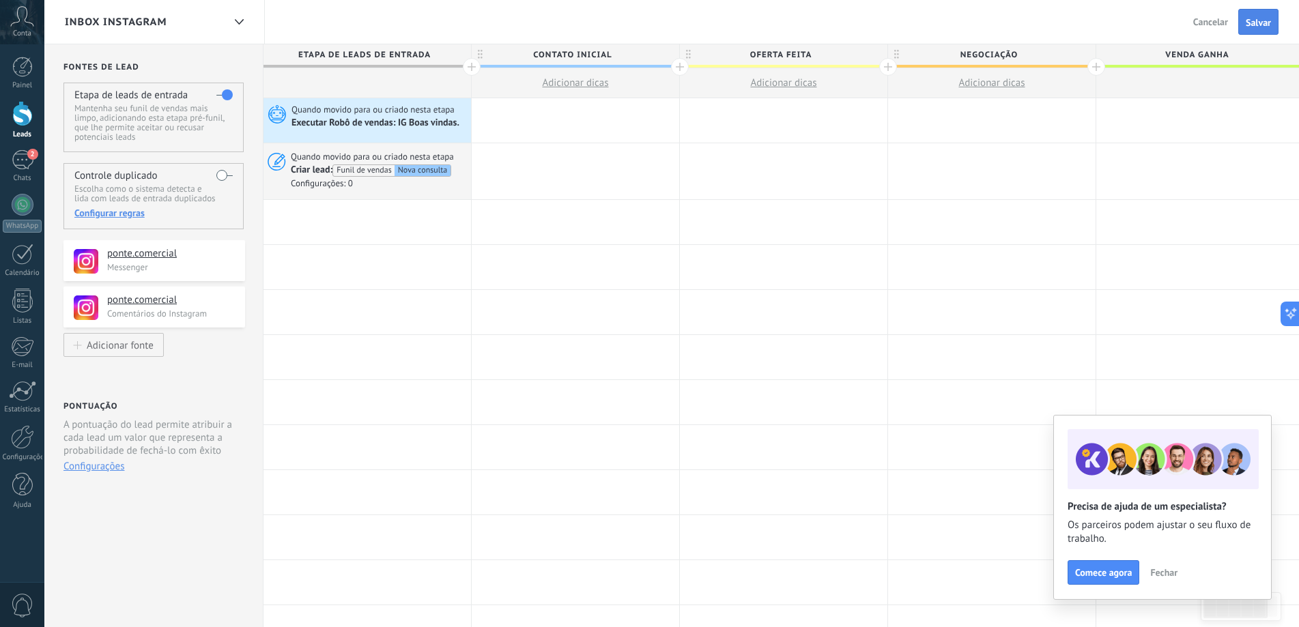
click at [1251, 23] on span "Salvar" at bounding box center [1258, 23] width 25 height 10
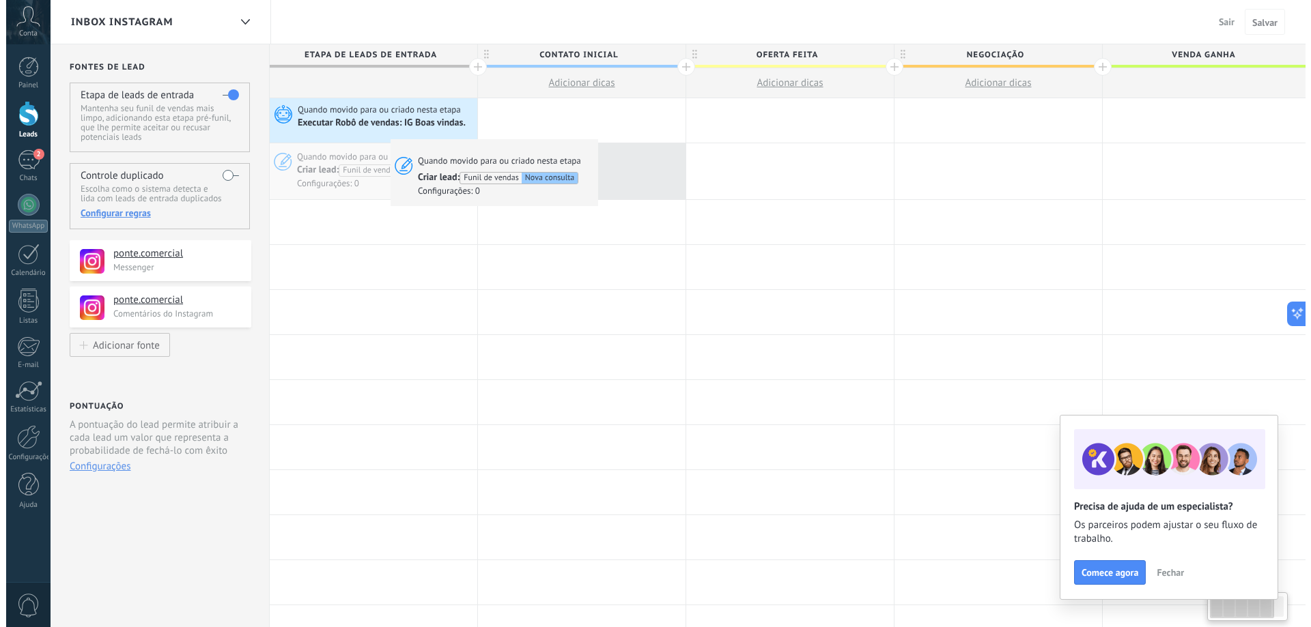
scroll to position [0, 3]
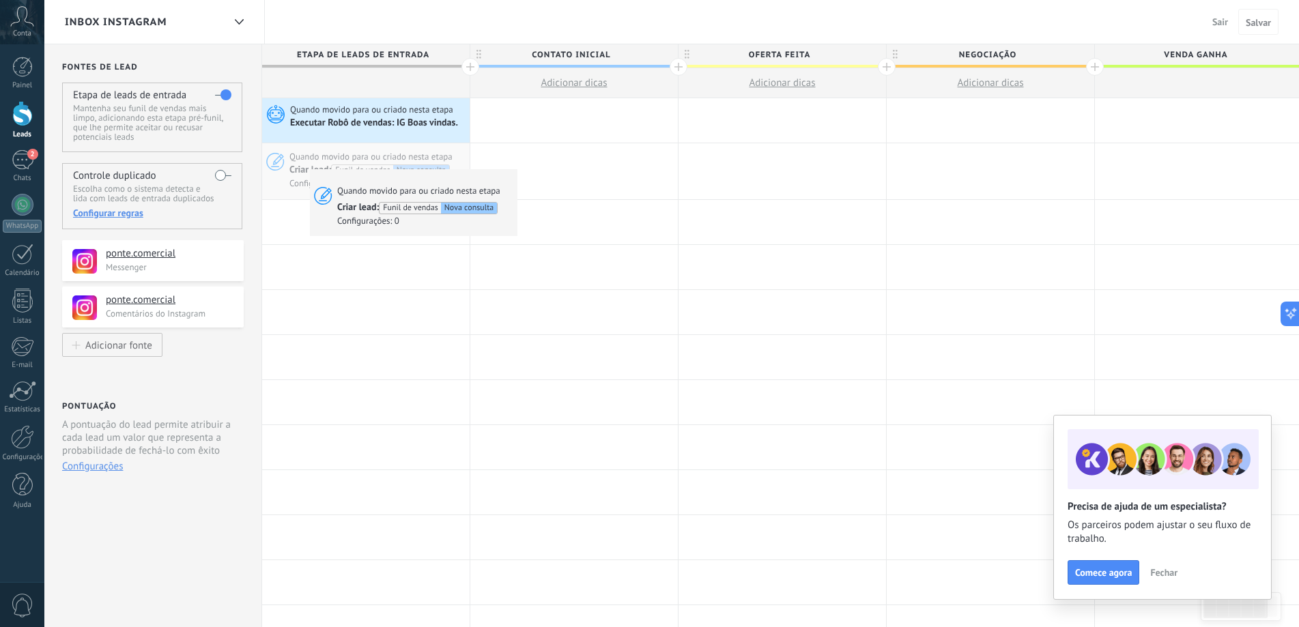
drag, startPoint x: 391, startPoint y: 190, endPoint x: 302, endPoint y: 174, distance: 90.9
click at [305, 173] on div "Quando movido para ou criado nesta etapa Criar lead: Funil de vendas Nova consu…" at bounding box center [366, 171] width 208 height 56
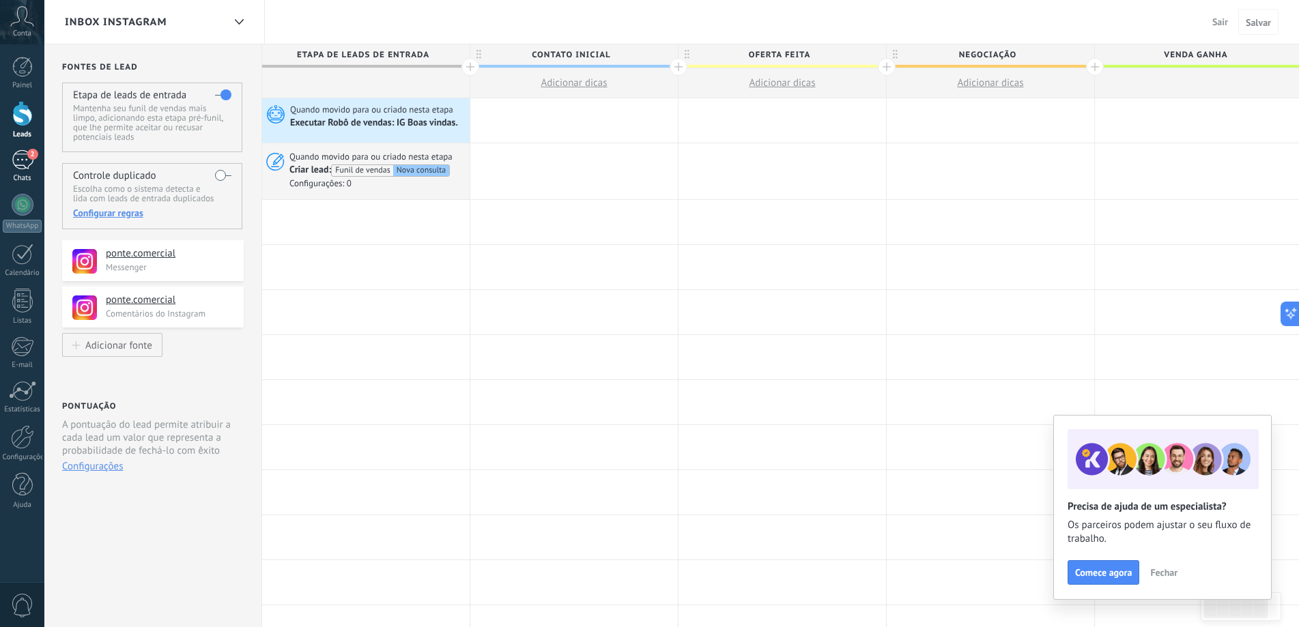
click at [24, 169] on div "2" at bounding box center [23, 160] width 22 height 20
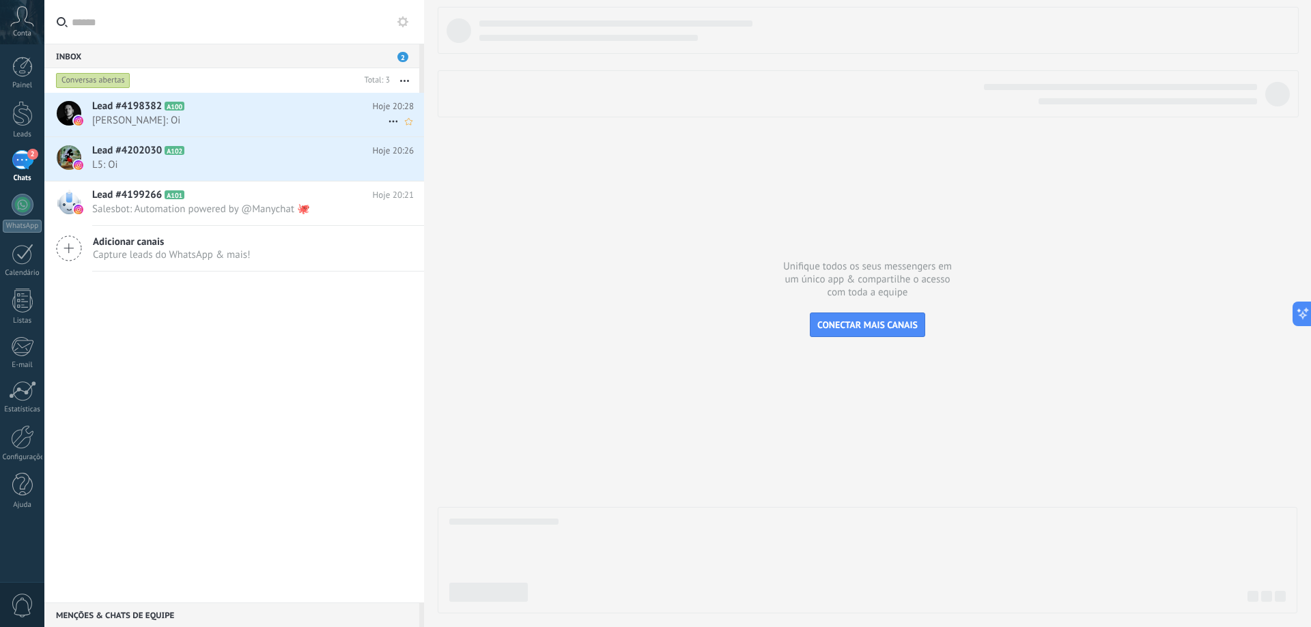
click at [270, 112] on h2 "Lead #4198382 A100" at bounding box center [232, 107] width 281 height 14
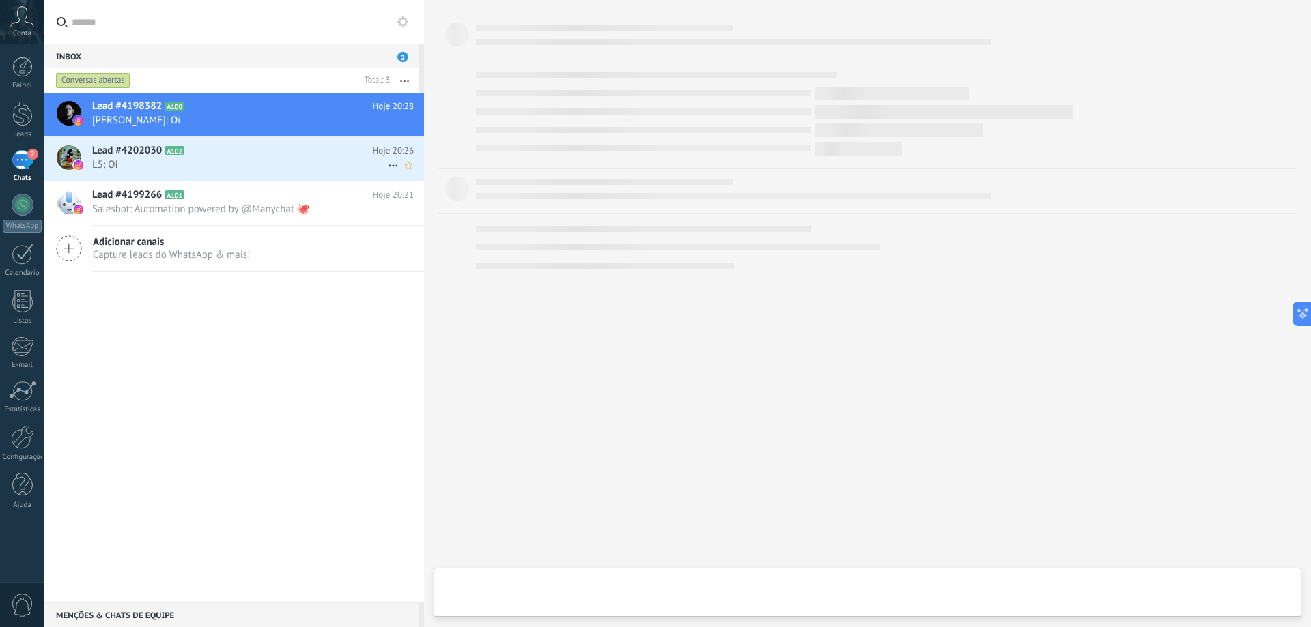
type textarea "**********"
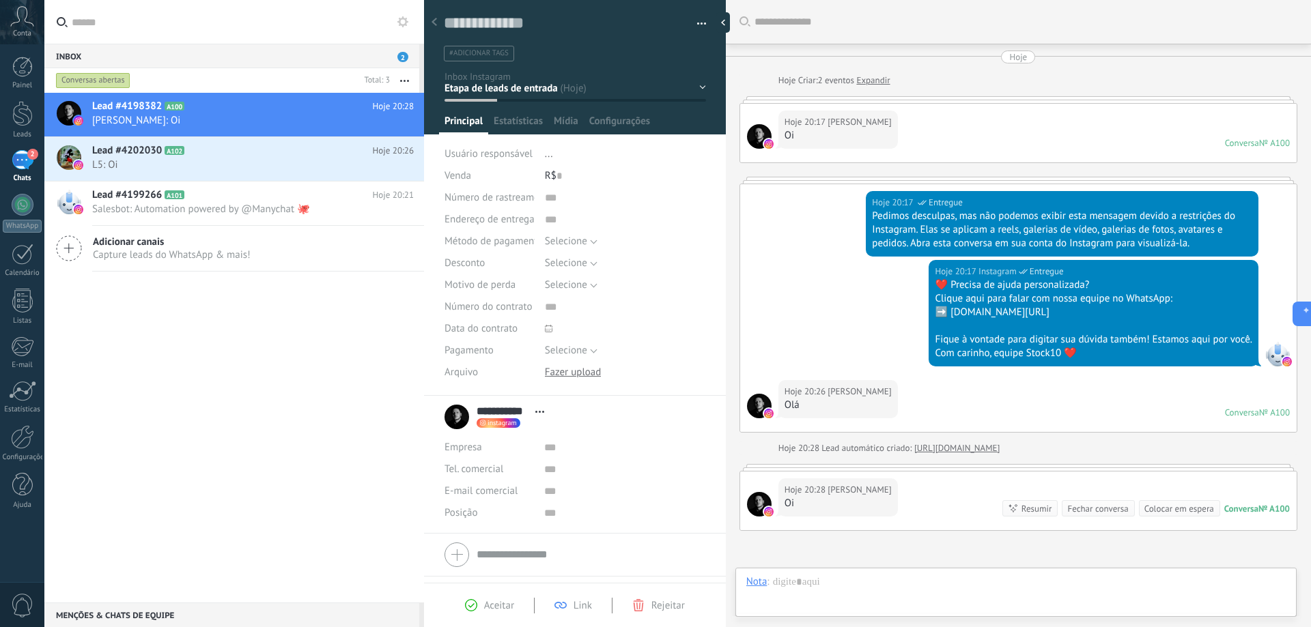
scroll to position [142, 0]
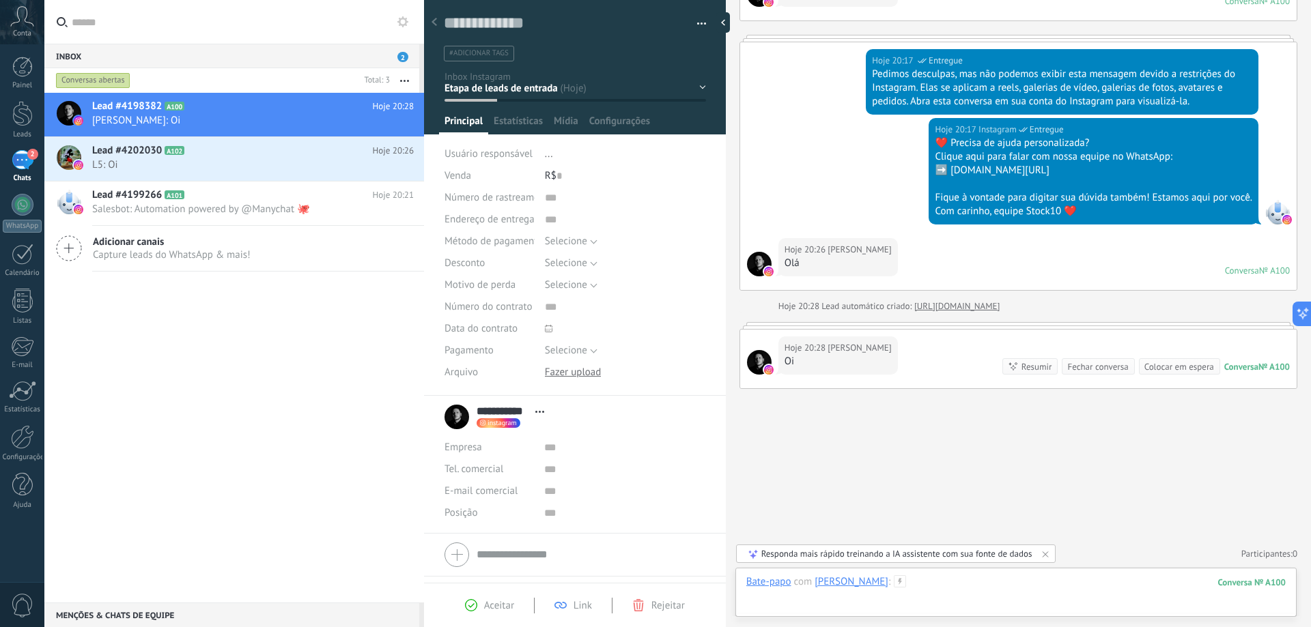
click at [976, 586] on div at bounding box center [1015, 596] width 539 height 41
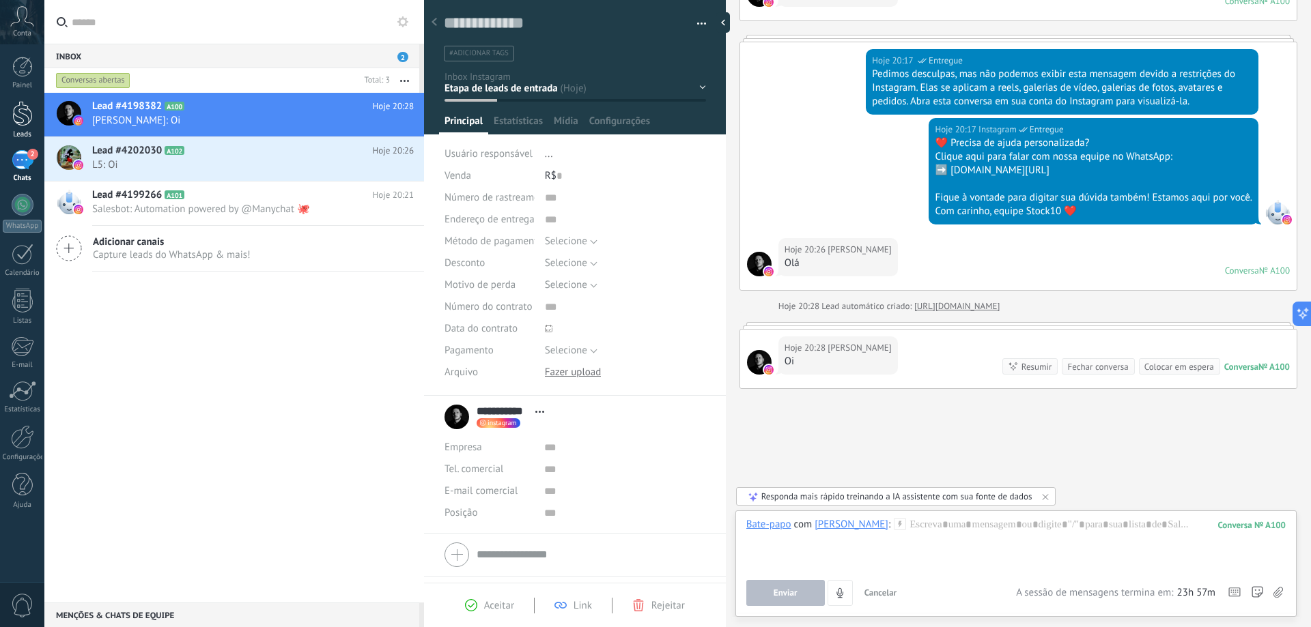
click at [12, 111] on div at bounding box center [22, 113] width 20 height 25
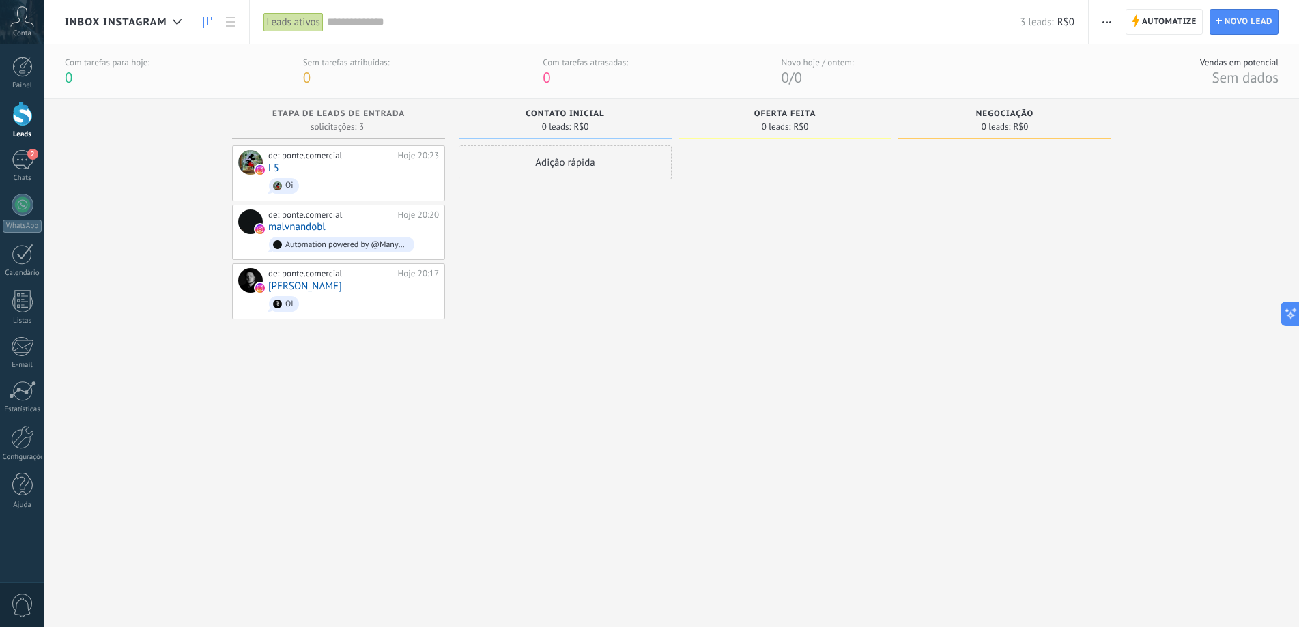
click at [577, 105] on div "Contato inicial 0 leads: R$0" at bounding box center [565, 119] width 213 height 40
click at [578, 115] on span "Contato inicial" at bounding box center [565, 114] width 79 height 10
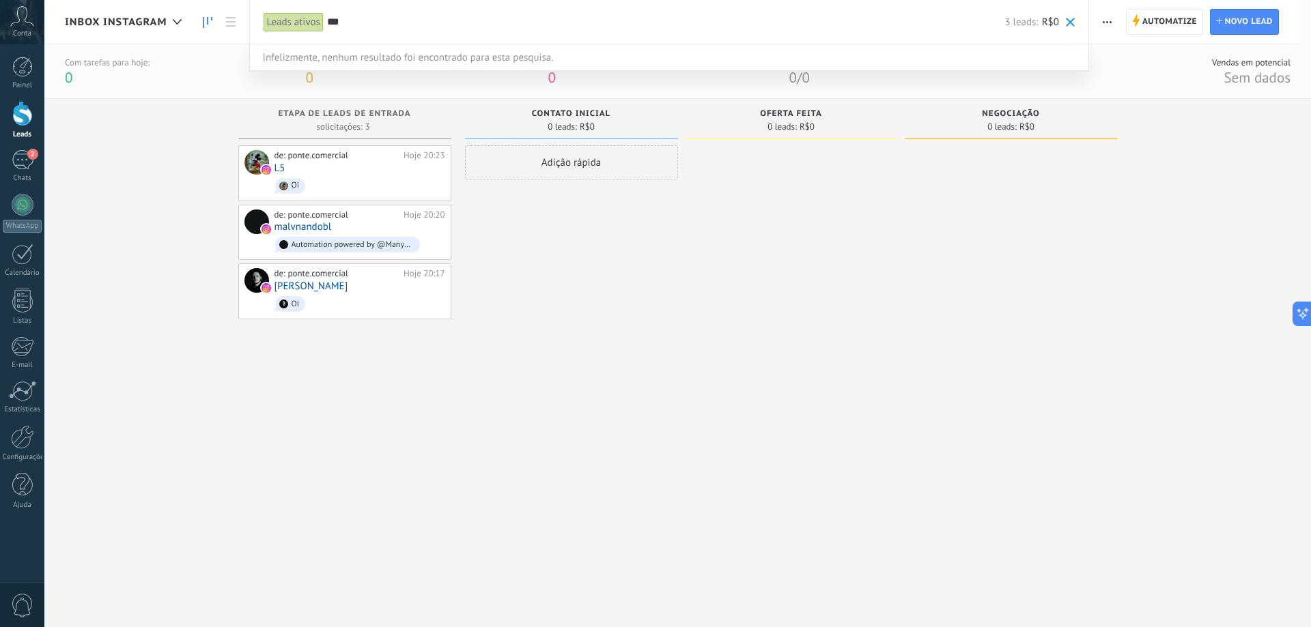
click at [578, 115] on div at bounding box center [655, 313] width 1311 height 627
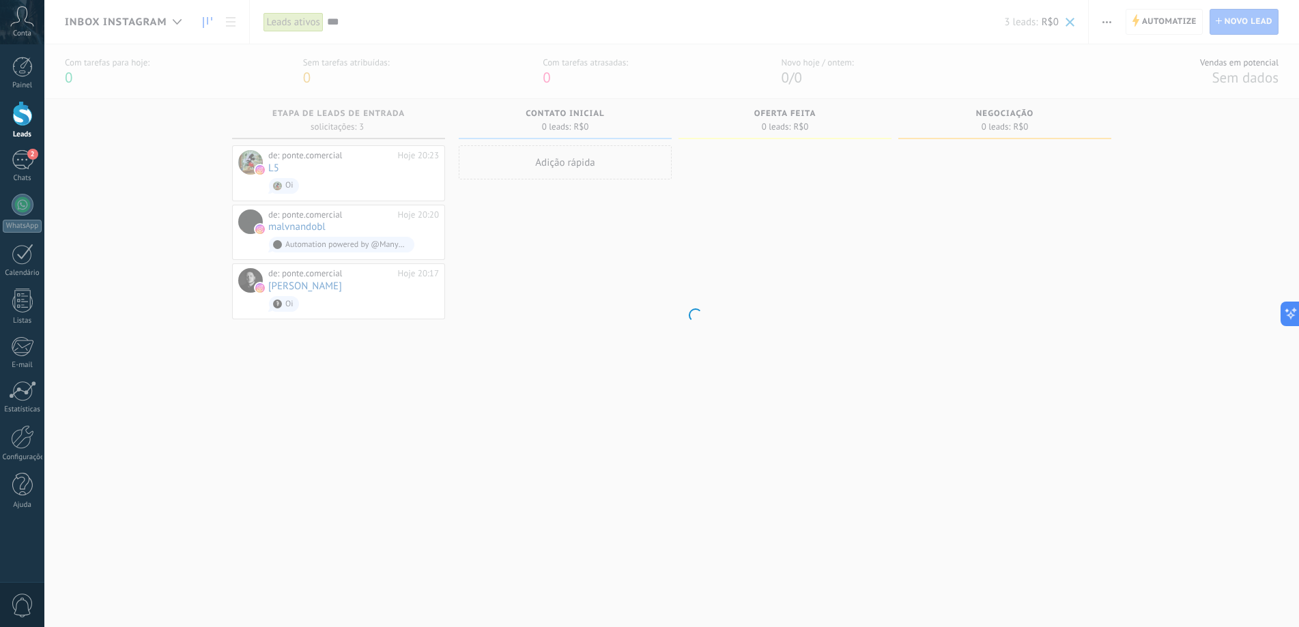
click at [578, 115] on body ".abccls-1,.abccls-2{fill-rule:evenodd}.abccls-2{fill:#fff} .abfcls-1{fill:none}…" at bounding box center [649, 313] width 1299 height 627
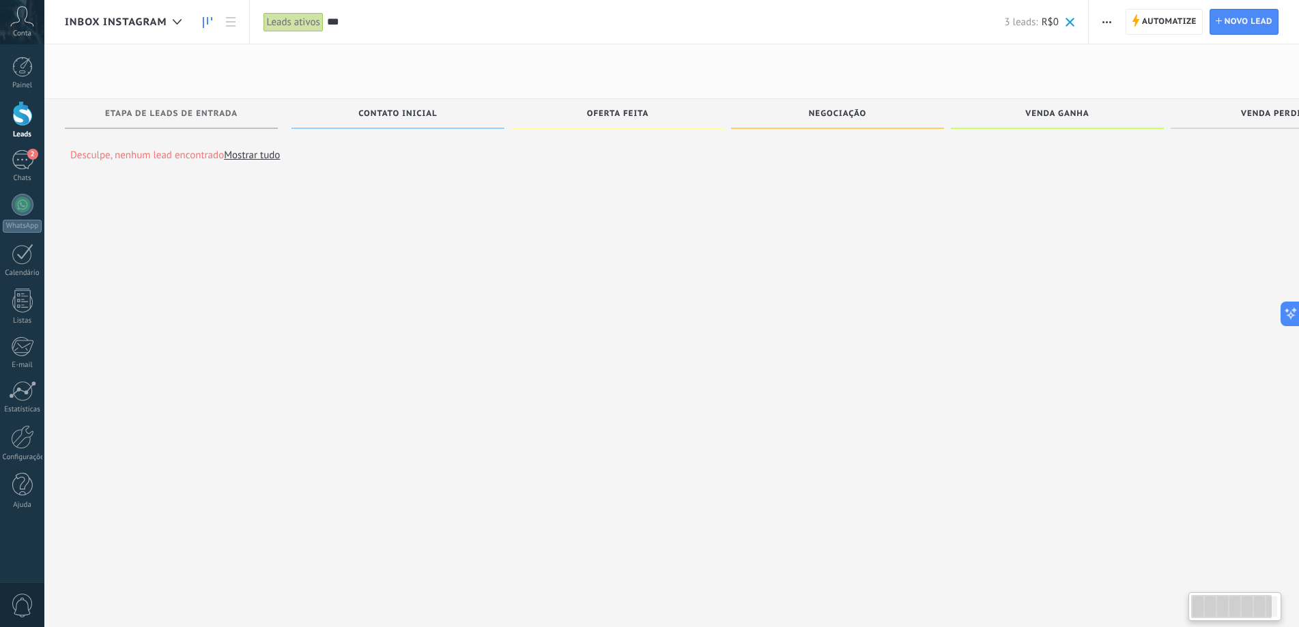
click at [572, 115] on div "Oferta feita" at bounding box center [617, 115] width 199 height 12
click at [572, 115] on div "Desculpe, nenhum lead encontrado Mostrar tudo Etapa de leads de entrada Contato…" at bounding box center [735, 385] width 1340 height 573
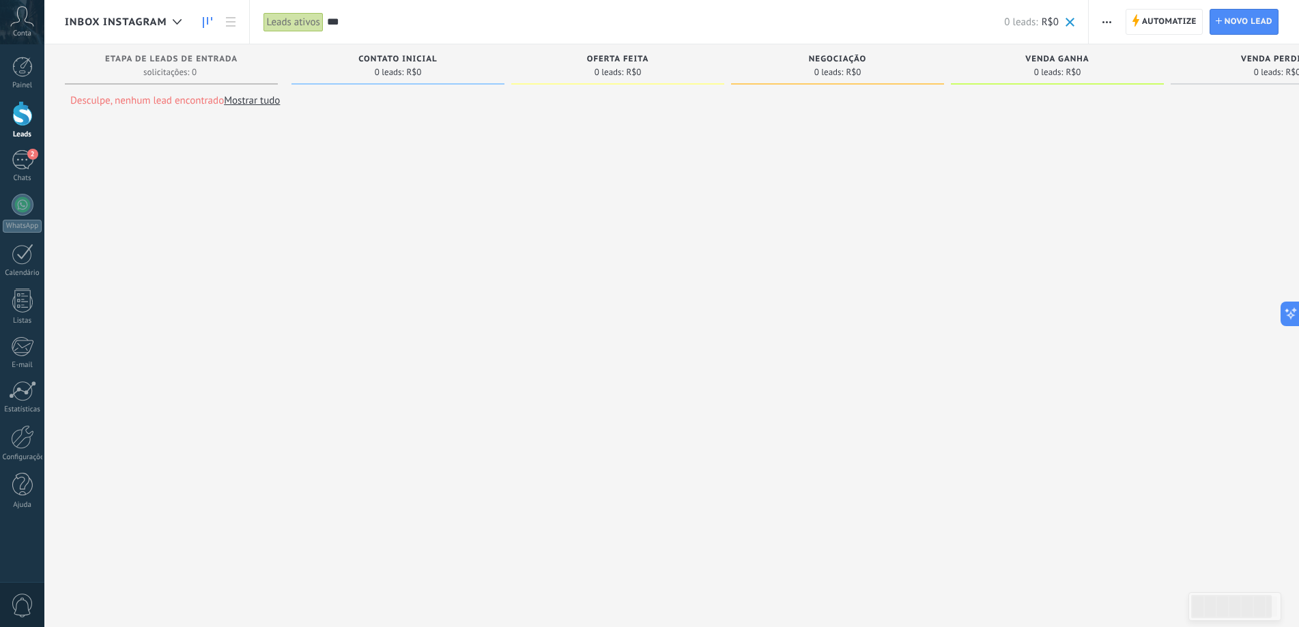
click at [401, 61] on span "Contato inicial" at bounding box center [397, 60] width 79 height 10
click at [403, 59] on span "Contato inicial" at bounding box center [397, 60] width 79 height 10
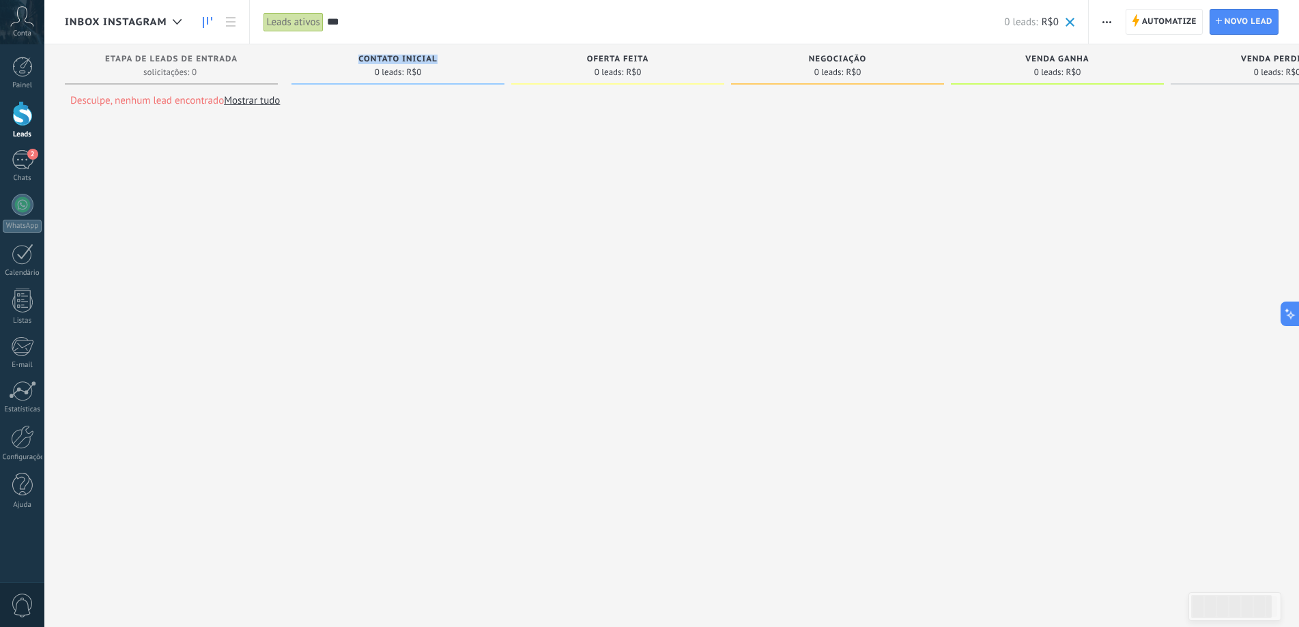
click at [403, 59] on span "Contato inicial" at bounding box center [397, 60] width 79 height 10
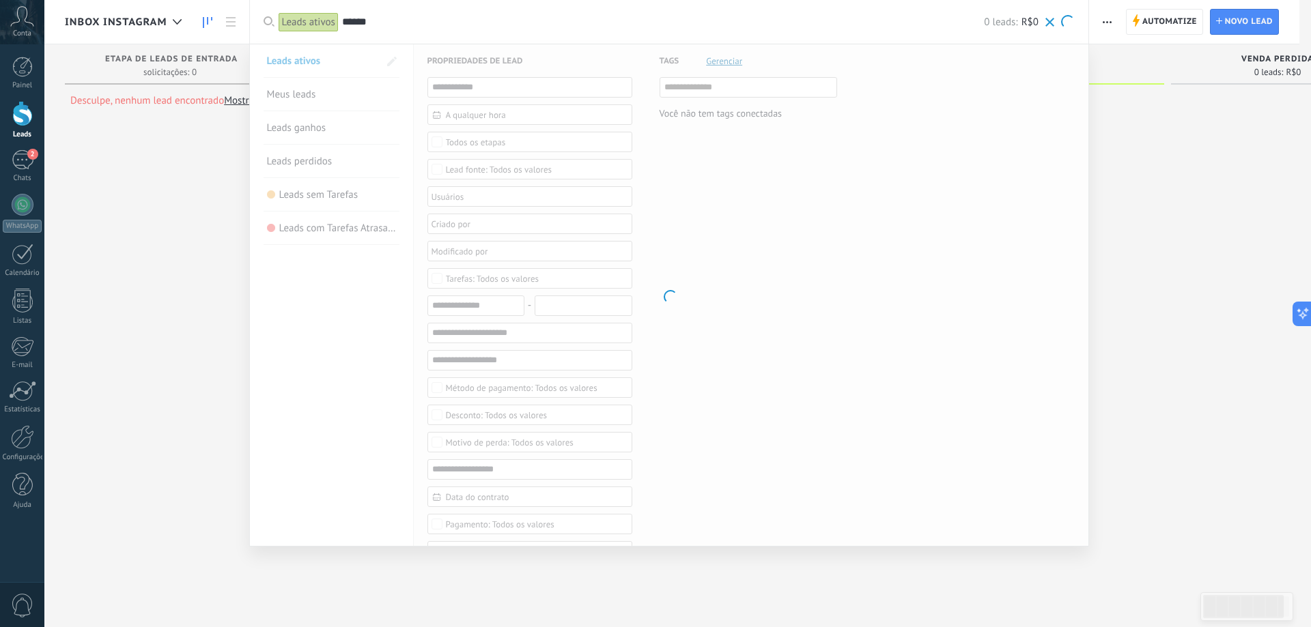
click at [351, 218] on div "Leads ativos Meus leads Leads ganhos Leads perdidos Leads sem Tarefas Leads com…" at bounding box center [669, 295] width 840 height 503
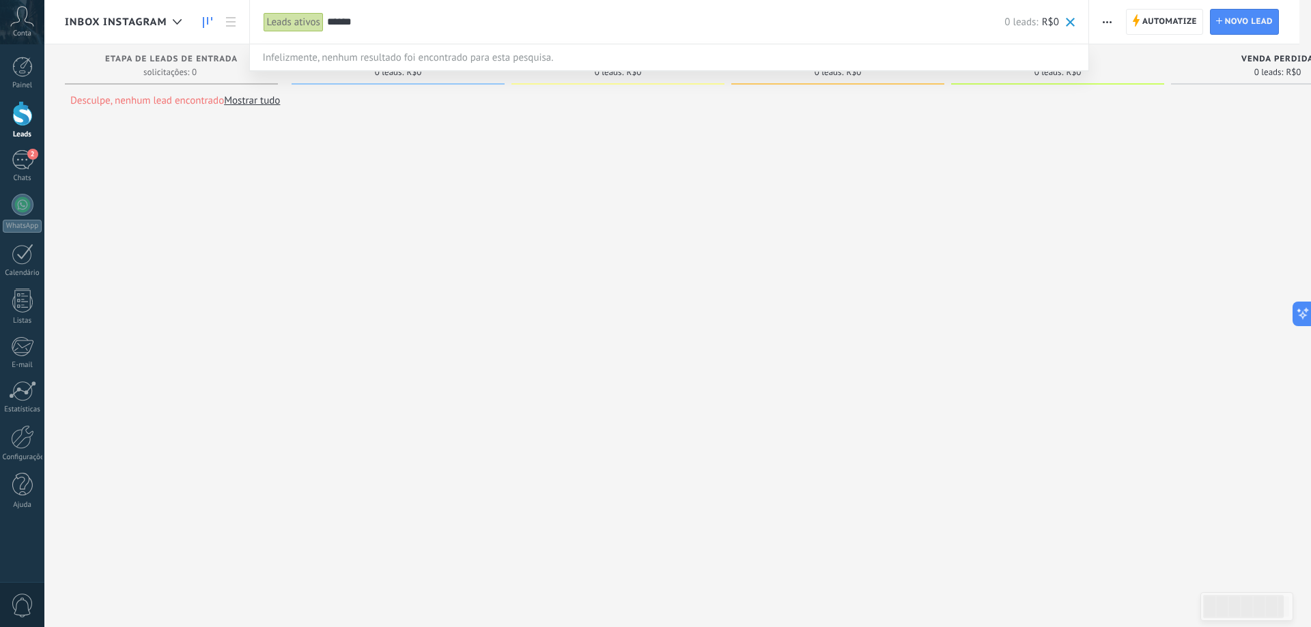
click at [91, 311] on div at bounding box center [655, 313] width 1311 height 627
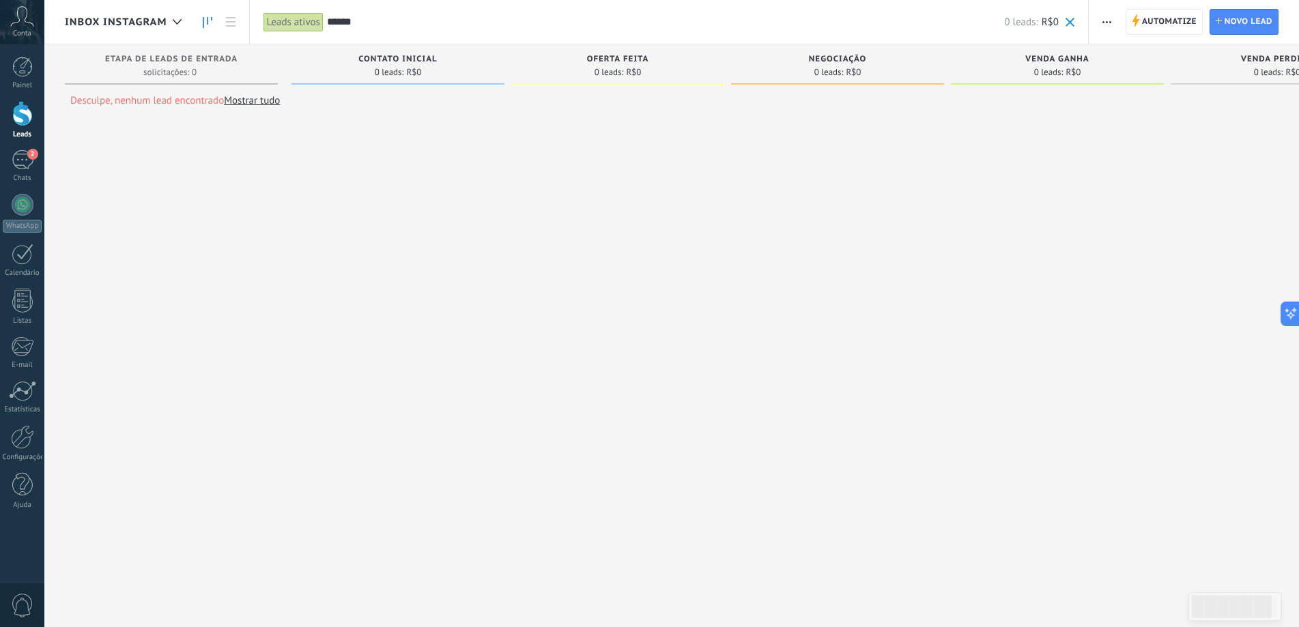
click at [433, 29] on div "****** 0 leads: R$0" at bounding box center [701, 22] width 748 height 44
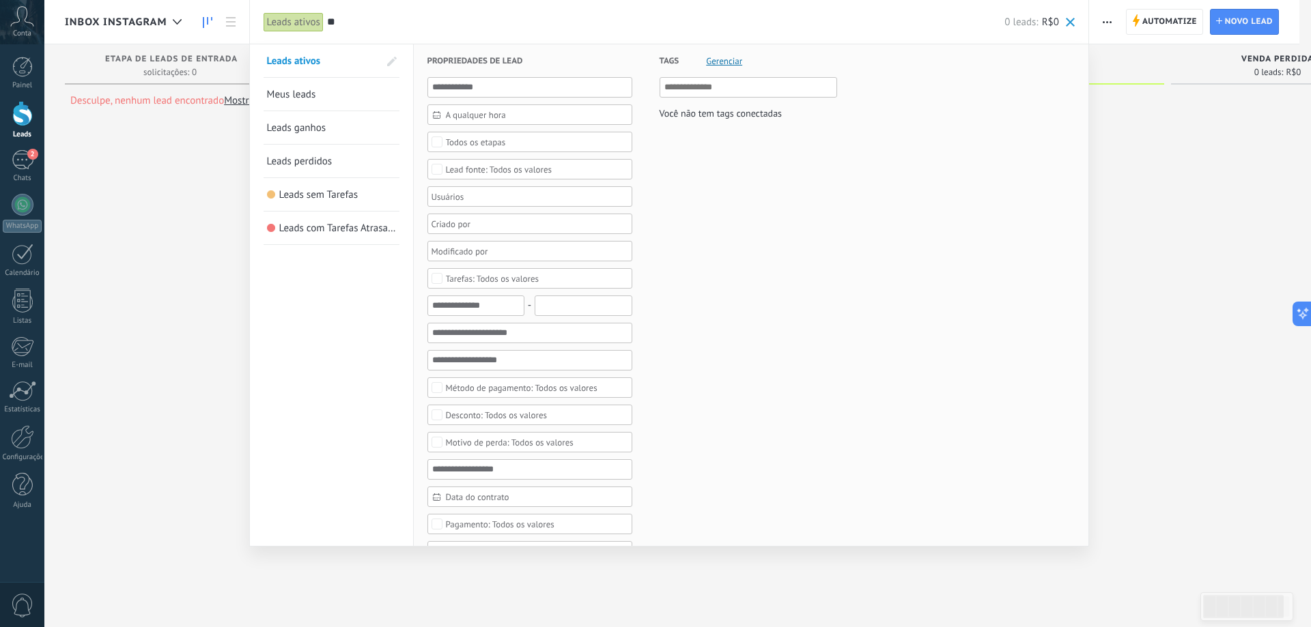
type input "*"
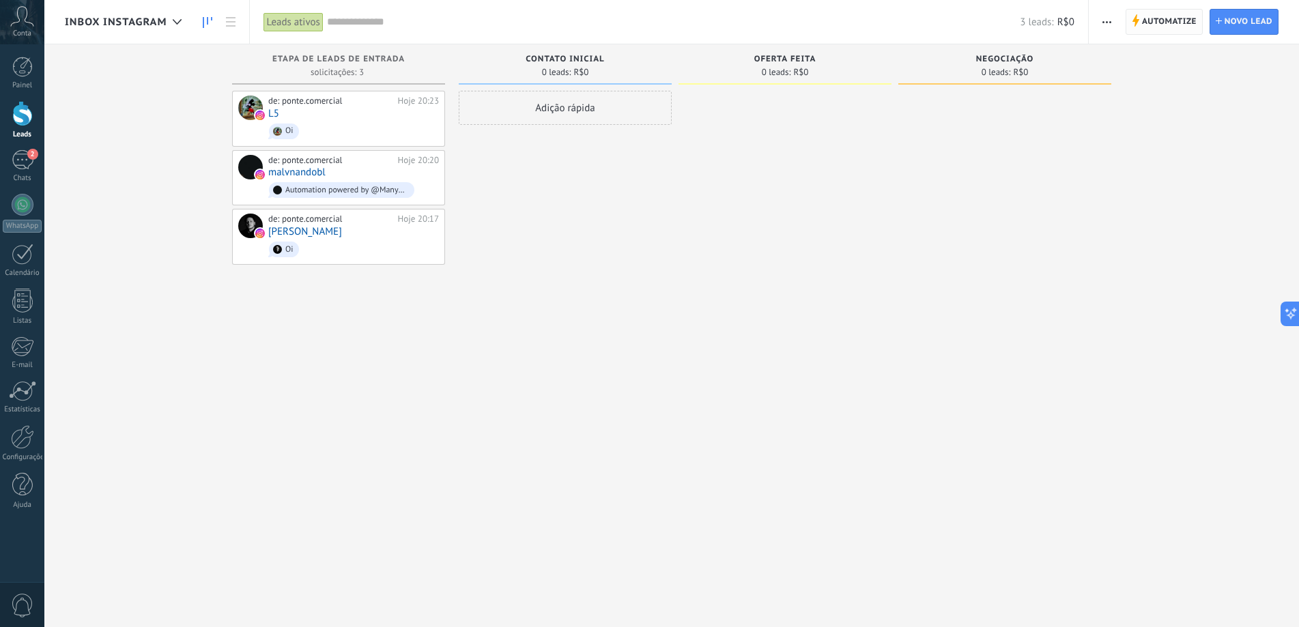
click at [1176, 22] on span "Automatize" at bounding box center [1169, 22] width 55 height 25
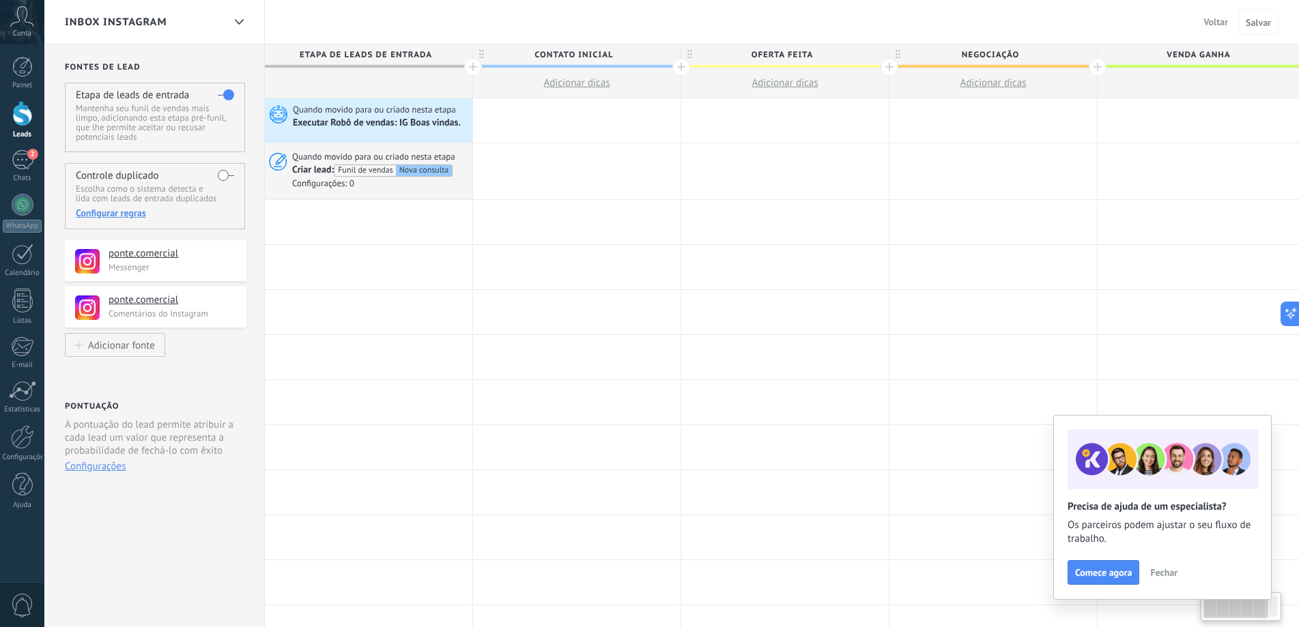
click at [555, 55] on span "Contato inicial" at bounding box center [573, 54] width 201 height 21
click at [555, 55] on input "**********" at bounding box center [573, 54] width 181 height 20
type input "**********"
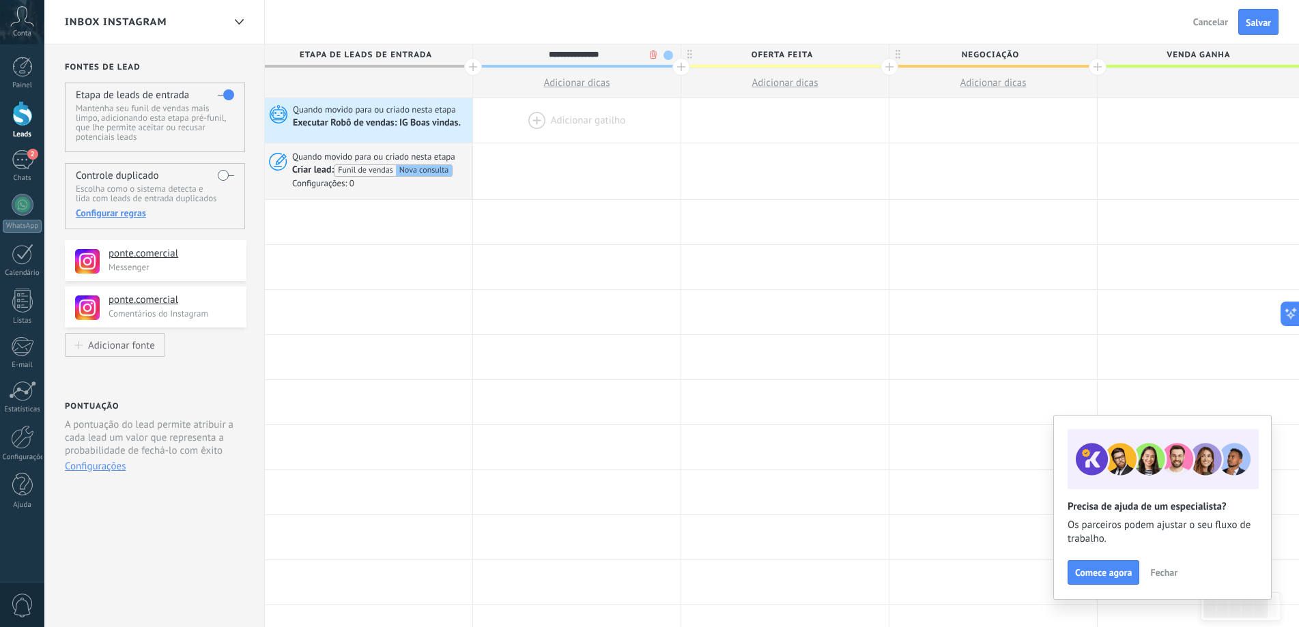
click at [610, 125] on div at bounding box center [577, 120] width 208 height 44
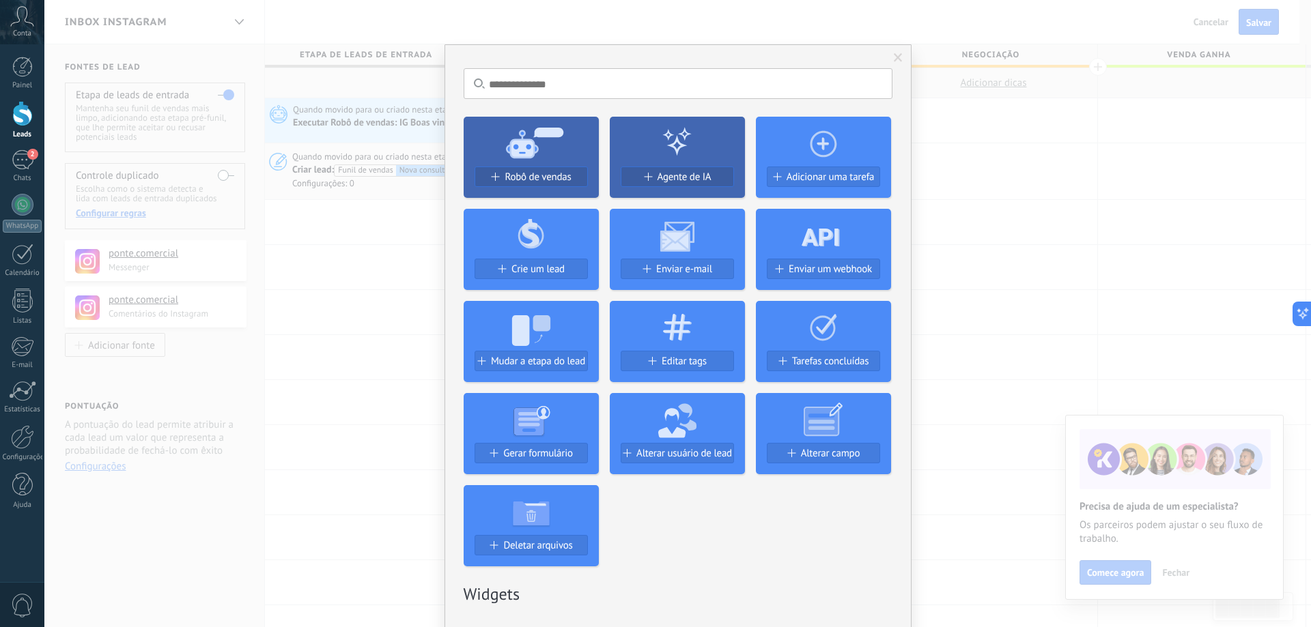
click at [1008, 175] on div "Sem resultados. Robô de vendas Agente de IA Adicionar uma tarefa Crie um lead E…" at bounding box center [677, 313] width 1267 height 627
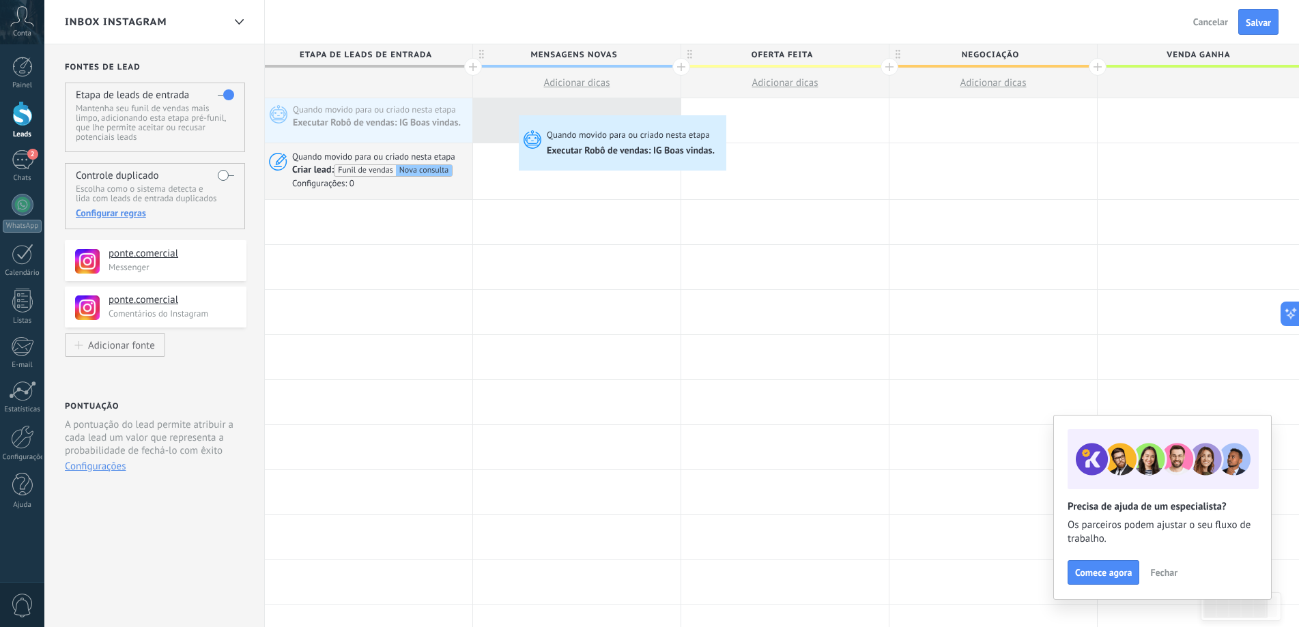
drag, startPoint x: 364, startPoint y: 121, endPoint x: 522, endPoint y: 119, distance: 158.4
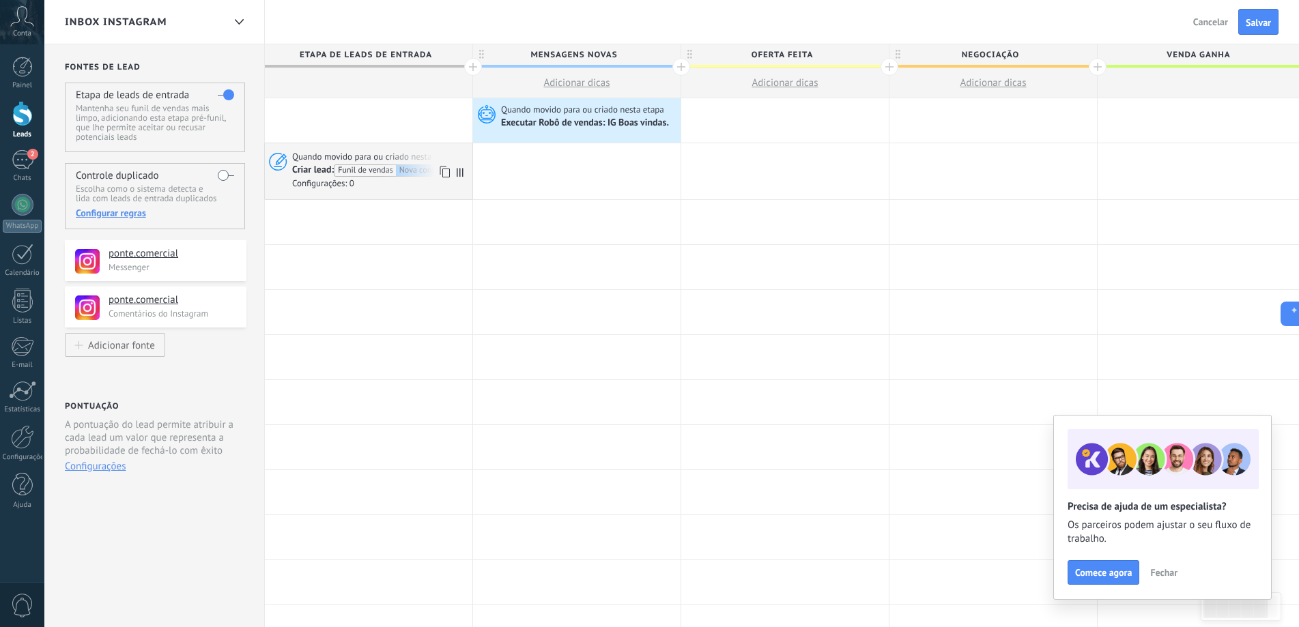
click at [318, 153] on span "Quando movido para ou criado nesta etapa" at bounding box center [374, 157] width 165 height 12
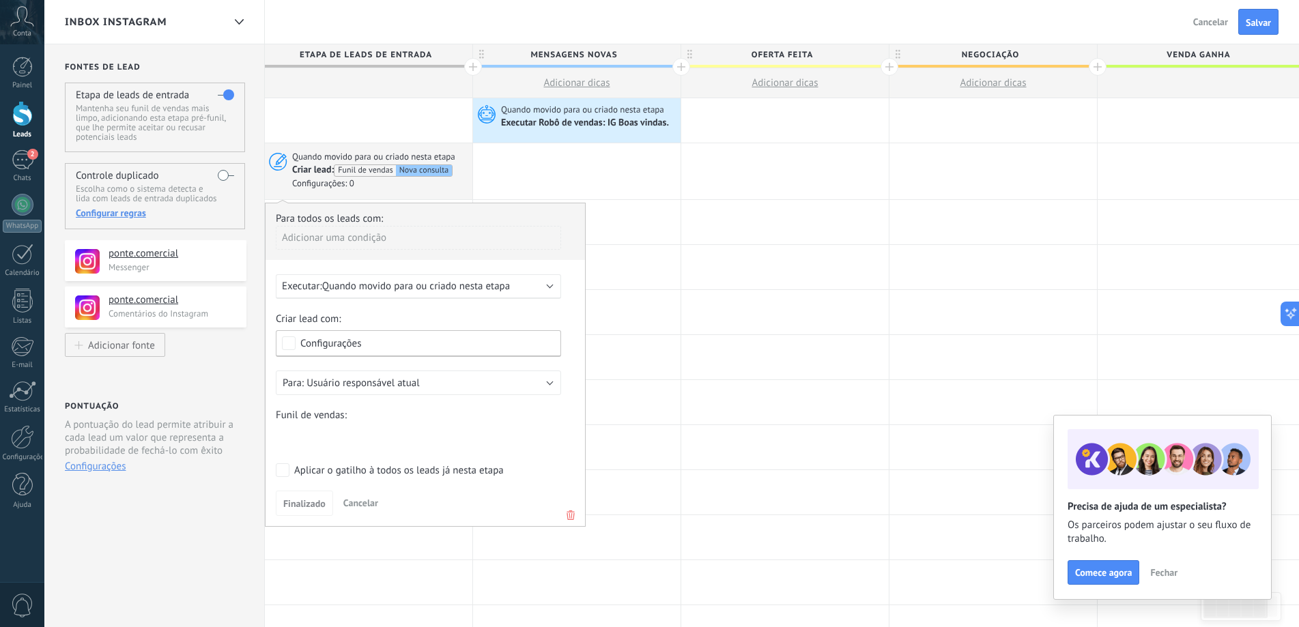
click at [568, 515] on icon at bounding box center [570, 515] width 15 height 16
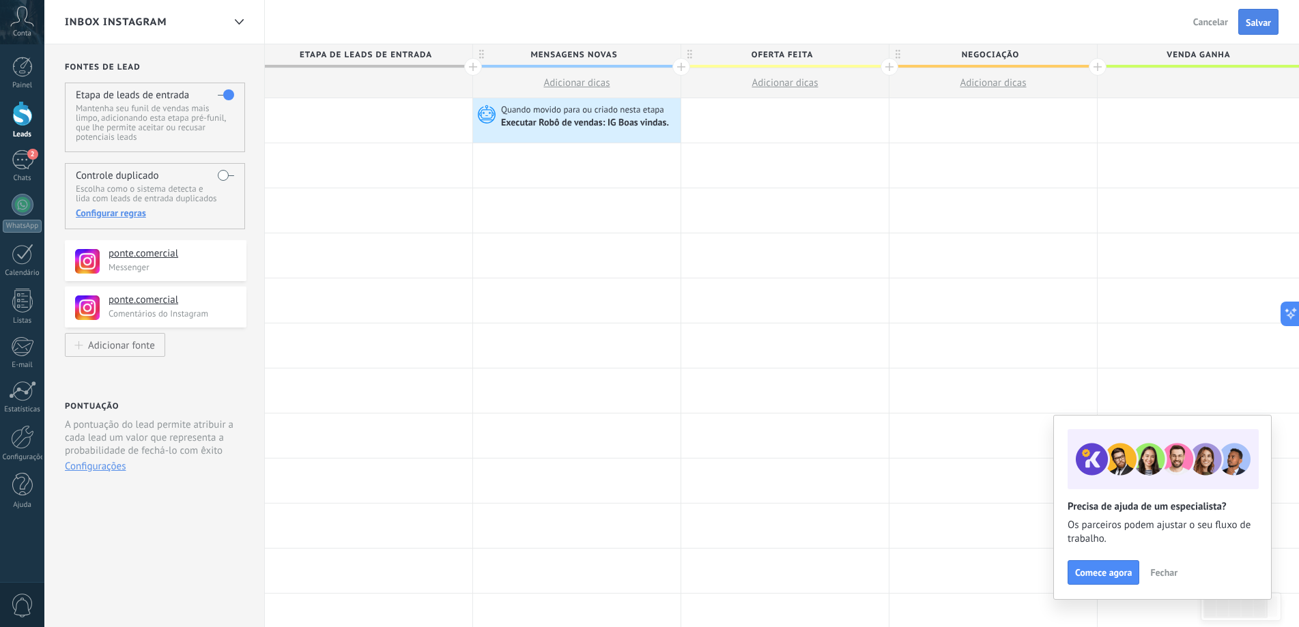
click at [1252, 22] on span "Salvar" at bounding box center [1258, 23] width 25 height 10
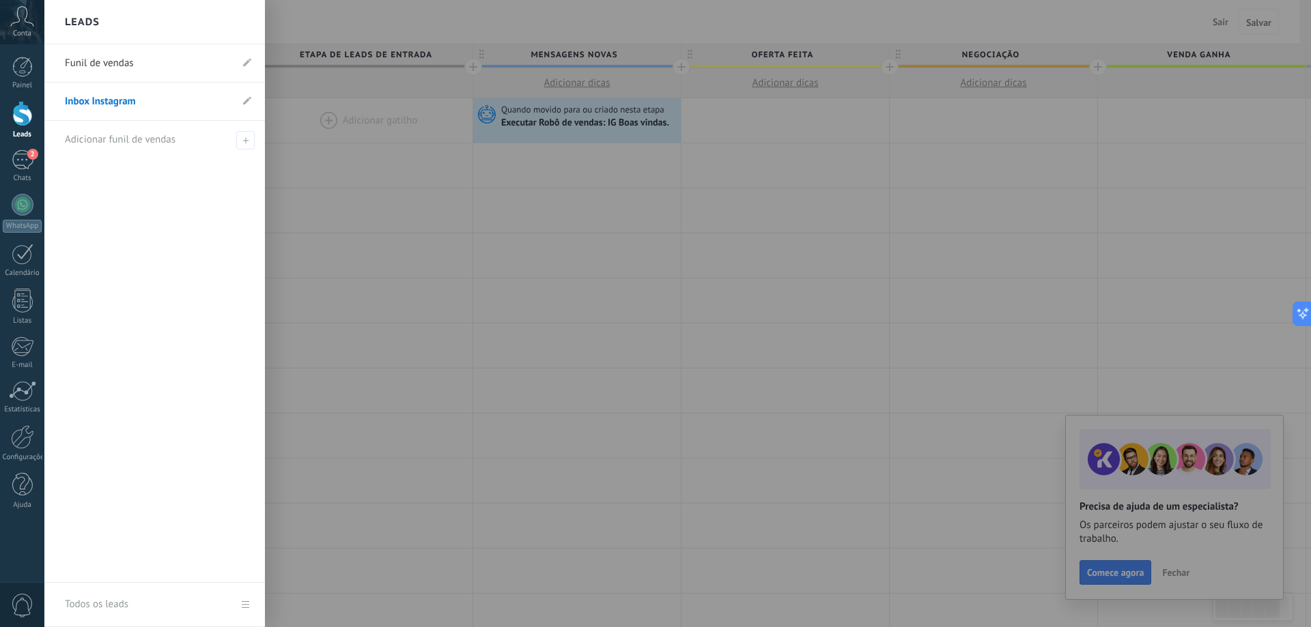
click at [144, 98] on link "Inbox Instagram" at bounding box center [148, 102] width 166 height 38
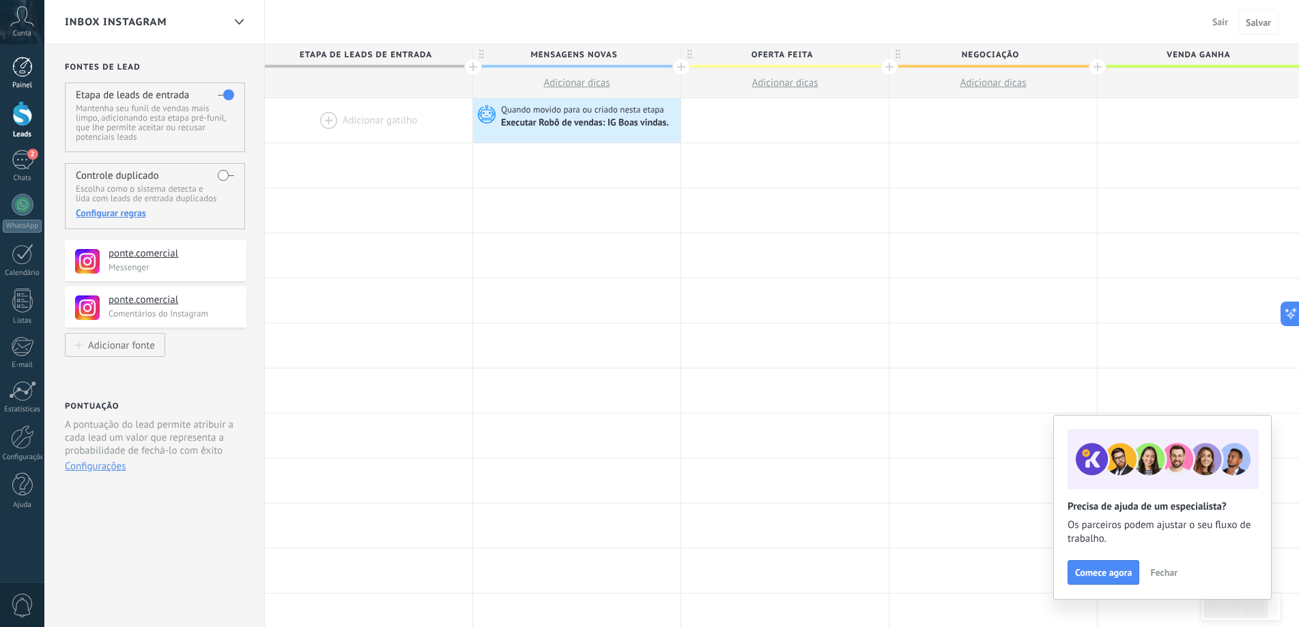
click at [18, 79] on link "Painel" at bounding box center [22, 73] width 44 height 33
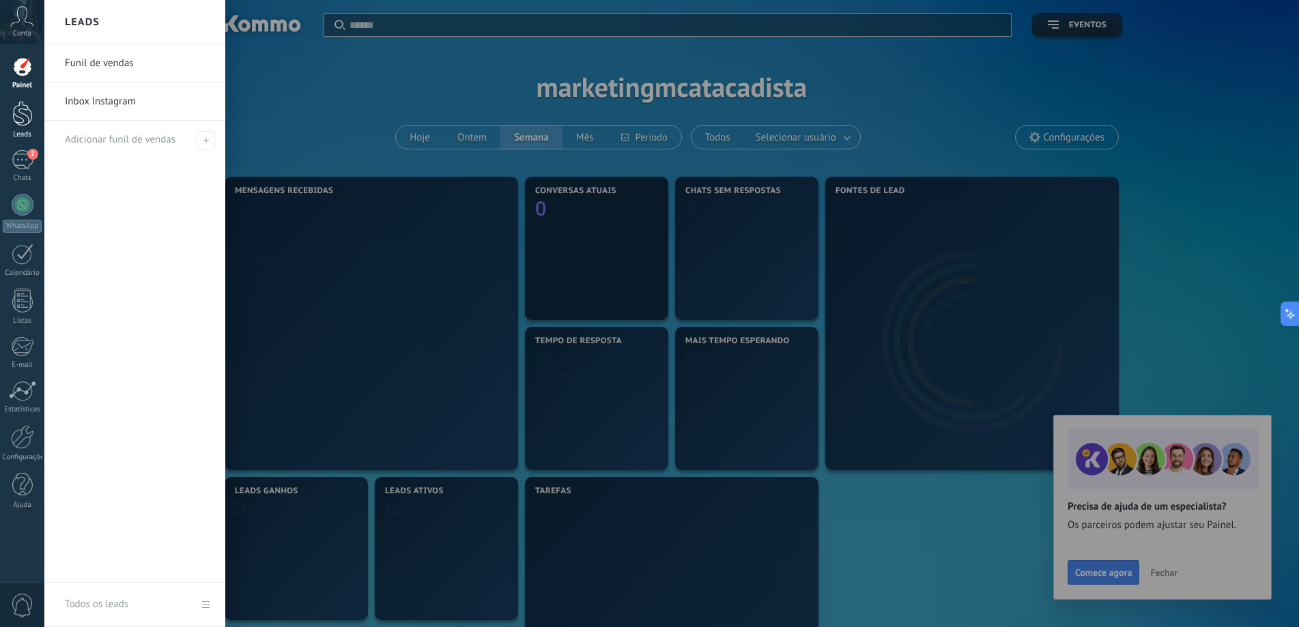
click at [26, 117] on div at bounding box center [22, 113] width 20 height 25
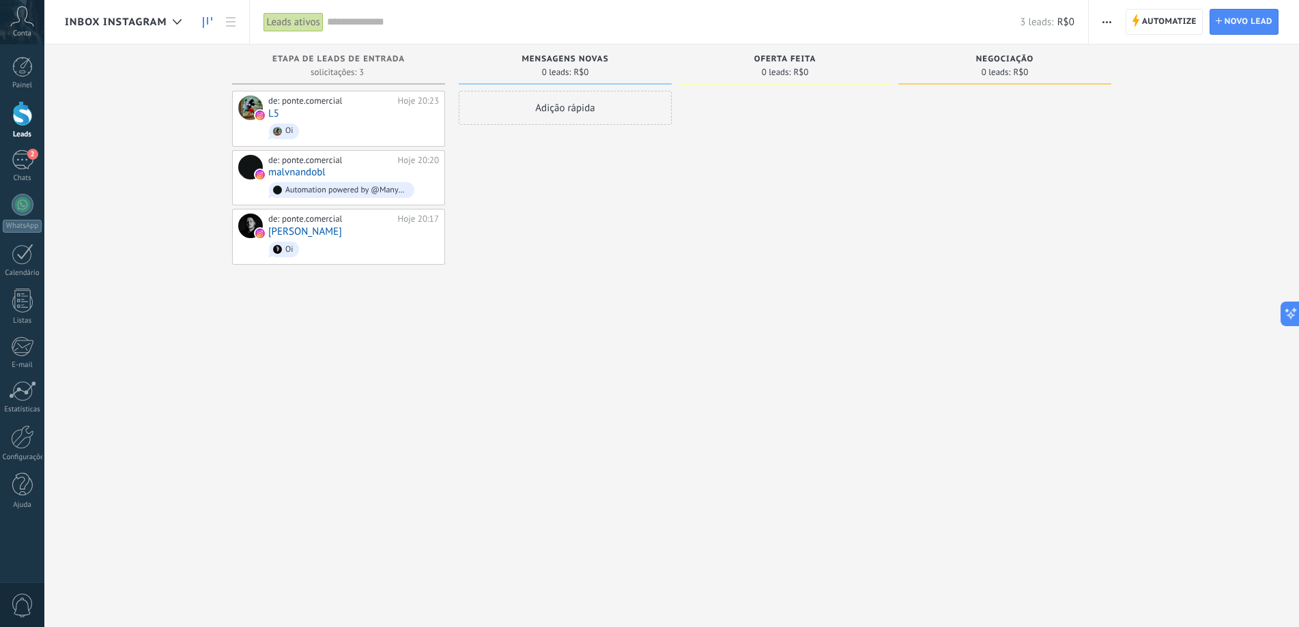
click at [415, 380] on div "de: ponte.comercial Hoje 20:23 L5 Oi de: ponte.comercial Hoje 20:20 malvnandobl…" at bounding box center [338, 315] width 213 height 449
click at [1178, 20] on span "Automatize" at bounding box center [1169, 22] width 55 height 25
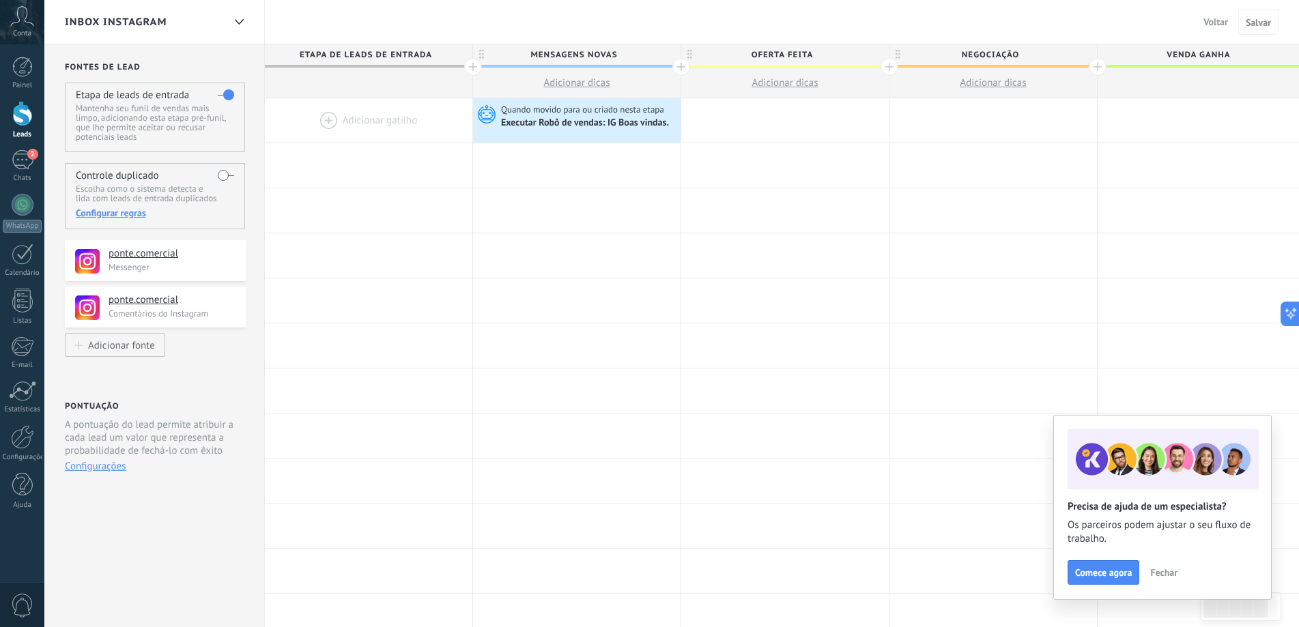
click at [356, 120] on div at bounding box center [369, 120] width 208 height 44
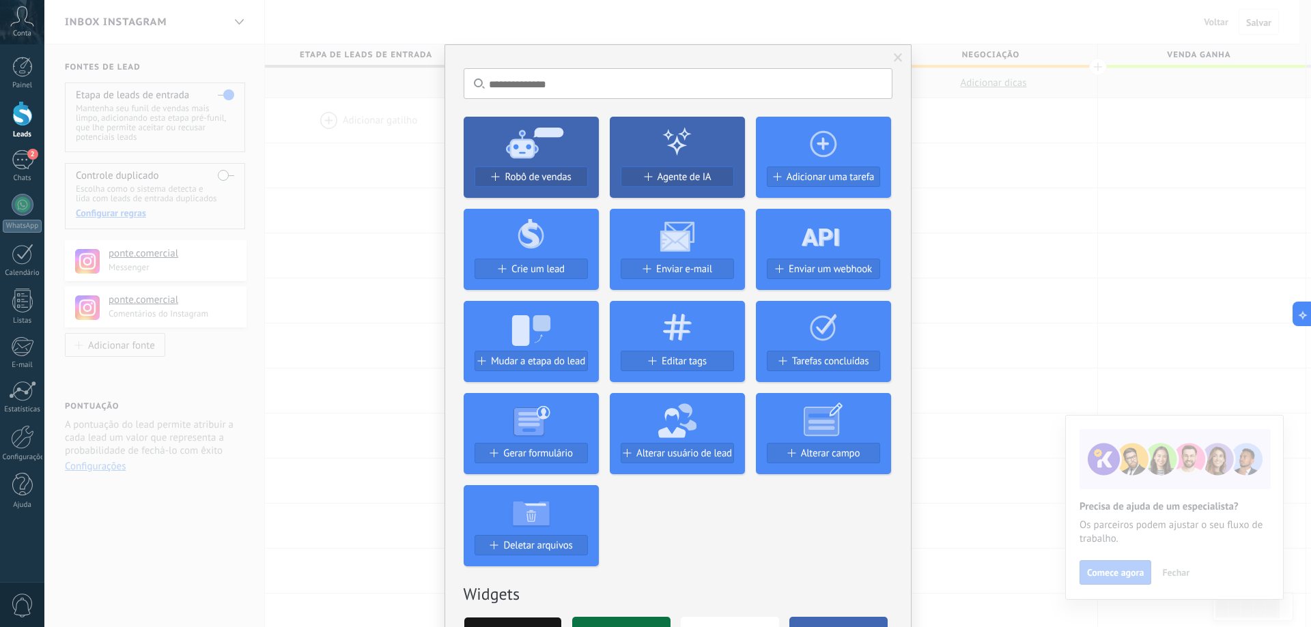
click at [1047, 132] on div "Sem resultados. Robô de vendas Agente de IA Adicionar uma tarefa Crie um lead E…" at bounding box center [677, 313] width 1267 height 627
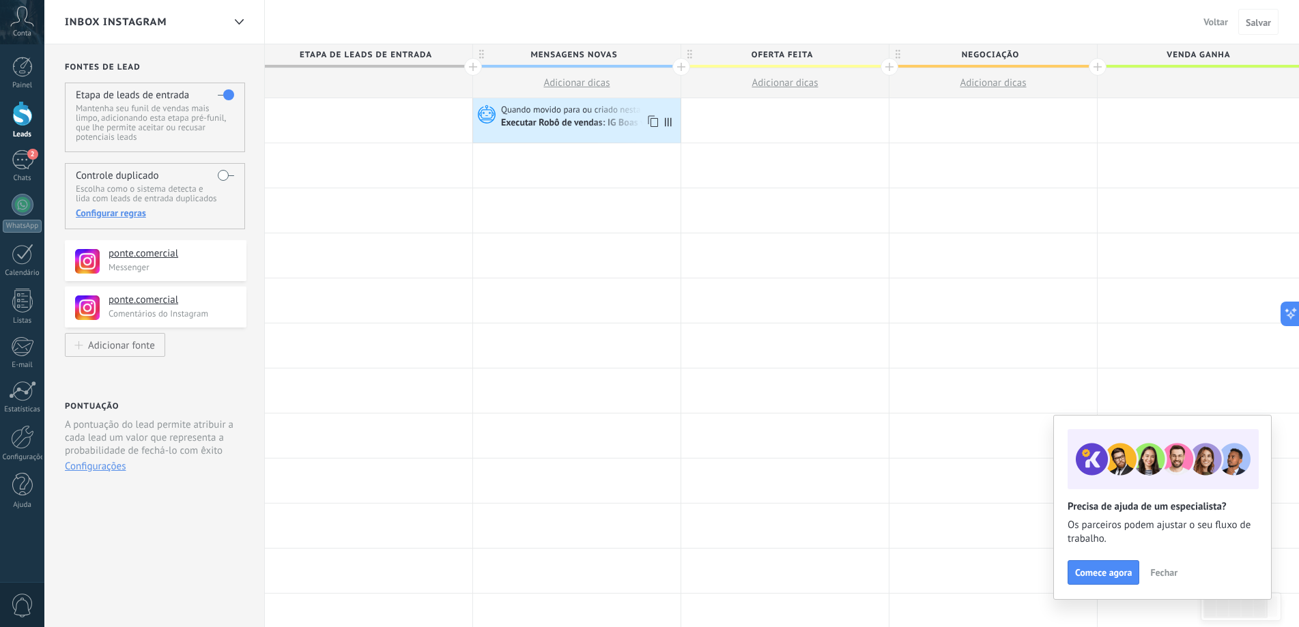
click at [548, 120] on div "Executar Robô de vendas: IG Boas vindas." at bounding box center [586, 123] width 170 height 12
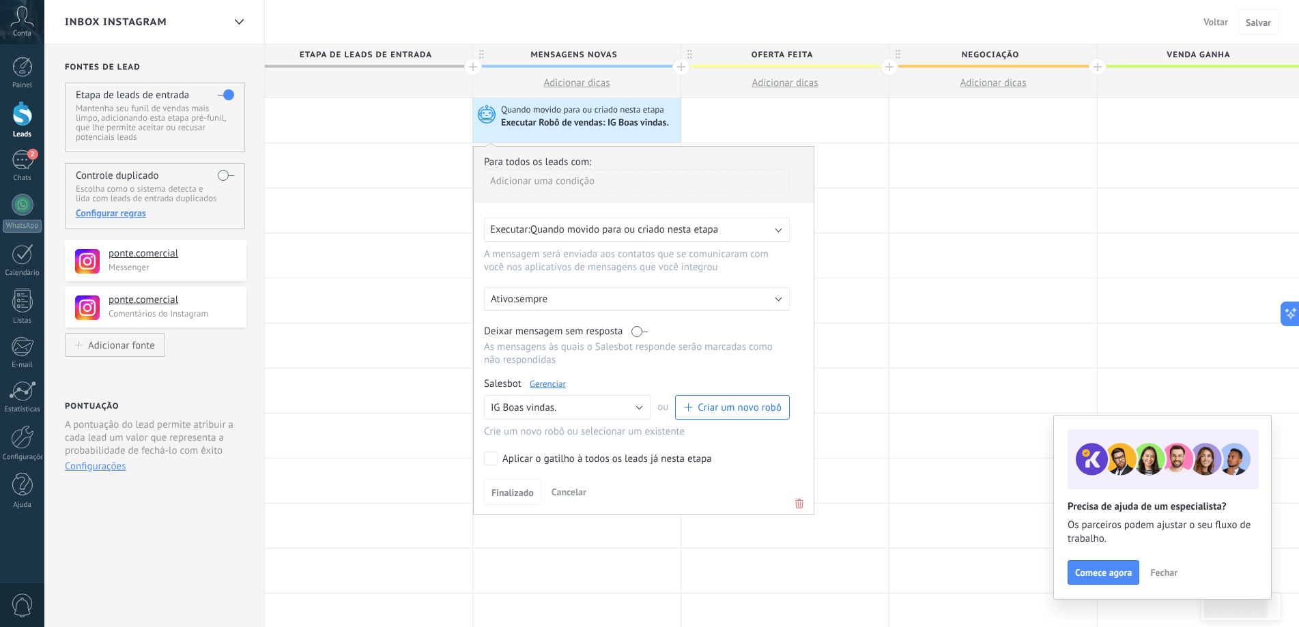
click at [617, 229] on span "Quando movido para ou criado nesta etapa" at bounding box center [624, 229] width 188 height 13
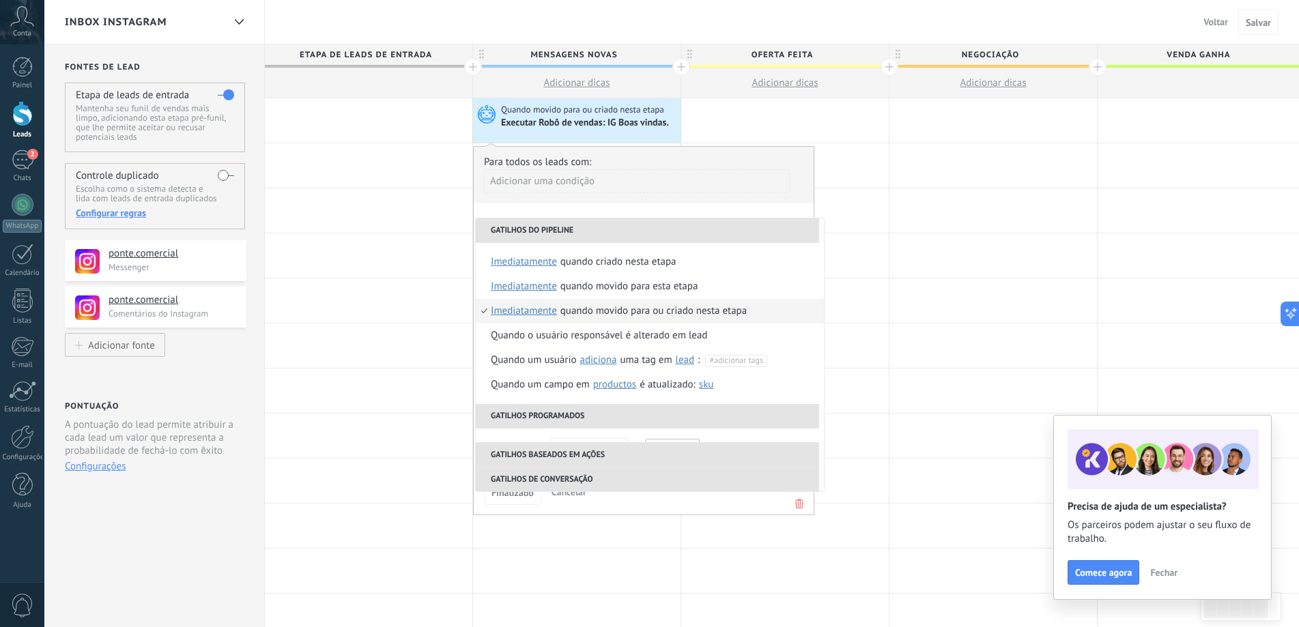
click at [617, 229] on li "Gatilhos do pipeline" at bounding box center [647, 230] width 343 height 25
click at [693, 205] on div "**********" at bounding box center [643, 330] width 341 height 369
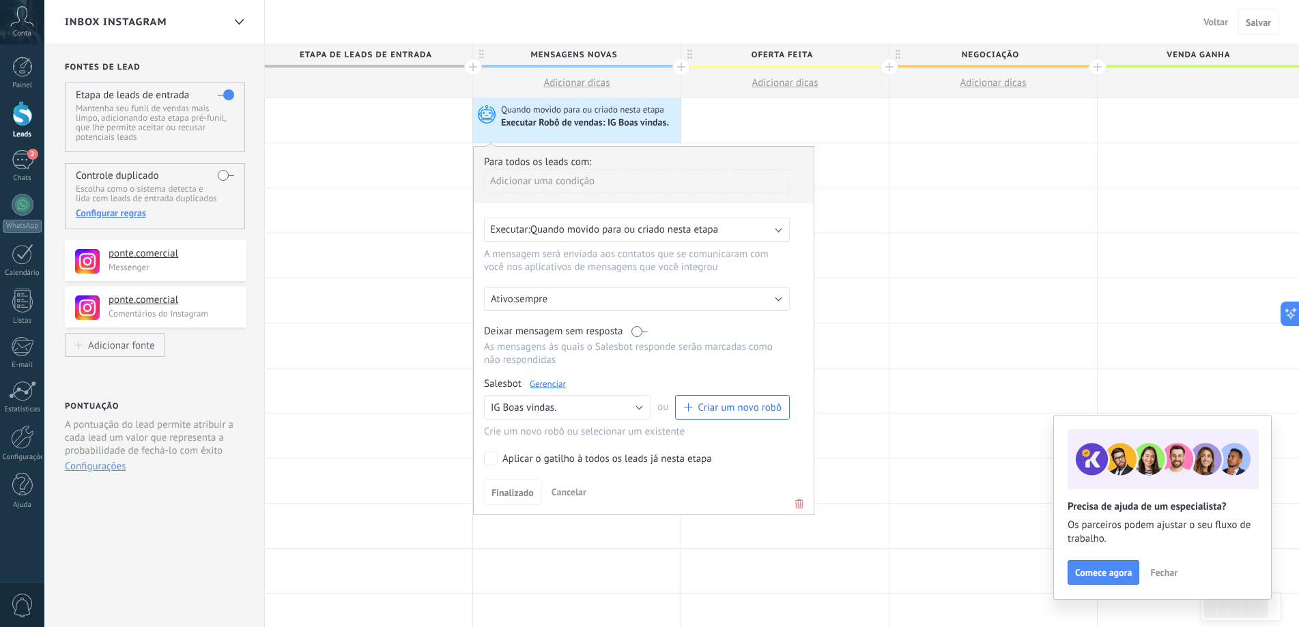
click at [618, 178] on div "Adicionar uma condição" at bounding box center [637, 181] width 306 height 24
click at [529, 281] on div "Fonte" at bounding box center [546, 281] width 109 height 19
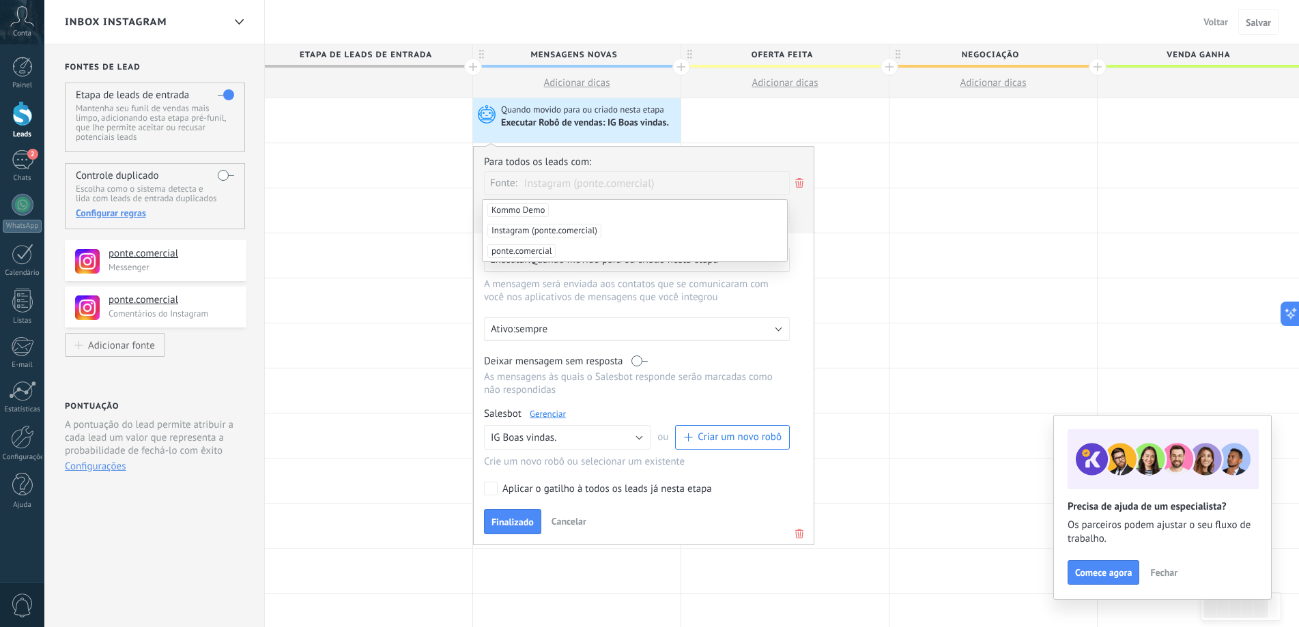
click at [567, 234] on span "Instagram (ponte.comercial)" at bounding box center [544, 231] width 114 height 14
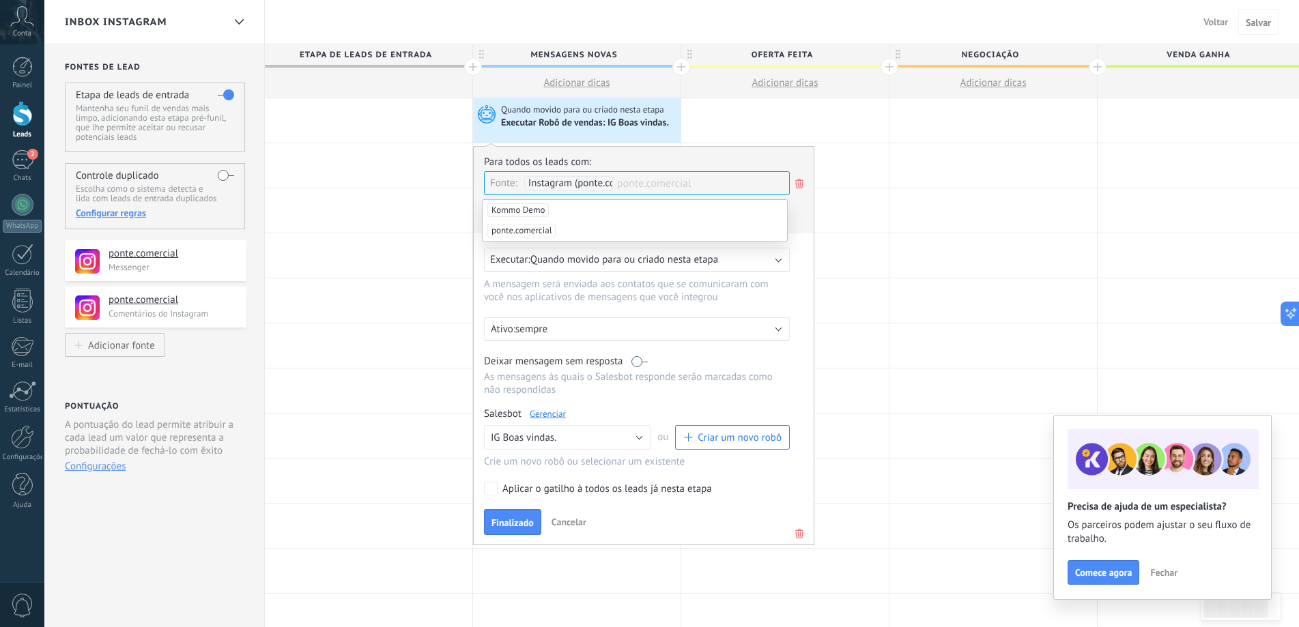
click at [539, 232] on span "ponte.comercial" at bounding box center [521, 231] width 68 height 14
click at [797, 233] on div "Para todos os leads com: Fonte: Instagram (ponte.comercial) ponte.comercial Kom…" at bounding box center [644, 195] width 320 height 78
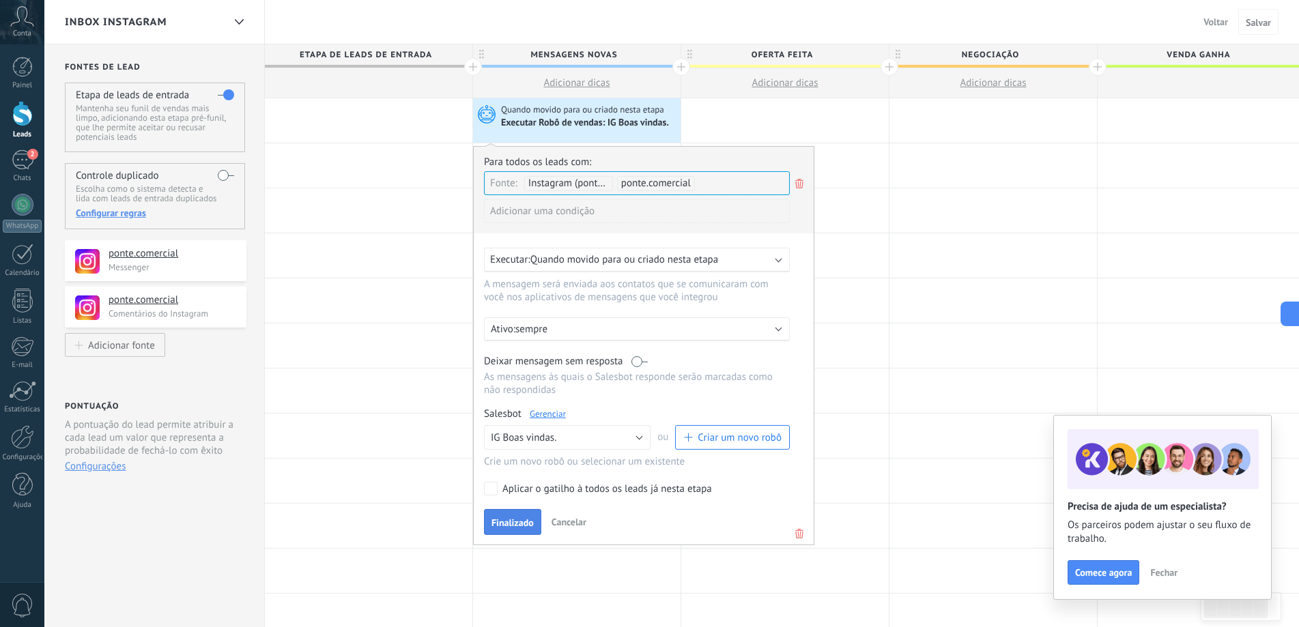
click at [522, 521] on span "Finalizado" at bounding box center [513, 523] width 42 height 10
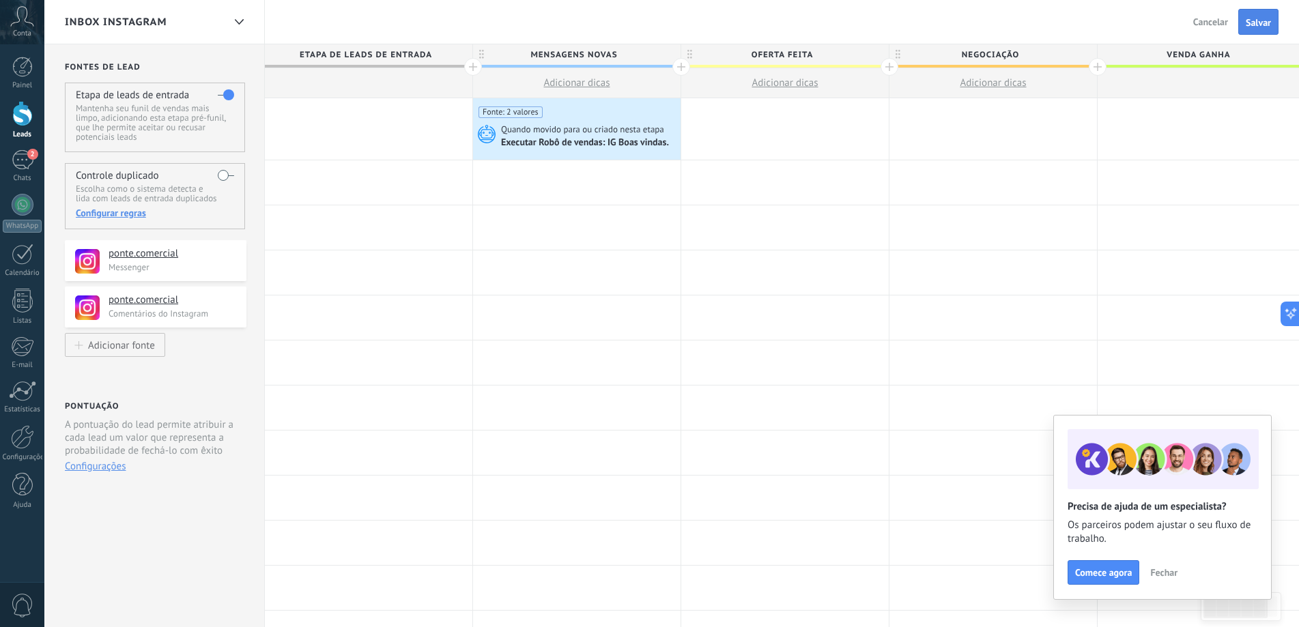
click at [1251, 24] on span "Salvar" at bounding box center [1258, 23] width 25 height 10
click at [369, 217] on div at bounding box center [369, 228] width 208 height 44
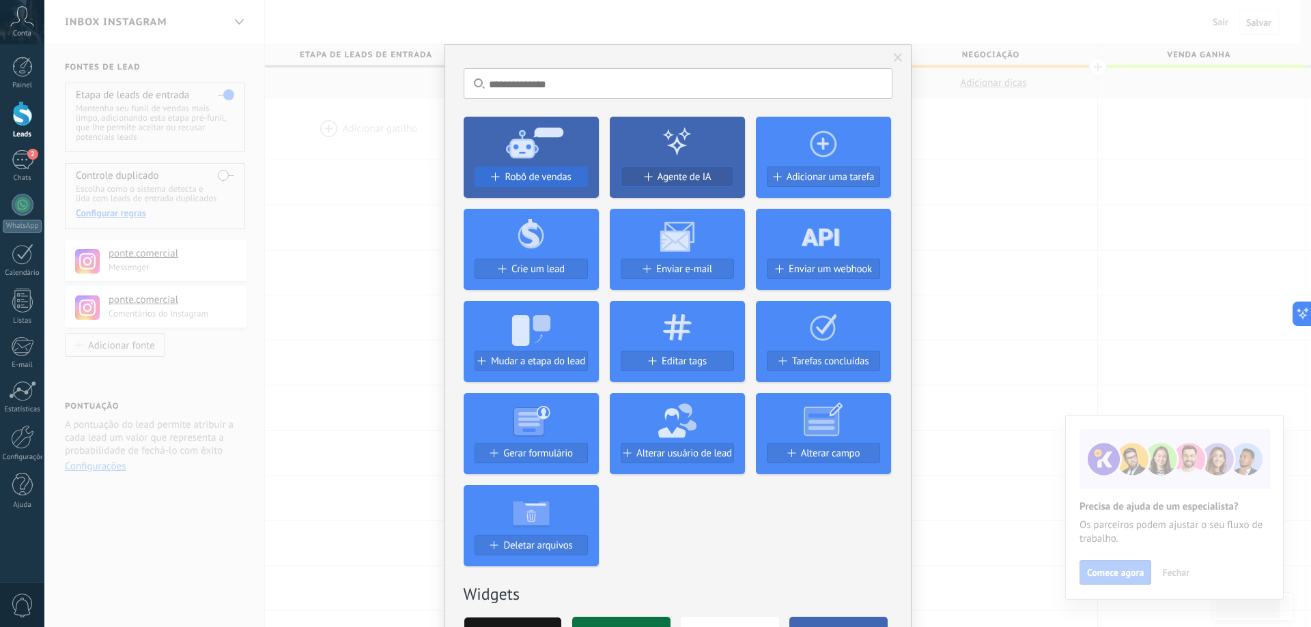
click at [554, 178] on span "Robô de vendas" at bounding box center [538, 177] width 66 height 12
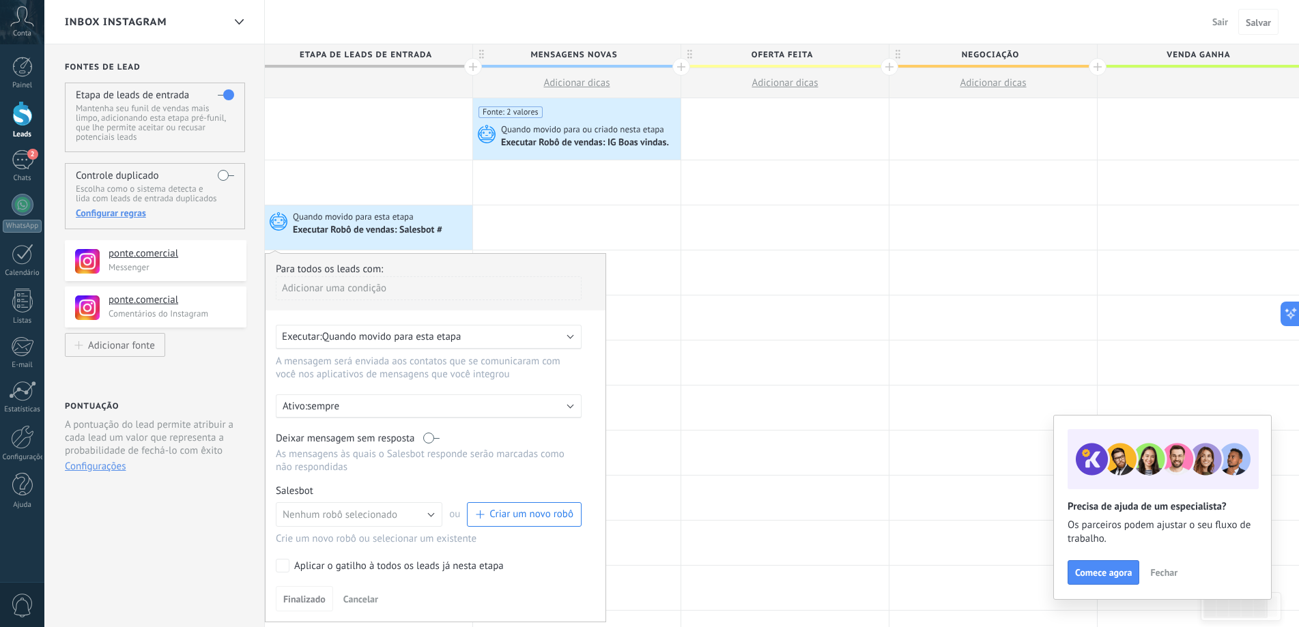
click at [392, 294] on div "Adicionar uma condição" at bounding box center [429, 289] width 306 height 24
click at [323, 389] on div "Fonte" at bounding box center [337, 388] width 109 height 19
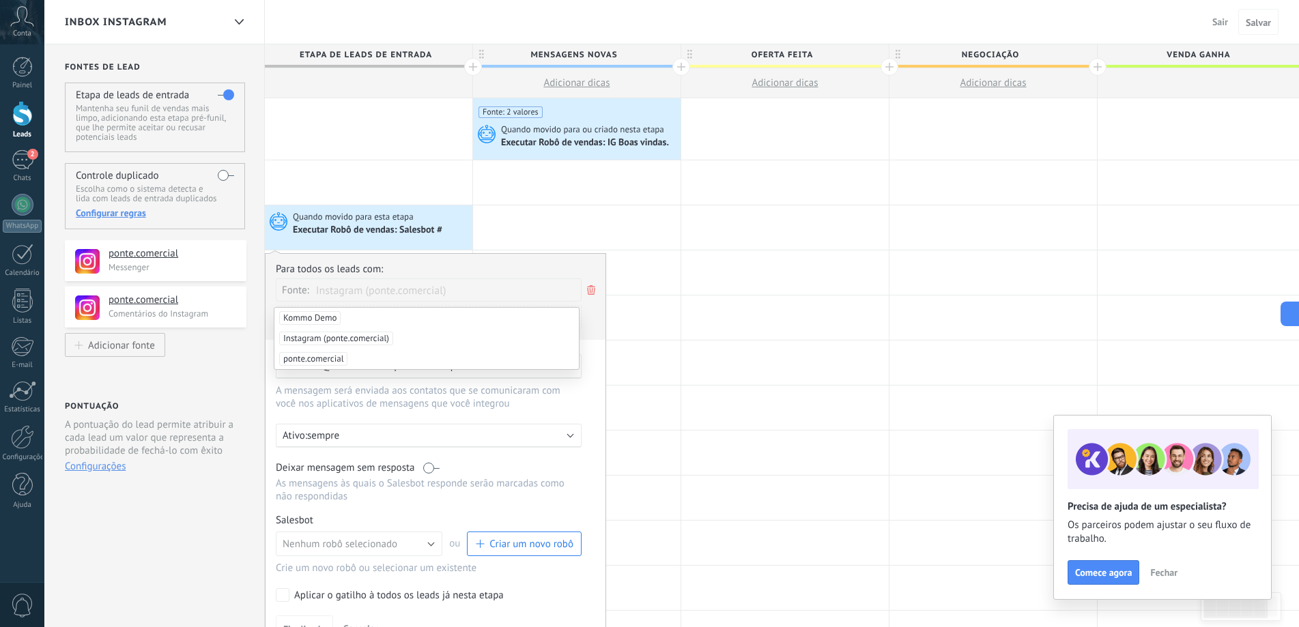
click at [393, 342] on li "Instagram (ponte.comercial)" at bounding box center [426, 338] width 305 height 20
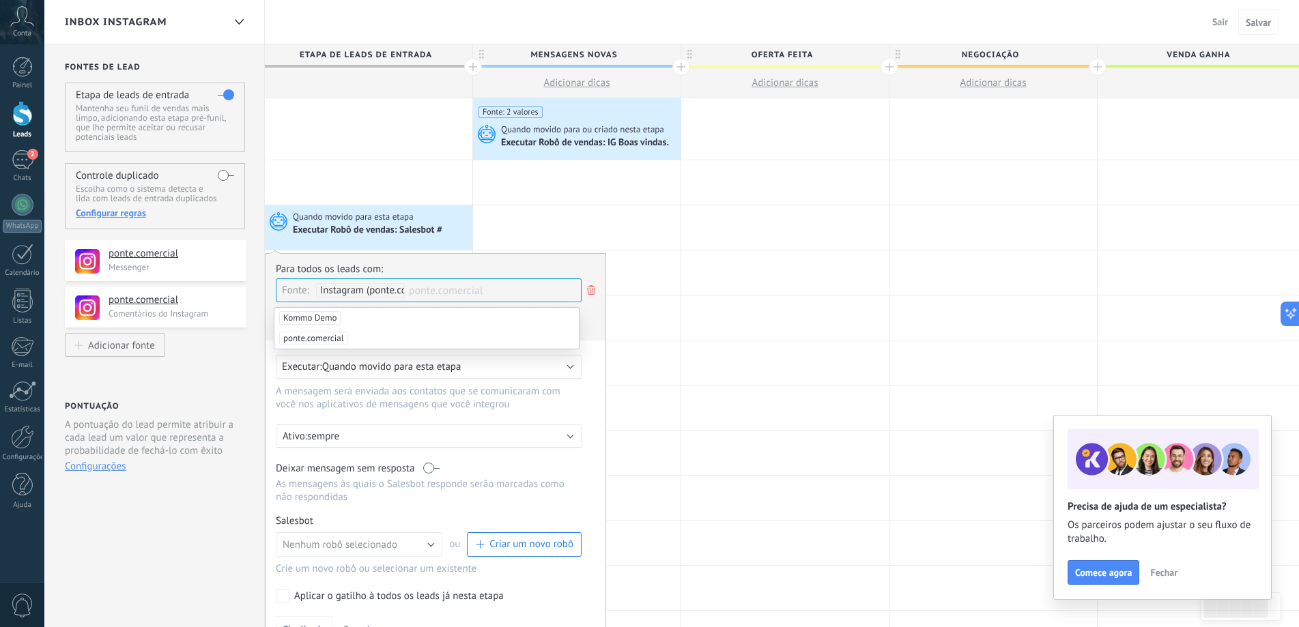
click at [406, 336] on li "ponte.comercial" at bounding box center [426, 338] width 305 height 20
click at [567, 343] on div "Para todos os leads com: Fonte: Instagram (ponte.comercial) ponte.comercial Kom…" at bounding box center [435, 452] width 341 height 399
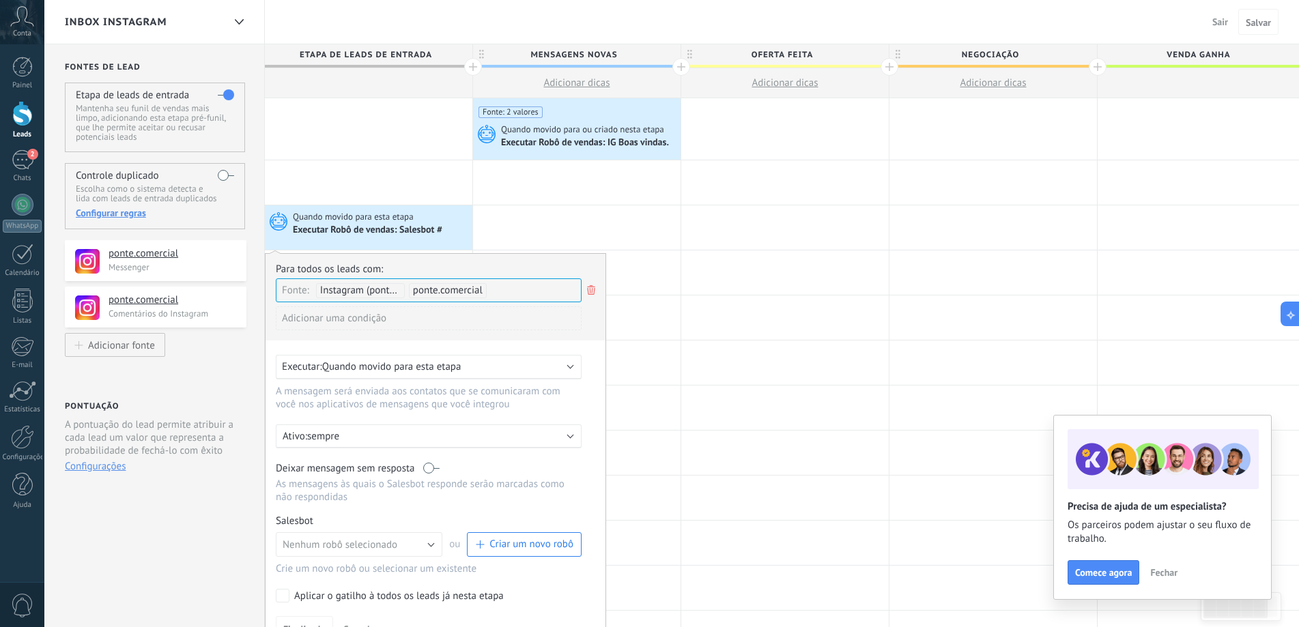
click at [514, 363] on div "Executar: Quando movido para esta etapa" at bounding box center [423, 366] width 283 height 13
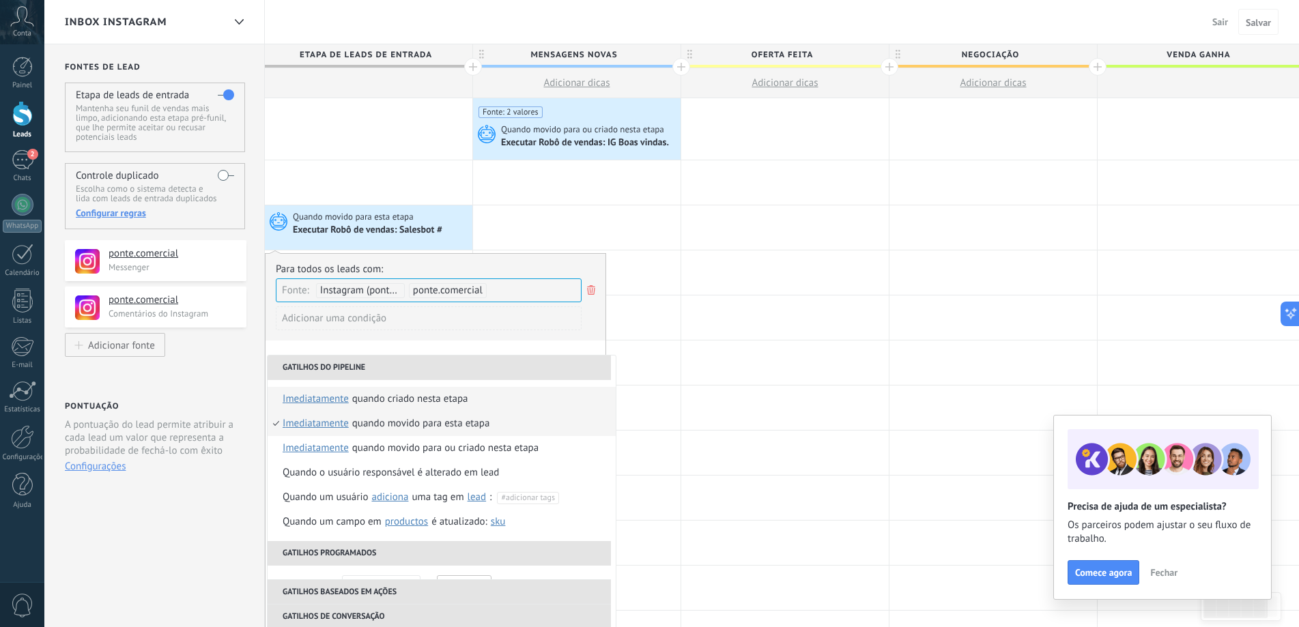
click at [494, 405] on li "Quando criado nesta etapa imediatamente depois de 5 minutos depois de 10 minuto…" at bounding box center [442, 399] width 348 height 25
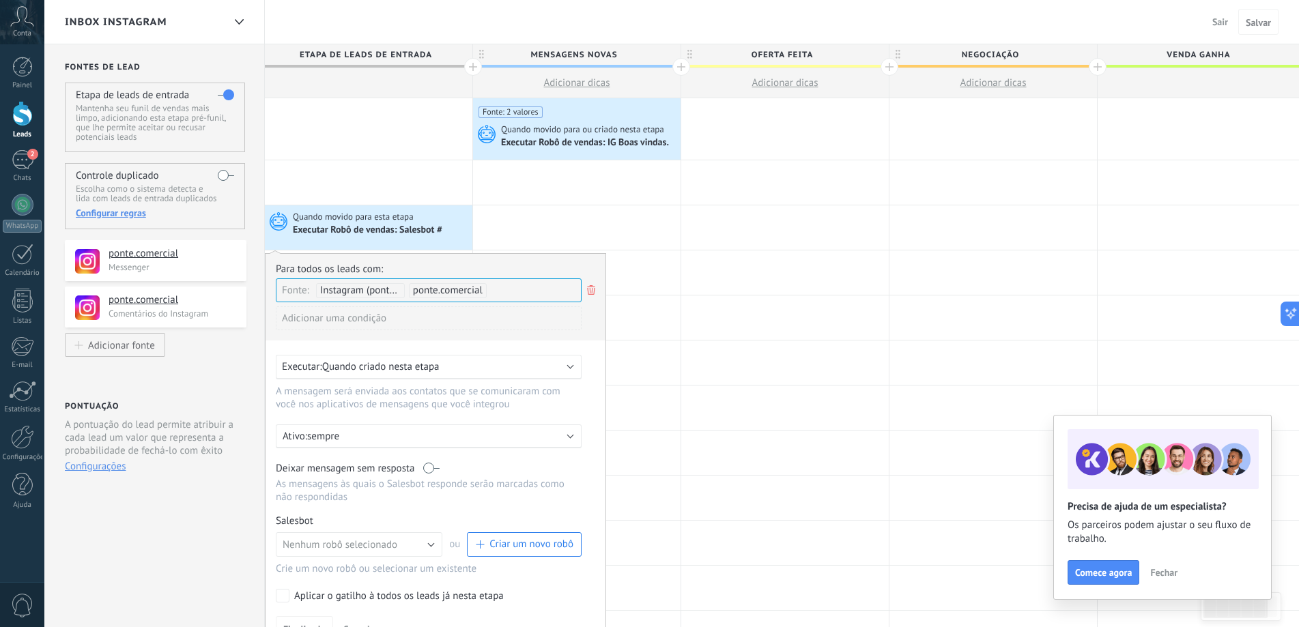
click at [519, 547] on span "Criar um novo robô" at bounding box center [532, 544] width 84 height 13
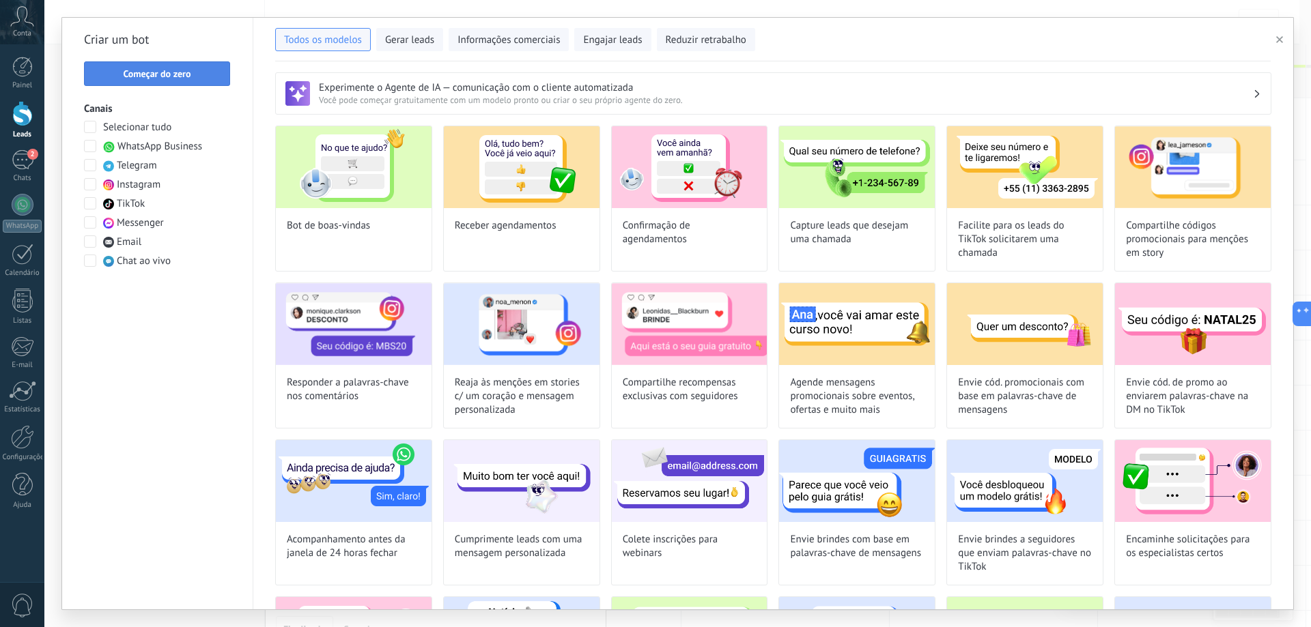
click at [187, 66] on button "Começar do zero" at bounding box center [157, 73] width 146 height 25
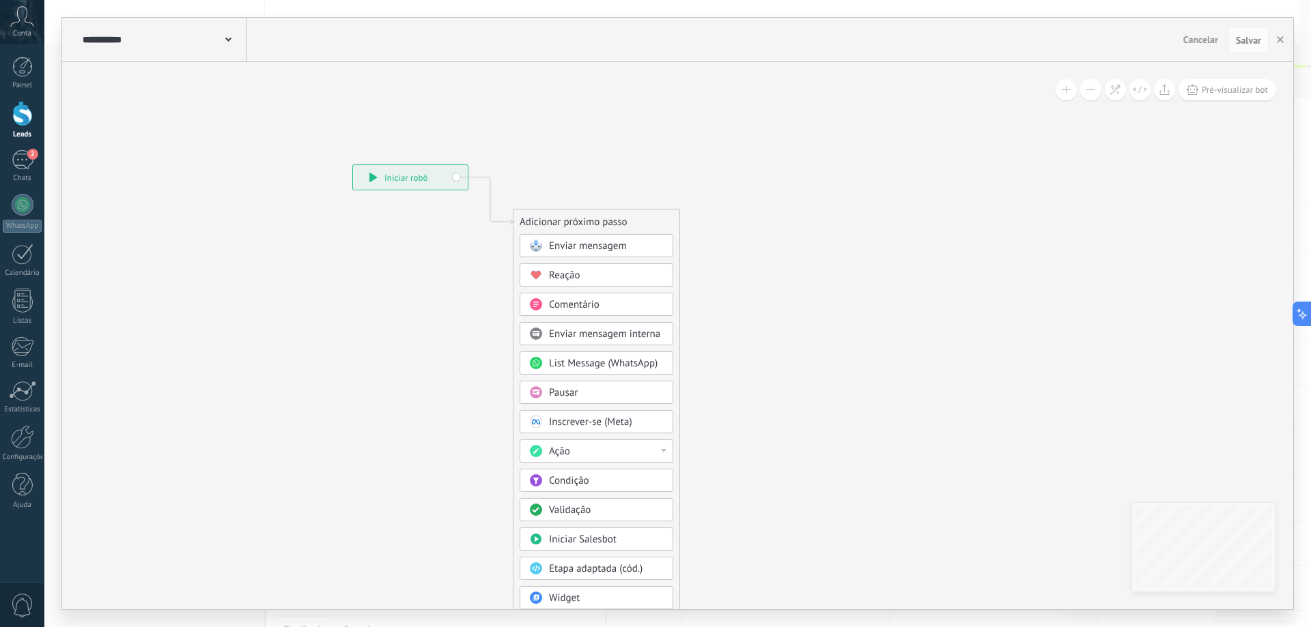
click at [590, 276] on div "Reação" at bounding box center [606, 276] width 115 height 14
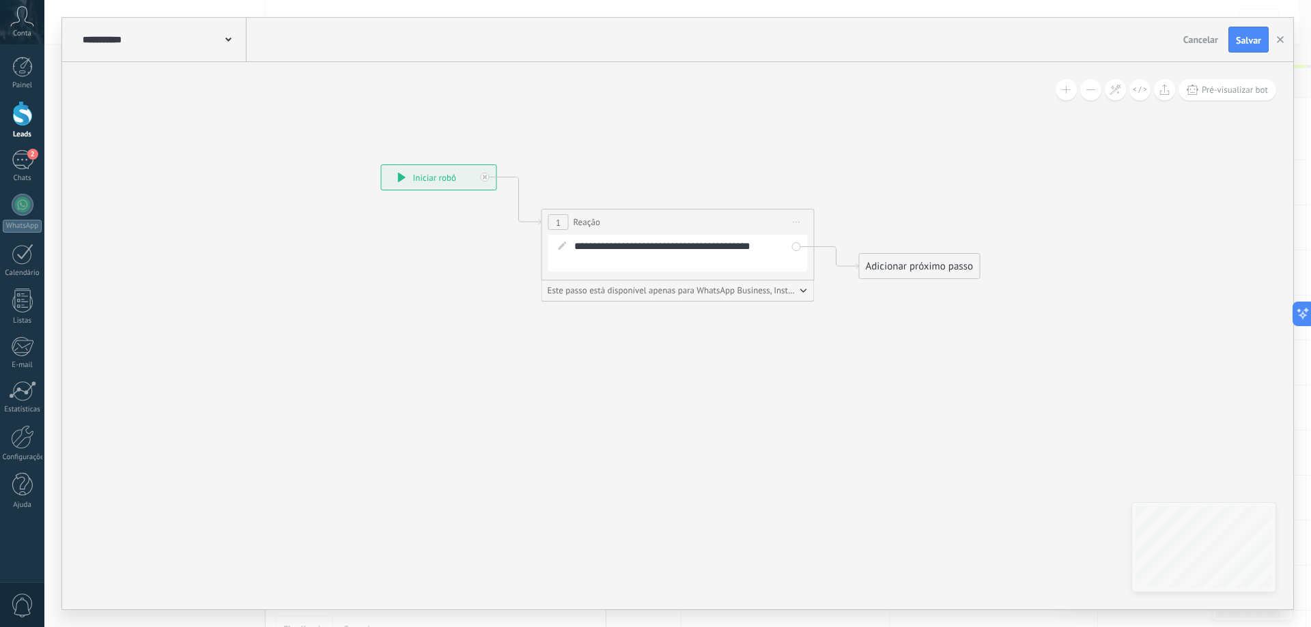
click at [887, 273] on div "Adicionar próximo passo" at bounding box center [920, 266] width 120 height 23
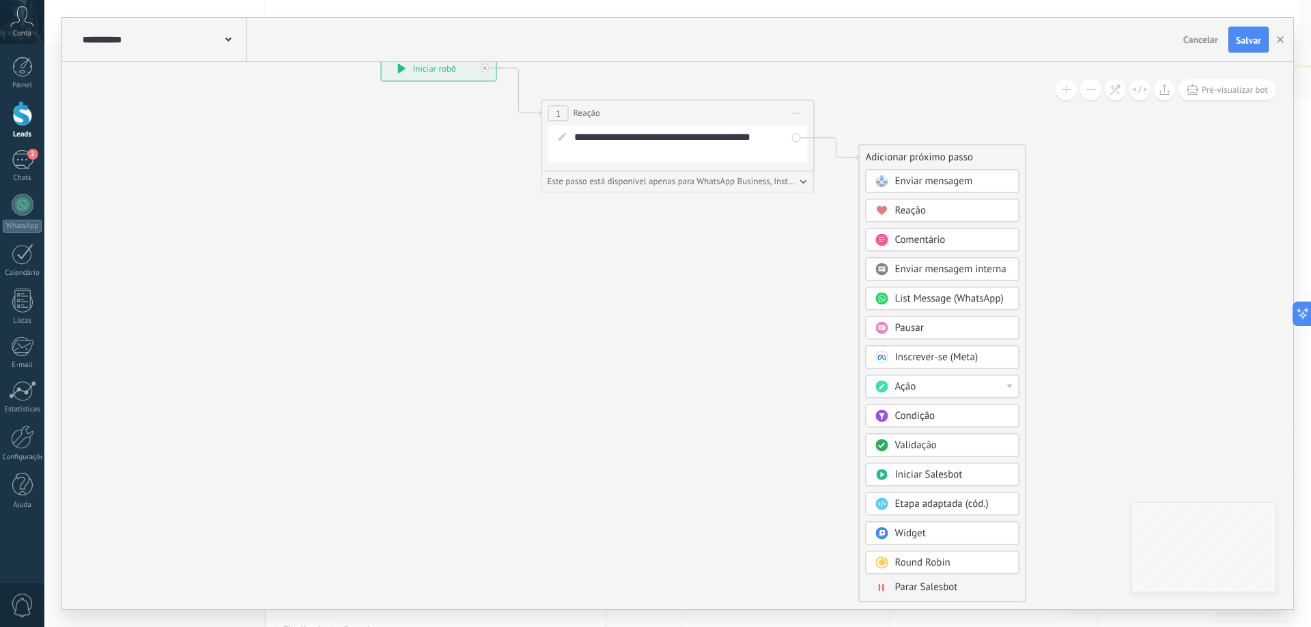
click at [923, 591] on span "Parar Salesbot" at bounding box center [926, 587] width 63 height 13
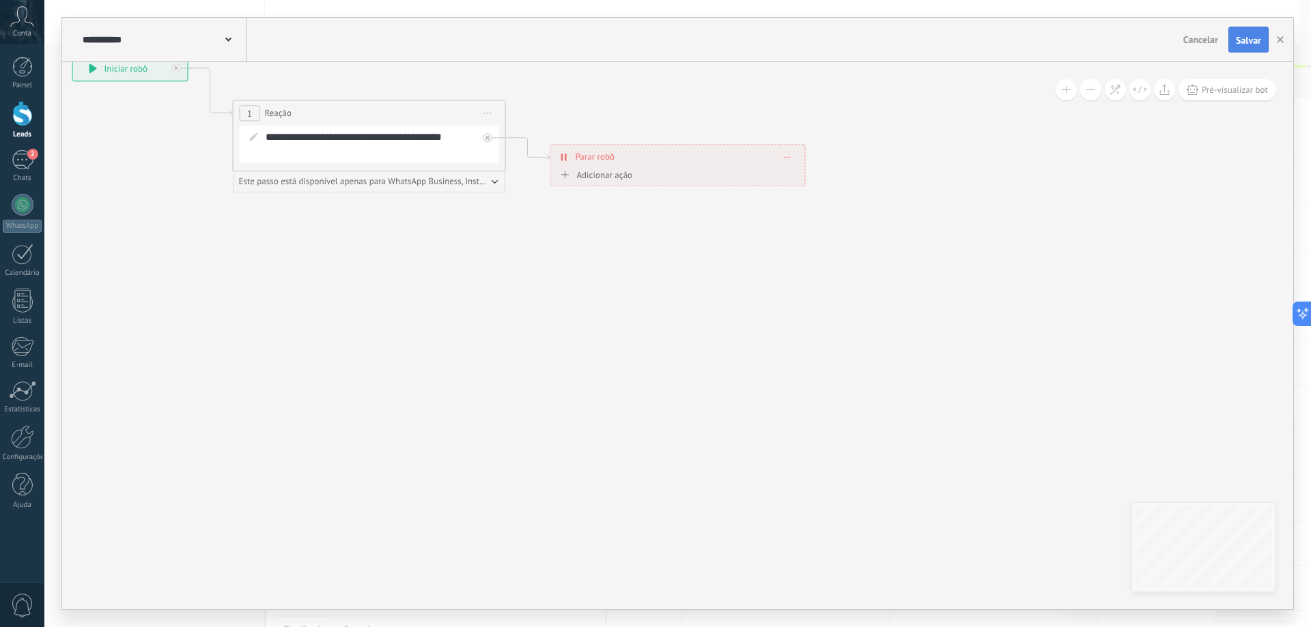
click at [1238, 48] on button "Salvar" at bounding box center [1248, 40] width 40 height 26
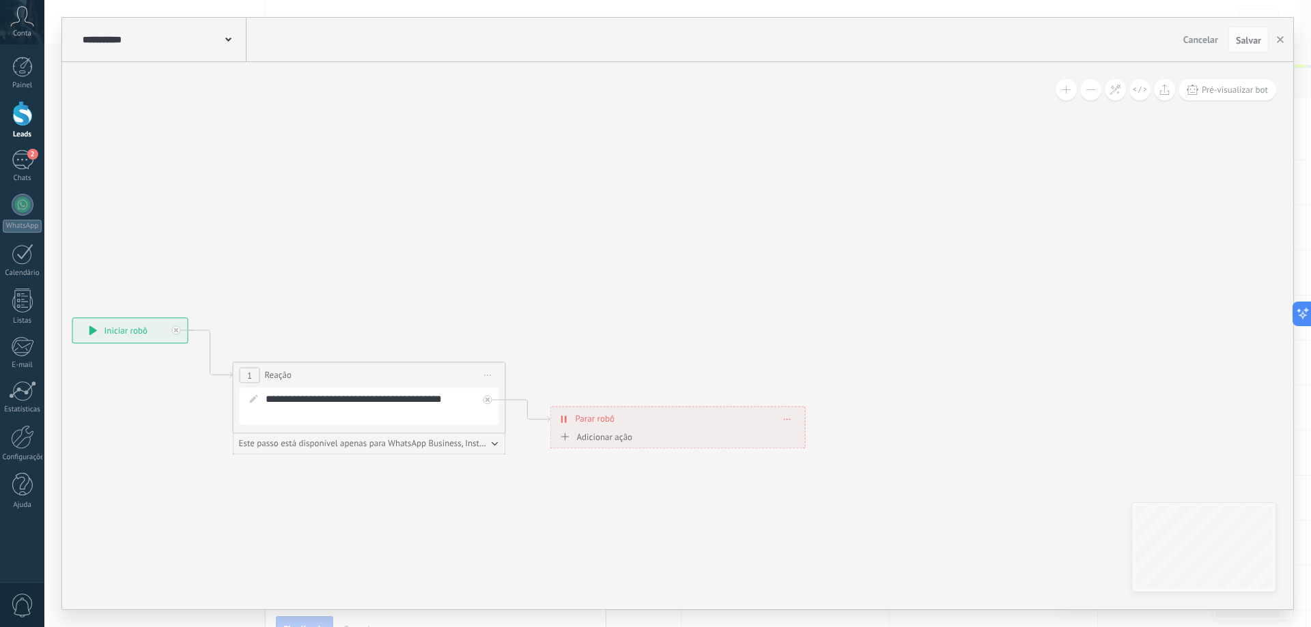
click at [865, 165] on icon at bounding box center [348, 375] width 1235 height 799
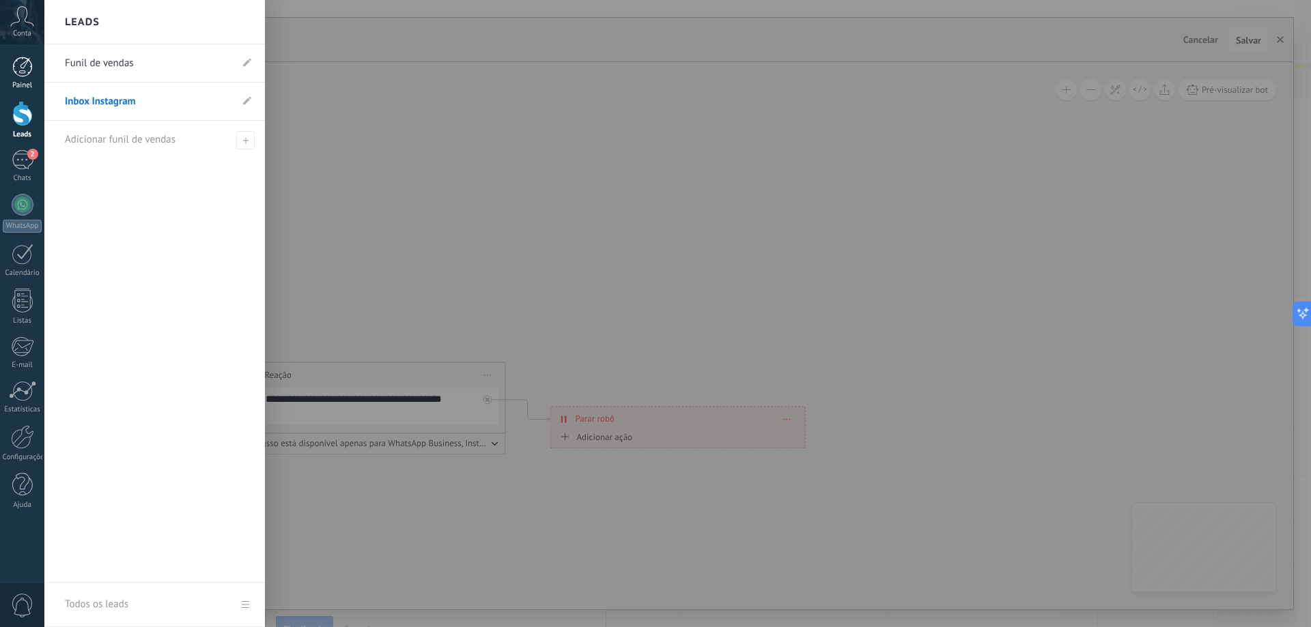
click at [25, 76] on div at bounding box center [22, 67] width 20 height 20
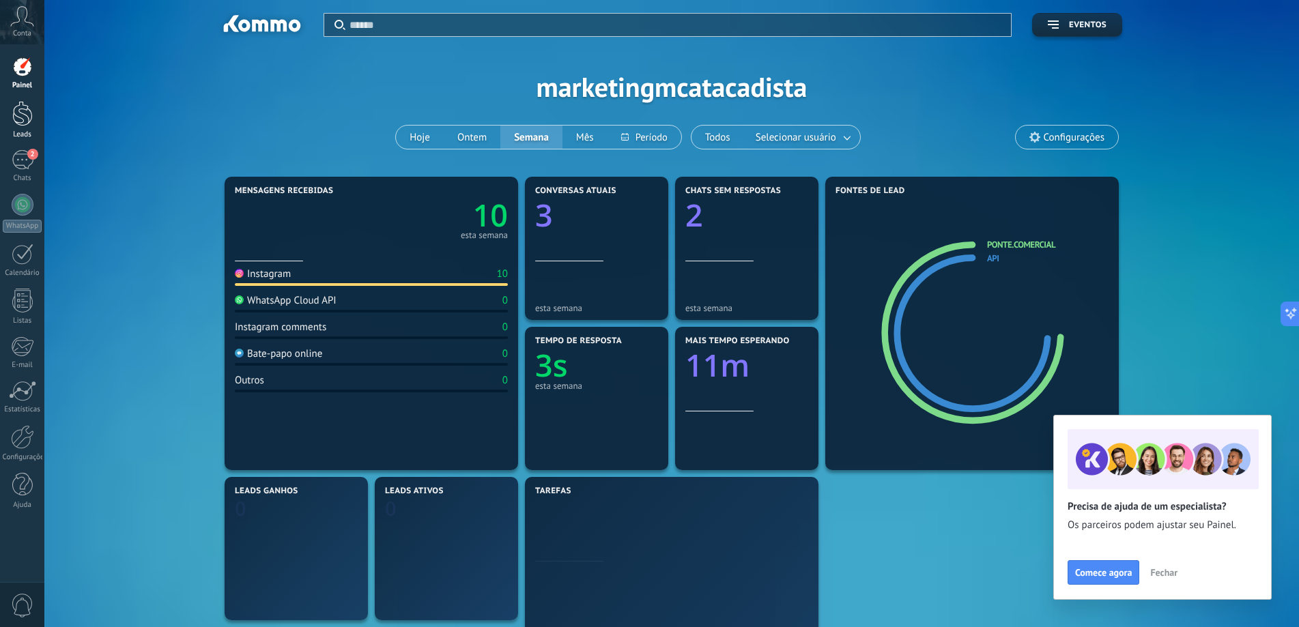
click at [21, 109] on div at bounding box center [22, 113] width 20 height 25
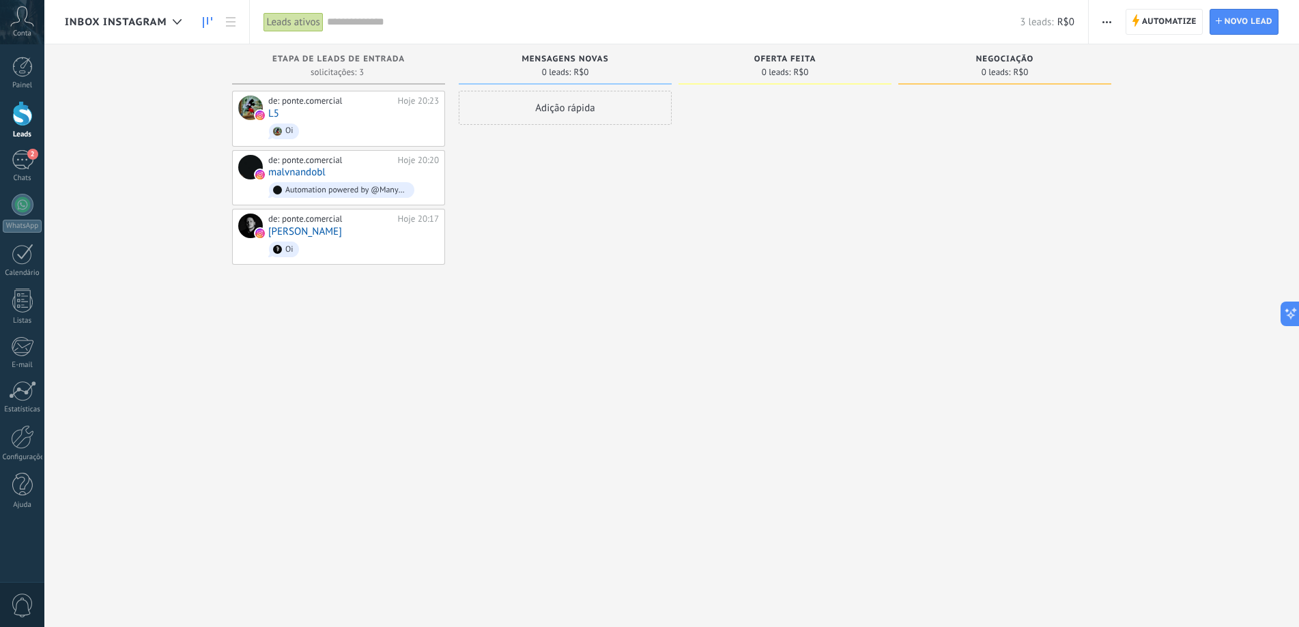
click at [350, 356] on div "de: ponte.comercial Hoje 20:23 L5 Oi de: ponte.comercial Hoje 20:20 malvnandobl…" at bounding box center [338, 315] width 213 height 449
click at [627, 380] on div "Adição rápida" at bounding box center [565, 315] width 213 height 449
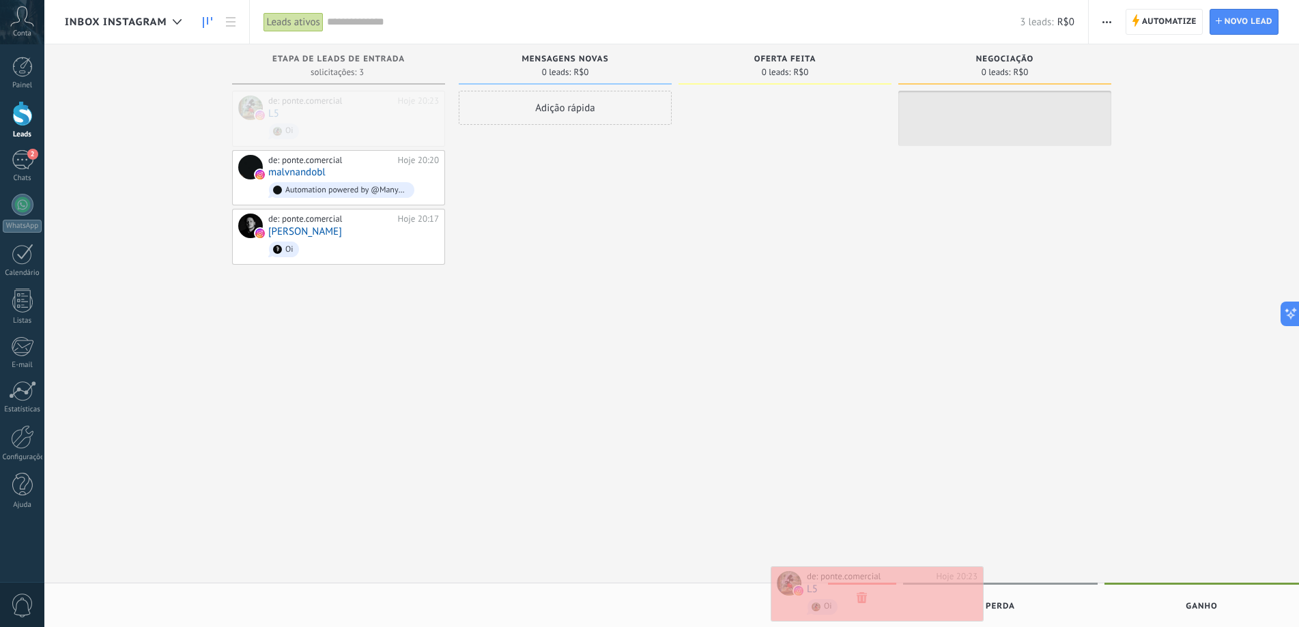
drag, startPoint x: 325, startPoint y: 132, endPoint x: 864, endPoint y: 604, distance: 717.0
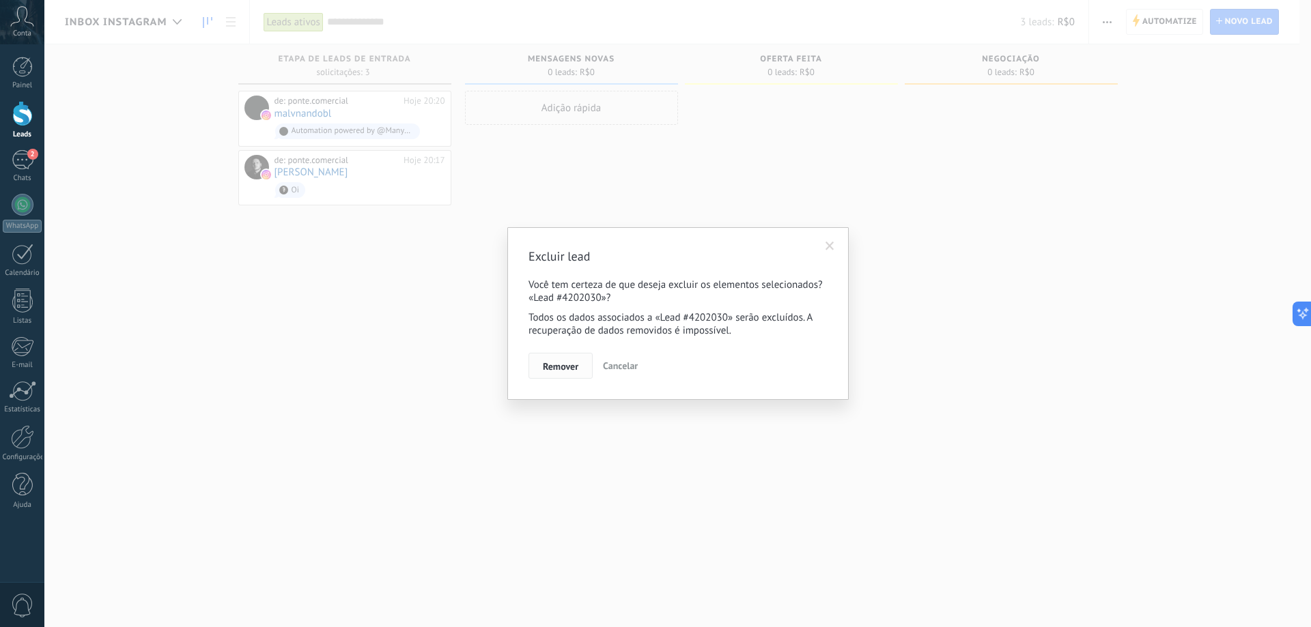
click at [552, 365] on span "Remover" at bounding box center [561, 367] width 36 height 10
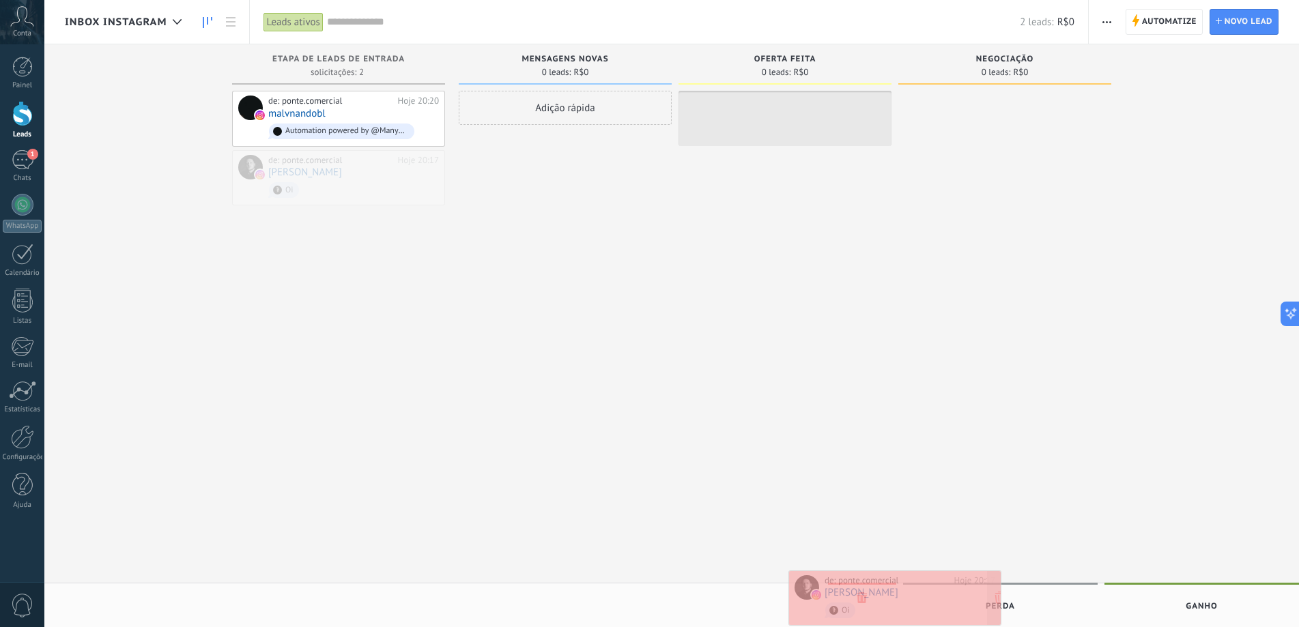
drag, startPoint x: 315, startPoint y: 184, endPoint x: 871, endPoint y: 604, distance: 697.0
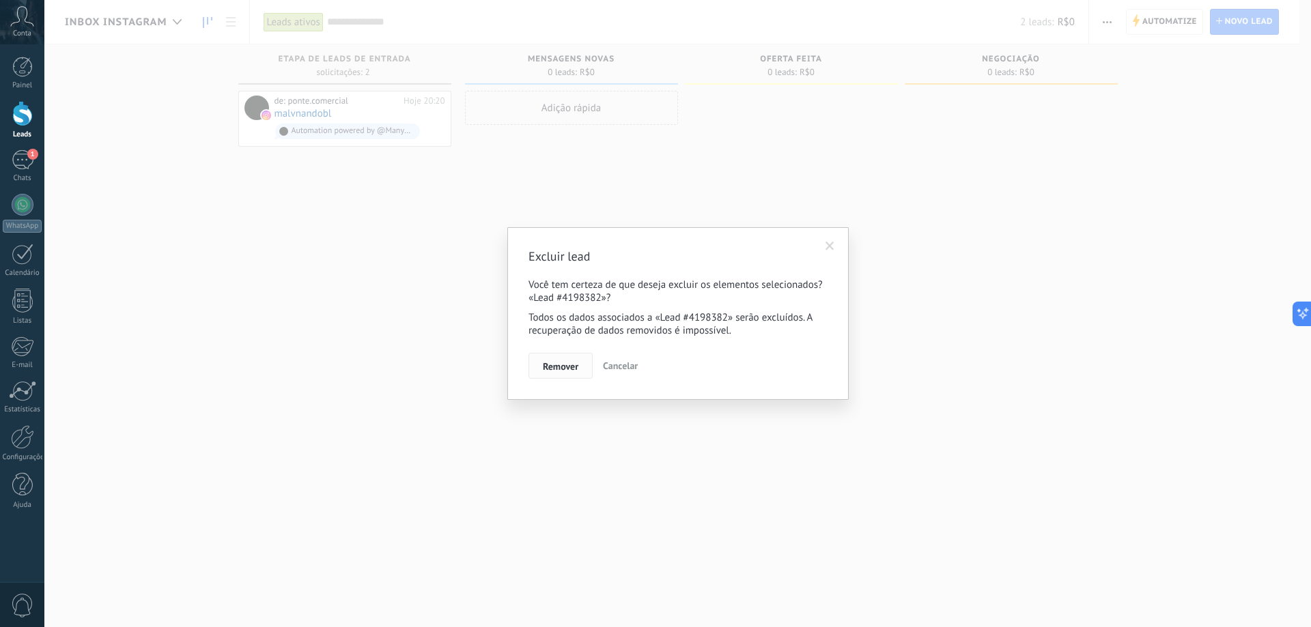
click at [569, 360] on button "Remover" at bounding box center [560, 366] width 64 height 26
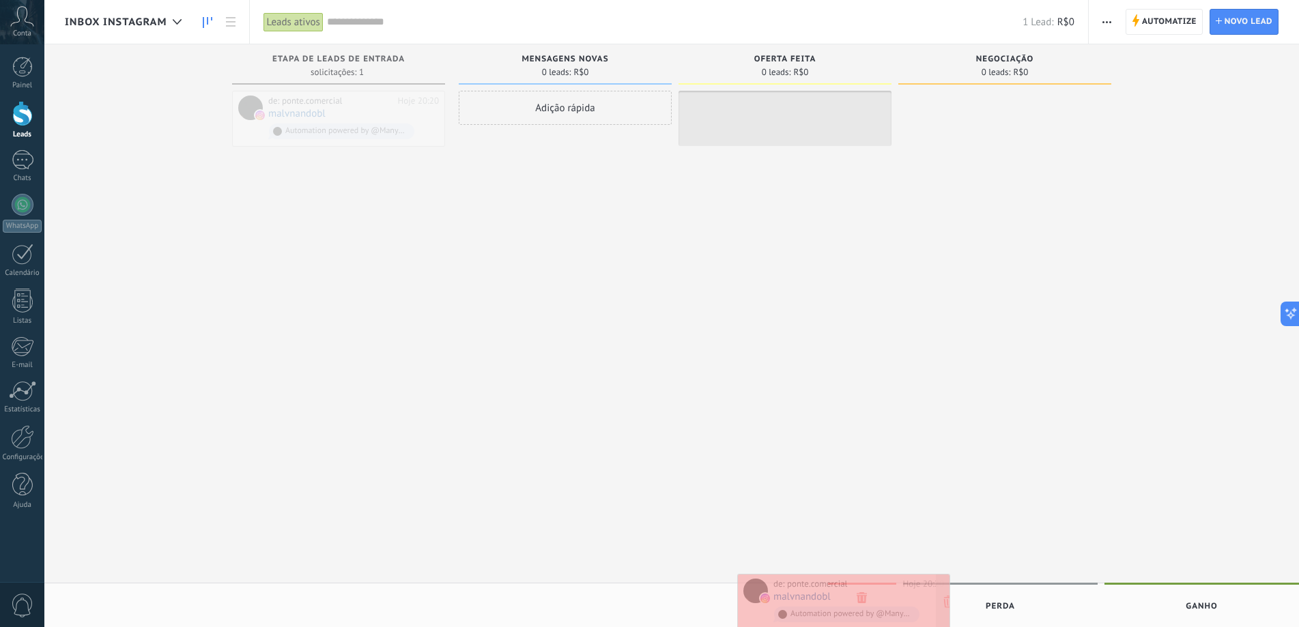
drag, startPoint x: 634, startPoint y: 274, endPoint x: 863, endPoint y: 598, distance: 396.3
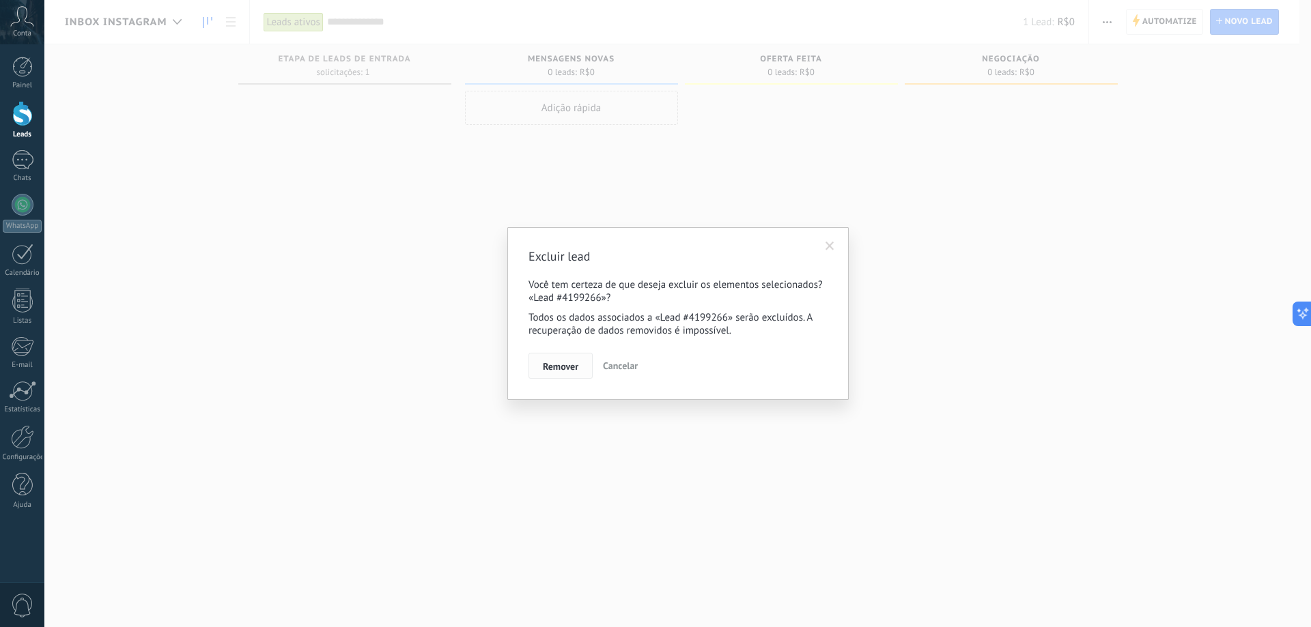
click at [567, 376] on button "Remover" at bounding box center [560, 366] width 64 height 26
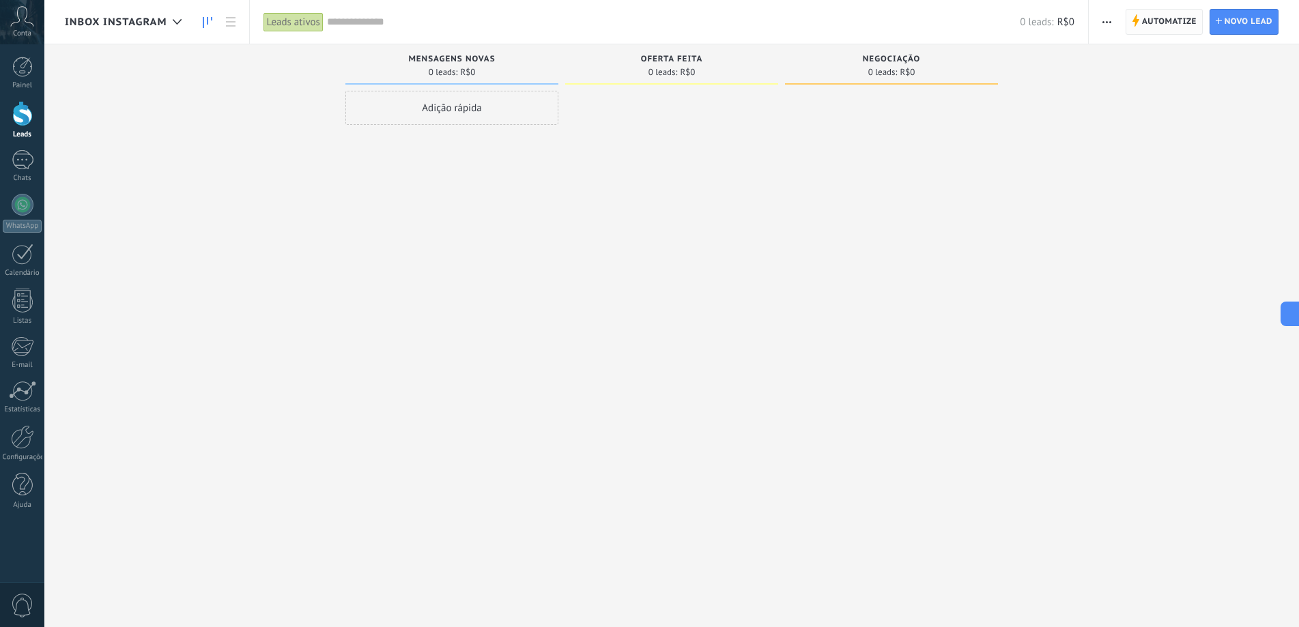
click at [1170, 29] on span "Automatize" at bounding box center [1169, 22] width 55 height 25
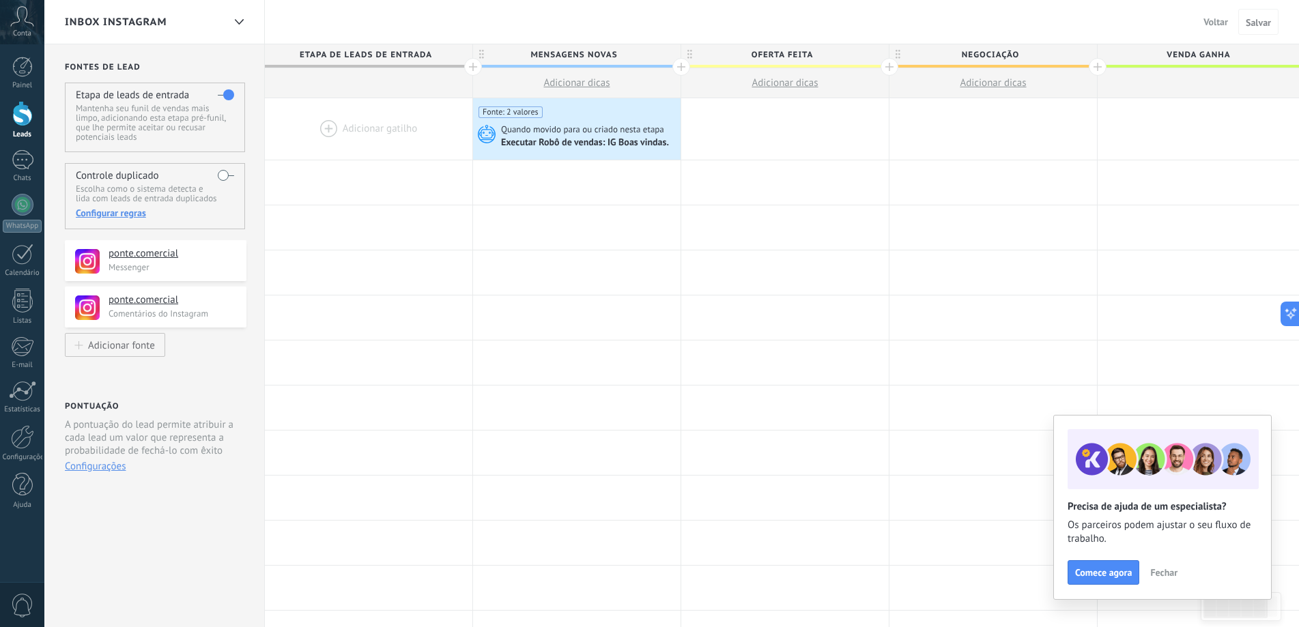
click at [350, 132] on div at bounding box center [369, 128] width 208 height 61
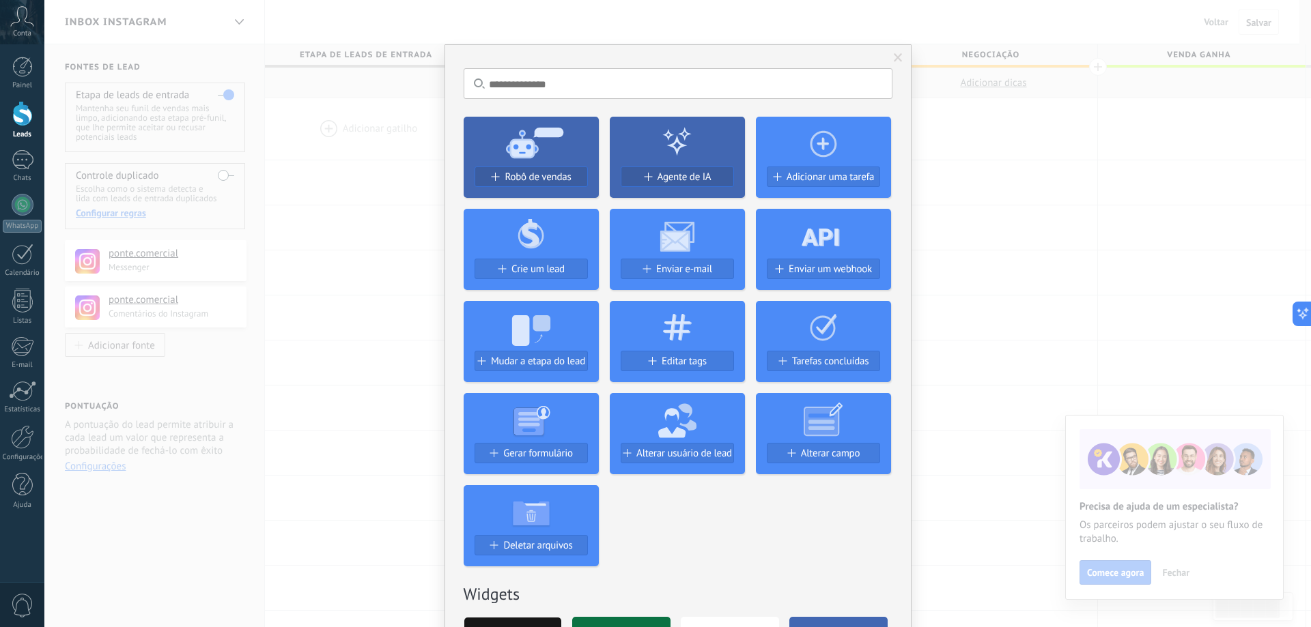
click at [354, 180] on div "Sem resultados. Robô de vendas Agente de IA Adicionar uma tarefa Crie um lead E…" at bounding box center [677, 313] width 1267 height 627
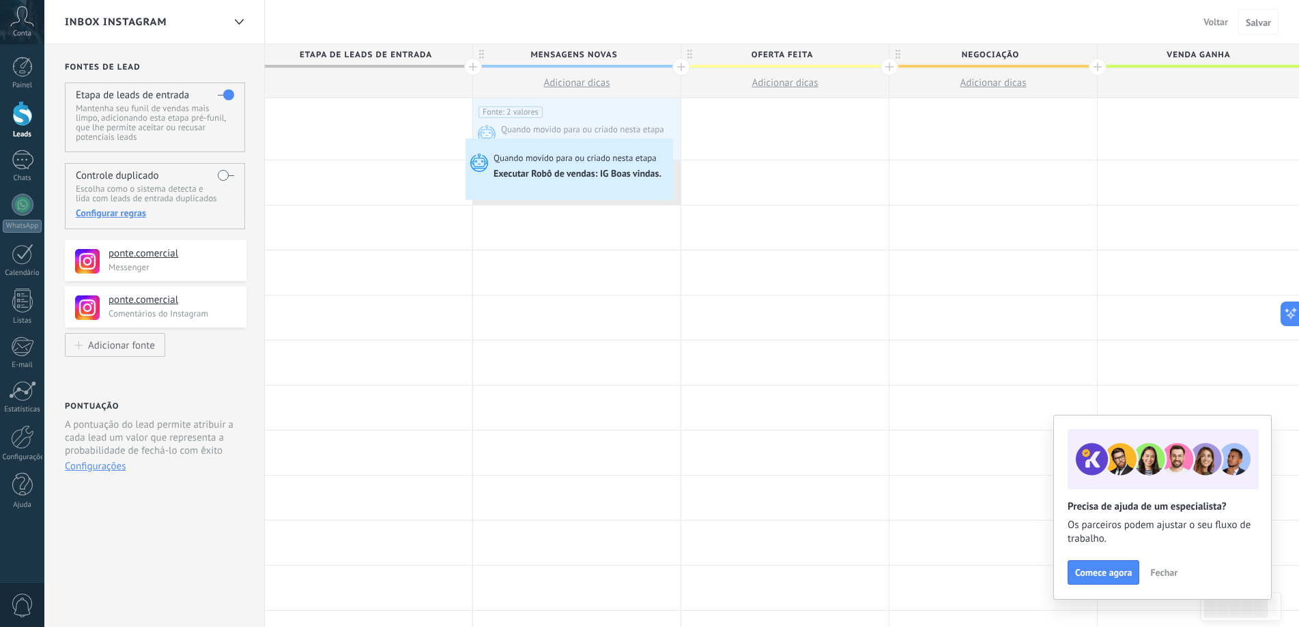
scroll to position [0, 12]
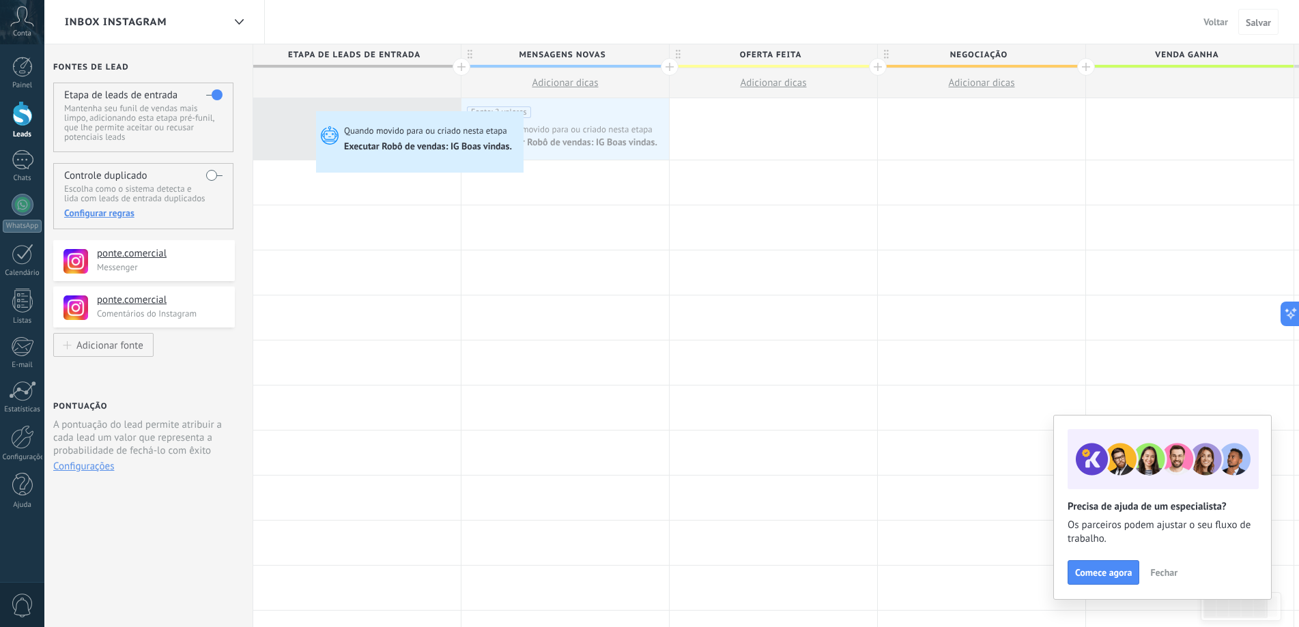
drag, startPoint x: 472, startPoint y: 142, endPoint x: 320, endPoint y: 115, distance: 155.4
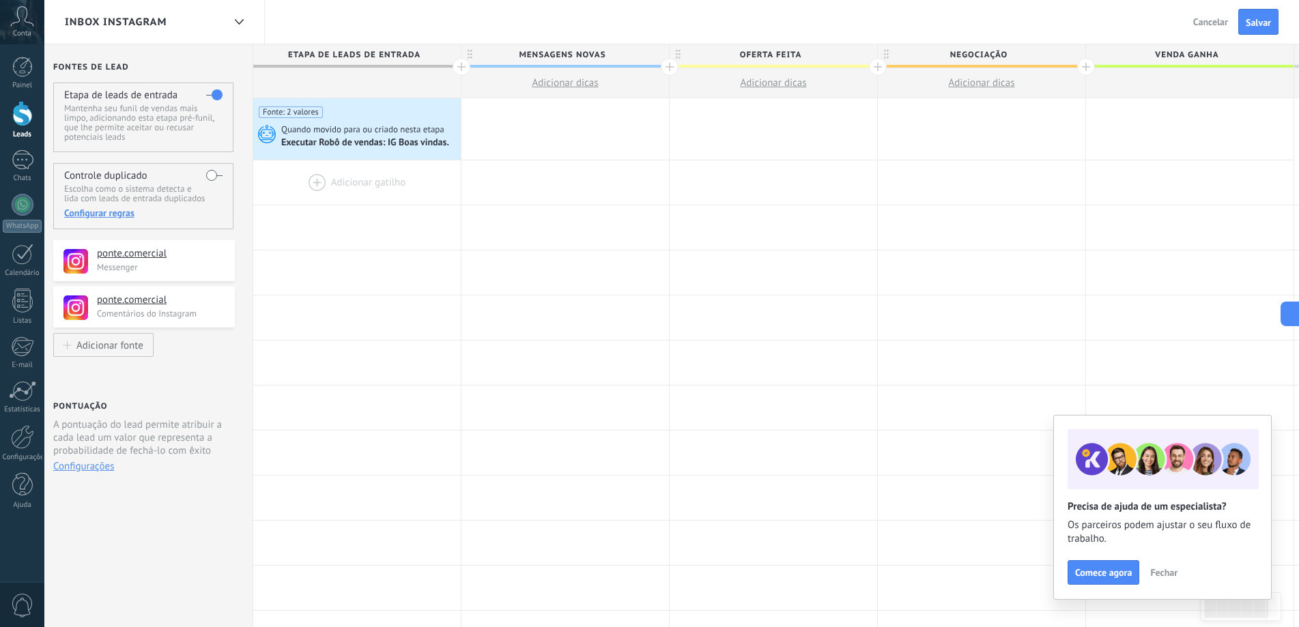
click at [353, 197] on div at bounding box center [357, 182] width 208 height 44
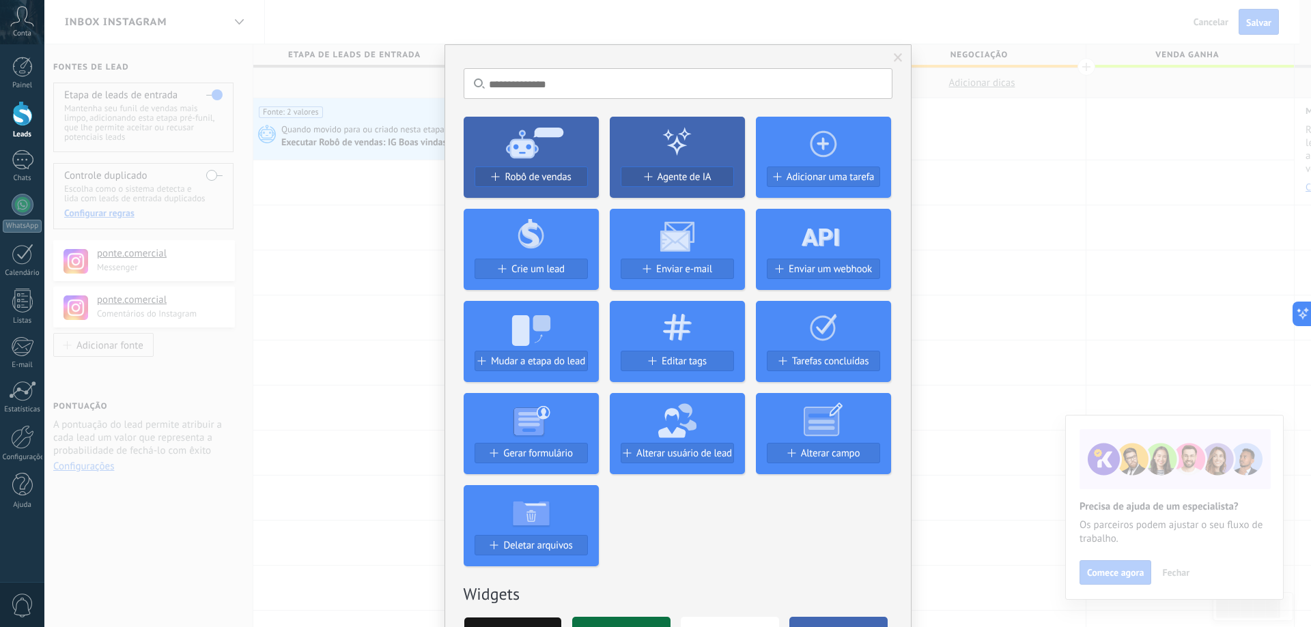
click at [550, 165] on icon at bounding box center [531, 141] width 135 height 49
click at [540, 182] on span "Robô de vendas" at bounding box center [538, 177] width 66 height 12
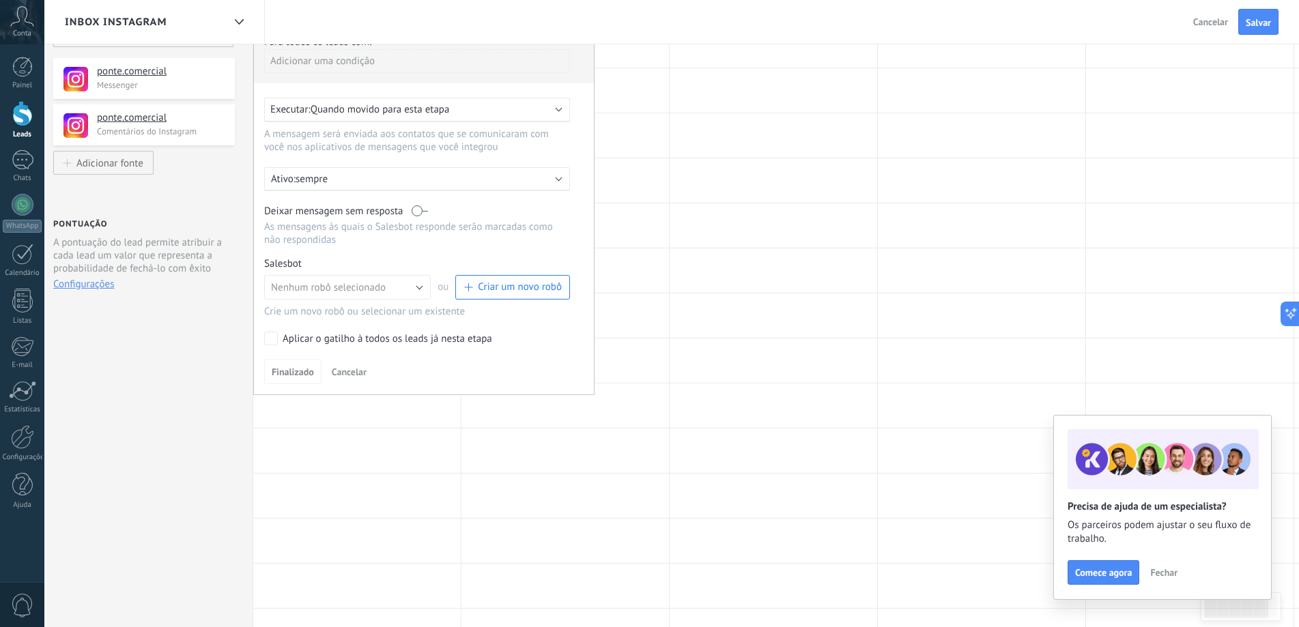
scroll to position [68, 0]
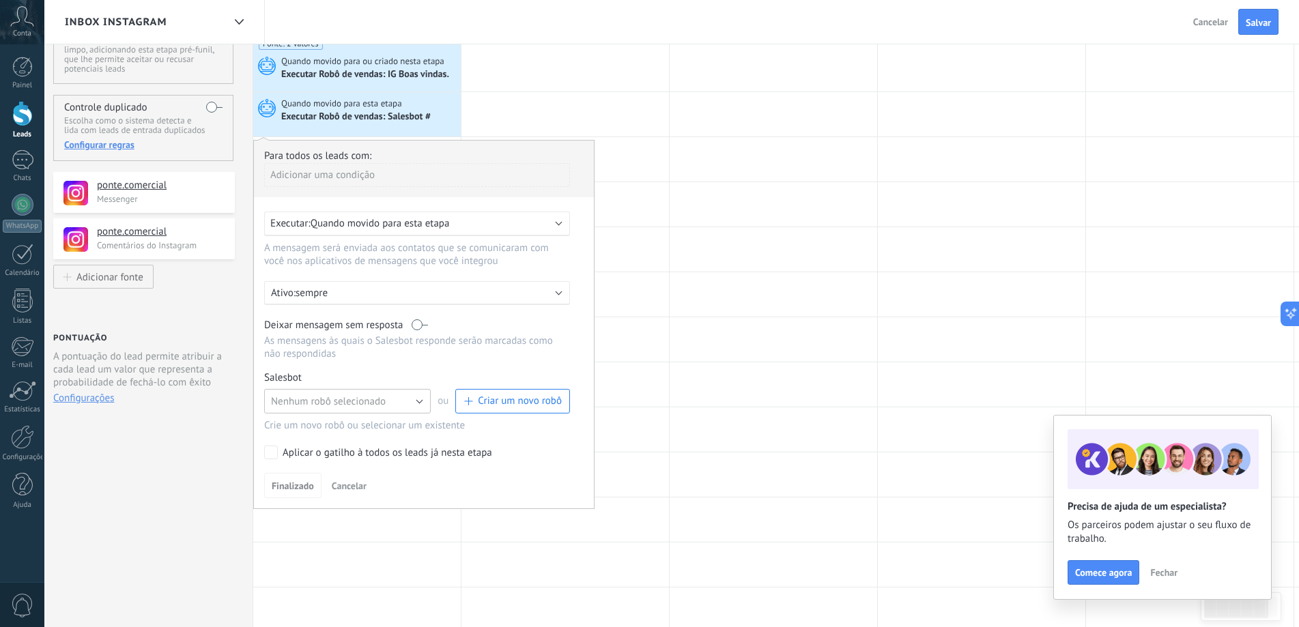
click at [404, 410] on button "Nenhum robô selecionado" at bounding box center [347, 401] width 167 height 25
click at [343, 425] on span "Salesbot #2" at bounding box center [341, 425] width 170 height 13
click at [324, 400] on button "Salesbot #2" at bounding box center [347, 401] width 167 height 25
click at [336, 400] on span "Nenhum robô selecionado" at bounding box center [341, 401] width 170 height 13
click at [573, 122] on div at bounding box center [566, 114] width 208 height 44
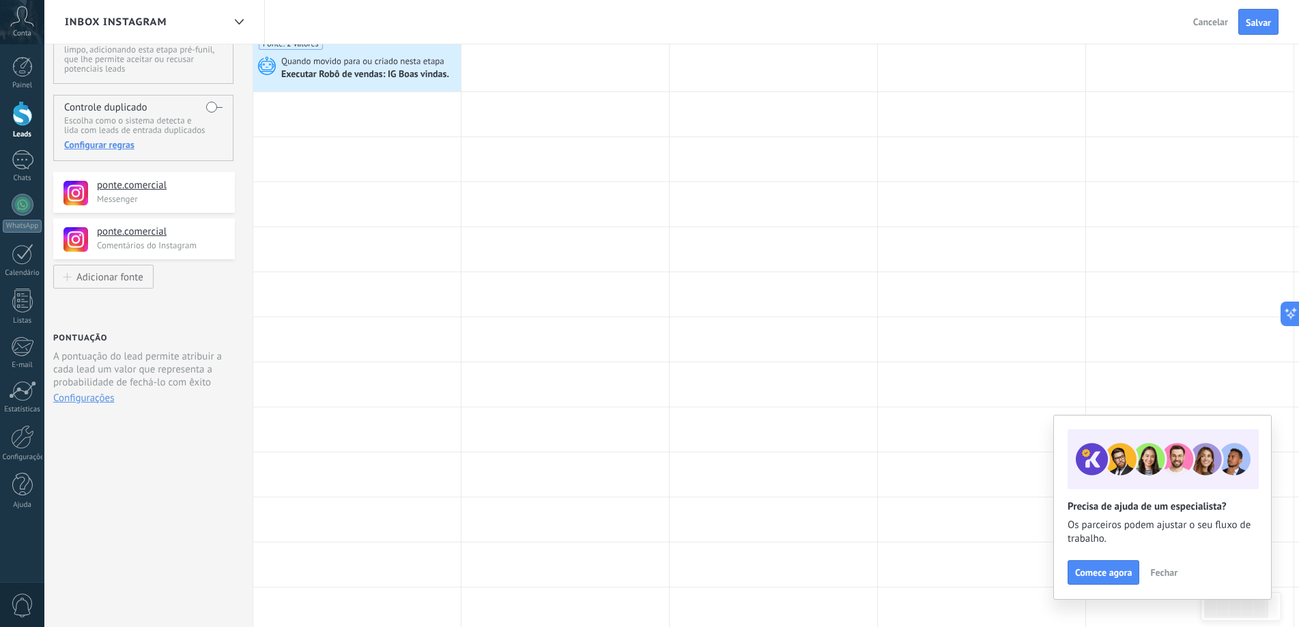
click at [388, 109] on div at bounding box center [357, 114] width 208 height 44
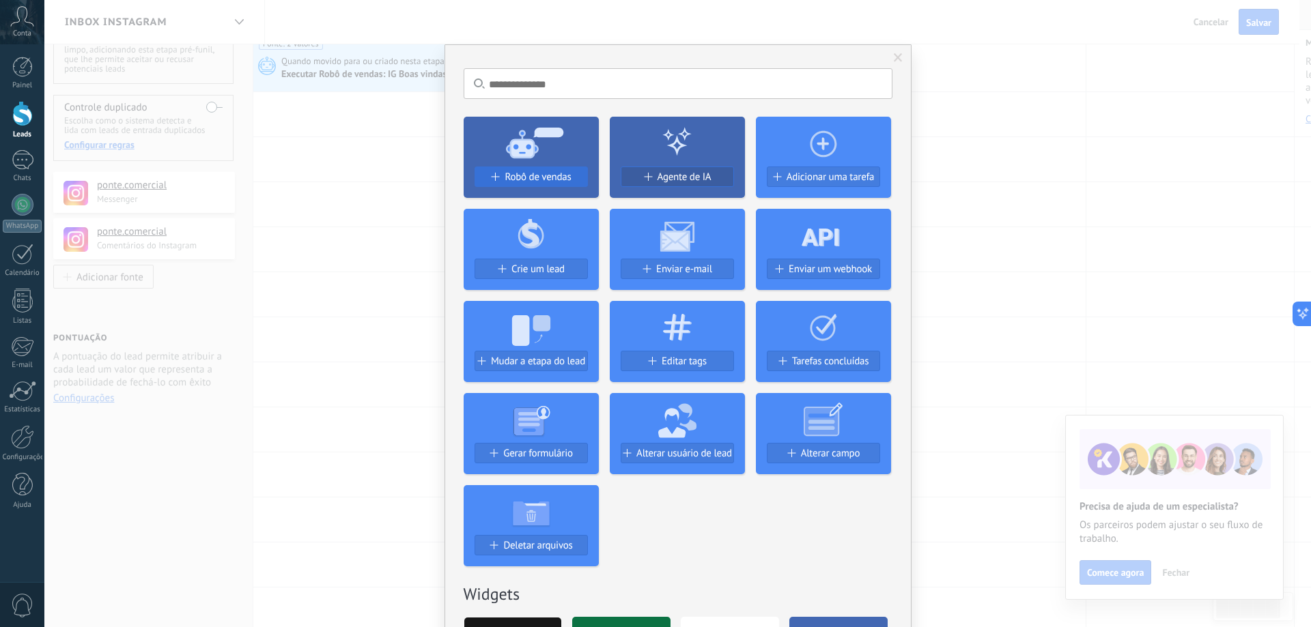
click at [509, 171] on span "Robô de vendas" at bounding box center [538, 177] width 66 height 12
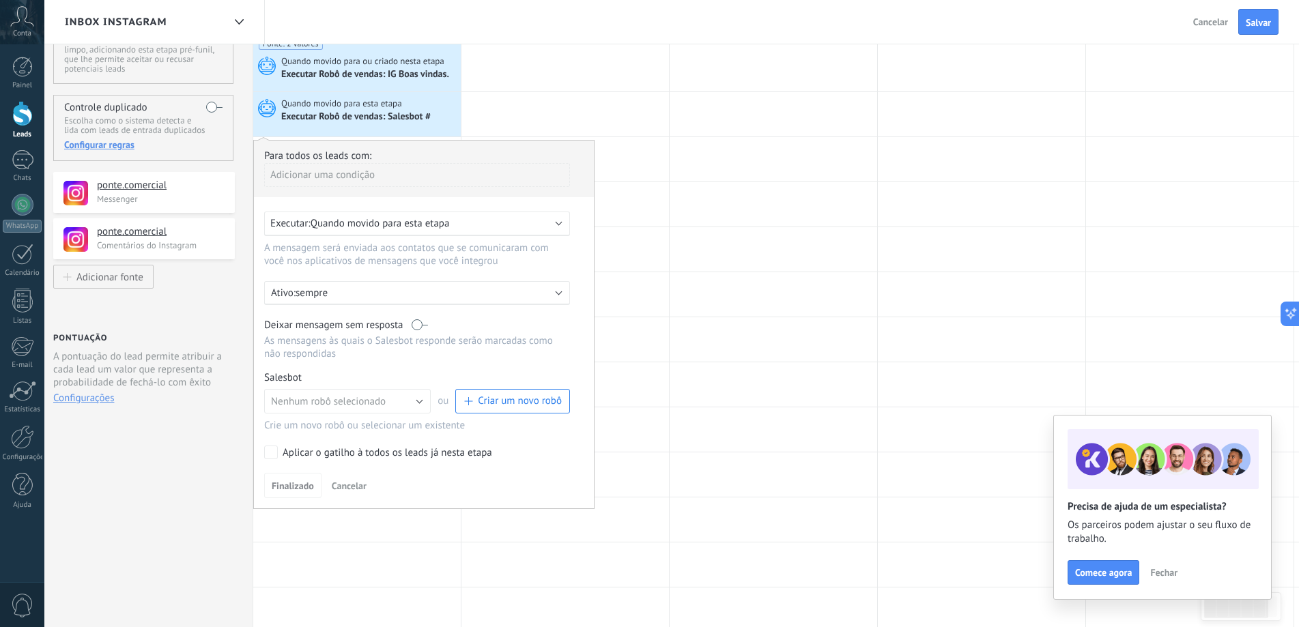
click at [432, 222] on span "Quando movido para esta etapa" at bounding box center [380, 223] width 139 height 13
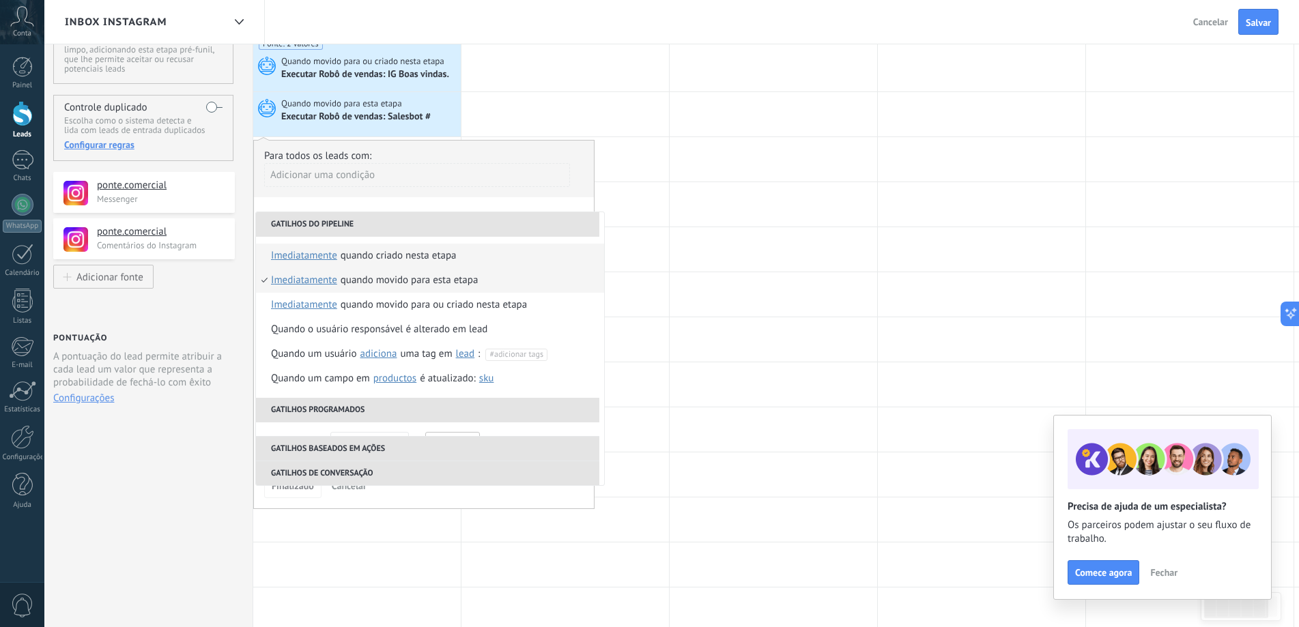
click at [440, 248] on div "Quando criado nesta etapa" at bounding box center [399, 256] width 116 height 25
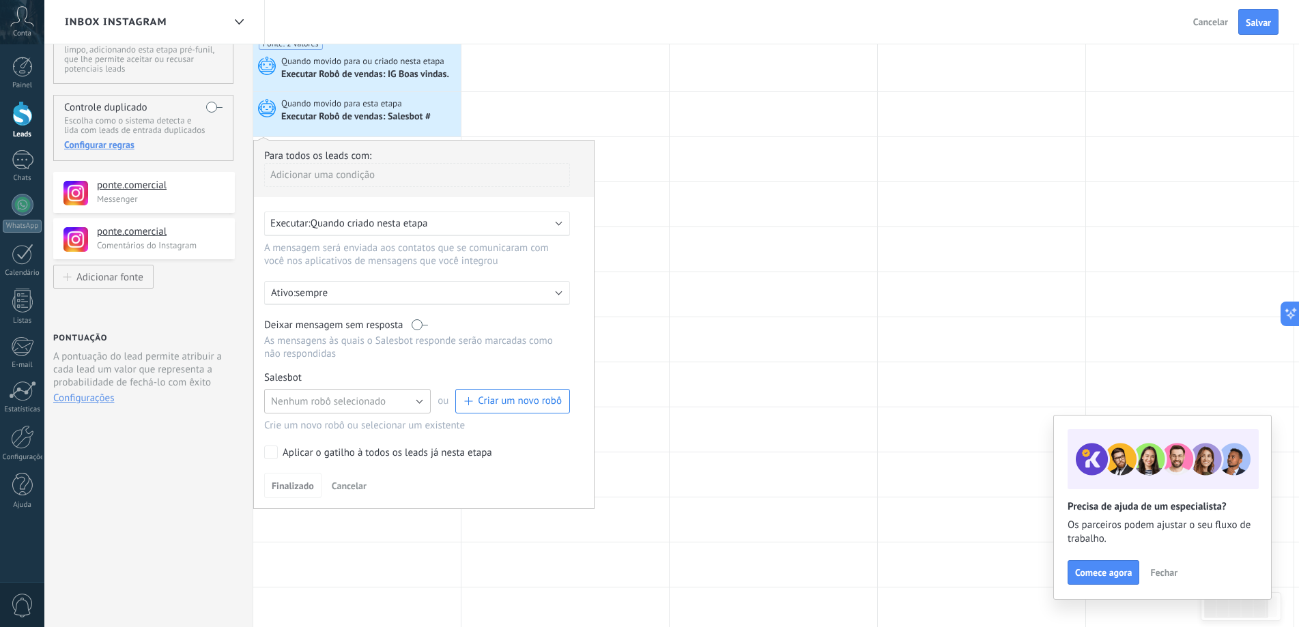
click at [360, 406] on span "Nenhum robô selecionado" at bounding box center [328, 401] width 115 height 13
click at [346, 434] on li "Salesbot #2" at bounding box center [343, 424] width 174 height 23
click at [294, 487] on span "Finalizado" at bounding box center [293, 486] width 42 height 10
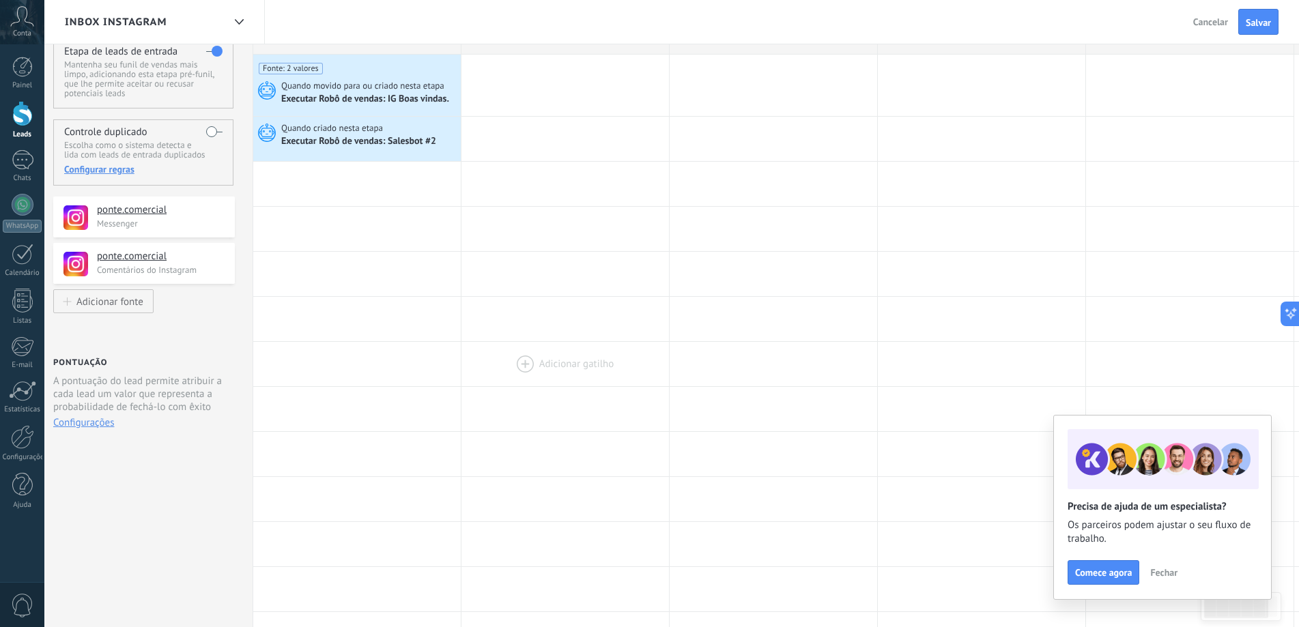
scroll to position [0, 0]
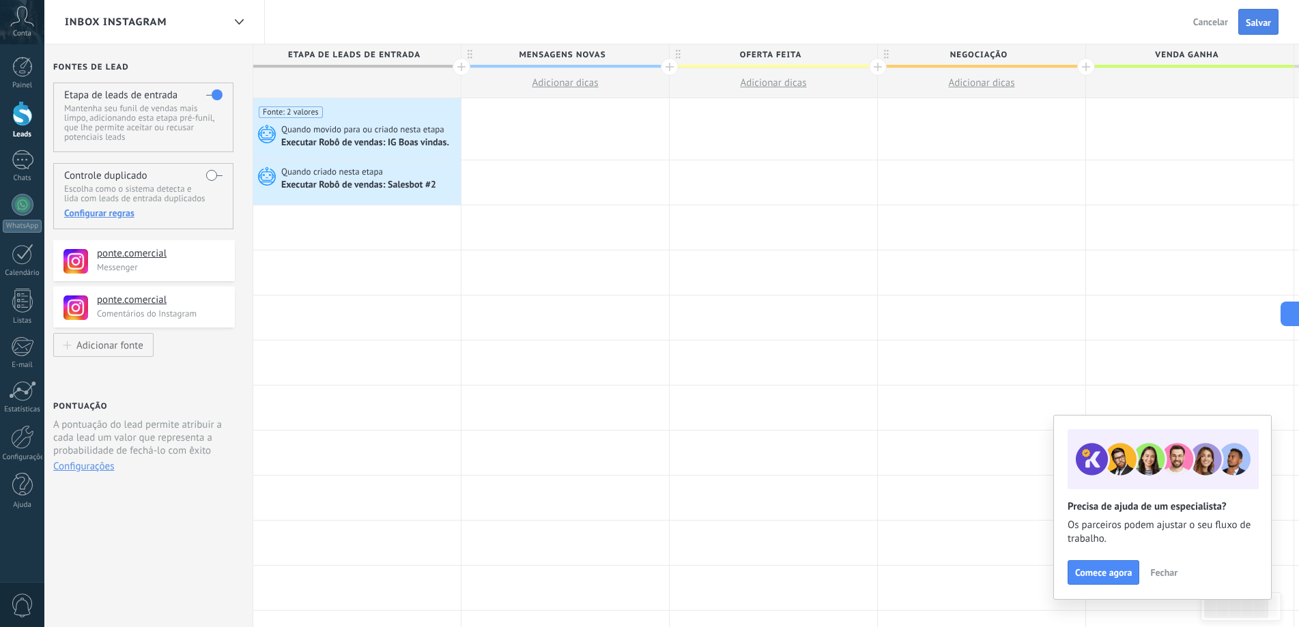
click at [1254, 27] on span "Salvar" at bounding box center [1258, 23] width 25 height 10
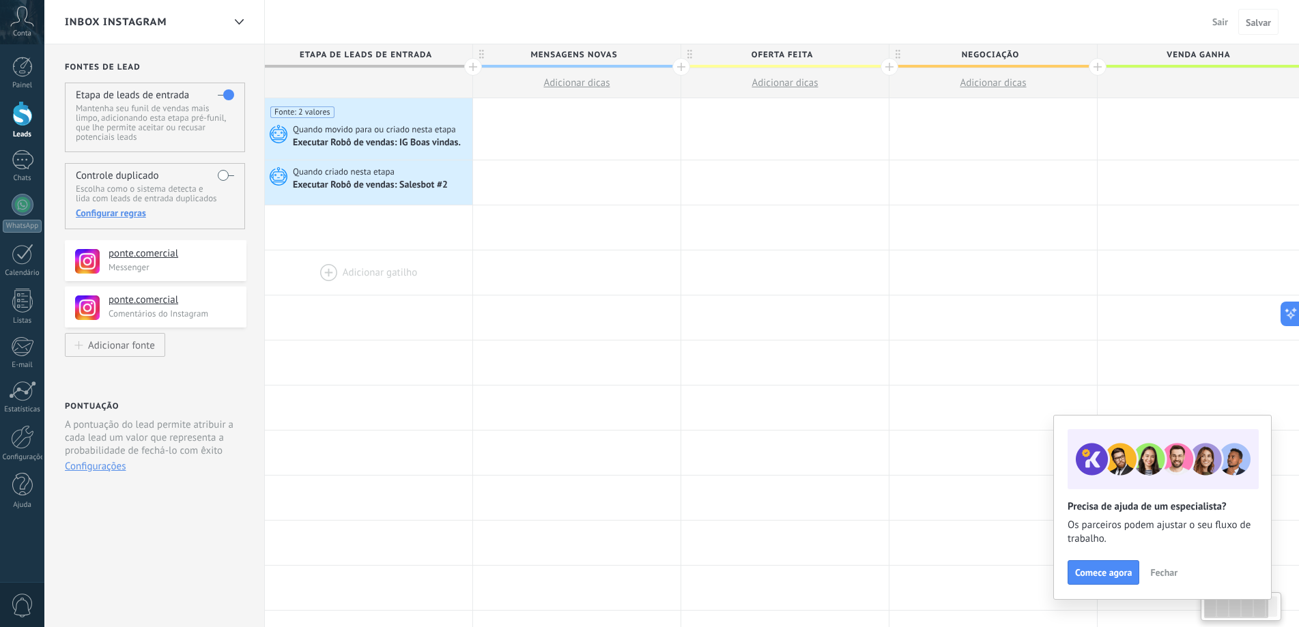
scroll to position [0, 12]
